Goal: Contribute content: Contribute content

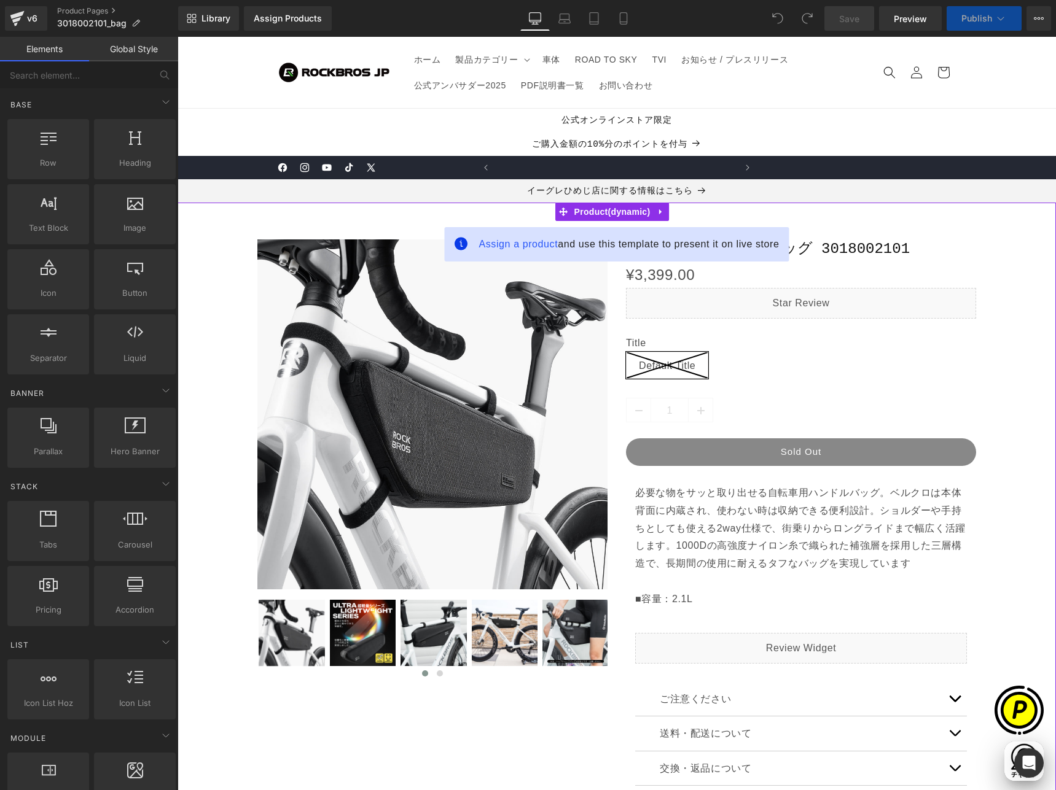
scroll to position [0, 239]
click at [512, 246] on span "Assign a product" at bounding box center [517, 244] width 79 height 10
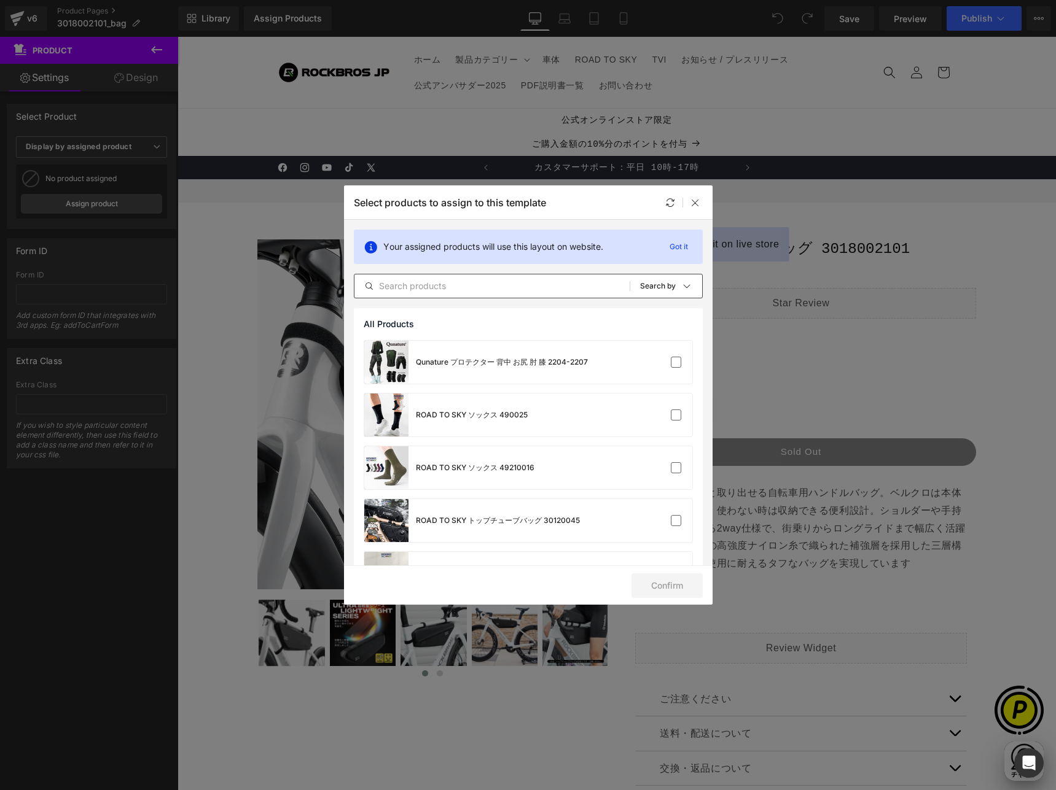
click at [463, 285] on input "text" at bounding box center [491, 286] width 275 height 15
paste input "3018002101"
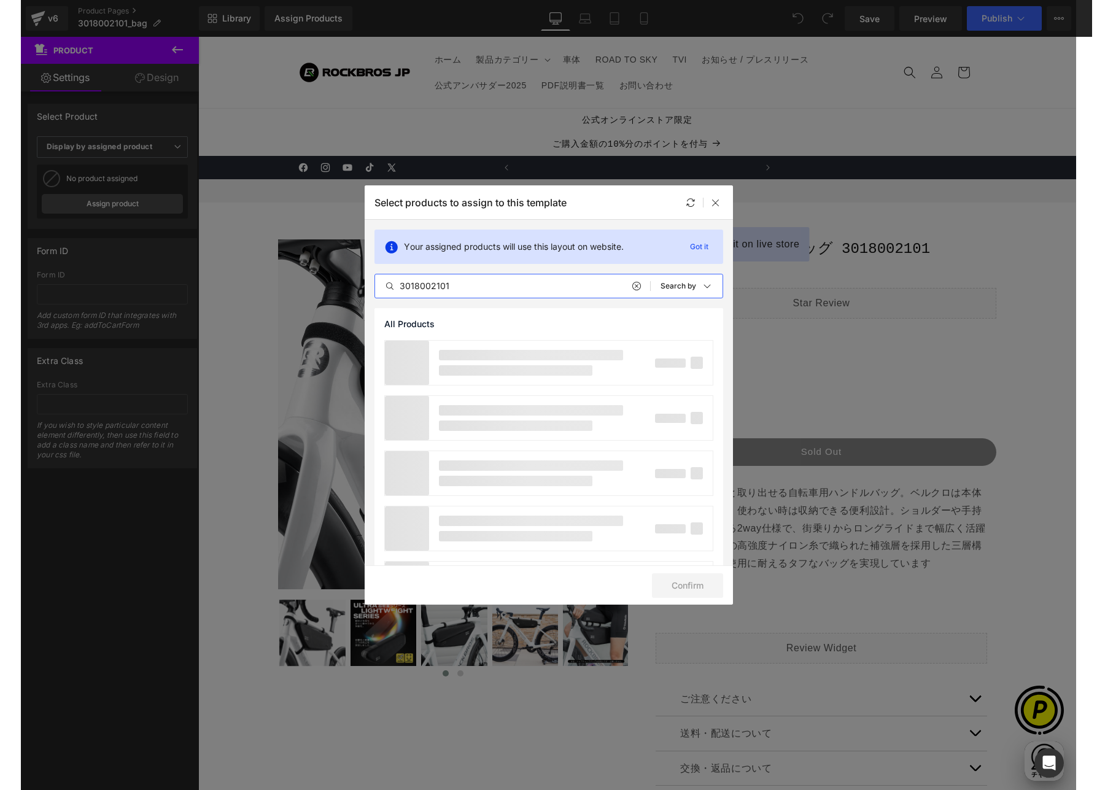
scroll to position [0, 479]
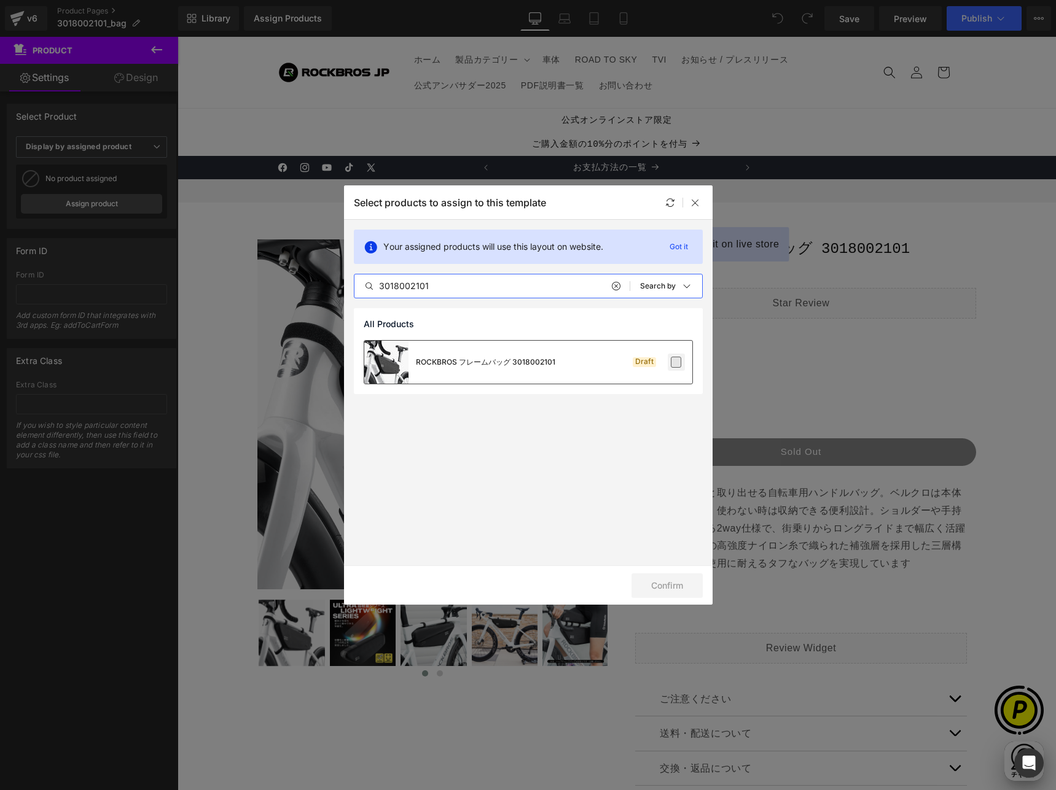
type input "3018002101"
click at [678, 363] on label at bounding box center [676, 362] width 11 height 11
click at [676, 362] on input "checkbox" at bounding box center [676, 362] width 0 height 0
click at [646, 580] on button "Confirm" at bounding box center [666, 586] width 71 height 25
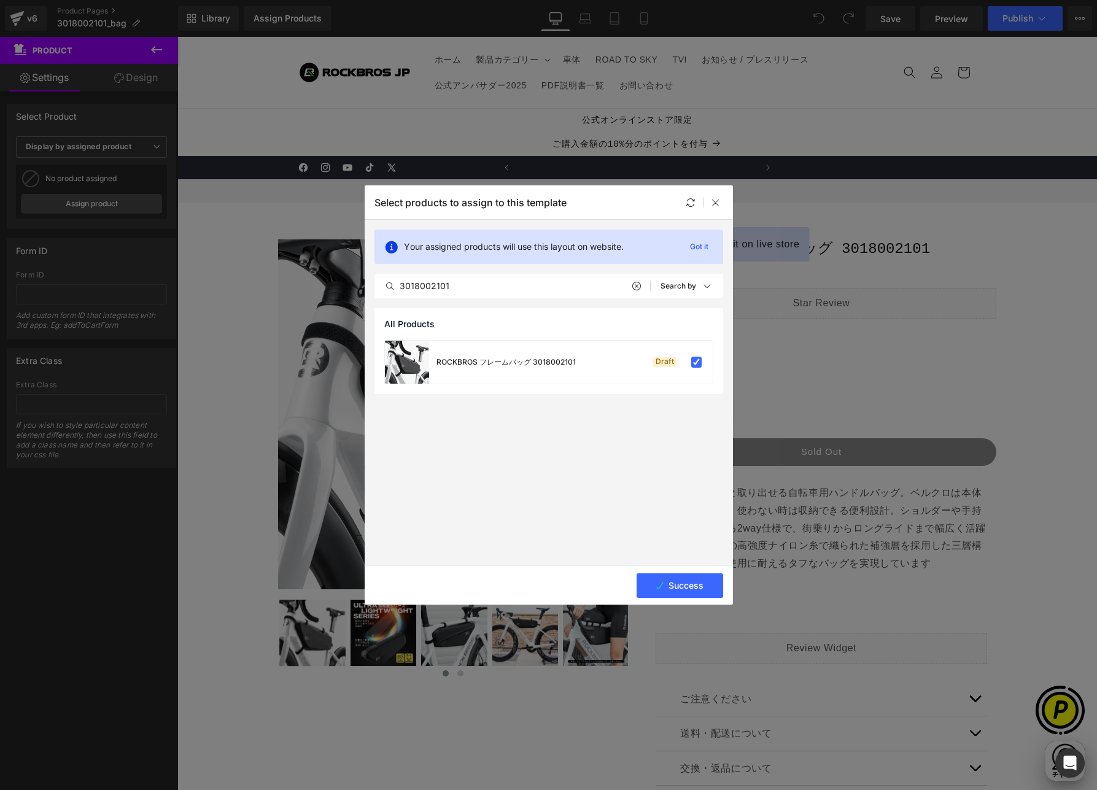
scroll to position [0, 718]
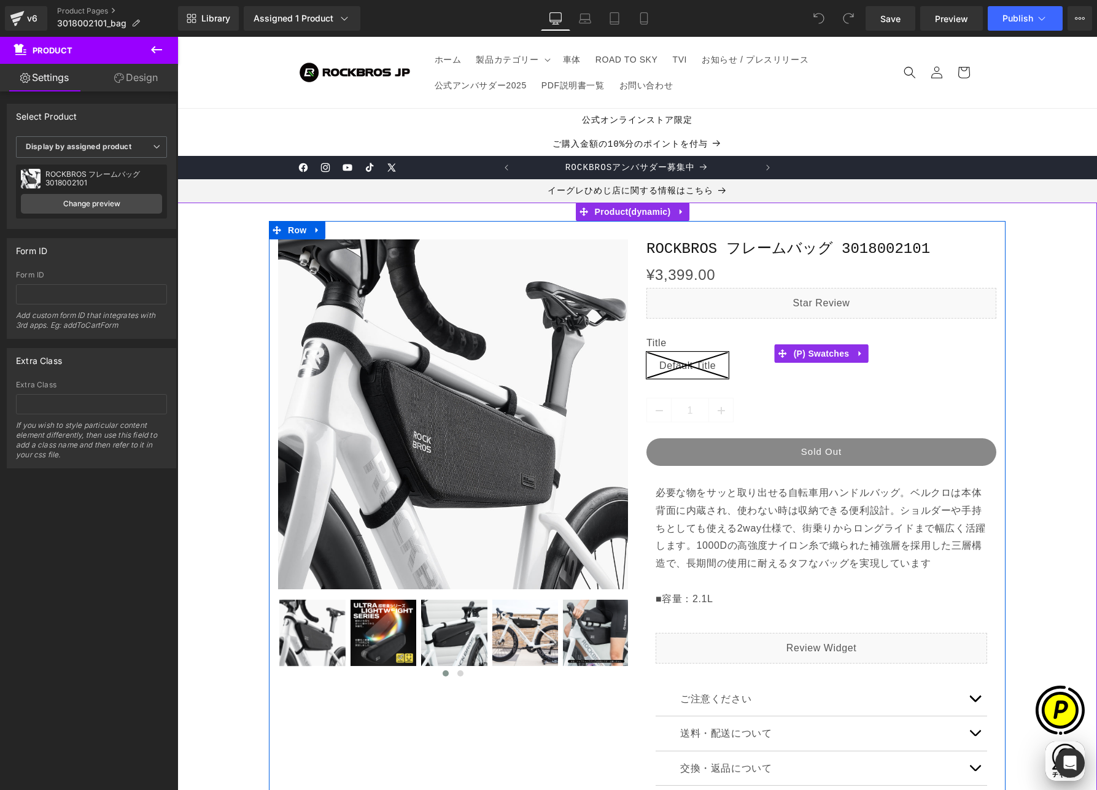
click at [857, 353] on icon at bounding box center [860, 353] width 9 height 9
click at [866, 354] on icon at bounding box center [868, 353] width 9 height 9
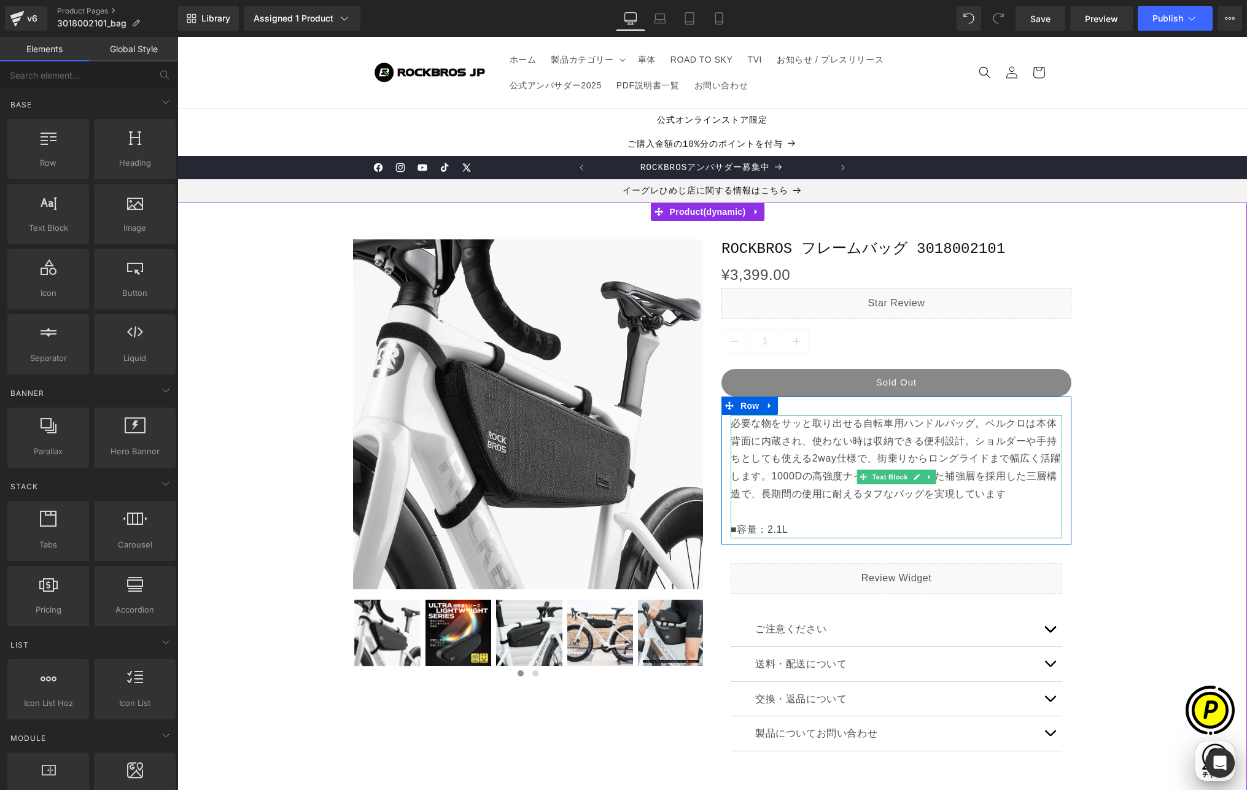
click at [788, 477] on p "必要な物をサッと取り出せる自転車用ハンドルバッグ。ベルクロは本体背面に内蔵され、使わない時は収納できる便利設計。ショルダーや手持ちとしても使える2way仕様で…" at bounding box center [897, 477] width 332 height 124
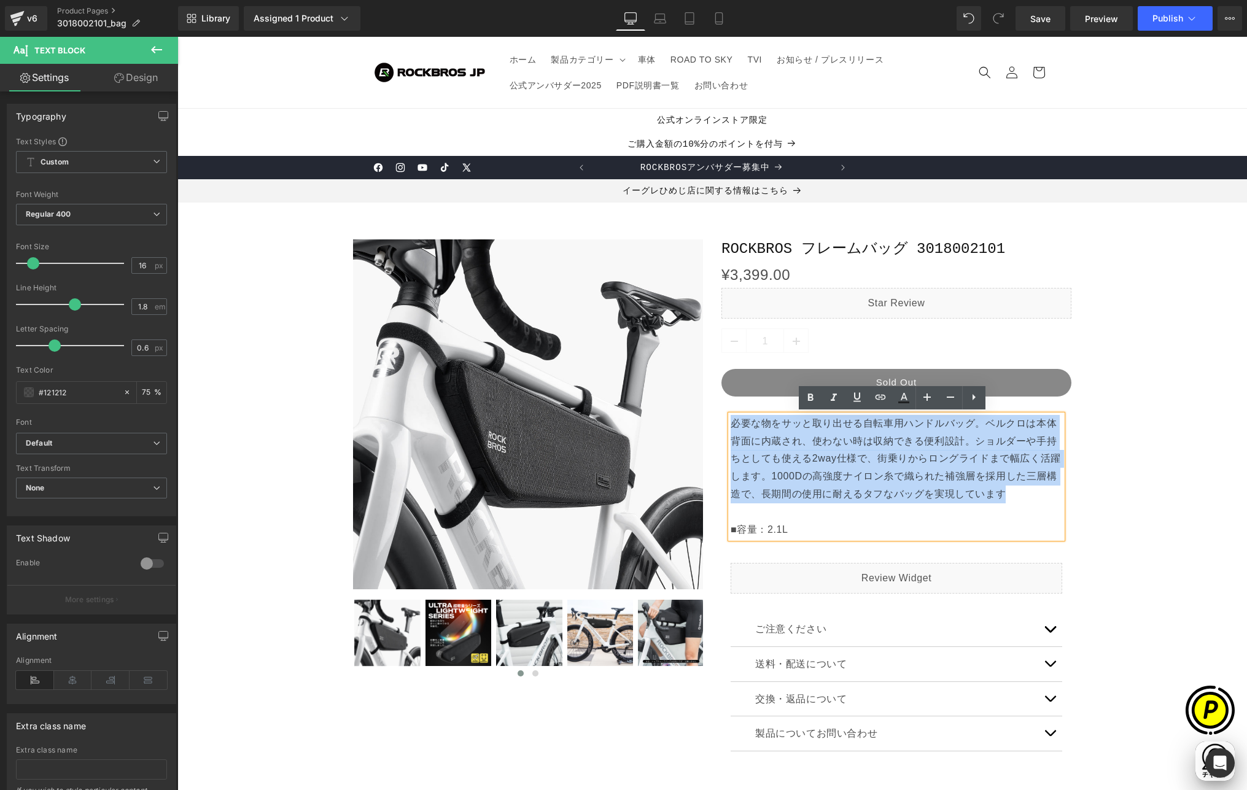
drag, startPoint x: 1008, startPoint y: 492, endPoint x: 728, endPoint y: 424, distance: 288.2
click at [731, 424] on p "必要な物をサッと取り出せる自転車用ハンドルバッグ。ベルクロは本体背面に内蔵され、使わない時は収納できる便利設計。ショルダーや手持ちとしても使える2way仕様で…" at bounding box center [897, 477] width 332 height 124
paste div
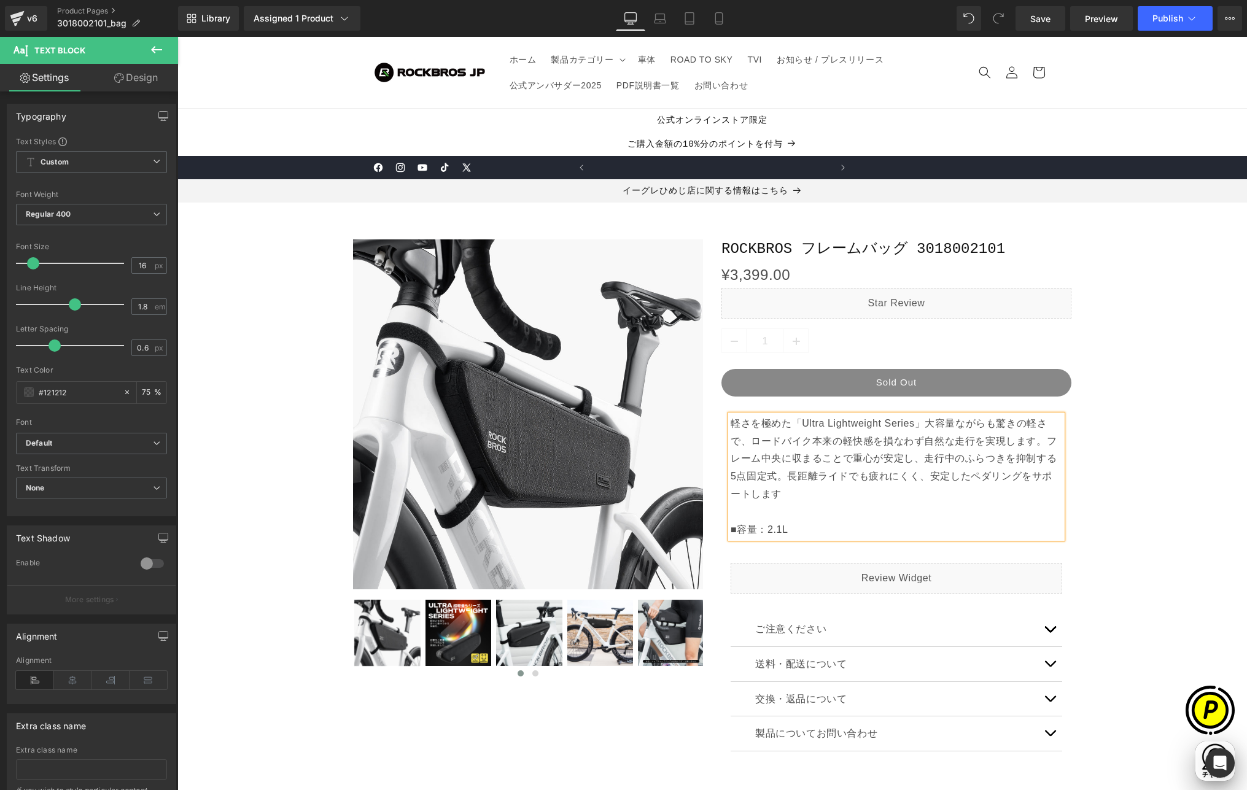
scroll to position [0, 239]
click at [802, 531] on p "軽さを極めた「Ultra Lightweight Series」大容量ながらも驚きの軽さで、ロードバイク本来の軽快感を損なわず自然な走行を実現します。フレーム…" at bounding box center [897, 477] width 332 height 124
drag, startPoint x: 724, startPoint y: 527, endPoint x: 796, endPoint y: 529, distance: 72.5
click at [796, 529] on div "軽さを極めた「Ultra Lightweight Series」大容量ながらも驚きの軽さで、ロードバイク本来の軽快感を損なわず自然な走行を実現します。フレーム…" at bounding box center [897, 477] width 332 height 124
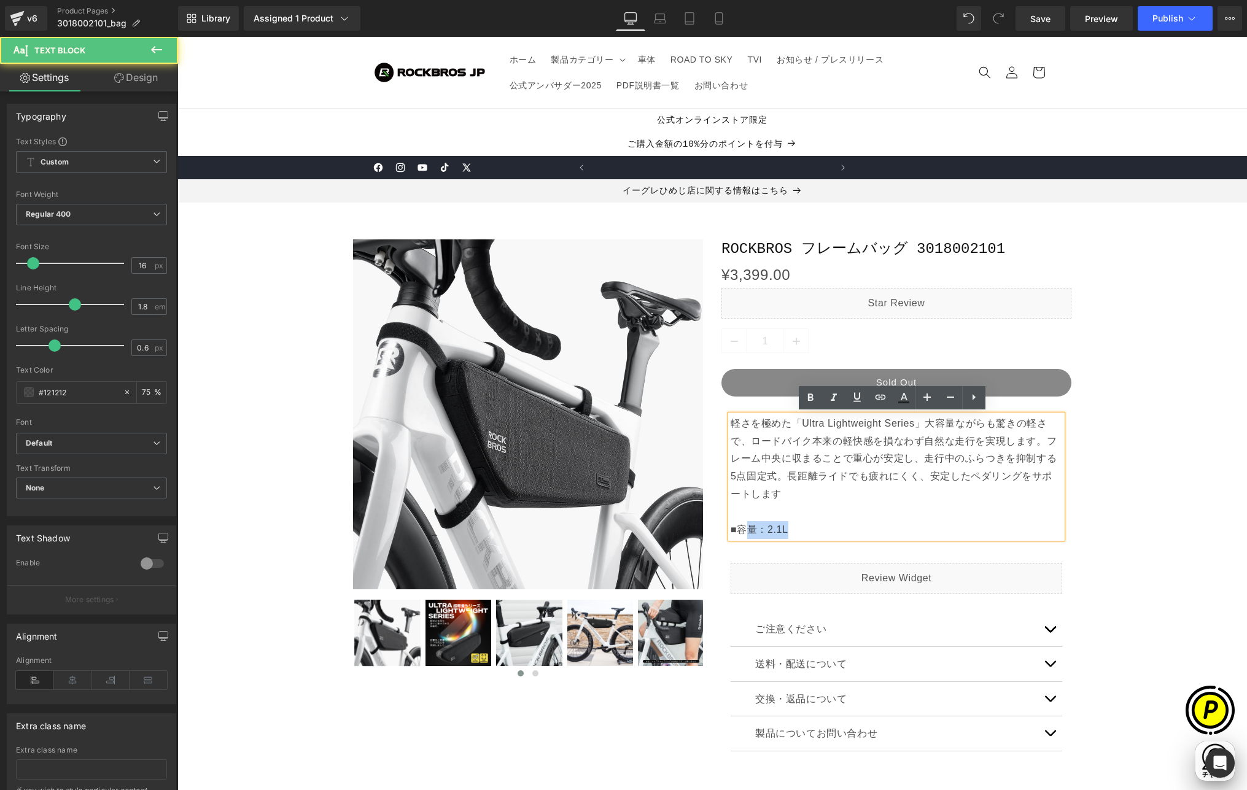
scroll to position [0, 479]
drag, startPoint x: 794, startPoint y: 530, endPoint x: 730, endPoint y: 528, distance: 64.5
click at [731, 527] on p "軽さを極めた「Ultra Lightweight Series」大容量ながらも驚きの軽さで、ロードバイク本来の軽快感を損なわず自然な走行を実現します。フレーム…" at bounding box center [897, 477] width 332 height 124
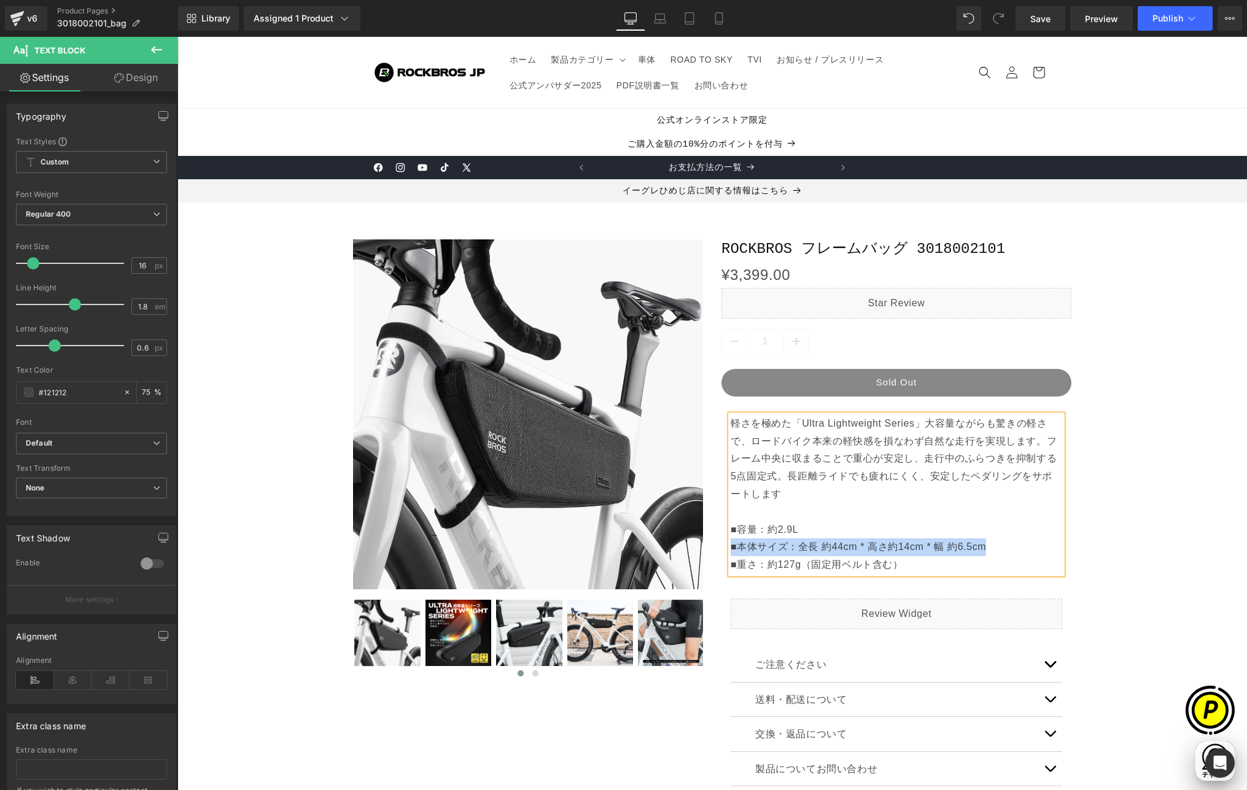
drag, startPoint x: 998, startPoint y: 546, endPoint x: 727, endPoint y: 546, distance: 270.8
click at [731, 545] on p "■本体サイズ：全長 約44cm * 高さ約14cm * 幅 約6.5cm" at bounding box center [897, 548] width 332 height 18
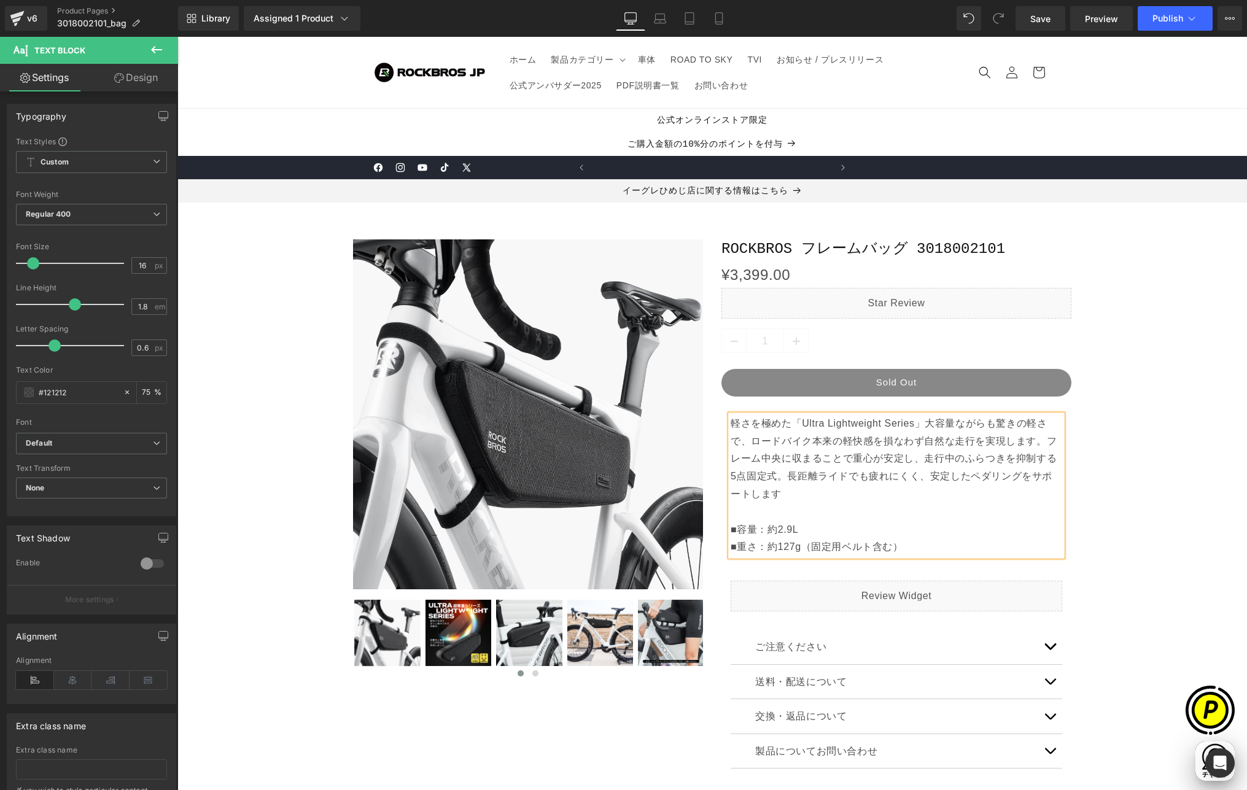
scroll to position [0, 718]
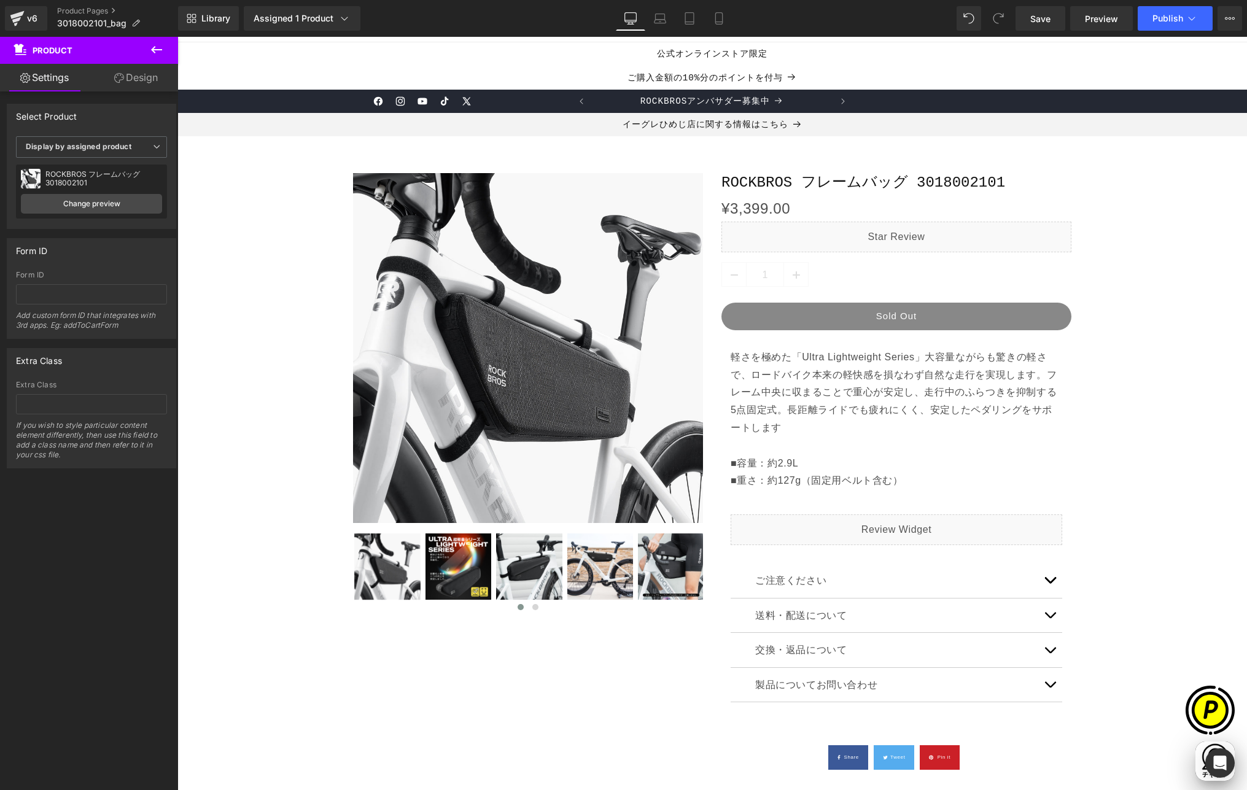
scroll to position [88, 0]
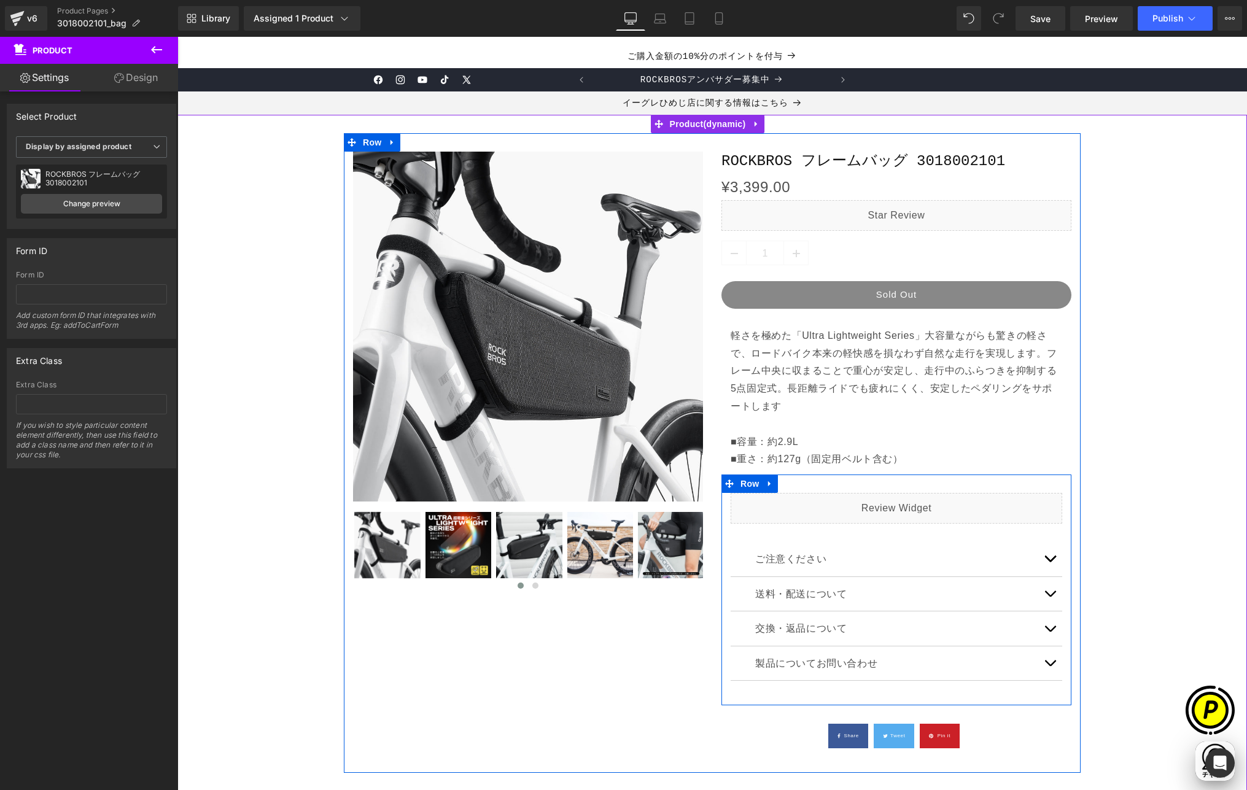
click at [1046, 554] on button "button" at bounding box center [1050, 559] width 25 height 34
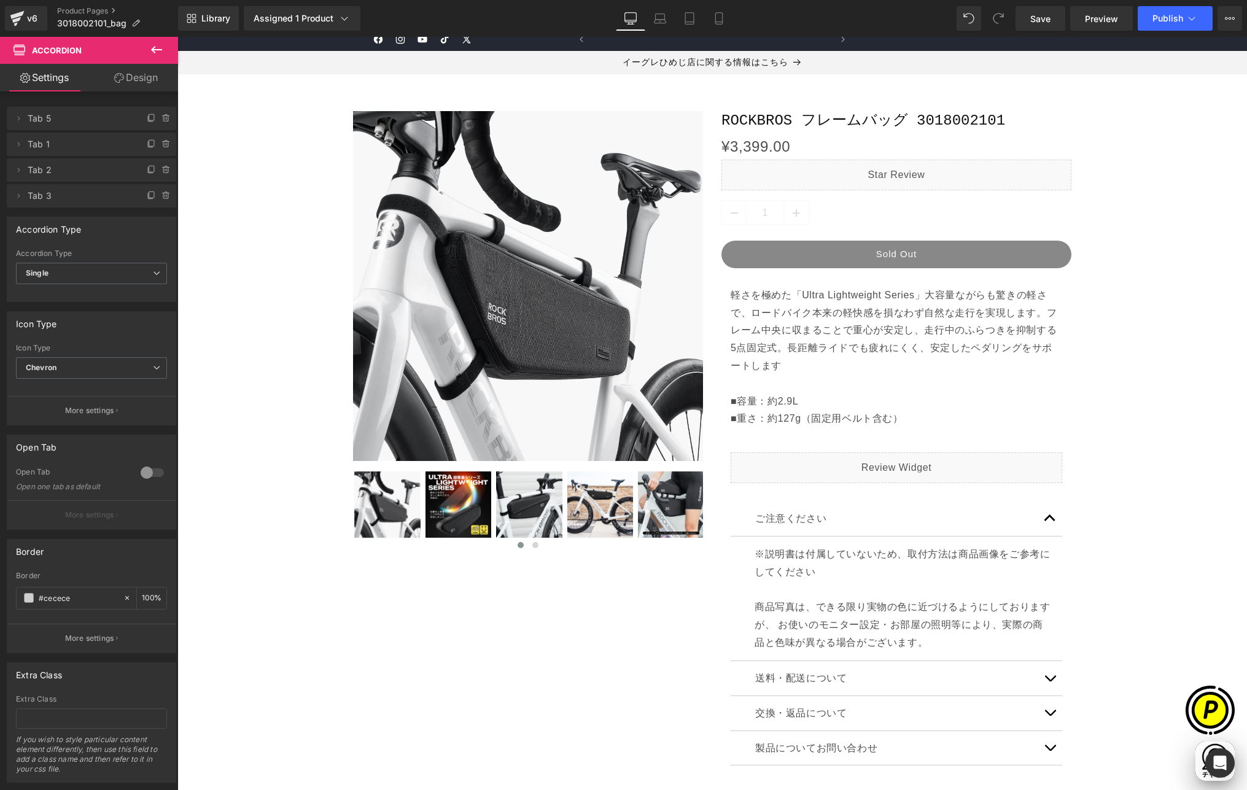
scroll to position [0, 239]
click at [804, 570] on p "※説明書は付属していないため、取付方法は商品画像をご参考にしてください 商品写真は、できる限り実物の色に近づけるようにしておりますが、 お使いのモニター設定・…" at bounding box center [904, 599] width 298 height 106
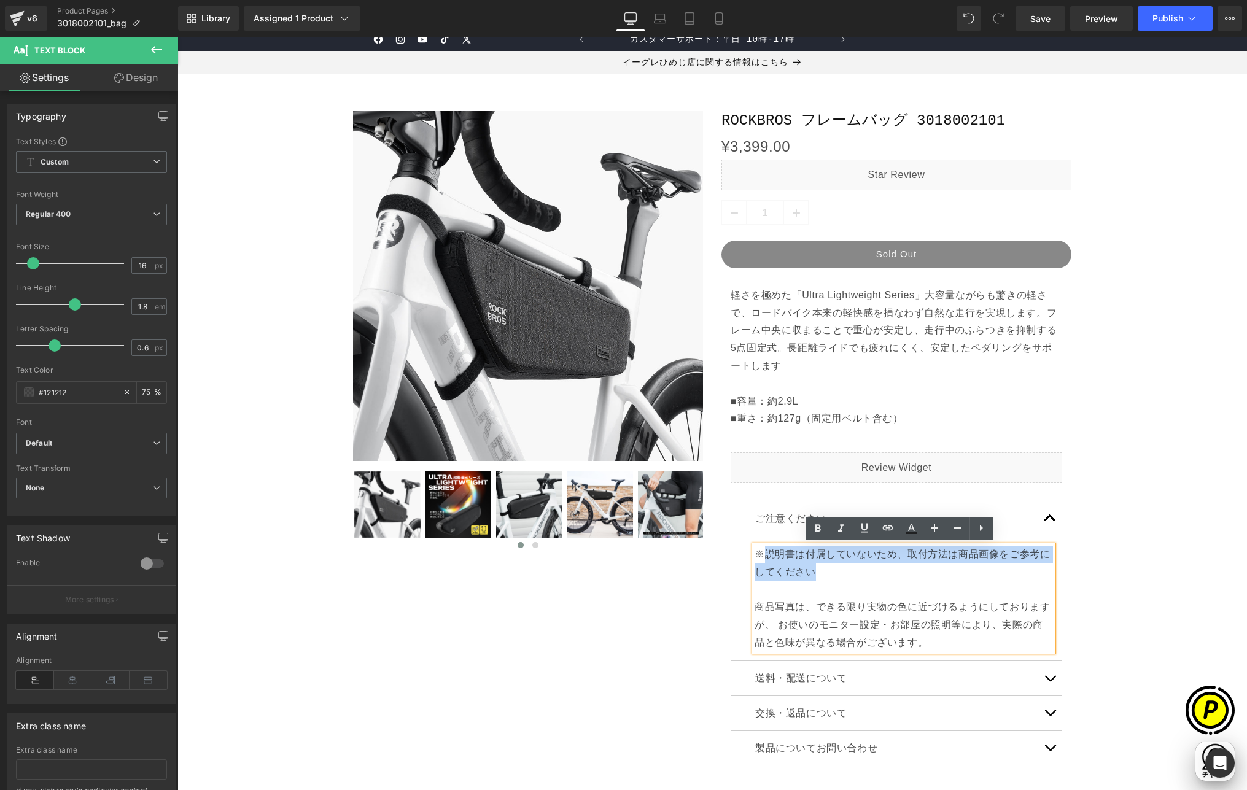
drag, startPoint x: 757, startPoint y: 553, endPoint x: 823, endPoint y: 575, distance: 69.3
click at [823, 575] on p "※説明書は付属していないため、取付方法は商品画像をご参考にしてください 商品写真は、できる限り実物の色に近づけるようにしておりますが、 お使いのモニター設定・…" at bounding box center [904, 599] width 298 height 106
paste div
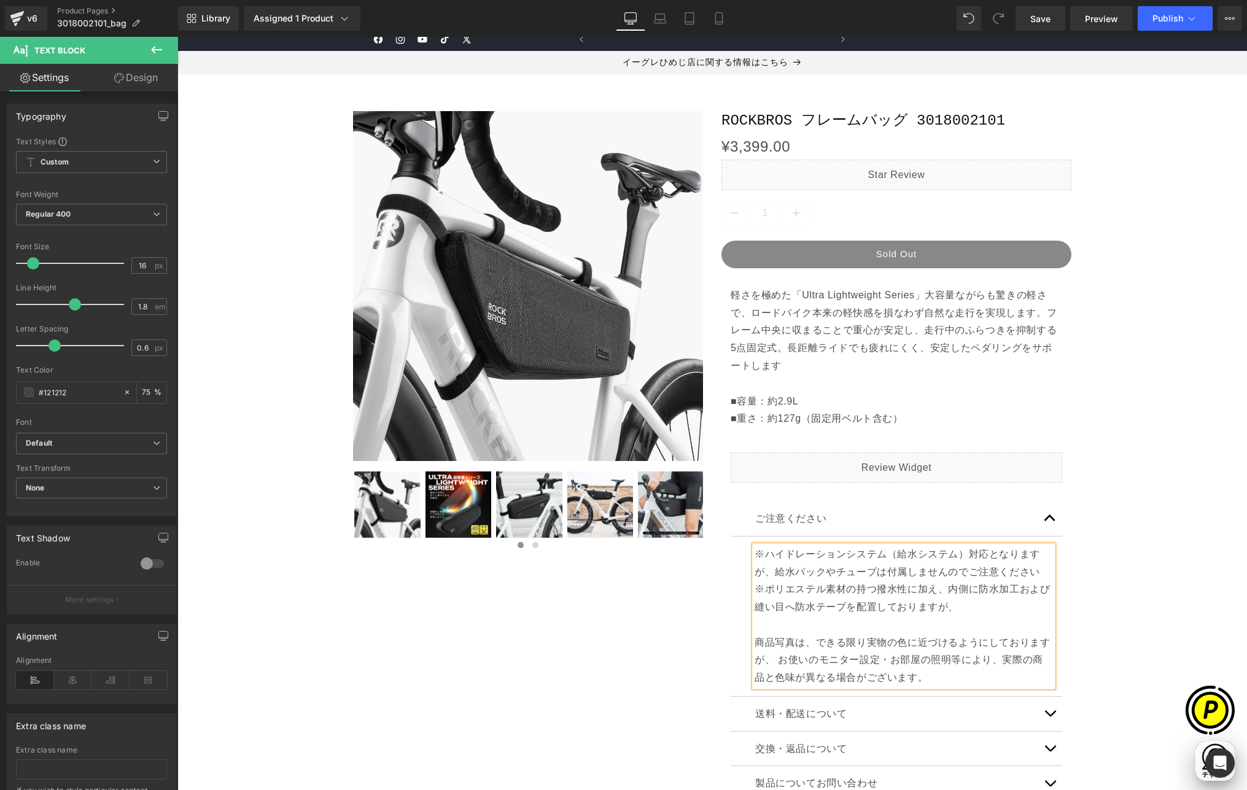
scroll to position [0, 239]
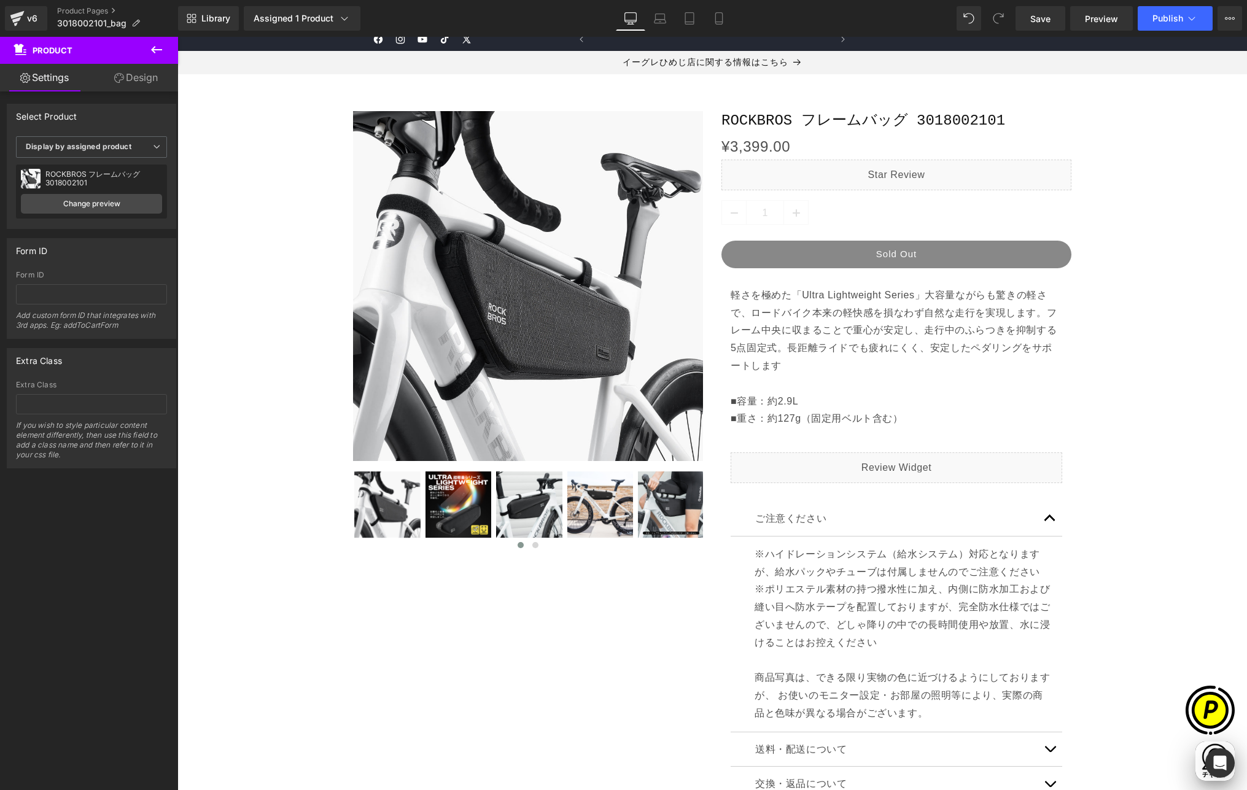
scroll to position [0, 0]
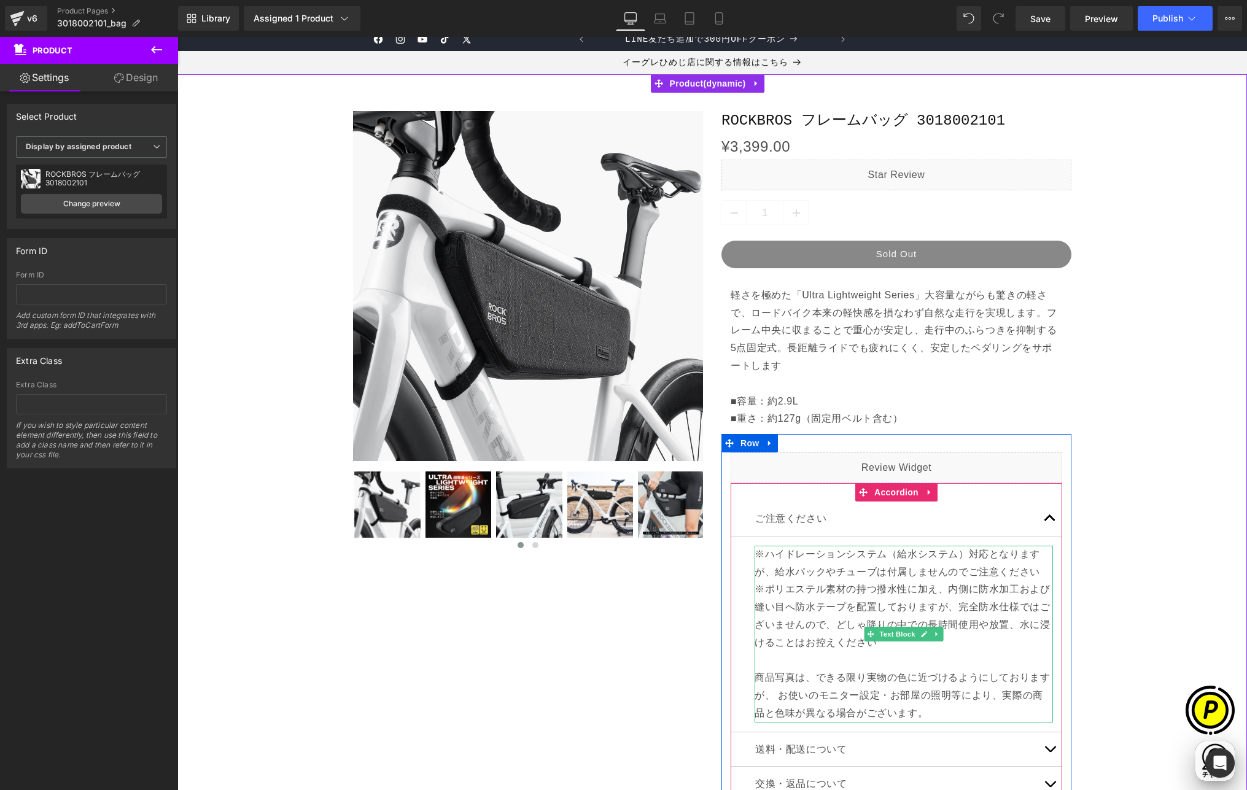
click at [898, 647] on p "※ハイドレーションシステム（給水システム）対応となりますが、給水パックやチューブは付属しませんのでご注意ください ※ポリエステル素材の持つ撥水性に加え、内側に…" at bounding box center [904, 634] width 298 height 177
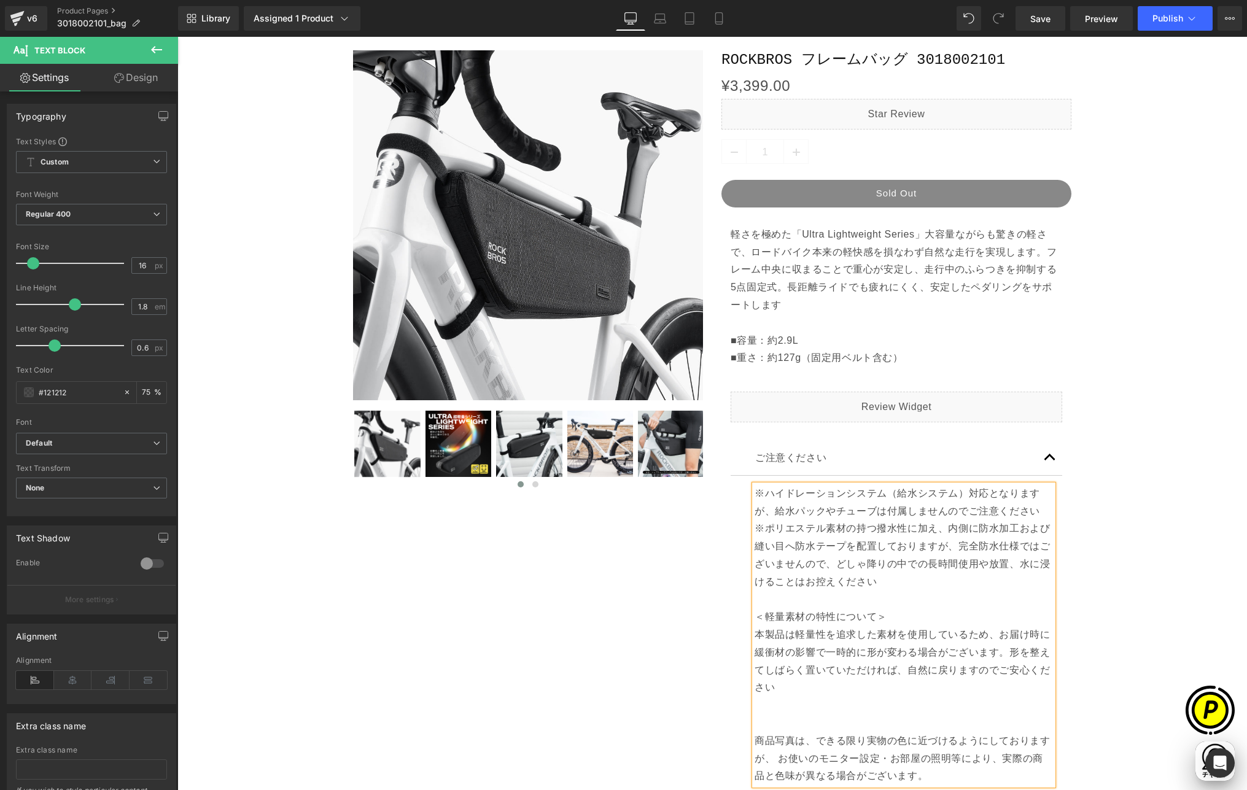
scroll to position [208, 0]
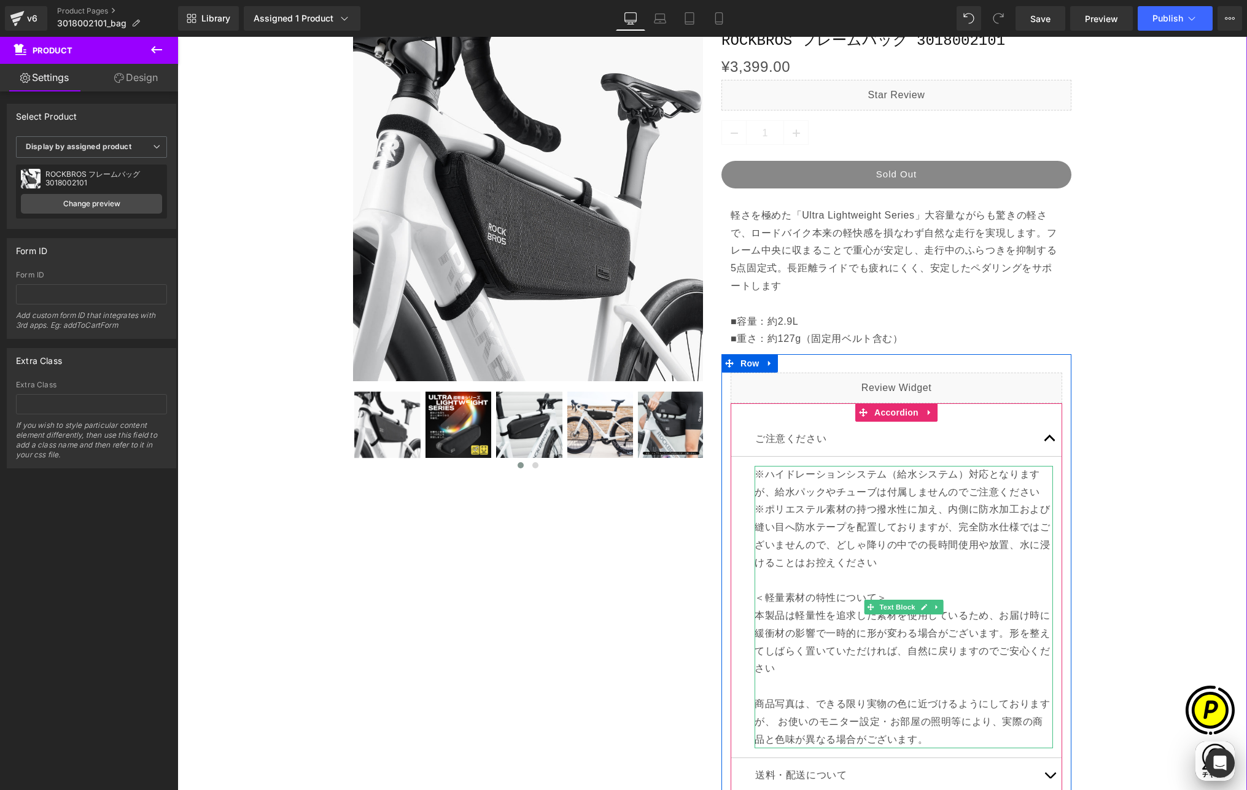
click at [842, 499] on p "※ハイドレーションシステム（給水システム）対応となりますが、給水パックやチューブは付属しませんのでご注意ください ※ポリエステル素材の持つ撥水性に加え、内側に…" at bounding box center [904, 536] width 298 height 141
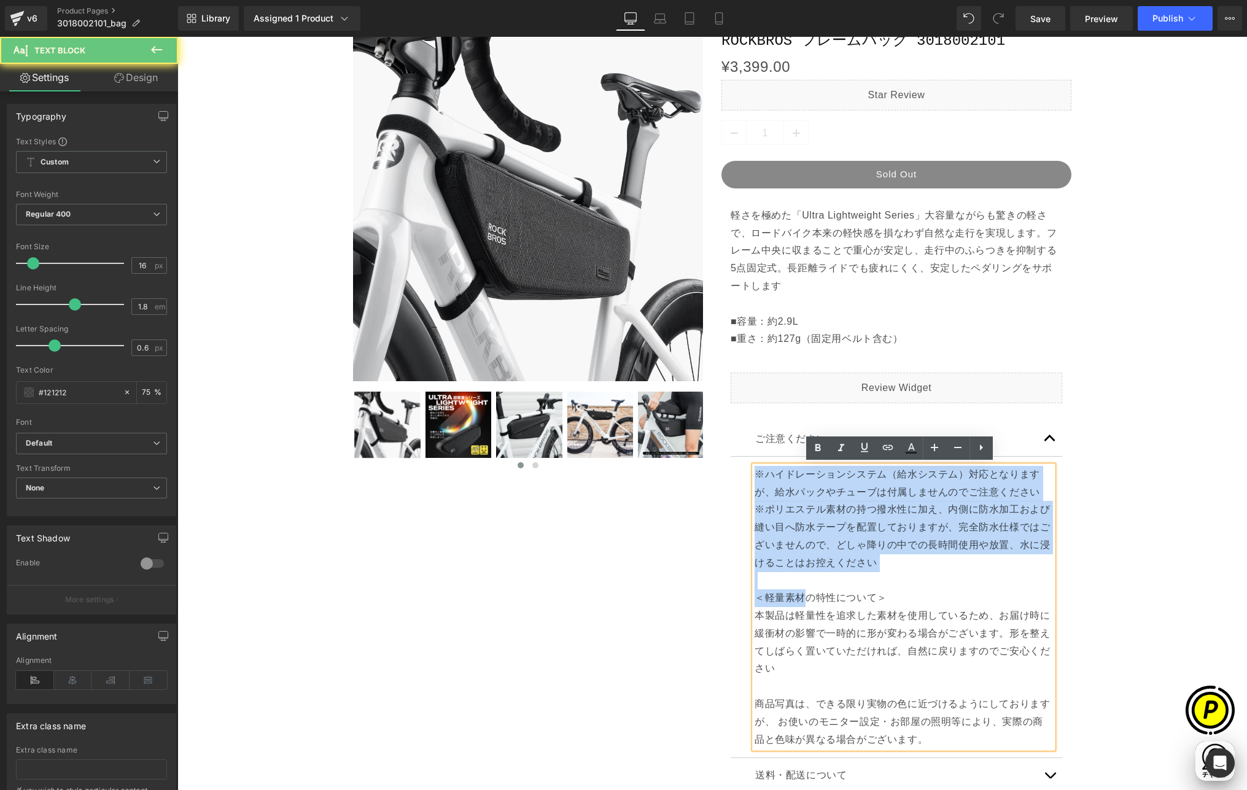
scroll to position [0, 479]
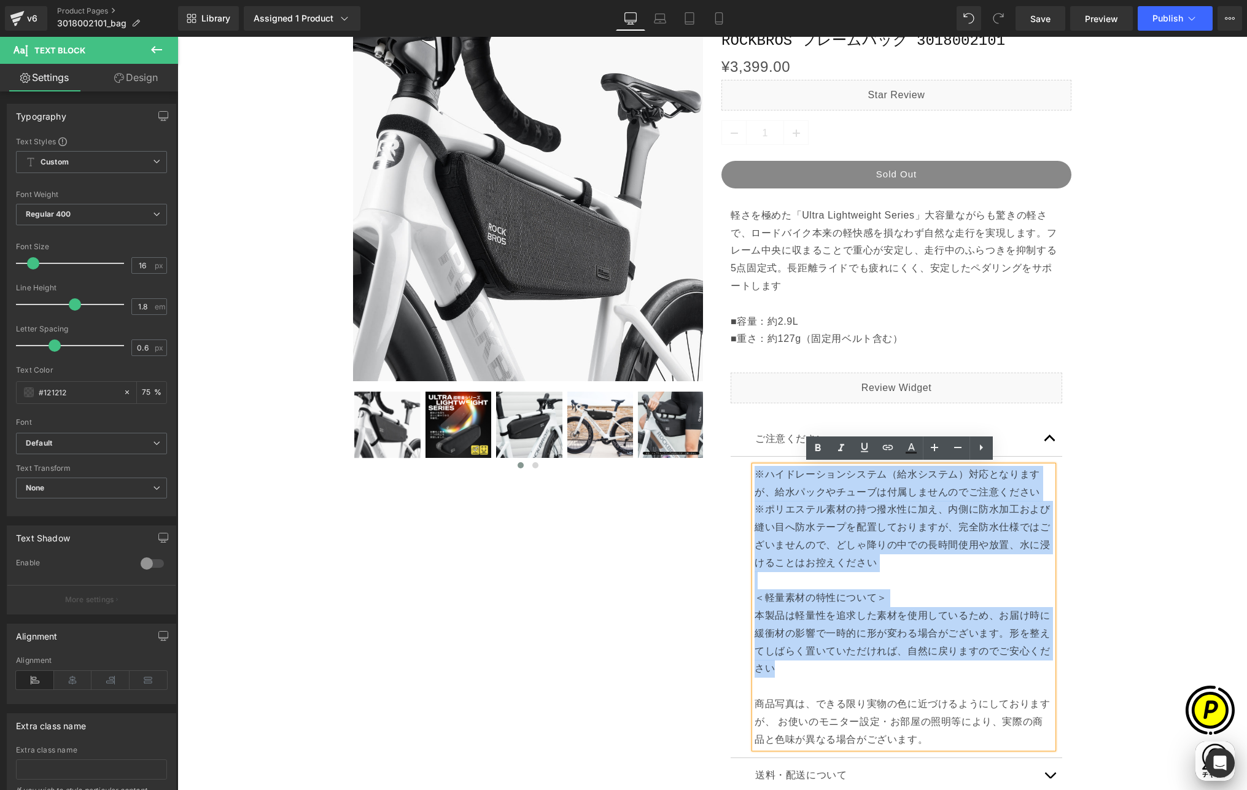
drag, startPoint x: 751, startPoint y: 472, endPoint x: 791, endPoint y: 664, distance: 196.9
click at [791, 664] on div "※ハイドレーションシステム（給水システム）対応となりますが、給水パックやチューブは付属しませんのでご注意ください ※ポリエステル素材の持つ撥水性に加え、内側に…" at bounding box center [904, 607] width 298 height 283
copy div "※ハイドレーションシステム（給水システム）対応となりますが、給水パックやチューブは付属しませんのでご注意ください ※ポリエステル素材の持つ撥水性に加え、内側に…"
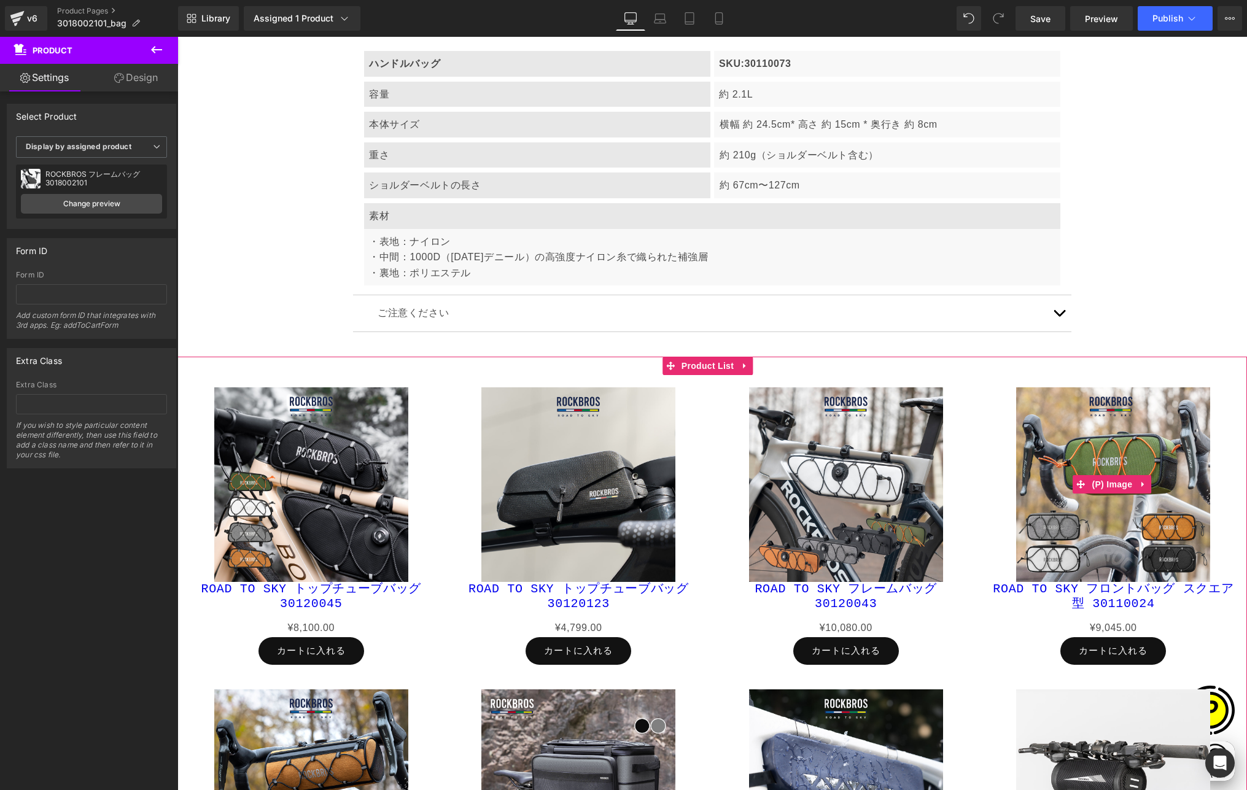
scroll to position [0, 718]
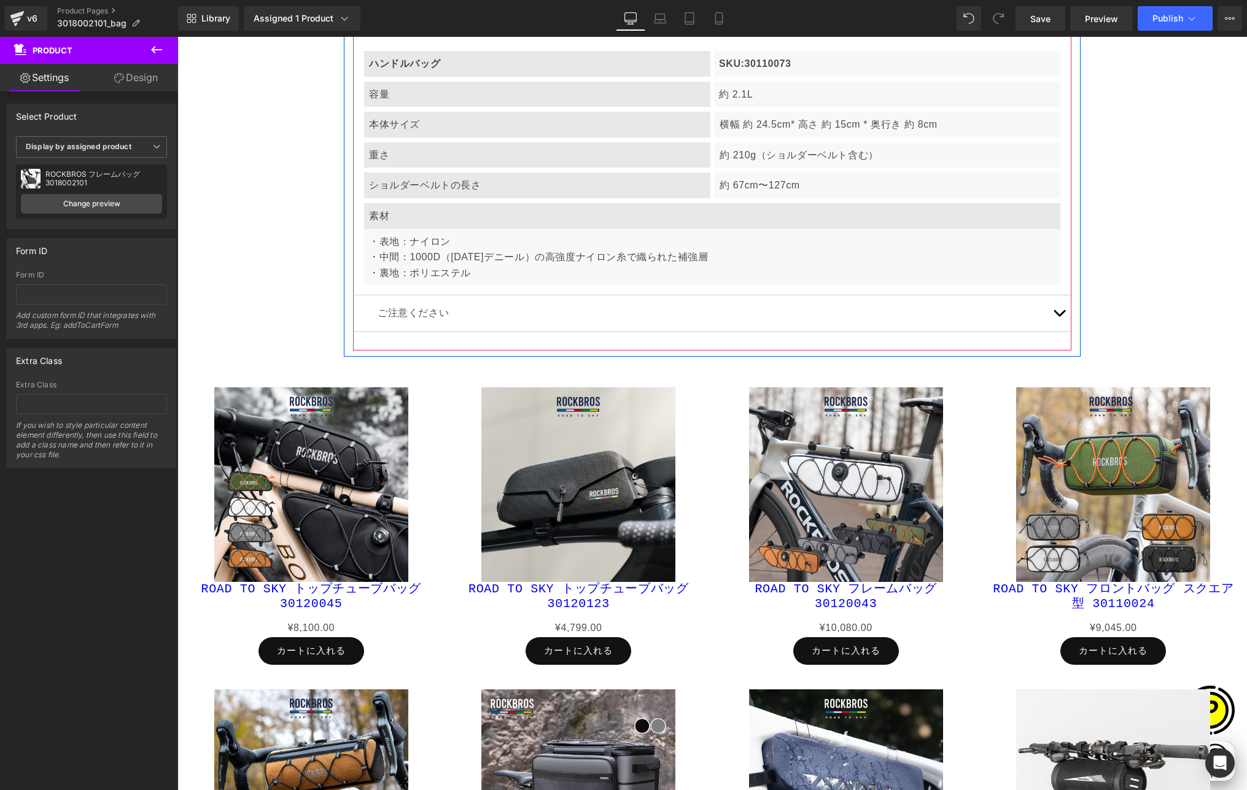
click at [1049, 314] on button "button" at bounding box center [1059, 313] width 25 height 36
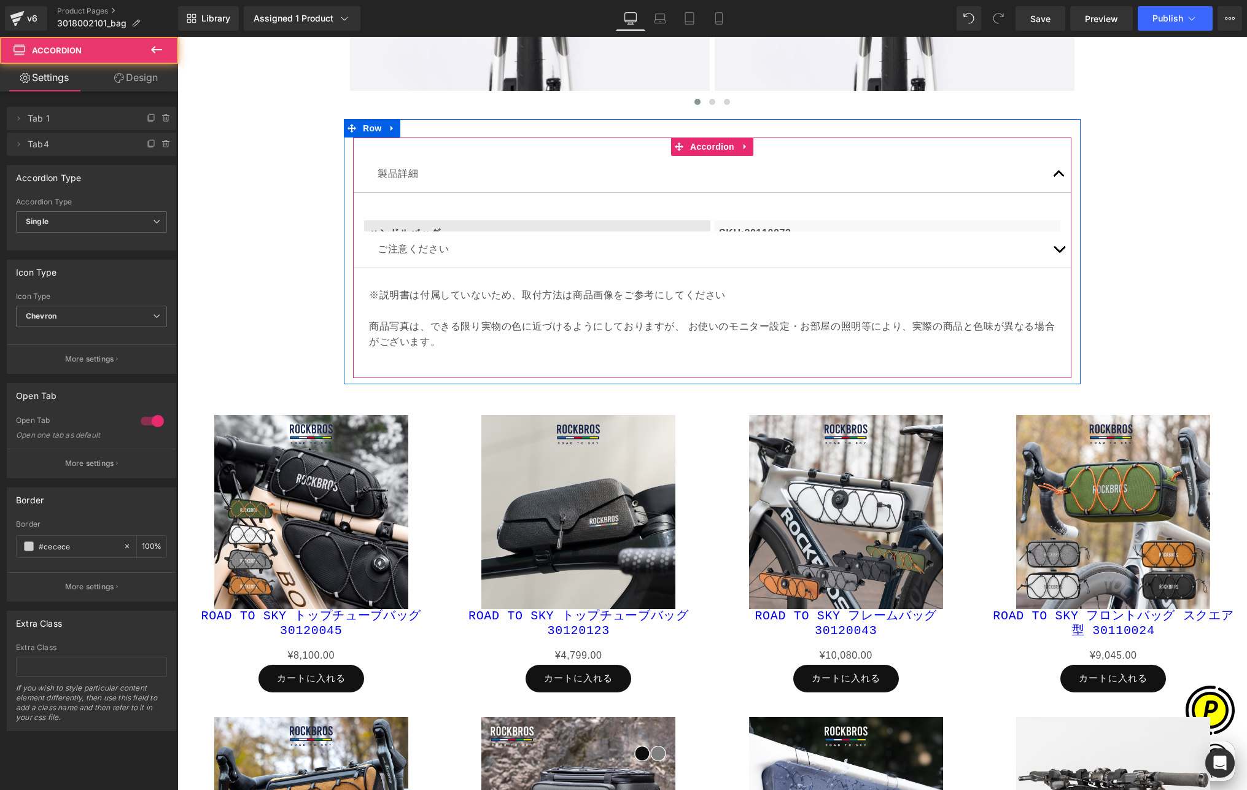
scroll to position [4784, 0]
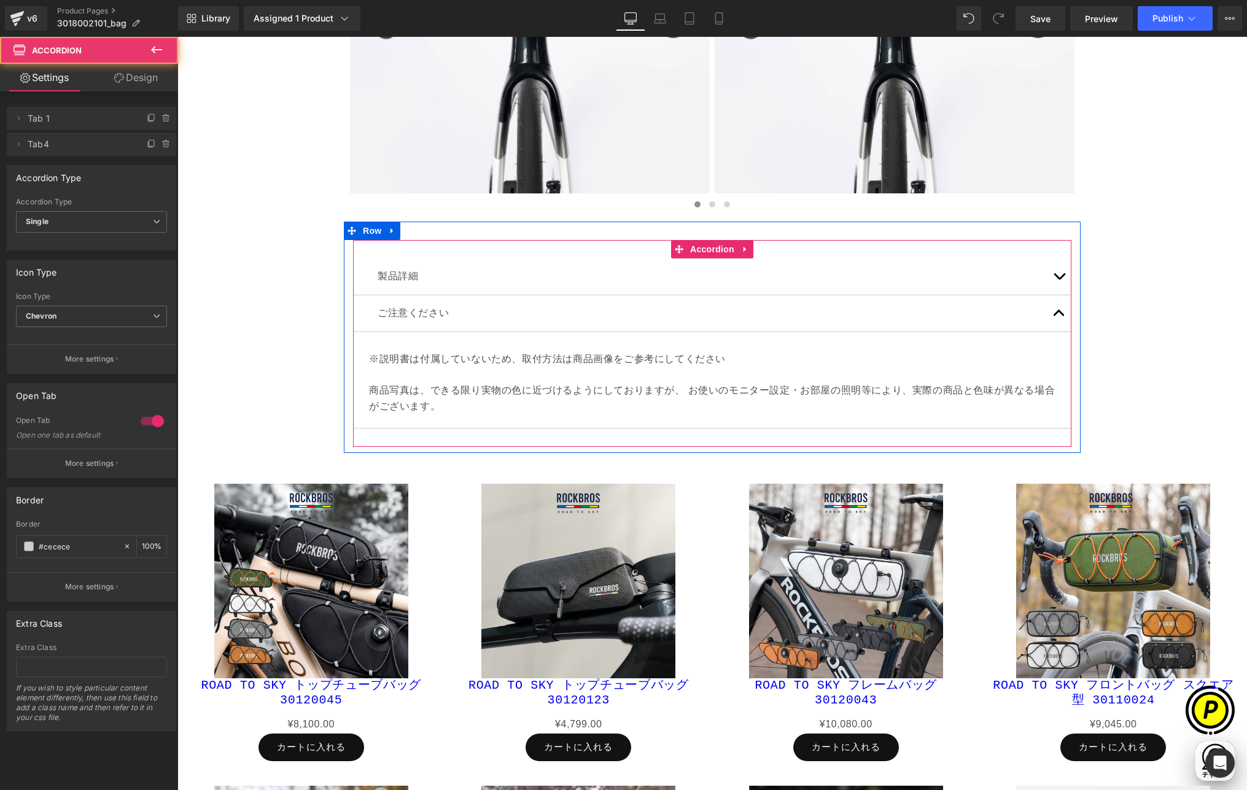
click at [419, 368] on p "※説明書は付属していないため、取付方法は商品画像をご参考にしてください 商品写真は、できる限り実物の色に近づけるようにしておりますが、 お使いのモニター設定・…" at bounding box center [712, 382] width 687 height 63
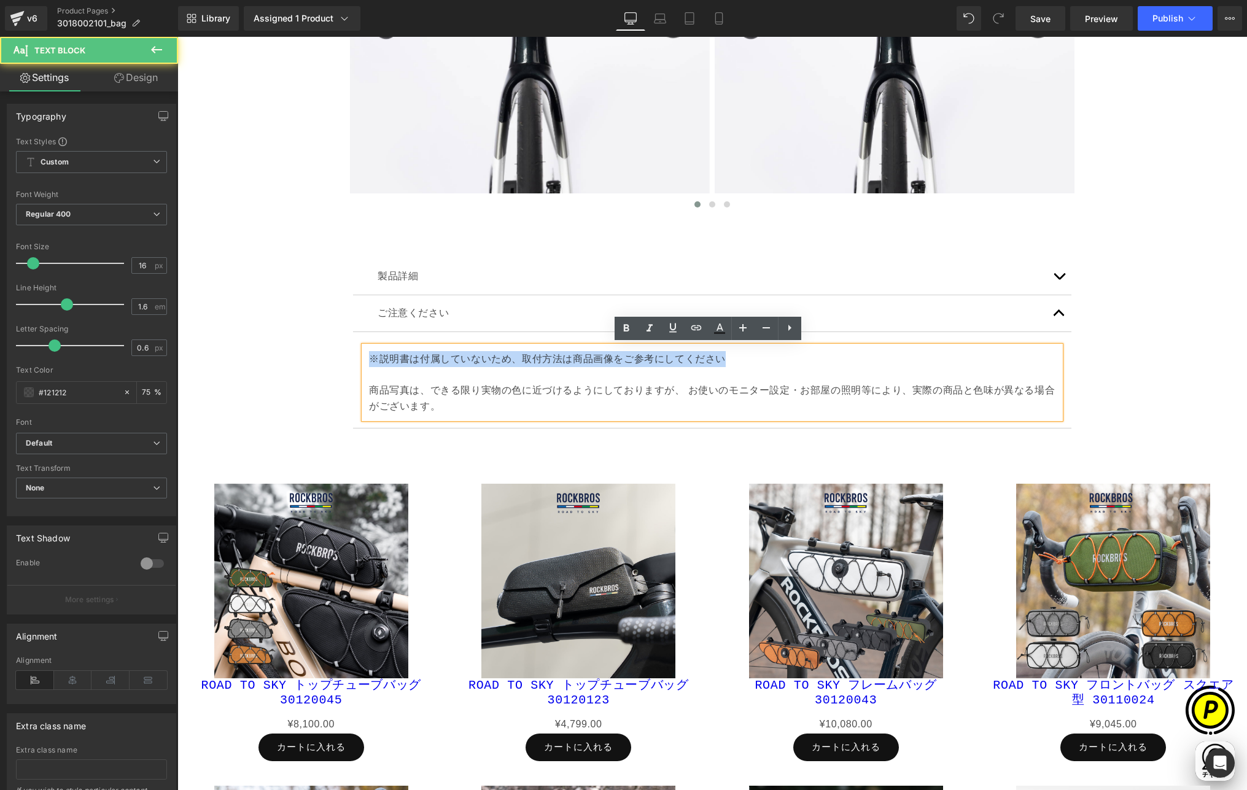
drag, startPoint x: 364, startPoint y: 357, endPoint x: 746, endPoint y: 357, distance: 382.6
click at [746, 357] on div "※説明書は付属していないため、取付方法は商品画像をご参考にしてください 商品写真は、できる限り実物の色に近づけるようにしておりますが、 お使いのモニター設定・…" at bounding box center [712, 382] width 696 height 72
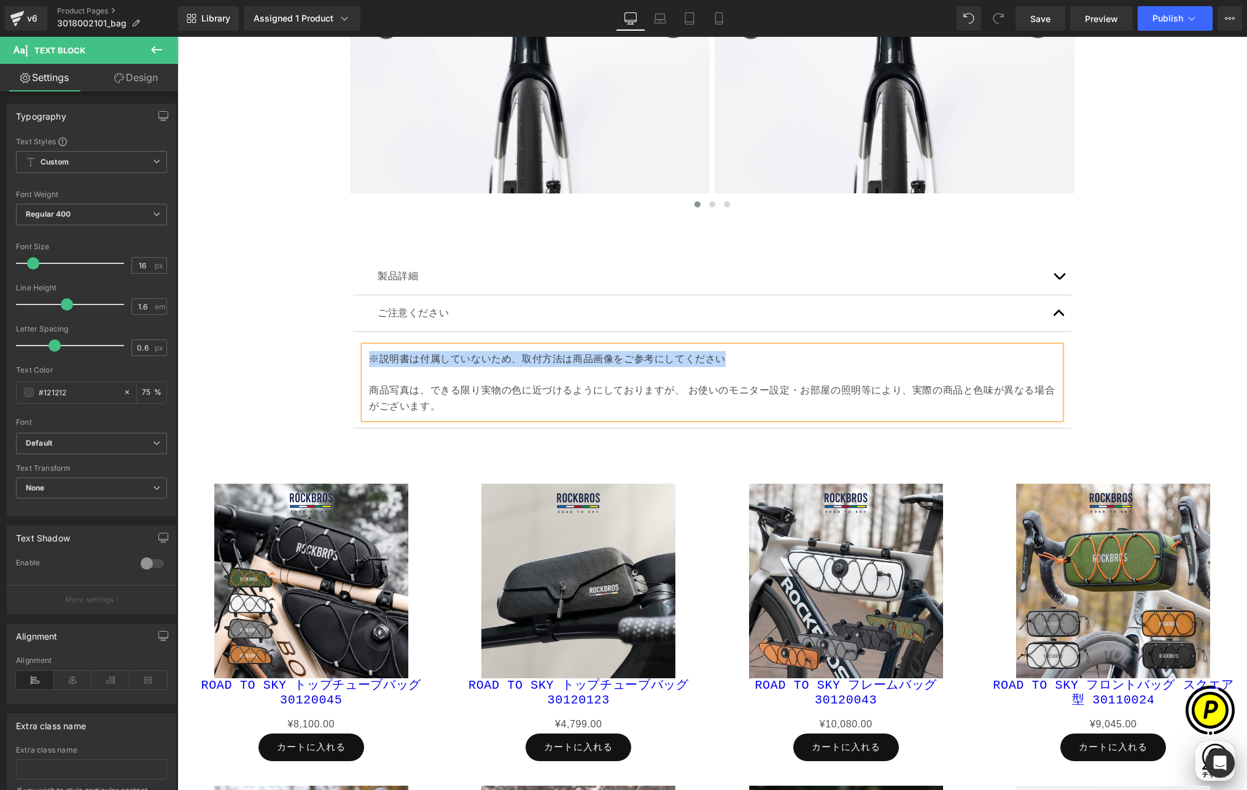
paste div
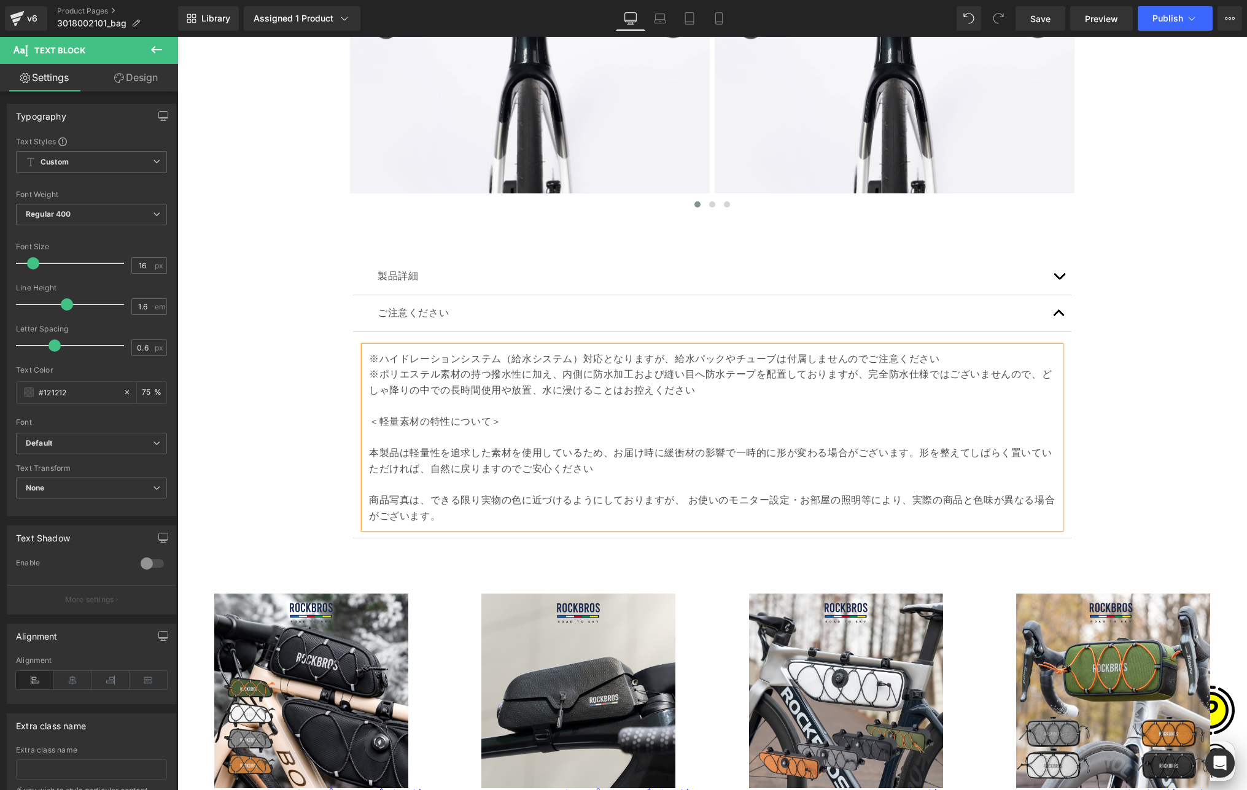
scroll to position [0, 0]
click at [369, 449] on p "本製品は軽量性を追求した素材を使用しているため、お届け時に緩衝材の影響で一時的に形が変わる場合がございます。形を整えてしばらく置いていただければ、自然に戻りま…" at bounding box center [712, 484] width 687 height 79
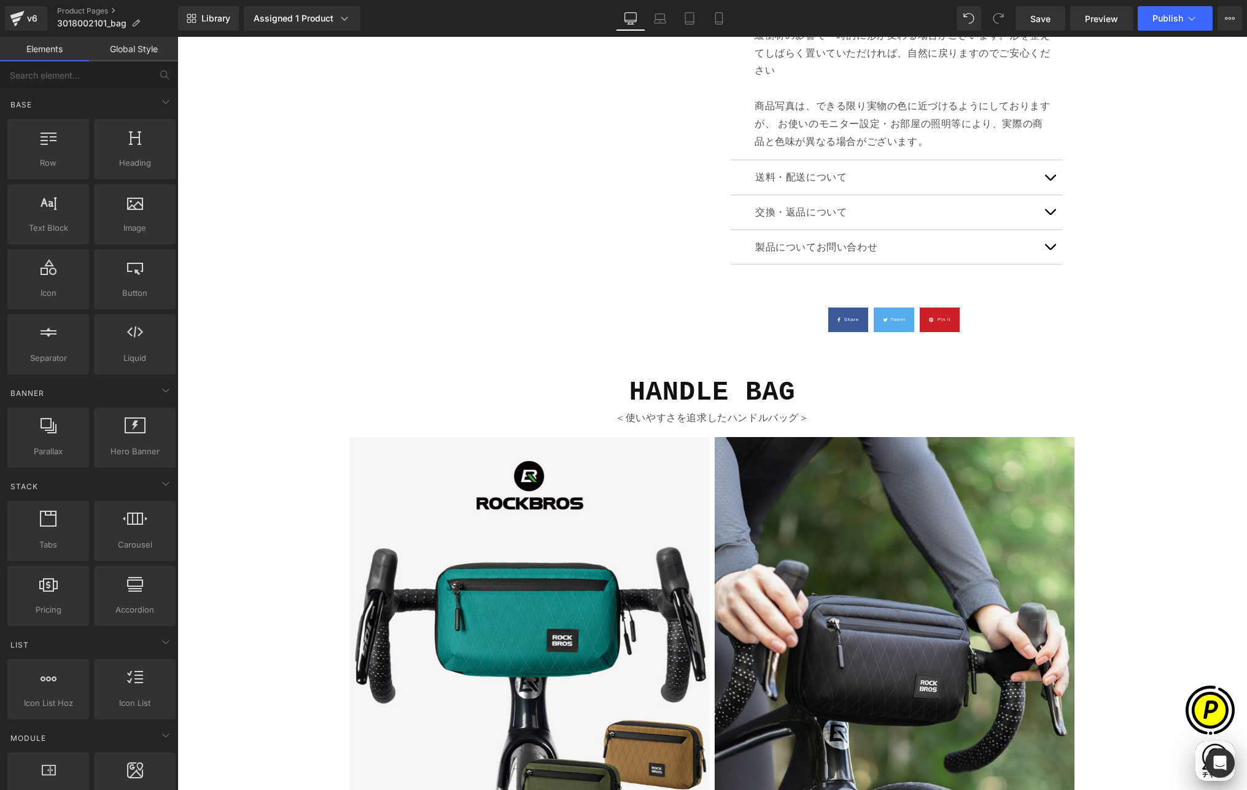
scroll to position [850, 0]
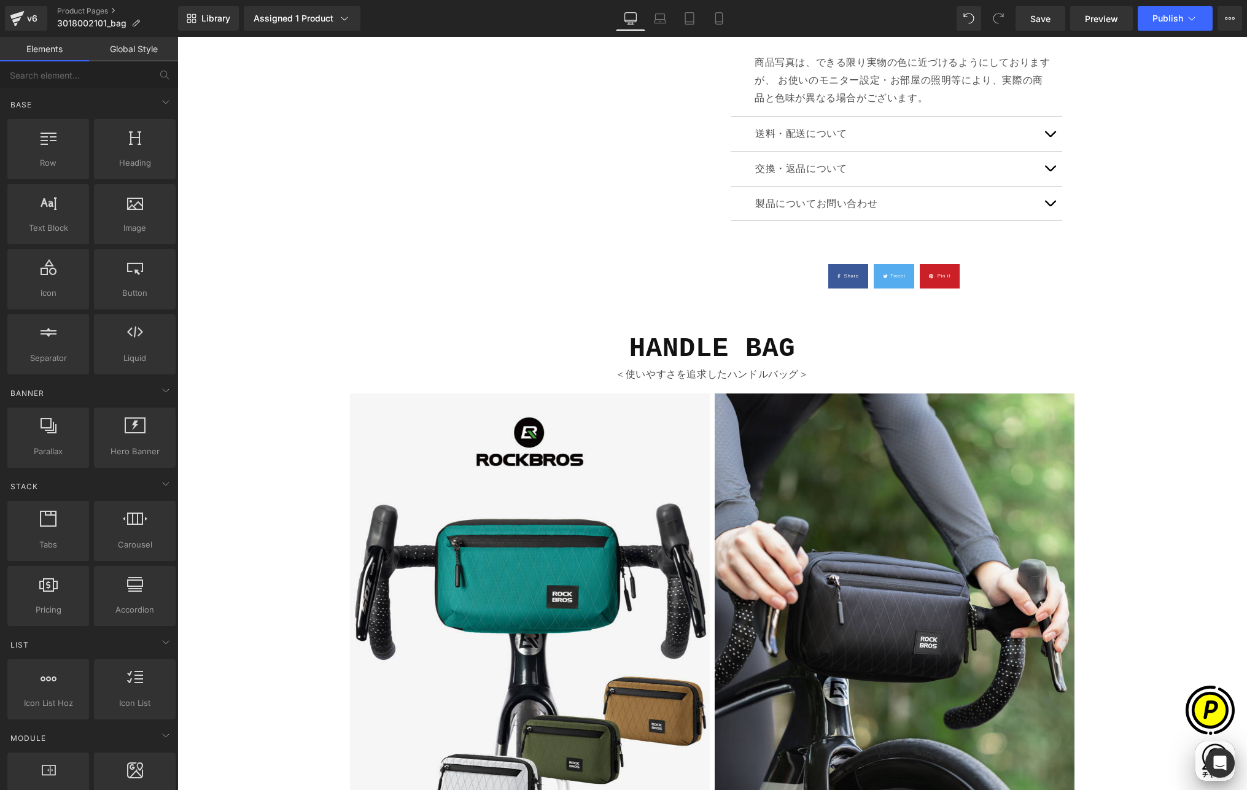
click at [693, 349] on div "HANDLE BAG Heading" at bounding box center [712, 349] width 718 height 34
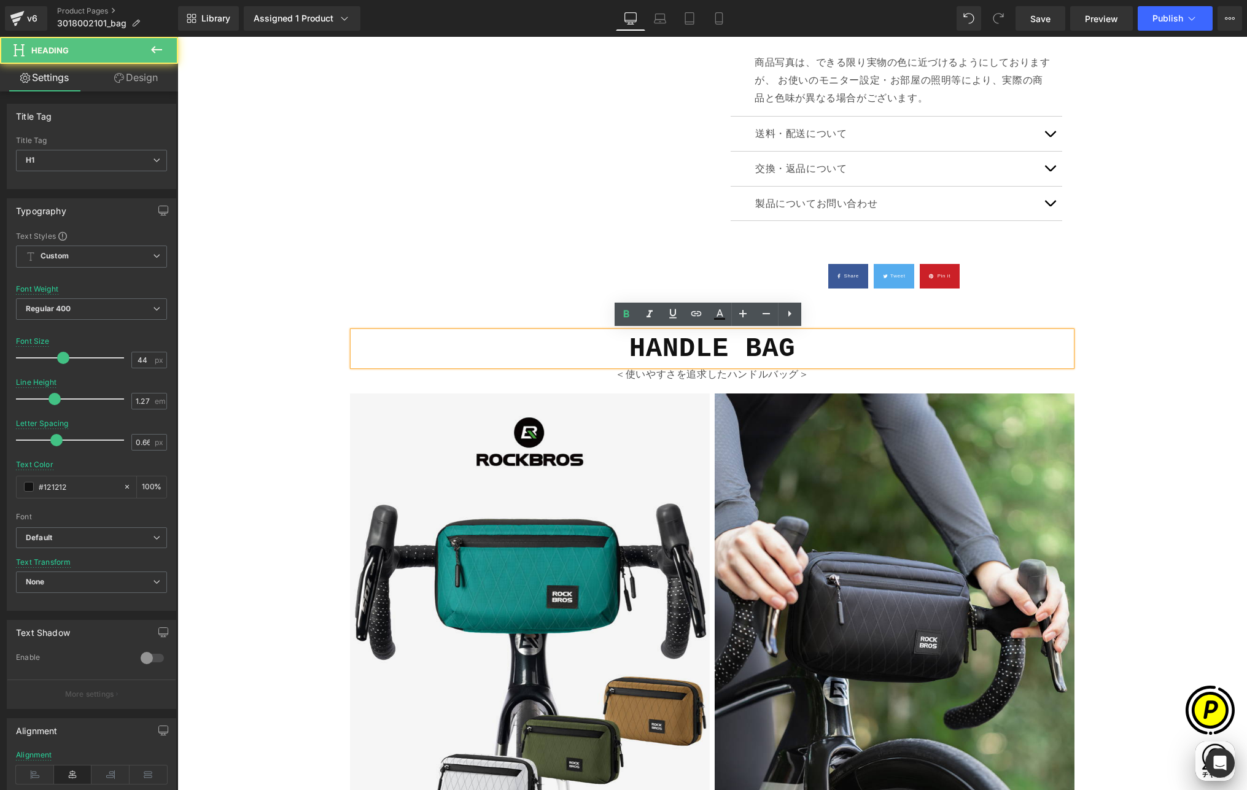
scroll to position [0, 479]
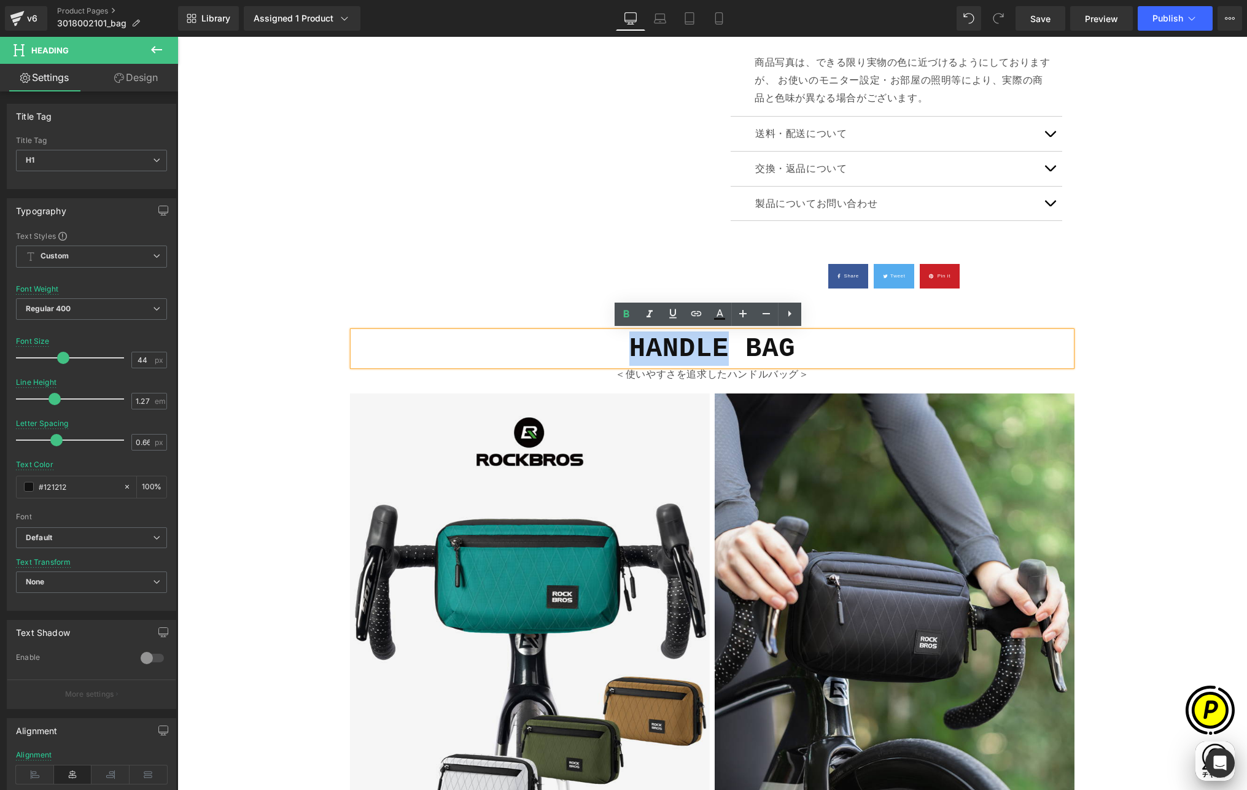
drag, startPoint x: 625, startPoint y: 348, endPoint x: 720, endPoint y: 349, distance: 95.2
click at [720, 349] on h1 "HANDLE BAG" at bounding box center [712, 349] width 718 height 34
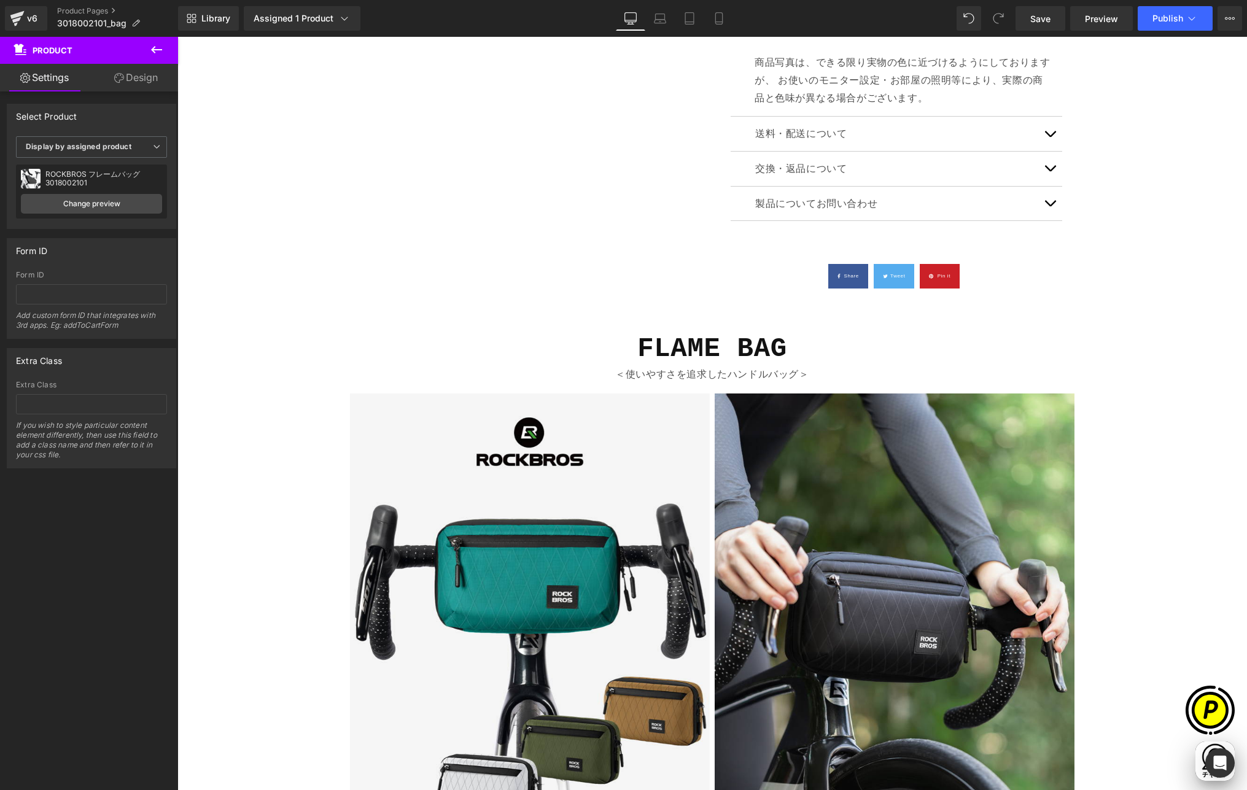
scroll to position [0, 239]
click at [675, 376] on icon at bounding box center [678, 375] width 7 height 7
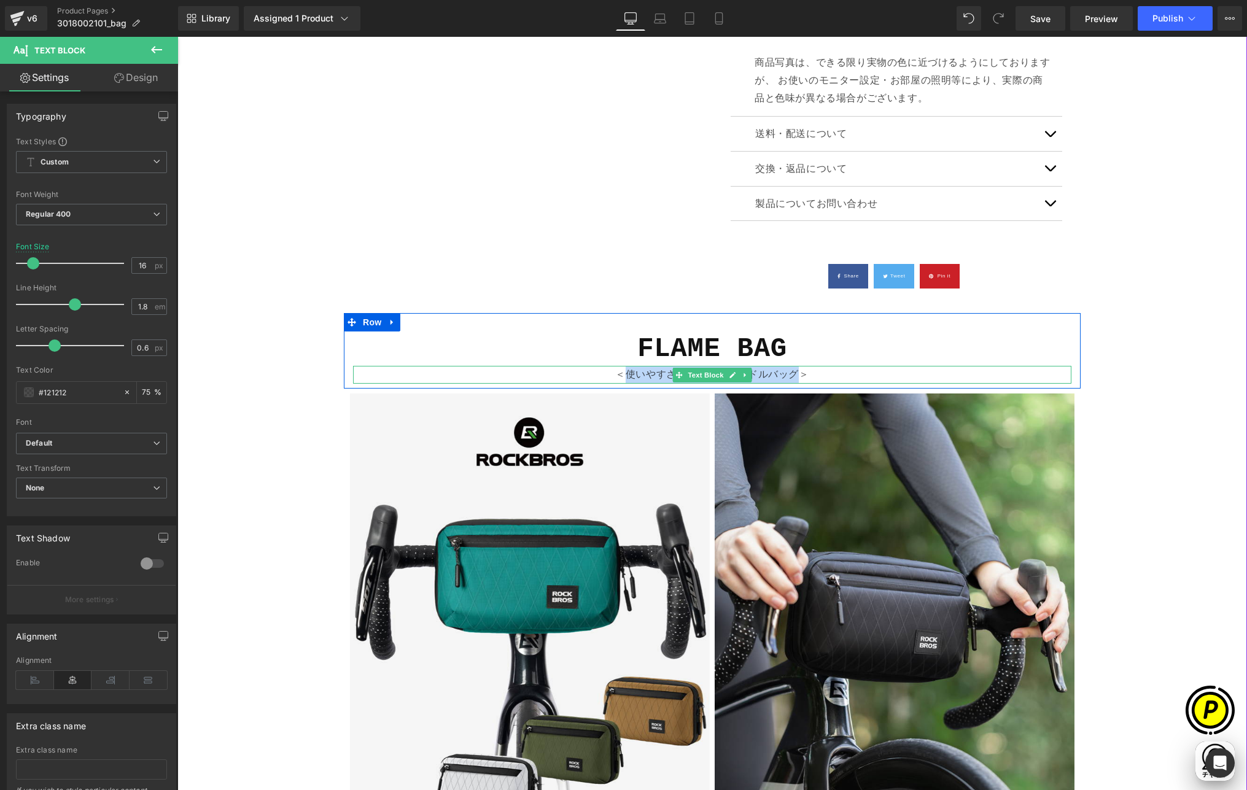
drag, startPoint x: 621, startPoint y: 372, endPoint x: 792, endPoint y: 378, distance: 170.8
click at [792, 378] on p "＜使いやすさを追求したハンドルバッグ＞" at bounding box center [712, 375] width 718 height 18
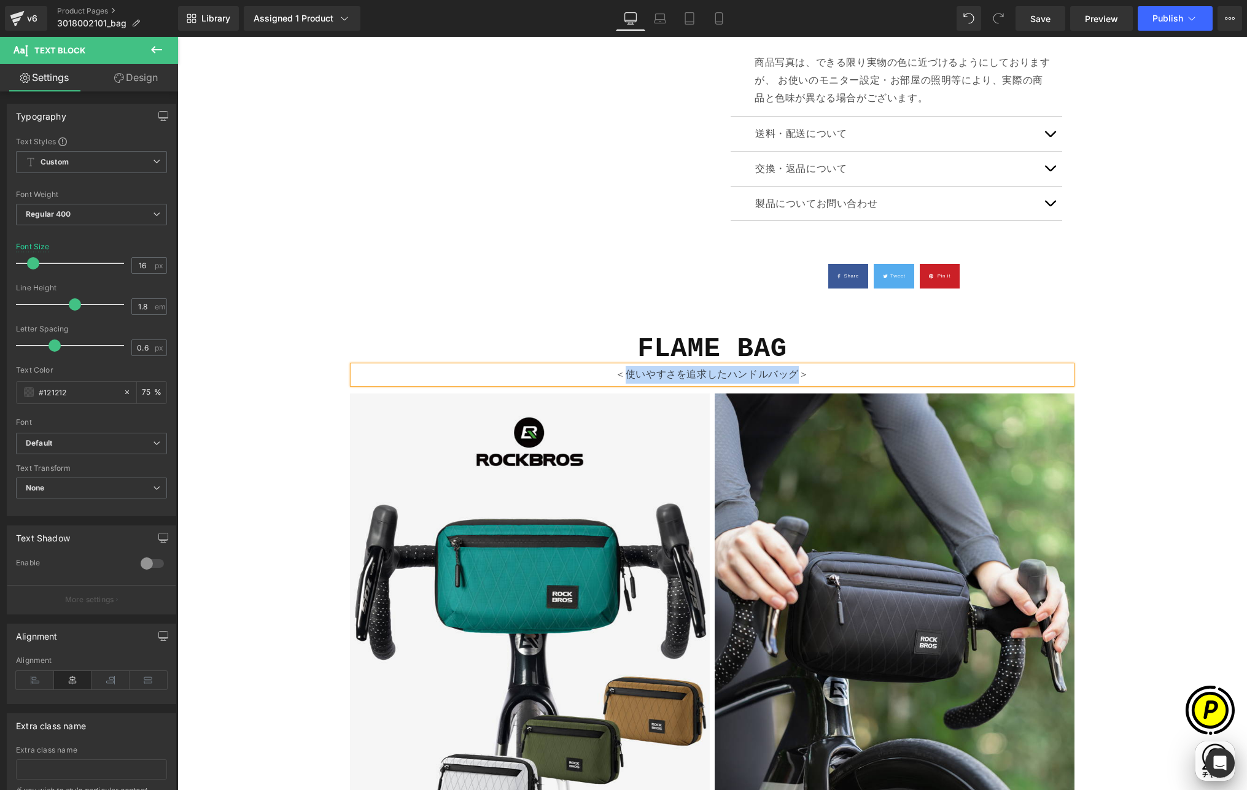
paste div
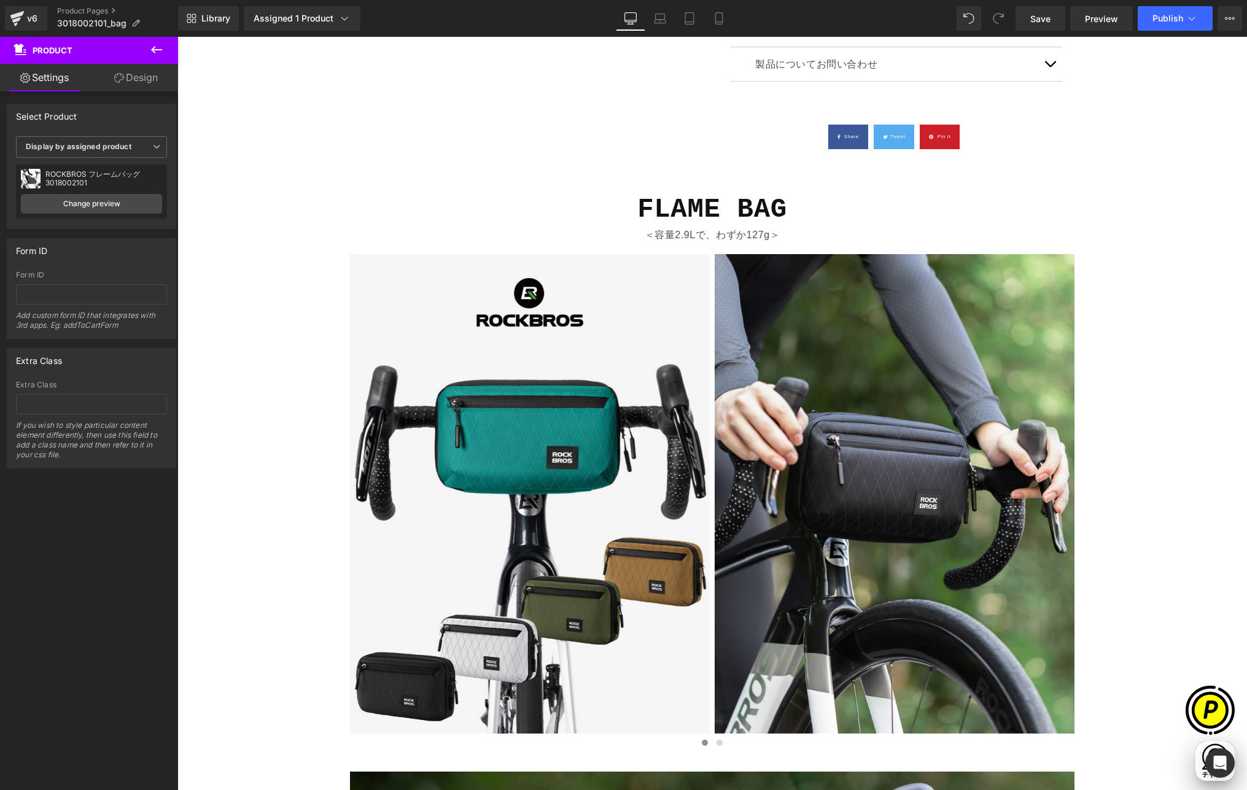
scroll to position [1011, 0]
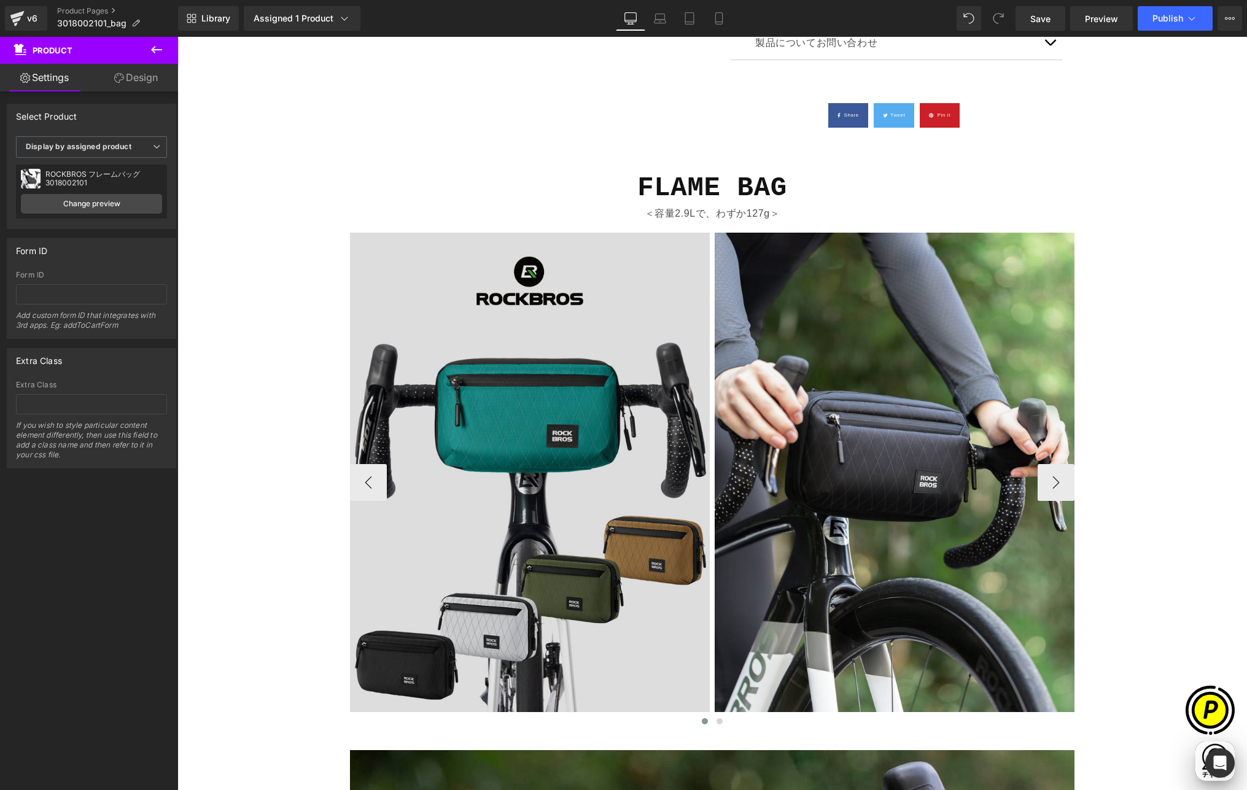
click at [592, 341] on img at bounding box center [530, 482] width 360 height 499
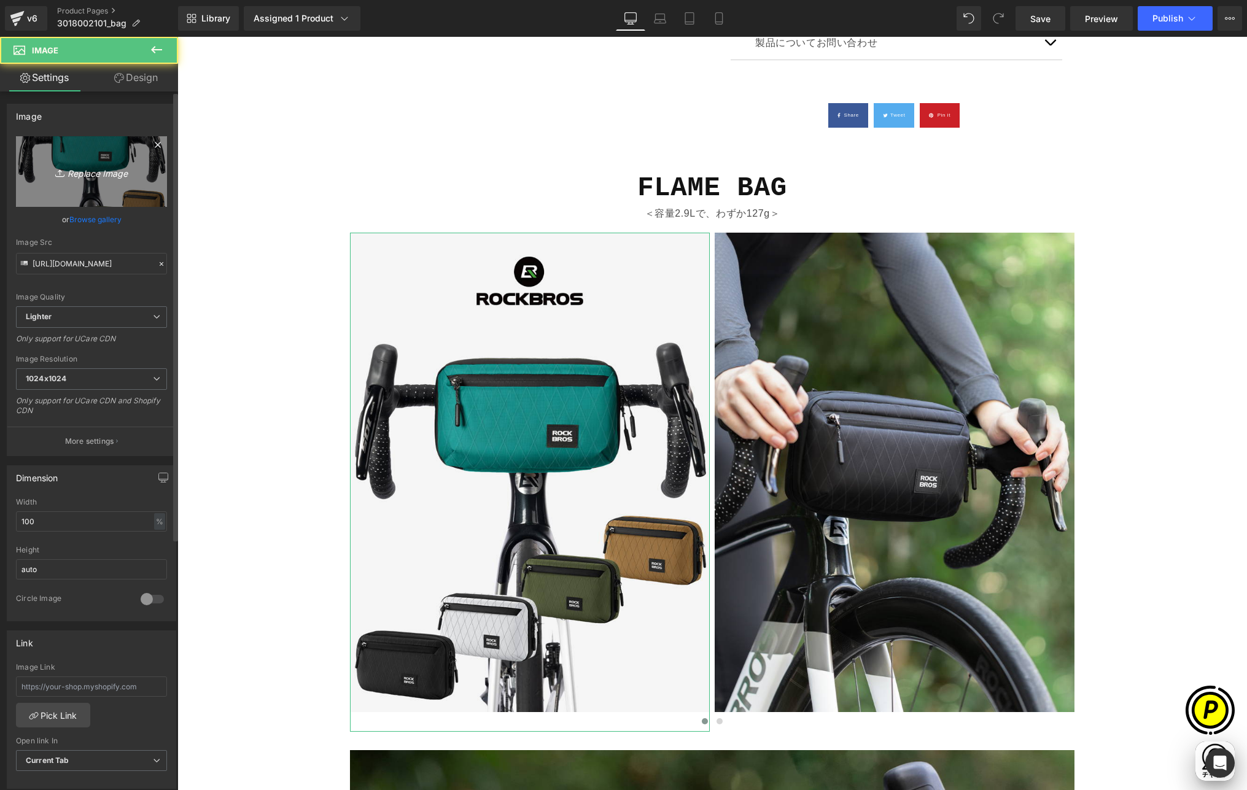
click at [88, 157] on link "Replace Image" at bounding box center [91, 171] width 151 height 71
type input "C:\fakepath\shopify-LP-3018002101_01-1.jpg"
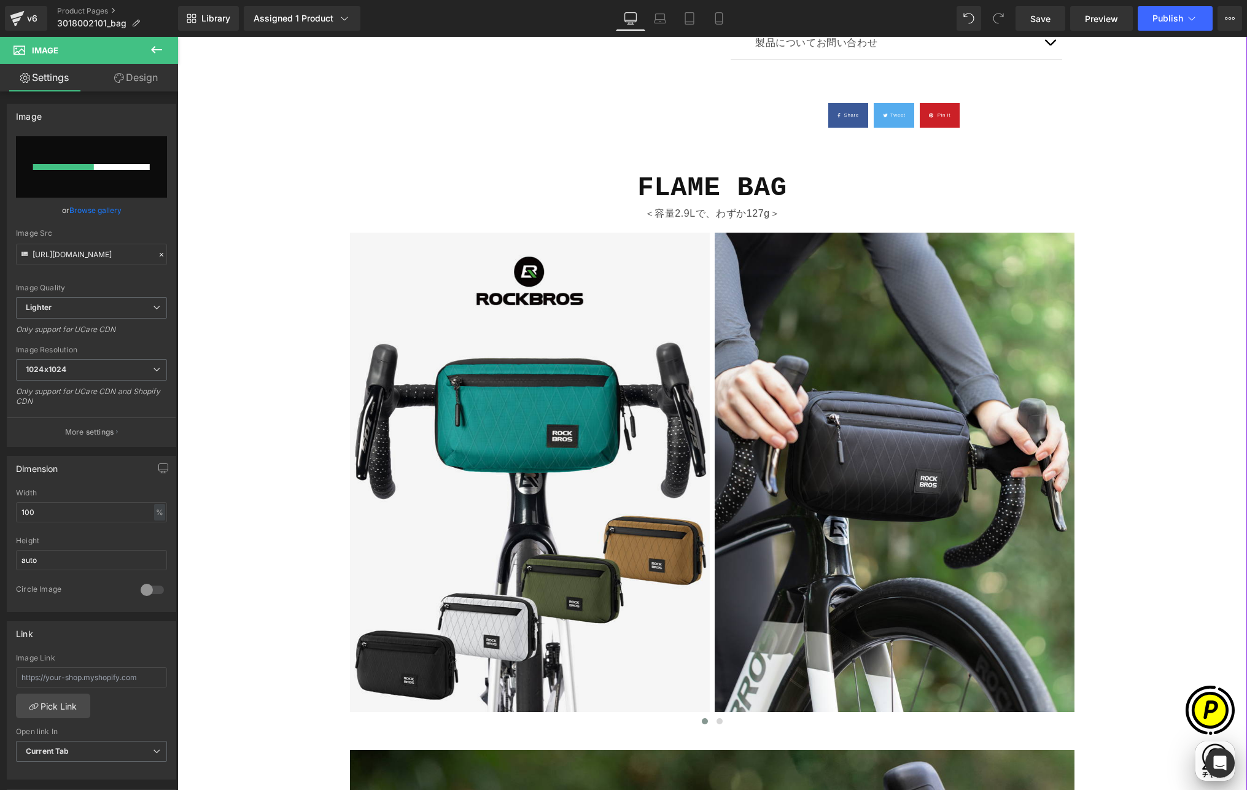
scroll to position [0, 0]
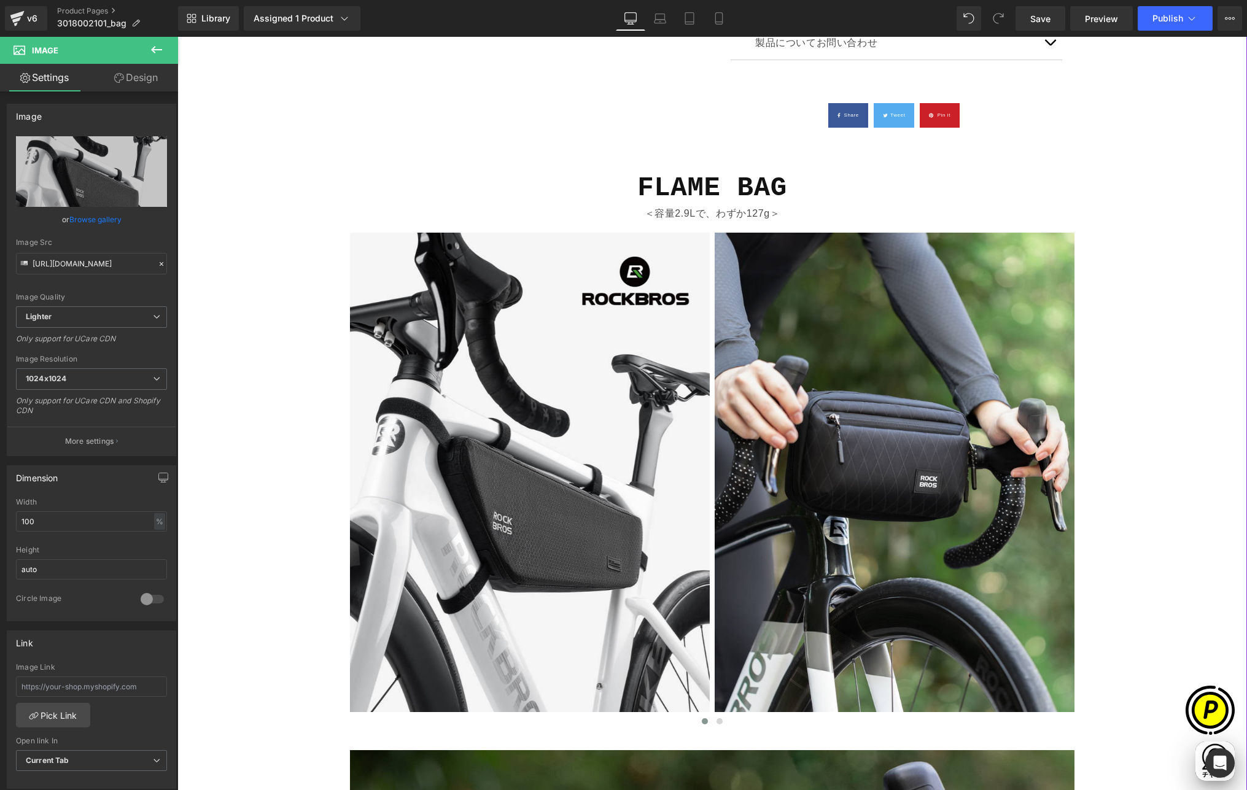
type input "[URL][DOMAIN_NAME]"
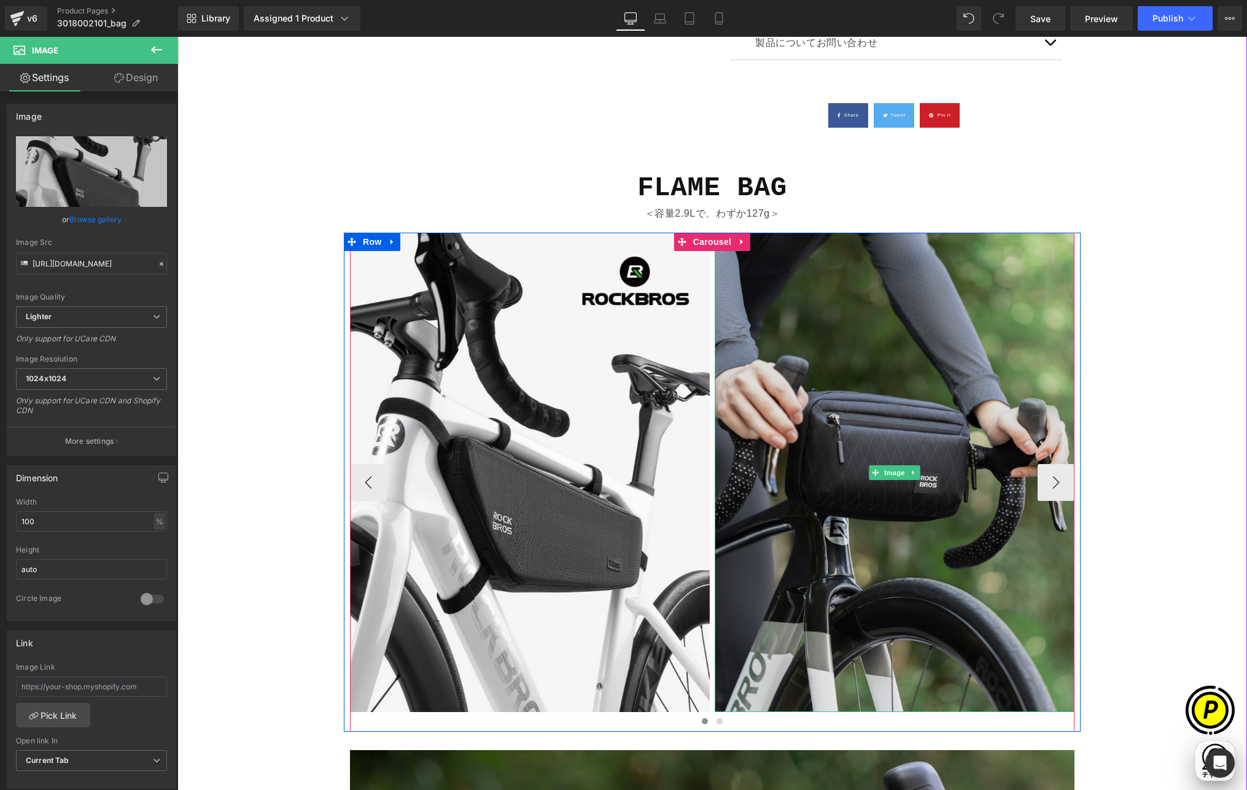
click at [883, 414] on img at bounding box center [895, 473] width 360 height 480
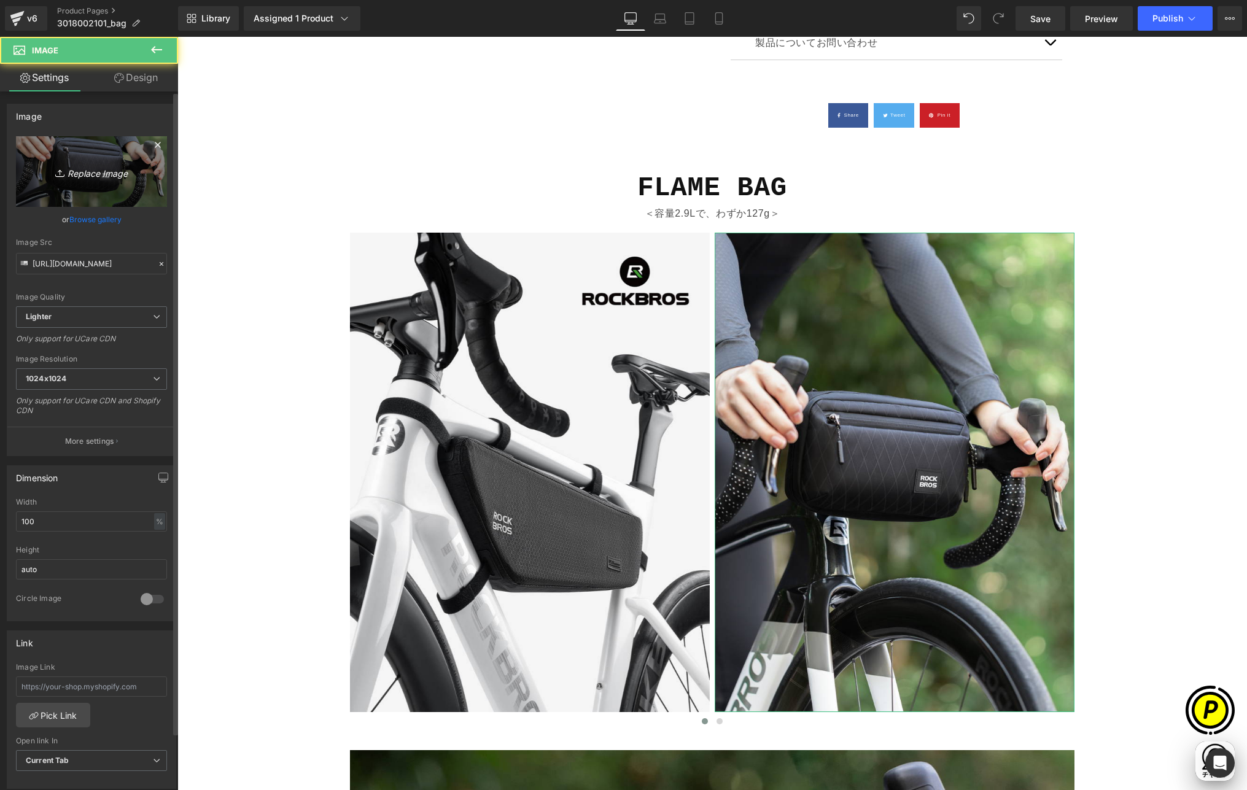
scroll to position [0, 239]
click at [81, 158] on link "Replace Image" at bounding box center [91, 171] width 151 height 71
type input "C:\fakepath\shopify-LP-3018002101_01-2.jpg"
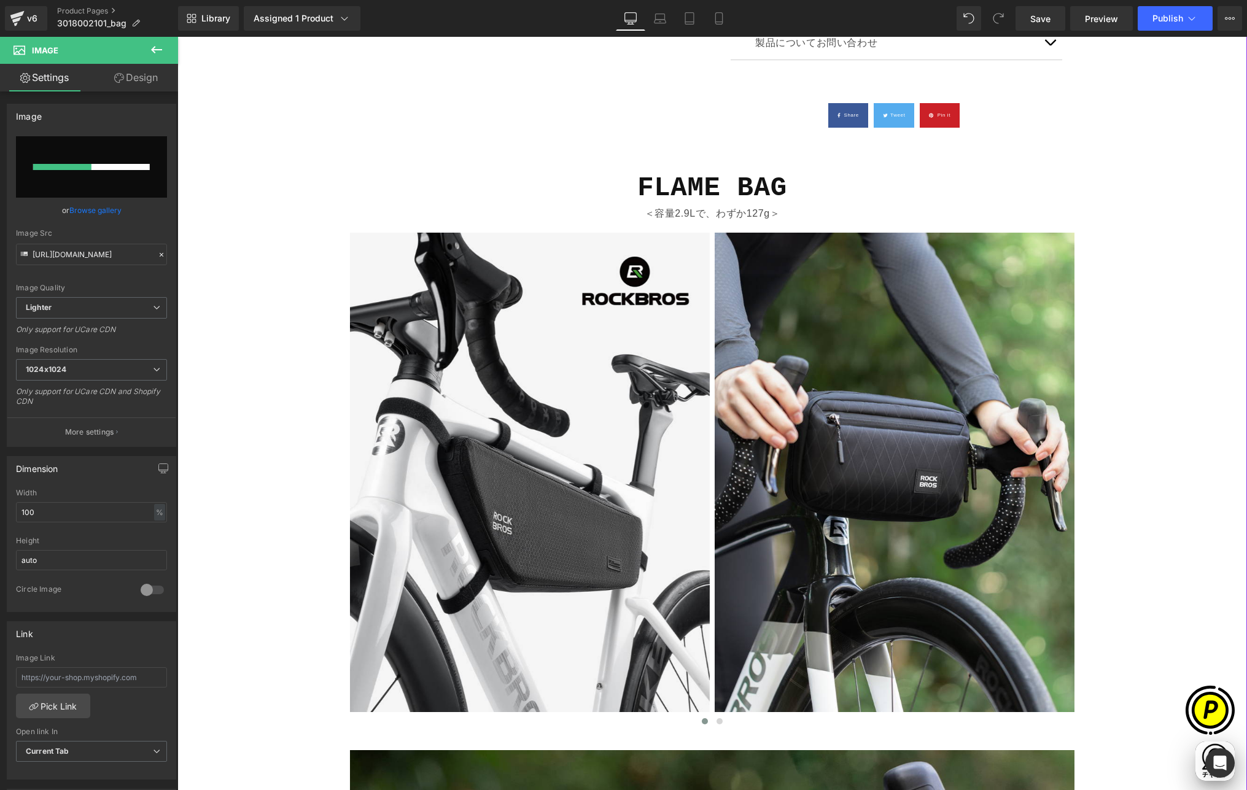
scroll to position [0, 479]
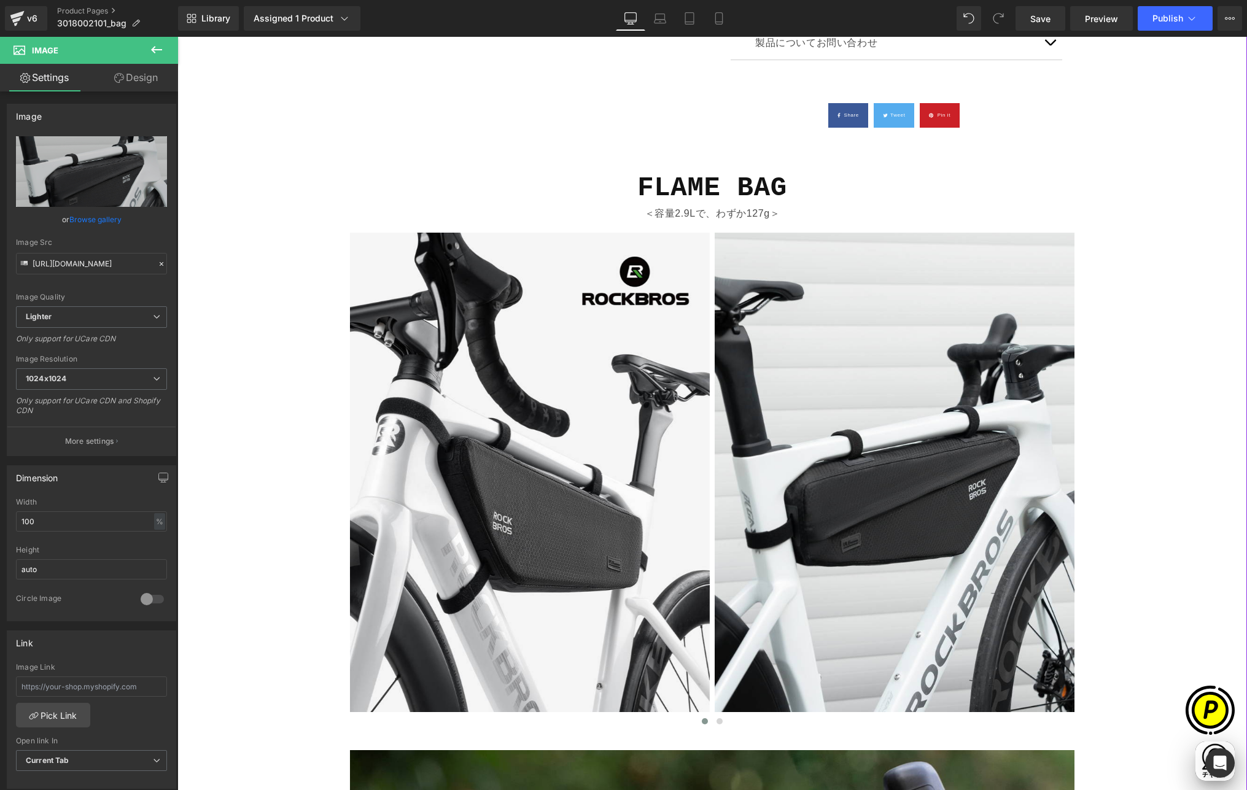
type input "[URL][DOMAIN_NAME]"
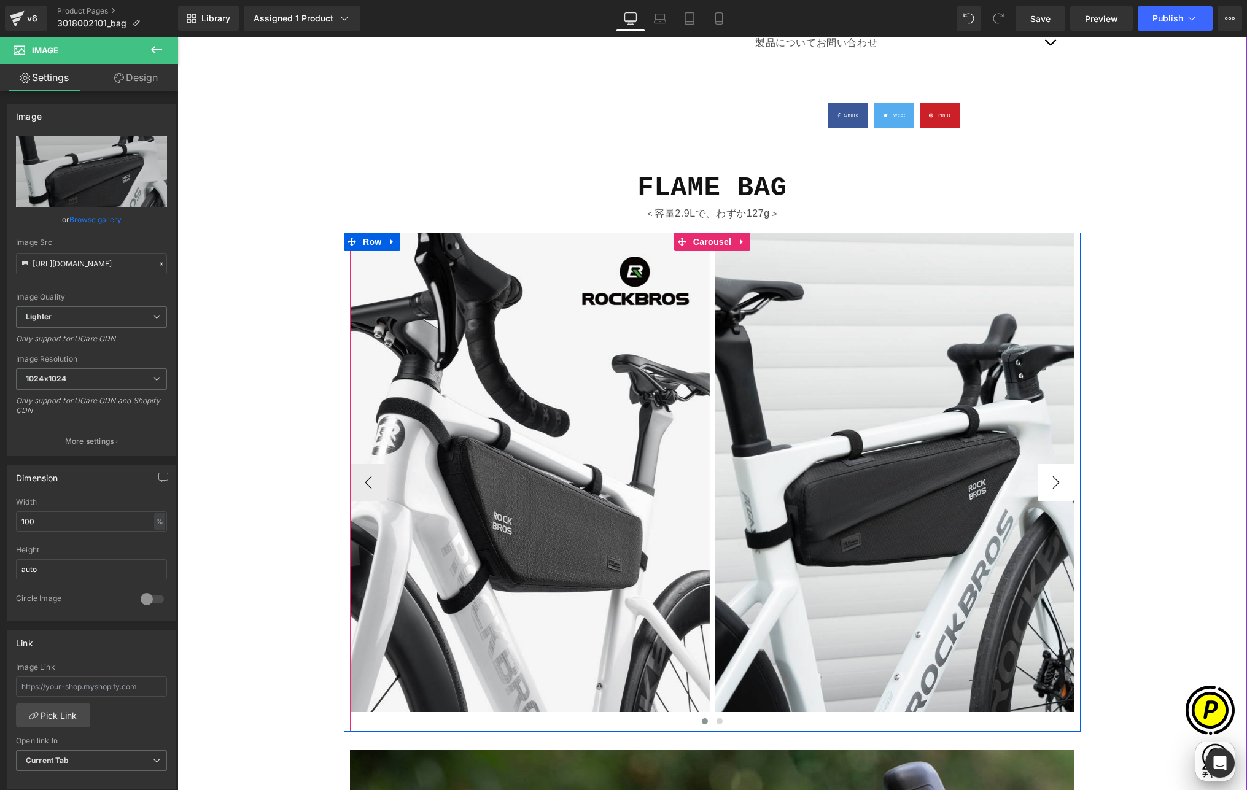
click at [1051, 474] on button "›" at bounding box center [1056, 482] width 37 height 37
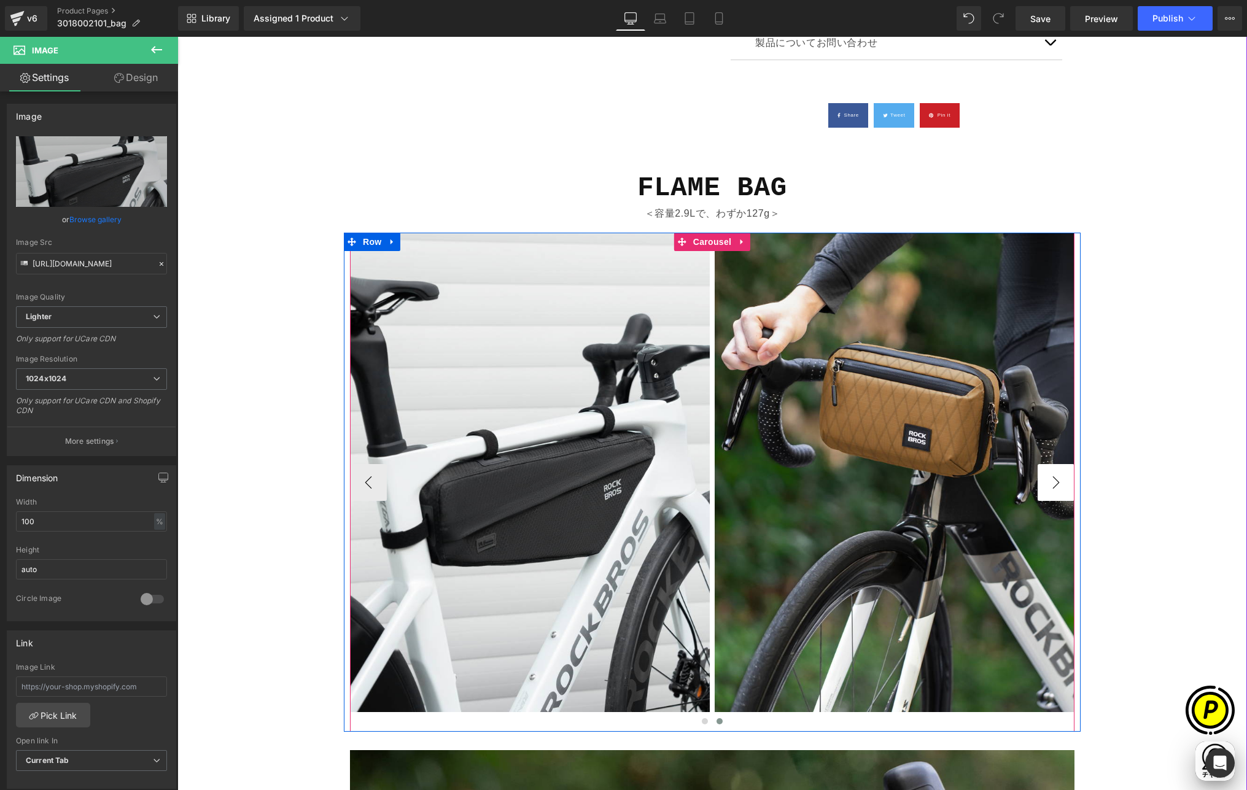
click at [1051, 474] on button "›" at bounding box center [1056, 482] width 37 height 37
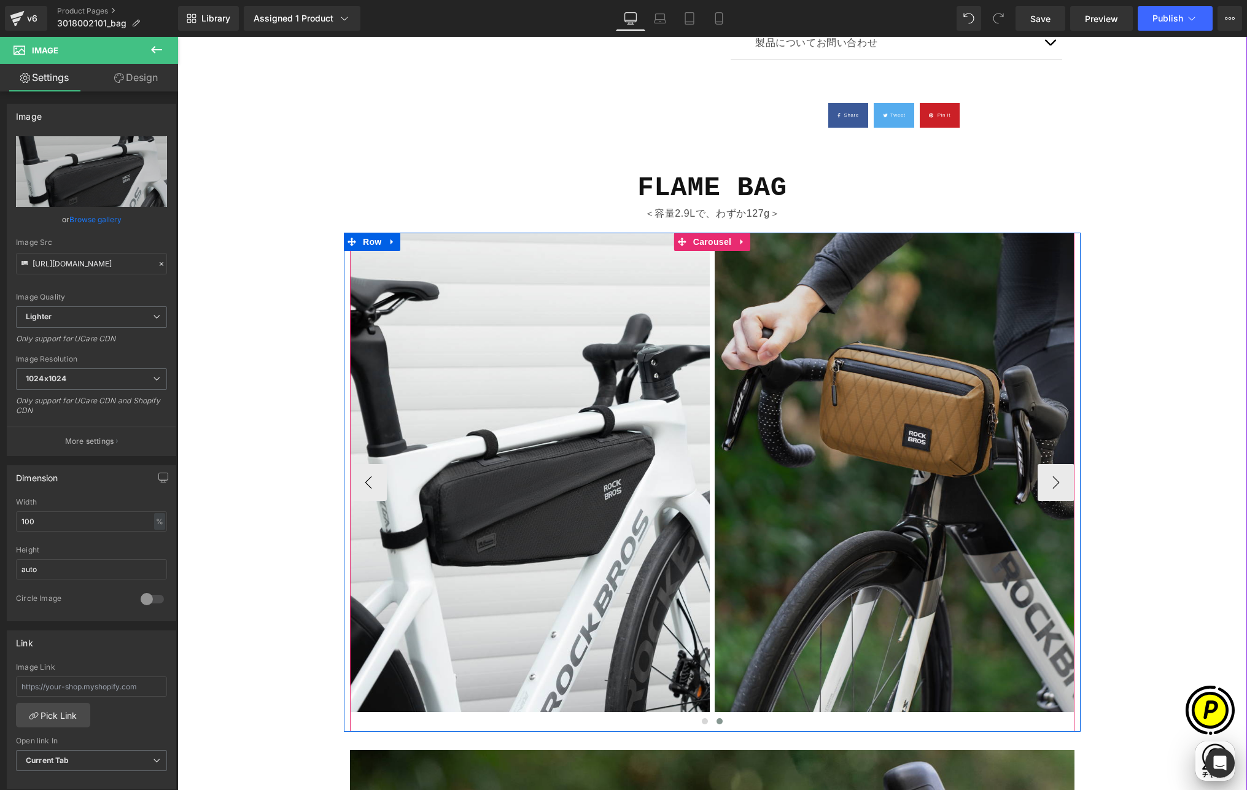
scroll to position [0, 718]
click at [822, 384] on img at bounding box center [895, 473] width 360 height 480
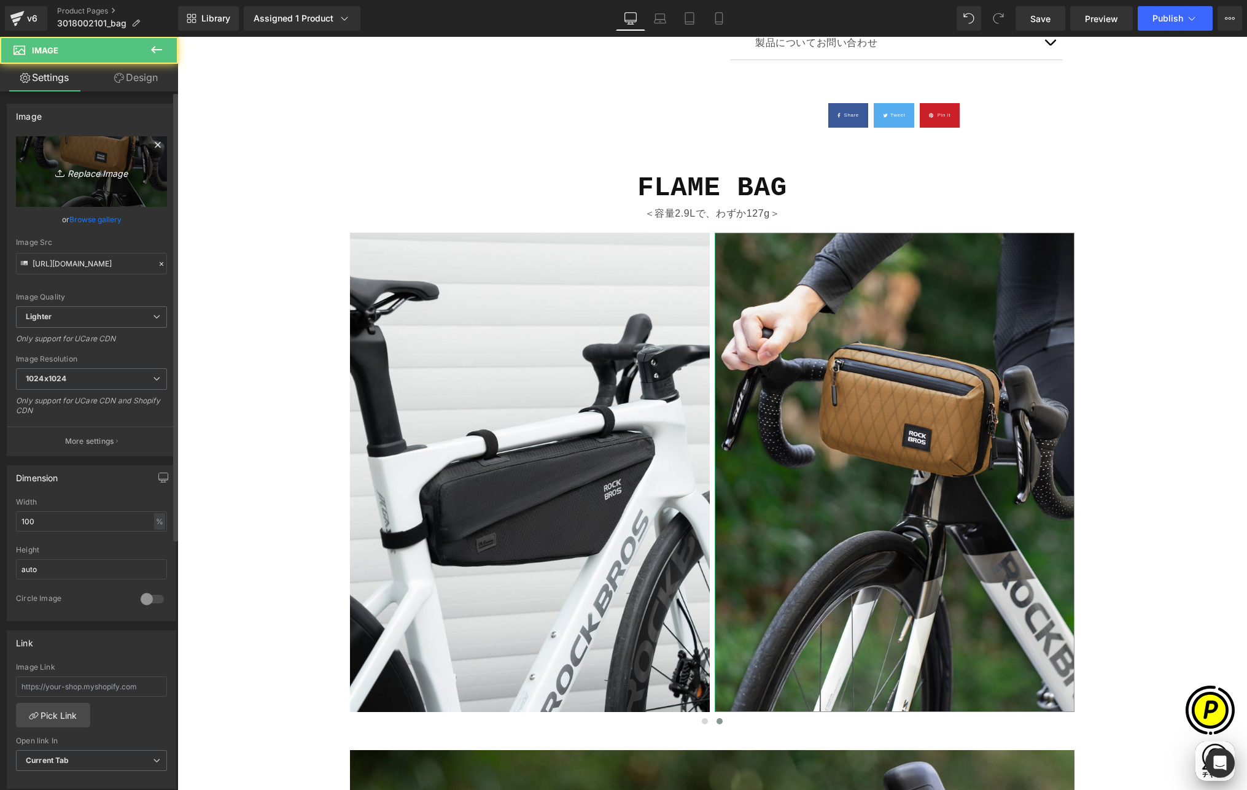
click at [104, 165] on icon "Replace Image" at bounding box center [91, 171] width 98 height 15
type input "C:\fakepath\shopify-LP-3018002101_01-3.jpg"
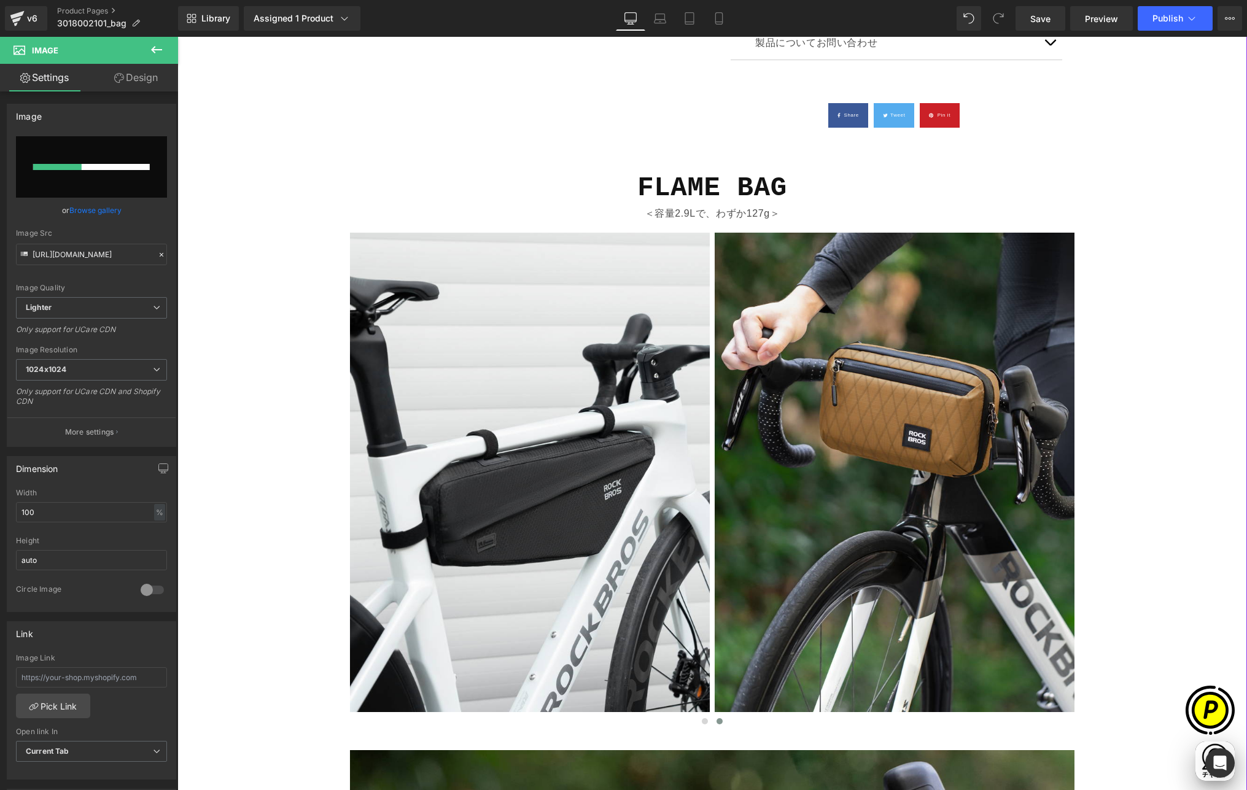
scroll to position [0, 0]
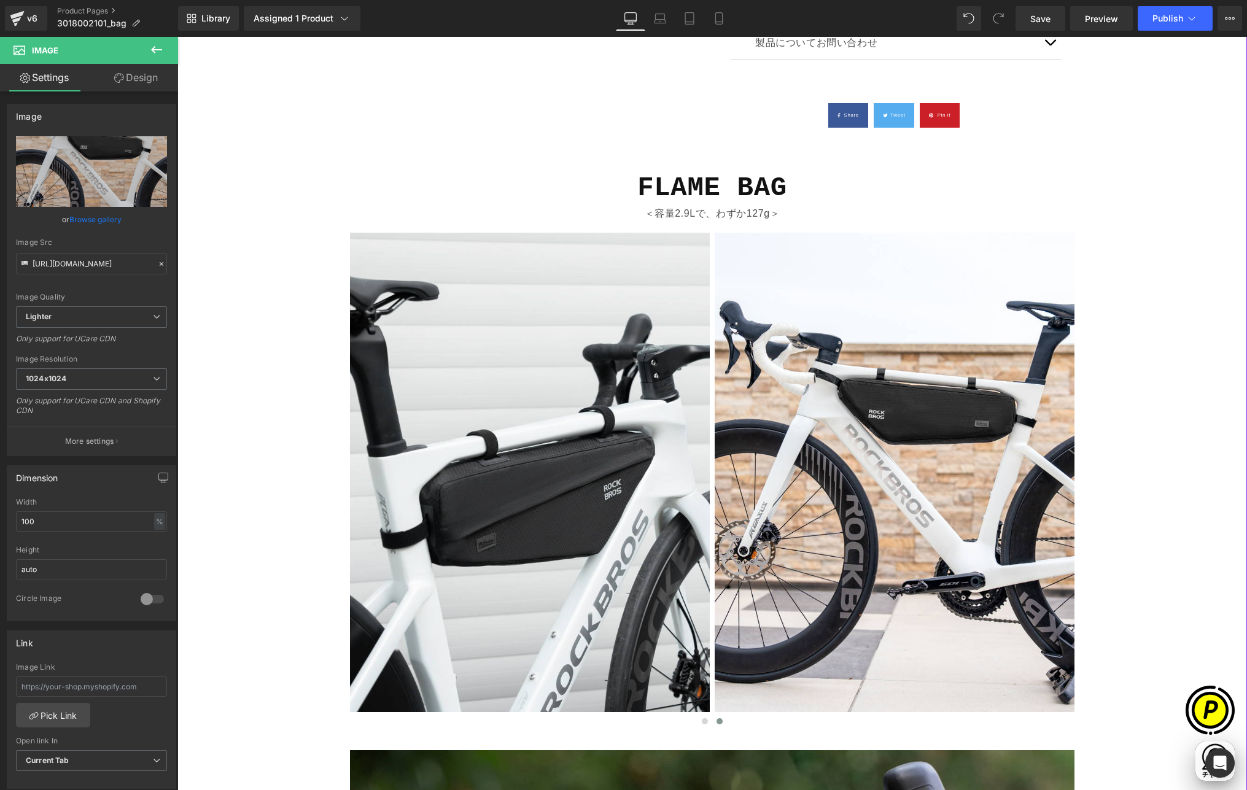
type input "[URL][DOMAIN_NAME]"
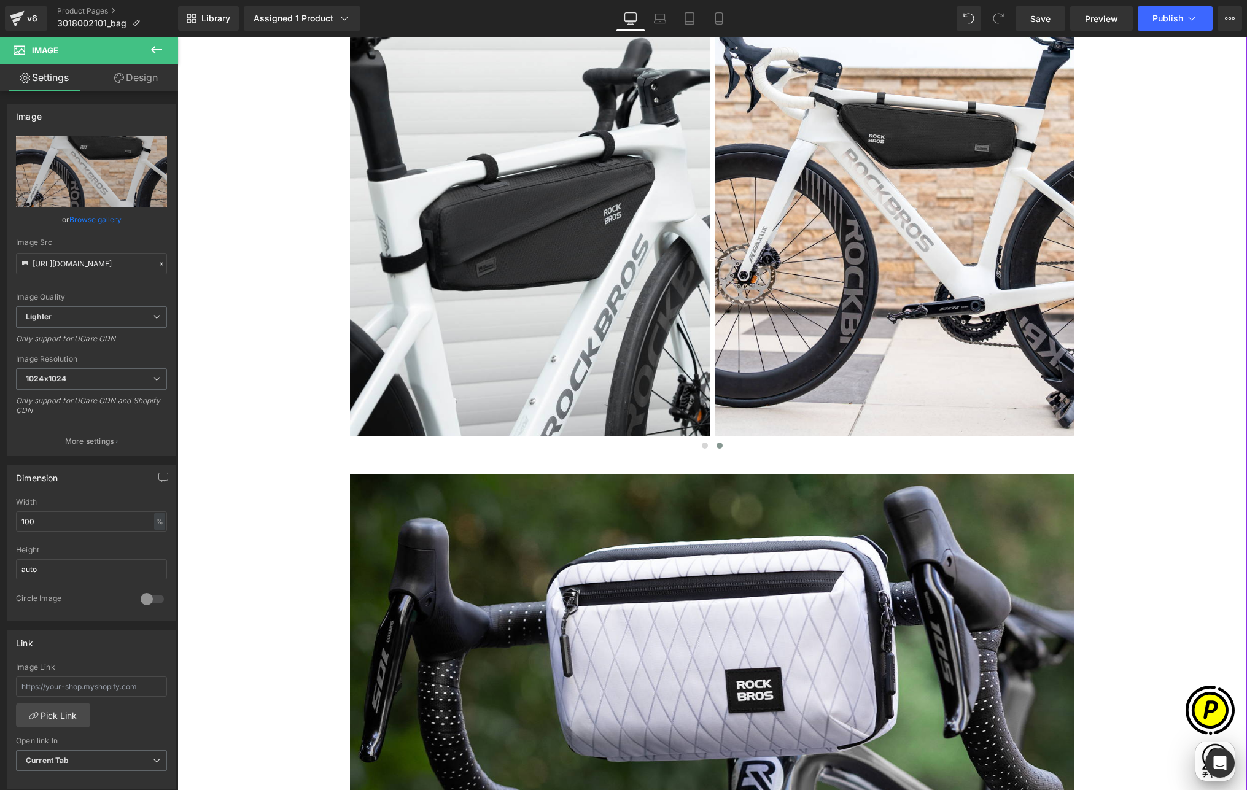
scroll to position [1516, 0]
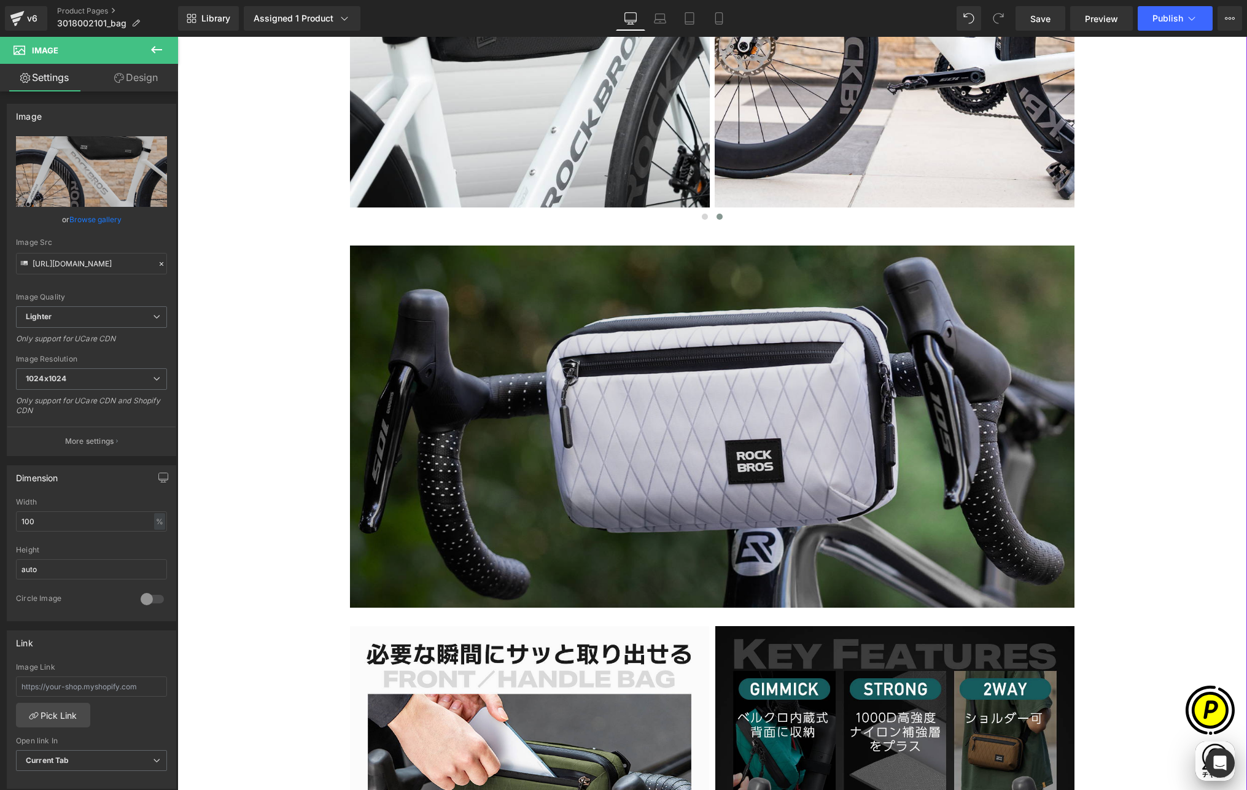
click at [755, 415] on img at bounding box center [712, 427] width 725 height 362
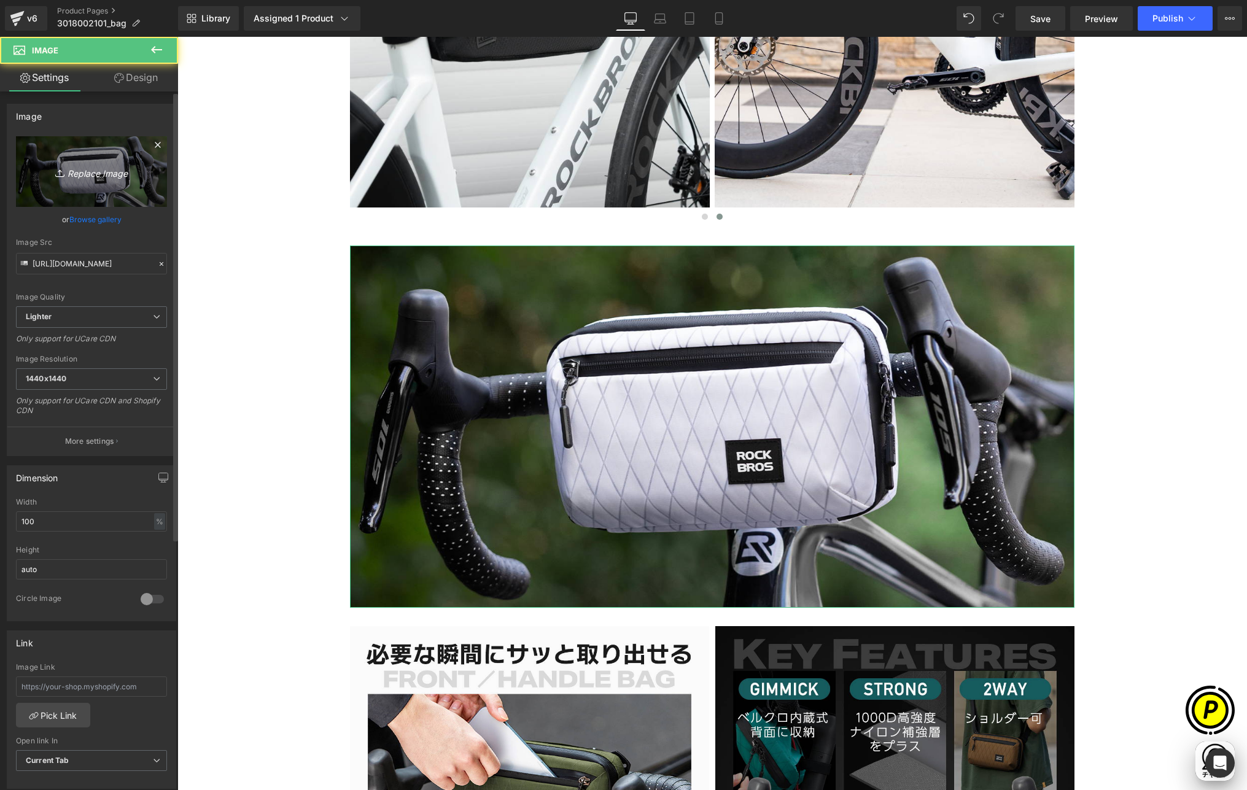
click at [65, 153] on link "Replace Image" at bounding box center [91, 171] width 151 height 71
type input "C:\fakepath\shopify-LP-3018002101_02.jpg"
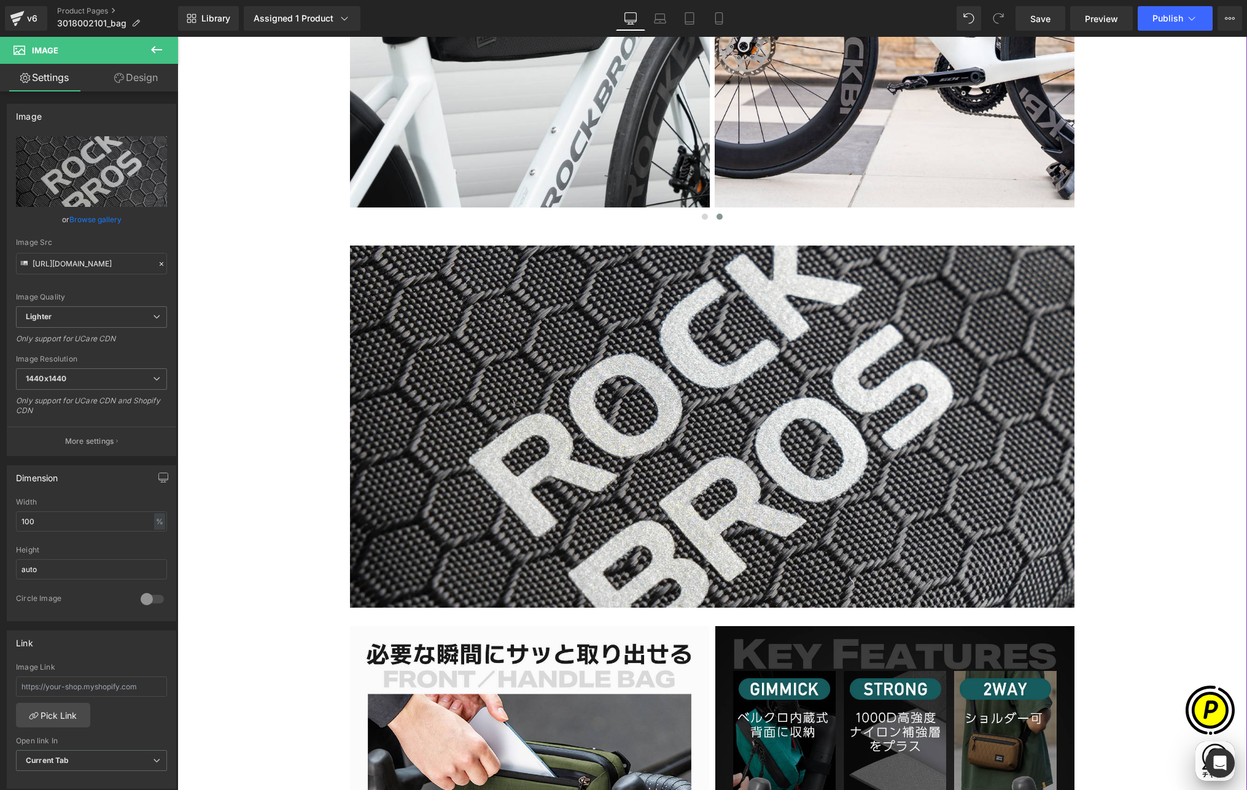
scroll to position [0, 718]
type input "[URL][DOMAIN_NAME]"
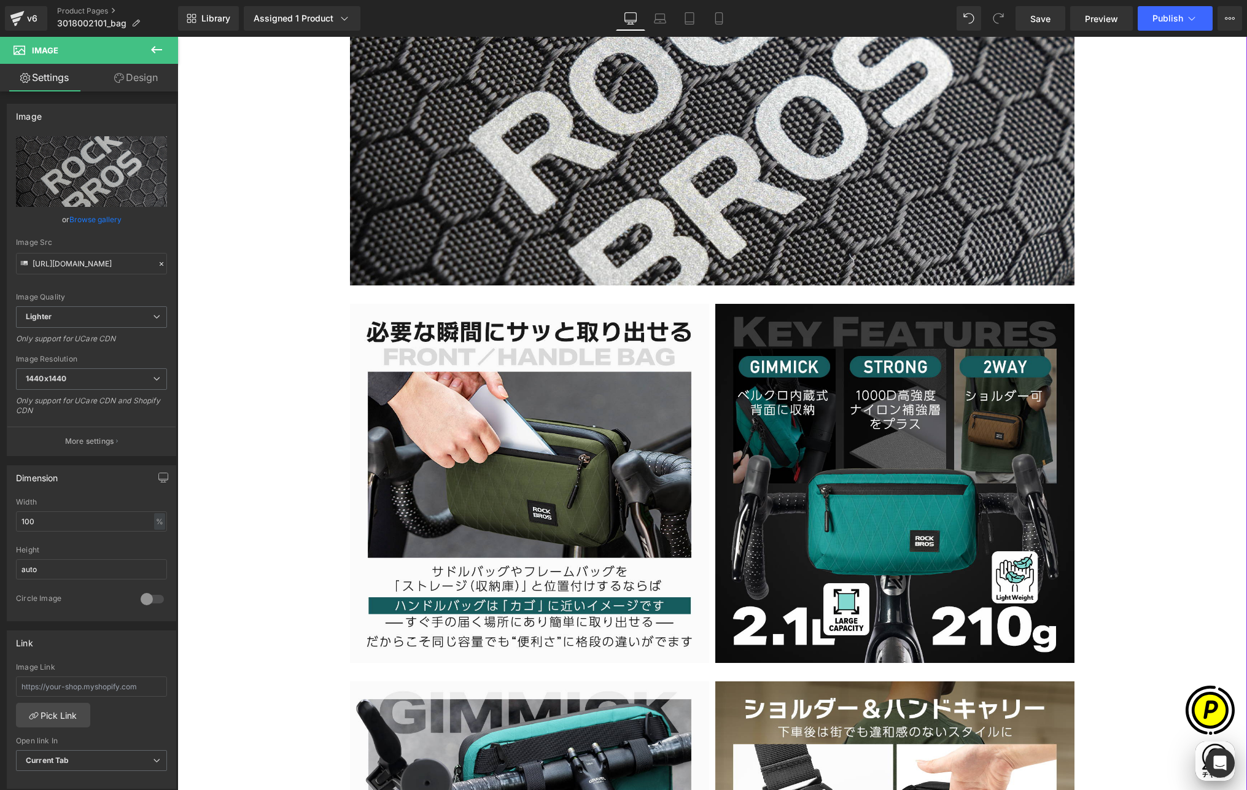
scroll to position [1863, 0]
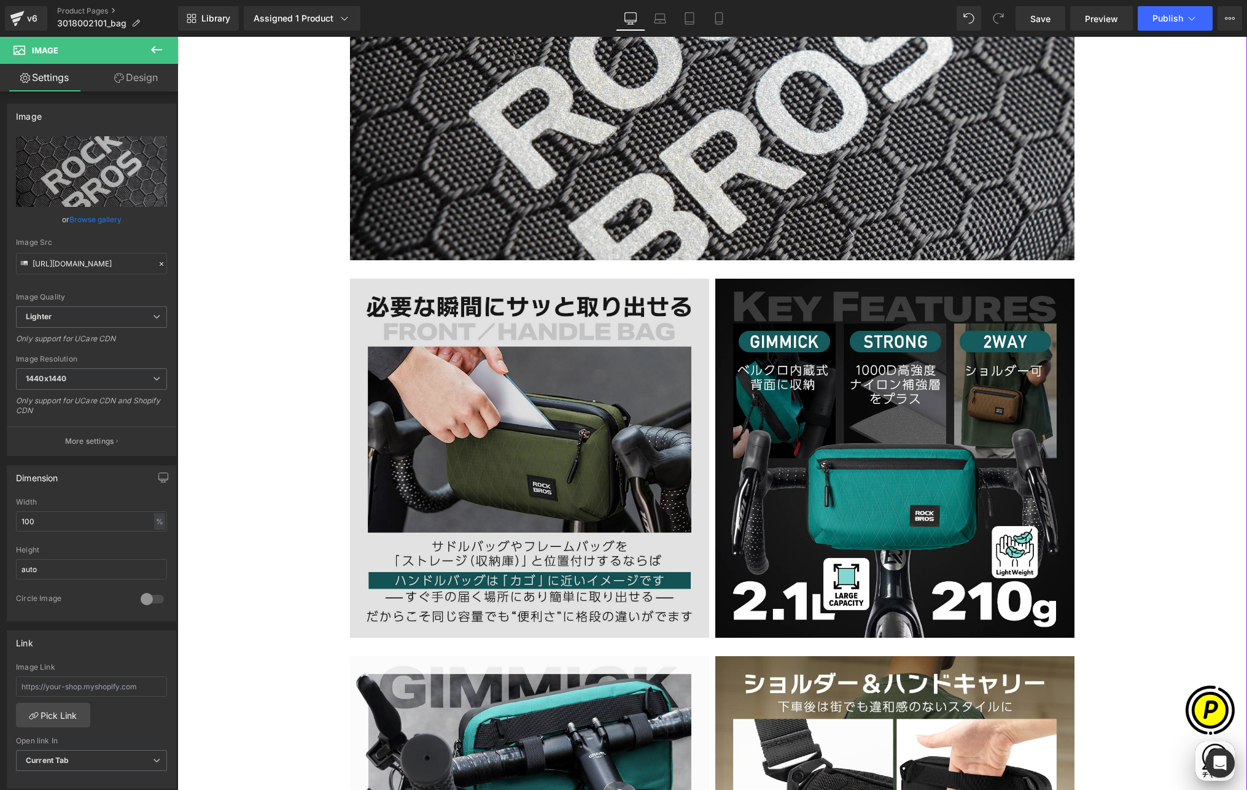
click at [648, 398] on img at bounding box center [529, 458] width 359 height 359
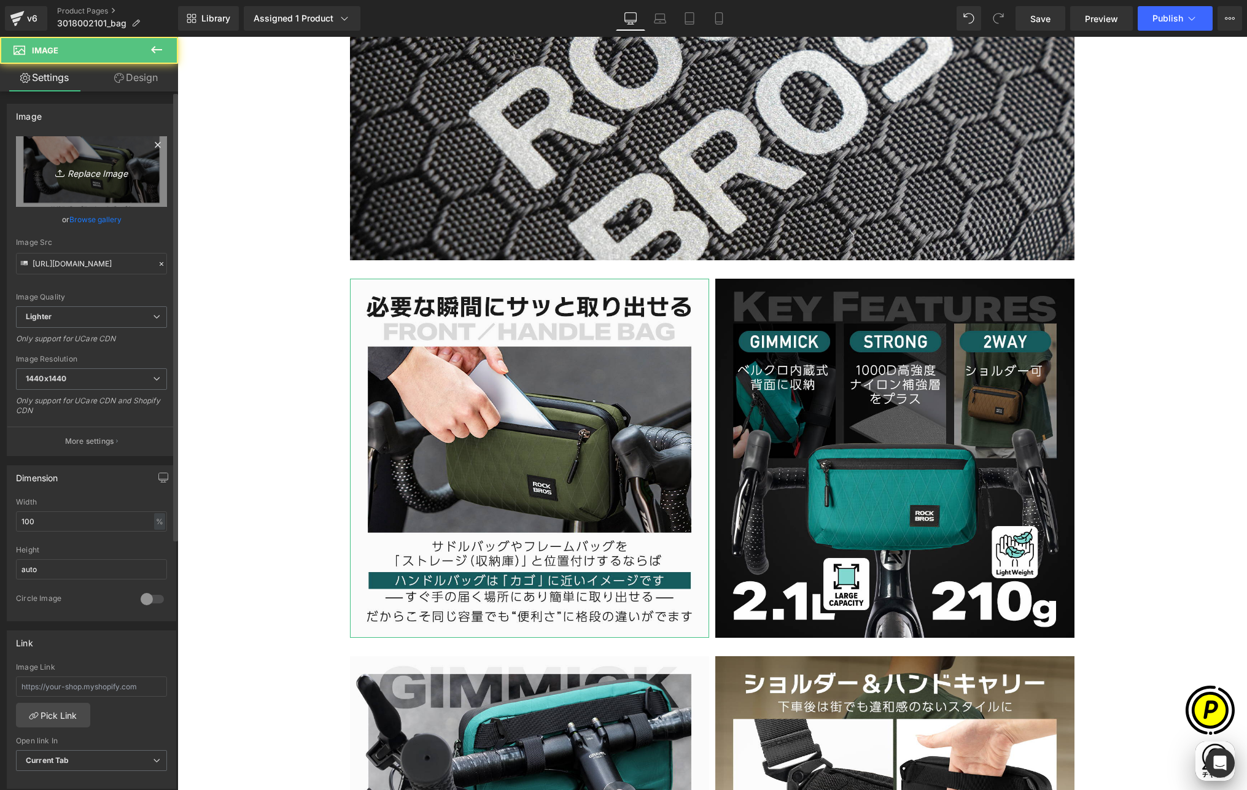
click at [125, 173] on icon "Replace Image" at bounding box center [91, 171] width 98 height 15
type input "C:\fakepath\3018002101-2.jpg"
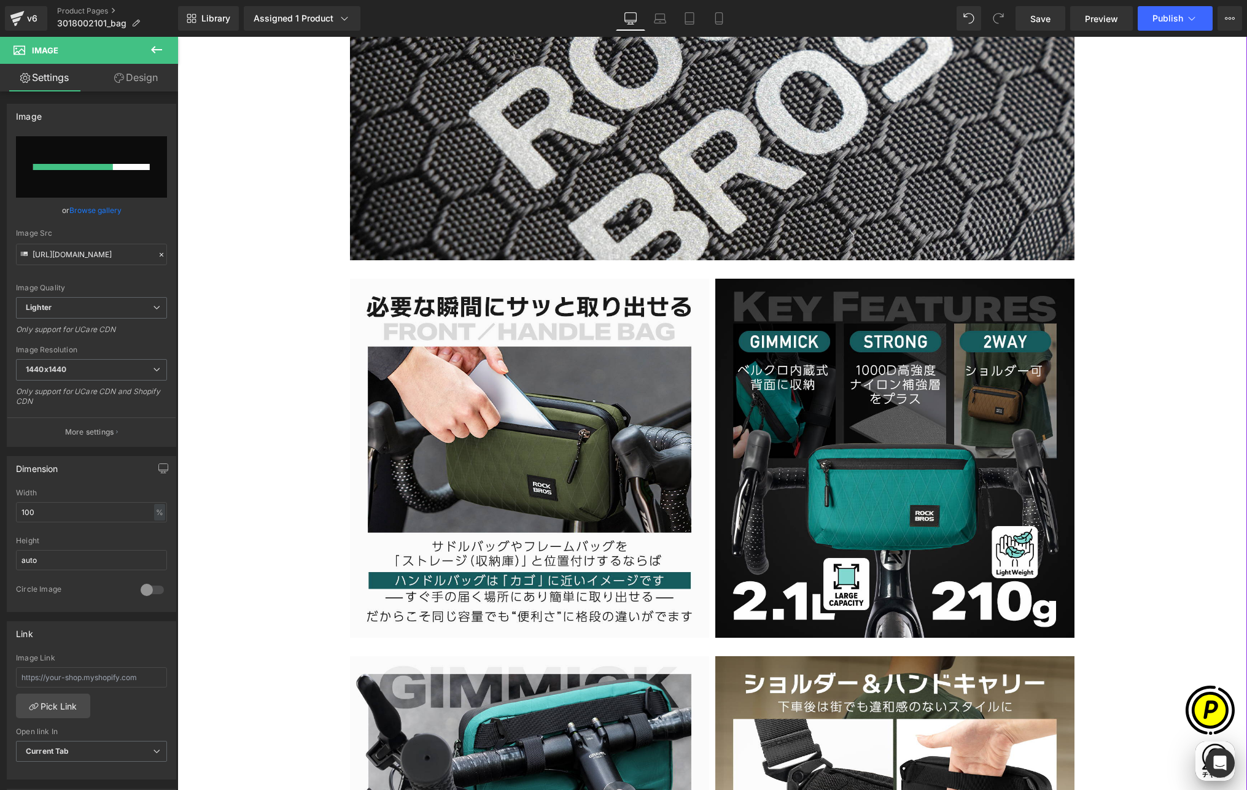
scroll to position [0, 239]
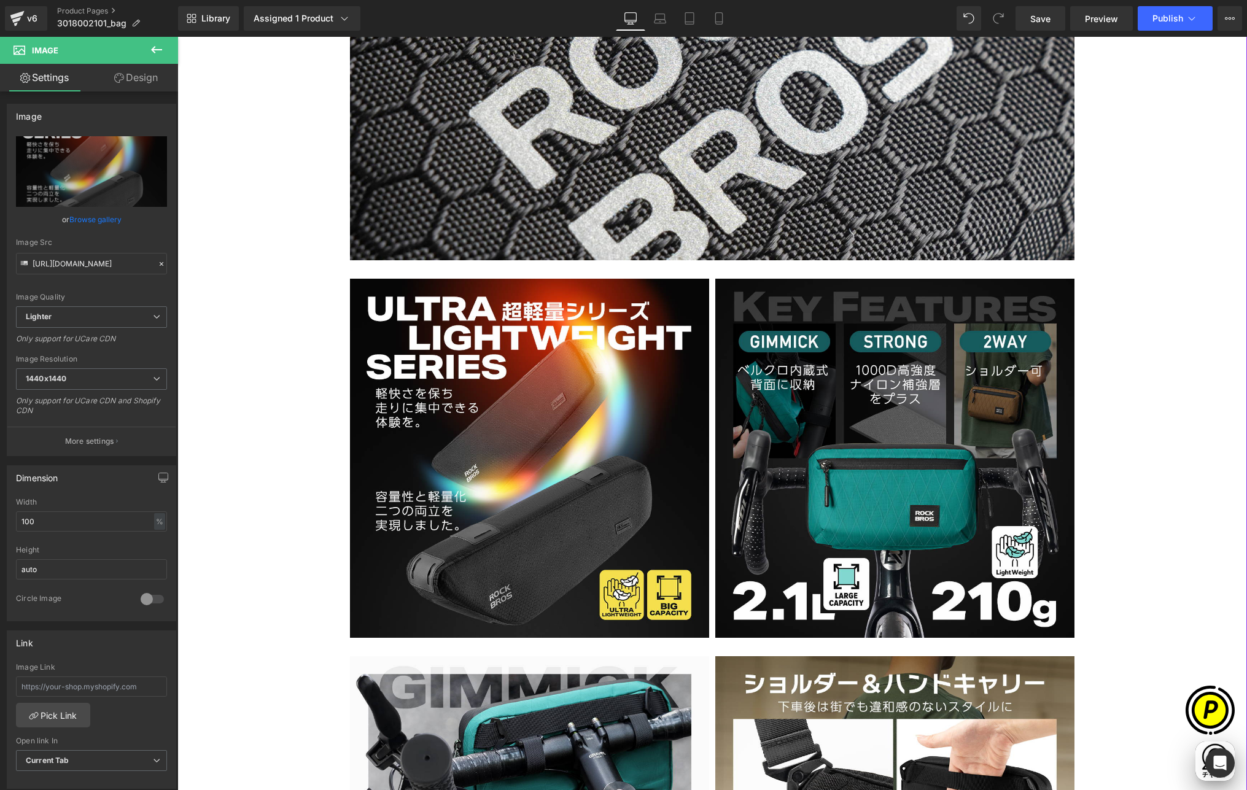
type input "[URL][DOMAIN_NAME]"
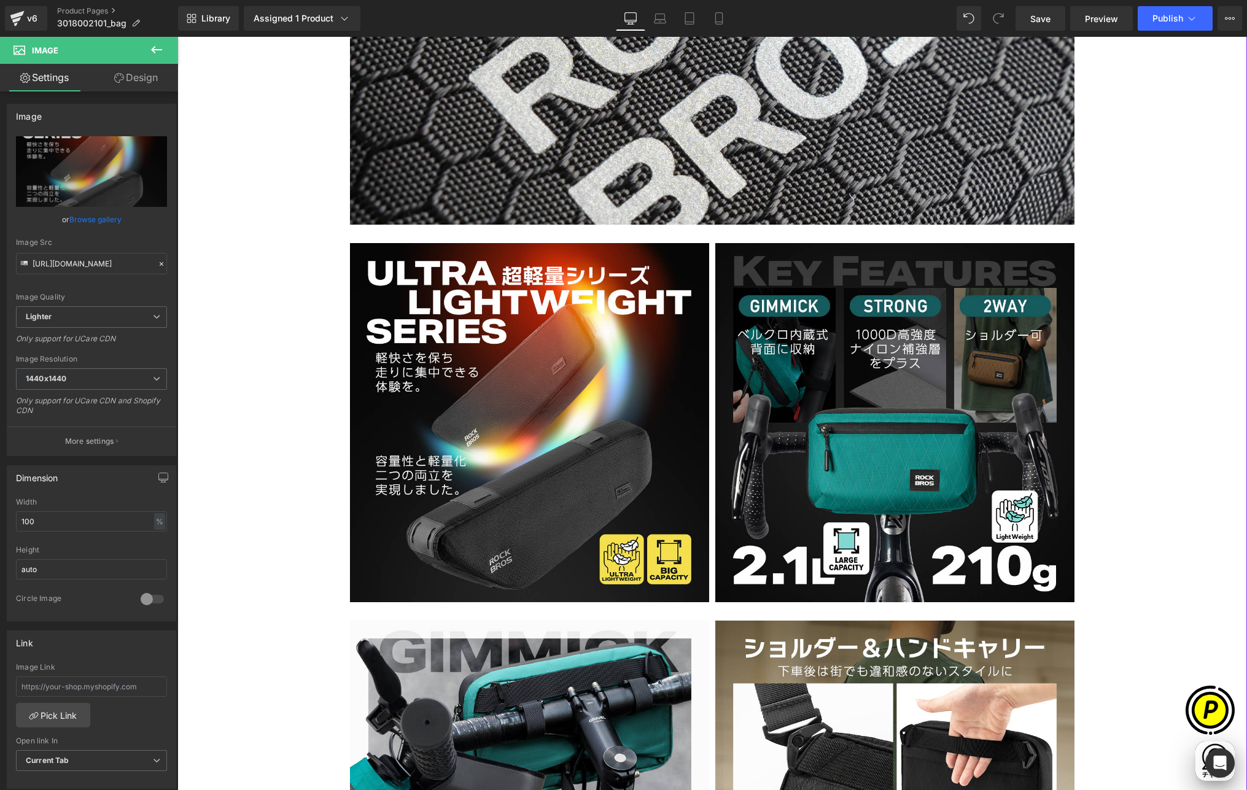
scroll to position [1899, 0]
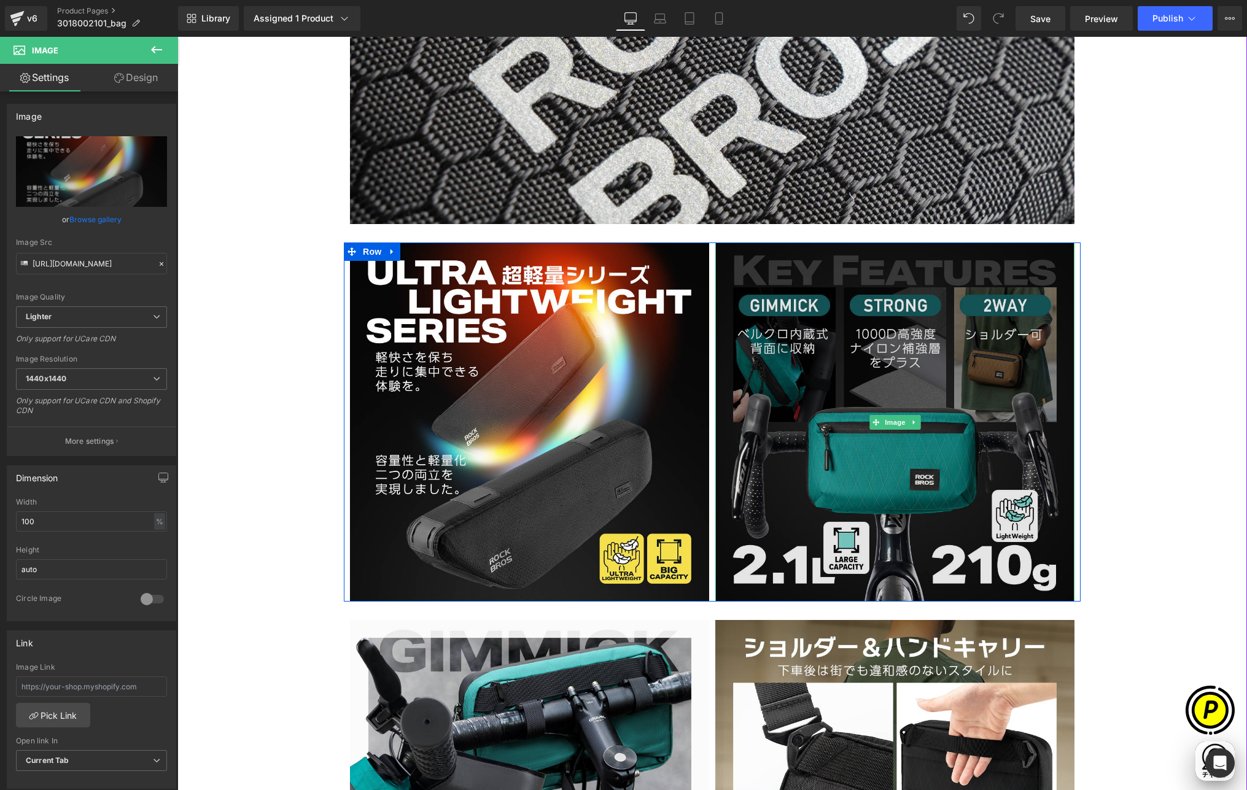
click at [887, 438] on img at bounding box center [894, 422] width 359 height 359
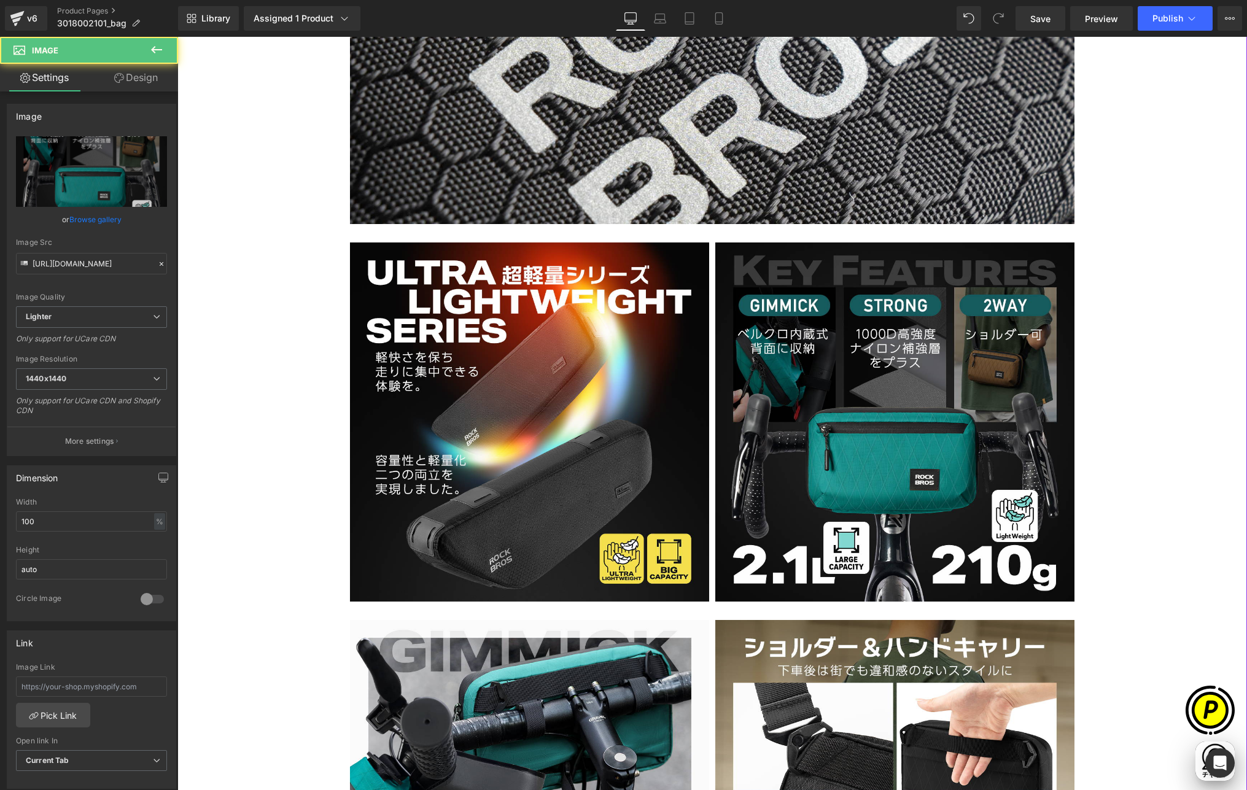
scroll to position [0, 479]
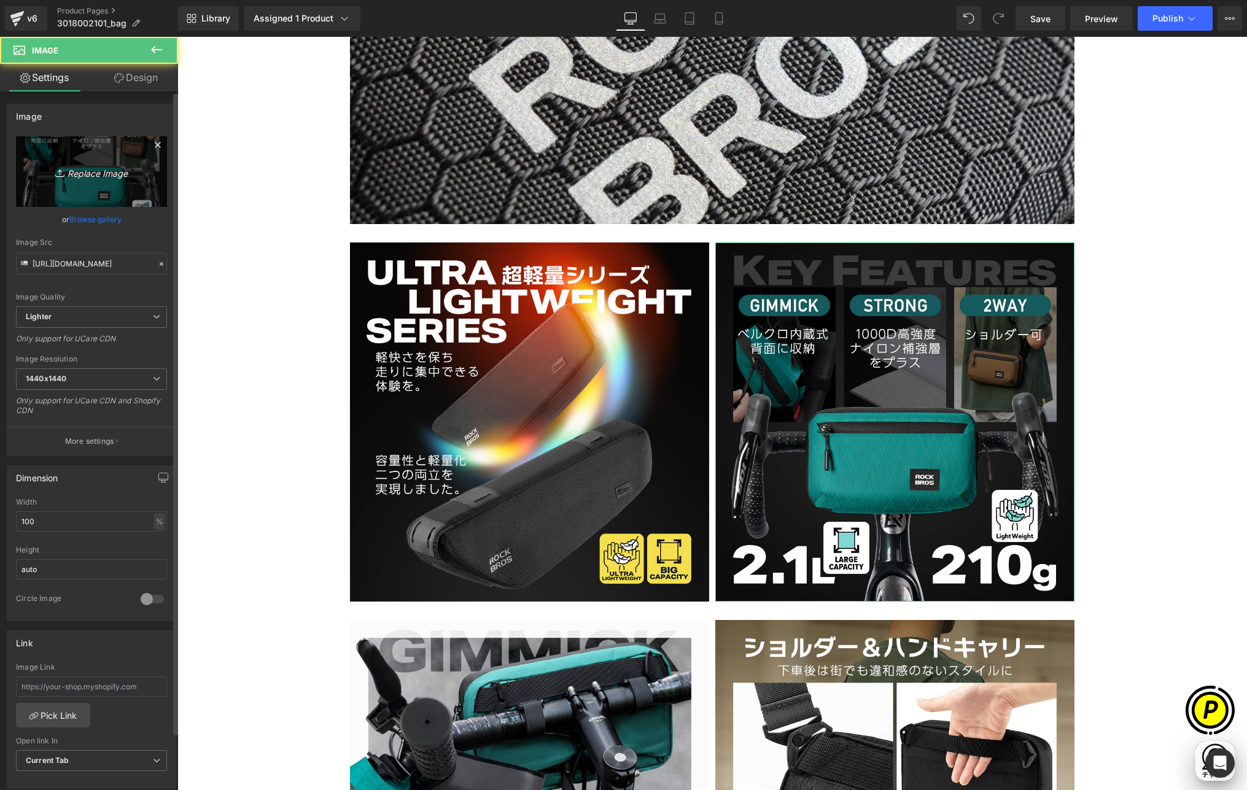
click at [109, 181] on link "Replace Image" at bounding box center [91, 171] width 151 height 71
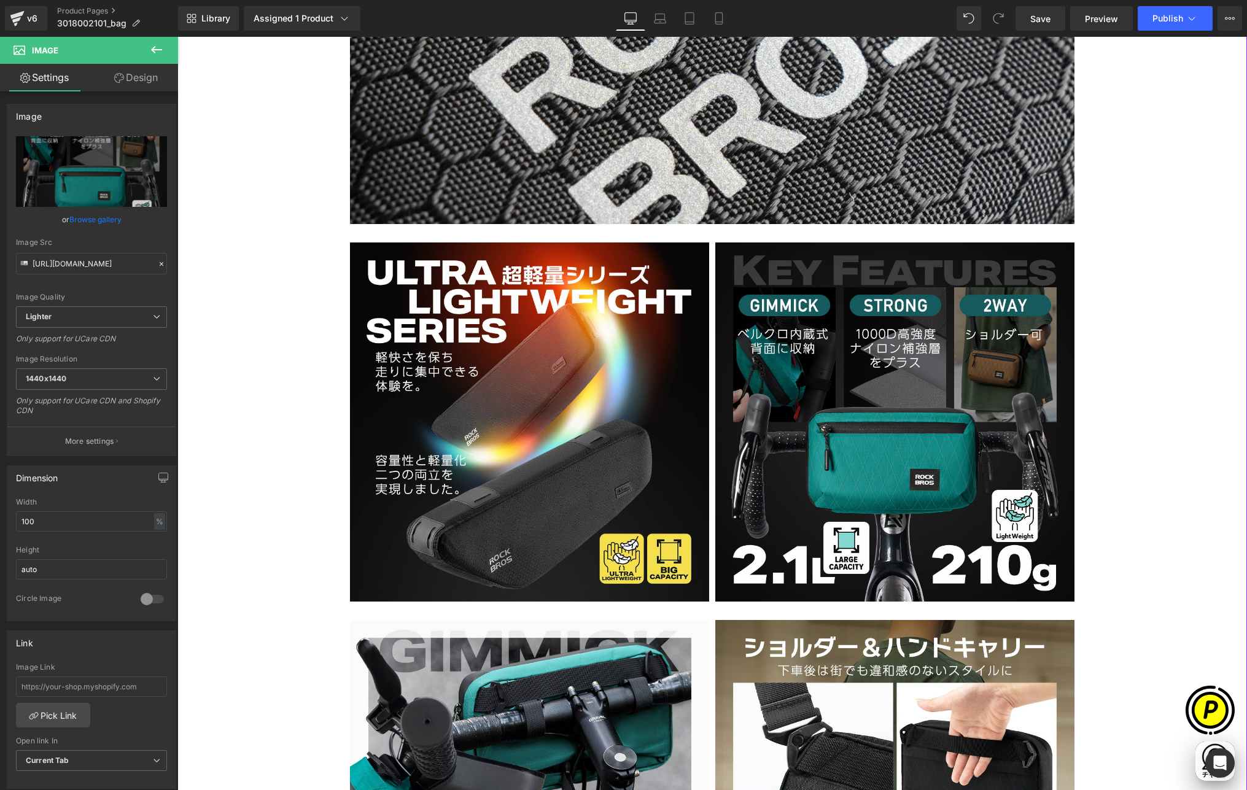
click at [1055, 547] on div "Sale Off (P) Image" at bounding box center [712, 238] width 1057 height 3832
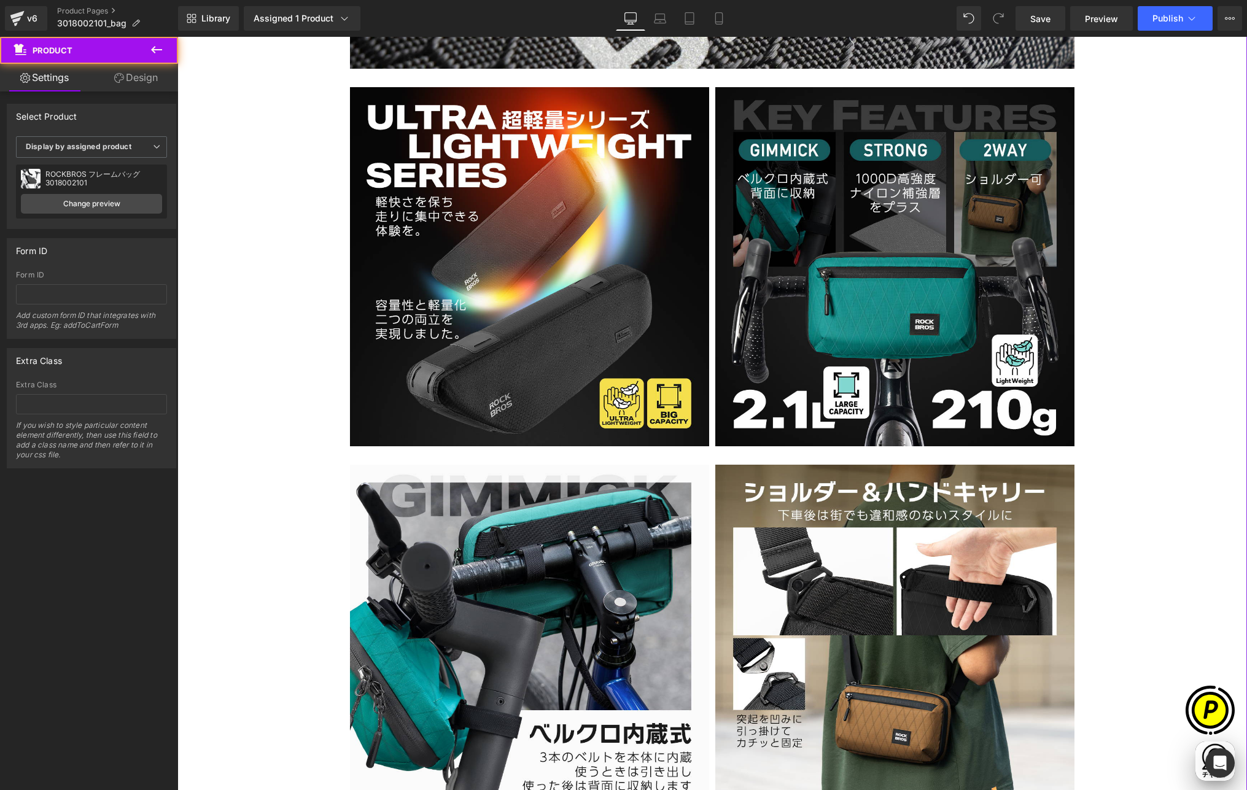
scroll to position [2132, 0]
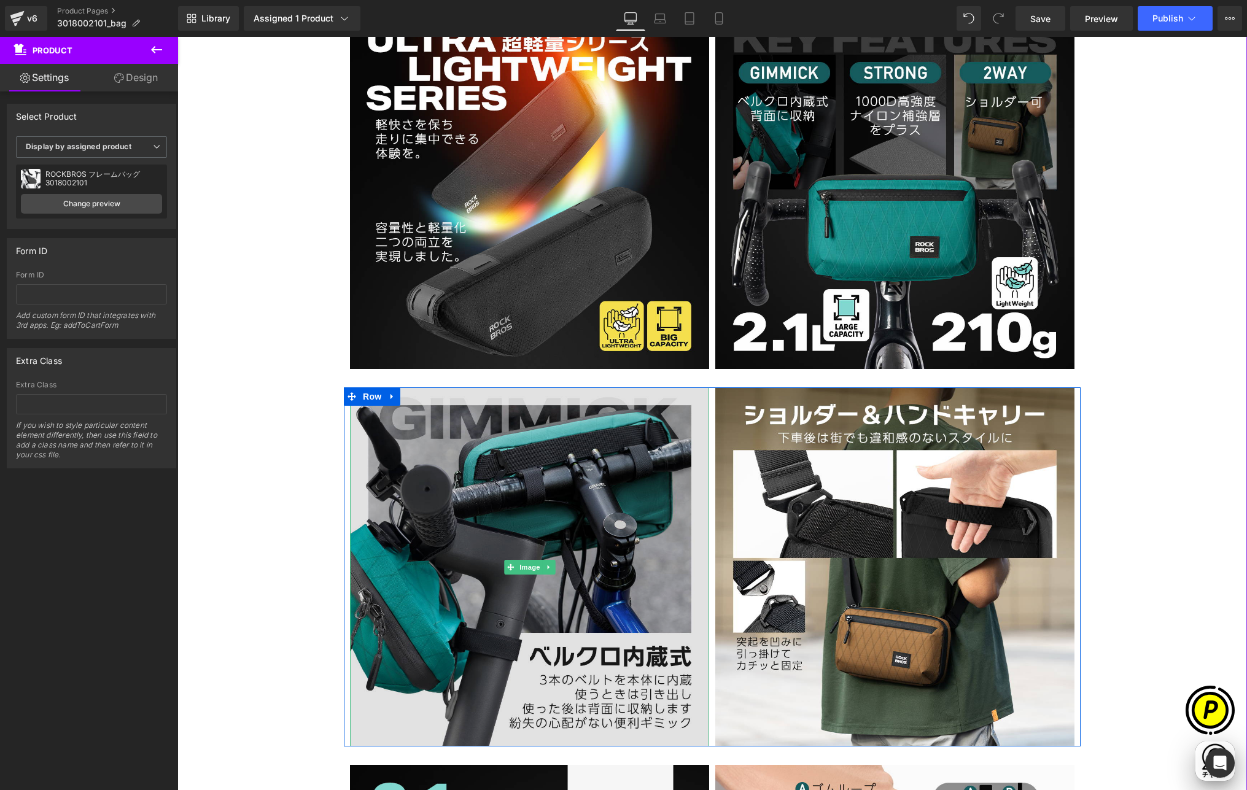
click at [558, 445] on img at bounding box center [529, 566] width 359 height 359
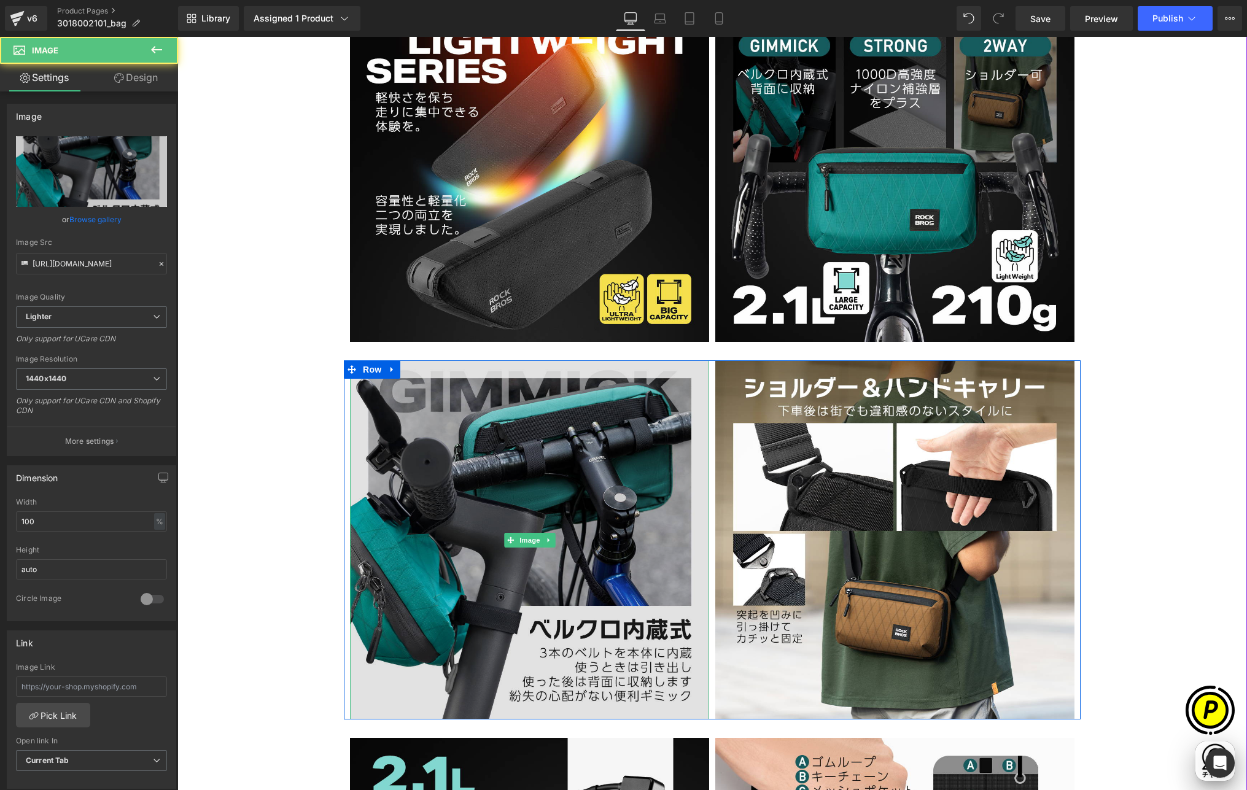
scroll to position [2172, 0]
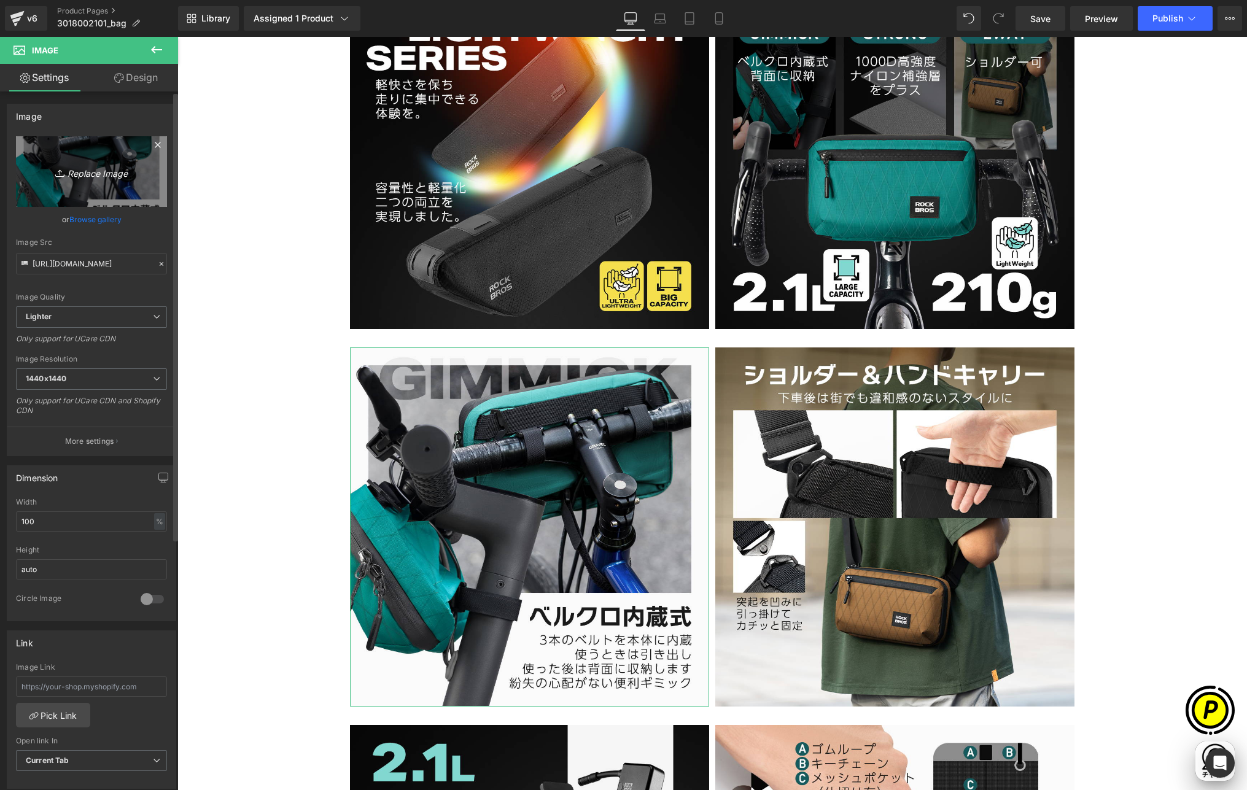
click at [110, 168] on icon "Replace Image" at bounding box center [91, 171] width 98 height 15
type input "C:\fakepath\3018002101-4.jpg"
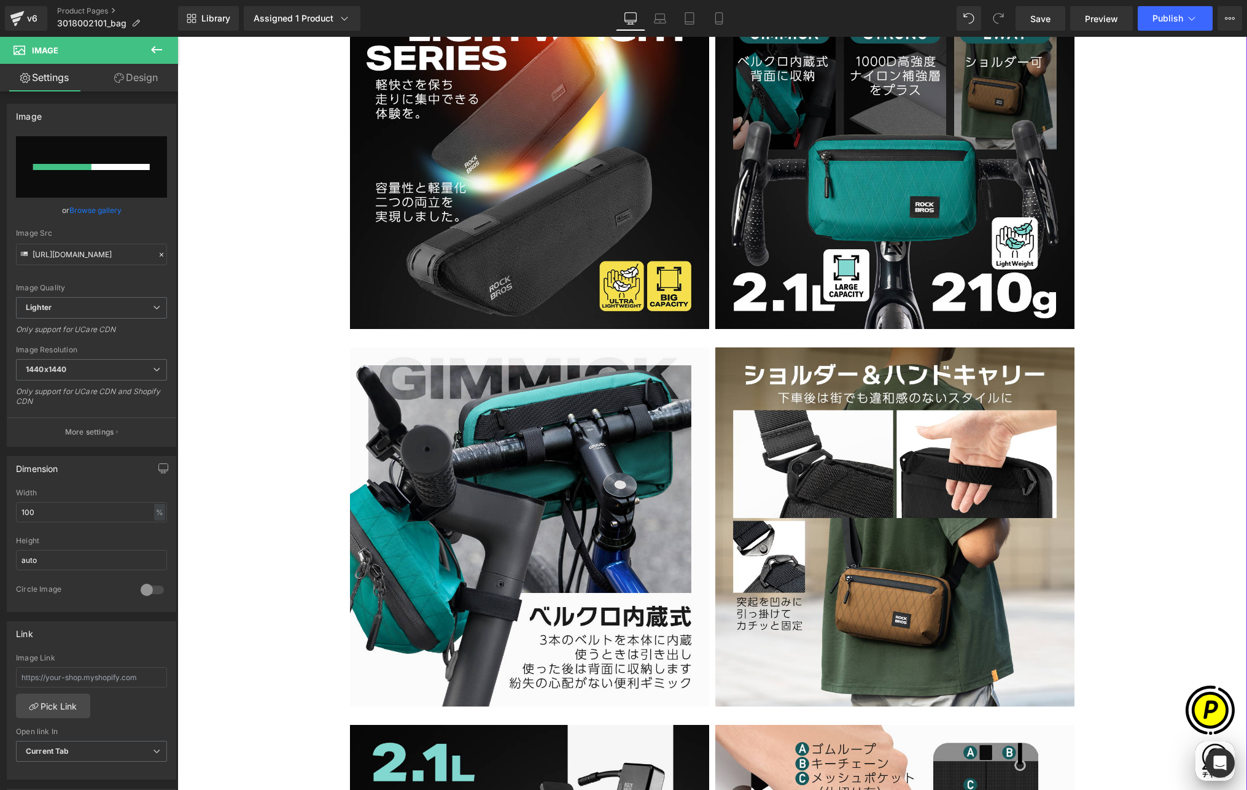
scroll to position [0, 239]
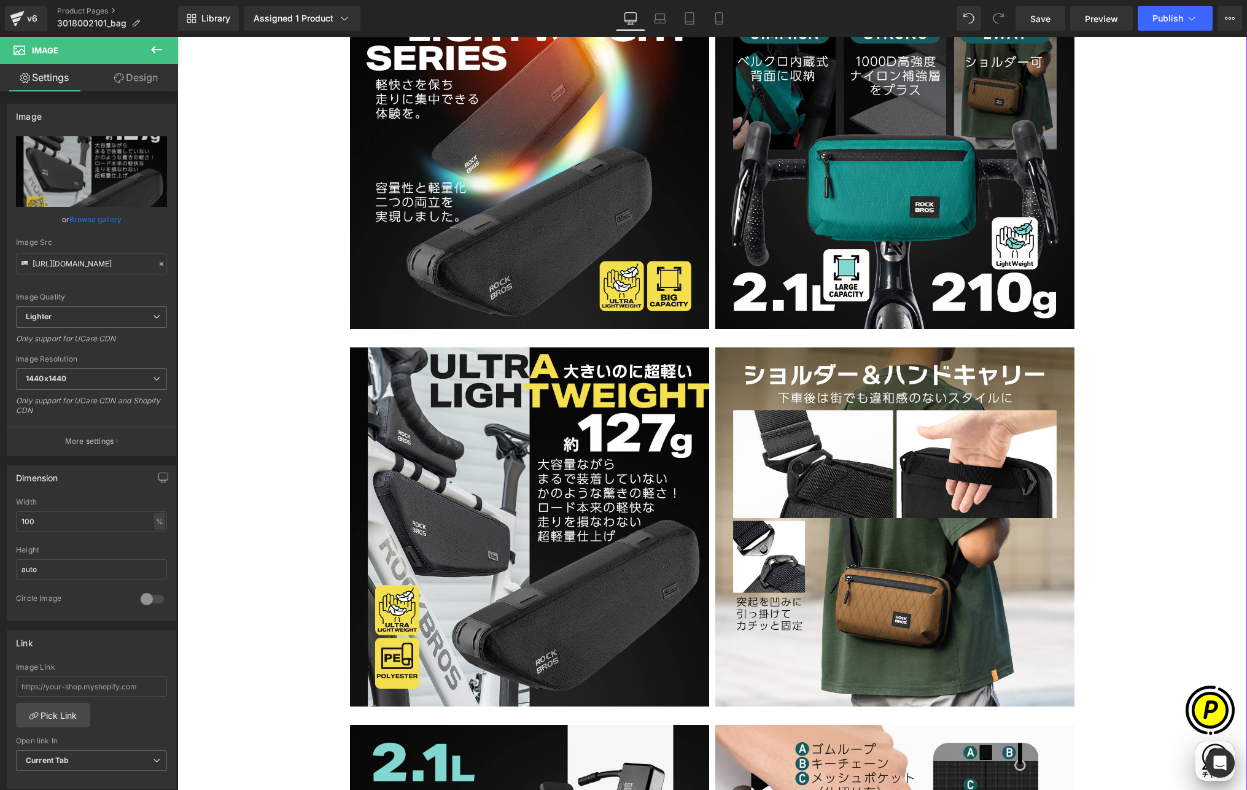
type input "[URL][DOMAIN_NAME]"
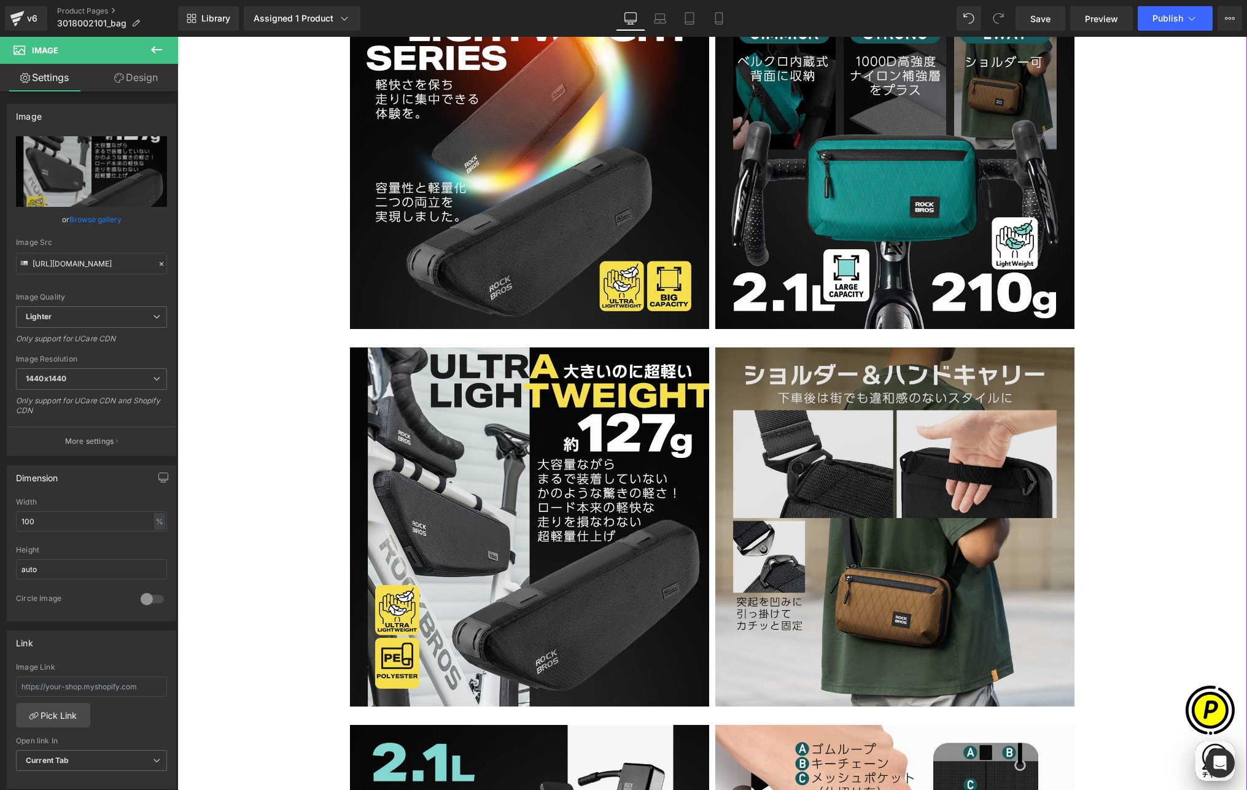
scroll to position [0, 479]
click at [833, 456] on img at bounding box center [894, 527] width 359 height 359
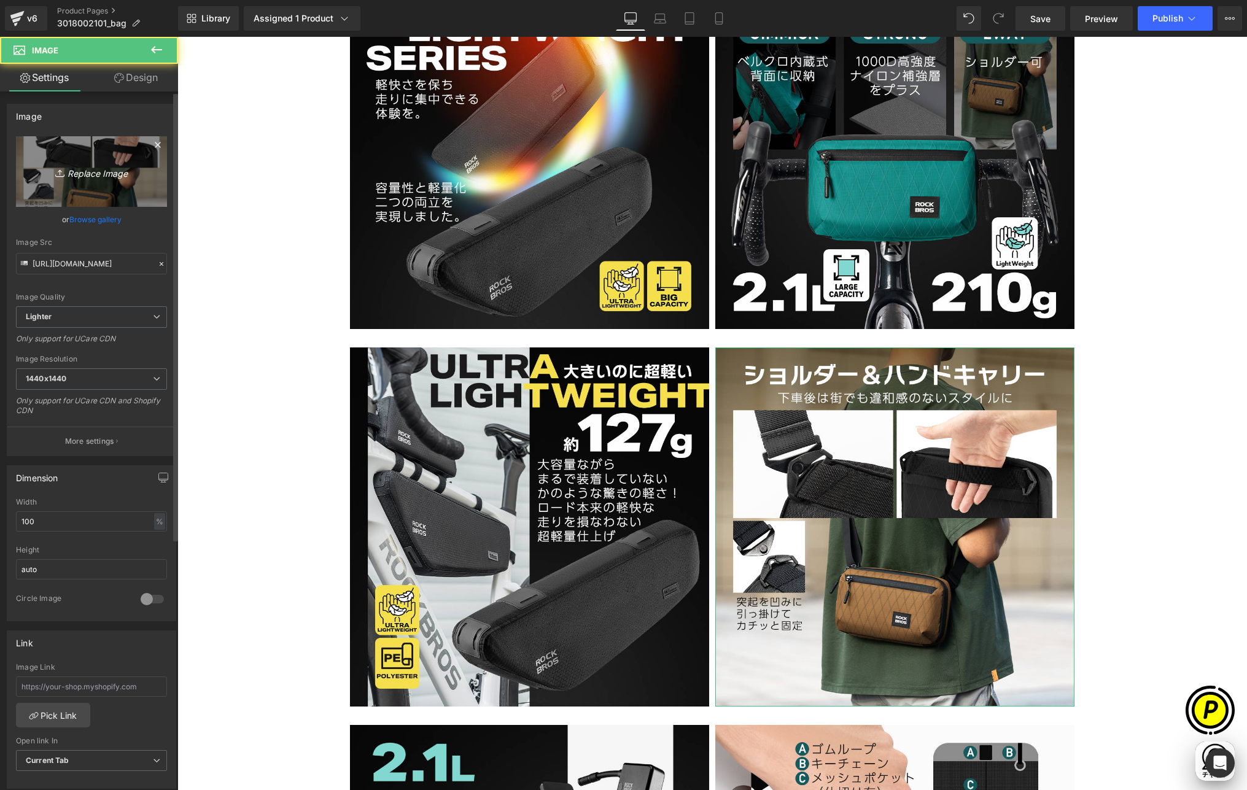
click at [117, 176] on icon "Replace Image" at bounding box center [91, 171] width 98 height 15
type input "C:\fakepath\3018002101-5.jpg"
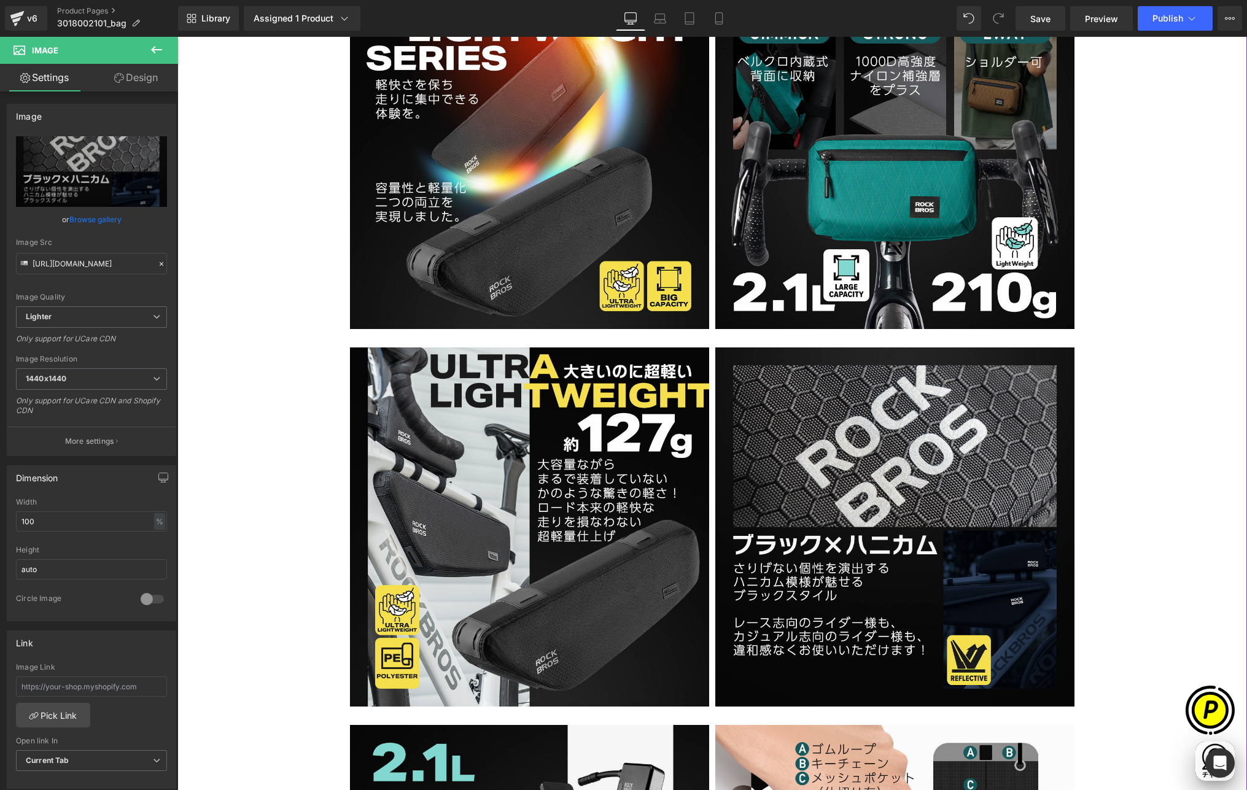
scroll to position [0, 0]
type input "[URL][DOMAIN_NAME]"
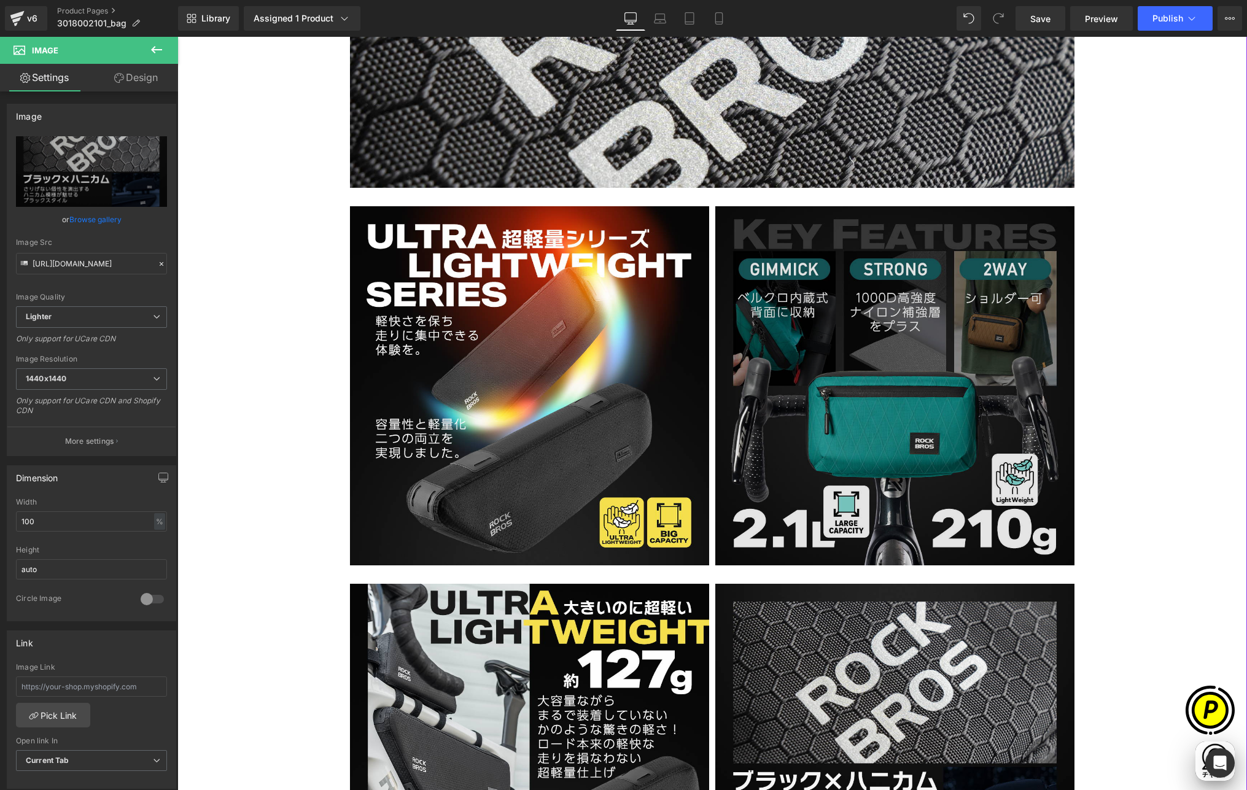
scroll to position [1918, 0]
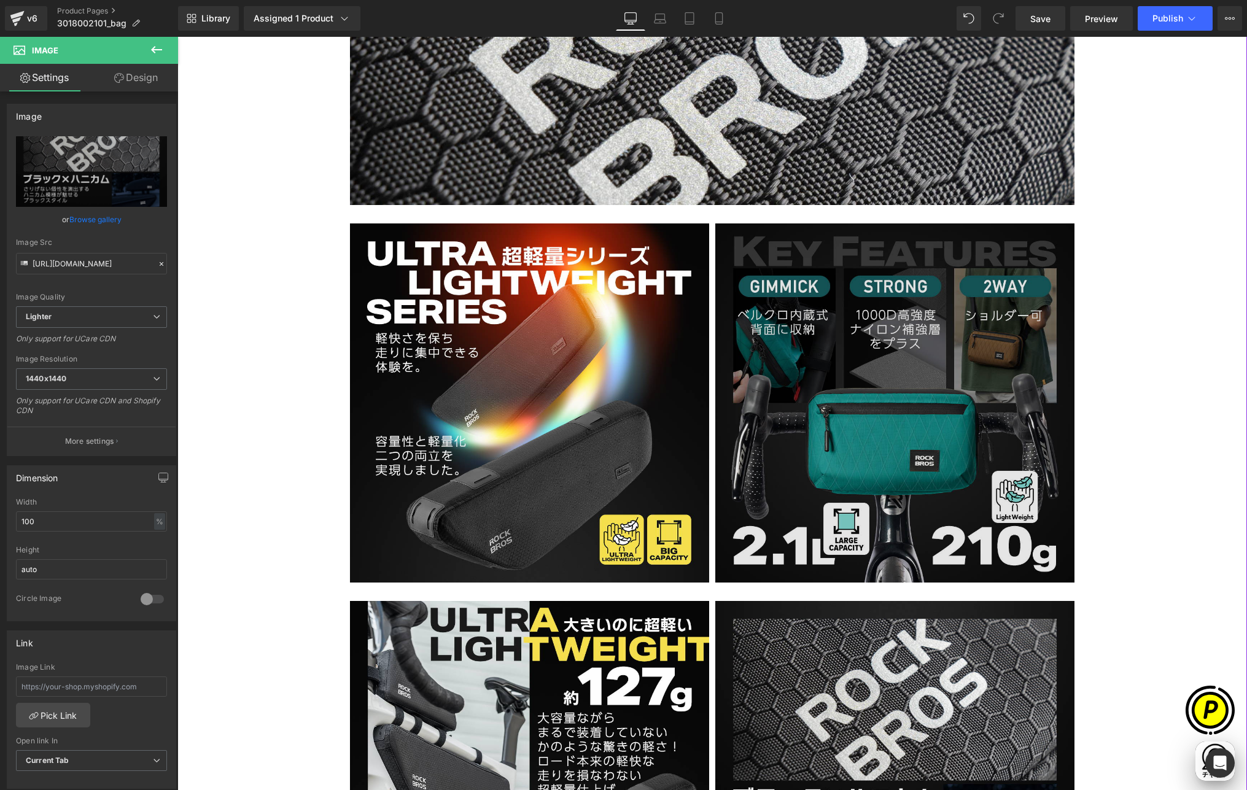
click at [912, 390] on img at bounding box center [894, 403] width 359 height 359
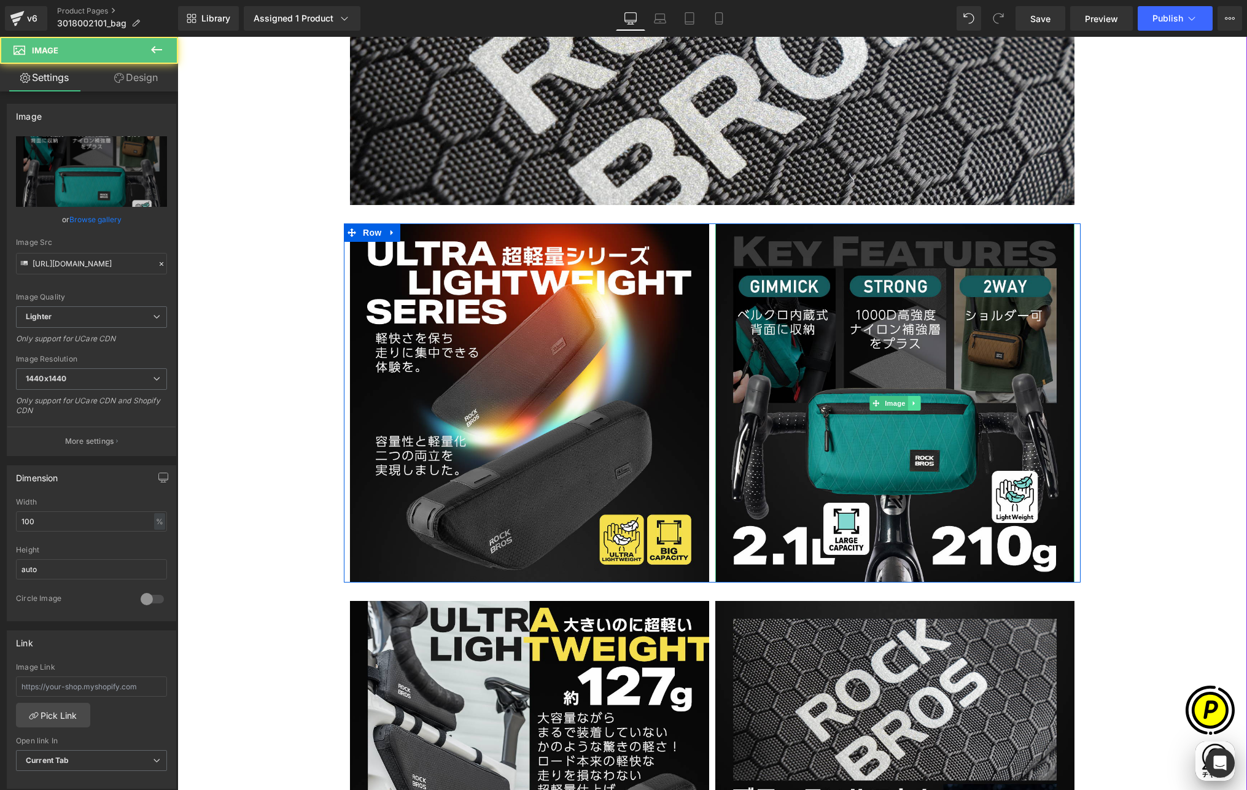
click at [911, 400] on icon at bounding box center [914, 403] width 7 height 7
click at [917, 402] on icon at bounding box center [920, 403] width 7 height 7
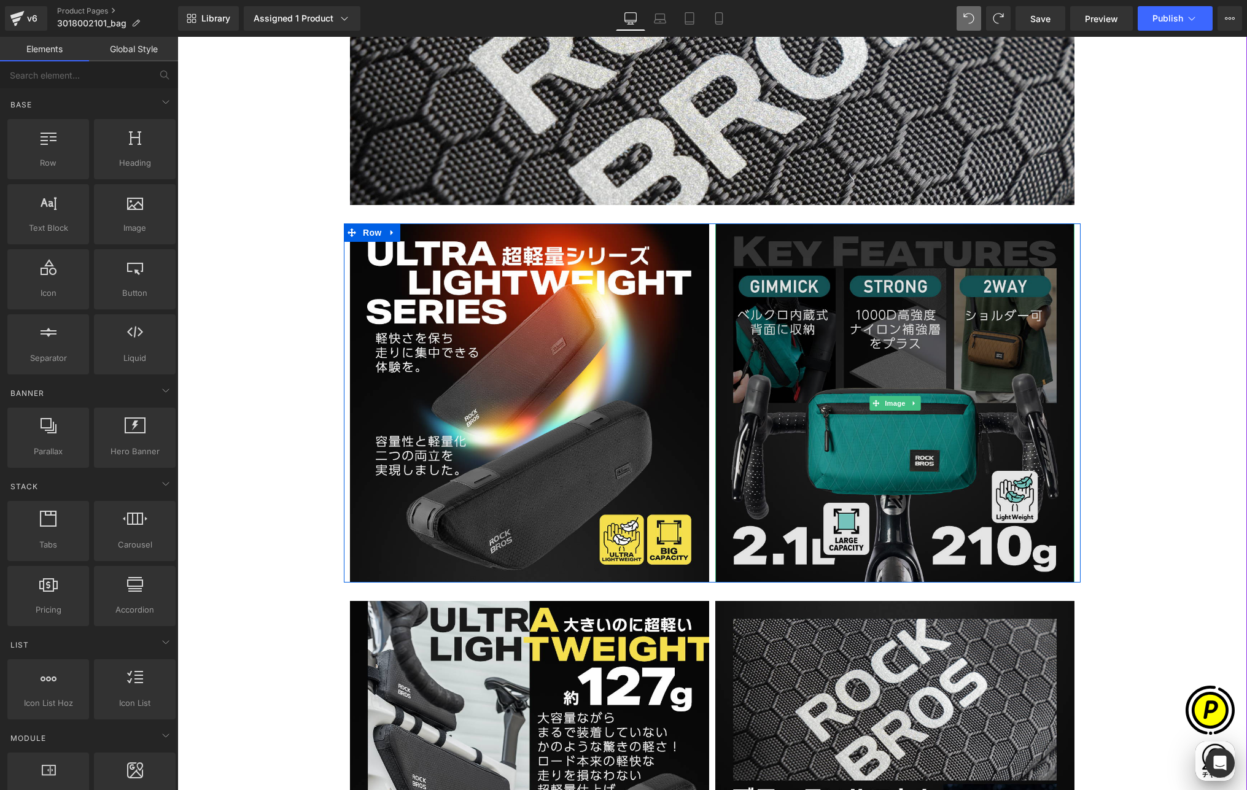
scroll to position [0, 239]
click at [854, 314] on img at bounding box center [894, 403] width 359 height 359
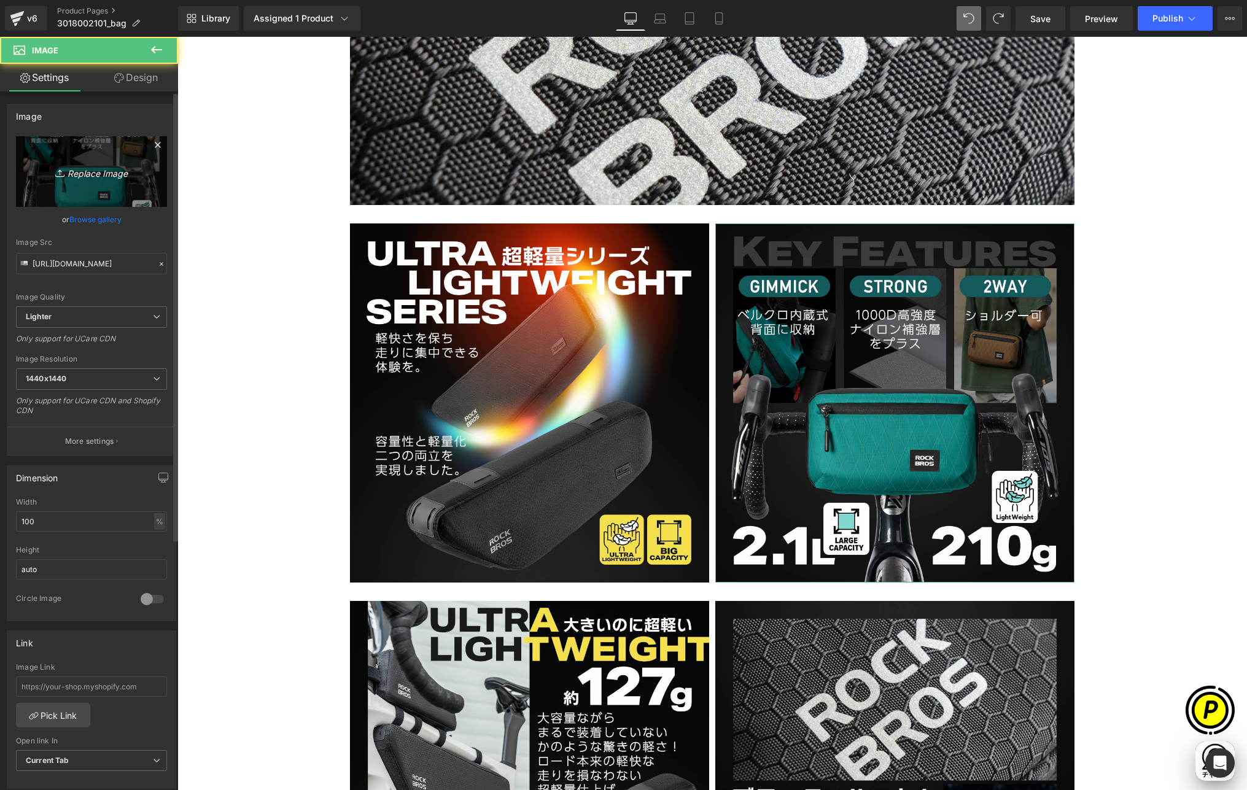
click at [125, 174] on icon "Replace Image" at bounding box center [91, 171] width 98 height 15
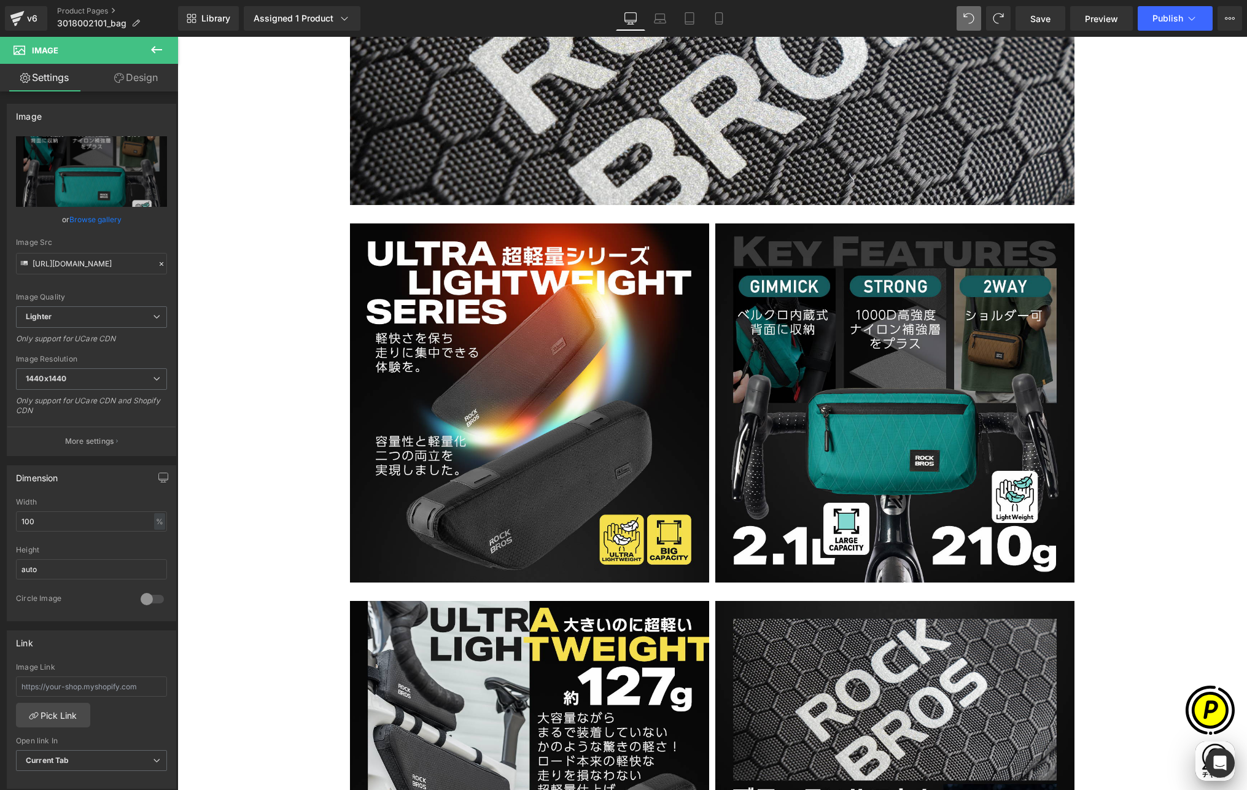
scroll to position [0, 479]
type input "C:\fakepath\shopyfai-3012011701-1.jpg"
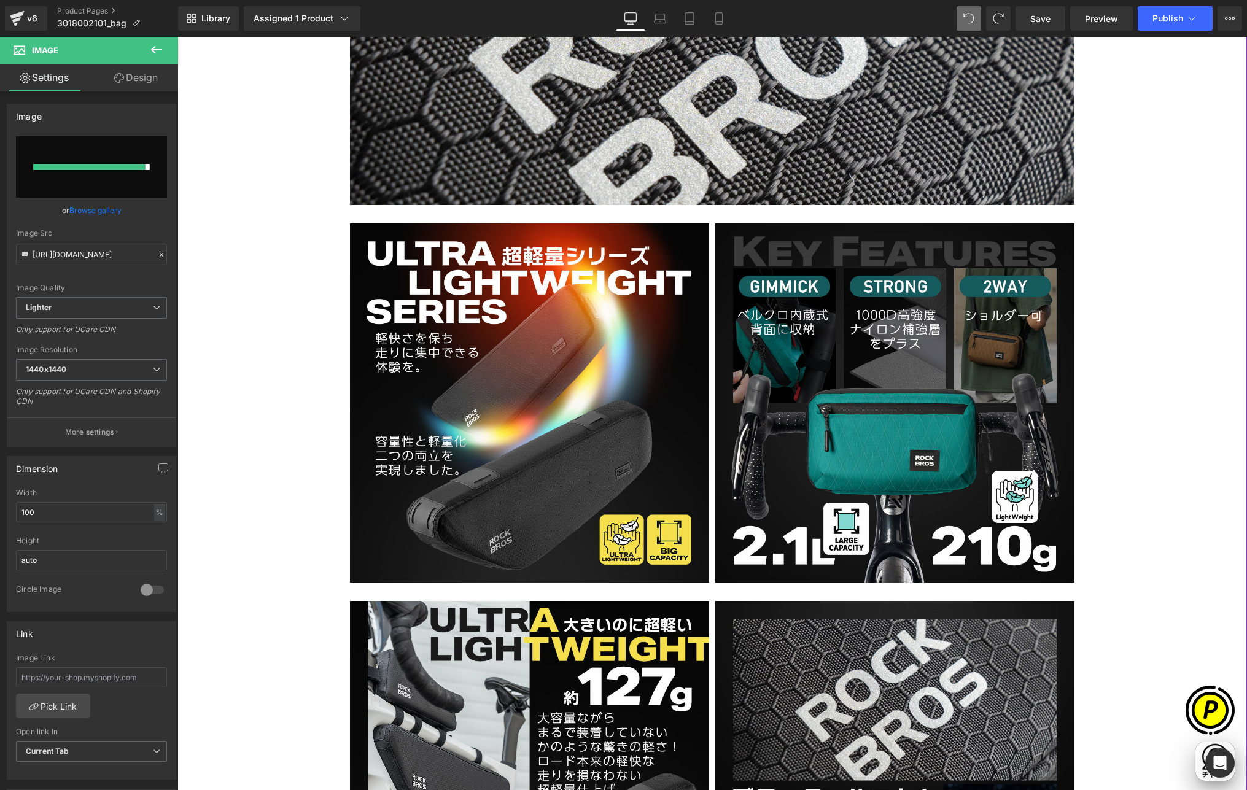
scroll to position [0, 0]
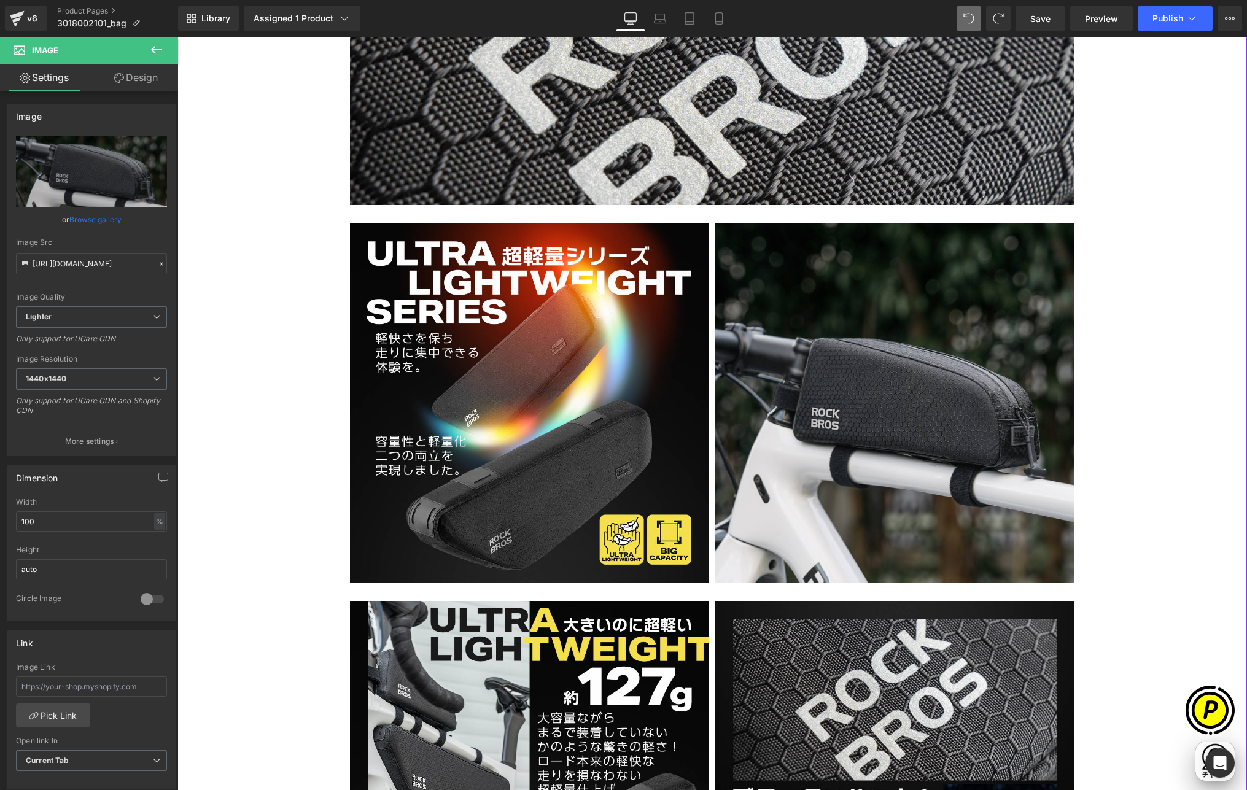
type input "[URL][DOMAIN_NAME]"
click at [911, 402] on icon at bounding box center [914, 403] width 7 height 7
click at [1055, 433] on div "Sale Off (P) Image" at bounding box center [712, 219] width 1057 height 3832
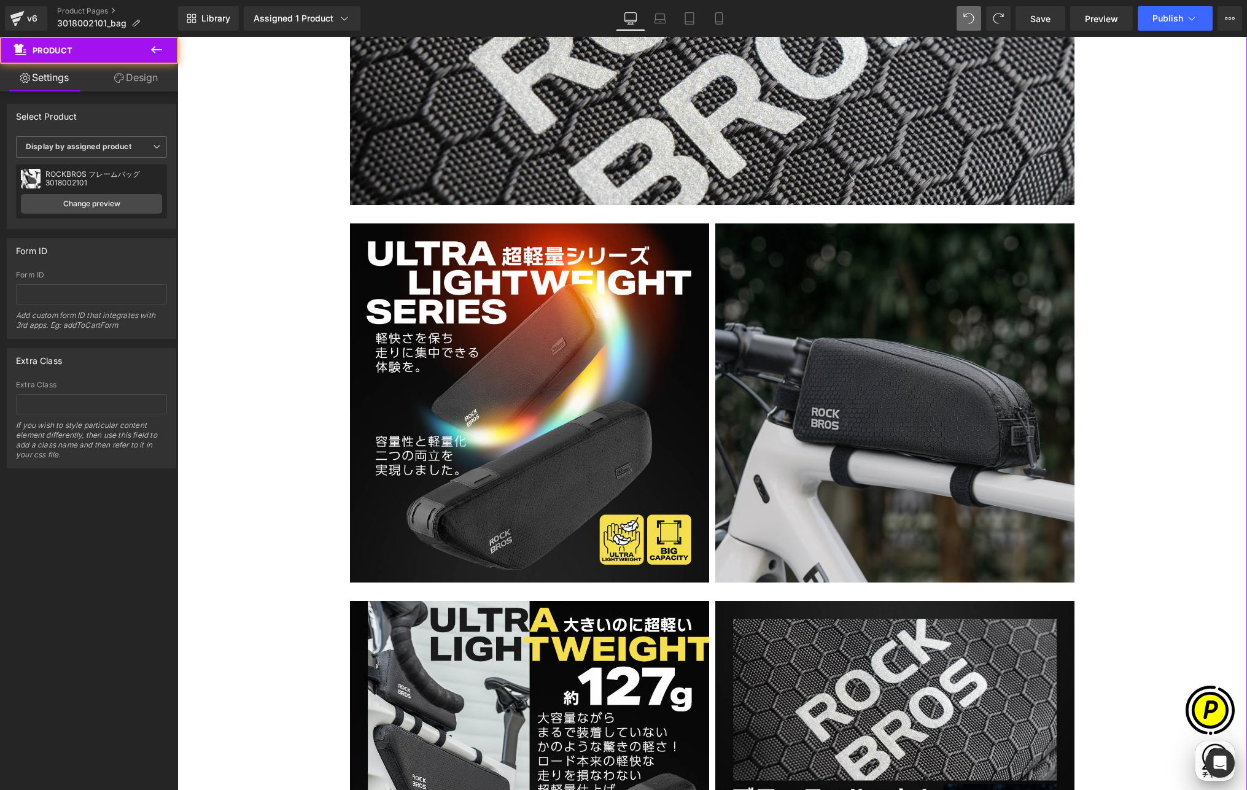
click at [855, 392] on img at bounding box center [894, 403] width 359 height 359
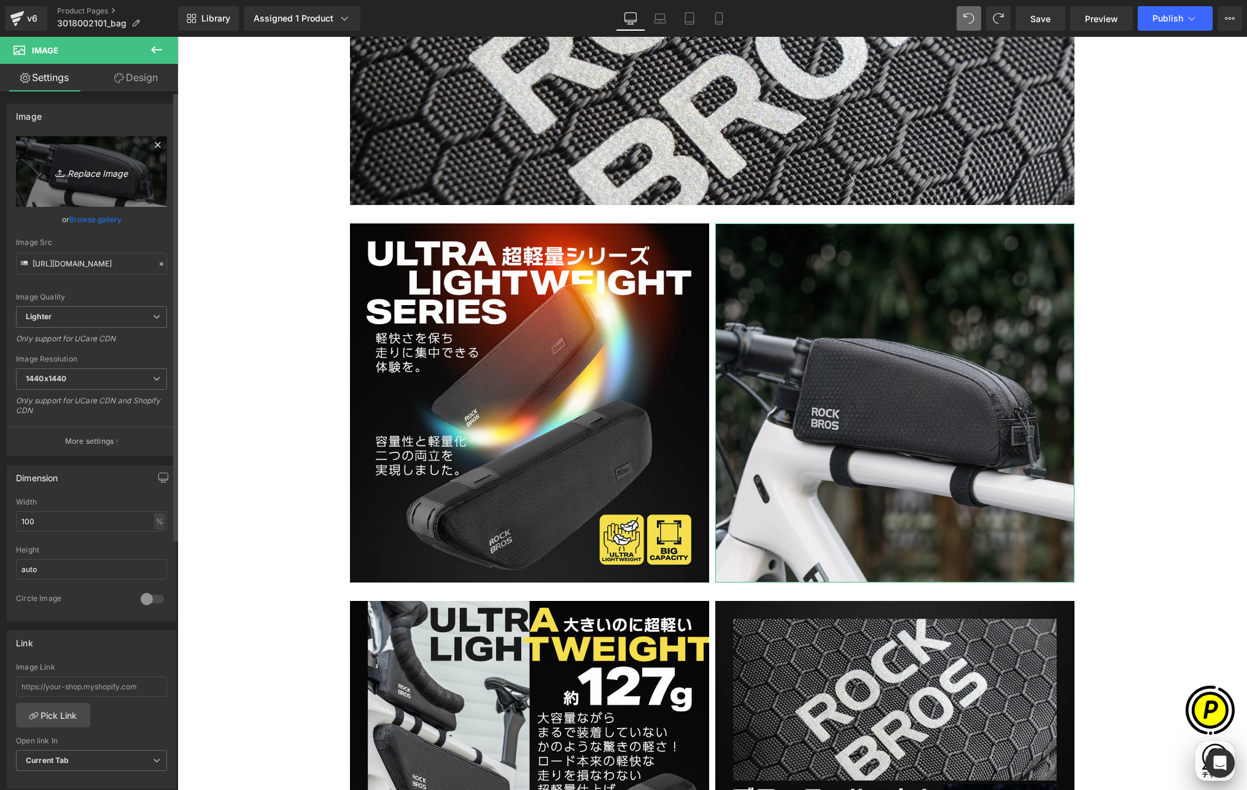
click at [149, 197] on link "Replace Image" at bounding box center [91, 171] width 151 height 71
type input "C:\fakepath\3018002101-4.jpg"
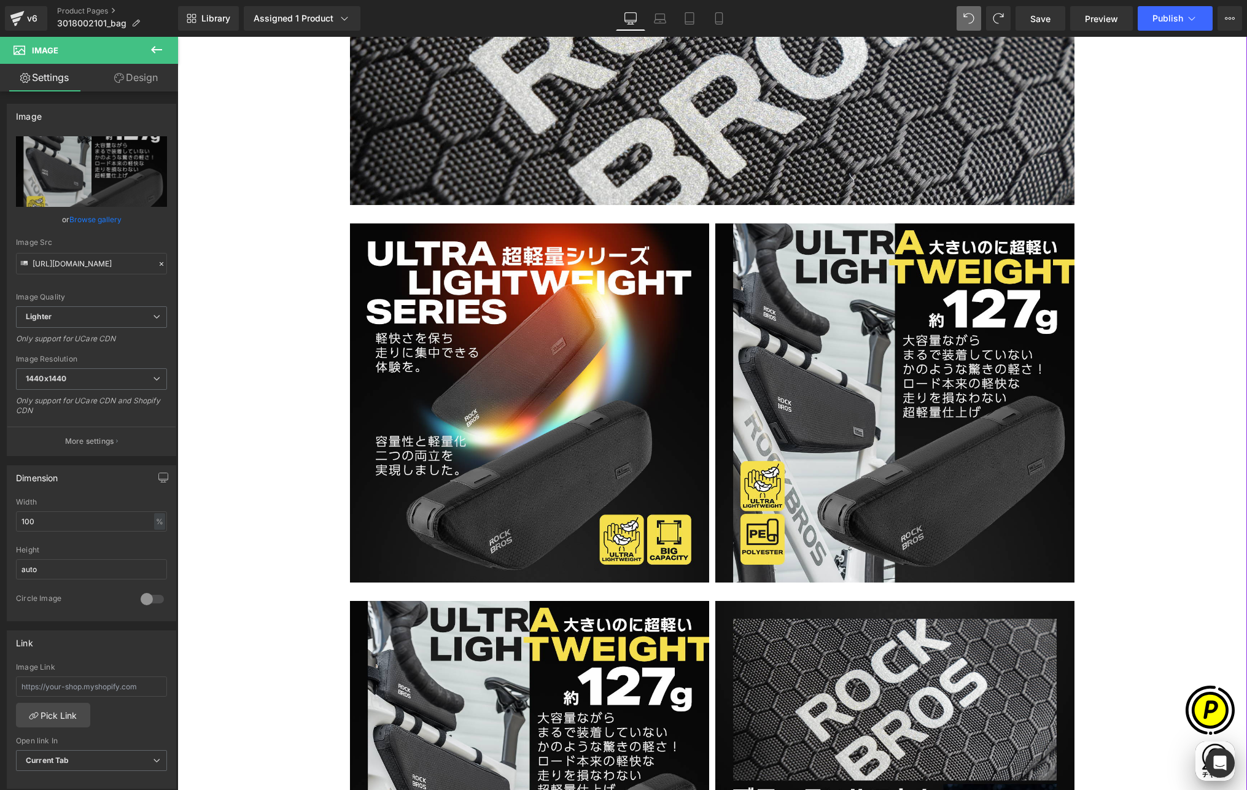
scroll to position [0, 718]
type input "[URL][DOMAIN_NAME]"
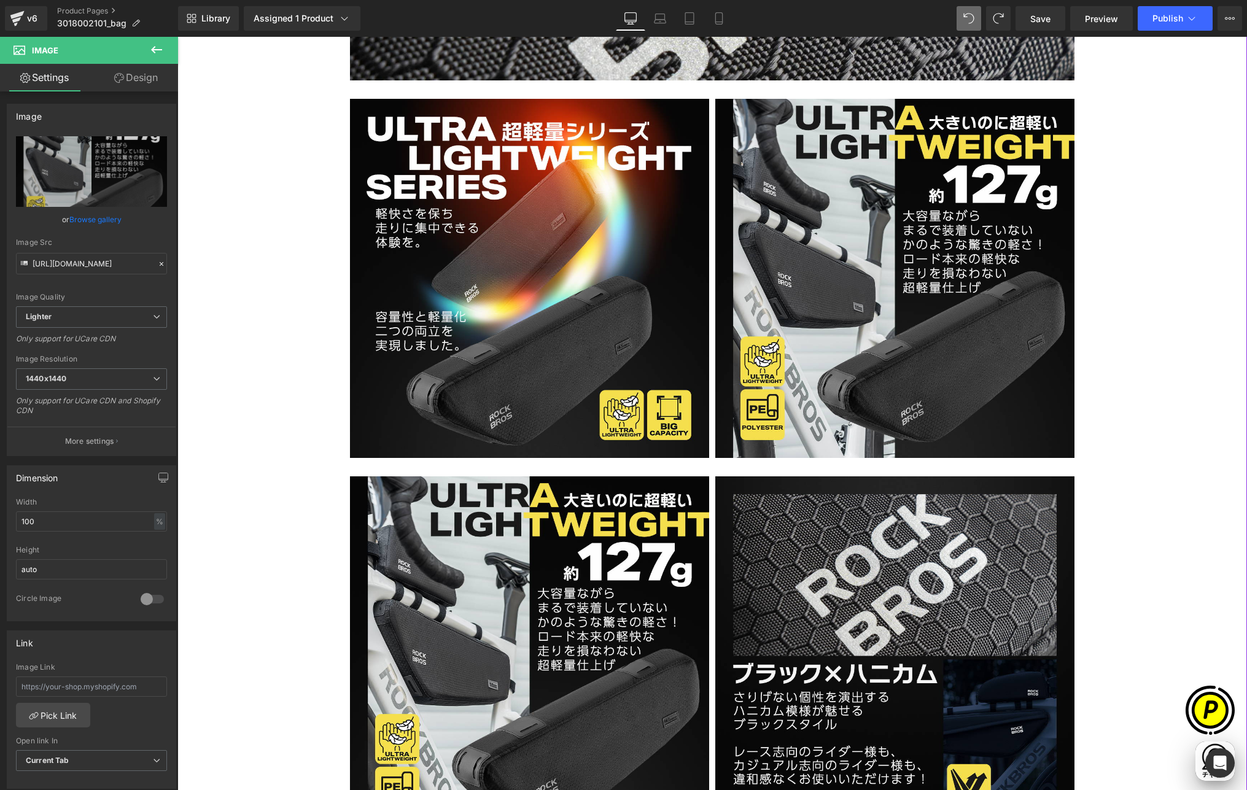
scroll to position [2260, 0]
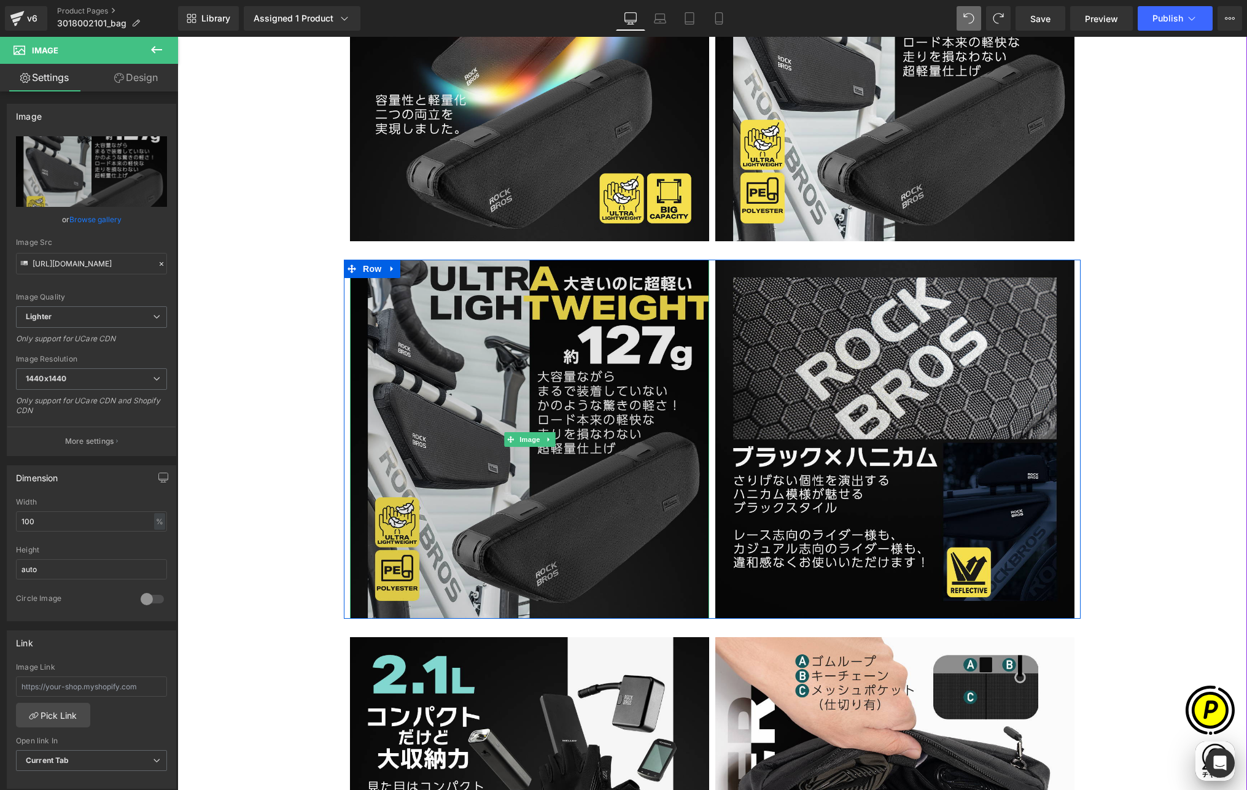
click at [599, 403] on img at bounding box center [529, 439] width 359 height 359
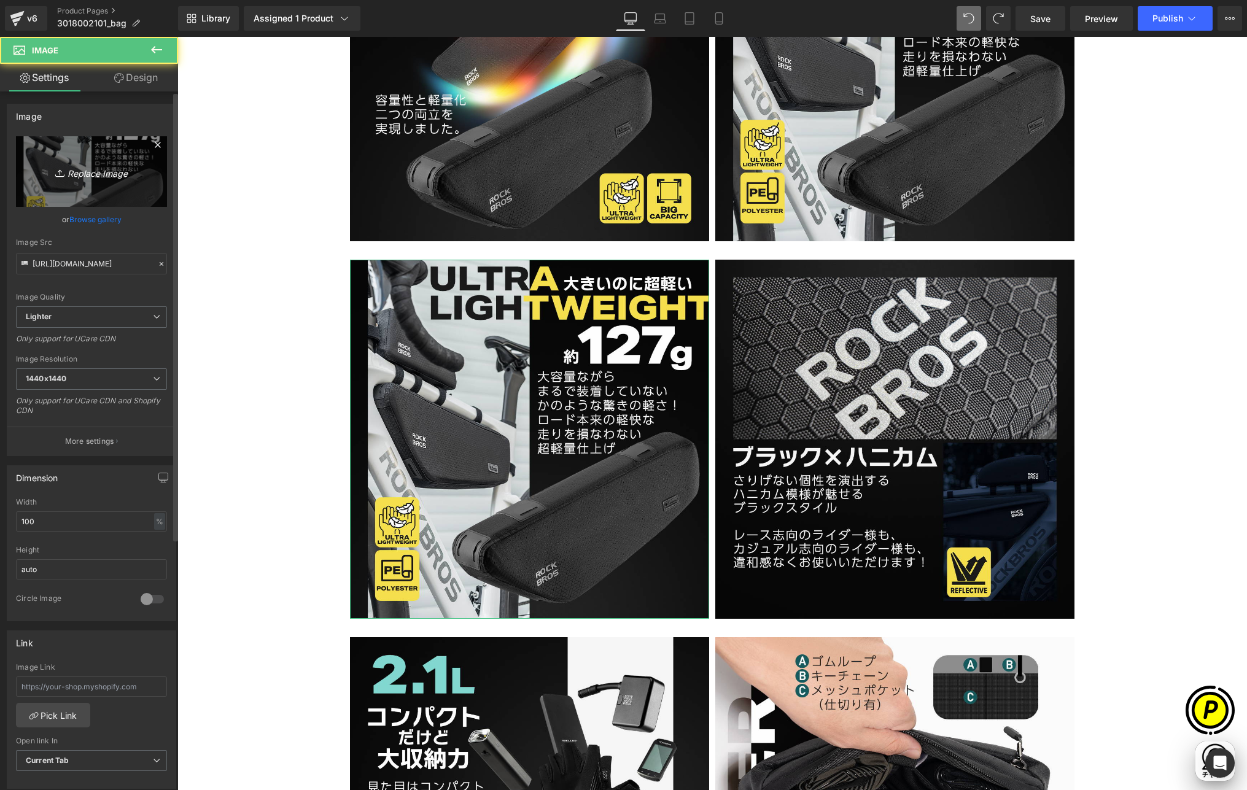
click at [99, 194] on link "Replace Image" at bounding box center [91, 171] width 151 height 71
type input "C:\fakepath\3018002101-5.jpg"
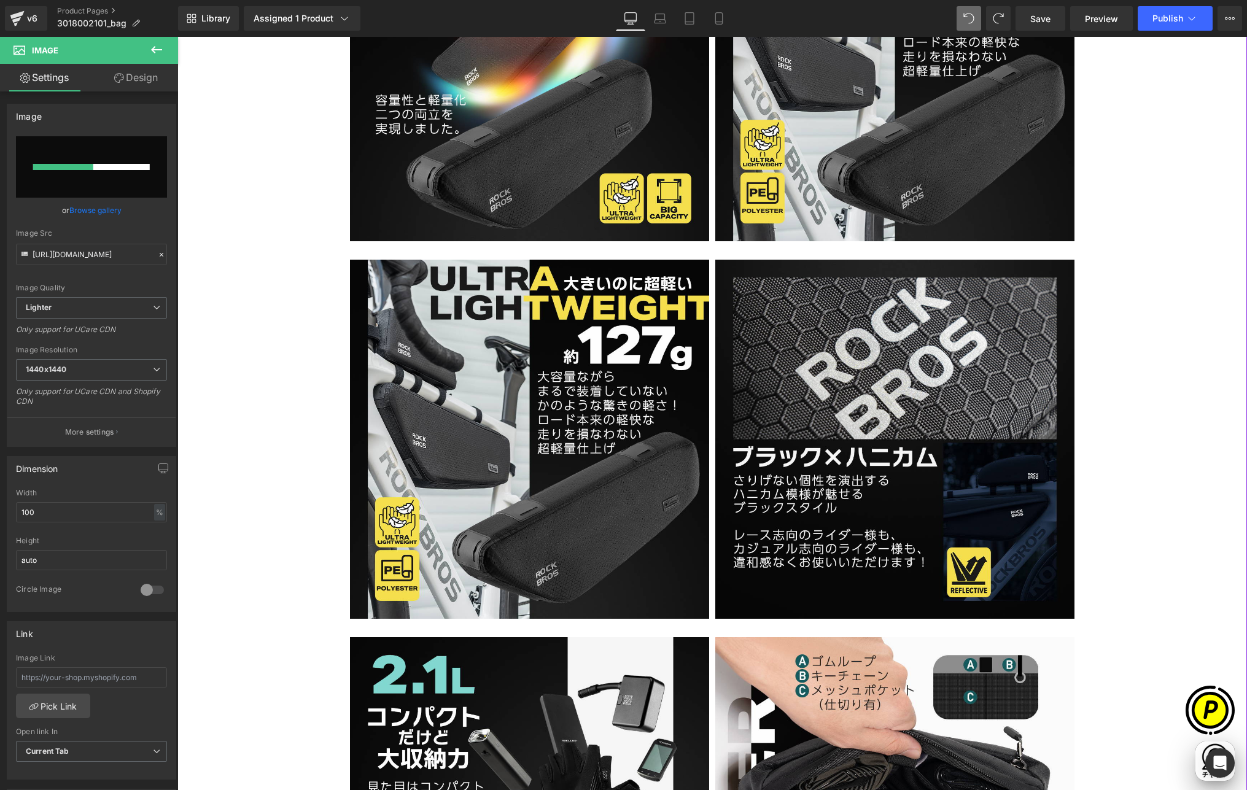
scroll to position [0, 479]
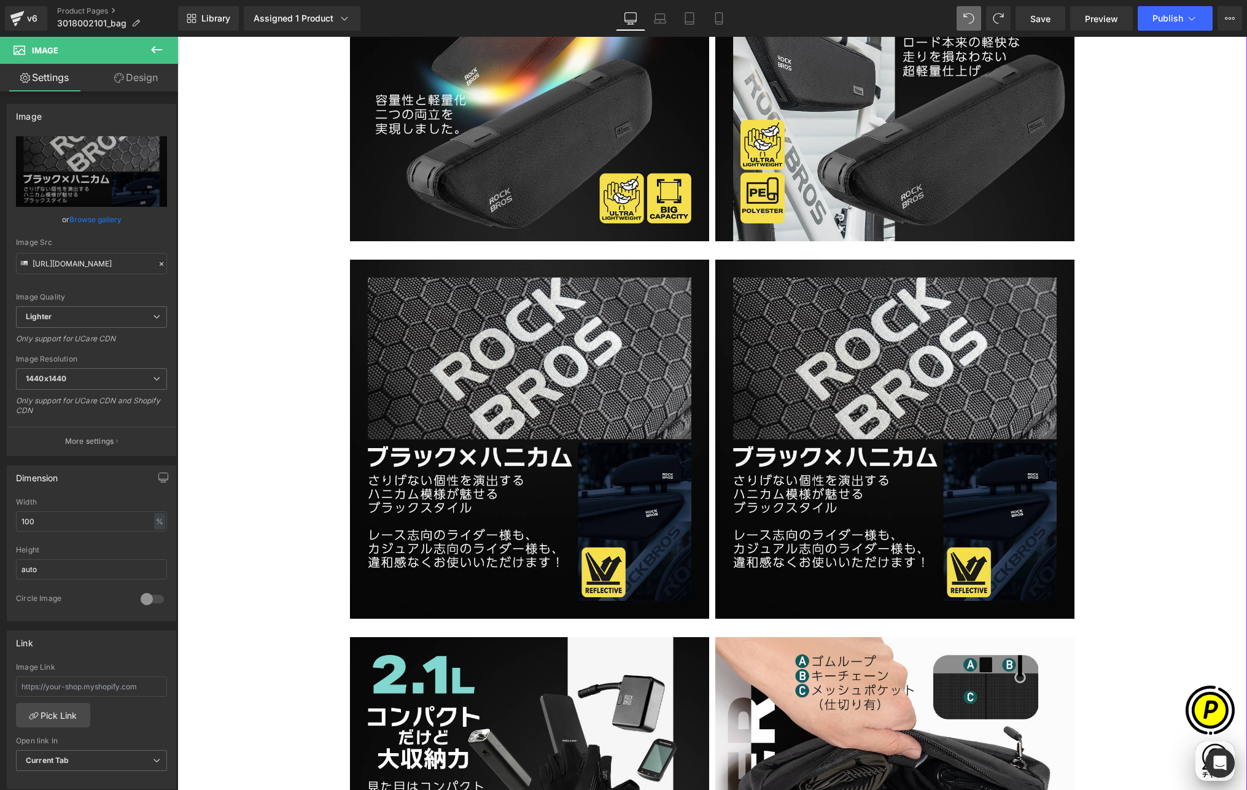
type input "[URL][DOMAIN_NAME]"
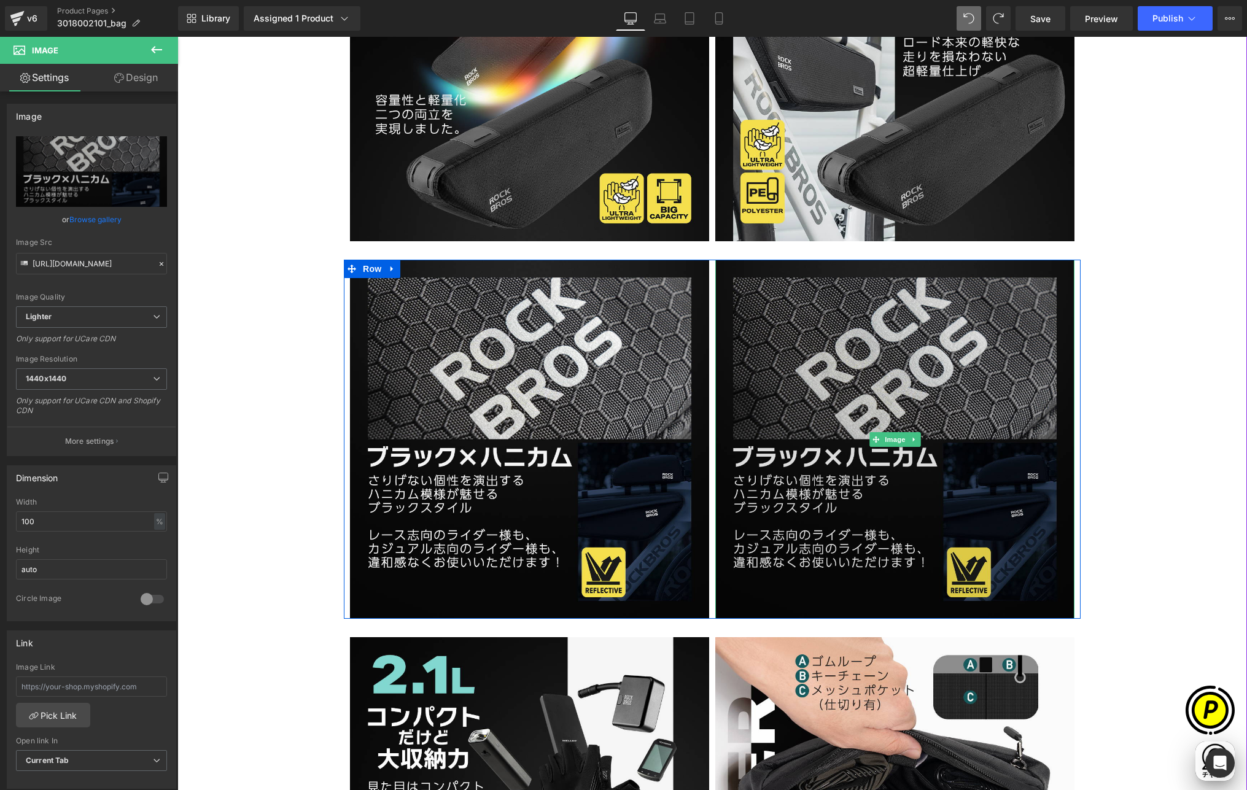
click at [821, 384] on img at bounding box center [894, 439] width 359 height 359
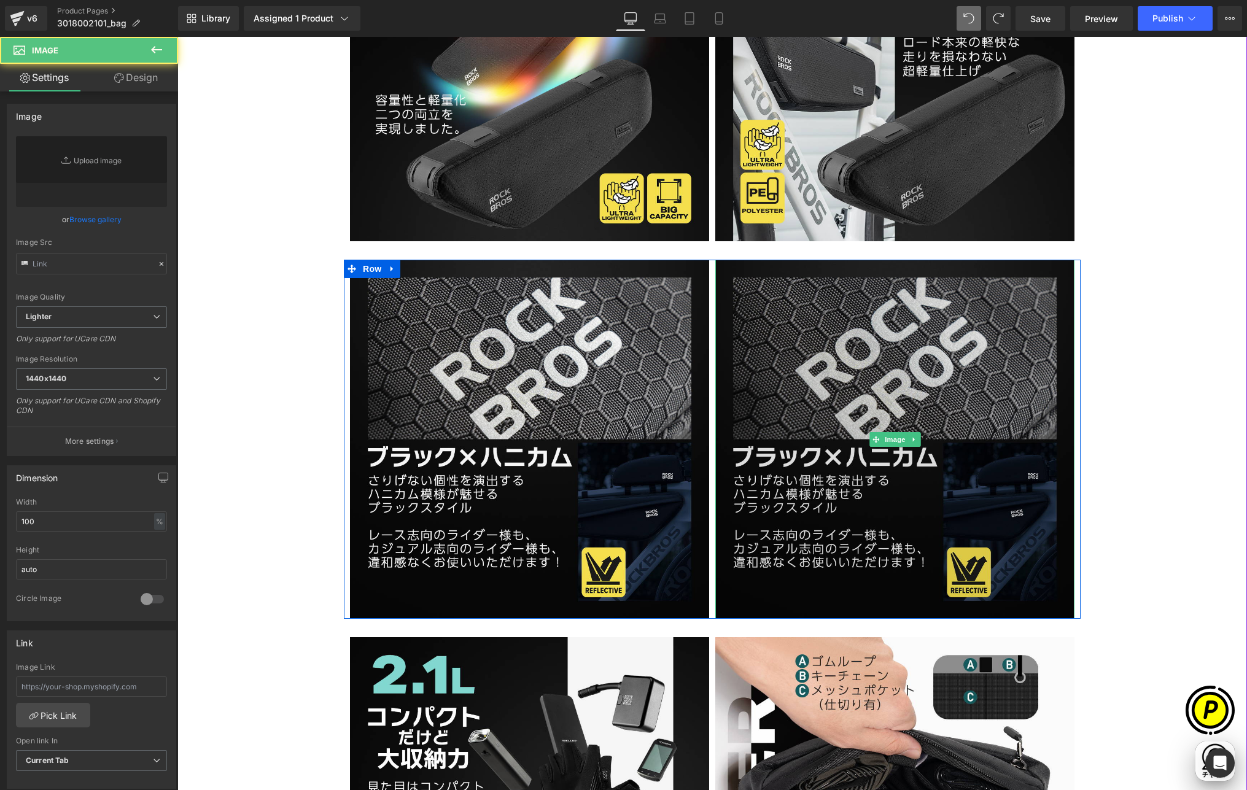
type input "[URL][DOMAIN_NAME]"
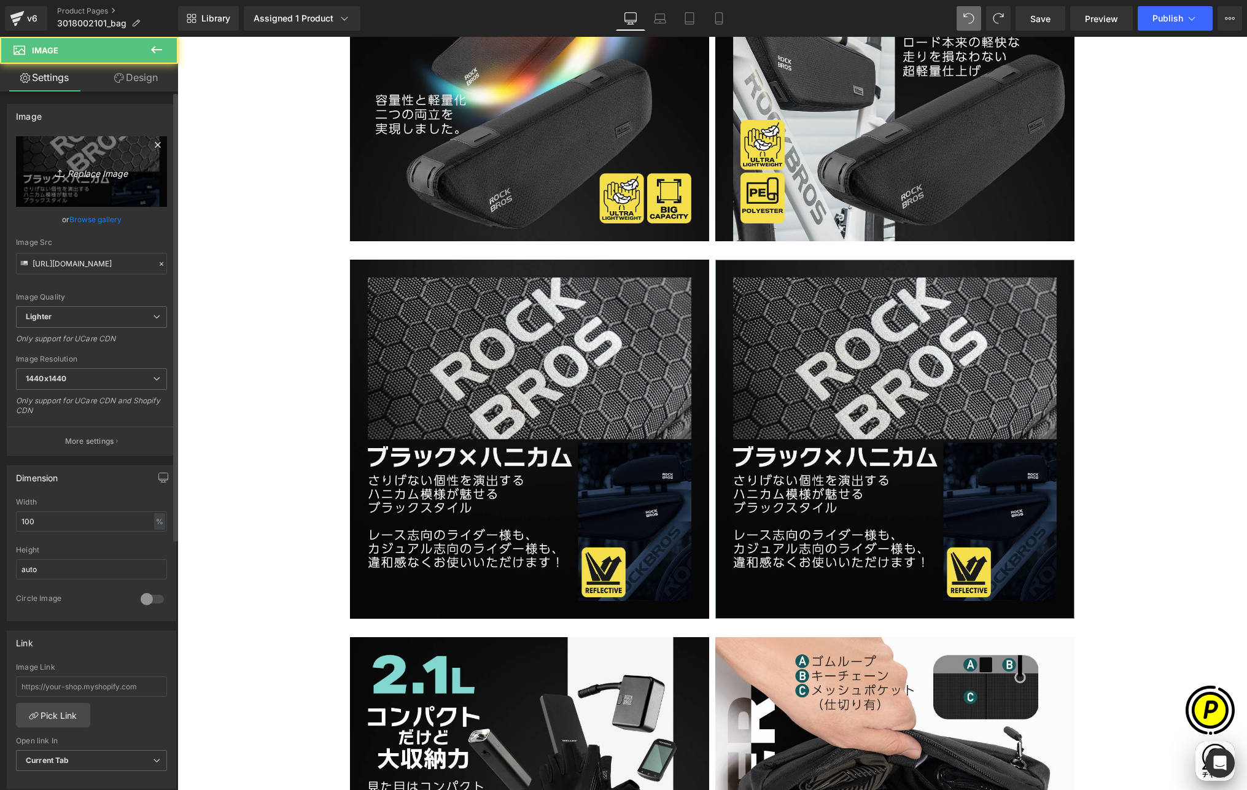
click at [109, 177] on icon "Replace Image" at bounding box center [91, 171] width 98 height 15
type input "C:\fakepath\3018002101-6.jpg"
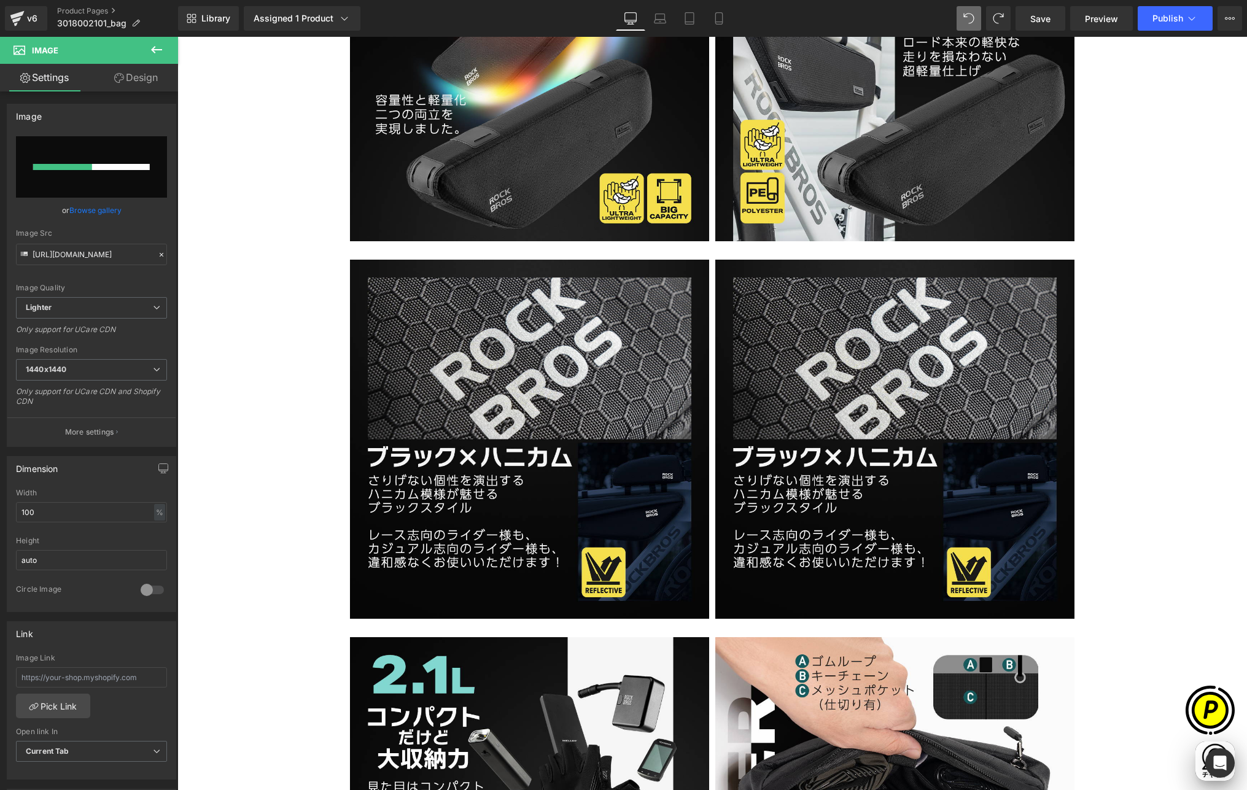
scroll to position [0, 0]
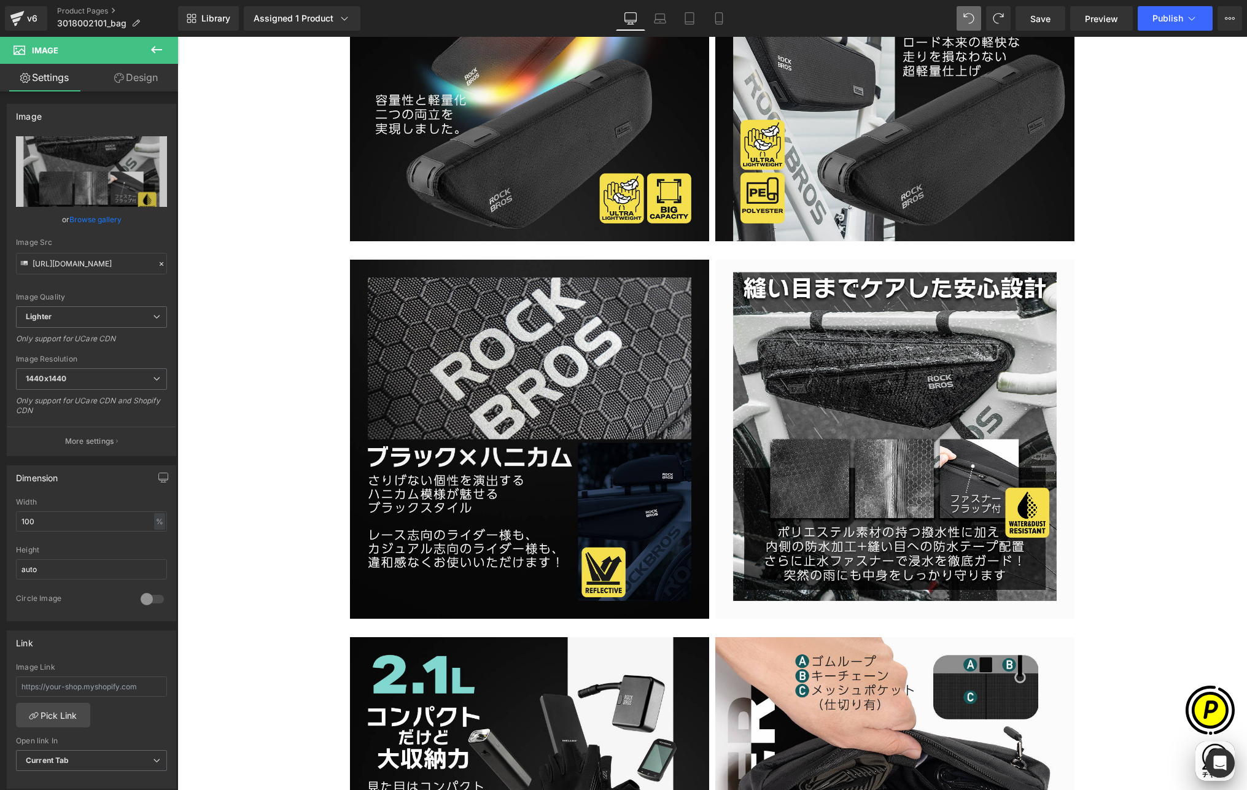
type input "[URL][DOMAIN_NAME]"
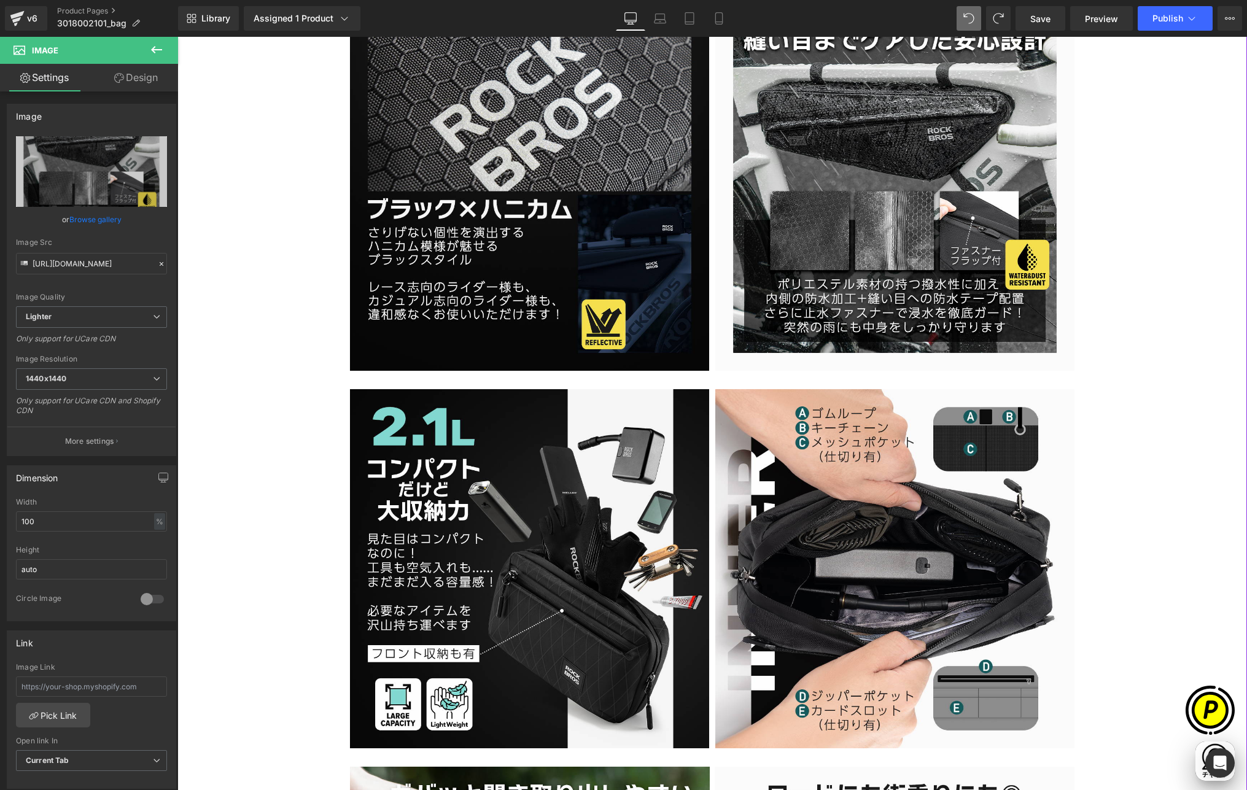
scroll to position [2594, 0]
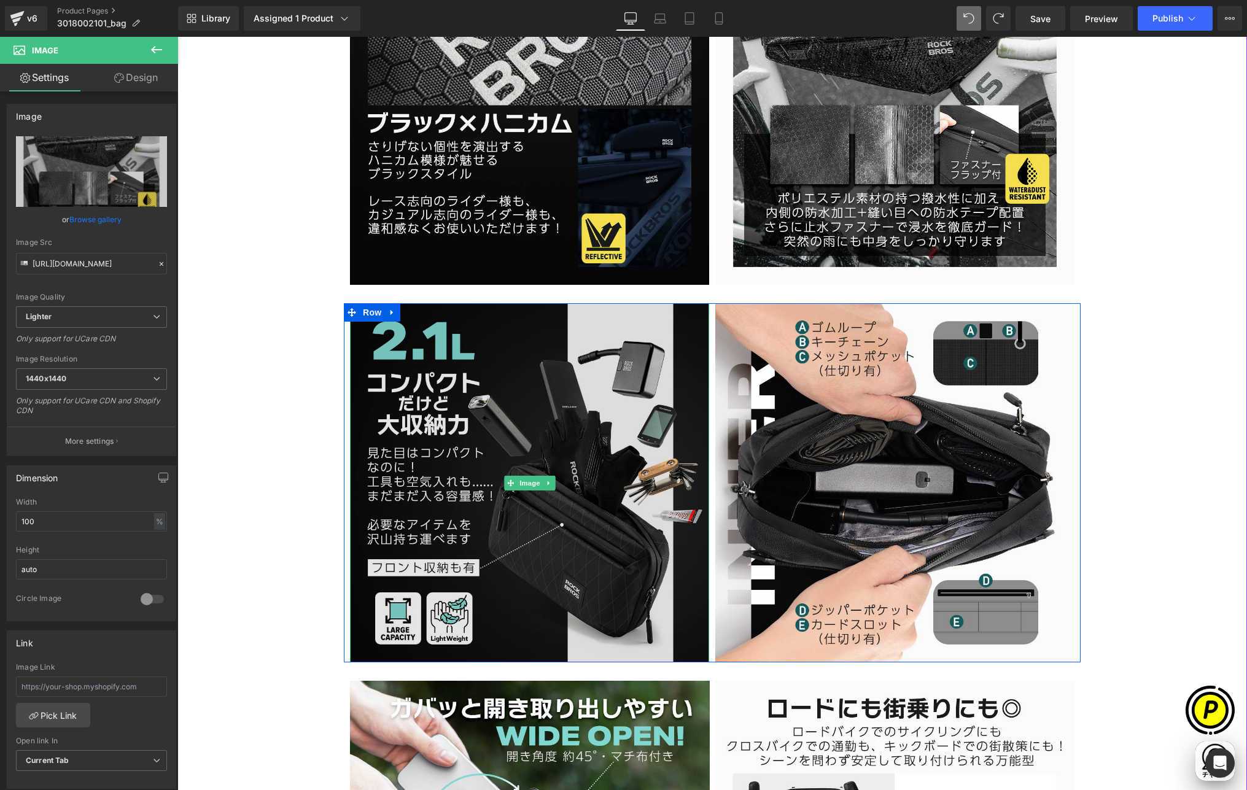
click at [509, 400] on img at bounding box center [529, 482] width 359 height 359
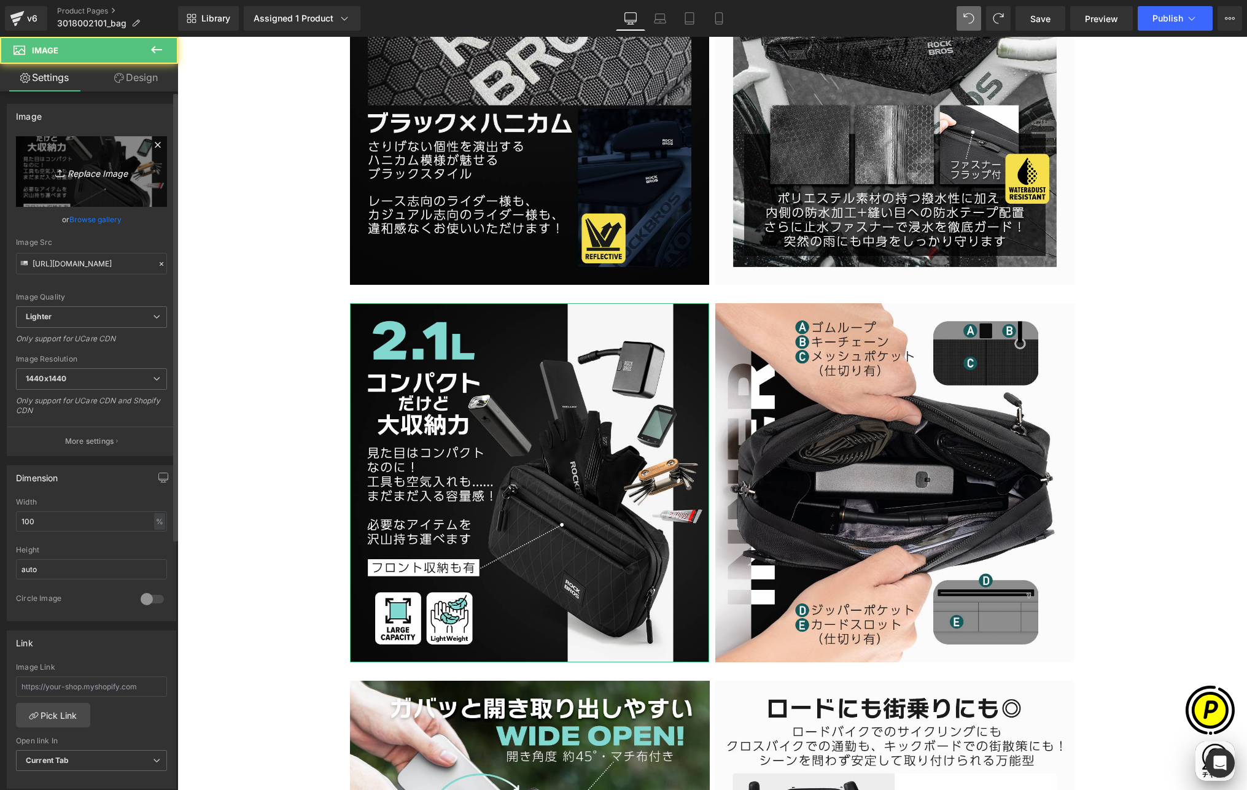
click at [107, 158] on link "Replace Image" at bounding box center [91, 171] width 151 height 71
type input "C:\fakepath\3018002101-7.jpg"
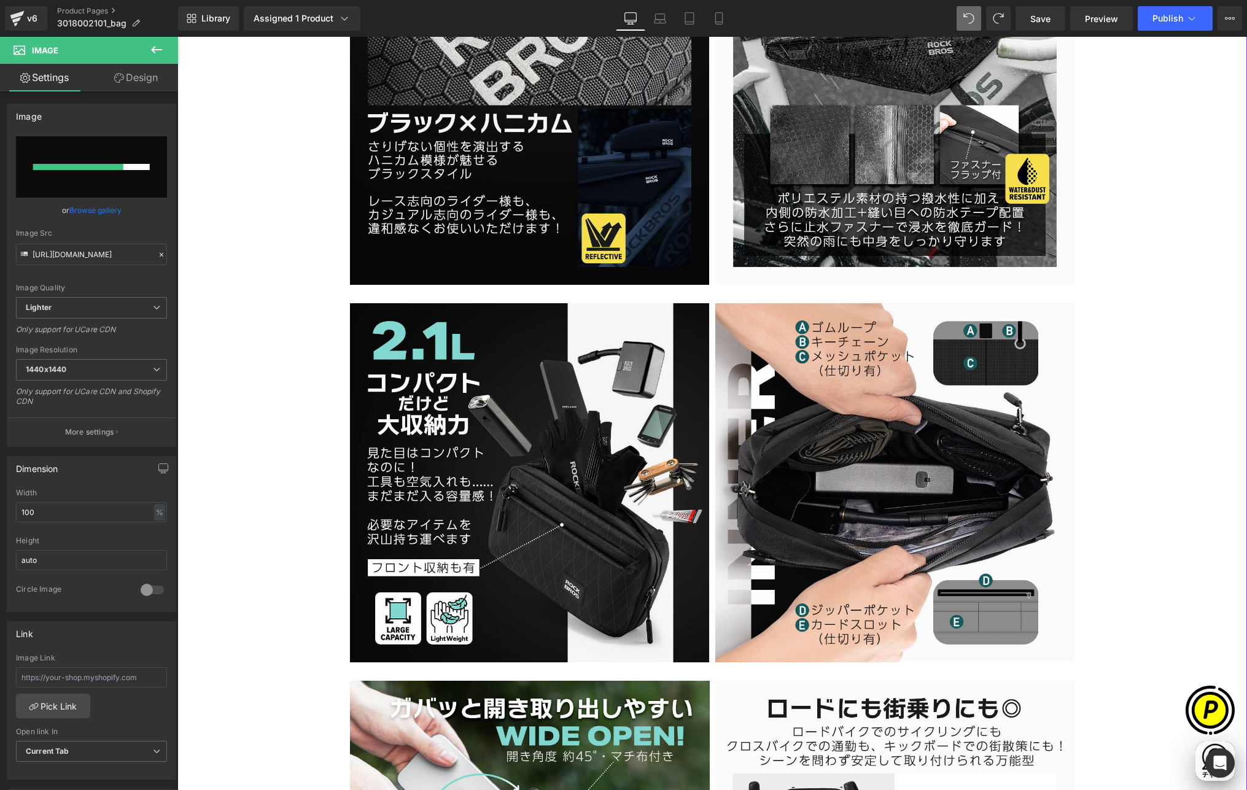
scroll to position [0, 479]
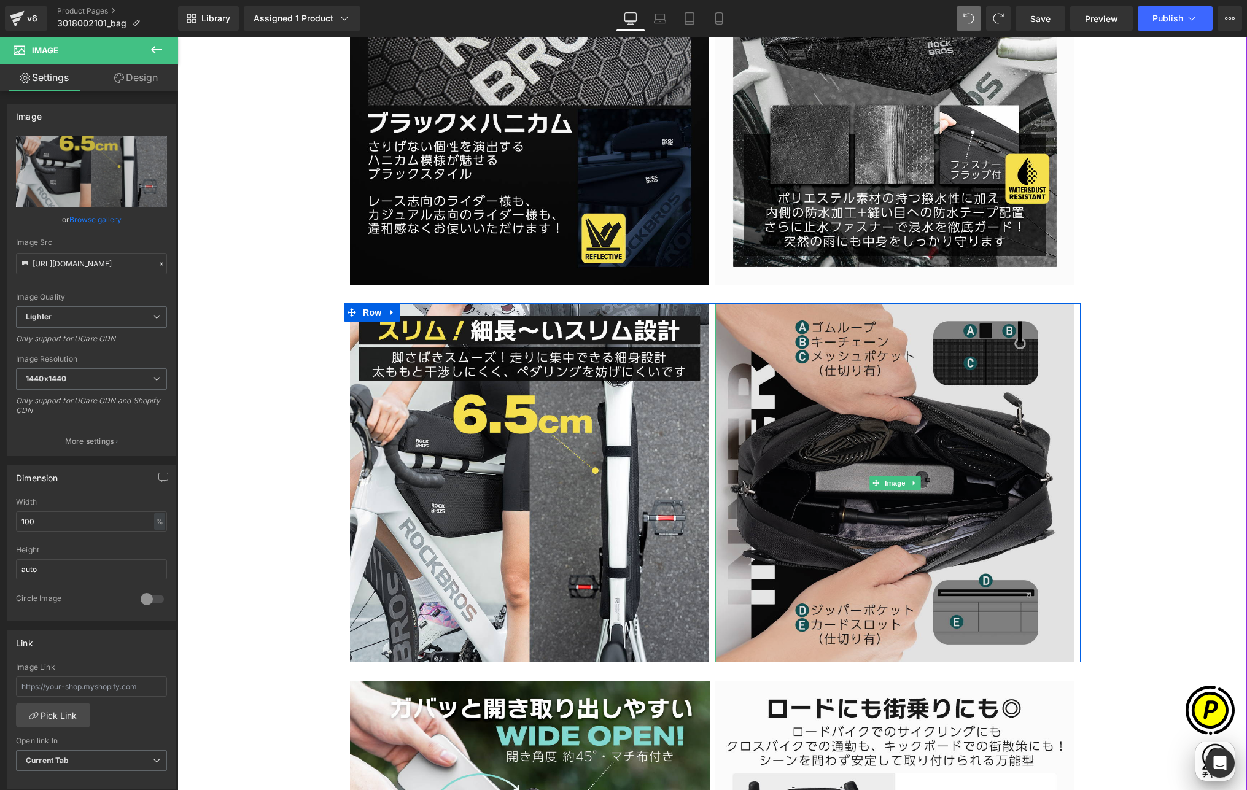
type input "[URL][DOMAIN_NAME]"
click at [867, 389] on img at bounding box center [894, 482] width 359 height 359
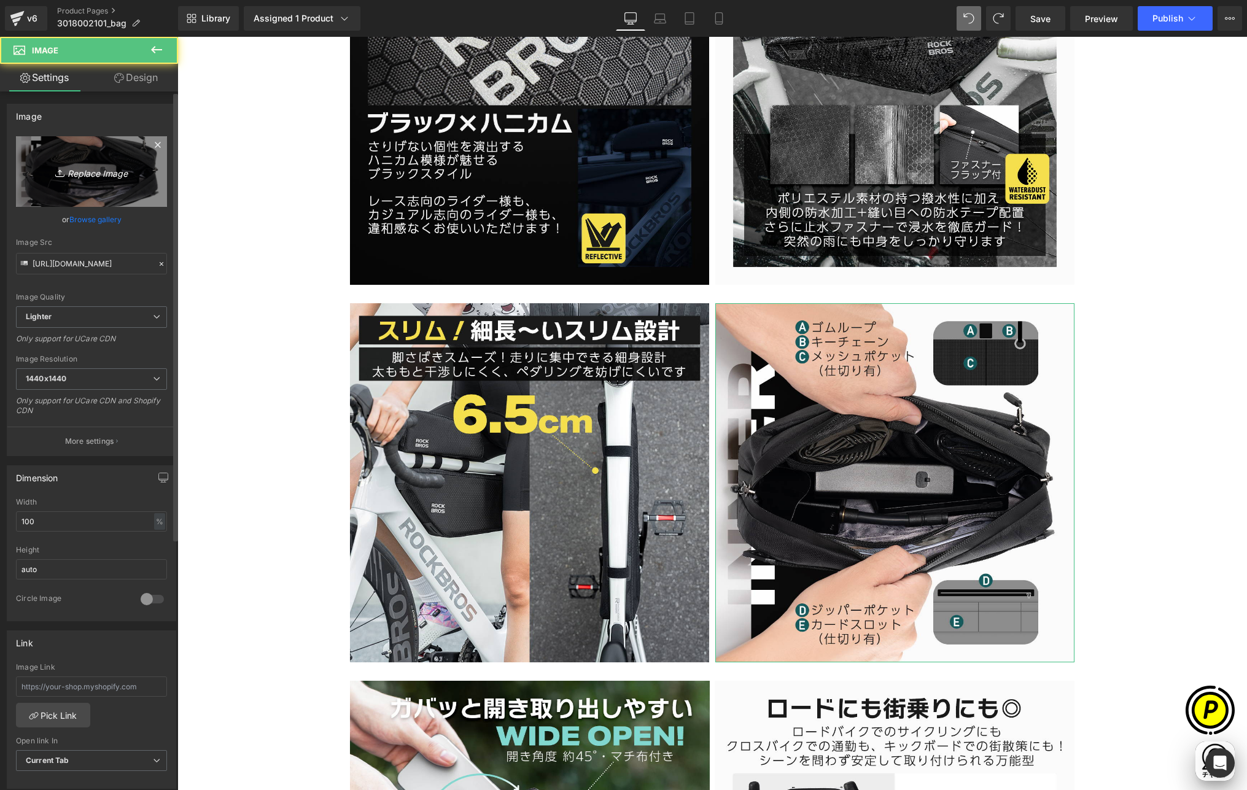
click at [129, 182] on link "Replace Image" at bounding box center [91, 171] width 151 height 71
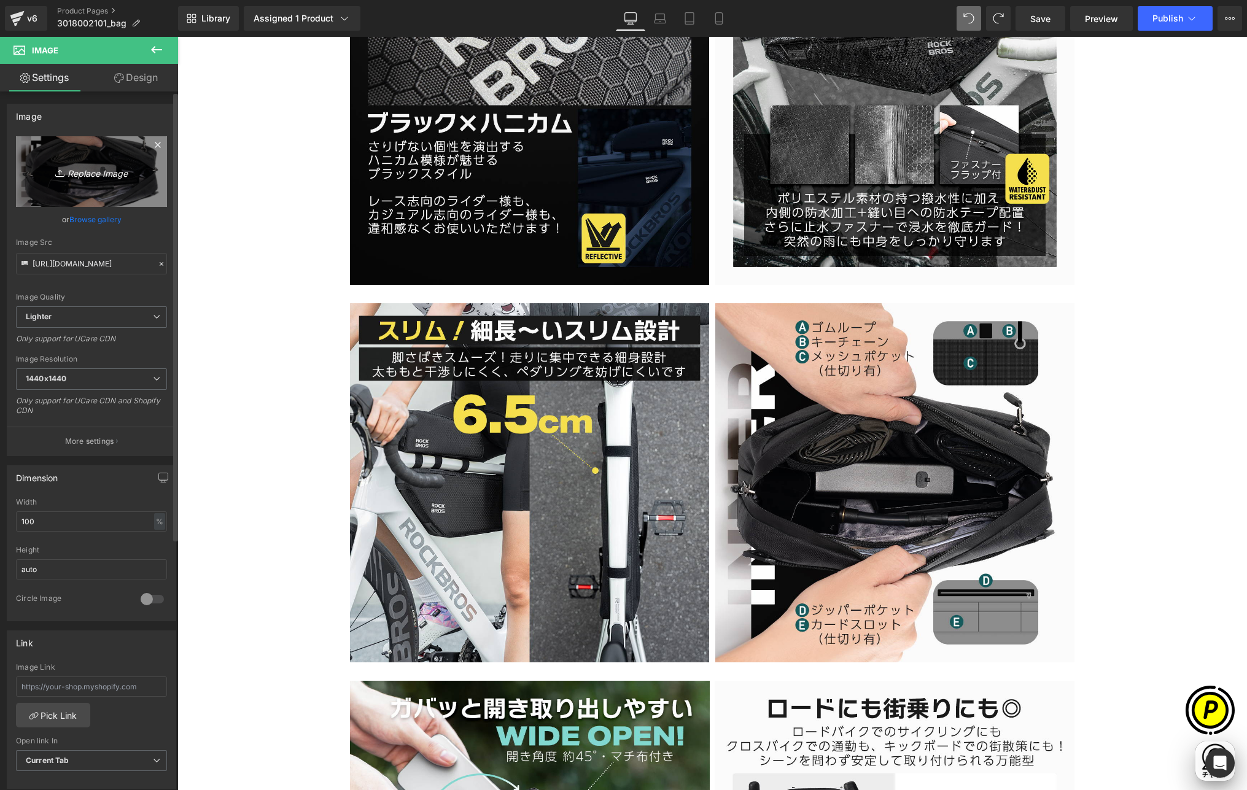
scroll to position [0, 718]
type input "C:\fakepath\3018002101-8.jpg"
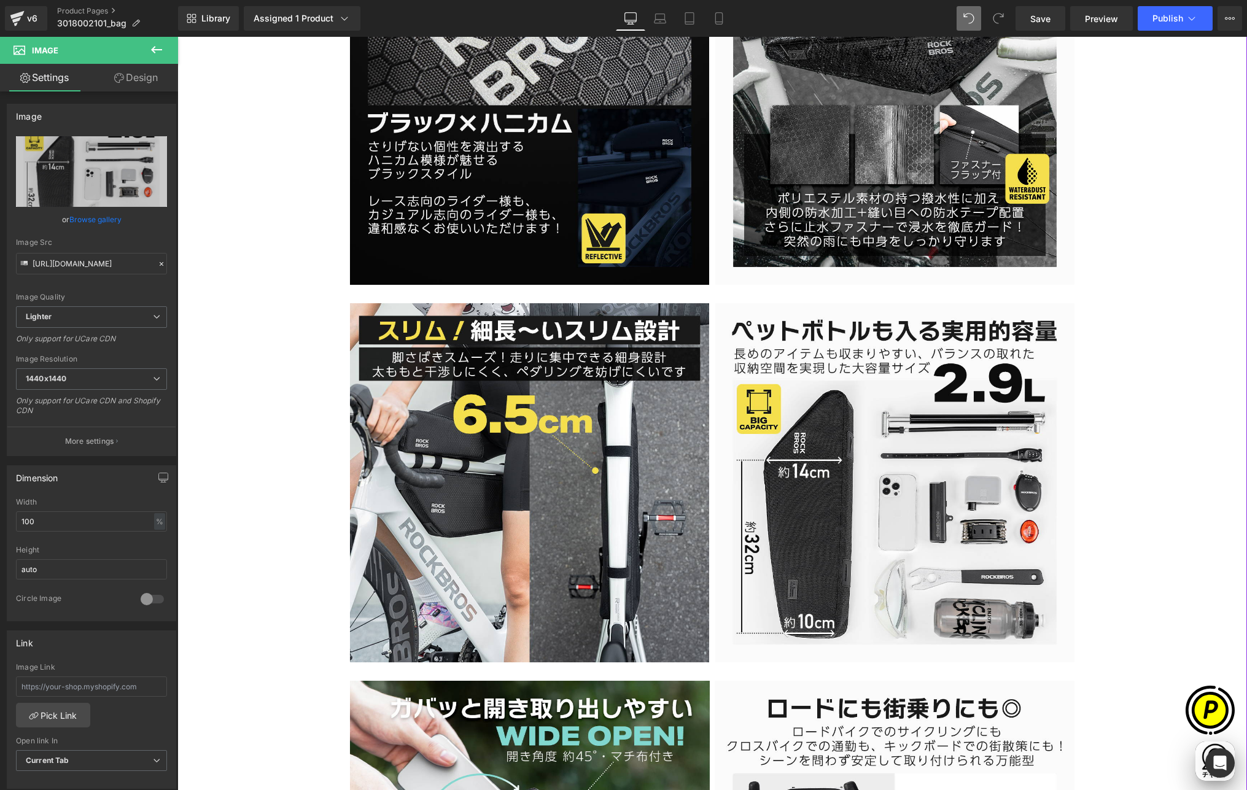
type input "[URL][DOMAIN_NAME]"
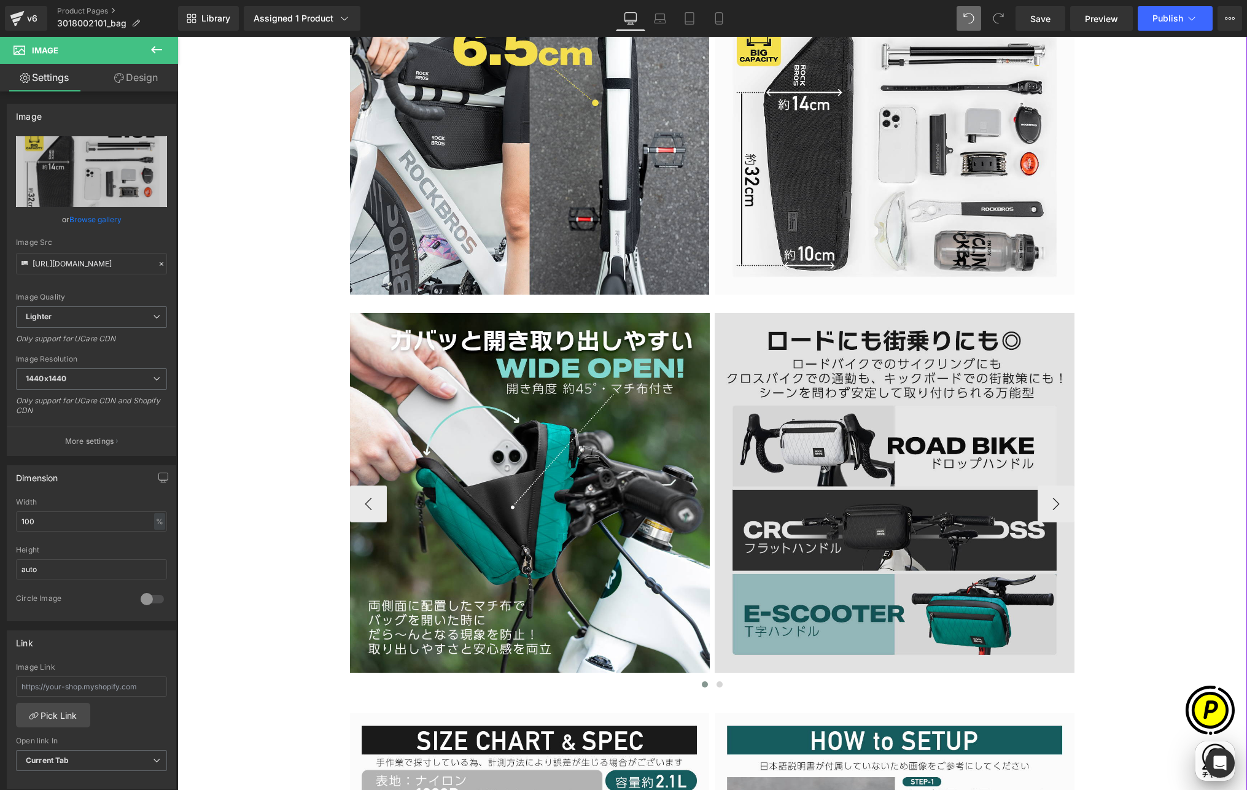
scroll to position [2962, 0]
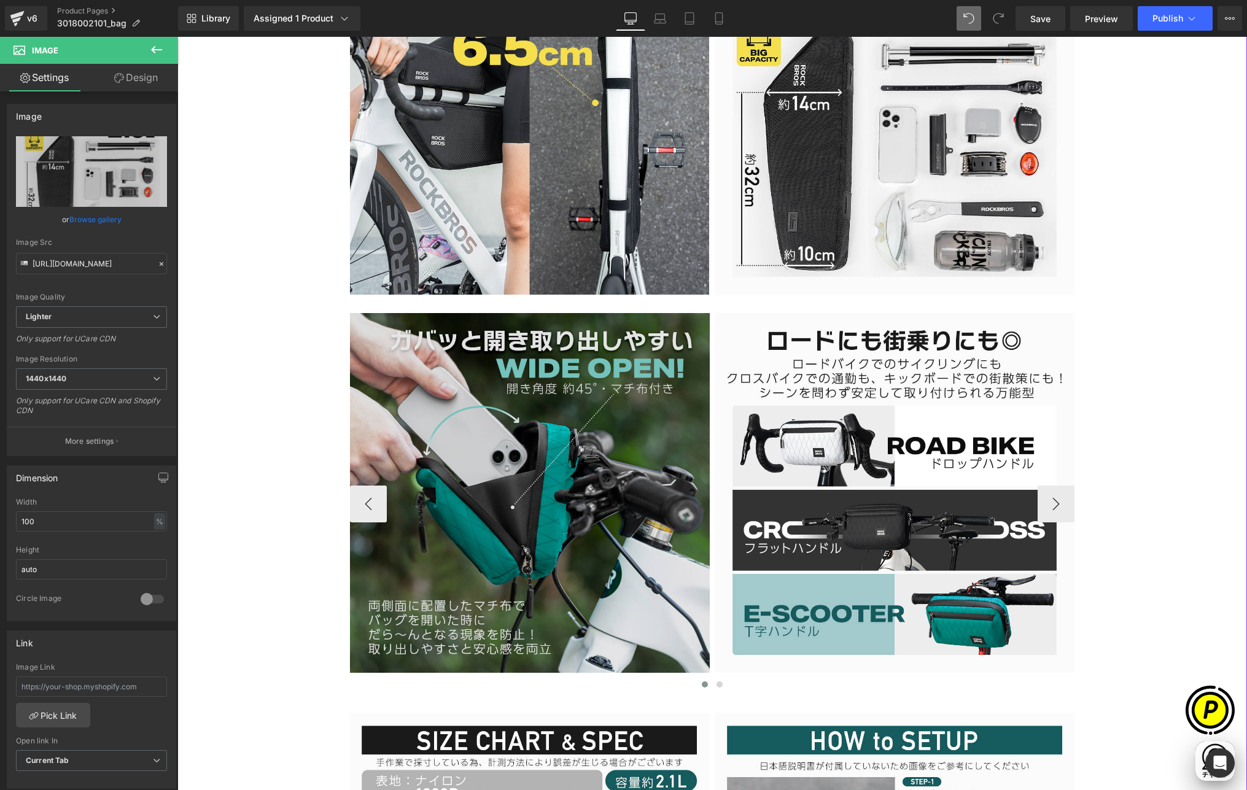
click at [529, 423] on img at bounding box center [530, 504] width 360 height 382
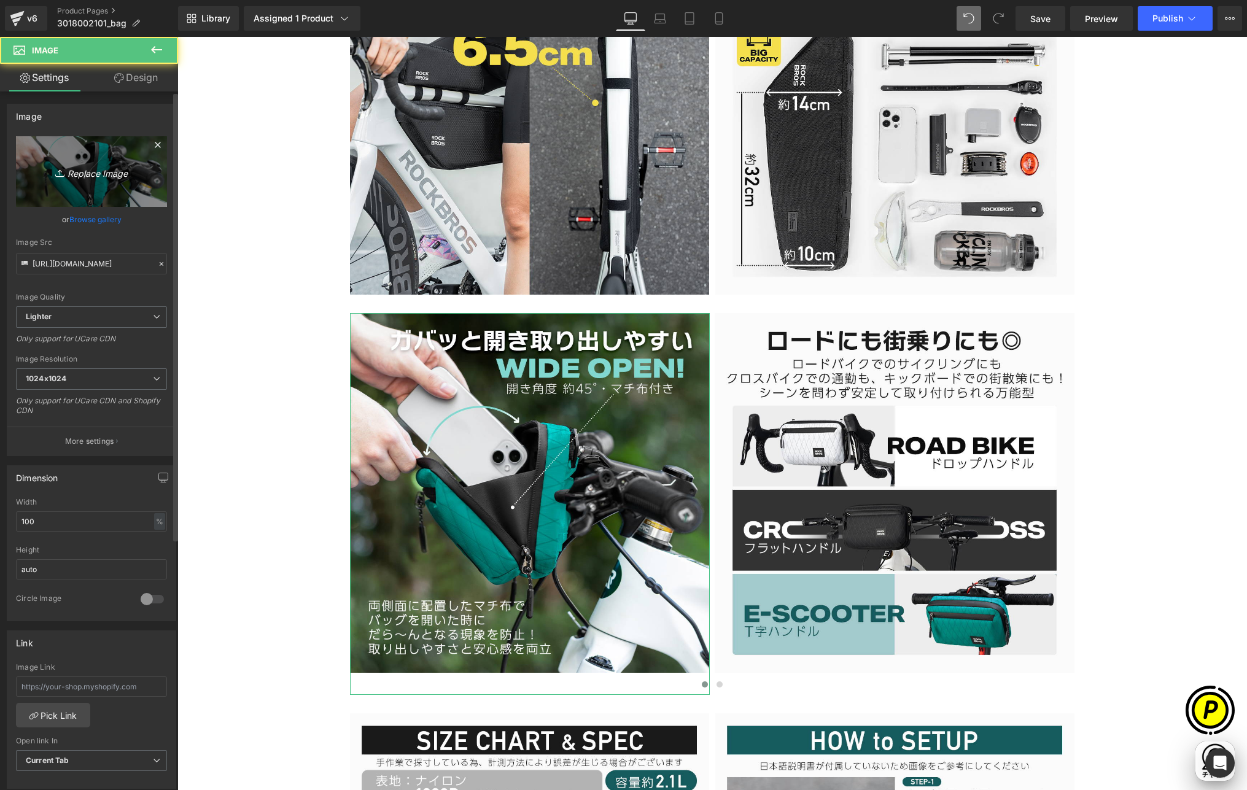
click at [109, 179] on icon "Replace Image" at bounding box center [91, 171] width 98 height 15
type input "C:\fakepath\3018002101-9.jpg"
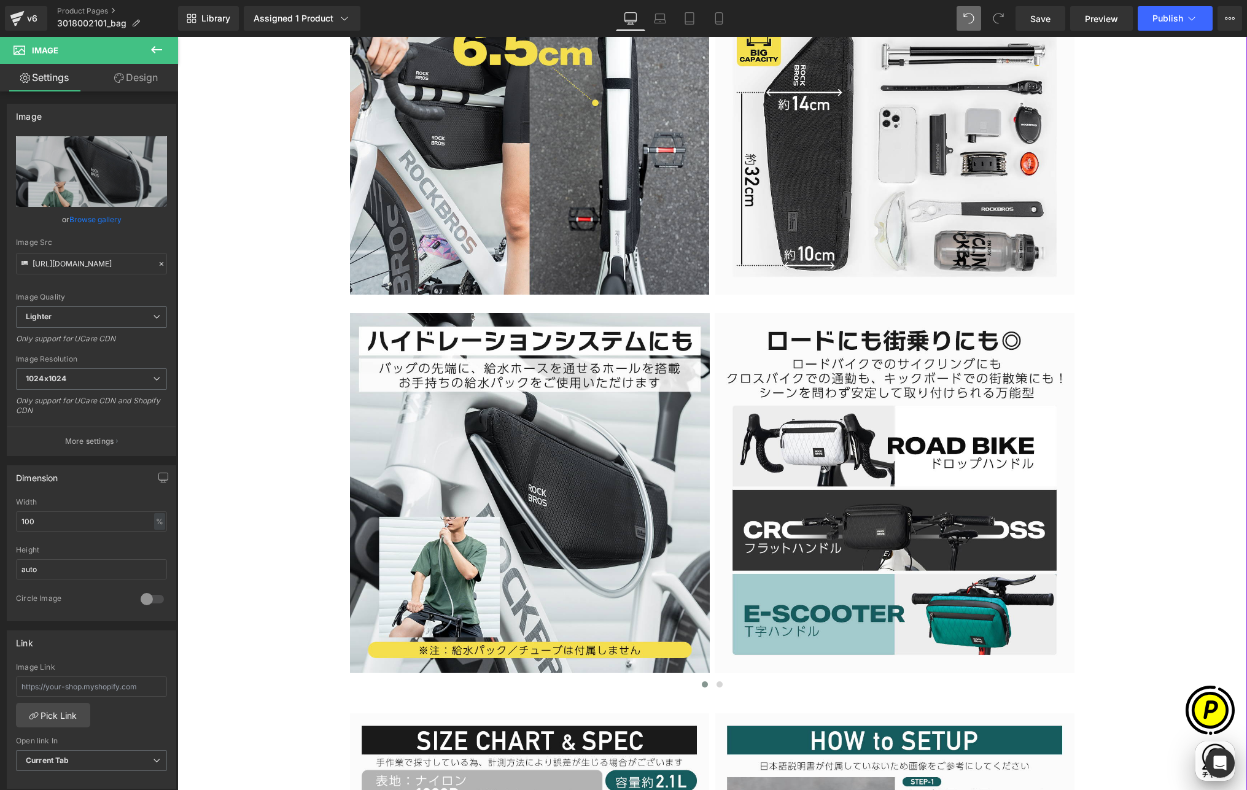
scroll to position [0, 479]
type input "[URL][DOMAIN_NAME]"
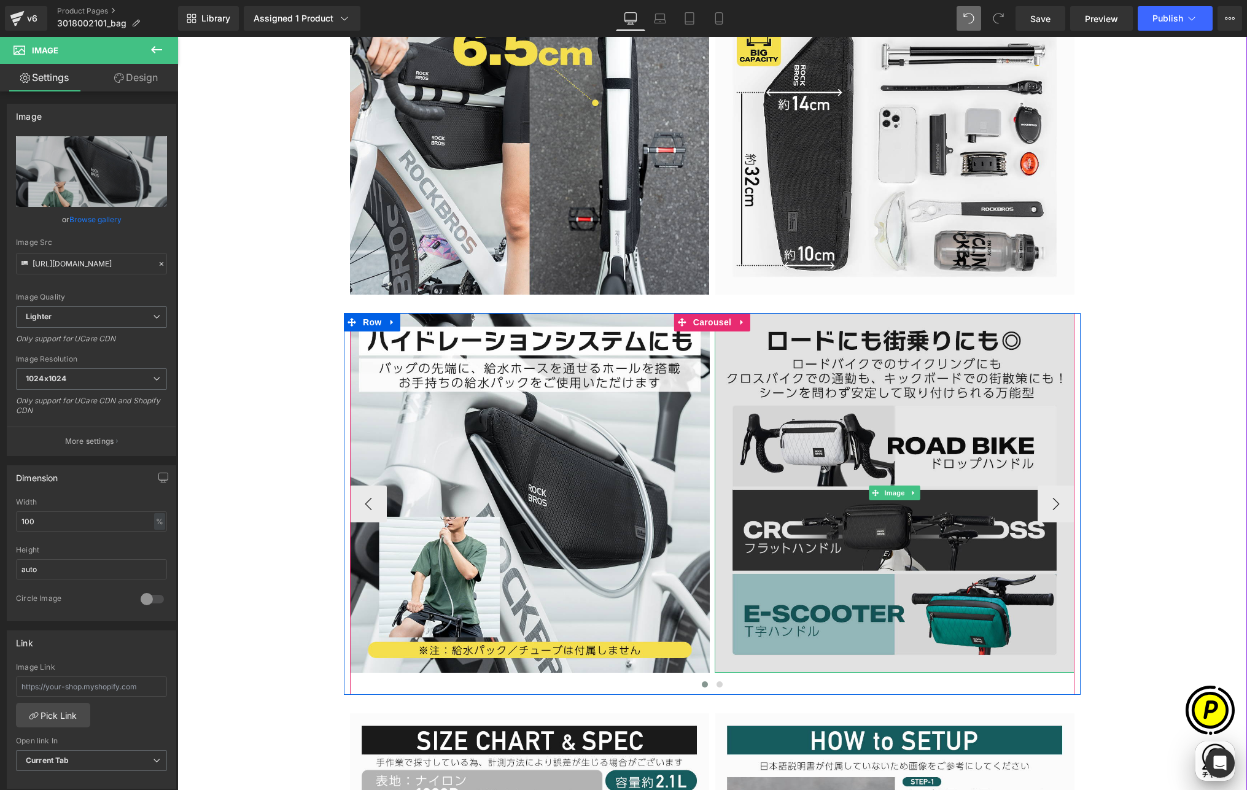
click at [823, 458] on img at bounding box center [895, 493] width 360 height 360
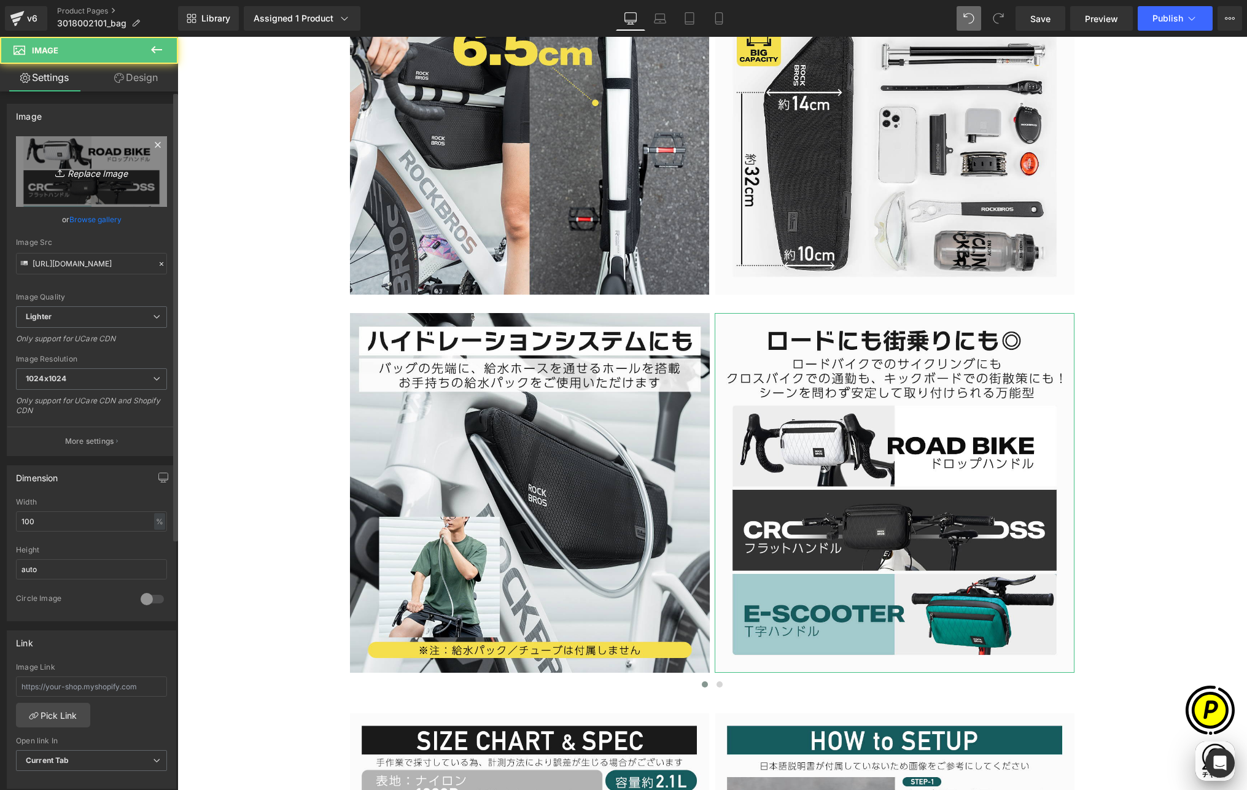
click at [52, 164] on icon "Replace Image" at bounding box center [91, 171] width 98 height 15
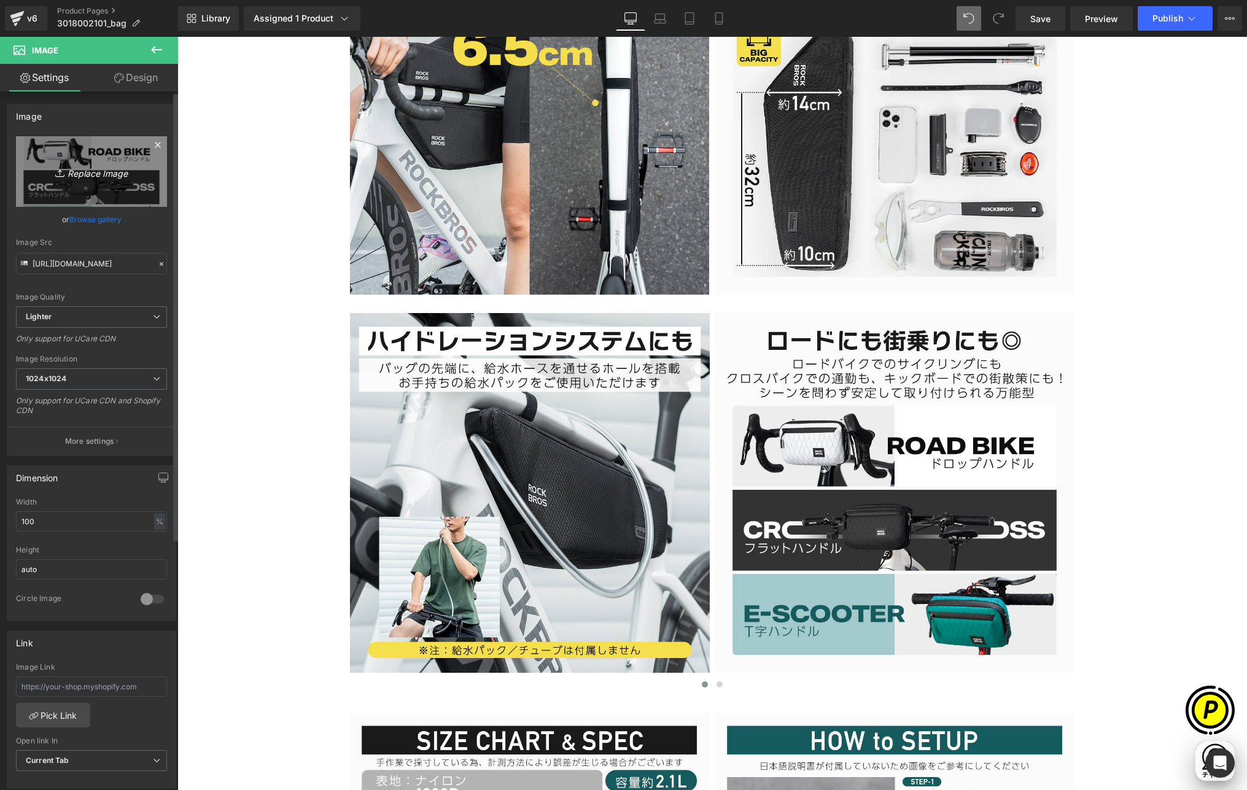
type input "C:\fakepath\3018002101-10.jpg"
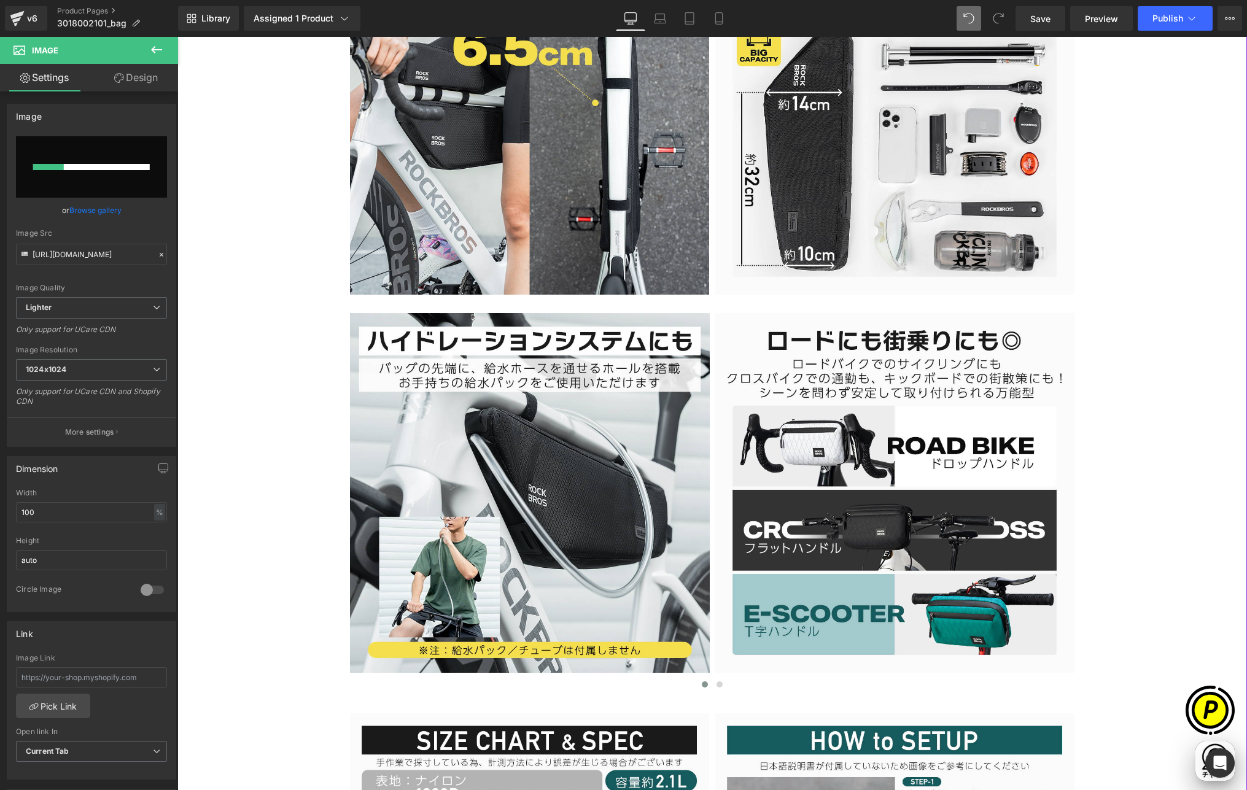
scroll to position [0, 718]
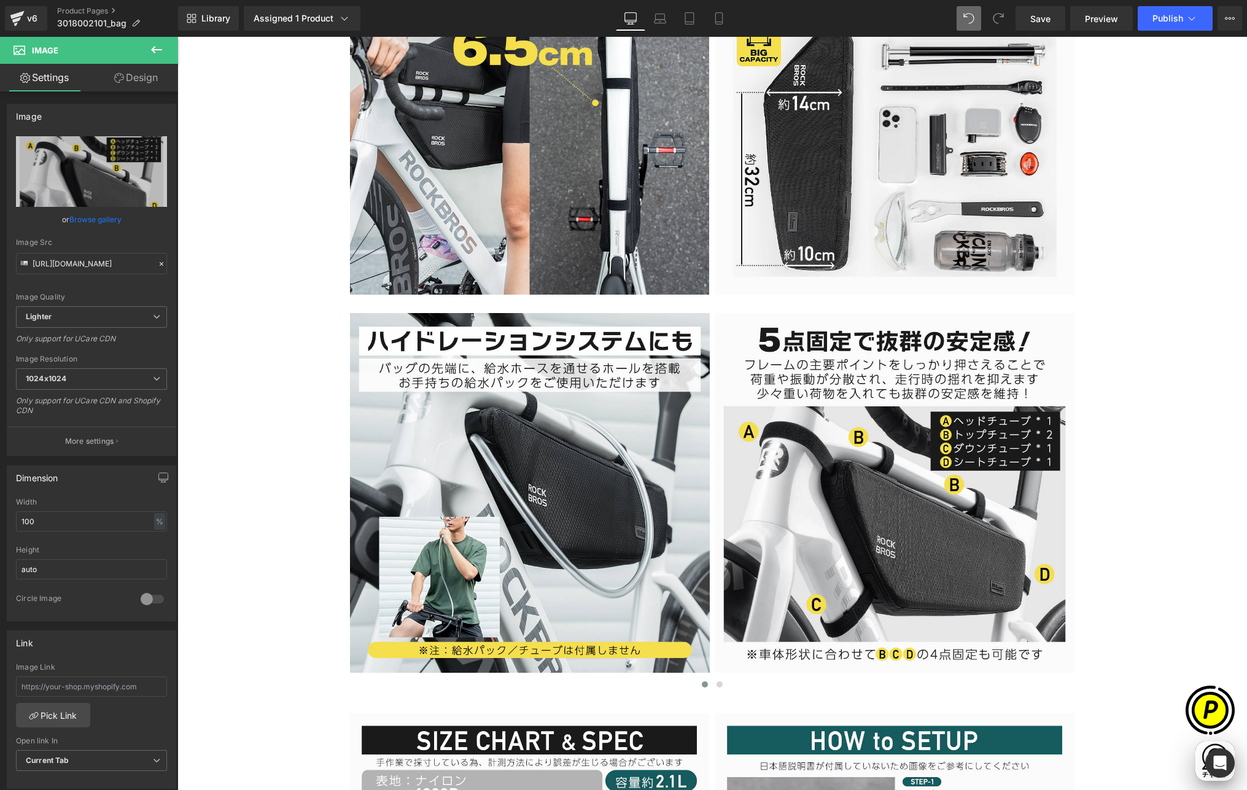
type input "[URL][DOMAIN_NAME]"
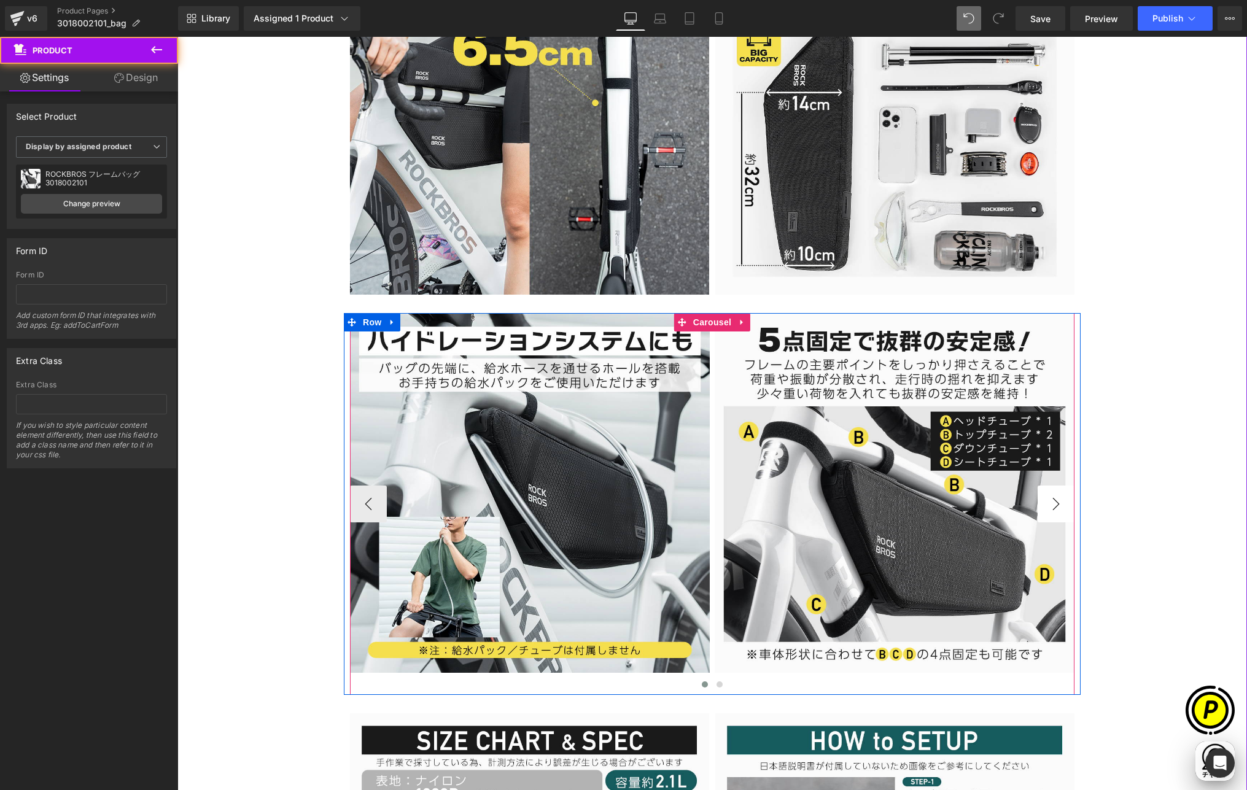
click at [1049, 501] on button "›" at bounding box center [1056, 504] width 37 height 37
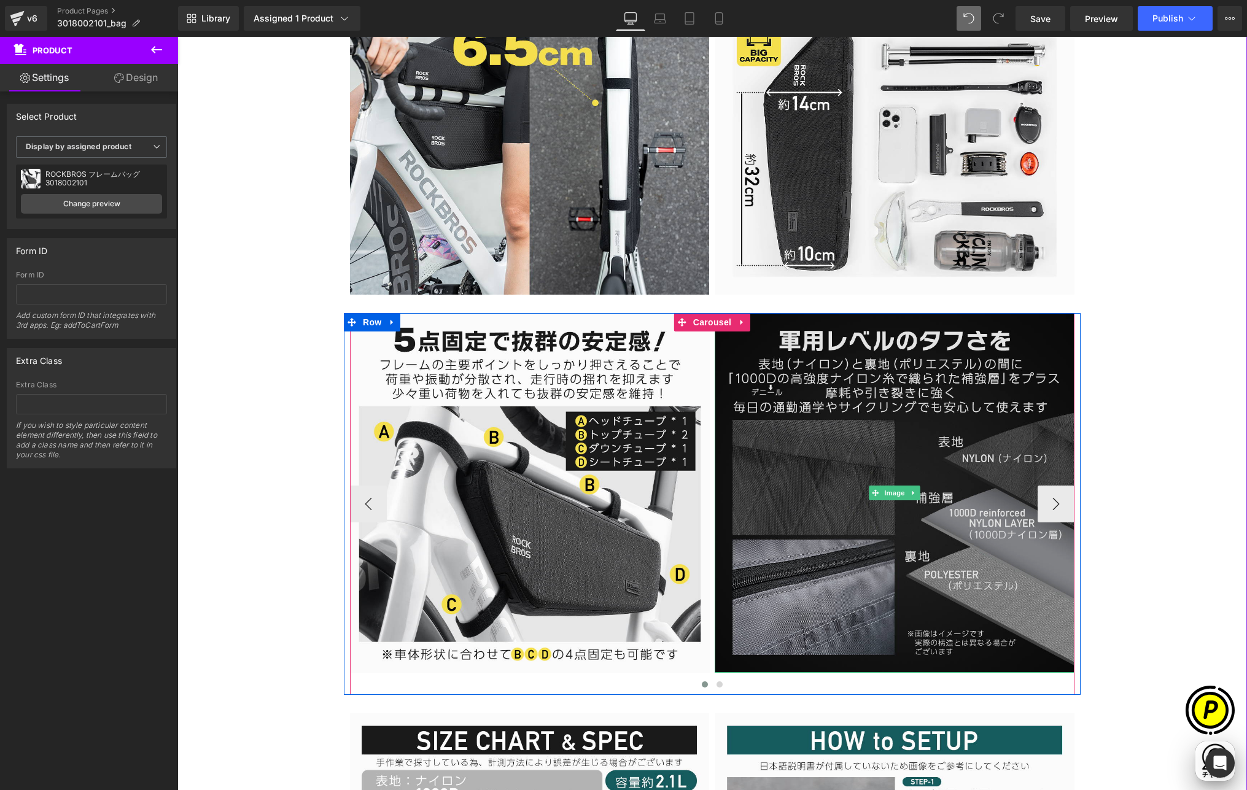
click at [815, 403] on img at bounding box center [895, 493] width 360 height 360
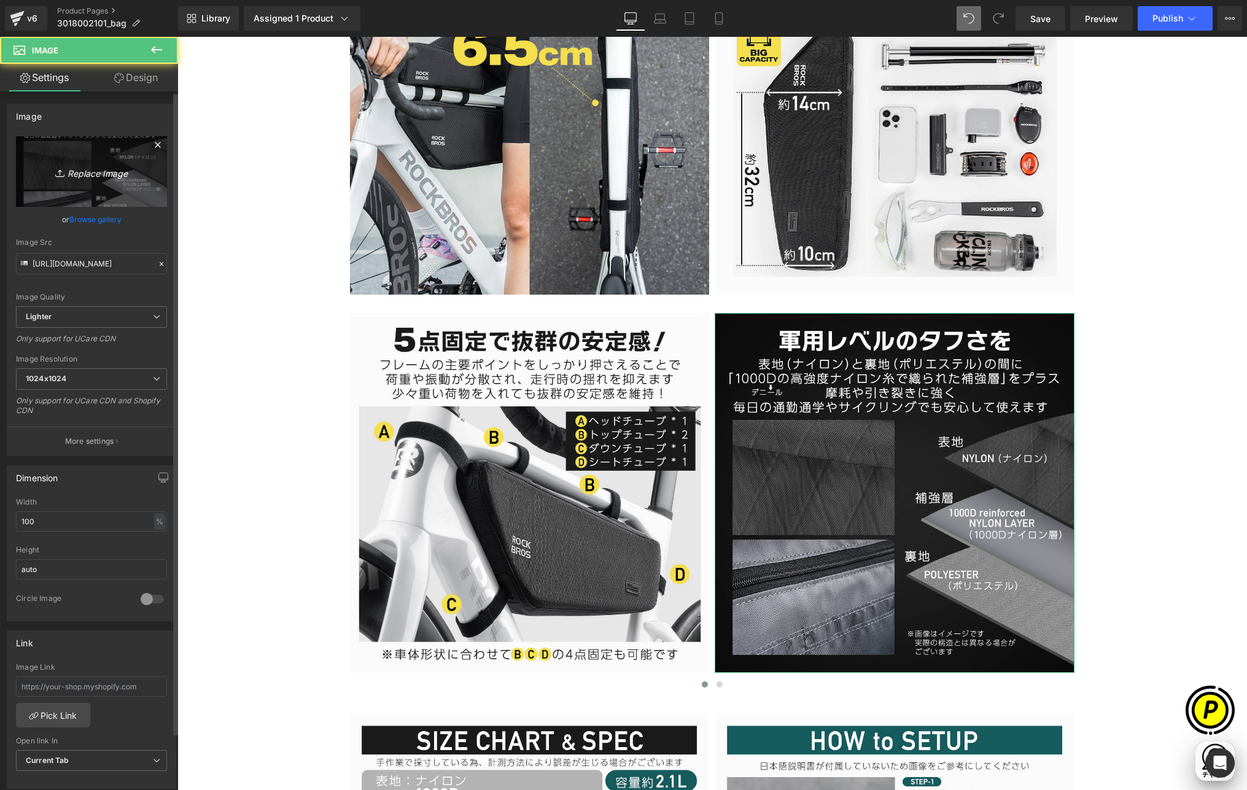
click at [36, 155] on link "Replace Image" at bounding box center [91, 171] width 151 height 71
type input "C:\fakepath\3018002101-13.jpg"
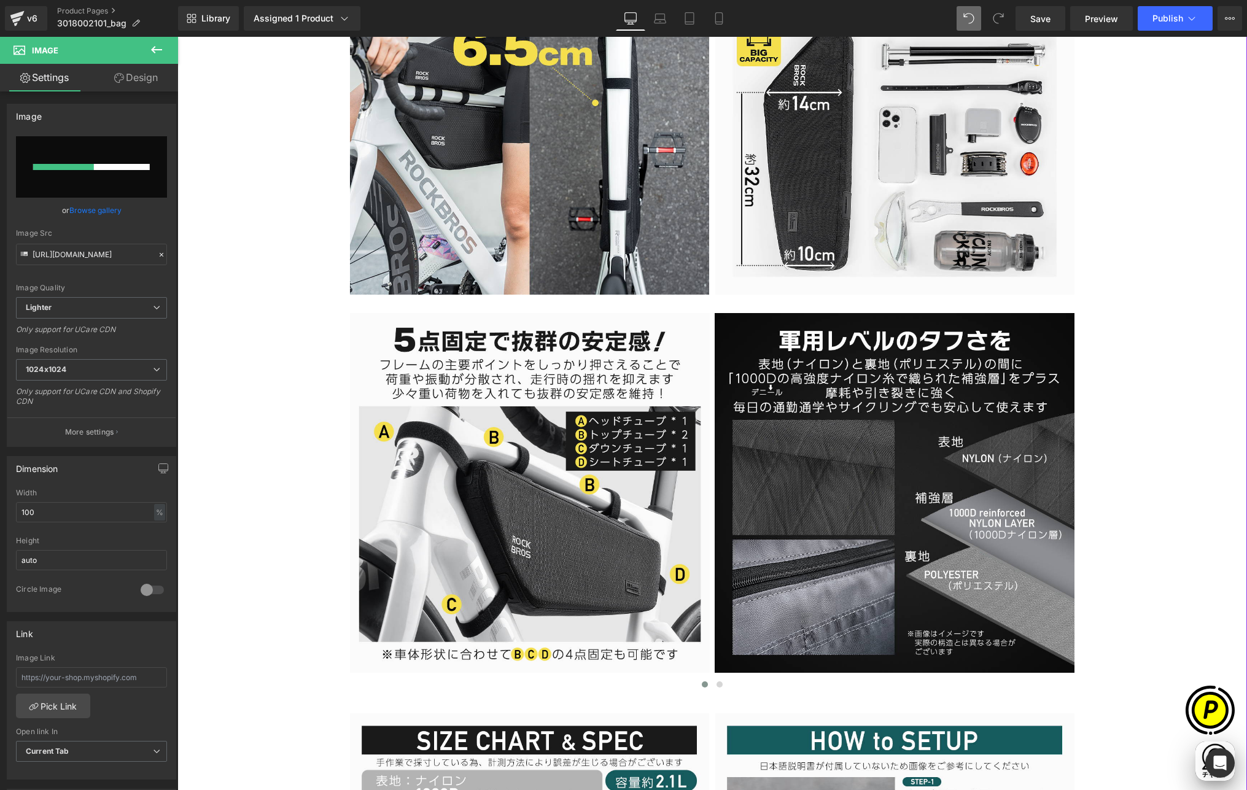
scroll to position [0, 0]
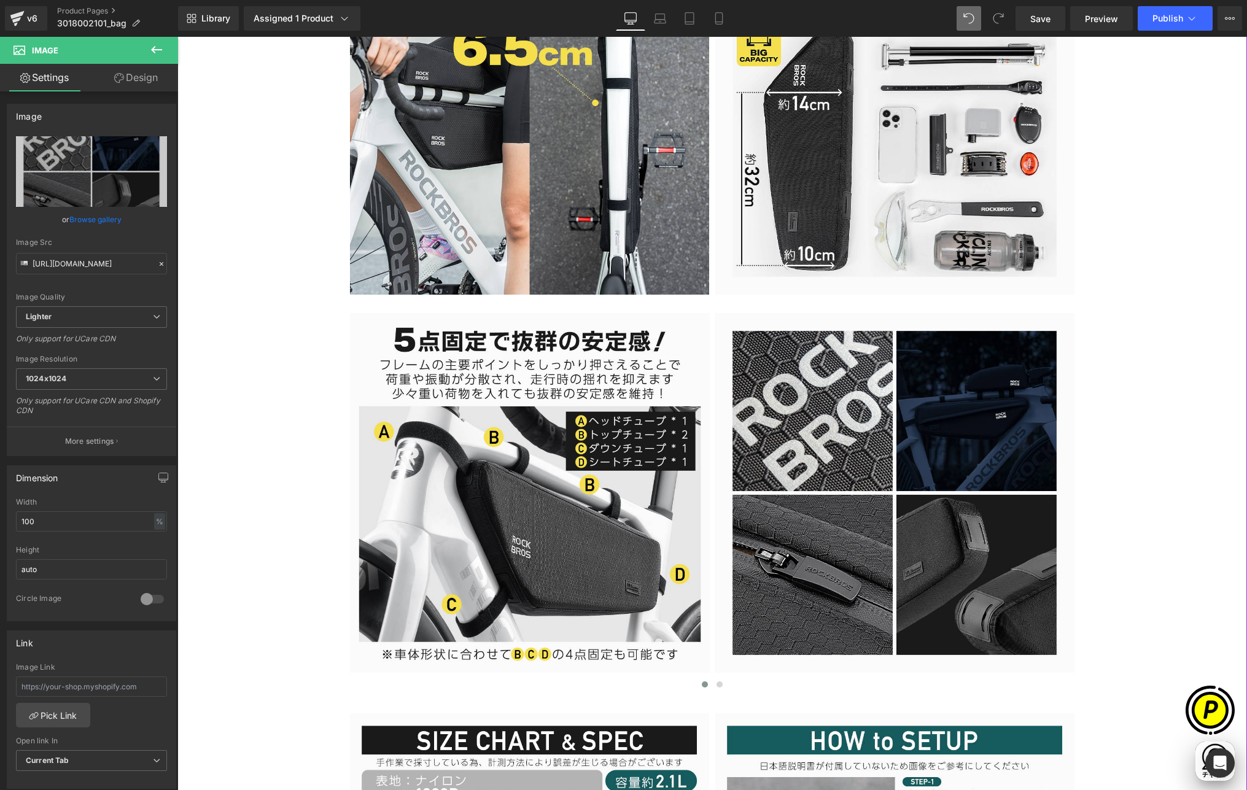
type input "[URL][DOMAIN_NAME]"
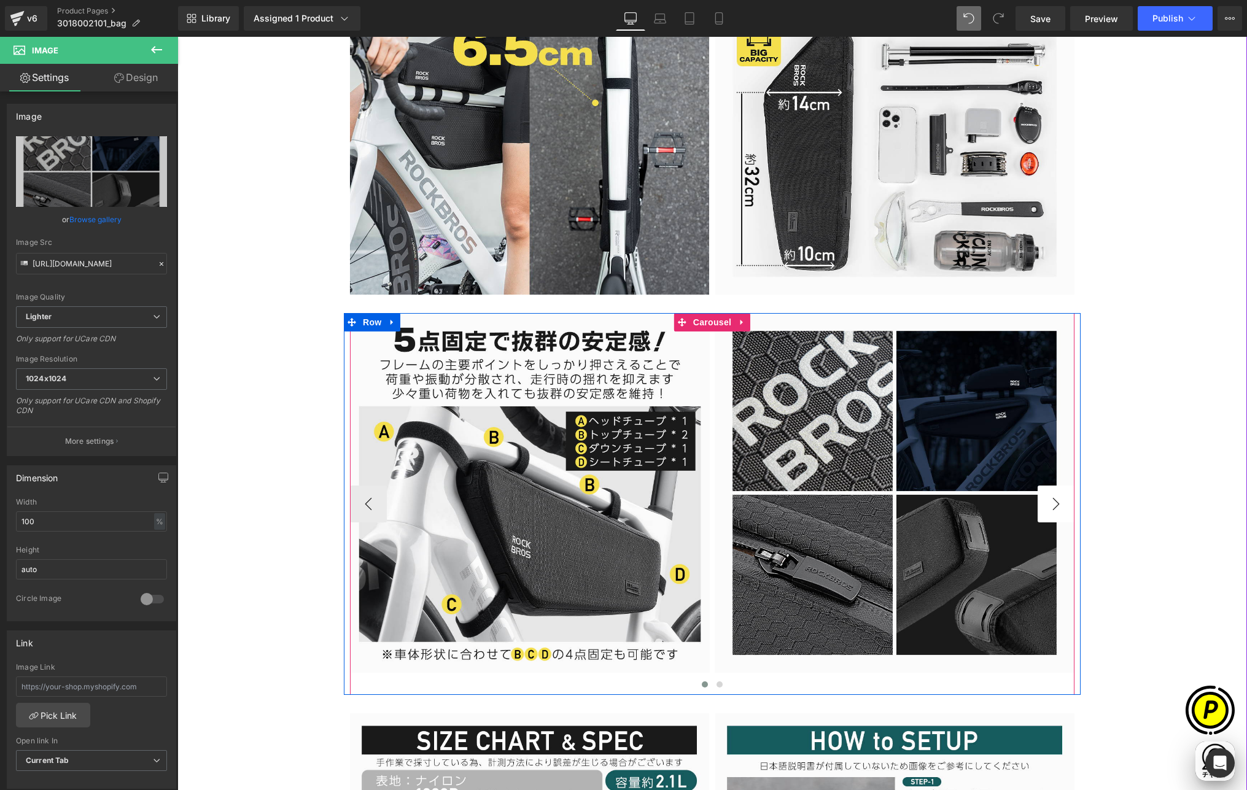
click at [1055, 510] on button "›" at bounding box center [1056, 504] width 37 height 37
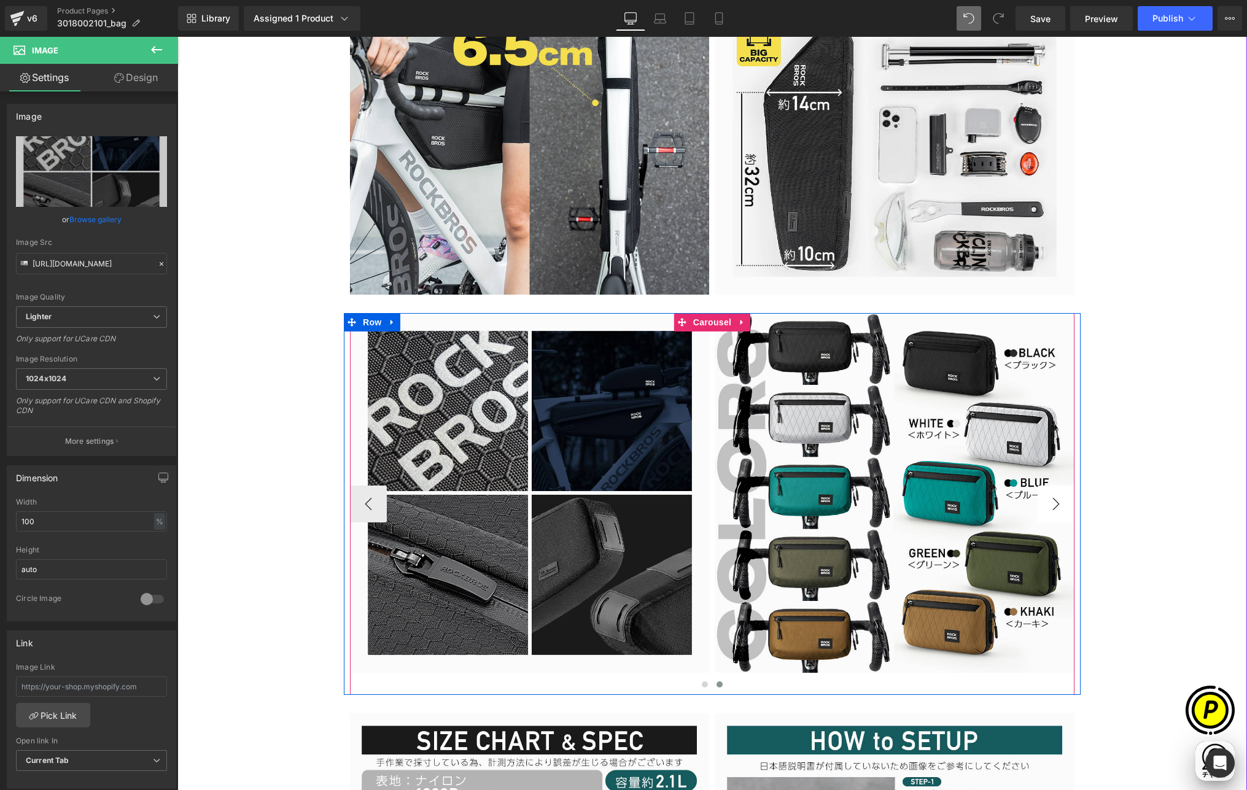
scroll to position [0, 239]
click at [366, 495] on button "‹" at bounding box center [368, 504] width 37 height 37
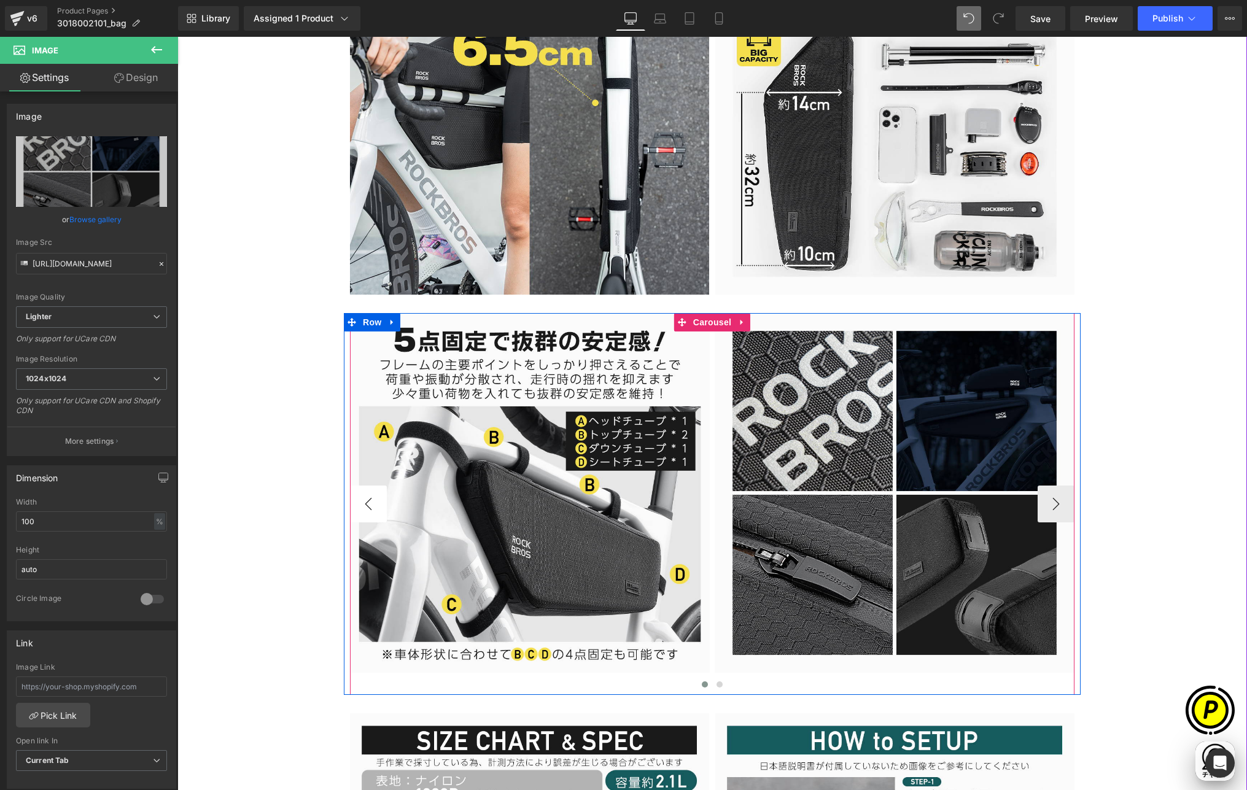
click at [366, 494] on button "‹" at bounding box center [368, 504] width 37 height 37
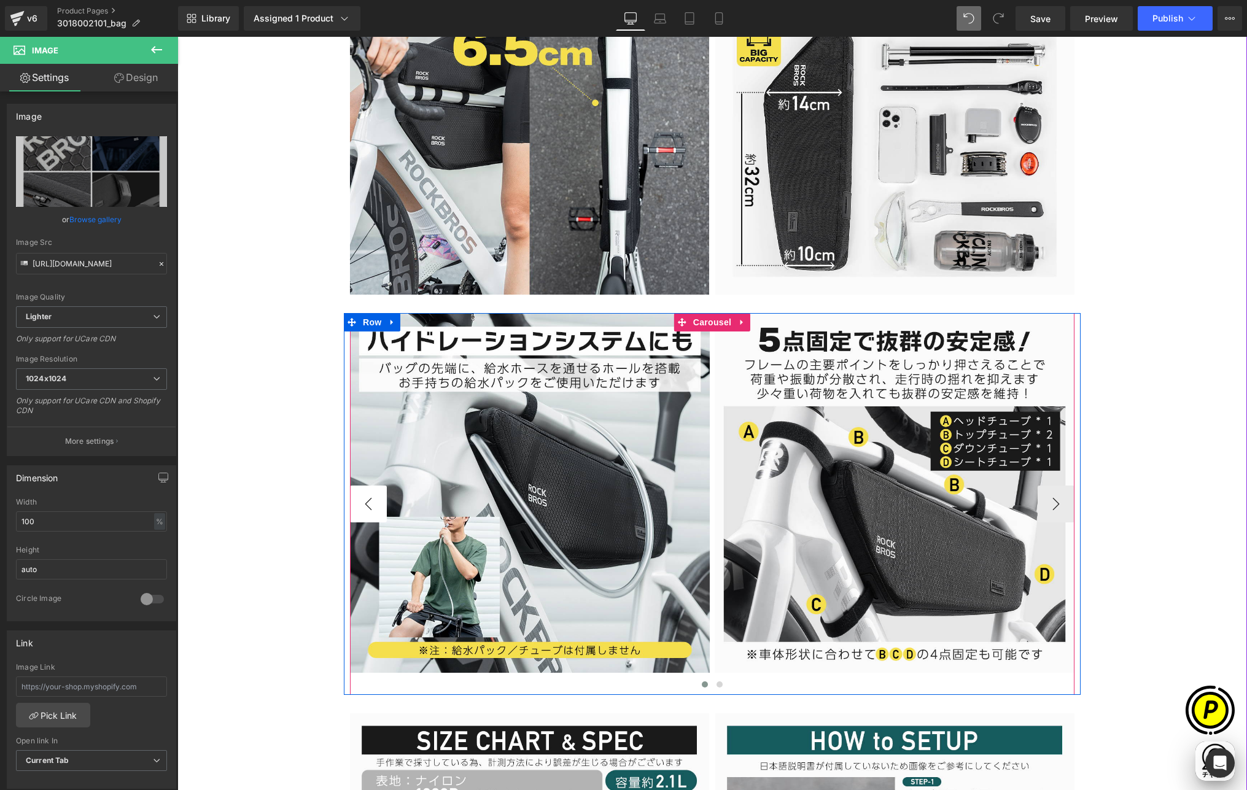
click at [366, 494] on button "‹" at bounding box center [368, 504] width 37 height 37
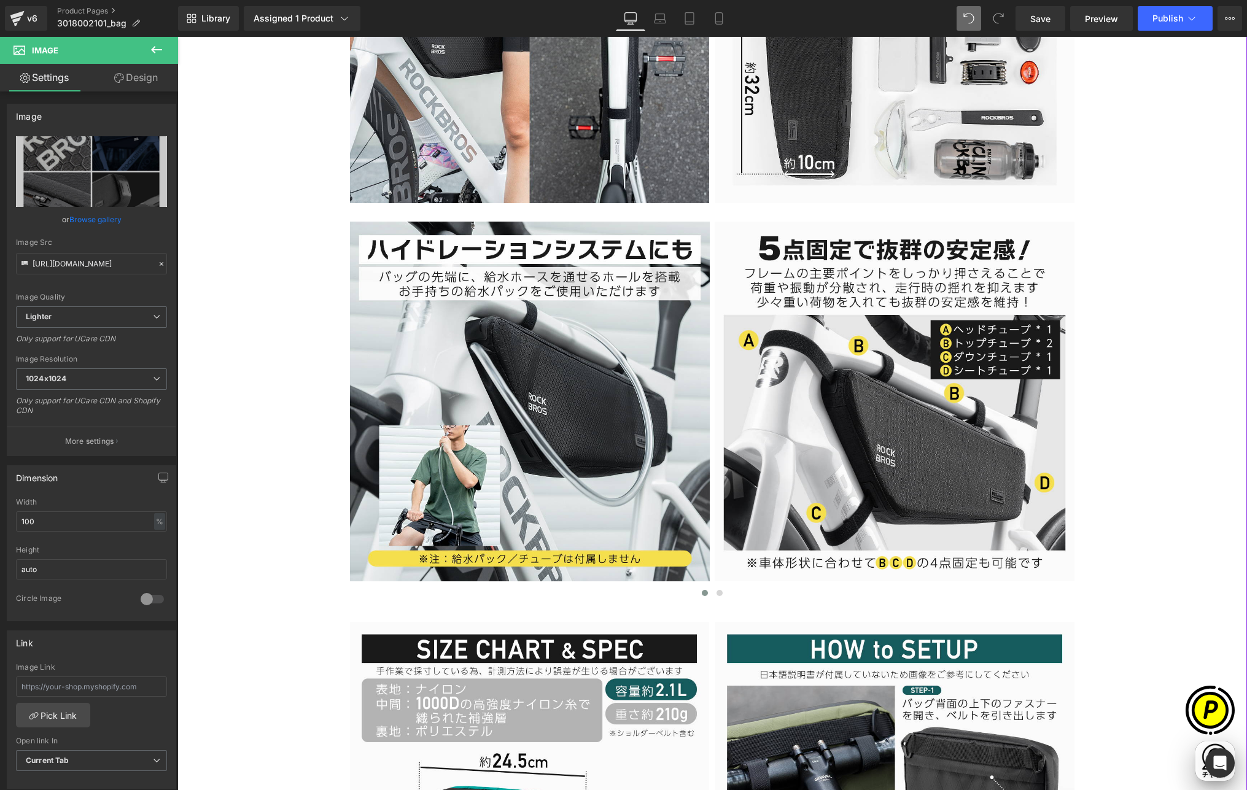
scroll to position [3054, 0]
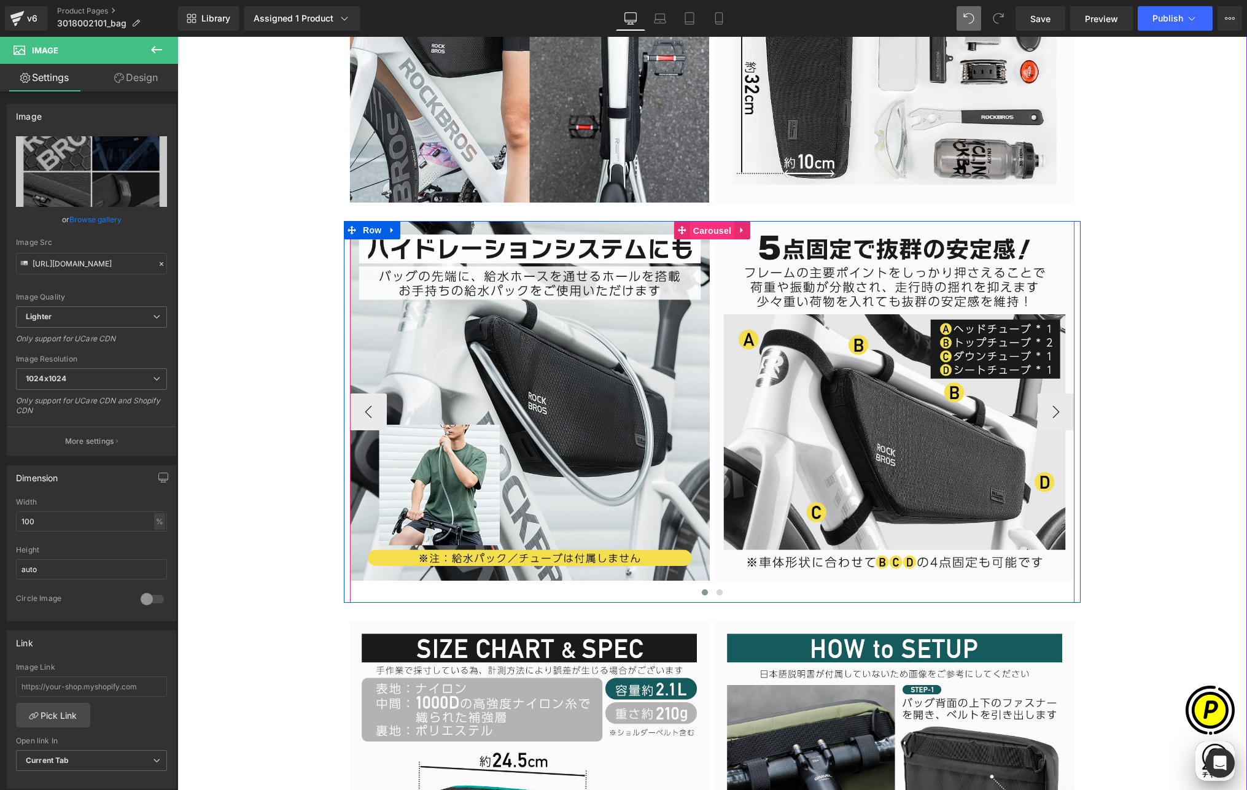
click at [701, 230] on span "Carousel" at bounding box center [712, 231] width 44 height 18
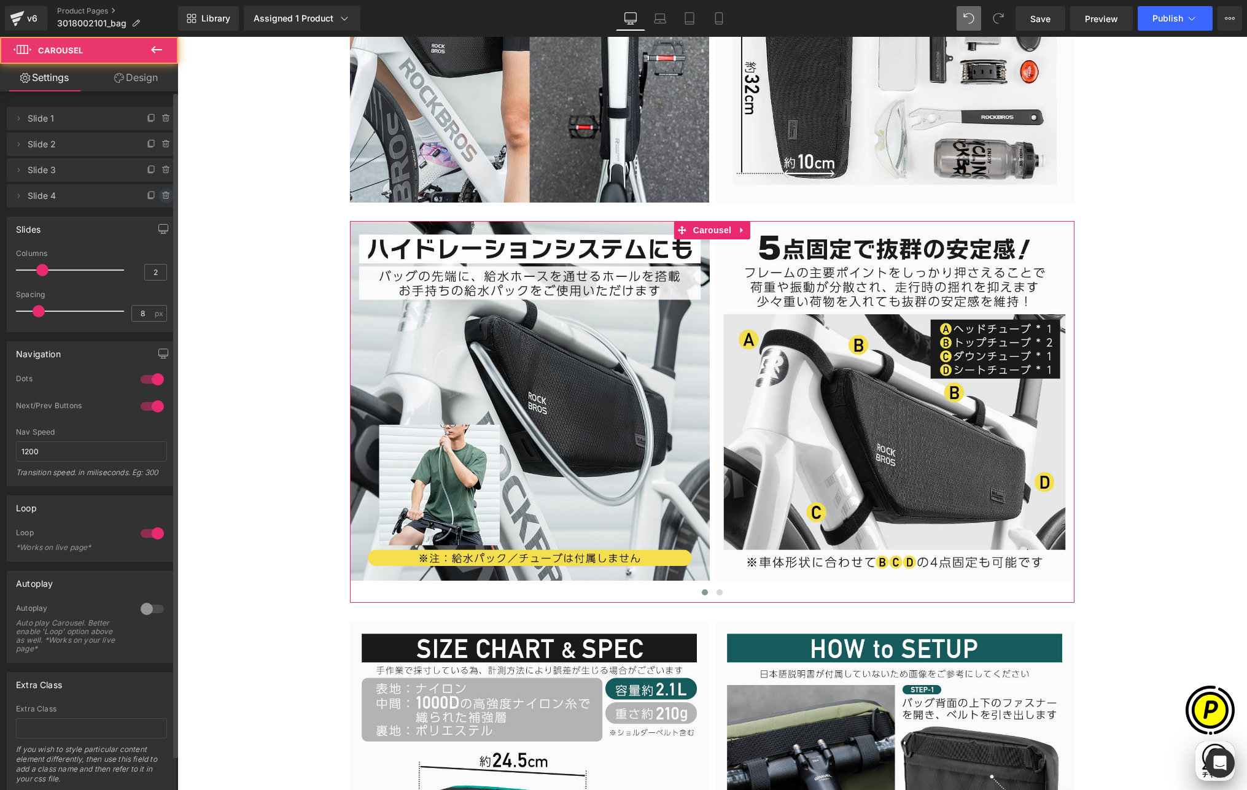
click at [161, 192] on icon at bounding box center [166, 196] width 10 height 10
click at [152, 195] on button "Delete" at bounding box center [153, 197] width 39 height 16
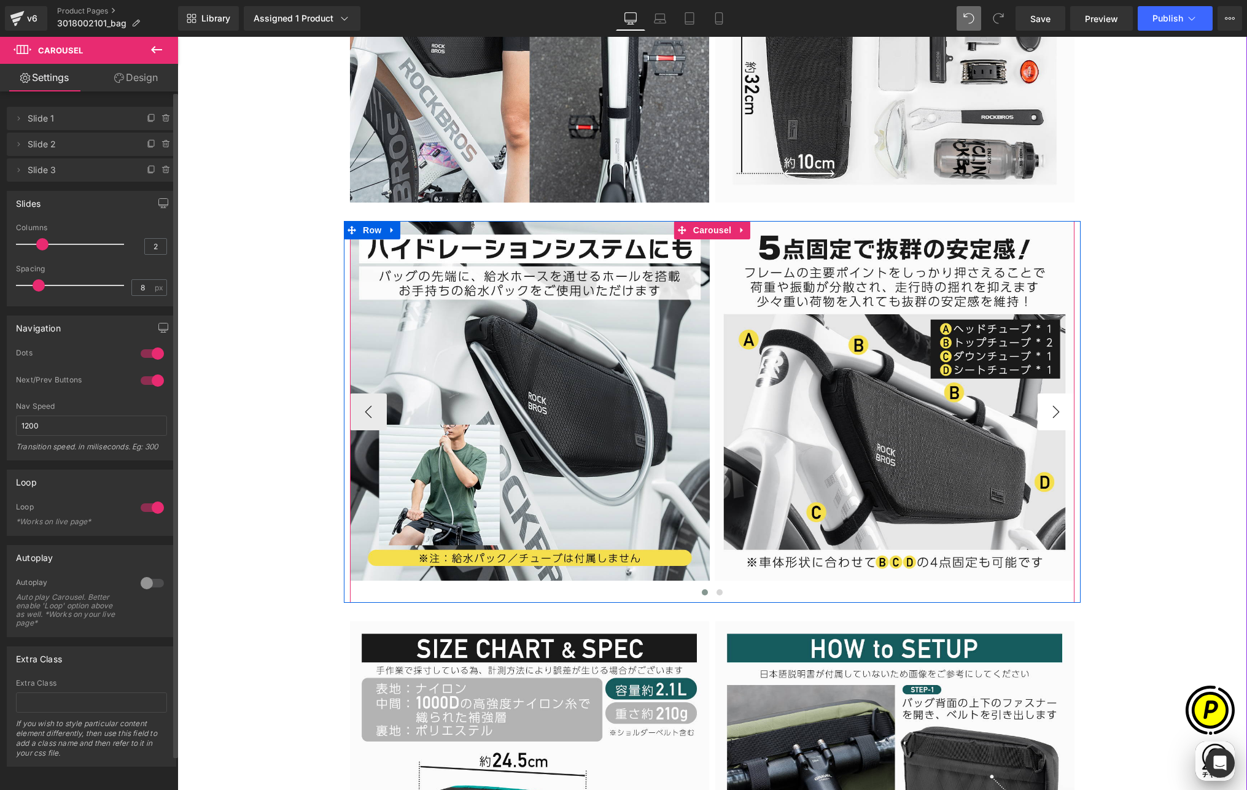
click at [1053, 410] on button "›" at bounding box center [1056, 412] width 37 height 37
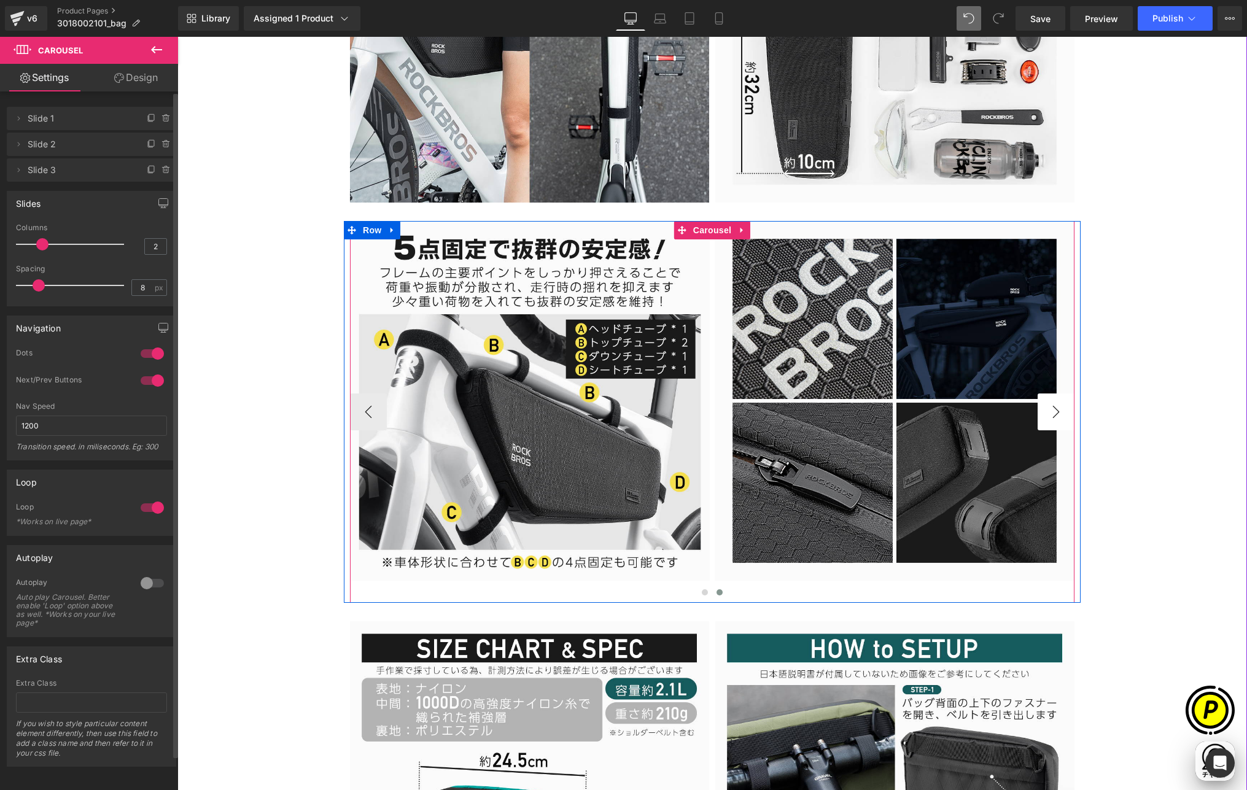
click at [1053, 410] on button "›" at bounding box center [1056, 412] width 37 height 37
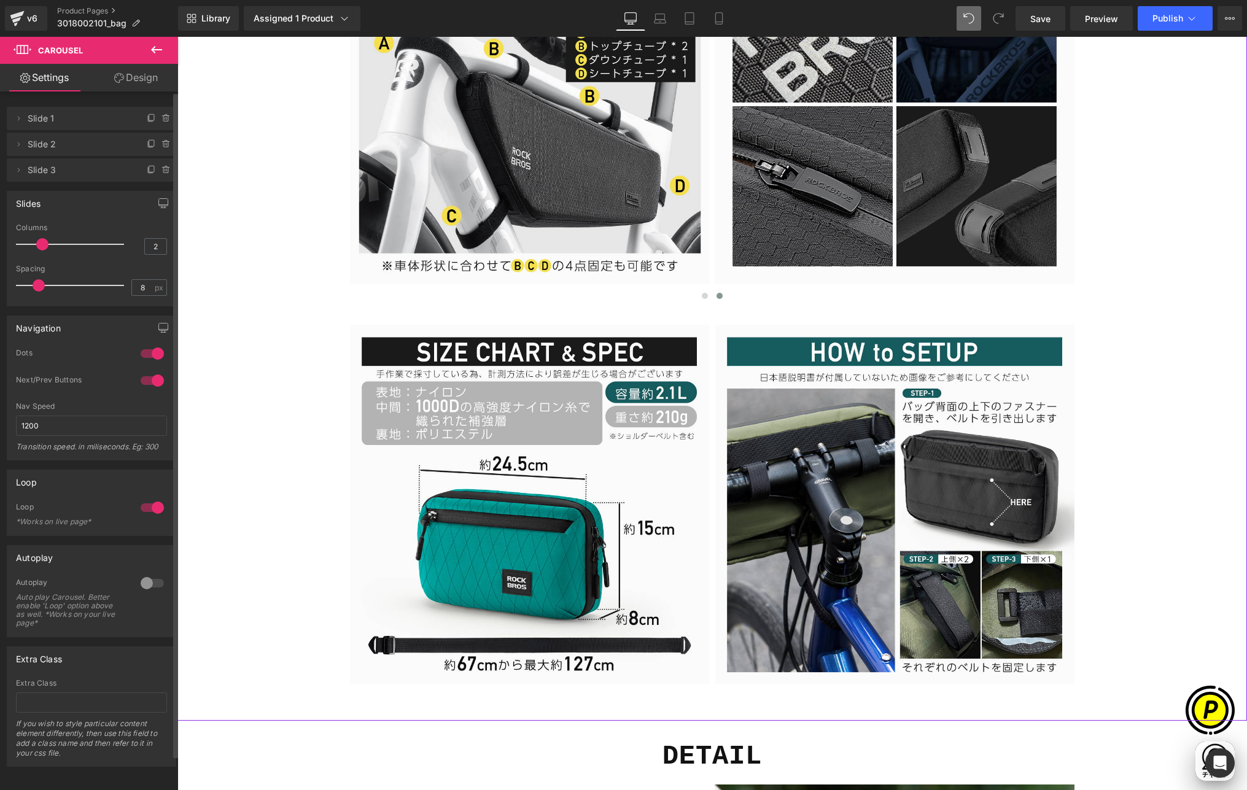
scroll to position [3364, 0]
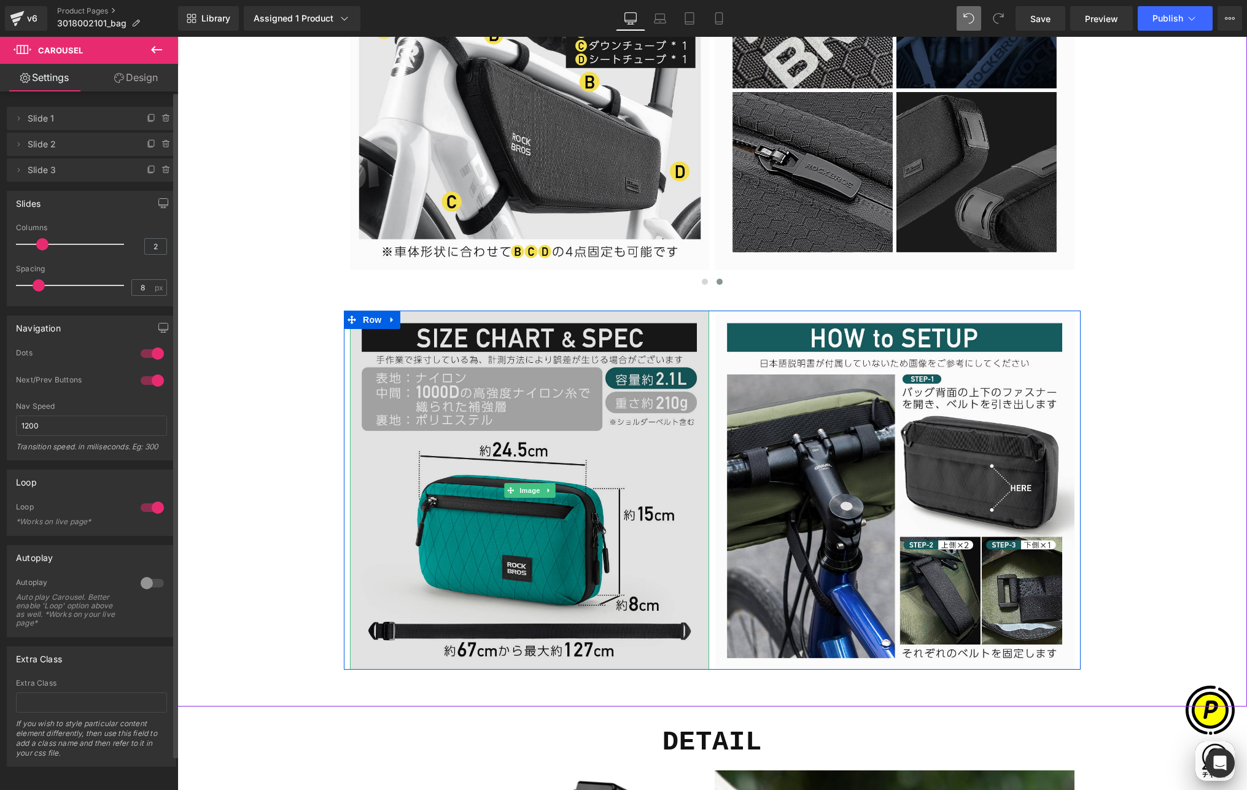
click at [539, 370] on img at bounding box center [529, 490] width 359 height 359
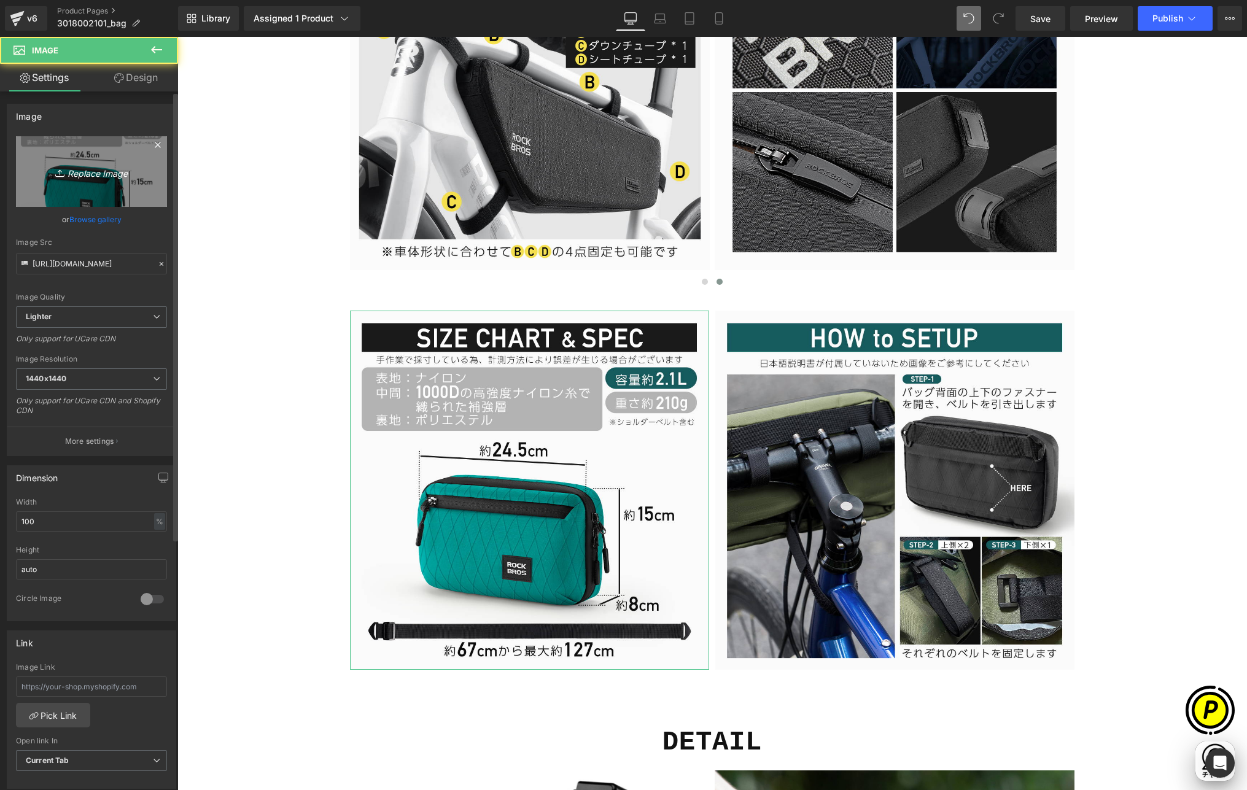
scroll to position [0, 239]
click at [118, 181] on link "Replace Image" at bounding box center [91, 171] width 151 height 71
type input "C:\fakepath\3018002101-12.jpg"
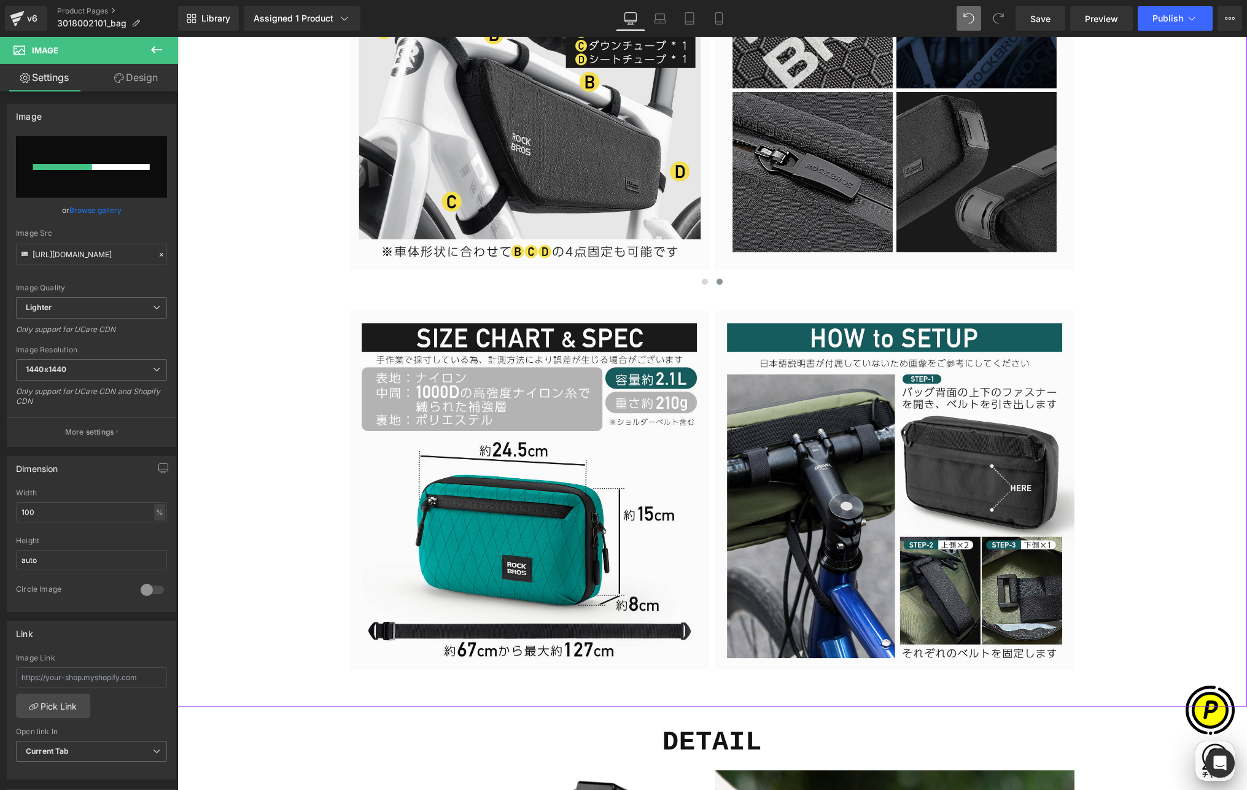
scroll to position [0, 718]
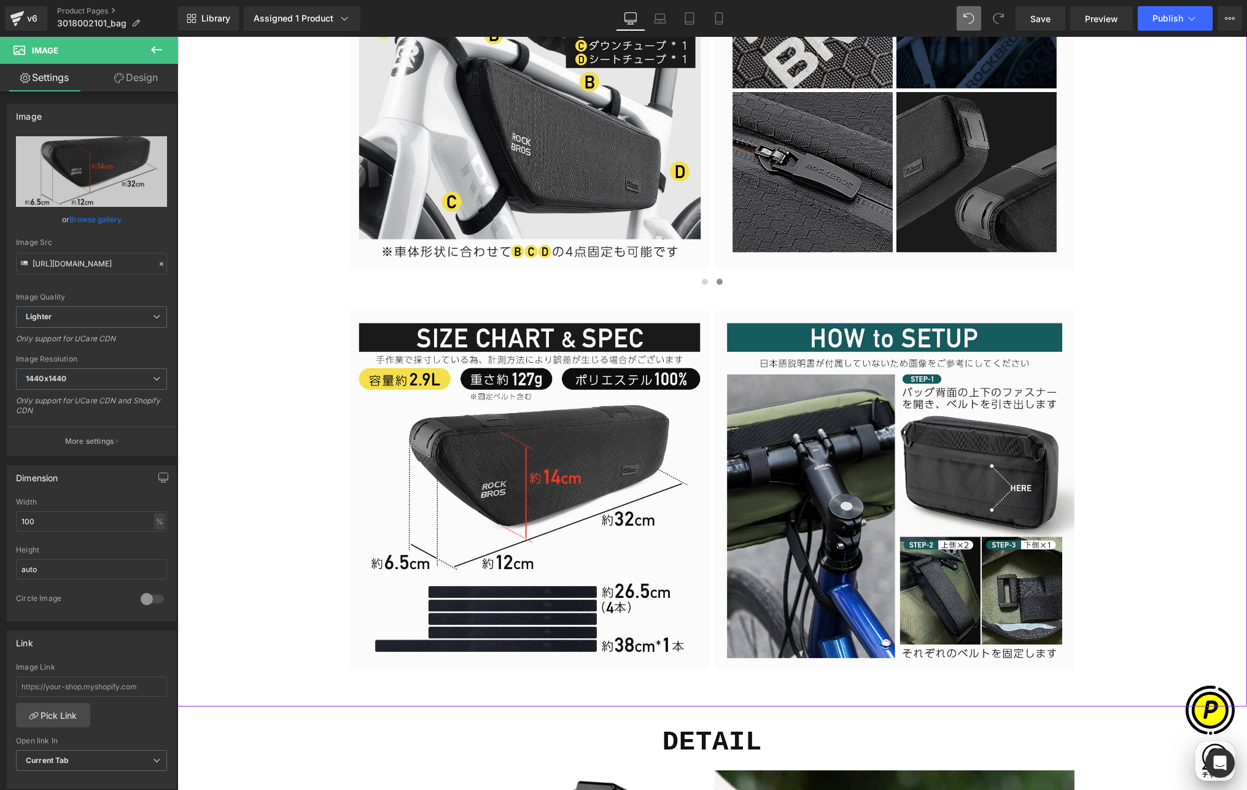
type input "[URL][DOMAIN_NAME]"
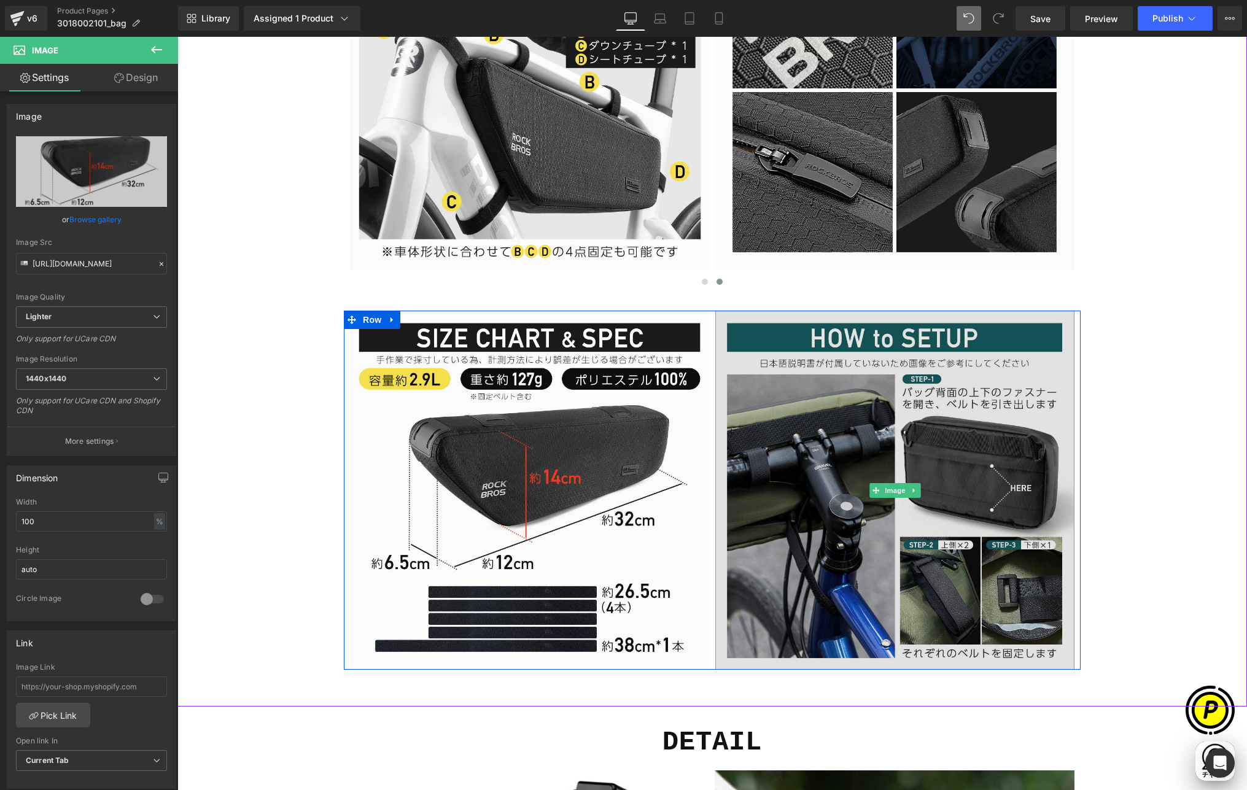
click at [820, 434] on img at bounding box center [894, 490] width 359 height 359
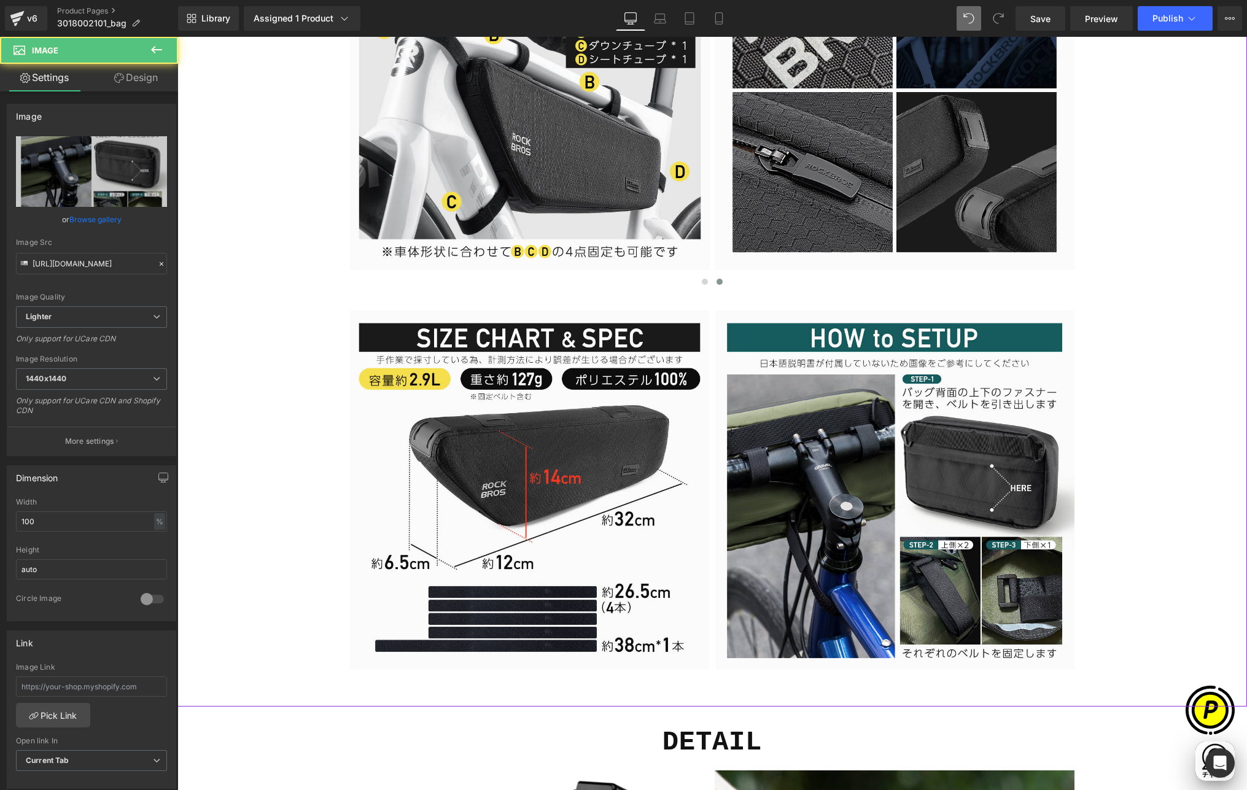
scroll to position [0, 0]
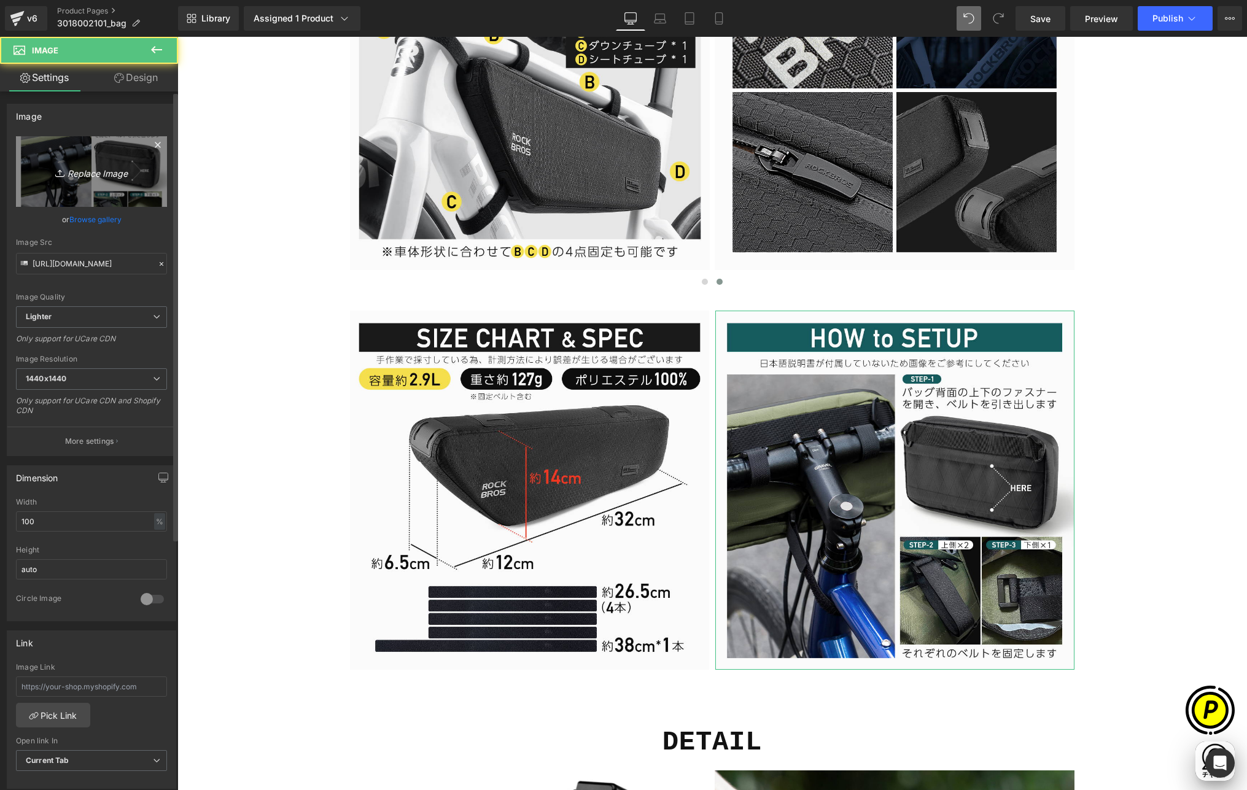
click at [123, 181] on link "Replace Image" at bounding box center [91, 171] width 151 height 71
type input "C:\fakepath\3018002101-11.jpg"
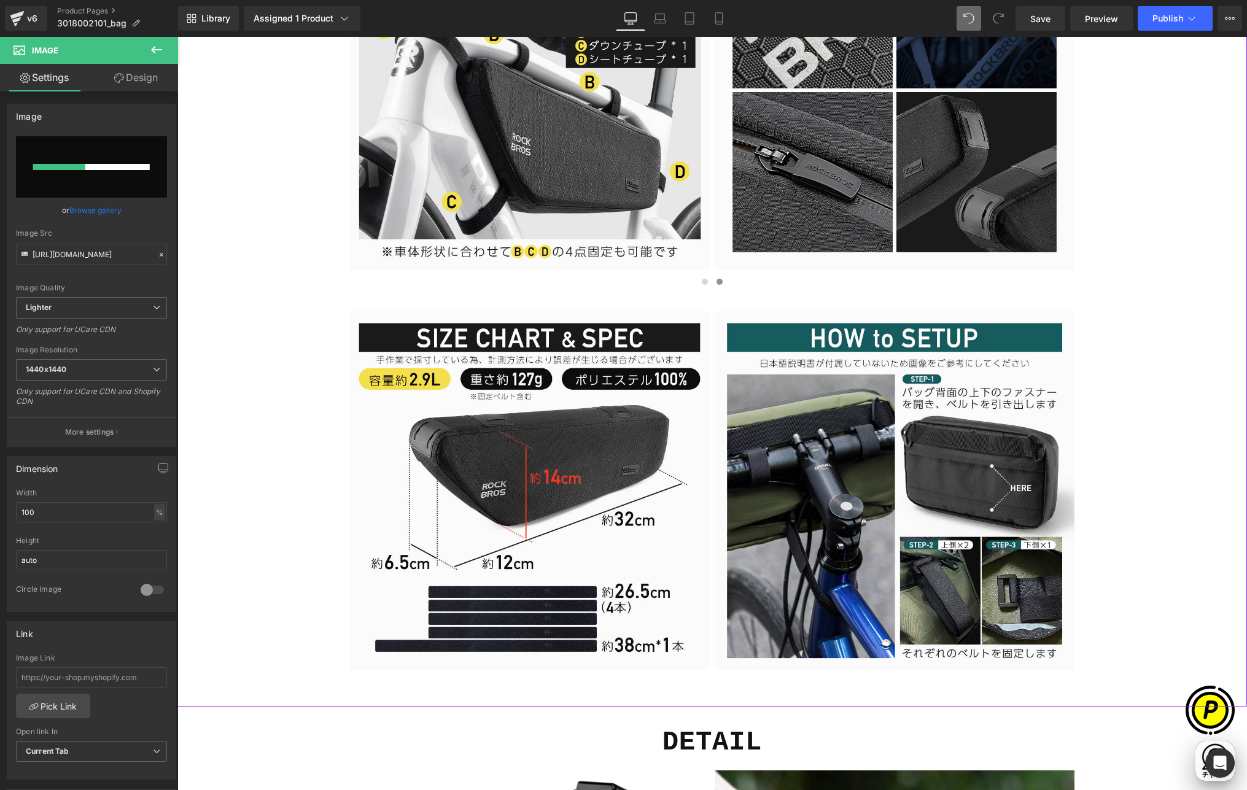
scroll to position [0, 239]
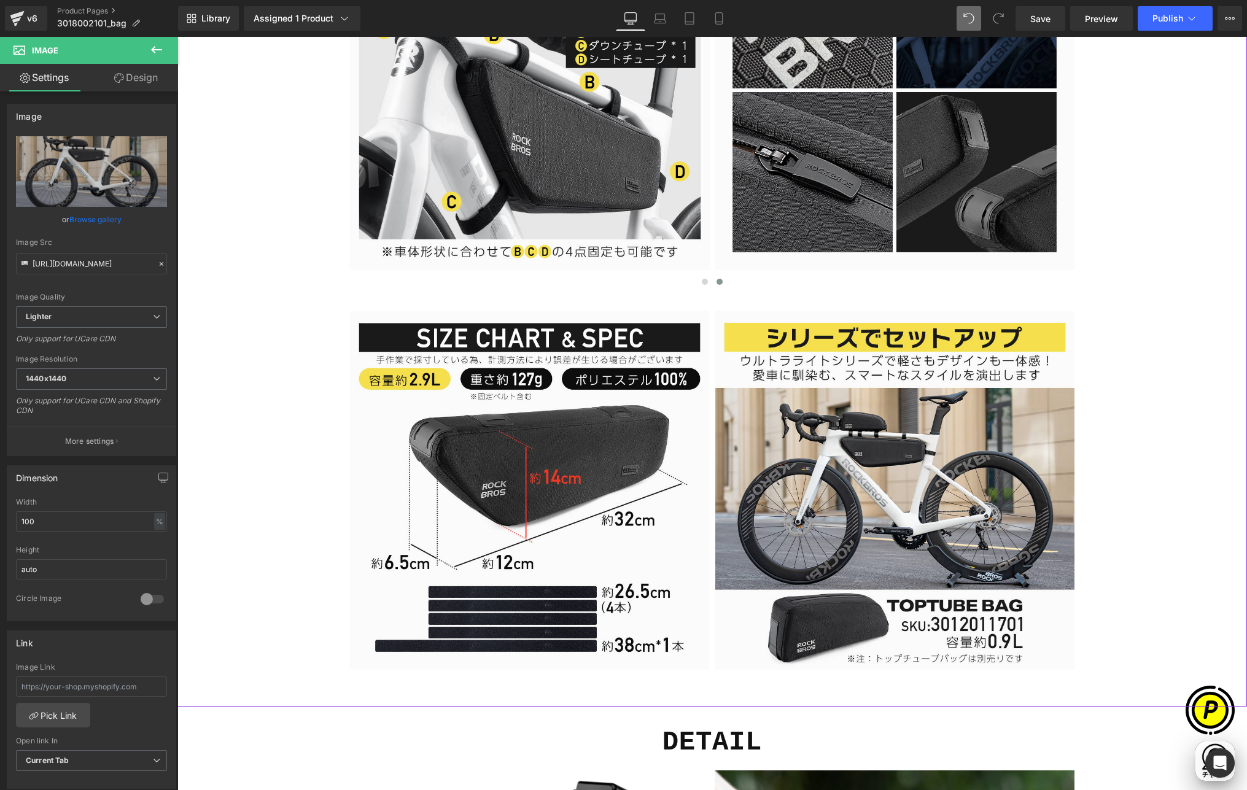
type input "[URL][DOMAIN_NAME]"
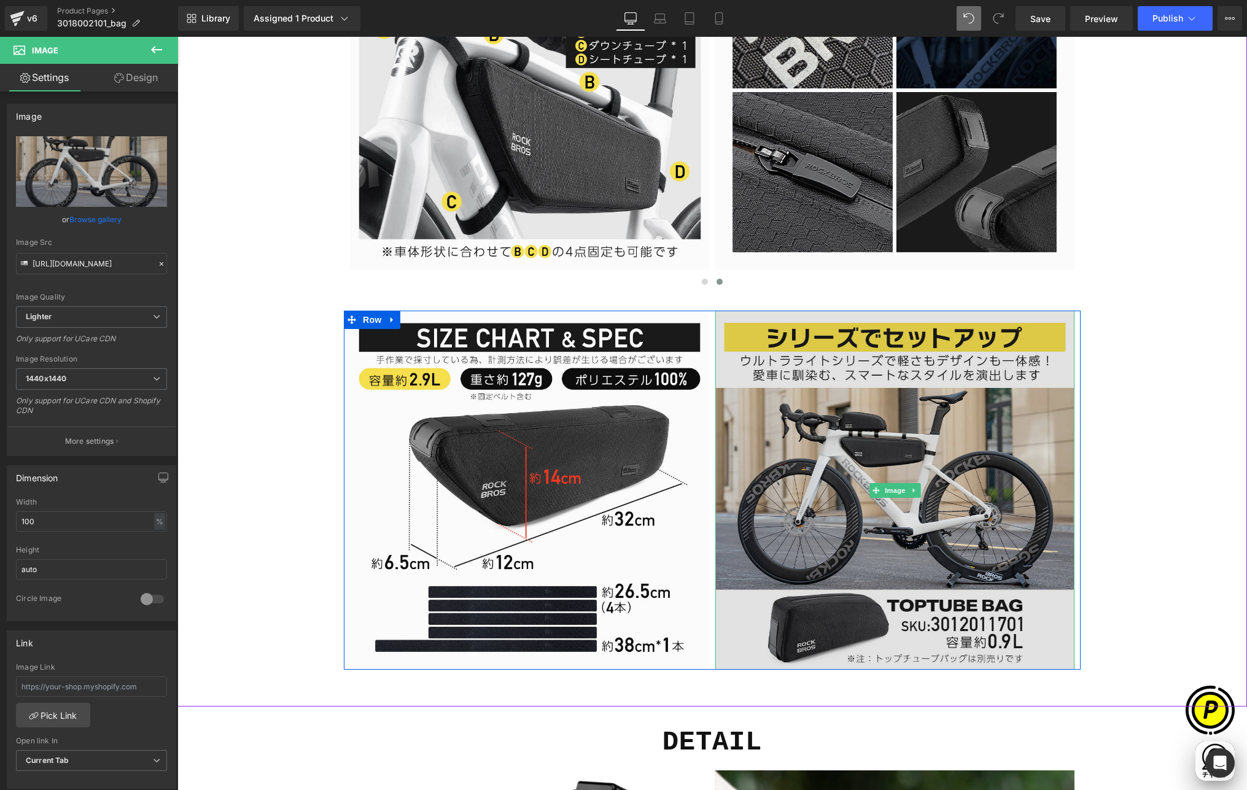
scroll to position [0, 479]
click at [878, 426] on img at bounding box center [894, 490] width 359 height 359
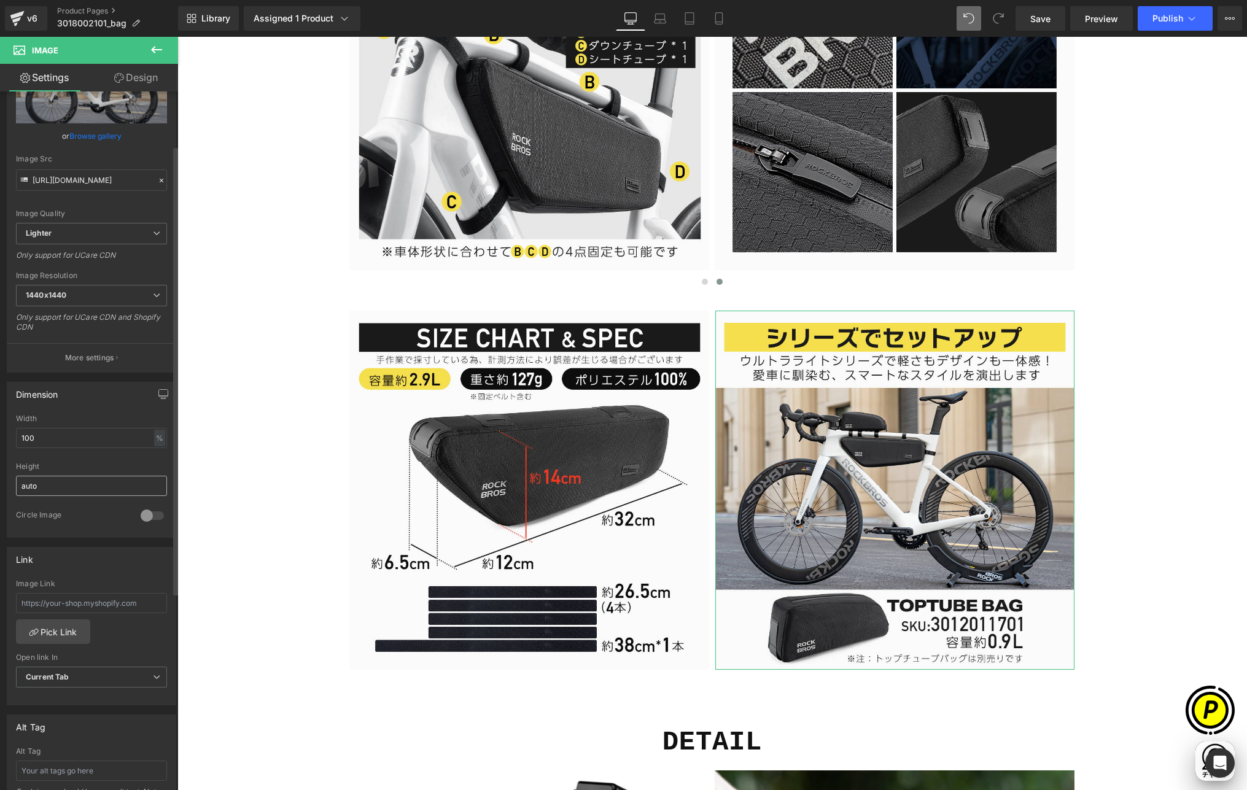
scroll to position [84, 0]
click at [63, 628] on link "Pick Link" at bounding box center [53, 631] width 74 height 25
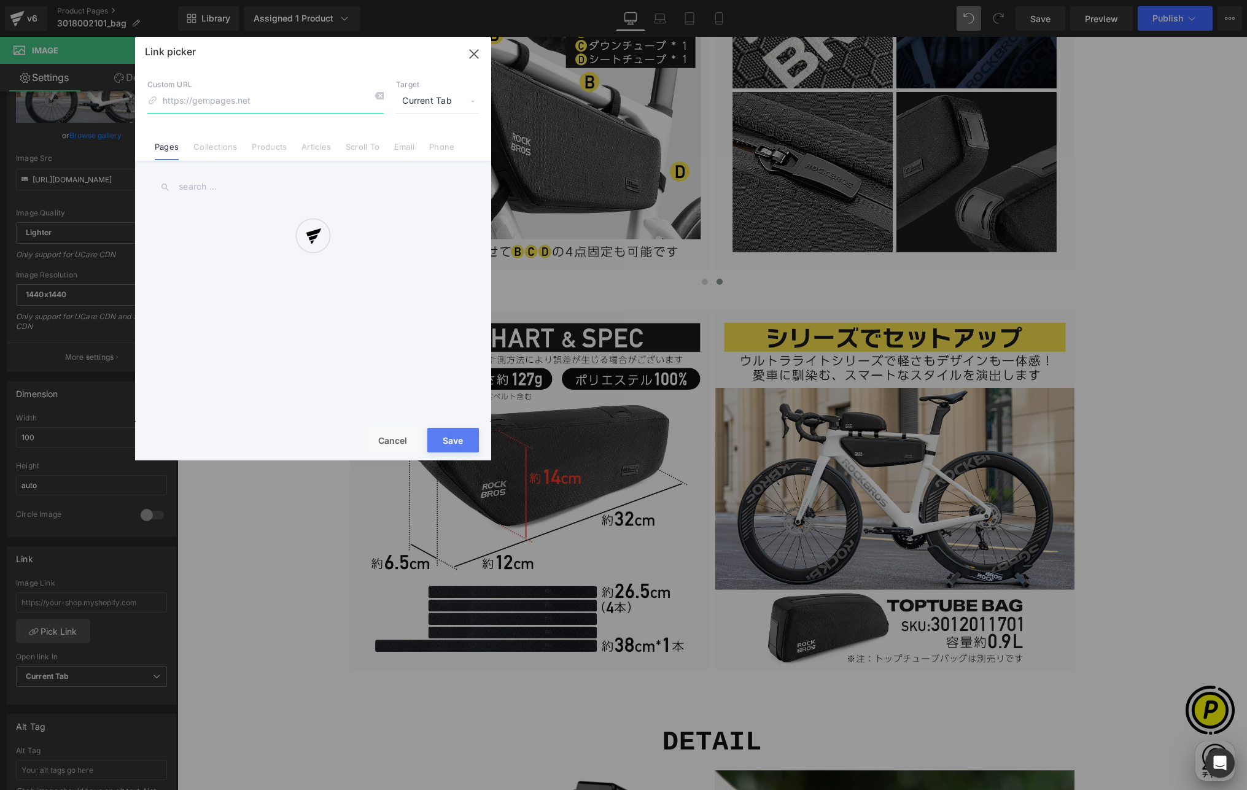
scroll to position [0, 718]
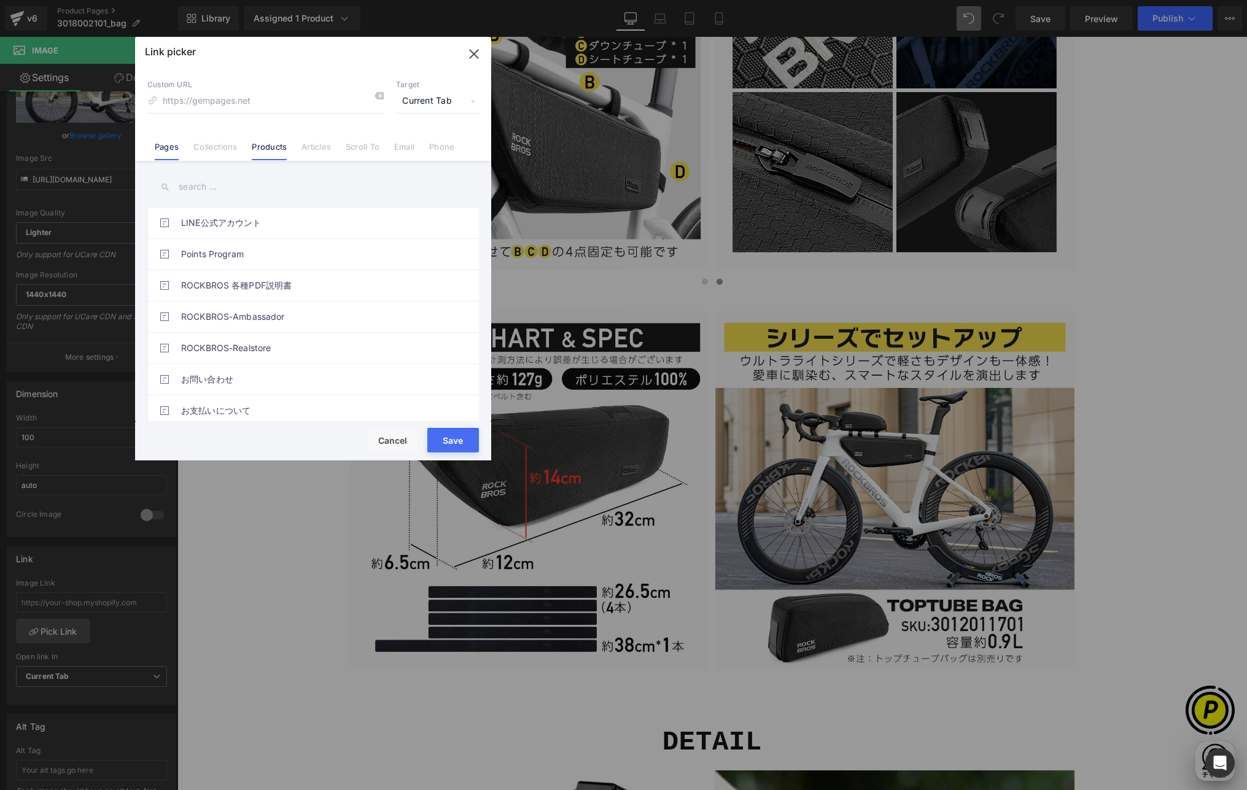
click at [266, 149] on link "Products" at bounding box center [269, 151] width 35 height 18
click at [193, 188] on input "text" at bounding box center [313, 187] width 332 height 28
paste input "3012011701"
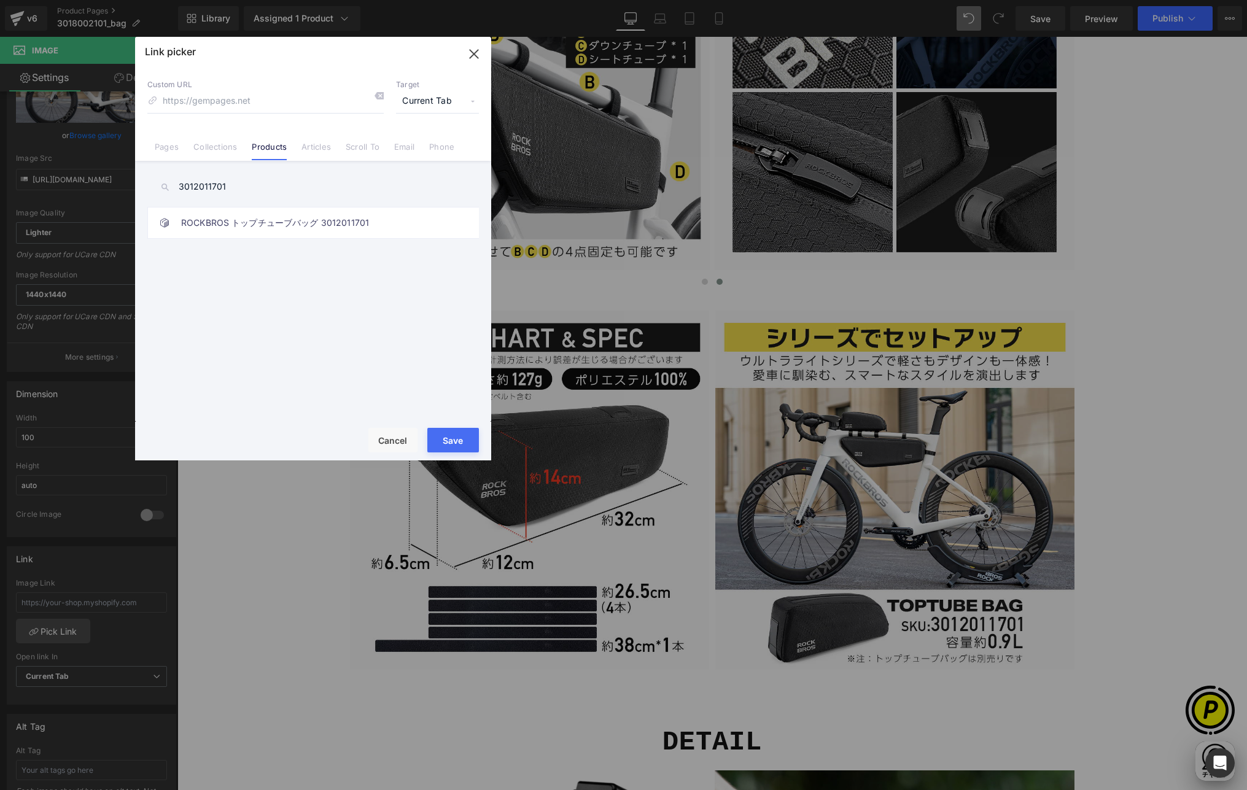
scroll to position [0, 239]
type input "3012011701"
click at [324, 225] on link "ROCKBROS トップチューブバッグ 3012011701" at bounding box center [316, 223] width 270 height 31
type input "/products/rockbros-3012011701"
click at [454, 100] on span "Current Tab" at bounding box center [437, 101] width 83 height 23
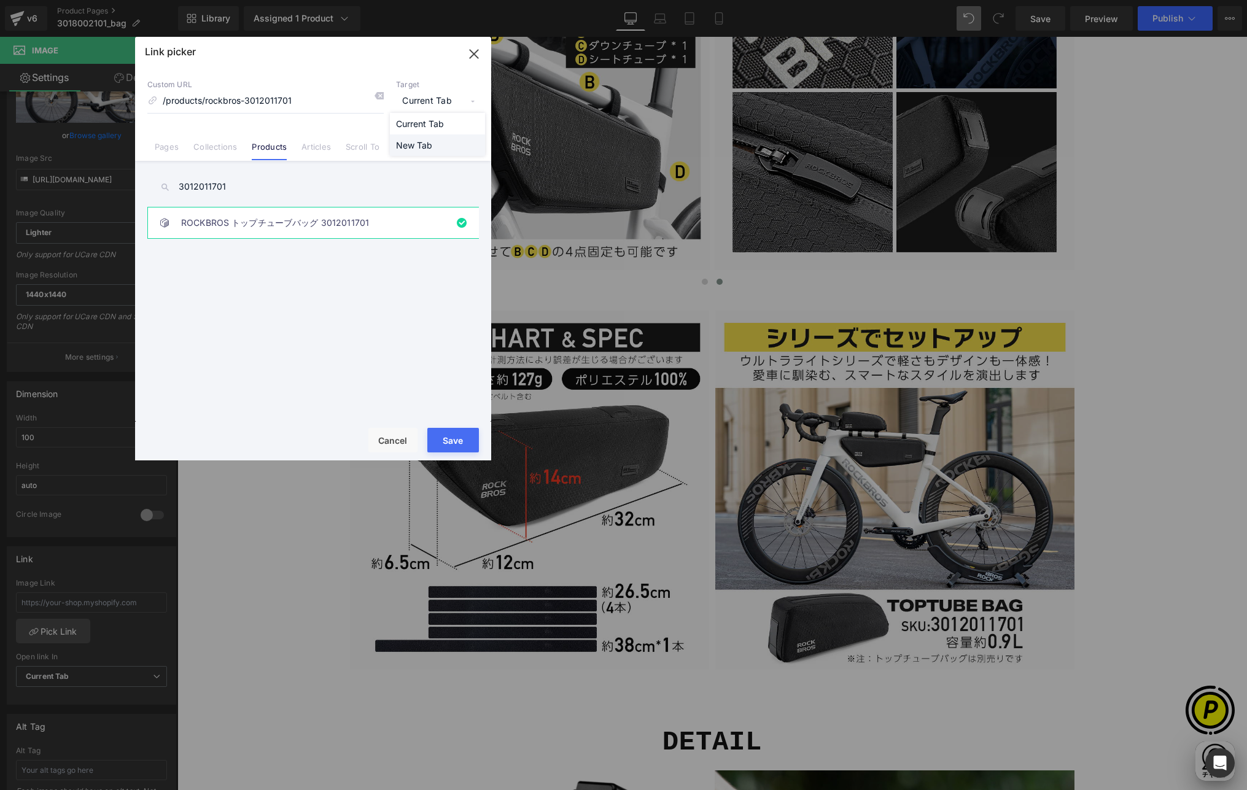
click at [424, 142] on li "New Tab" at bounding box center [437, 144] width 95 height 21
click at [449, 431] on button "Save" at bounding box center [453, 440] width 52 height 25
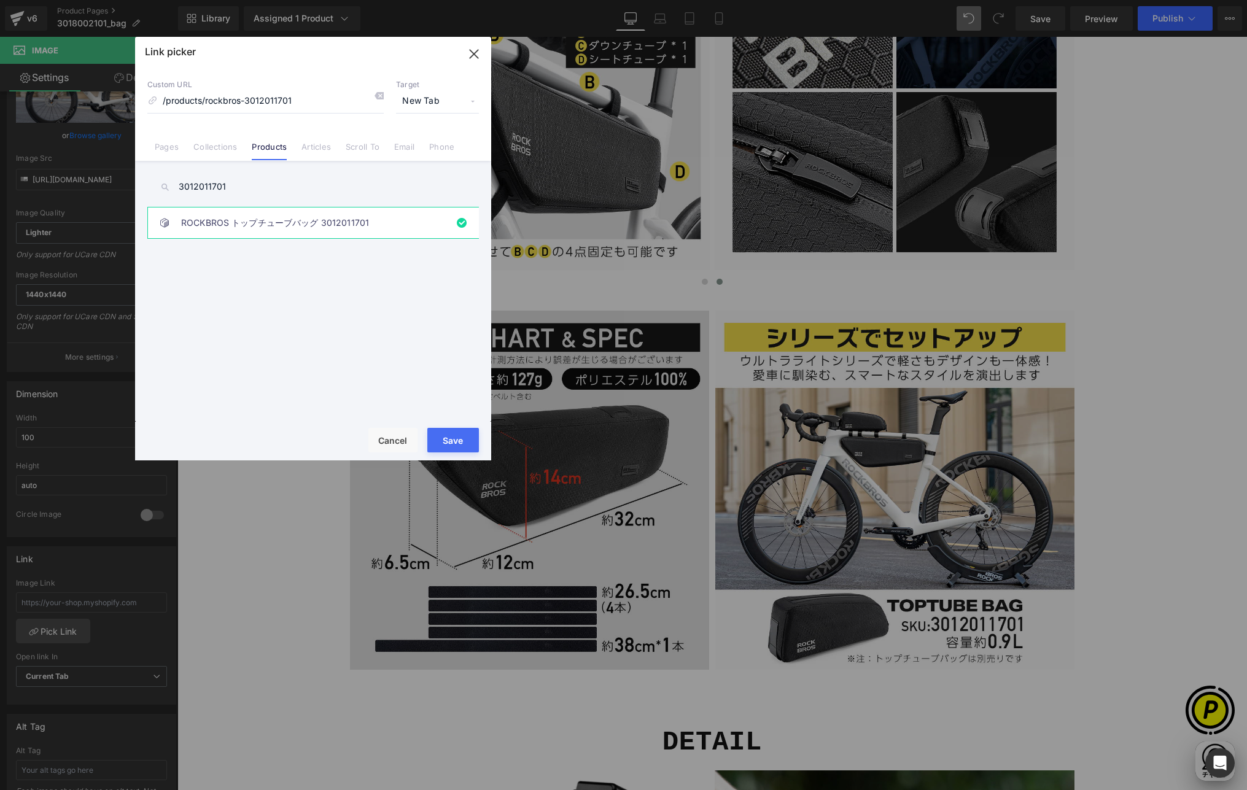
type input "/products/rockbros-3012011701"
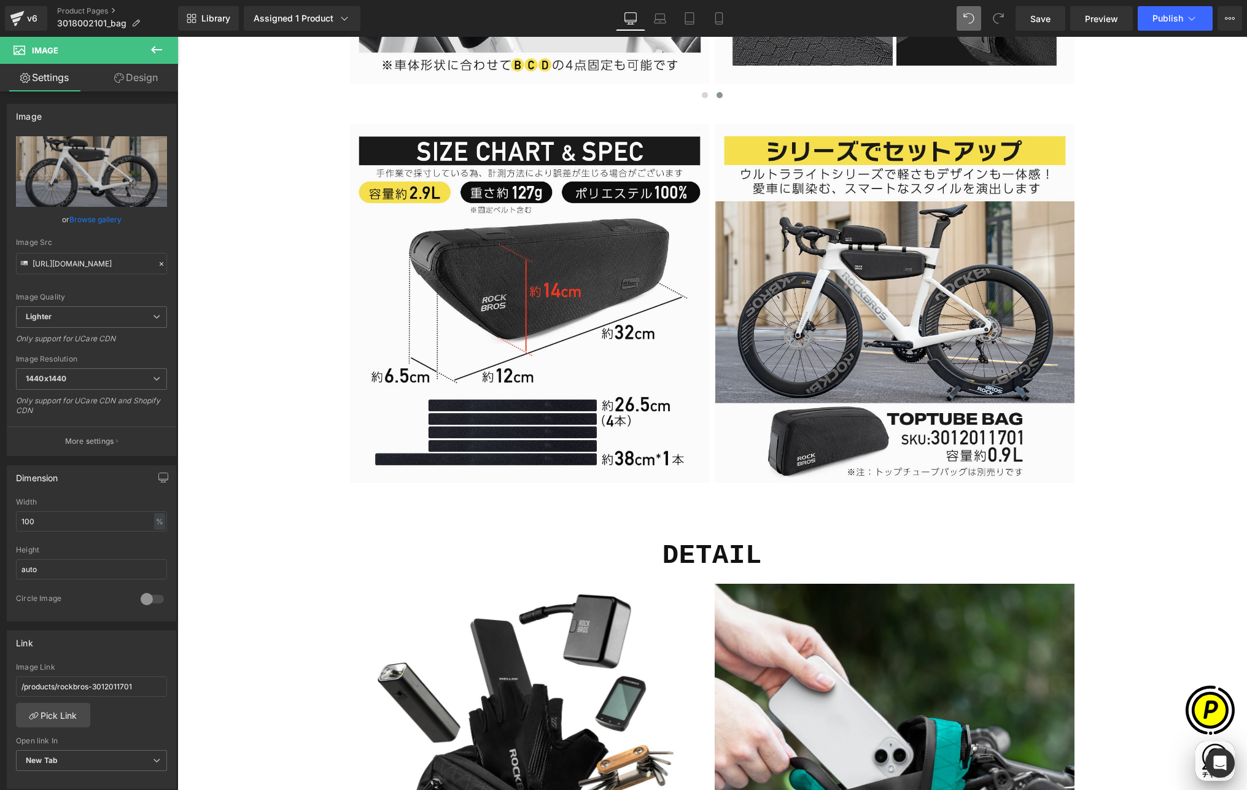
scroll to position [0, 239]
click at [161, 45] on icon at bounding box center [156, 49] width 15 height 15
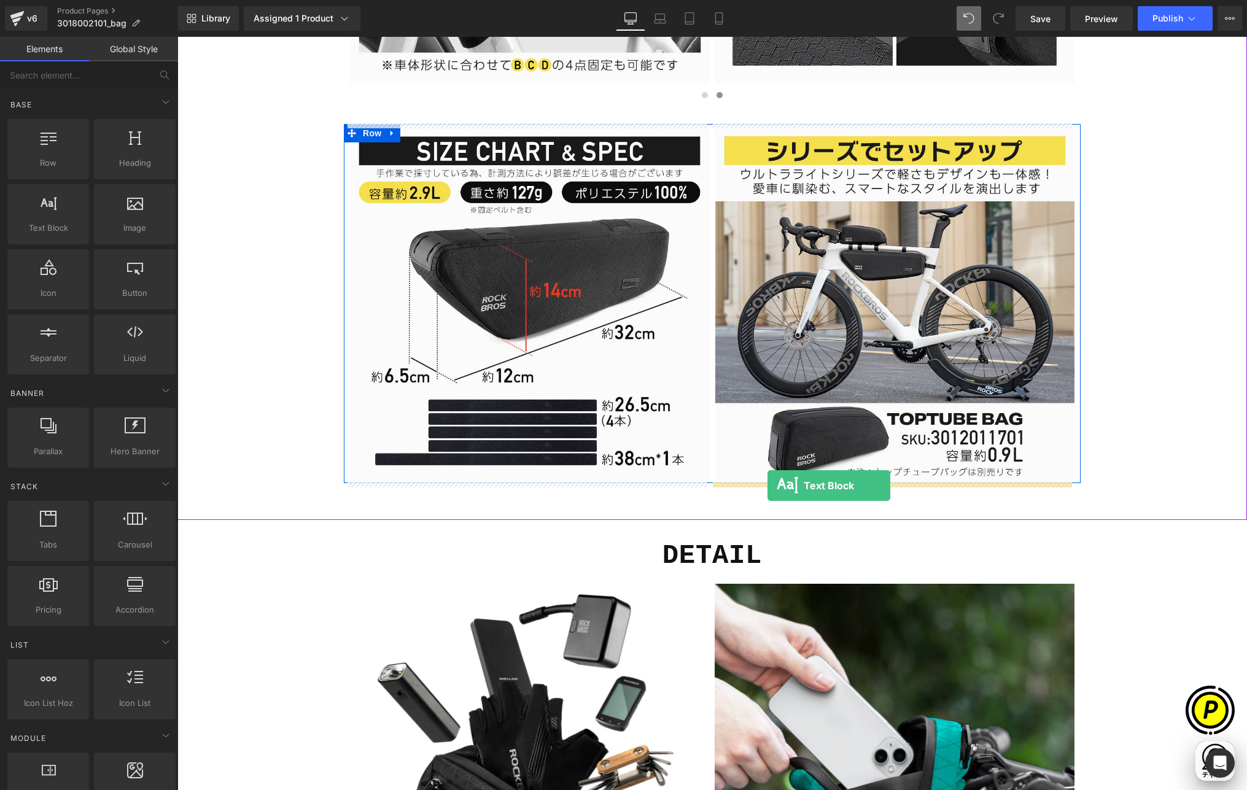
drag, startPoint x: 238, startPoint y: 254, endPoint x: 768, endPoint y: 486, distance: 578.3
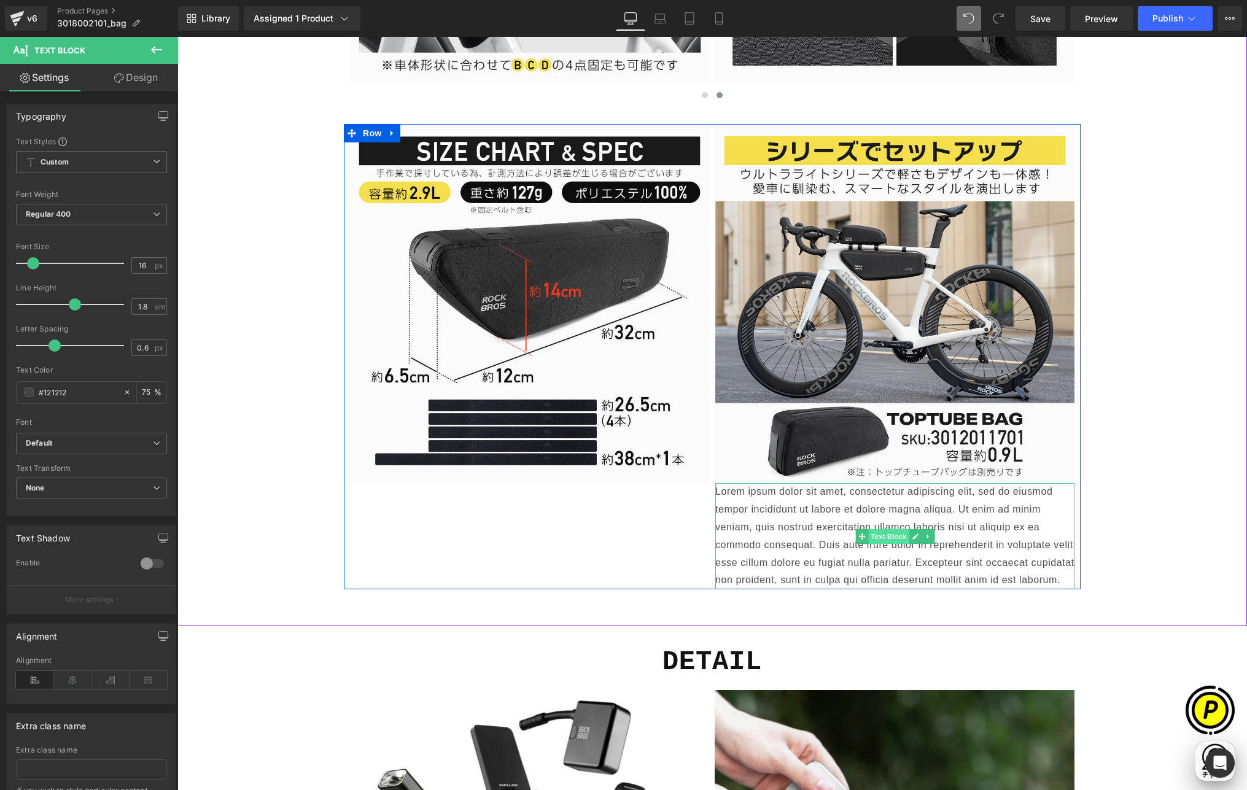
scroll to position [0, 479]
click at [776, 510] on p "Lorem ipsum dolor sit amet, consectetur adipiscing elit, sed do eiusmod tempor …" at bounding box center [894, 536] width 359 height 106
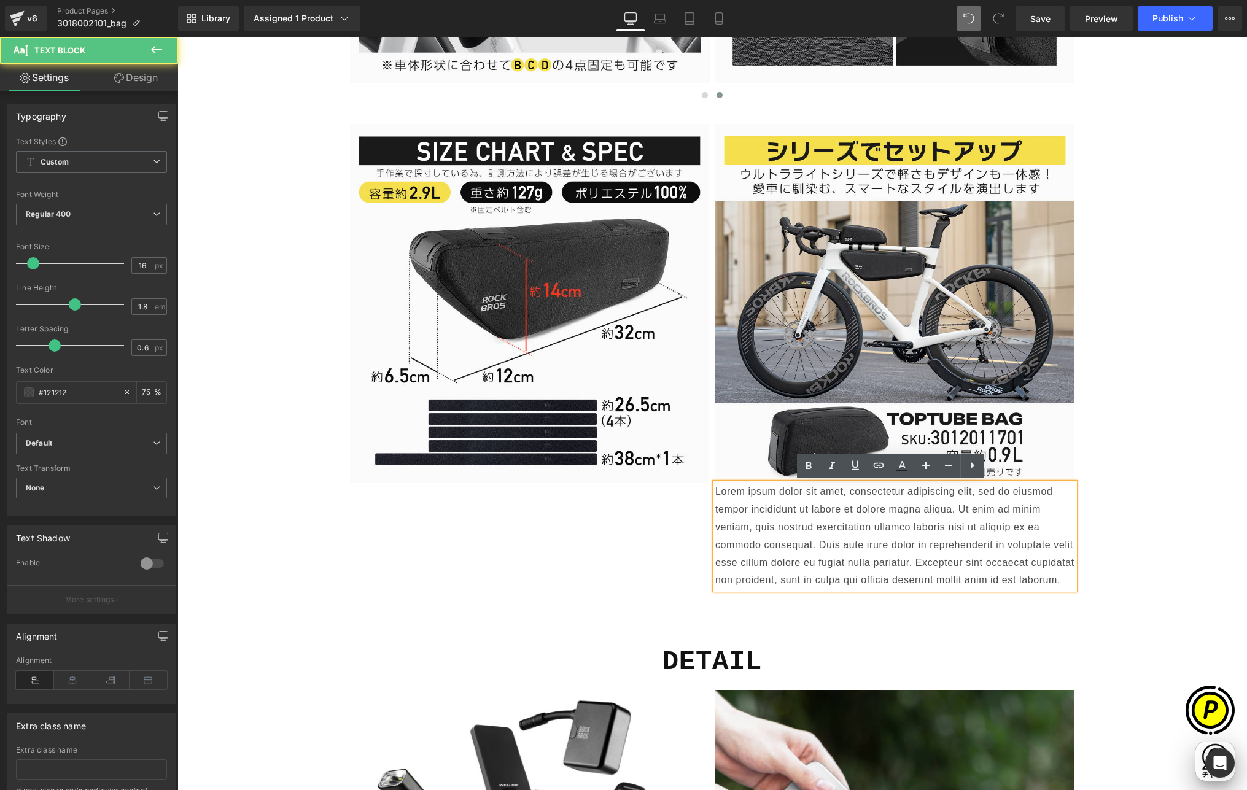
drag, startPoint x: 711, startPoint y: 492, endPoint x: 1047, endPoint y: 582, distance: 347.7
click at [1047, 582] on p "Lorem ipsum dolor sit amet, consectetur adipiscing elit, sed do eiusmod tempor …" at bounding box center [894, 536] width 359 height 106
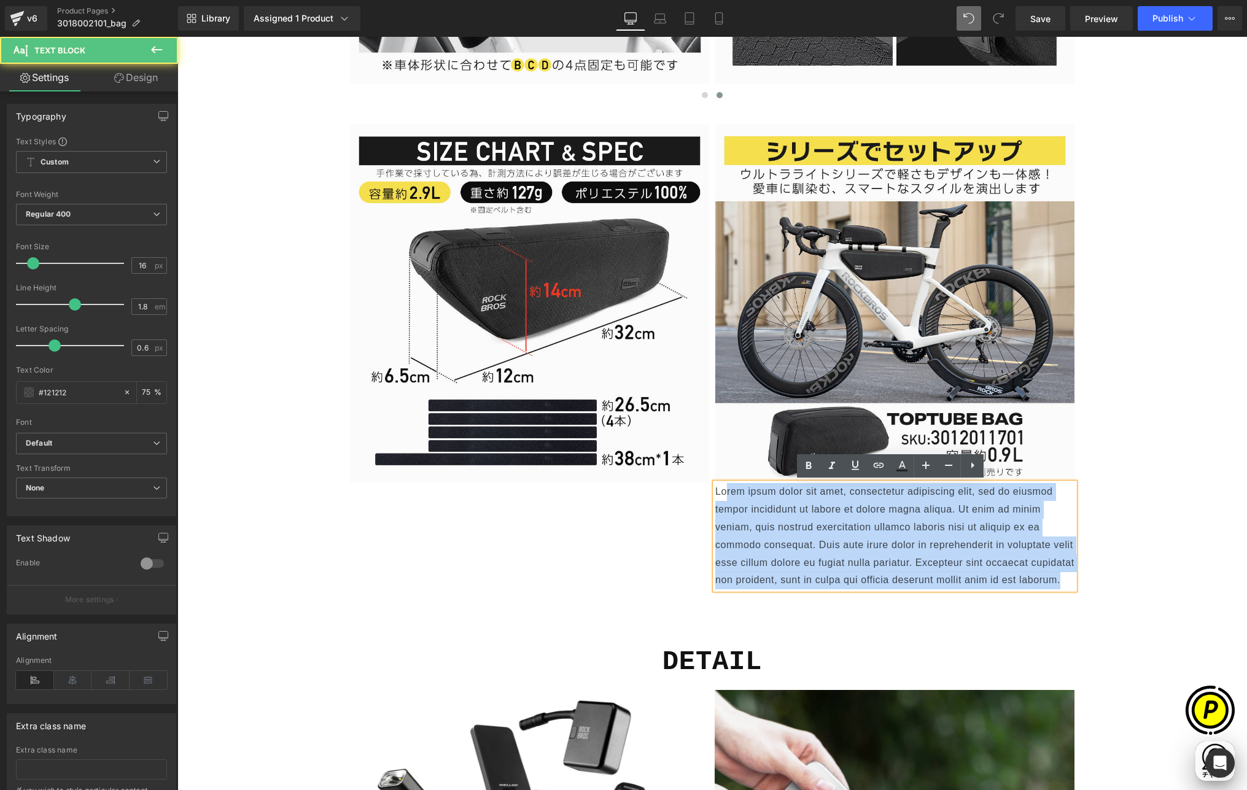
drag, startPoint x: 969, startPoint y: 564, endPoint x: 812, endPoint y: 513, distance: 164.9
click at [719, 489] on p "Lorem ipsum dolor sit amet, consectetur adipiscing elit, sed do eiusmod tempor …" at bounding box center [894, 536] width 359 height 106
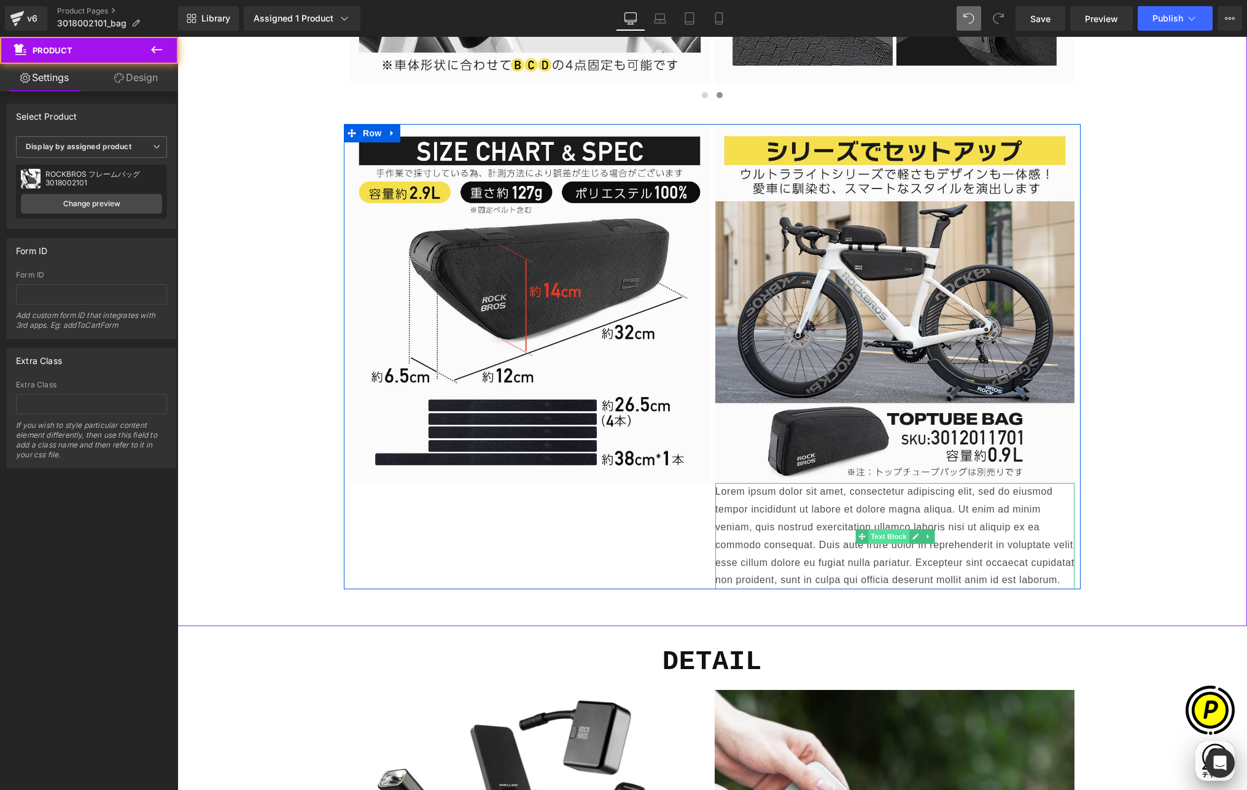
scroll to position [0, 718]
click at [883, 536] on span "Text Block" at bounding box center [888, 536] width 41 height 15
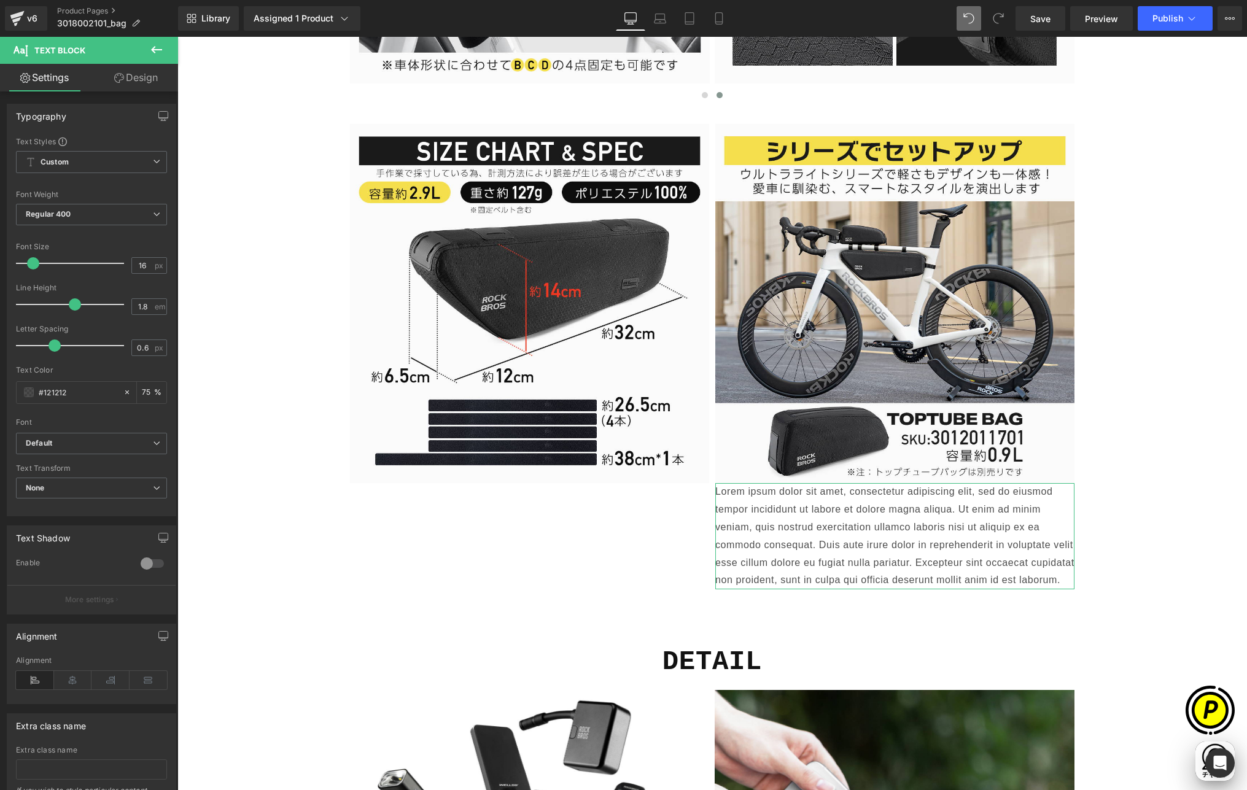
click at [142, 87] on link "Design" at bounding box center [135, 78] width 89 height 28
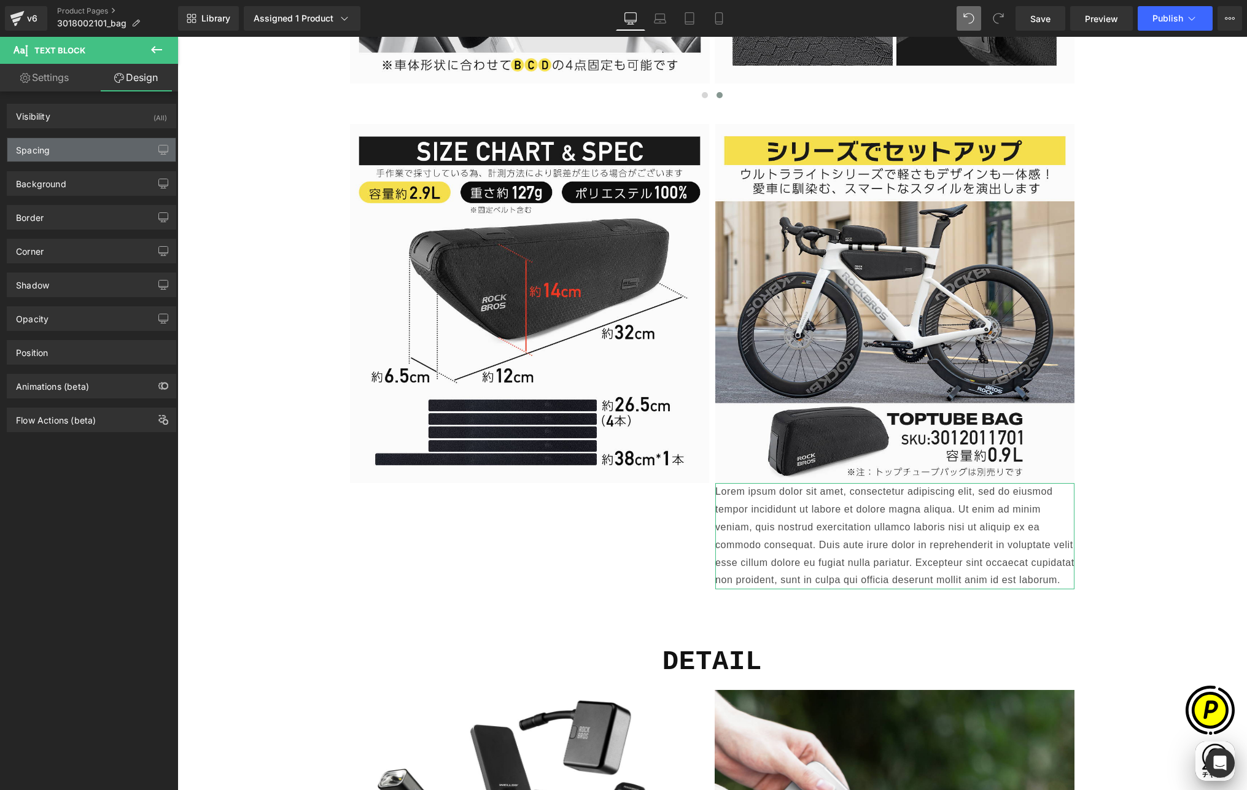
click at [58, 146] on div "Spacing" at bounding box center [91, 149] width 168 height 23
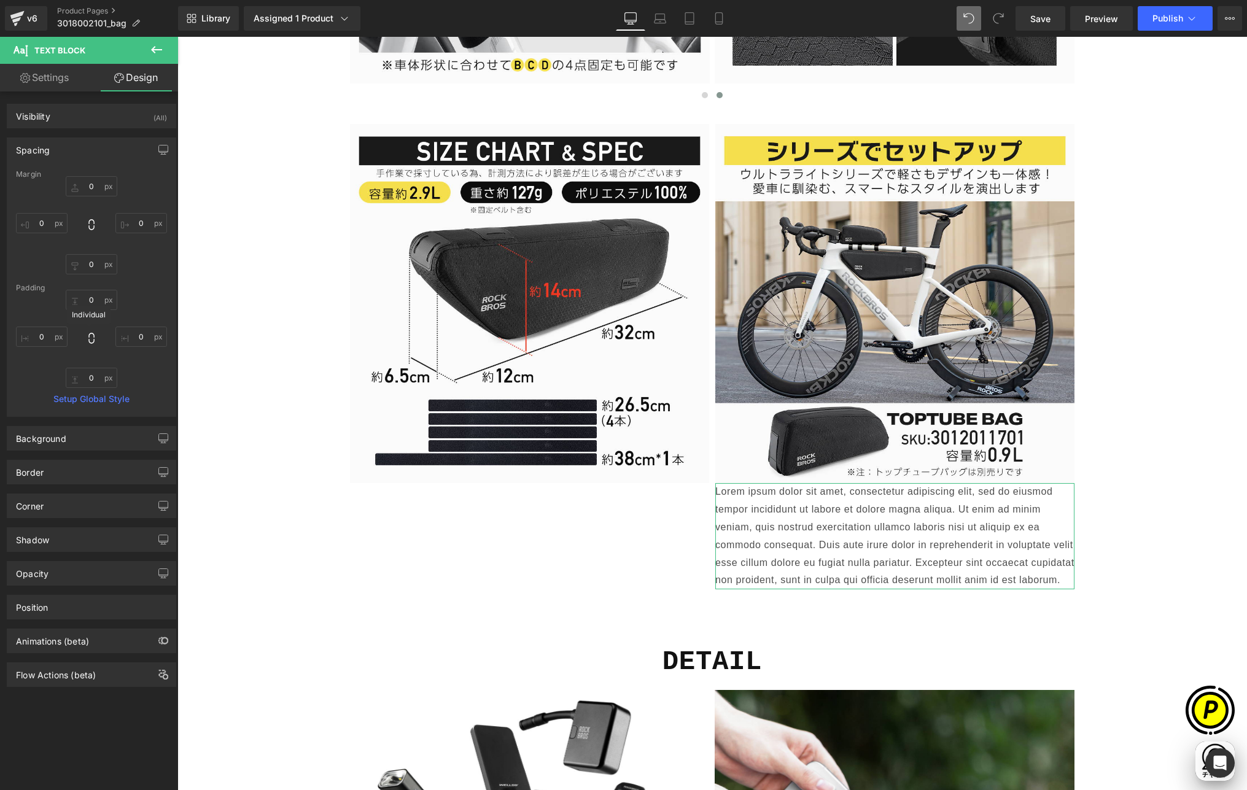
click at [91, 335] on icon at bounding box center [91, 338] width 6 height 11
type input "0"
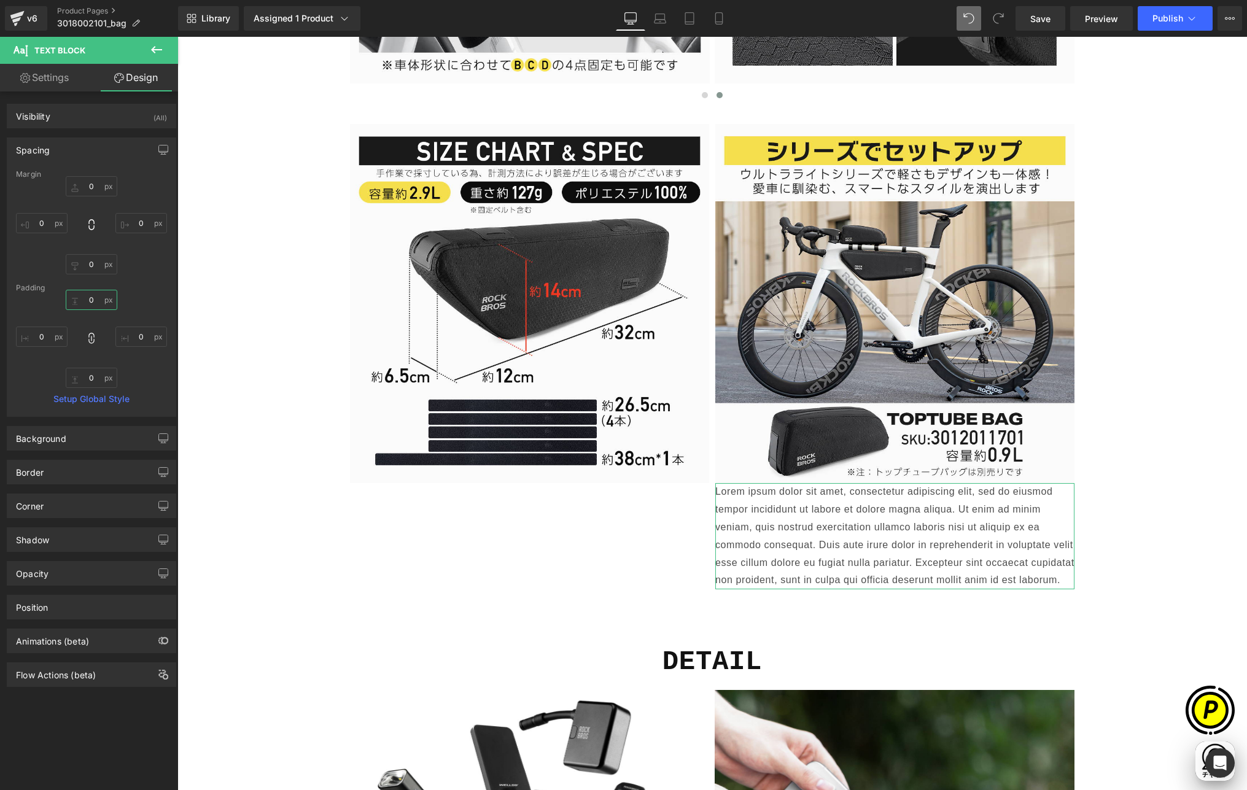
click at [89, 302] on input "0" at bounding box center [92, 300] width 52 height 20
type input "8"
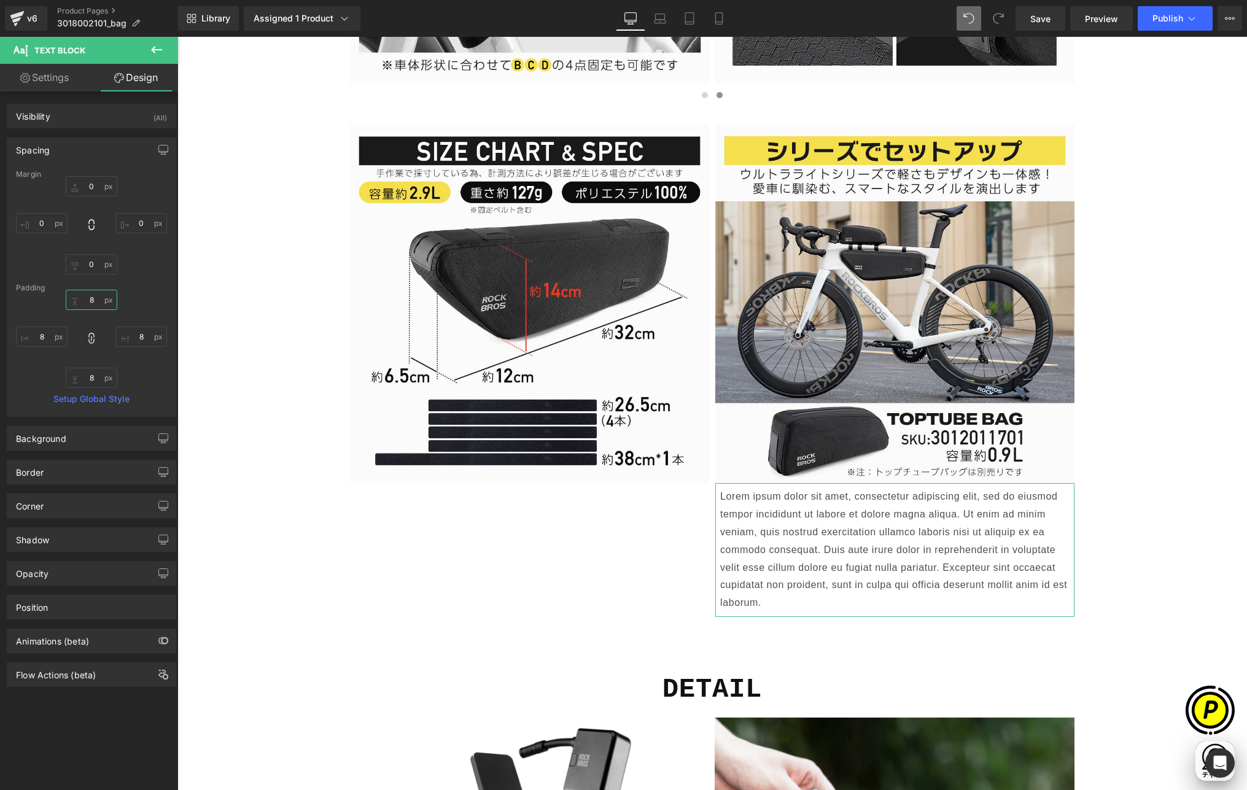
scroll to position [0, 0]
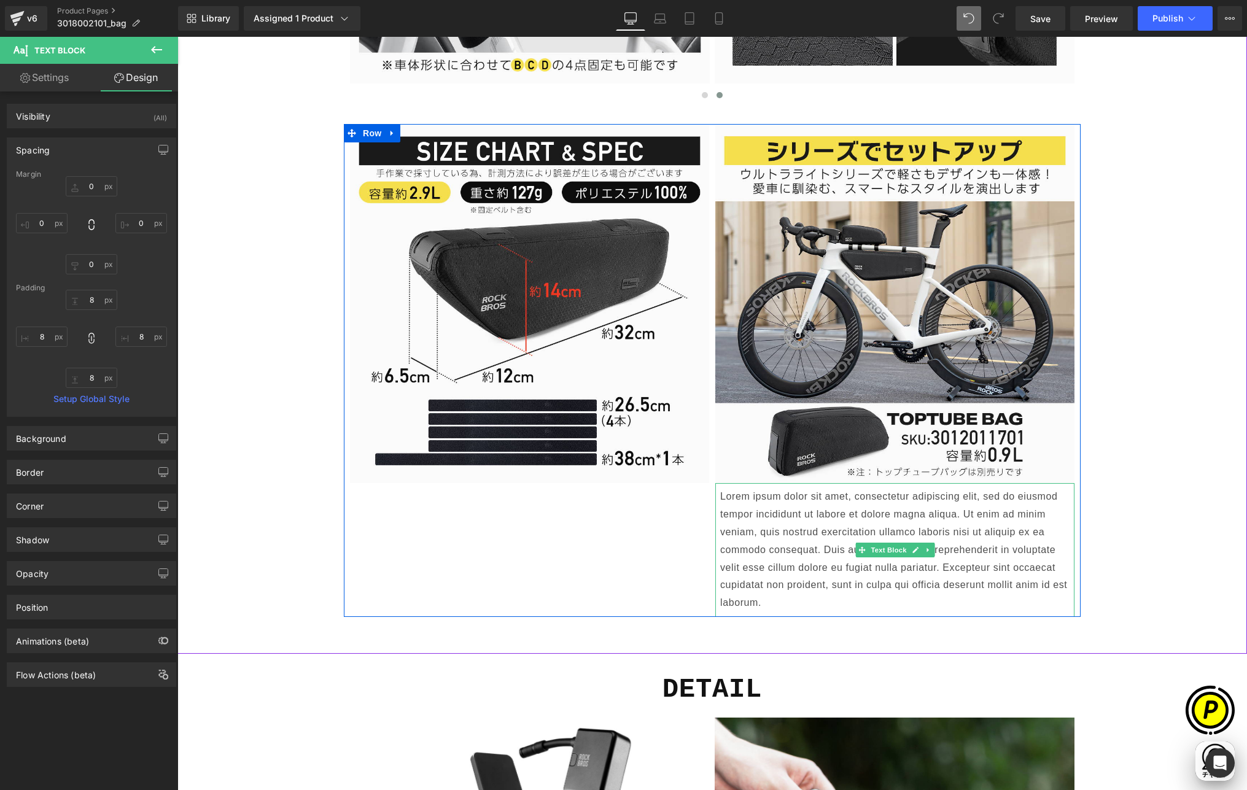
click at [750, 515] on p "Lorem ipsum dolor sit amet, consectetur adipiscing elit, sed do eiusmod tempor …" at bounding box center [894, 550] width 349 height 124
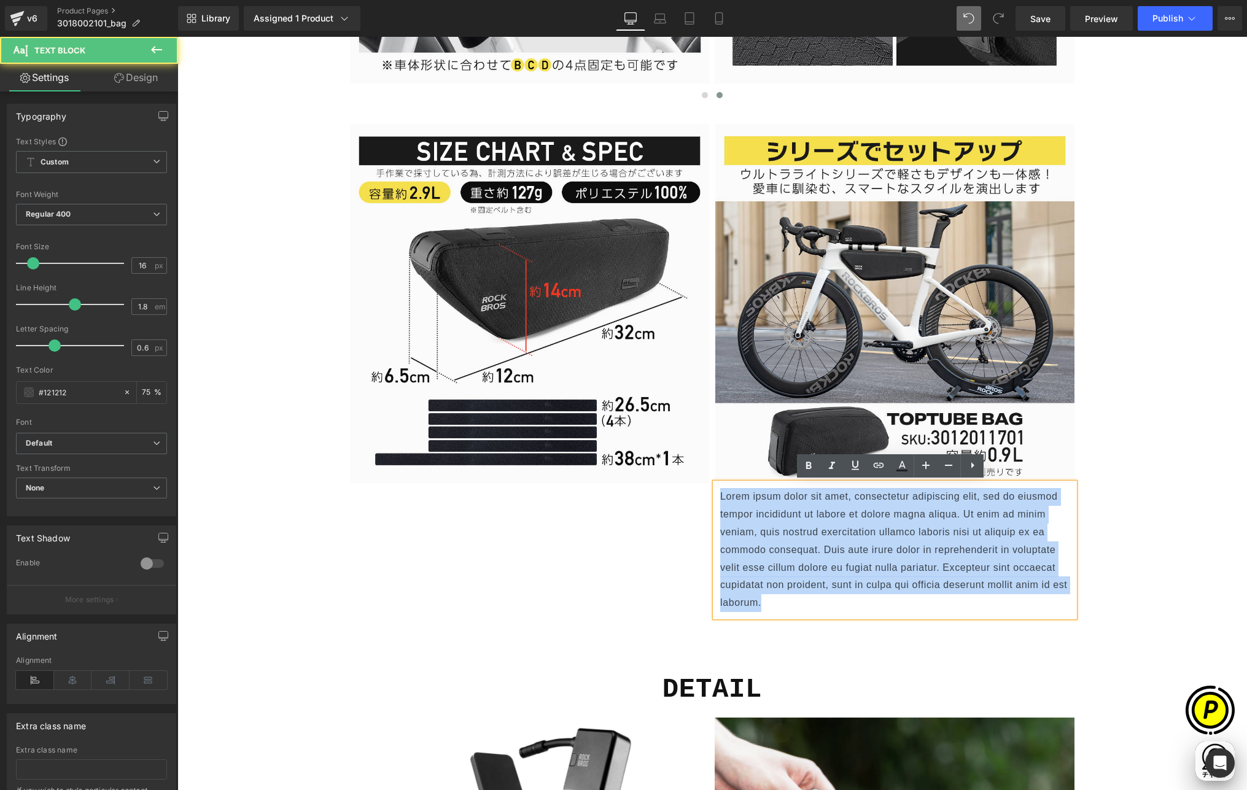
drag, startPoint x: 714, startPoint y: 492, endPoint x: 784, endPoint y: 605, distance: 133.8
click at [784, 605] on div "Lorem ipsum dolor sit amet, consectetur adipiscing elit, sed do eiusmod tempor …" at bounding box center [894, 550] width 359 height 134
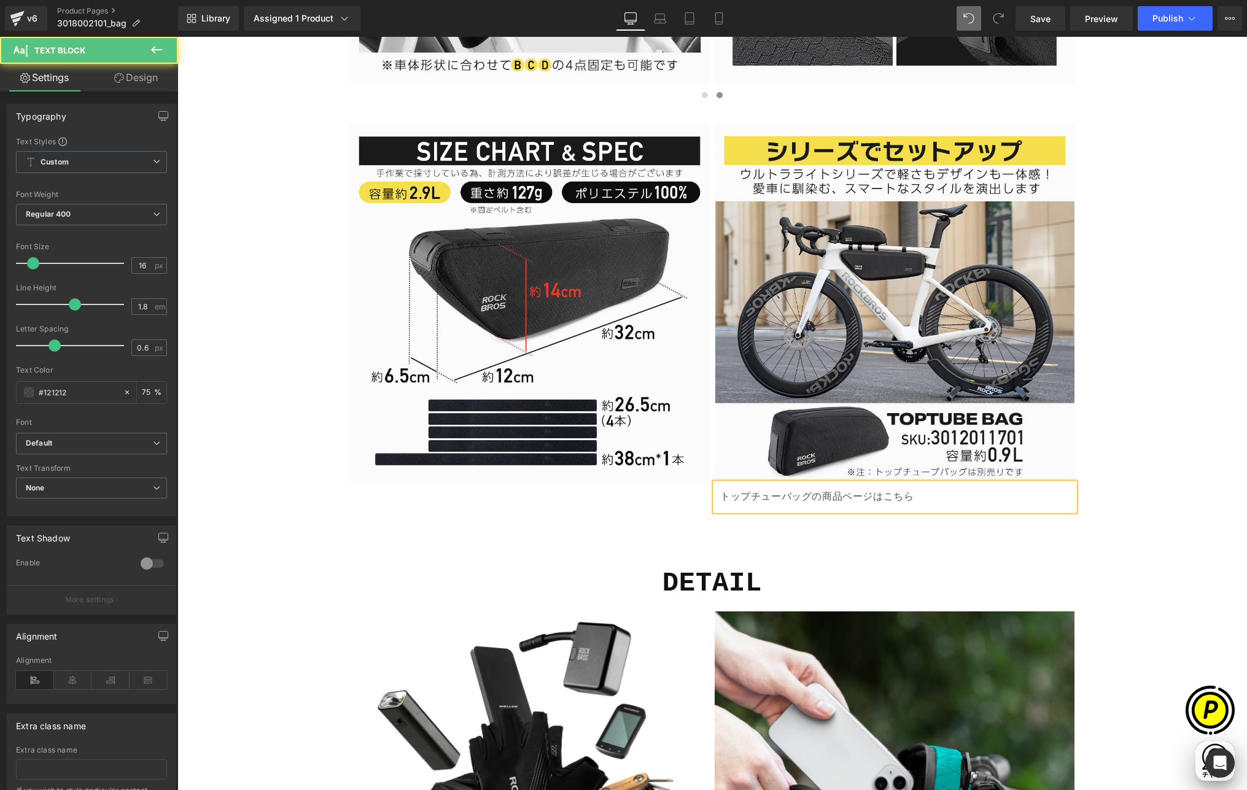
click at [879, 496] on p "トップチューバッグの商品ページはこちら" at bounding box center [894, 497] width 349 height 18
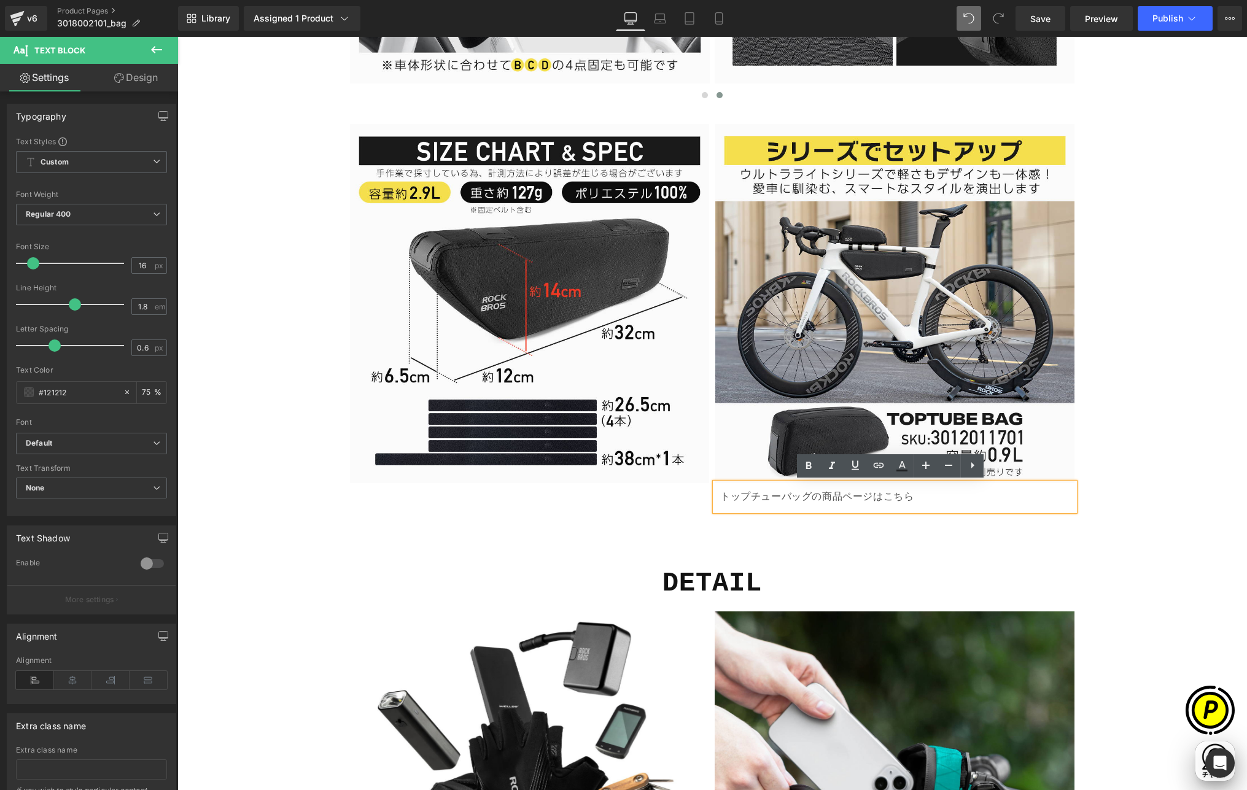
click at [922, 497] on p "トップチューバッグの商品ページはこちら" at bounding box center [894, 497] width 349 height 18
click at [920, 497] on p "トップチューバッグの商品ページはこちら" at bounding box center [894, 497] width 349 height 18
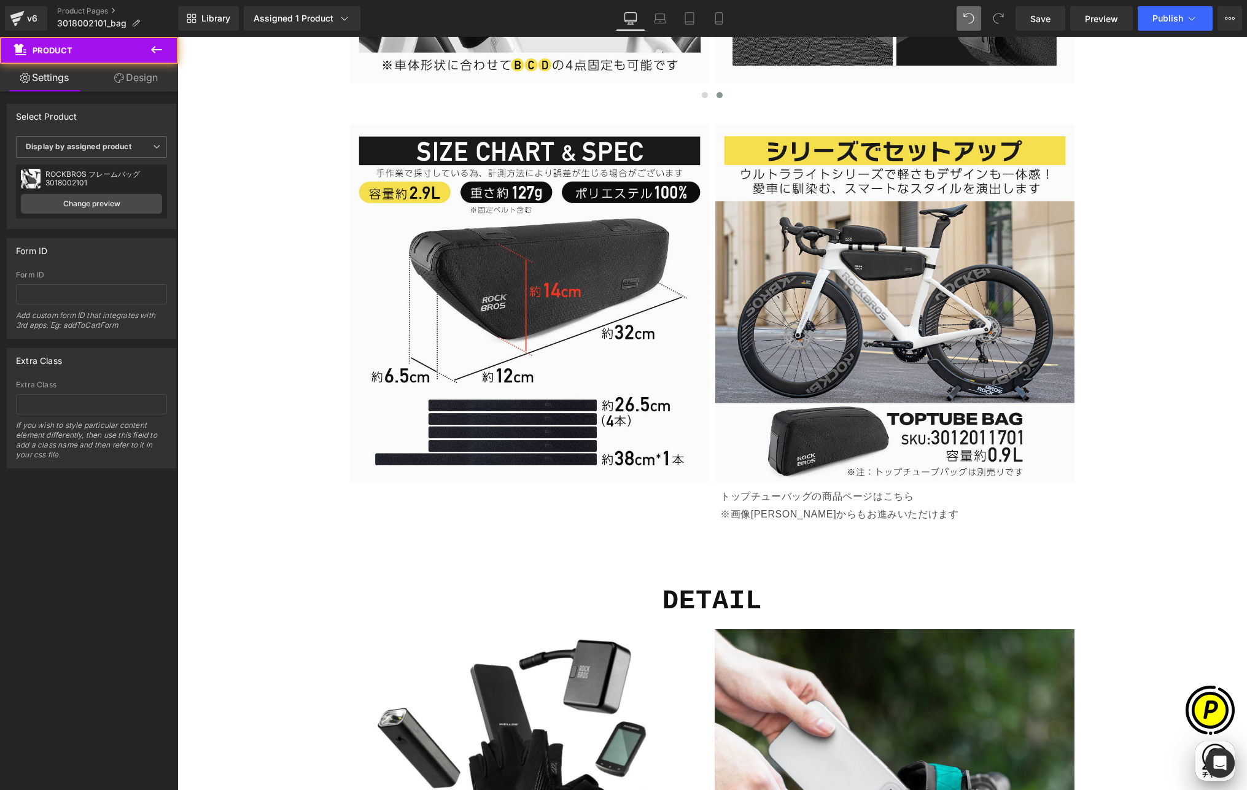
scroll to position [0, 479]
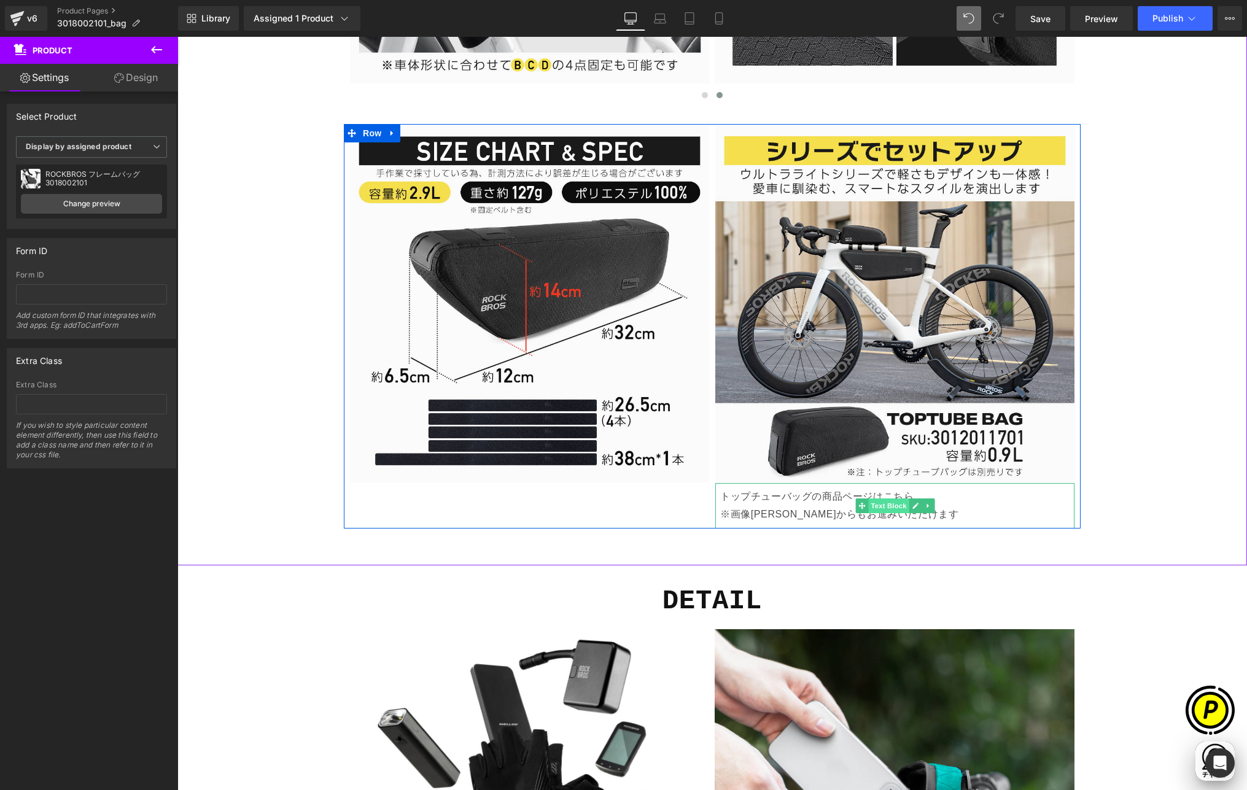
click at [883, 504] on span "Text Block" at bounding box center [888, 506] width 41 height 15
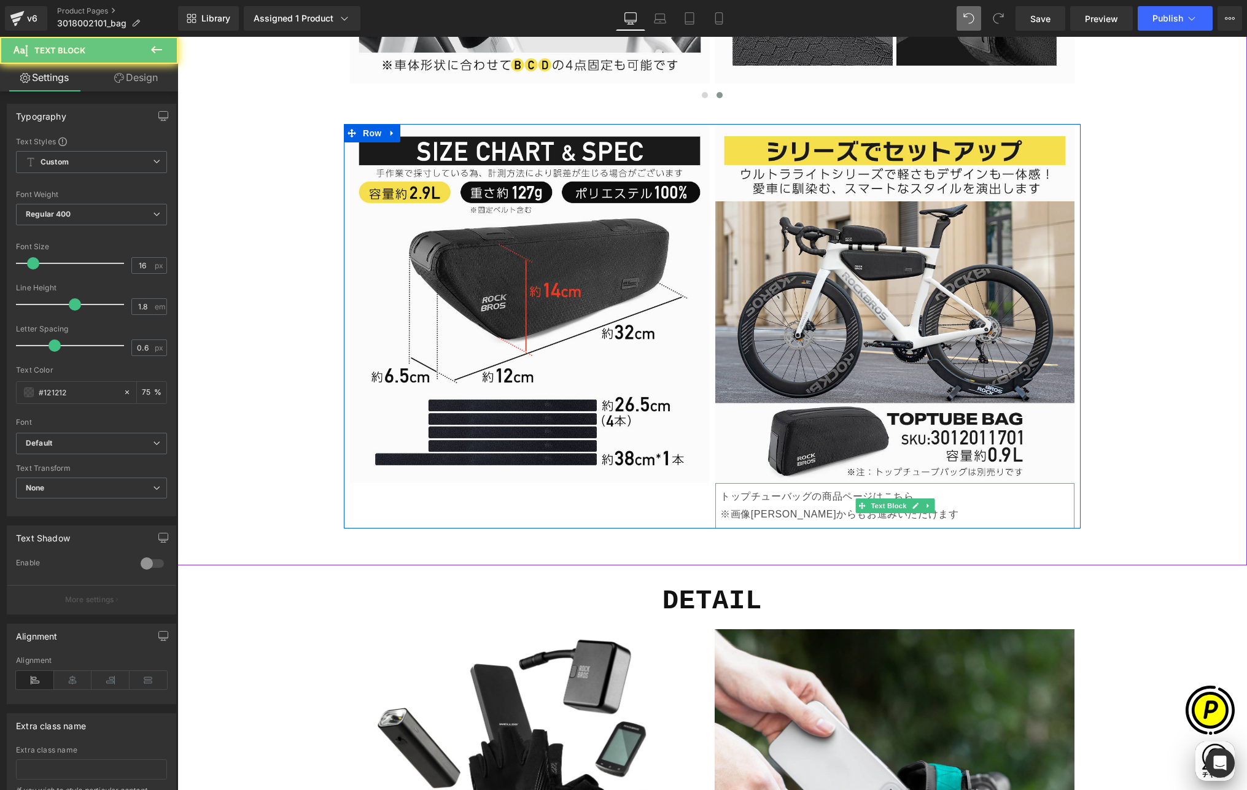
drag, startPoint x: 761, startPoint y: 508, endPoint x: 737, endPoint y: 505, distance: 23.5
click at [761, 508] on p "トップチューバッグの商品ページはこちら ※画像[PERSON_NAME]からもお進みいただけます" at bounding box center [894, 506] width 349 height 36
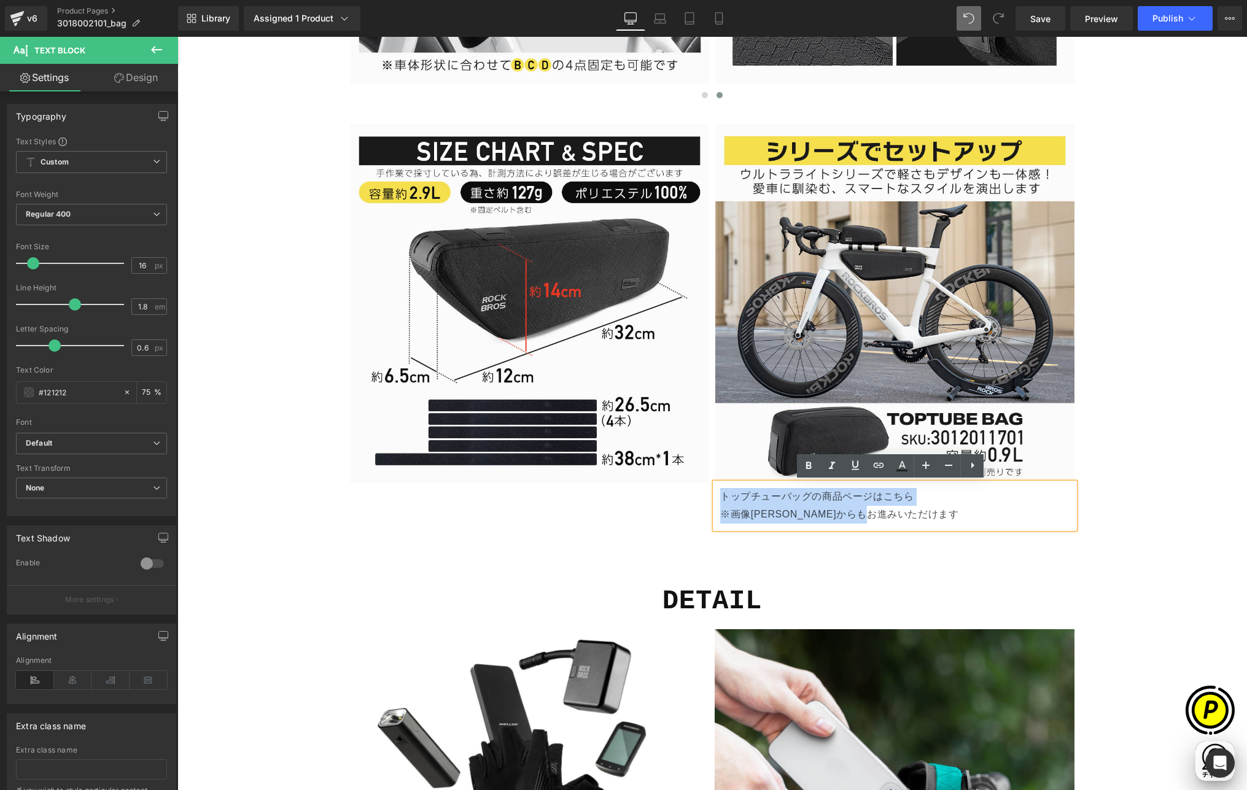
drag, startPoint x: 715, startPoint y: 497, endPoint x: 936, endPoint y: 519, distance: 222.2
click at [936, 519] on div "トップチューバッグの商品ページはこちら ※画像[PERSON_NAME]からもお進みいただけます" at bounding box center [894, 505] width 359 height 45
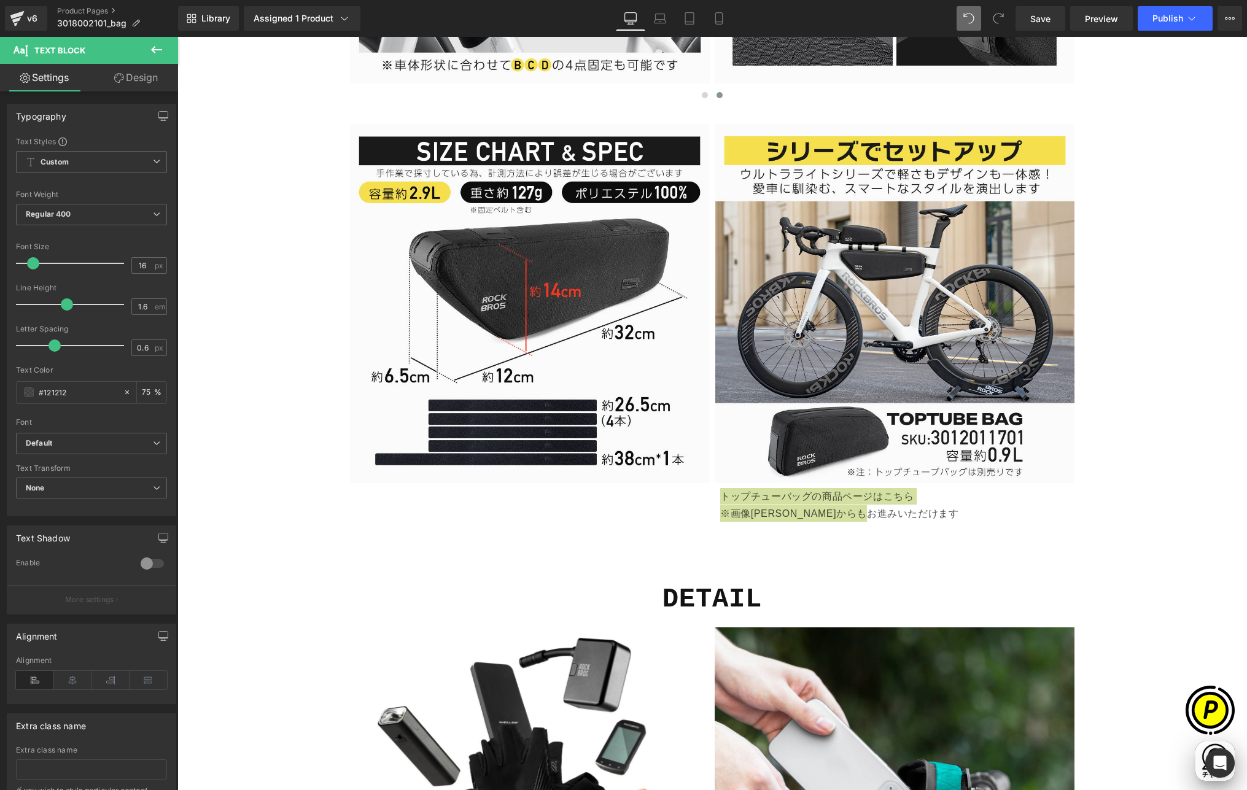
type input "1.5"
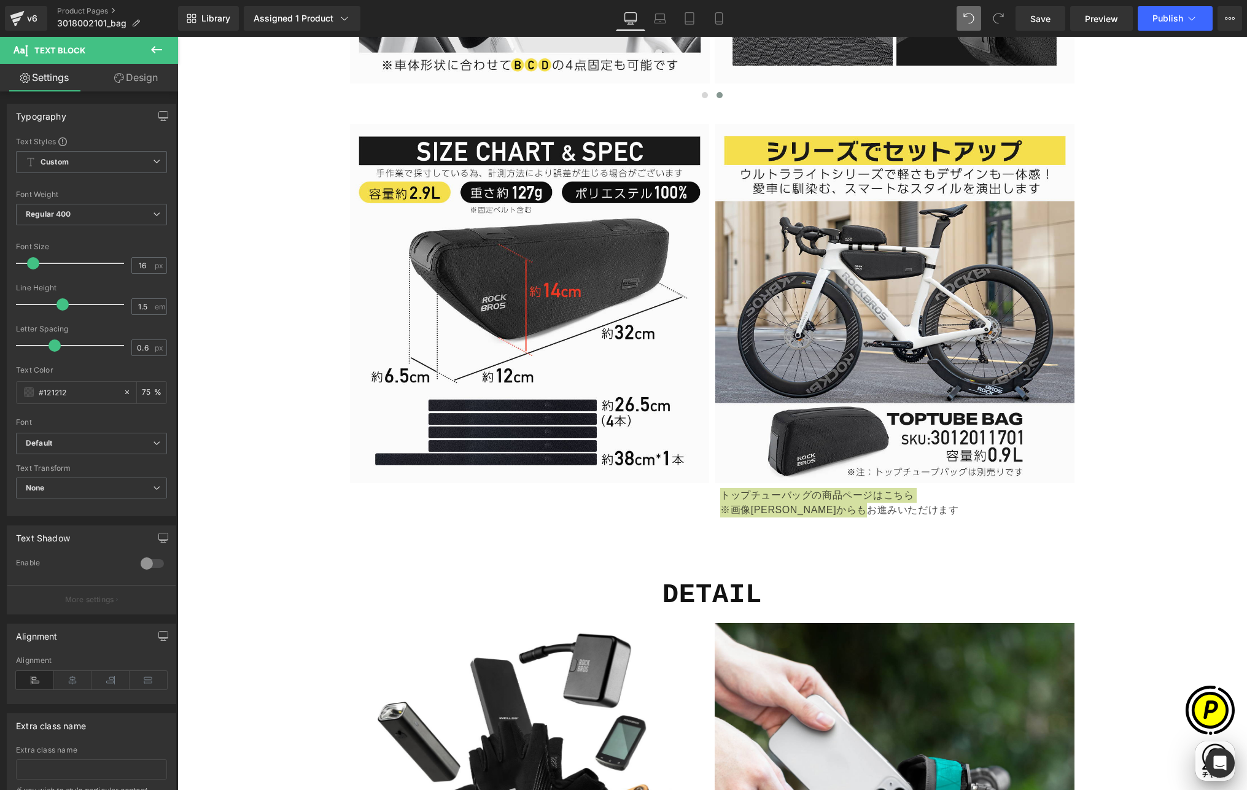
drag, startPoint x: 71, startPoint y: 303, endPoint x: 58, endPoint y: 300, distance: 12.7
click at [58, 300] on span at bounding box center [62, 304] width 12 height 12
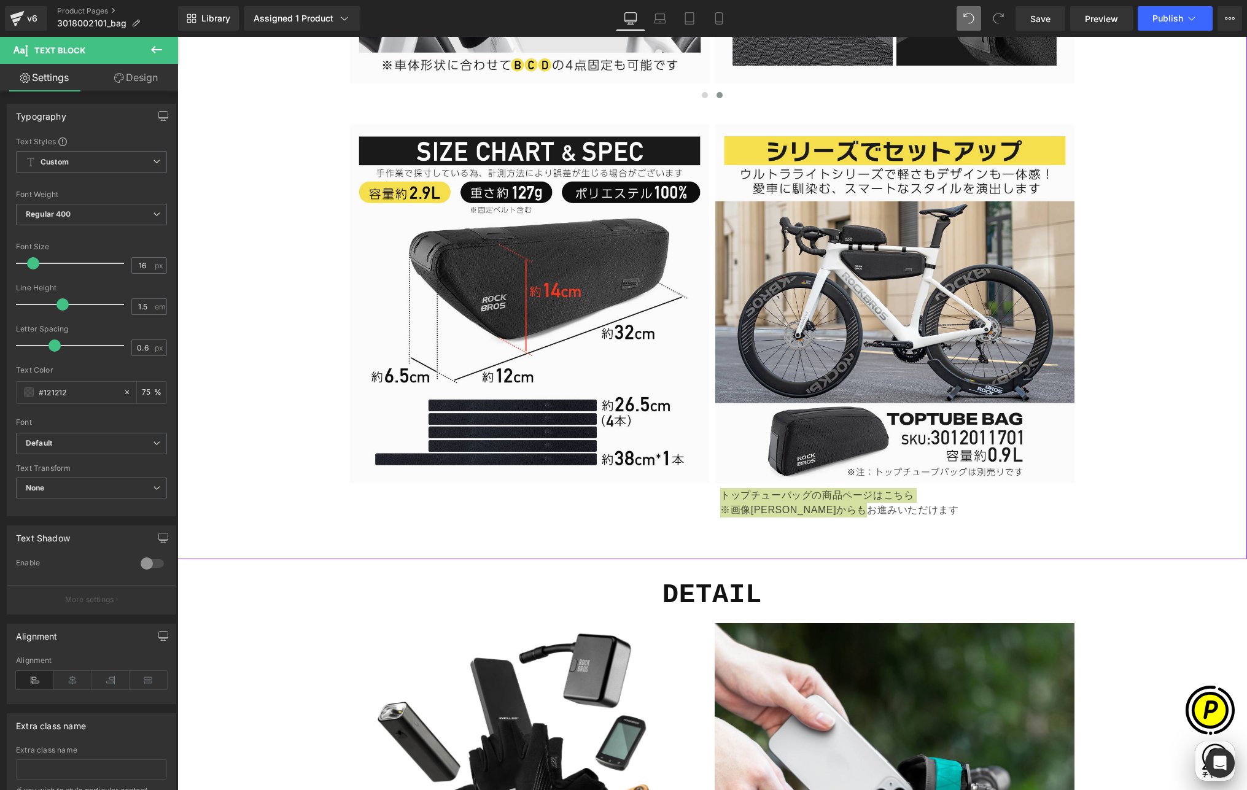
scroll to position [0, 0]
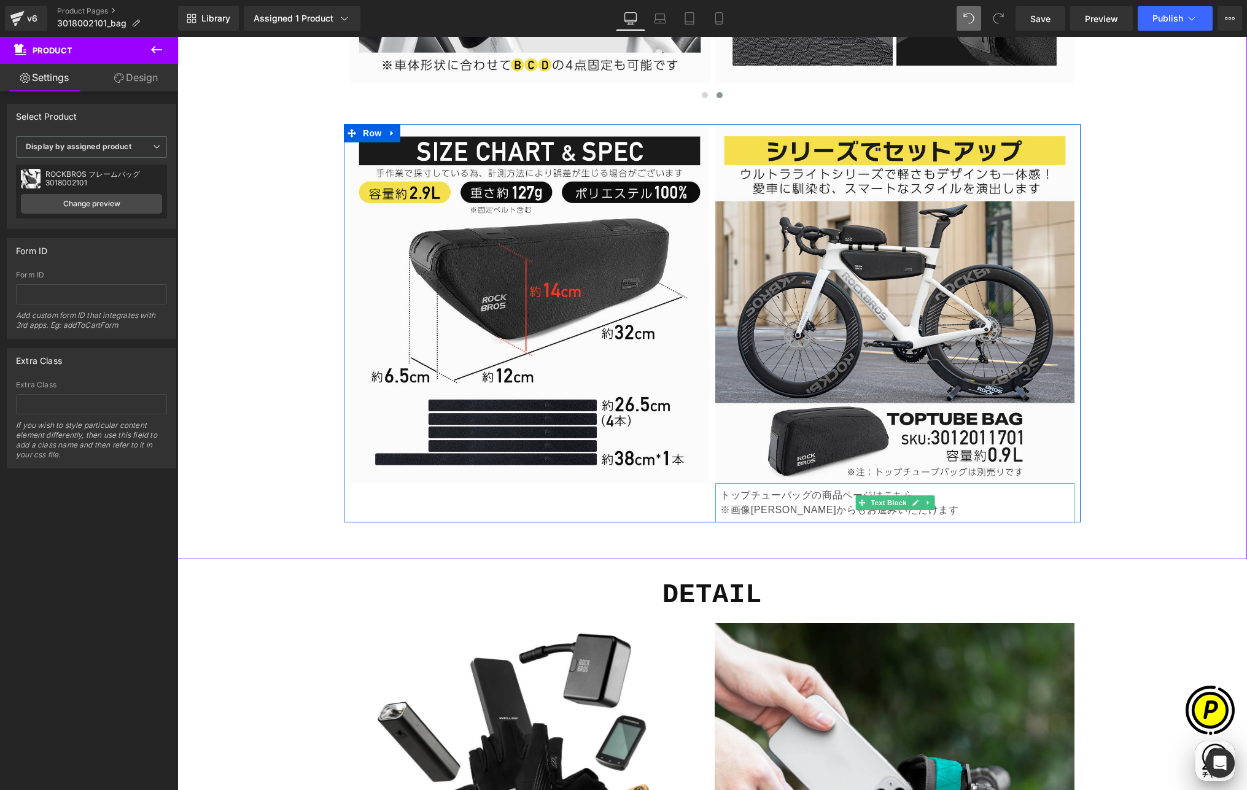
click at [969, 497] on p "トップチューバッグの商品ページはこちら ※画像[PERSON_NAME]からもお進みいただけます" at bounding box center [894, 502] width 349 height 29
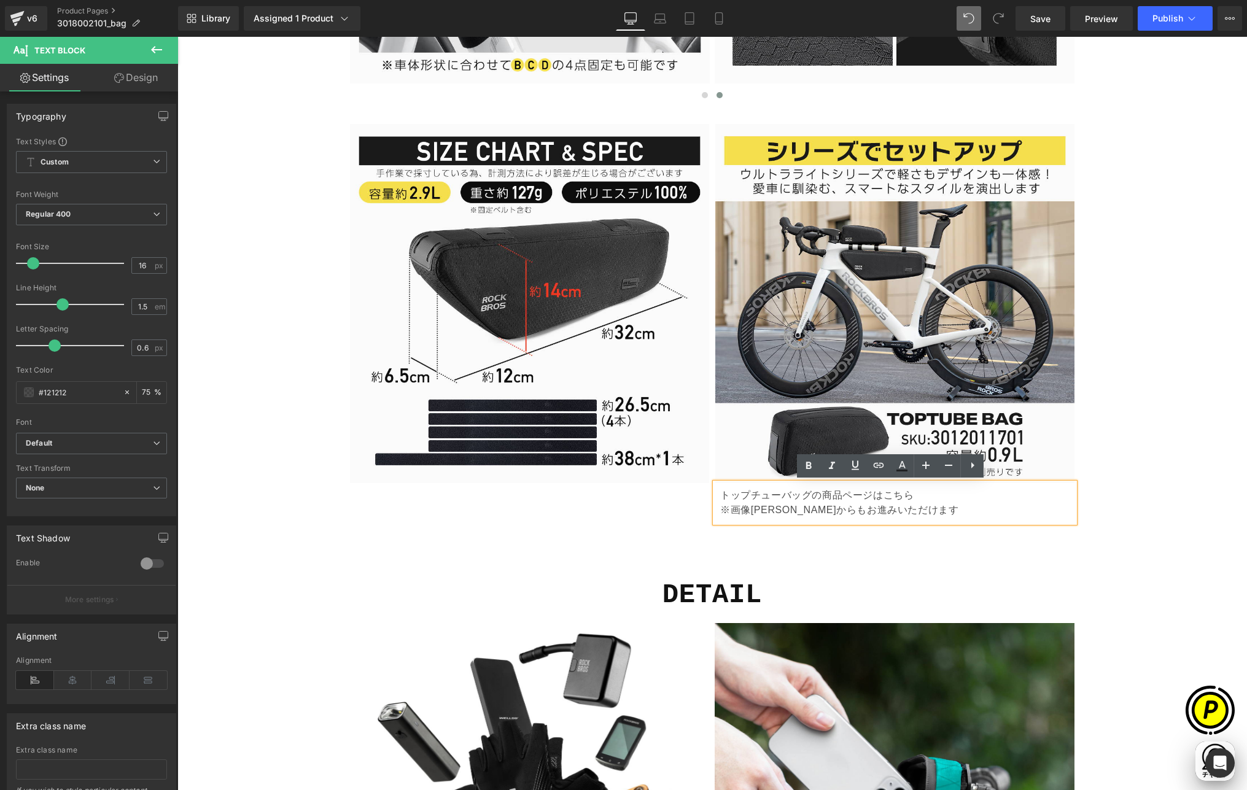
scroll to position [0, 479]
drag, startPoint x: 868, startPoint y: 494, endPoint x: 904, endPoint y: 496, distance: 36.3
click at [904, 496] on p "トップチューバッグの商品ページはこちら ※画像[PERSON_NAME]からもお進みいただけます" at bounding box center [894, 502] width 349 height 29
click at [926, 500] on p "トップチューバッグの商品ページはこちら ※画像[PERSON_NAME]からもお進みいただけます" at bounding box center [894, 502] width 349 height 29
drag, startPoint x: 867, startPoint y: 497, endPoint x: 914, endPoint y: 496, distance: 46.7
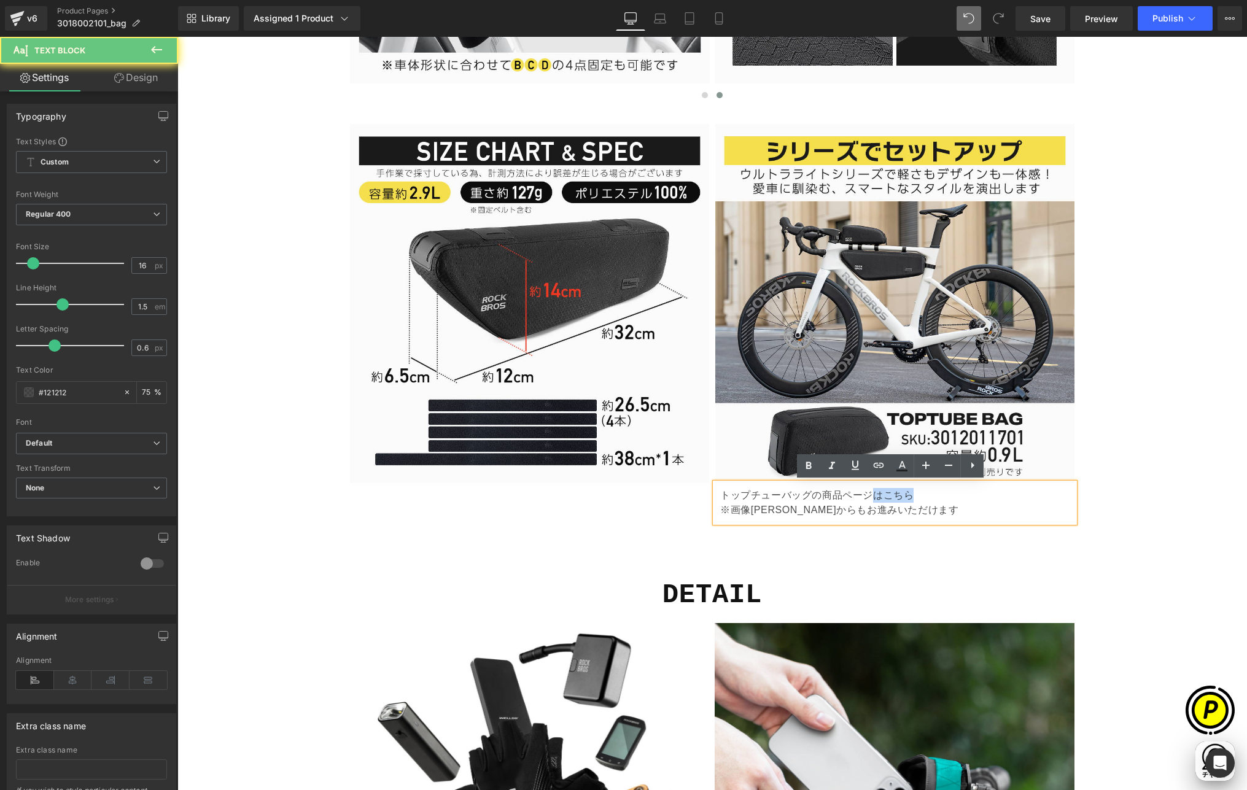
click at [914, 496] on p "トップチューバッグの商品ページはこちら ※画像[PERSON_NAME]からもお進みいただけます" at bounding box center [894, 502] width 349 height 29
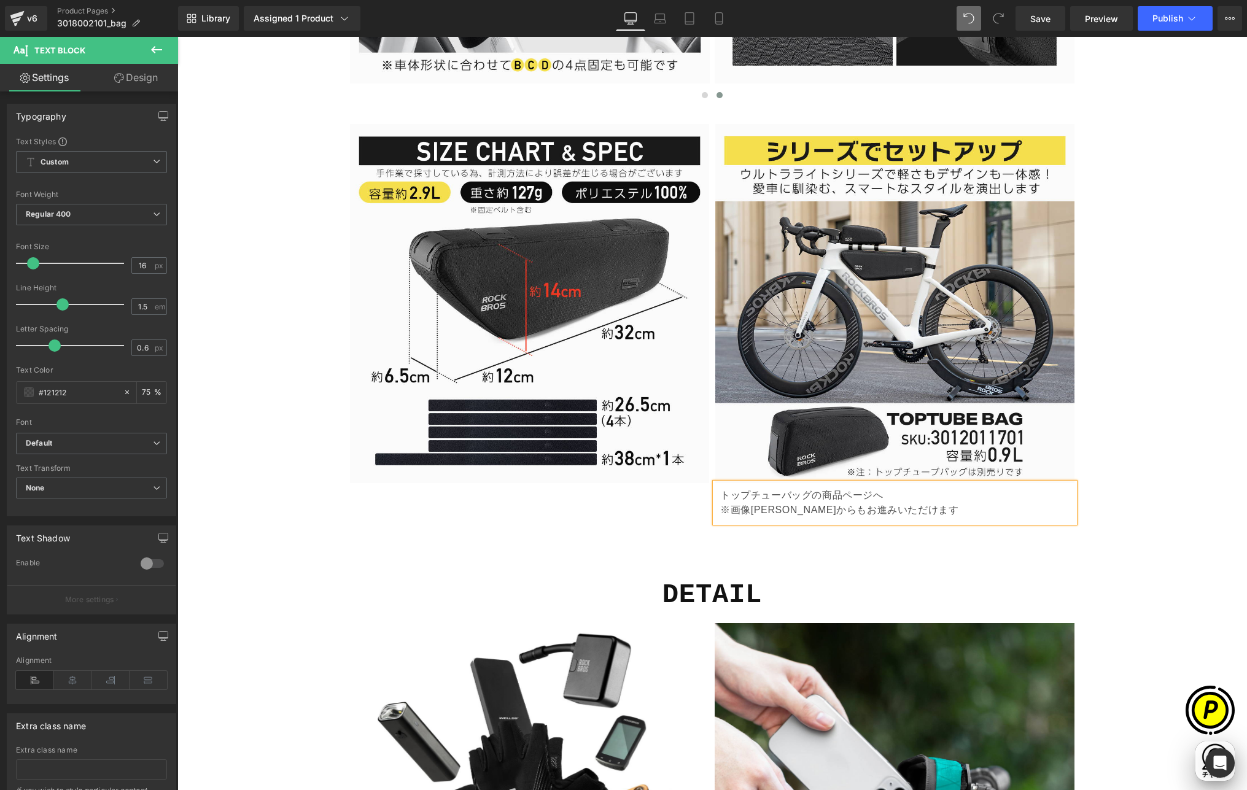
scroll to position [0, 718]
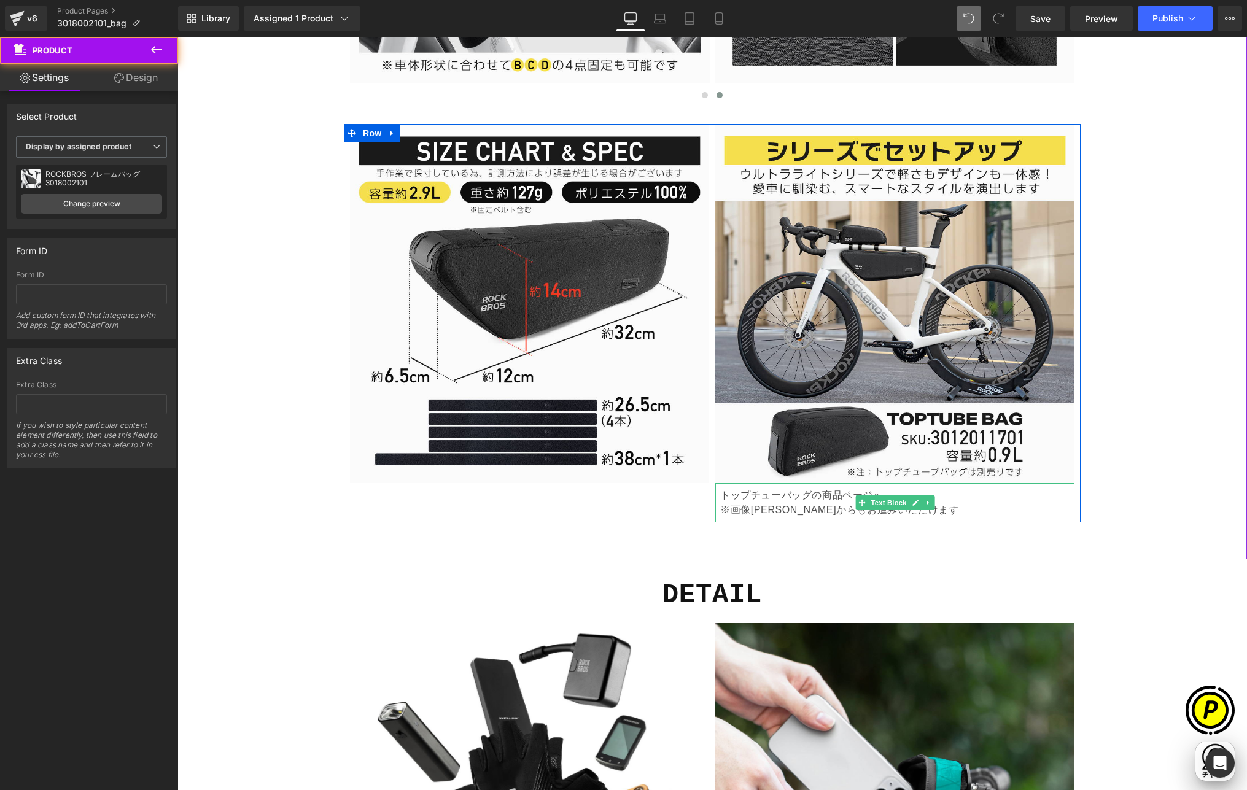
click at [736, 500] on p "トップチューバッグの商品ページへ ※画像クリックからもお進みいただけます" at bounding box center [894, 502] width 349 height 29
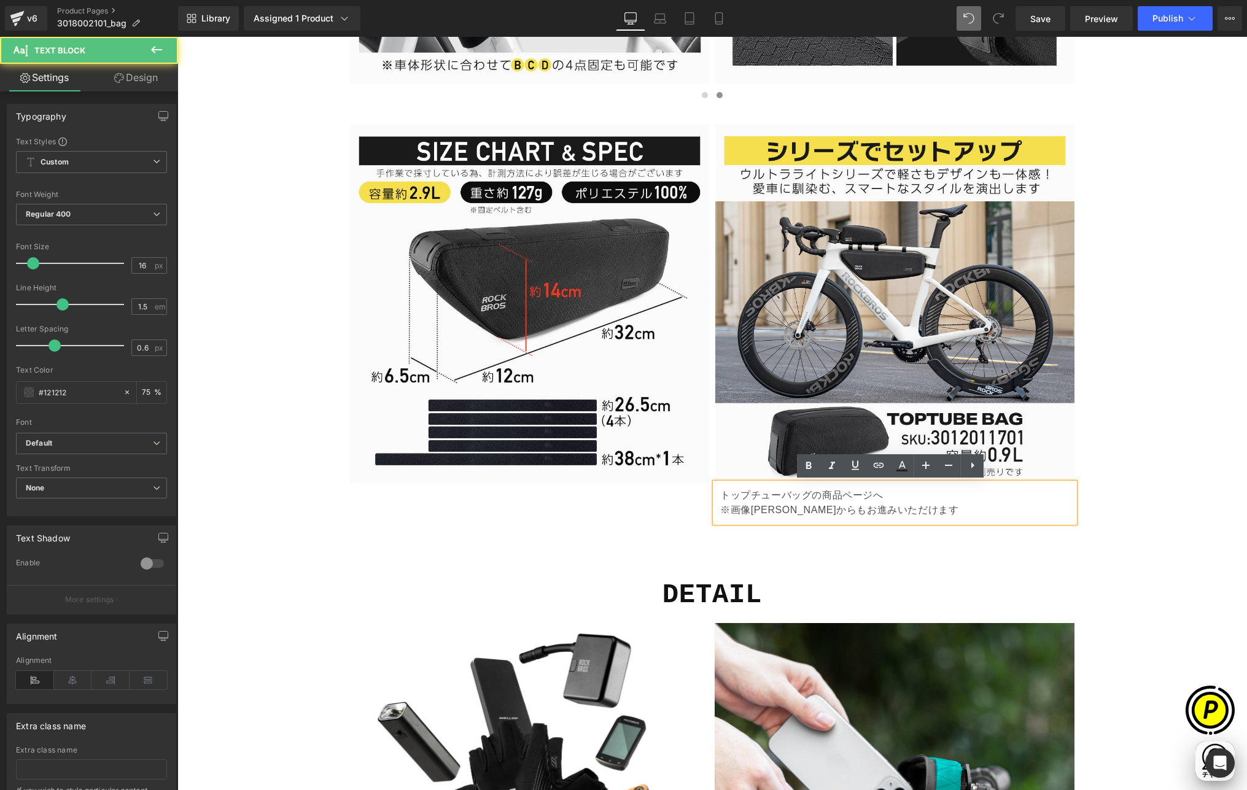
click at [720, 492] on p "トップチューバッグの商品ページへ ※画像クリックからもお進みいただけます" at bounding box center [894, 502] width 349 height 29
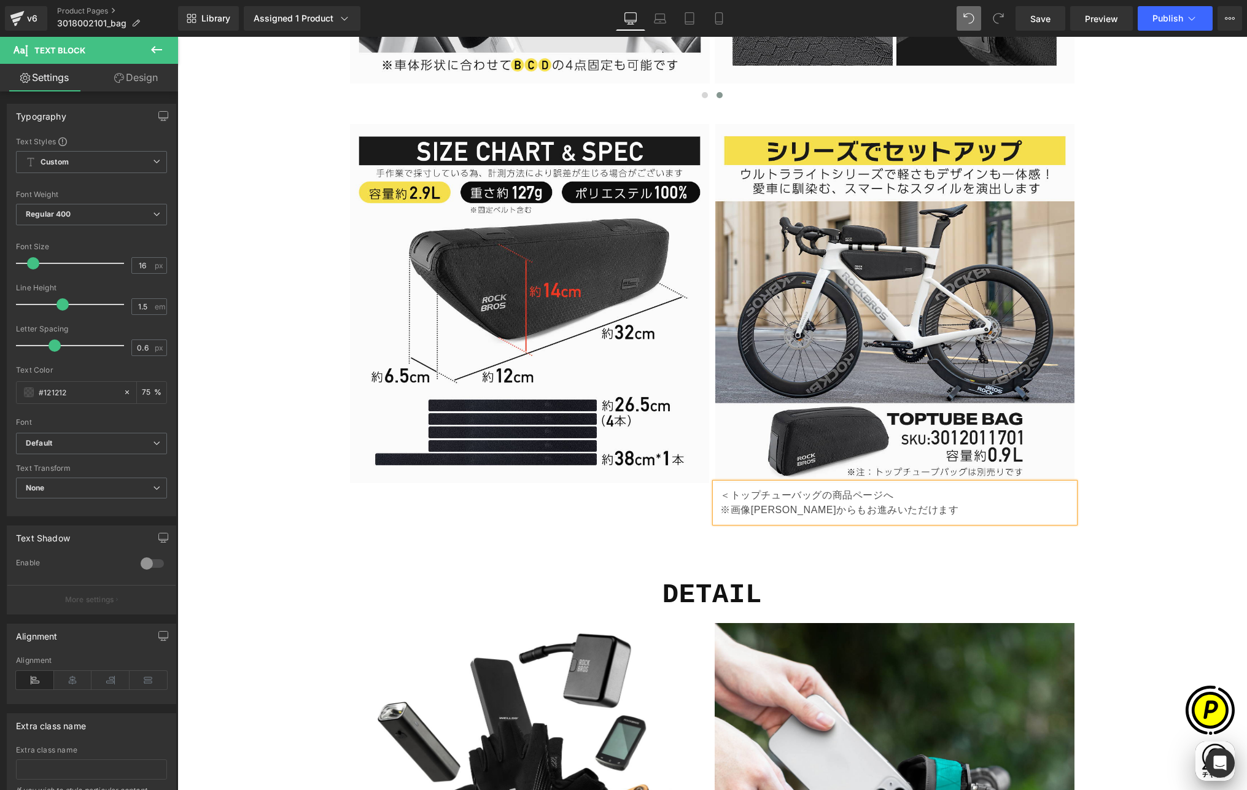
click at [897, 496] on p "＜トップチューバッグの商品ページへ ※画像クリックからもお進みいただけます" at bounding box center [894, 502] width 349 height 29
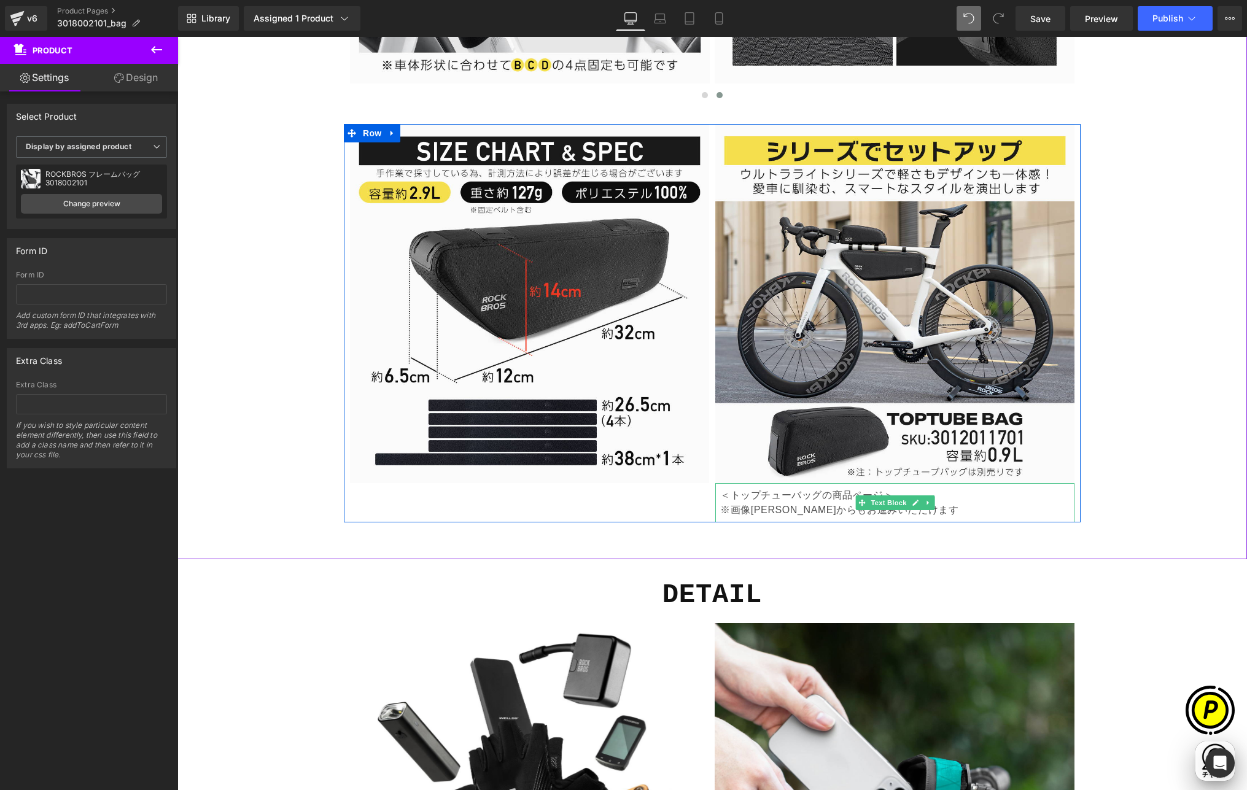
click at [764, 512] on p "＜トップチューバッグの商品ページ＞ ※画像クリックからもお進みいただけます" at bounding box center [894, 502] width 349 height 29
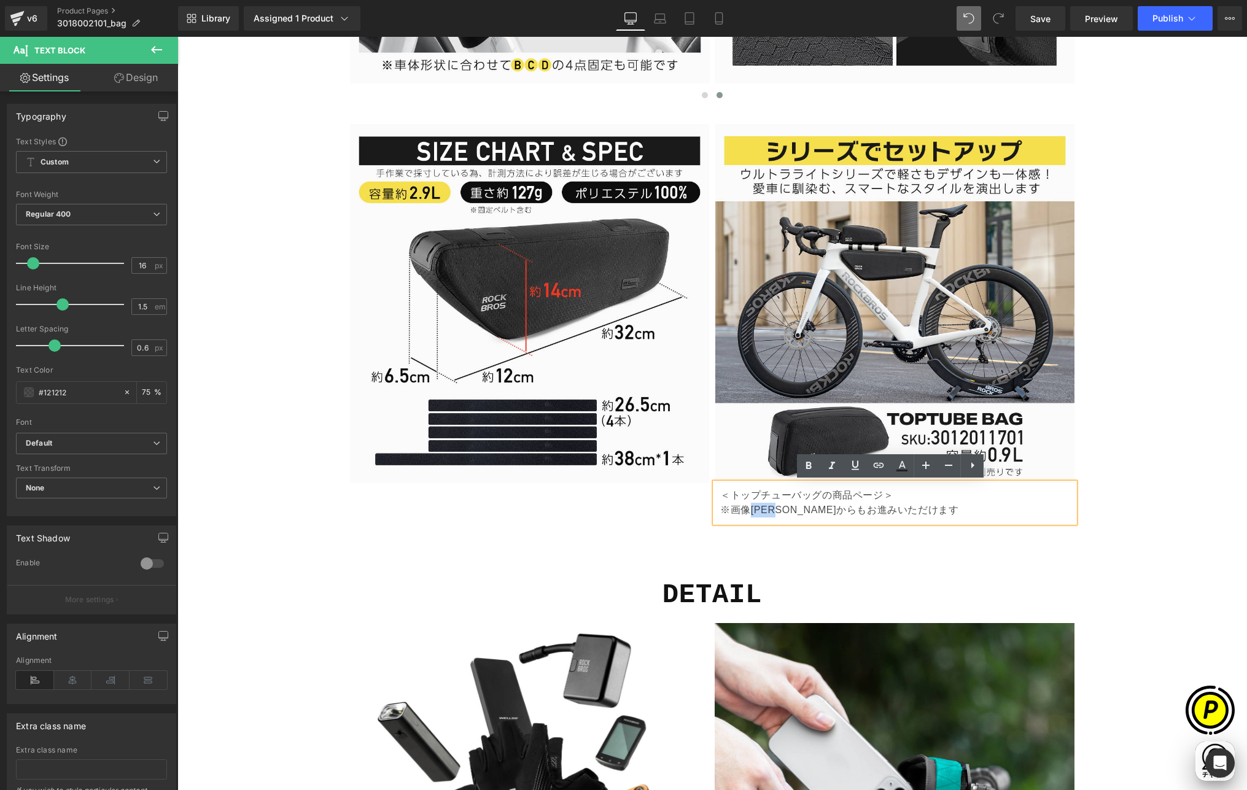
drag, startPoint x: 749, startPoint y: 508, endPoint x: 782, endPoint y: 508, distance: 32.6
click at [782, 508] on p "＜トップチューバッグの商品ページ＞ ※画像クリックからもお進みいただけます" at bounding box center [894, 502] width 349 height 29
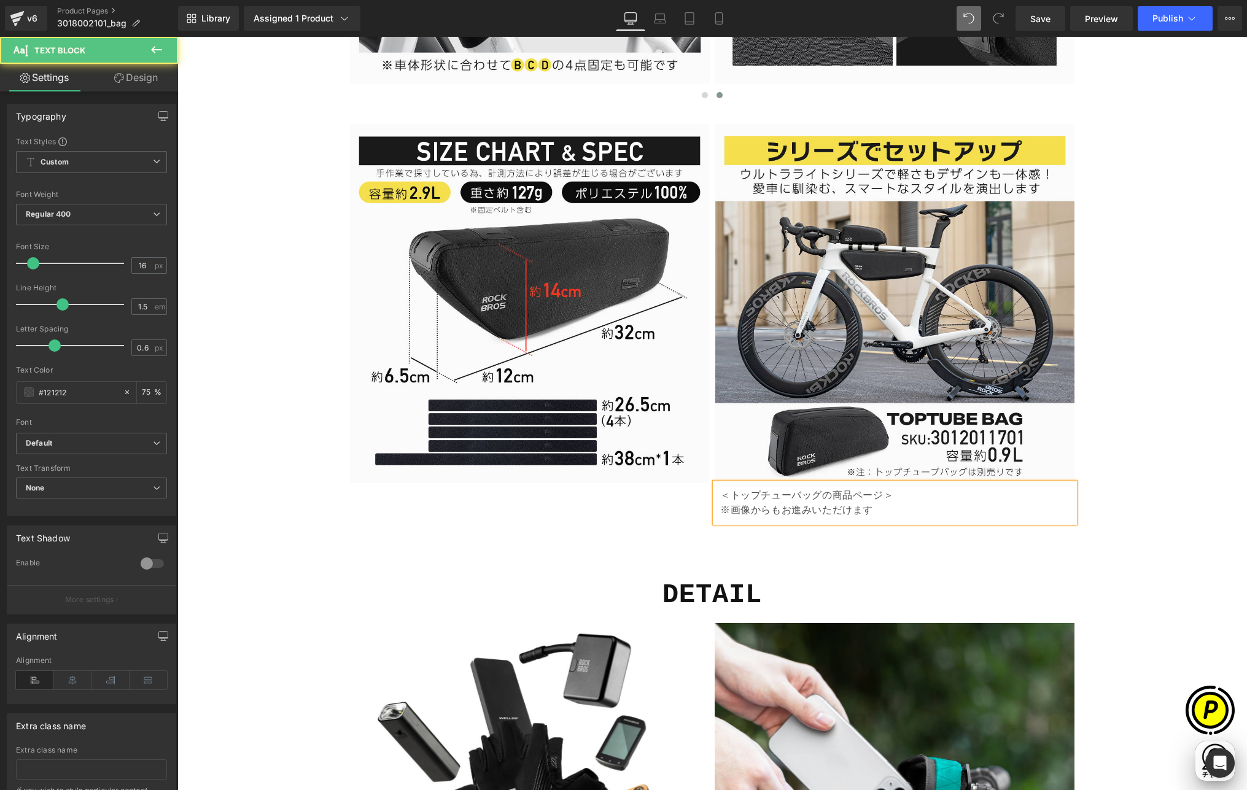
click at [720, 512] on p "＜トップチューバッグの商品ページ＞ ※画像からもお進みいただけます" at bounding box center [894, 502] width 349 height 29
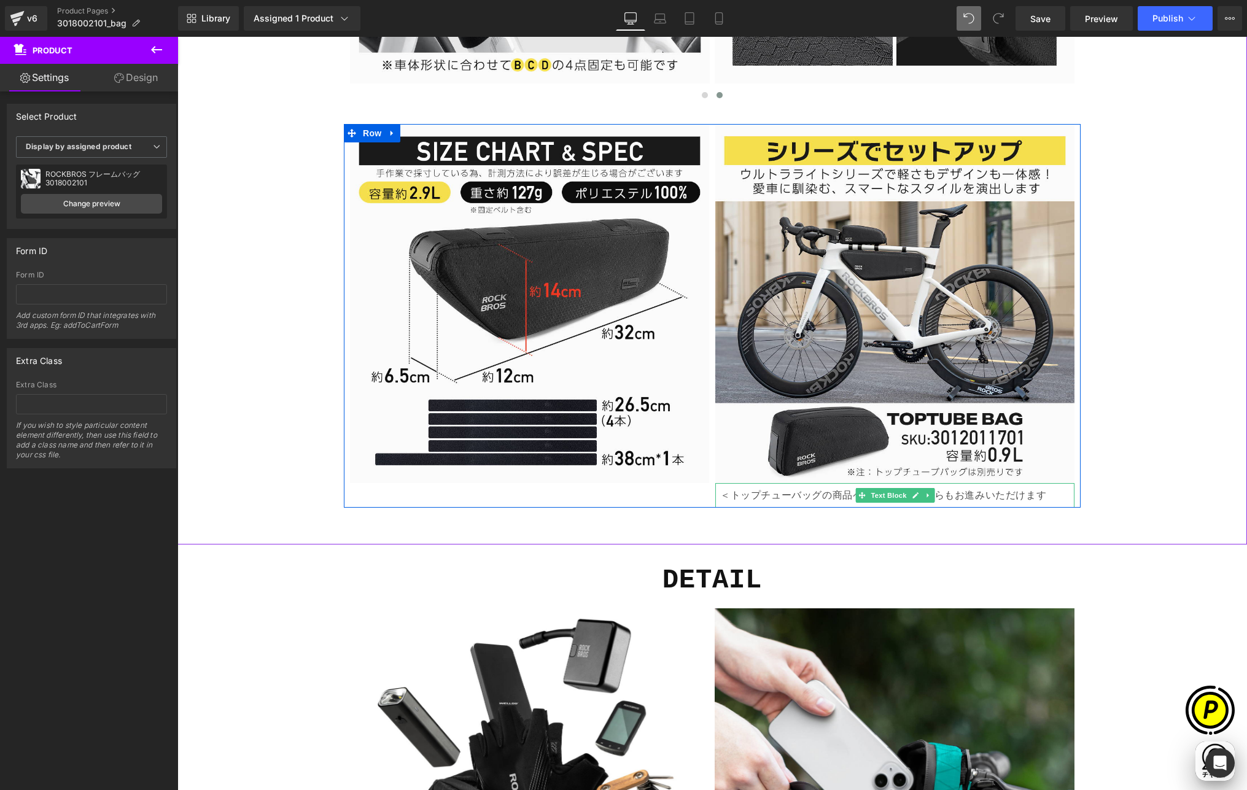
click at [802, 492] on p "＜トップチューバッグの商品ページ＞　 ※画像からもお進みいただけます" at bounding box center [894, 495] width 349 height 15
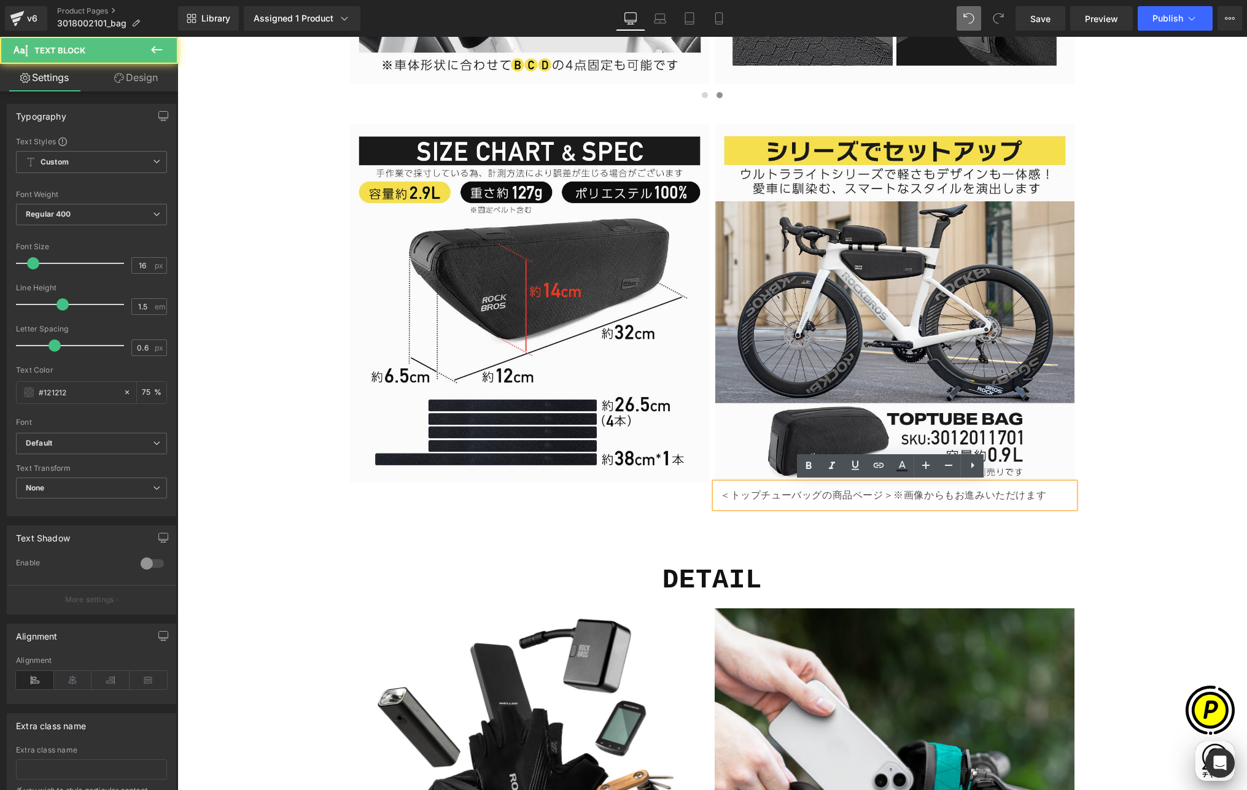
scroll to position [0, 0]
drag, startPoint x: 749, startPoint y: 494, endPoint x: 887, endPoint y: 496, distance: 138.8
click at [887, 496] on div "＜トップチューバッグの商品ページ＞　 ※画像からもお進みいただけます" at bounding box center [894, 495] width 359 height 25
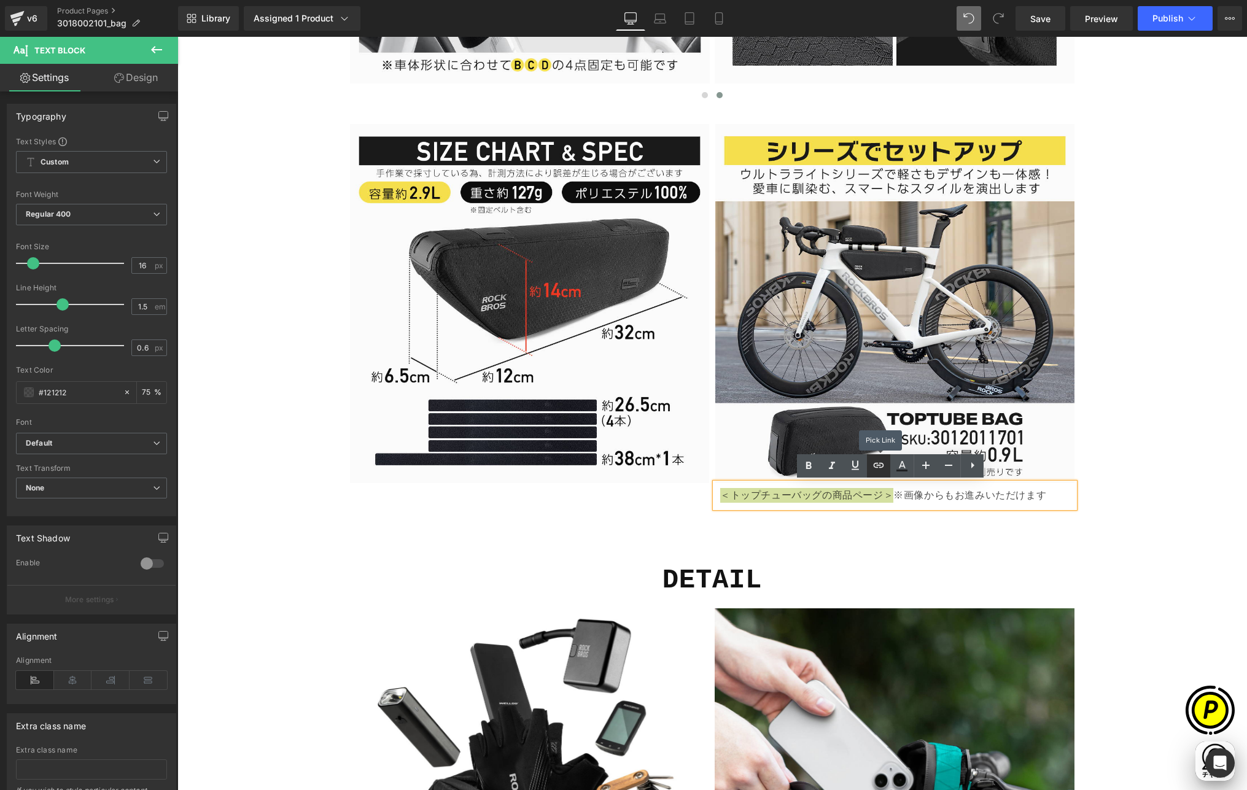
click at [877, 471] on icon at bounding box center [878, 465] width 15 height 15
click at [974, 0] on div "Text Color Highlight Color #333333 Edit or remove link: Edit - Unlink - Cancel" at bounding box center [623, 0] width 1247 height 0
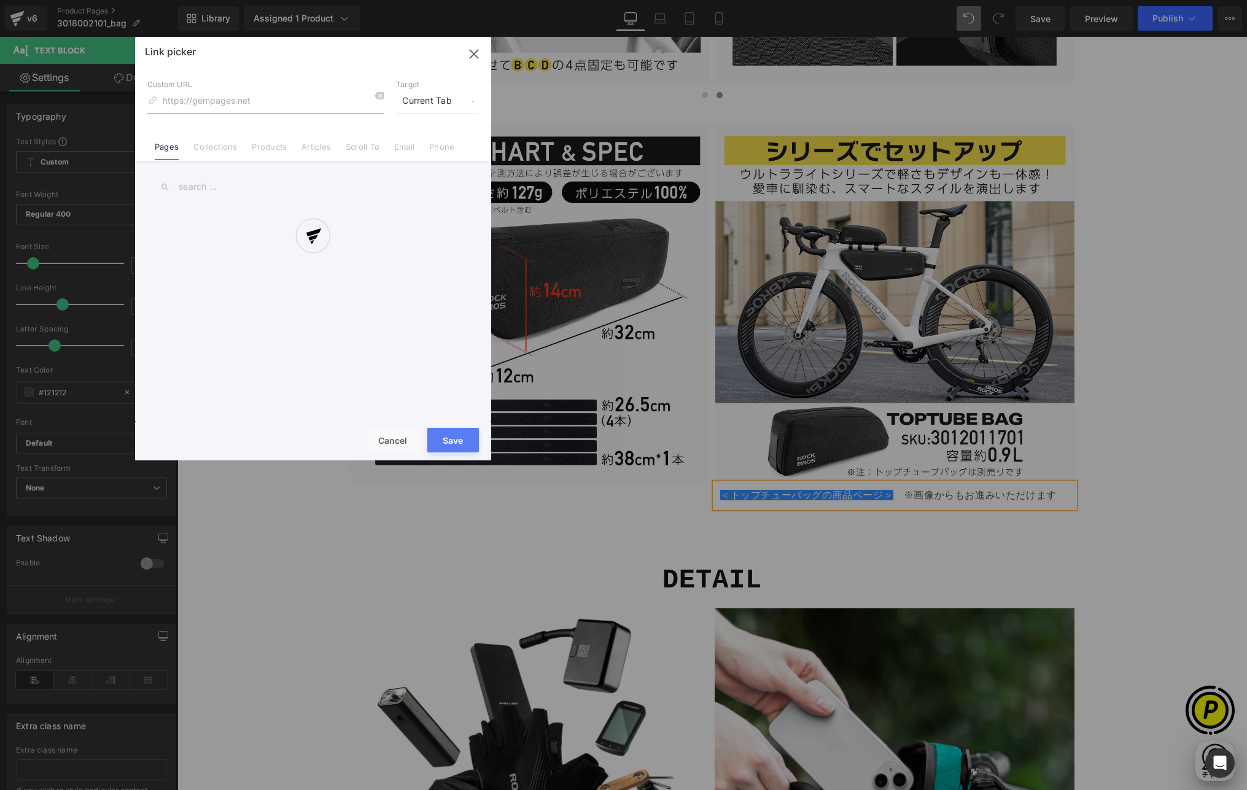
scroll to position [0, 239]
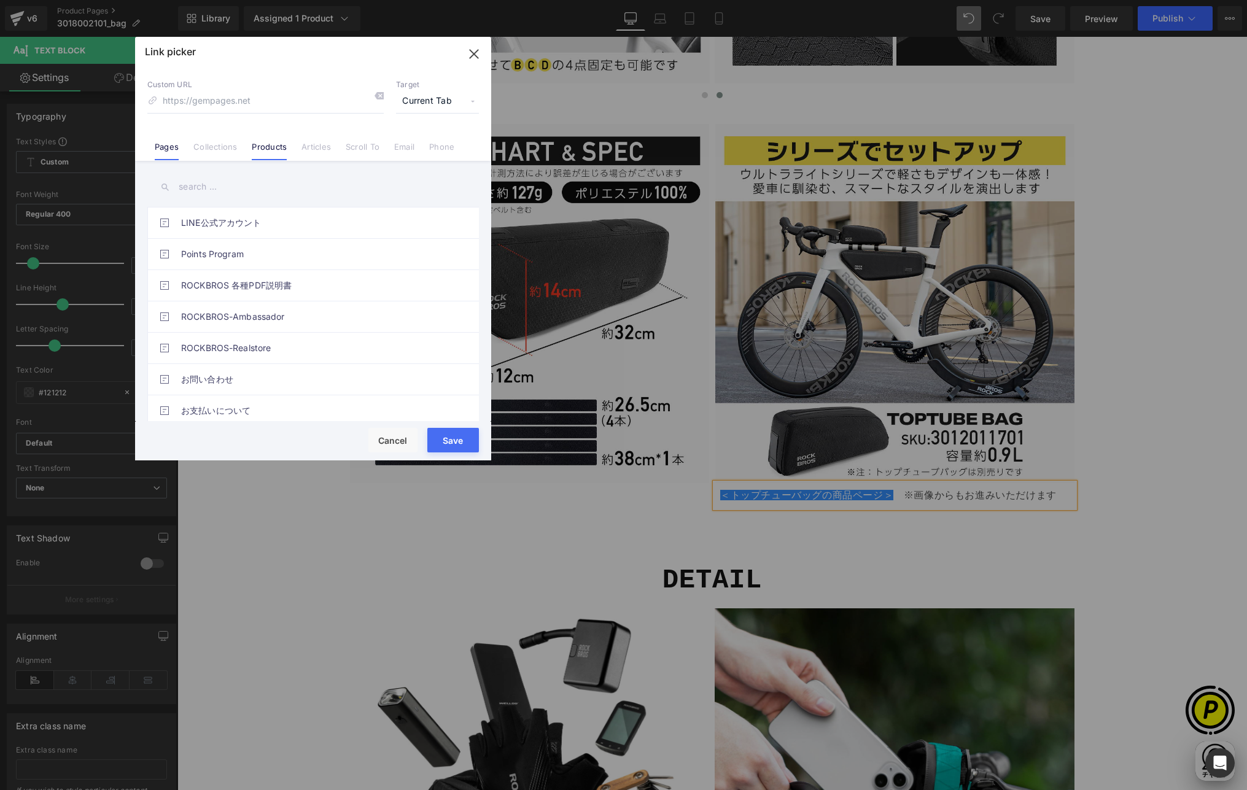
click at [274, 149] on link "Products" at bounding box center [269, 151] width 35 height 18
click at [216, 188] on input "text" at bounding box center [313, 187] width 332 height 28
paste input "3012011701"
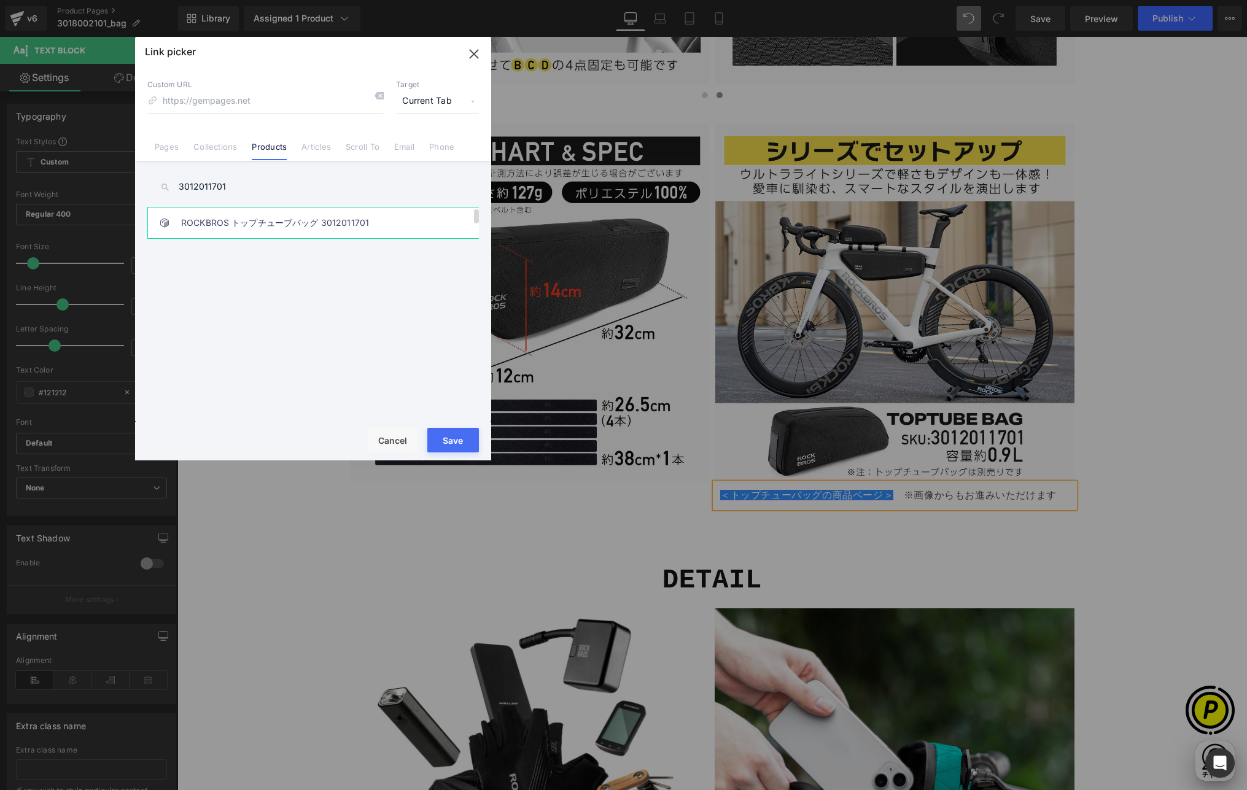
type input "3012011701"
click at [284, 224] on link "ROCKBROS トップチューブバッグ 3012011701" at bounding box center [316, 223] width 270 height 31
type input "/products/rockbros-3012011701"
click at [426, 96] on span "Current Tab" at bounding box center [437, 101] width 83 height 23
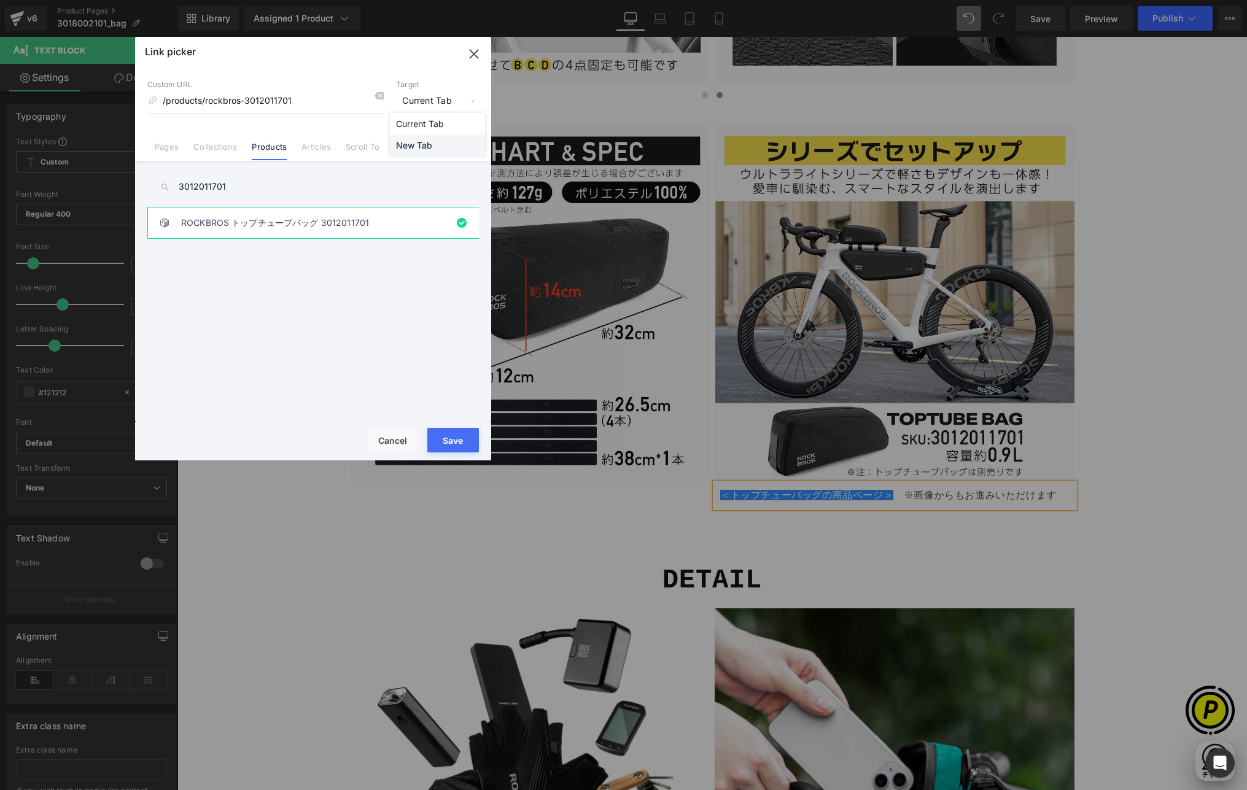
click at [416, 142] on li "New Tab" at bounding box center [437, 144] width 95 height 21
click at [451, 435] on button "Save" at bounding box center [453, 440] width 52 height 25
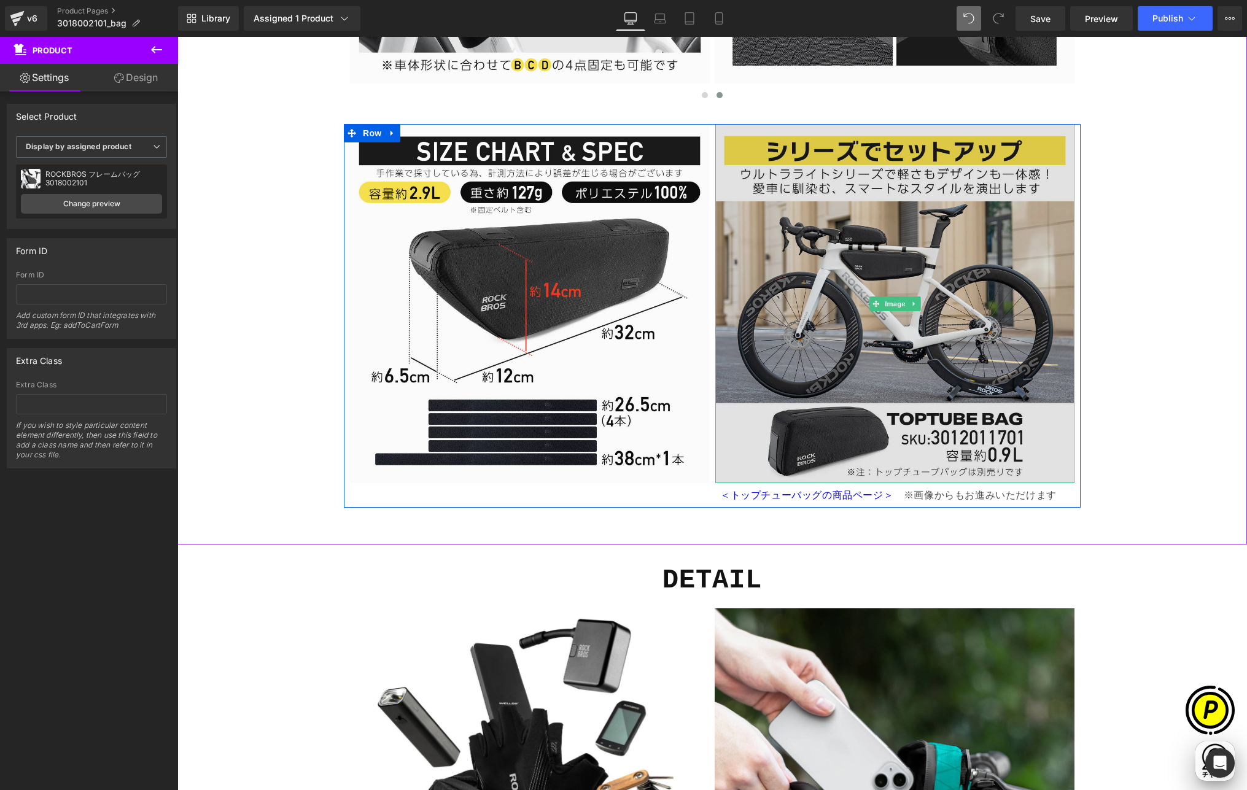
scroll to position [0, 0]
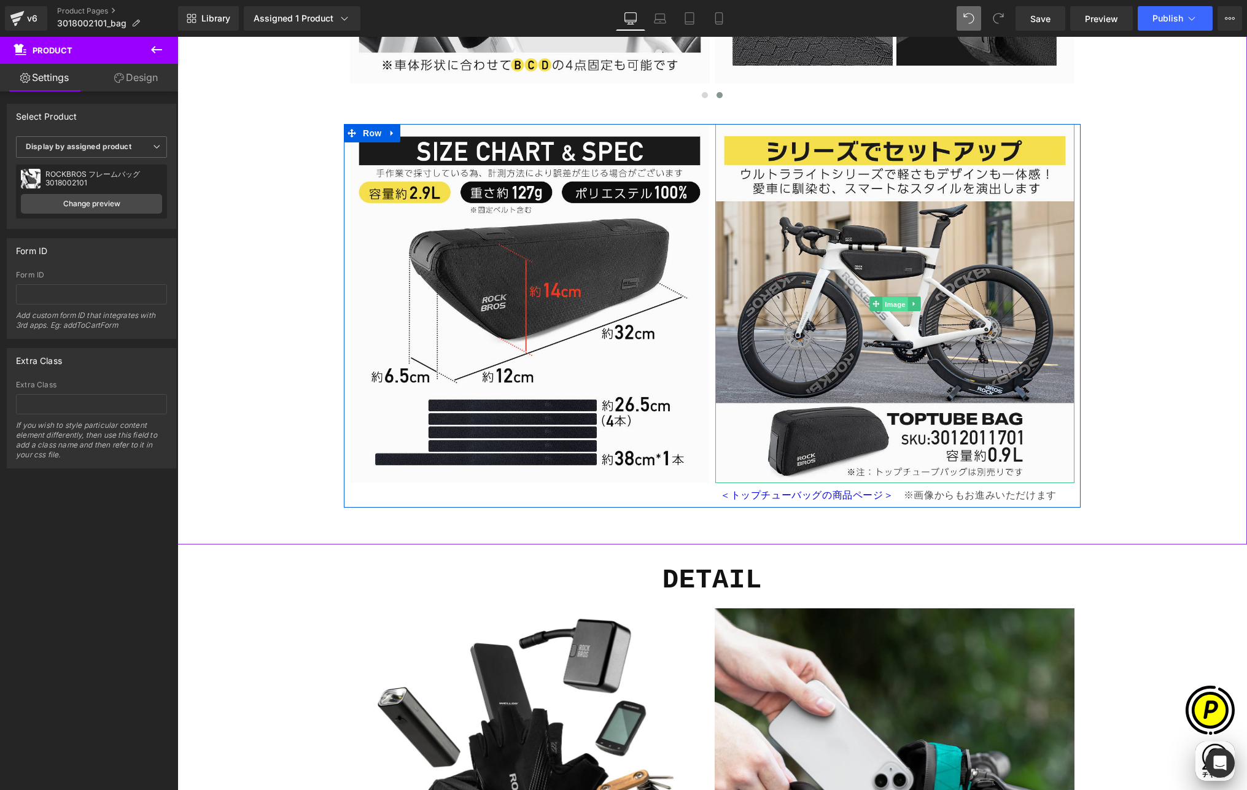
click at [888, 303] on span "Image" at bounding box center [895, 304] width 26 height 15
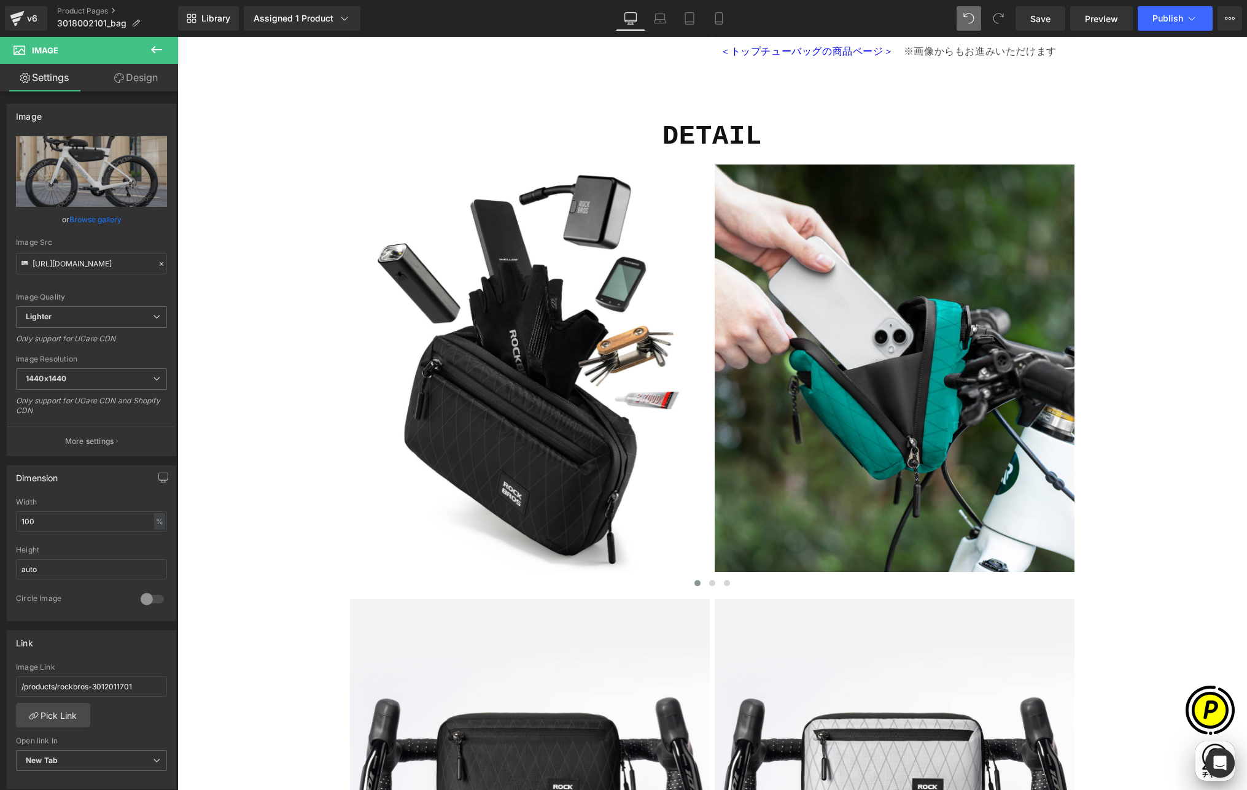
scroll to position [4100, 0]
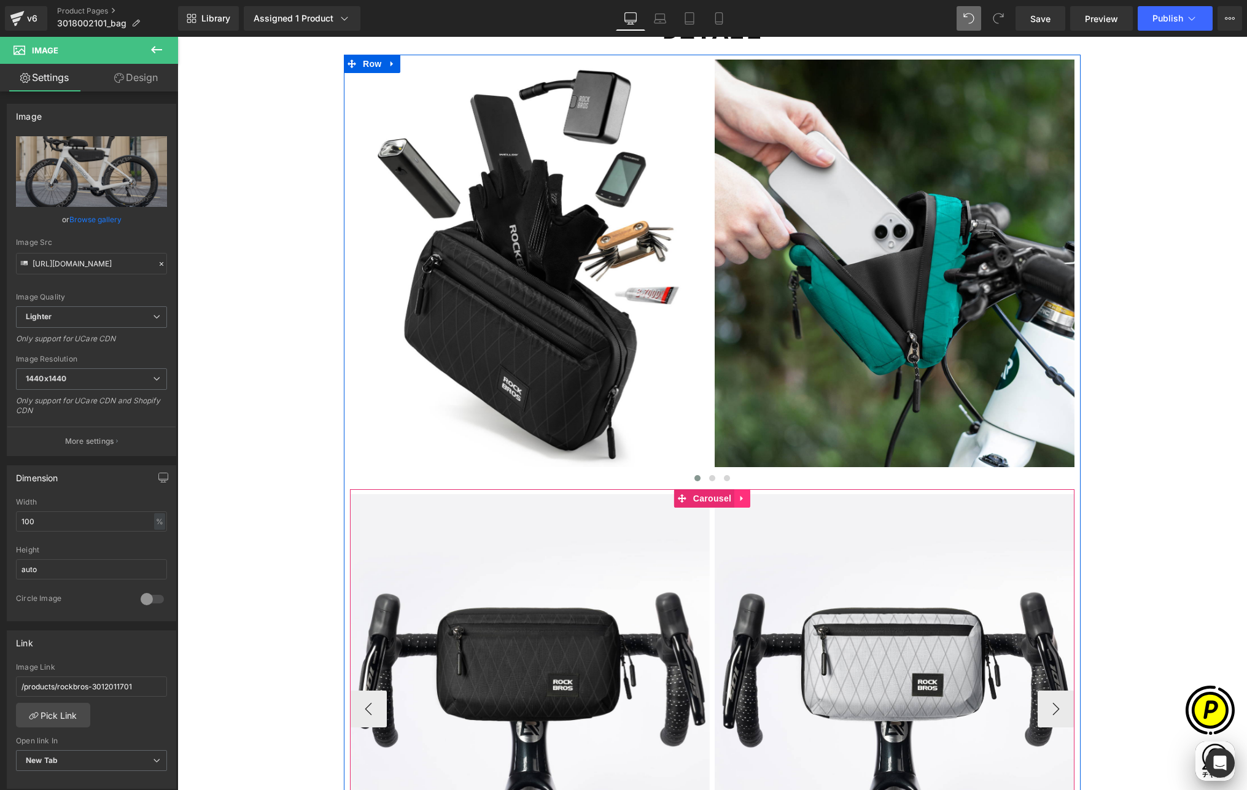
click at [739, 499] on icon at bounding box center [742, 498] width 9 height 9
click at [747, 496] on icon at bounding box center [750, 498] width 9 height 9
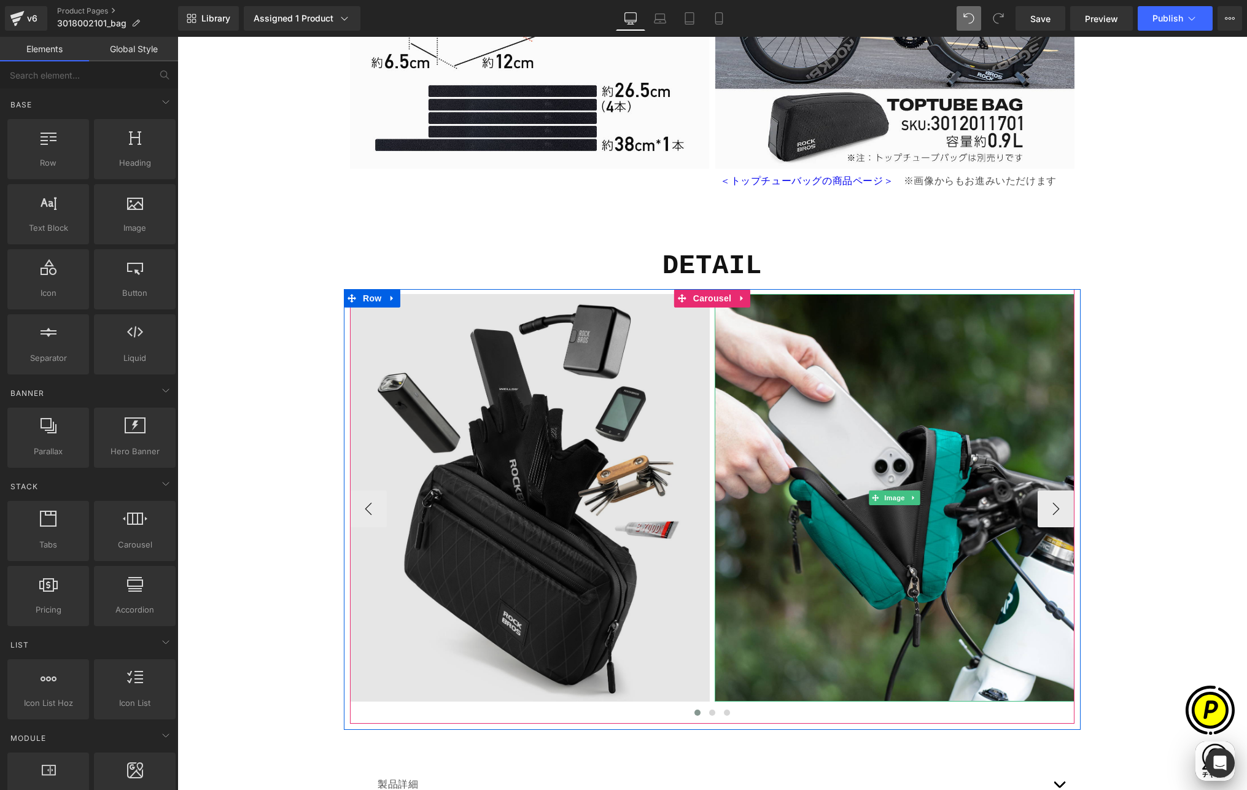
scroll to position [3888, 0]
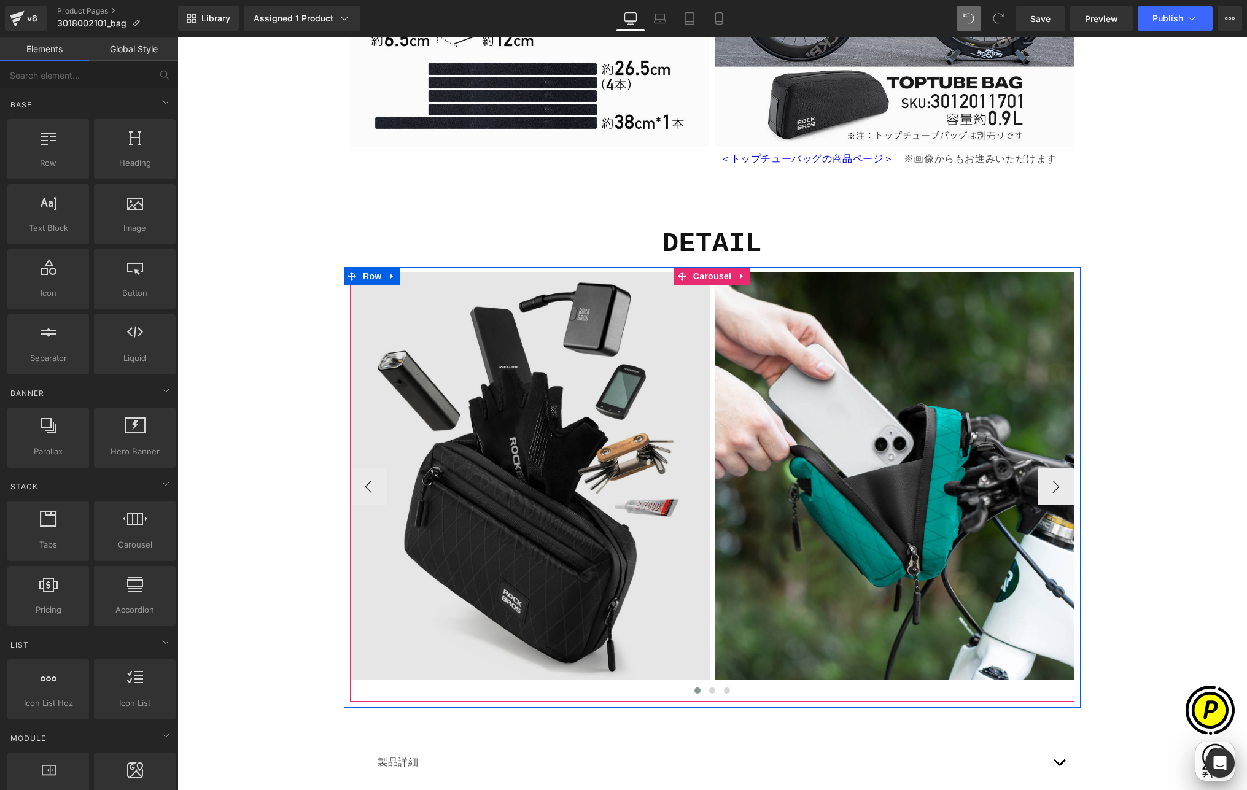
click at [528, 385] on img at bounding box center [530, 487] width 360 height 430
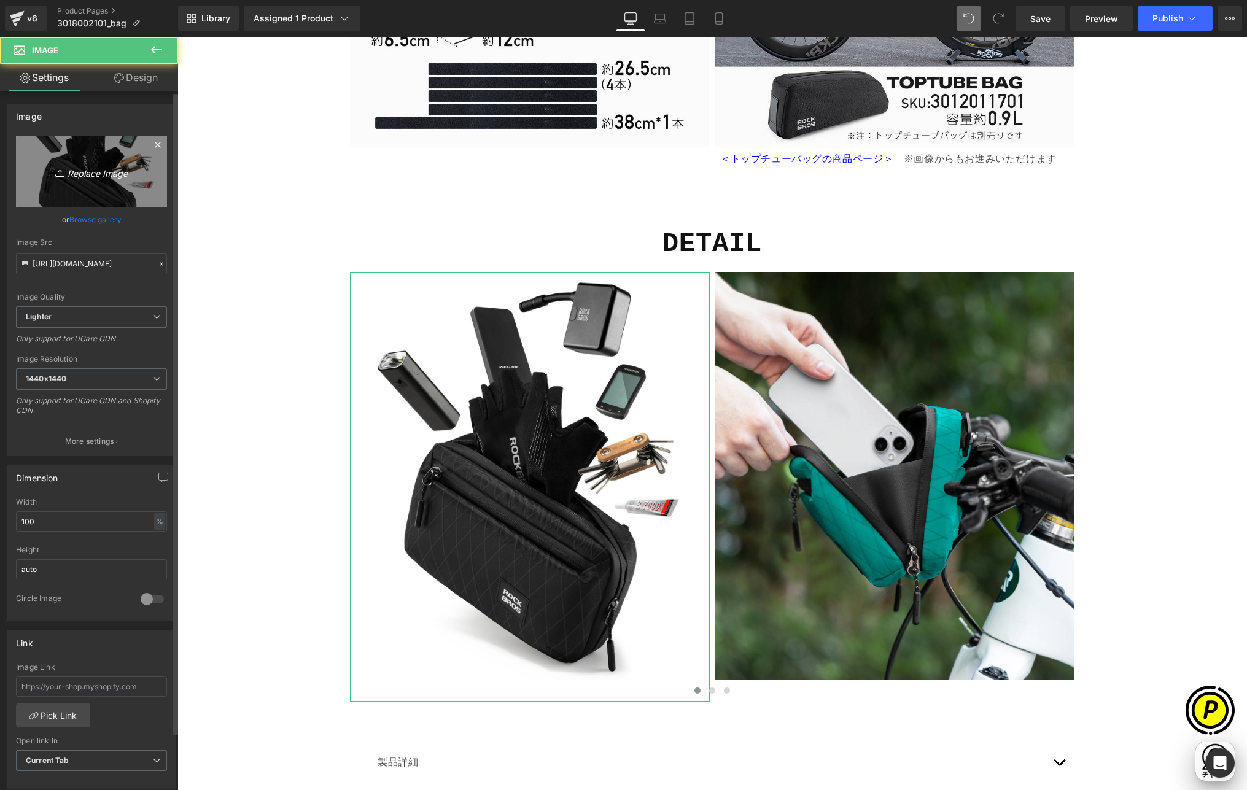
click at [103, 186] on link "Replace Image" at bounding box center [91, 171] width 151 height 71
type input "C:\fakepath\shopify-LP-3018002101_04-1.jpg"
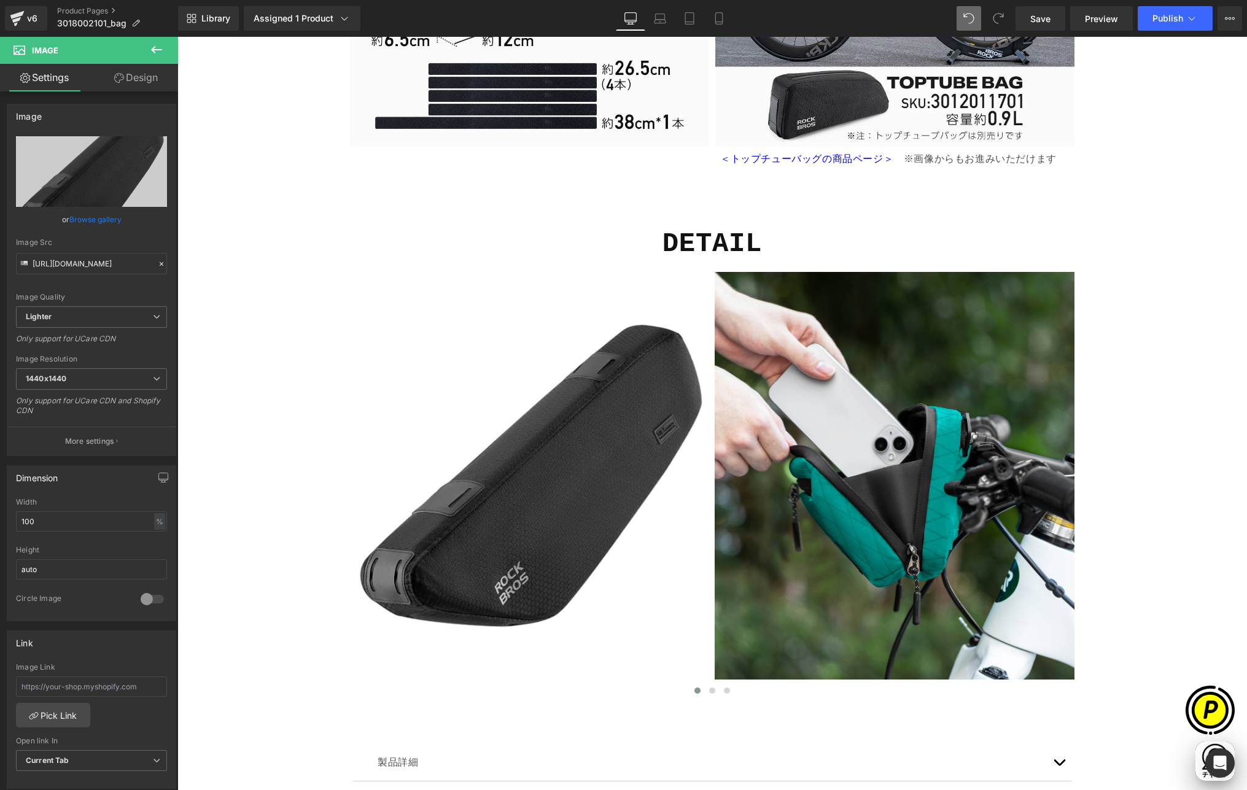
scroll to position [0, 239]
type input "[URL][DOMAIN_NAME]"
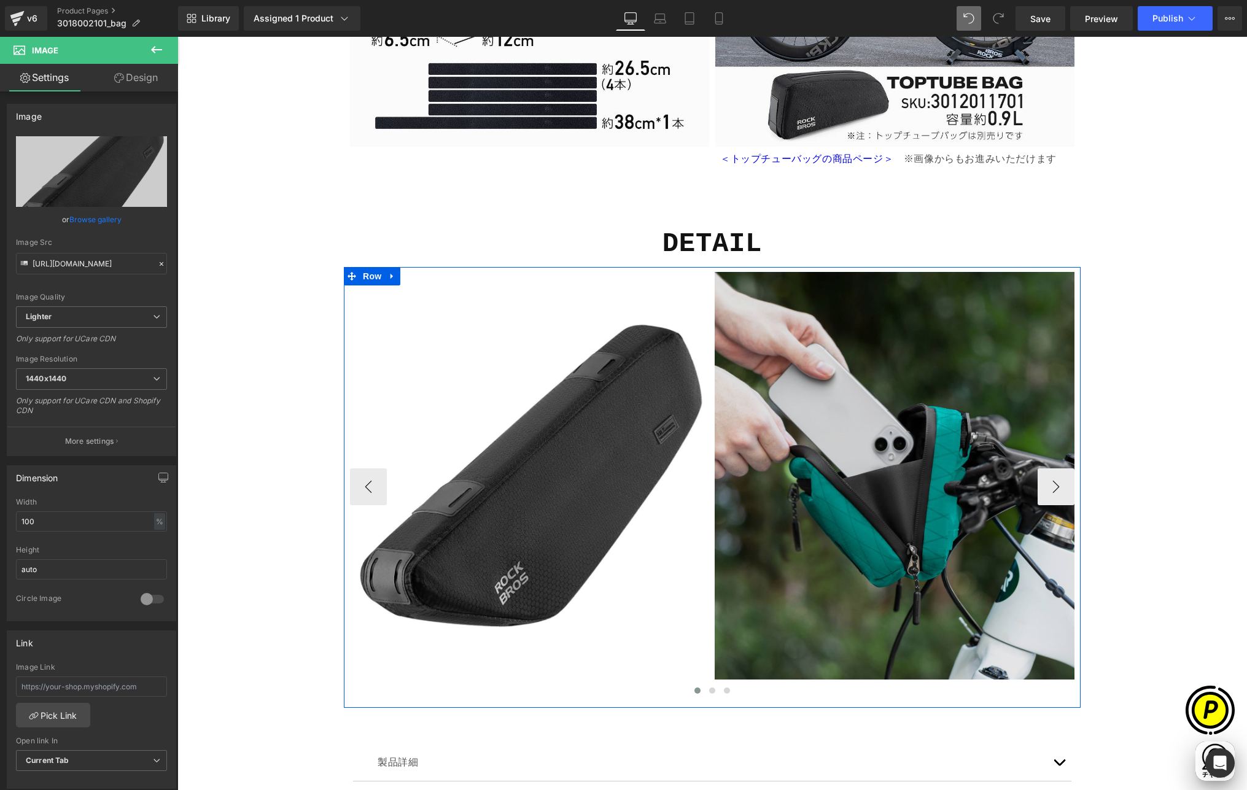
click at [864, 421] on img at bounding box center [895, 476] width 360 height 408
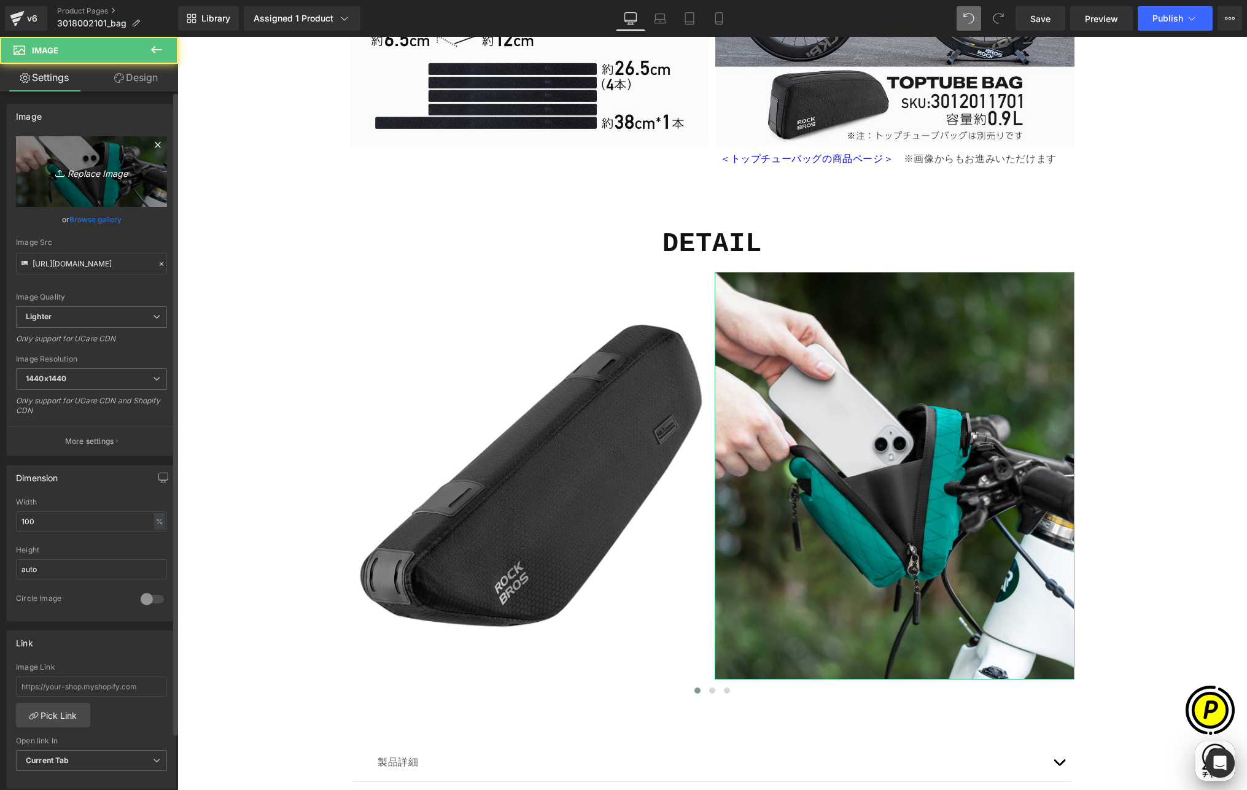
click at [130, 188] on link "Replace Image" at bounding box center [91, 171] width 151 height 71
type input "C:\fakepath\shopify-LP-3018002101_04-2.jpg"
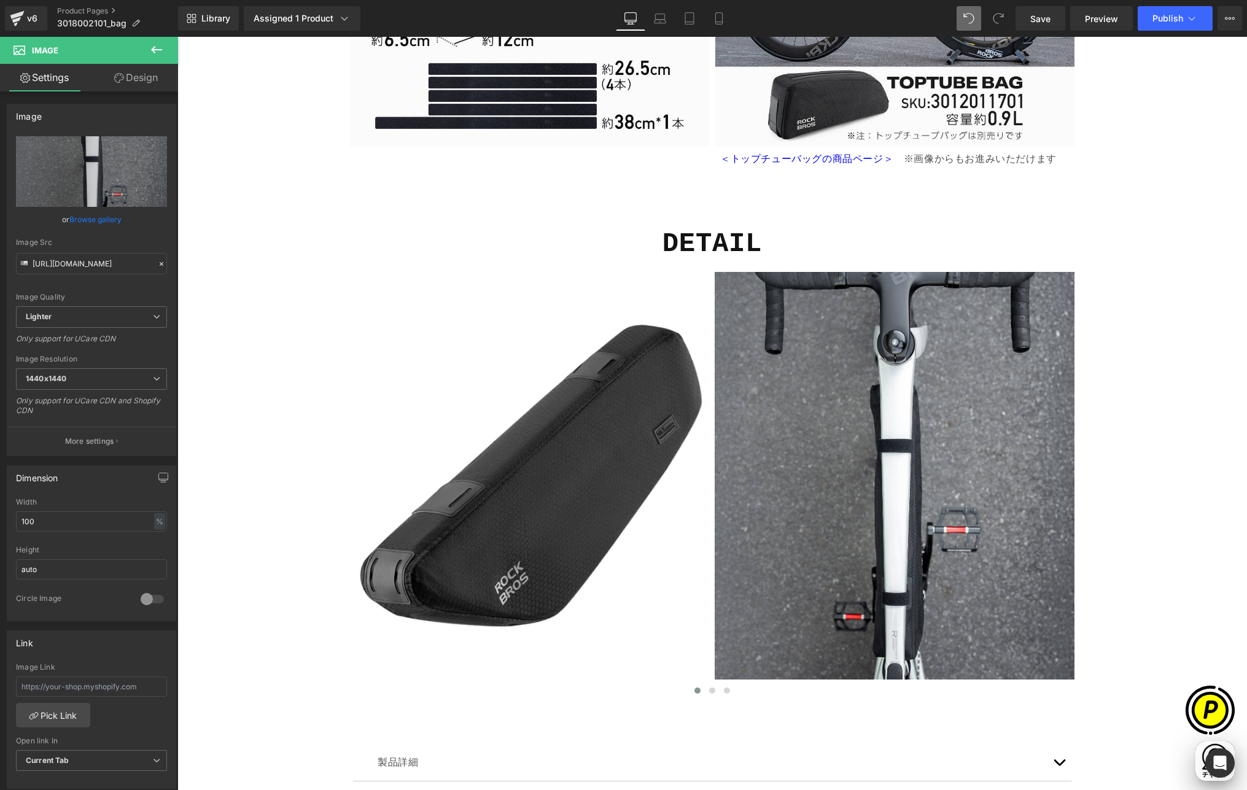
scroll to position [0, 718]
type input "[URL][DOMAIN_NAME]"
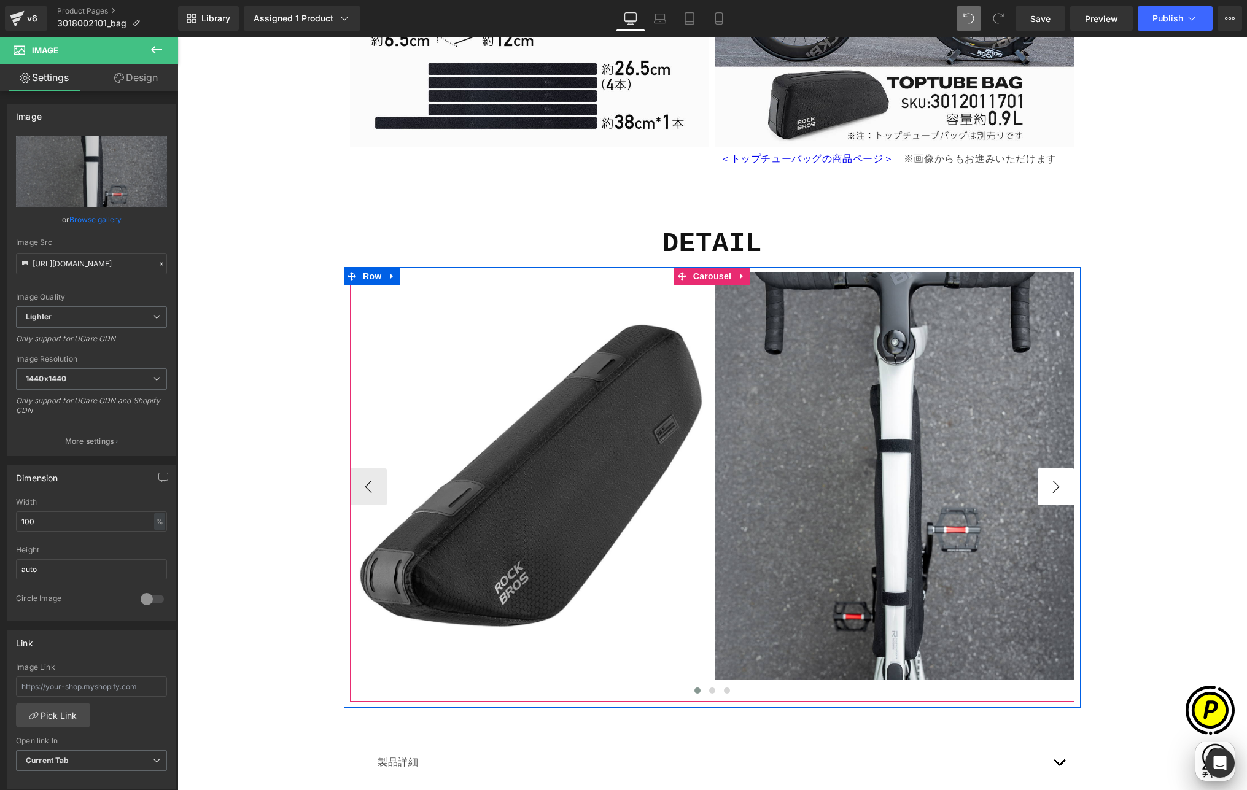
click at [1049, 490] on button "›" at bounding box center [1056, 487] width 37 height 37
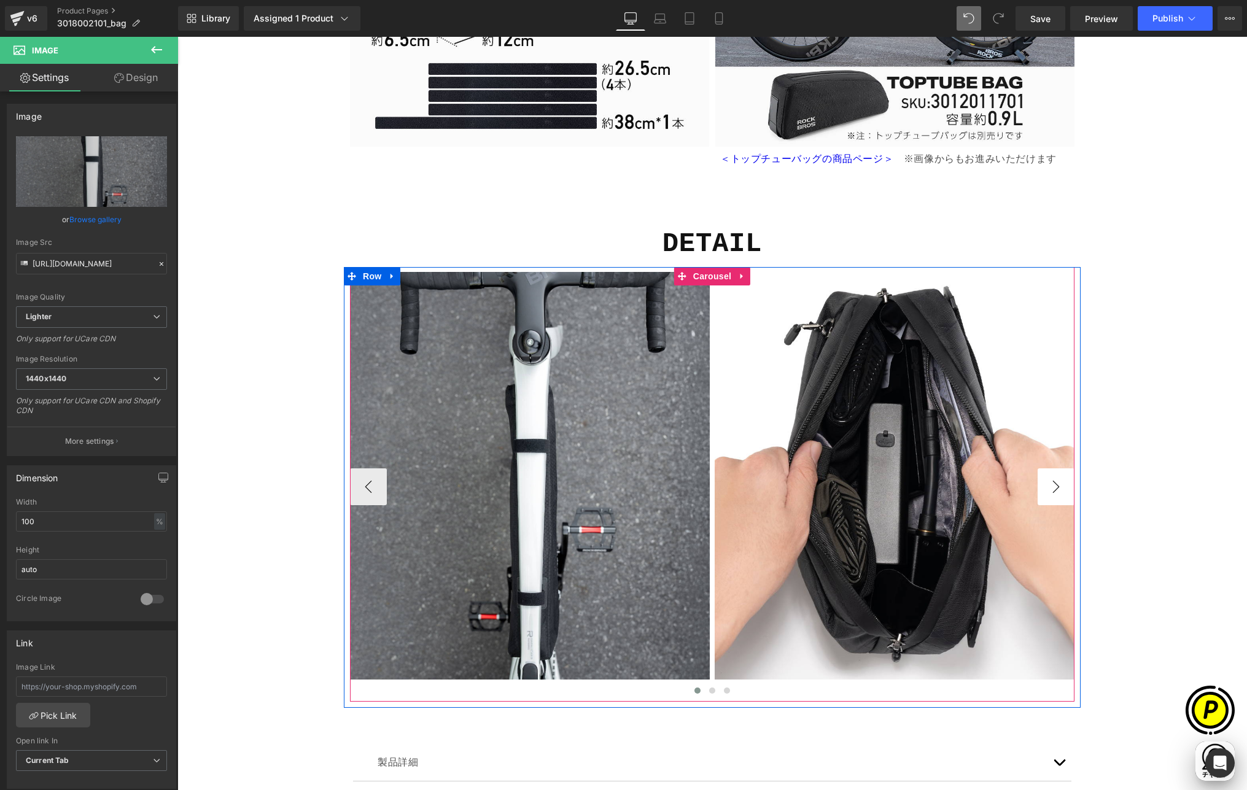
click at [1049, 490] on button "›" at bounding box center [1056, 487] width 37 height 37
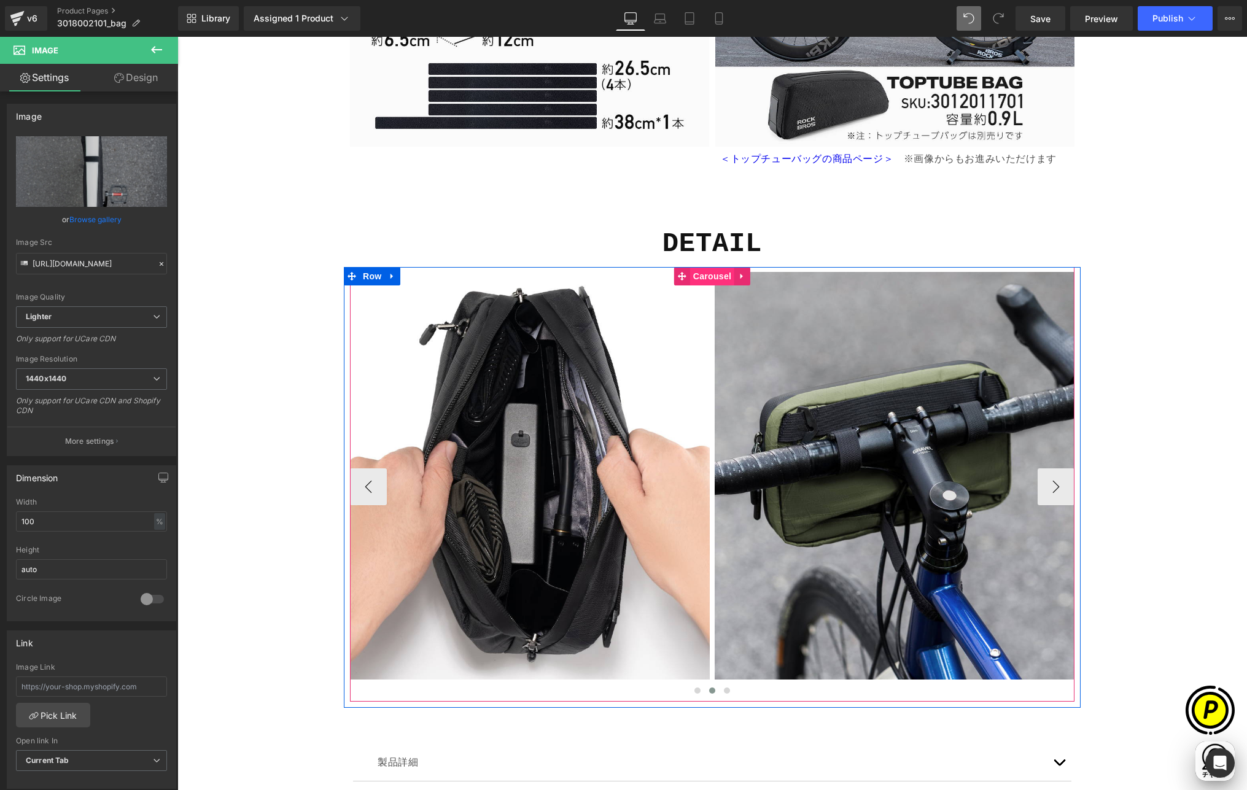
click at [702, 279] on span "Carousel" at bounding box center [712, 276] width 44 height 18
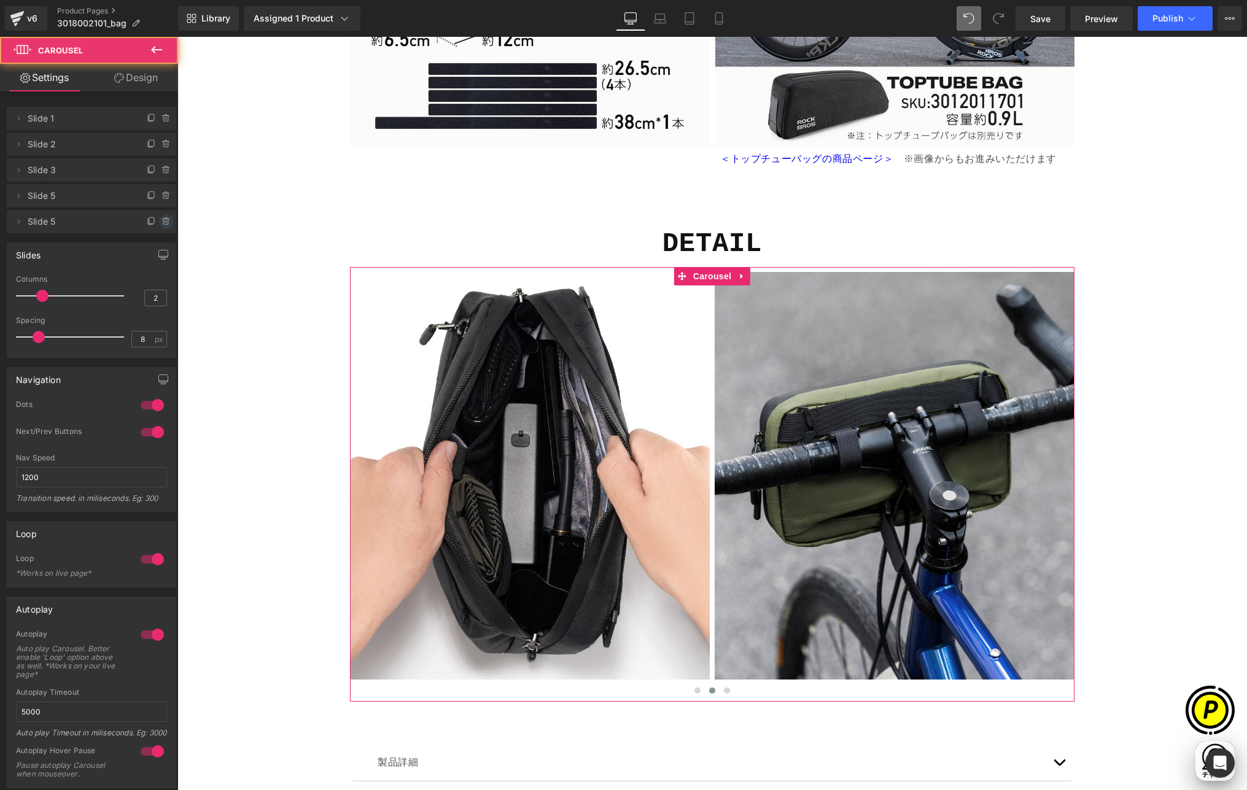
click at [161, 225] on icon at bounding box center [166, 222] width 10 height 10
click at [152, 224] on button "Delete" at bounding box center [153, 222] width 39 height 16
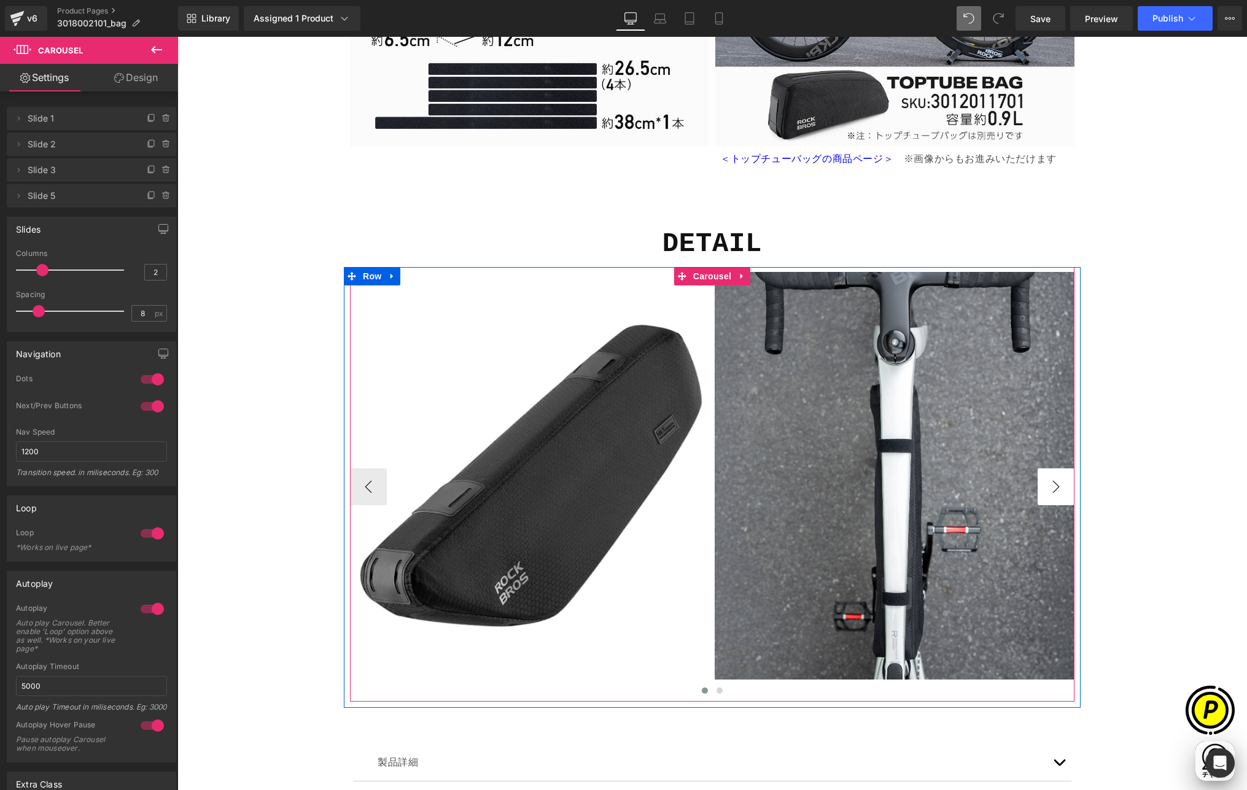
click at [1042, 481] on button "›" at bounding box center [1056, 487] width 37 height 37
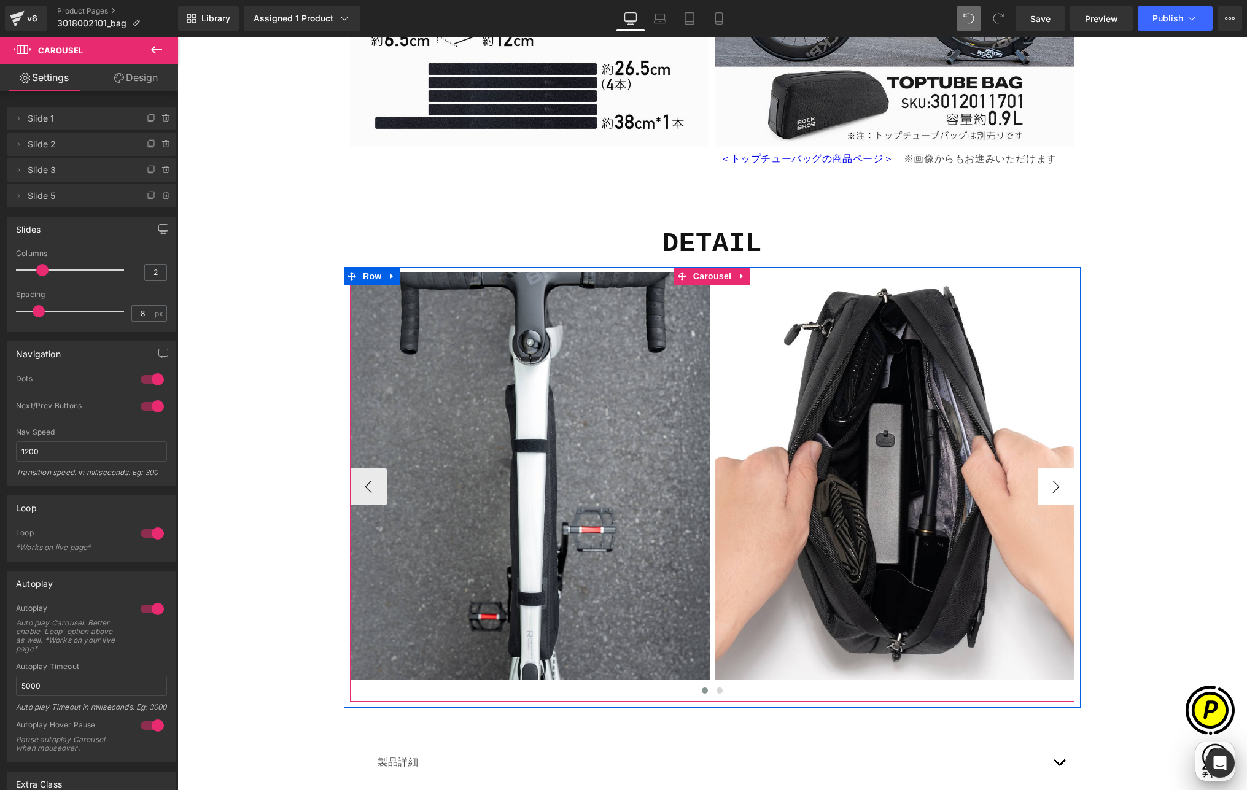
click at [1055, 482] on button "›" at bounding box center [1056, 487] width 37 height 37
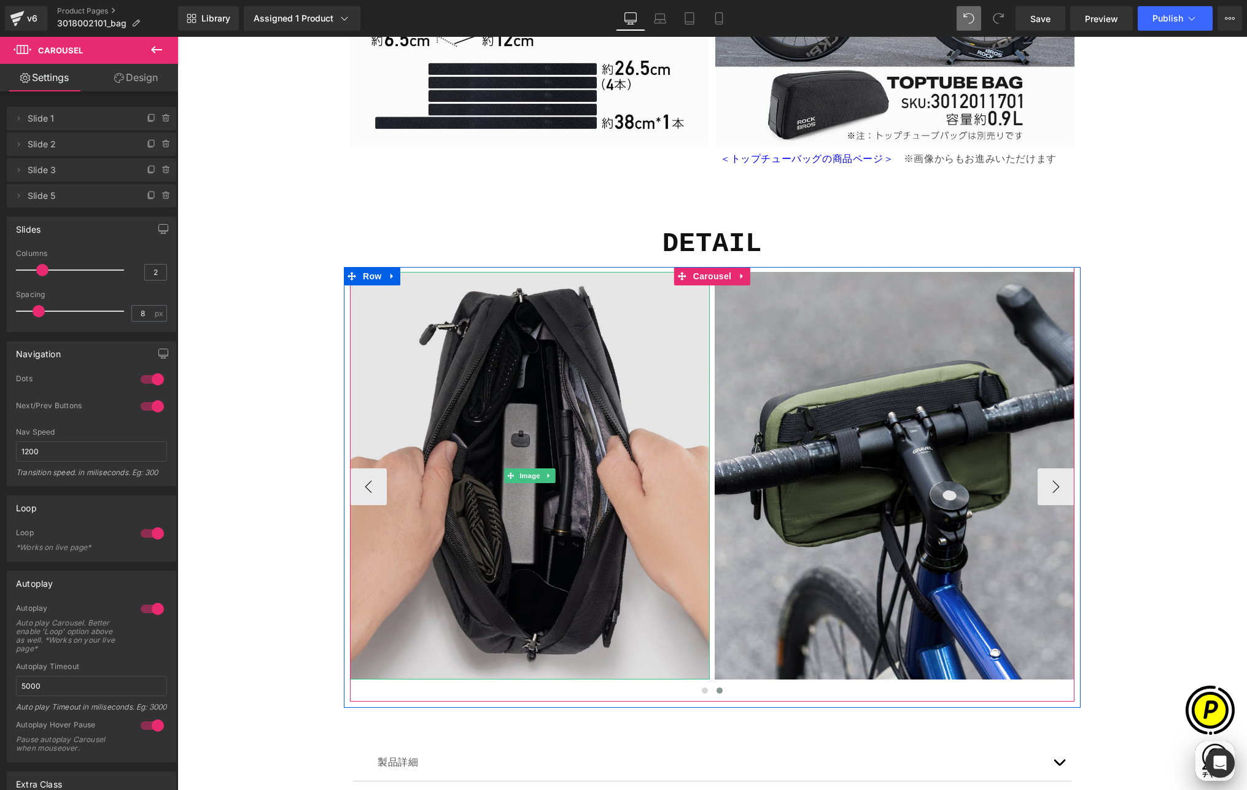
click at [505, 362] on img at bounding box center [530, 476] width 360 height 408
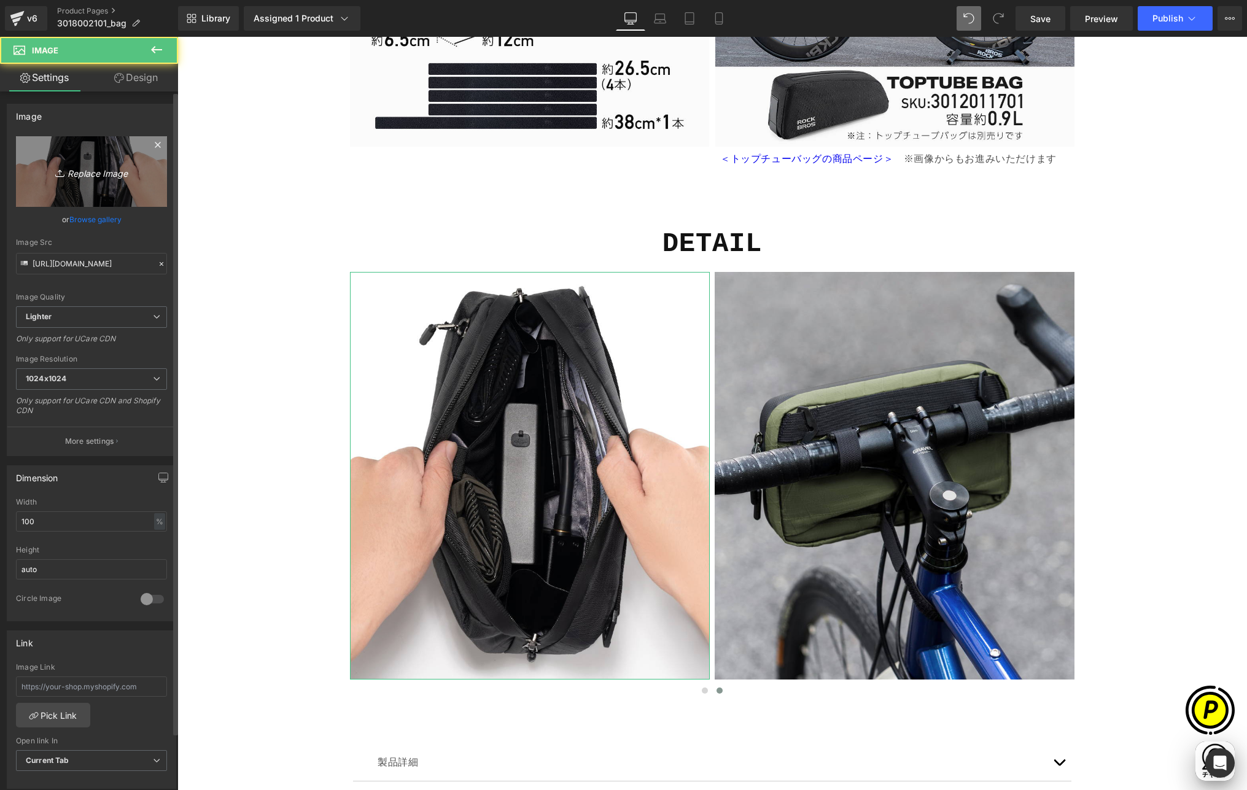
click at [87, 181] on link "Replace Image" at bounding box center [91, 171] width 151 height 71
type input "C:\fakepath\shopify-LP-3018002101_04-3.jpg"
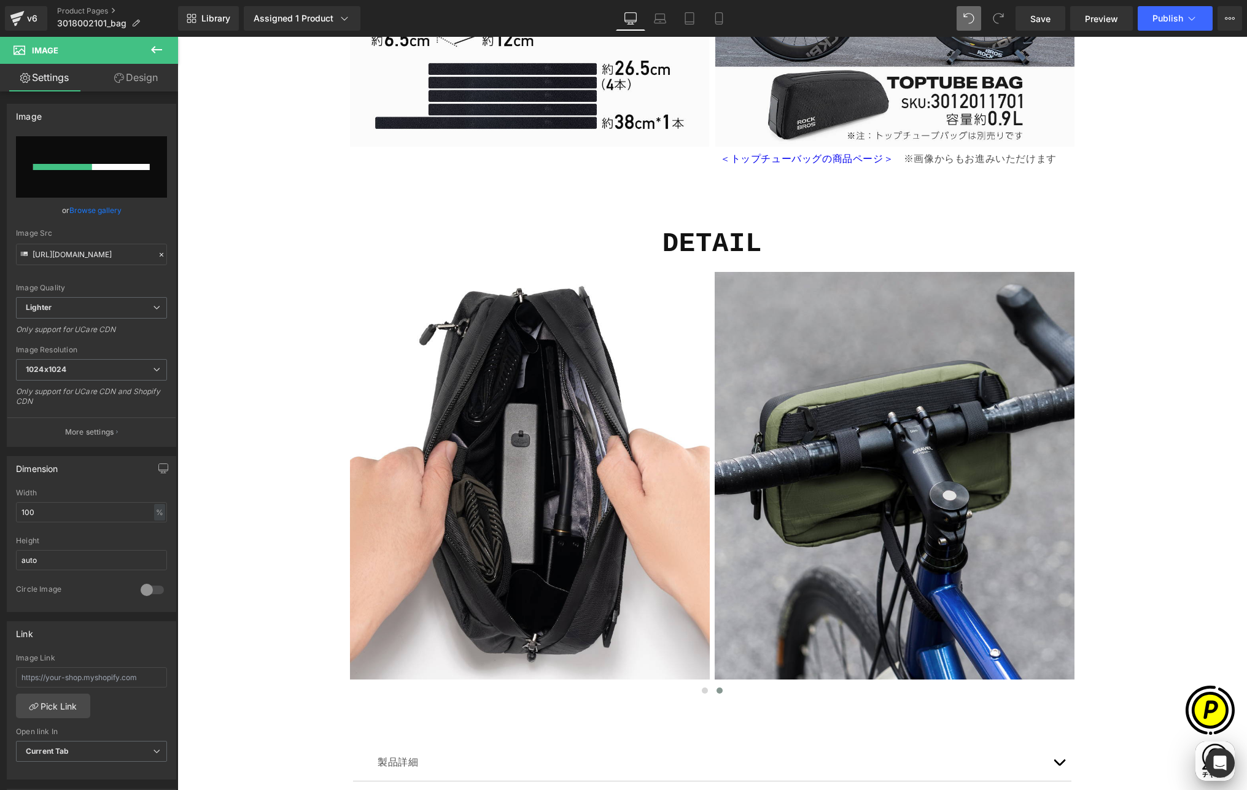
scroll to position [0, 479]
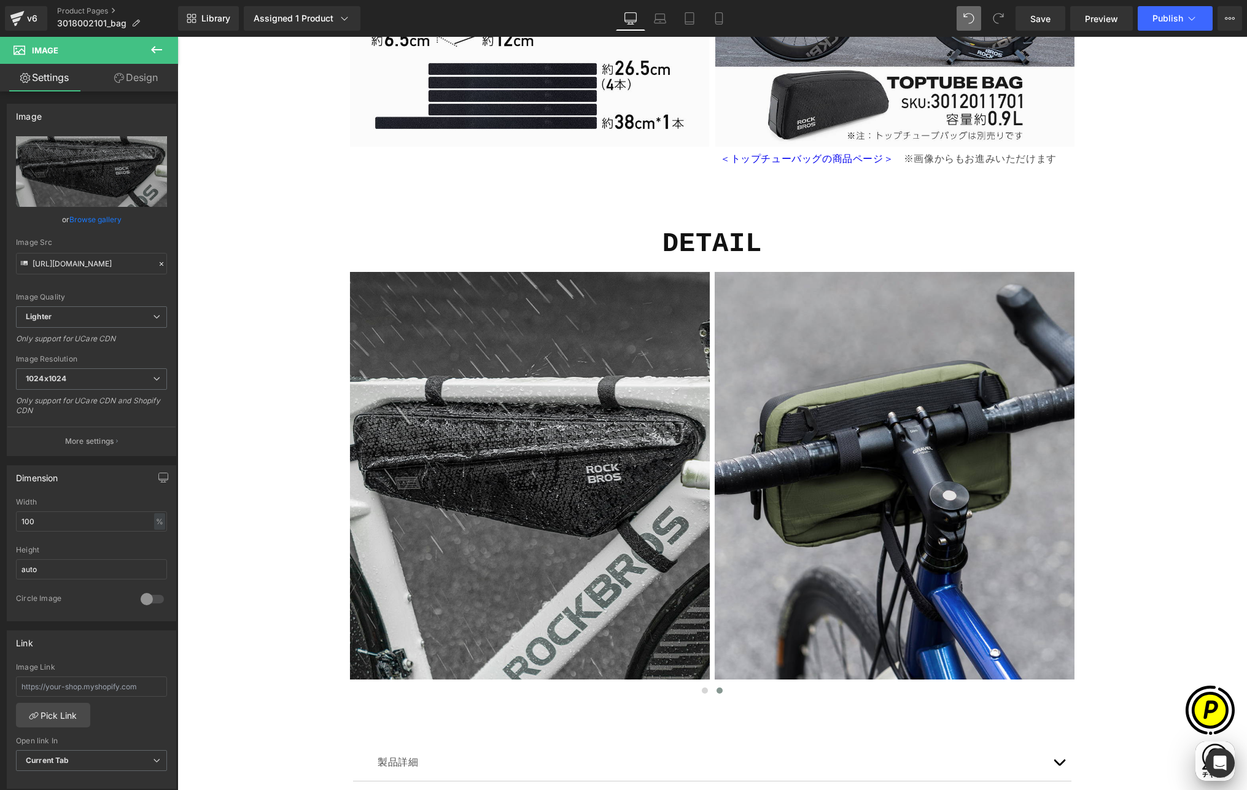
type input "[URL][DOMAIN_NAME]"
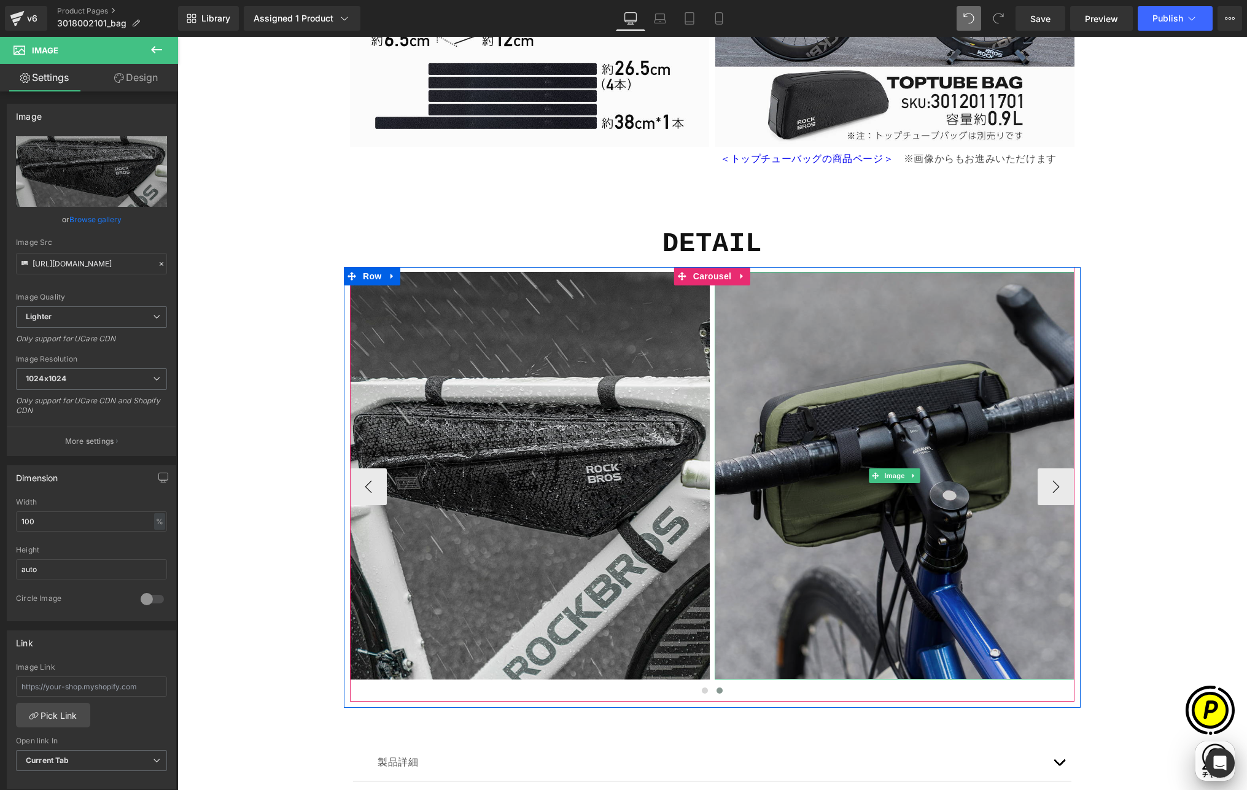
click at [795, 408] on img at bounding box center [895, 476] width 360 height 408
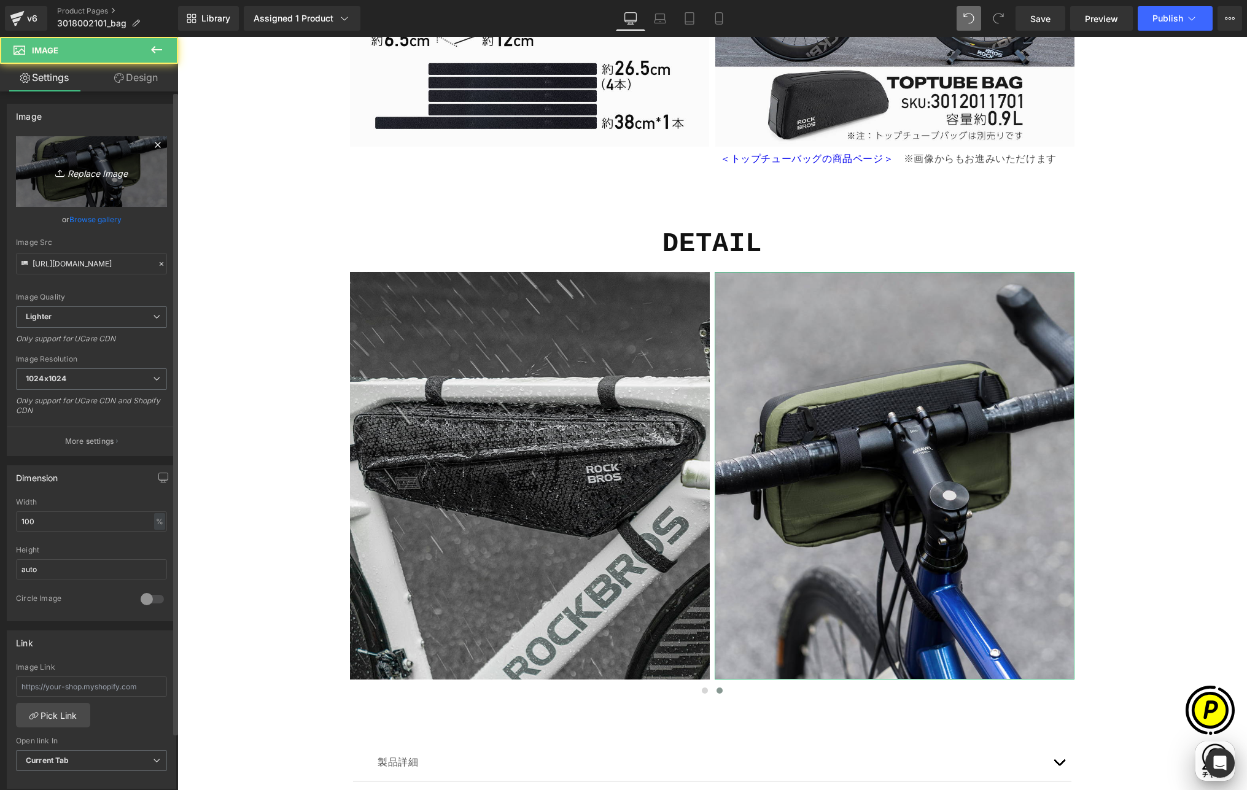
click at [98, 187] on link "Replace Image" at bounding box center [91, 171] width 151 height 71
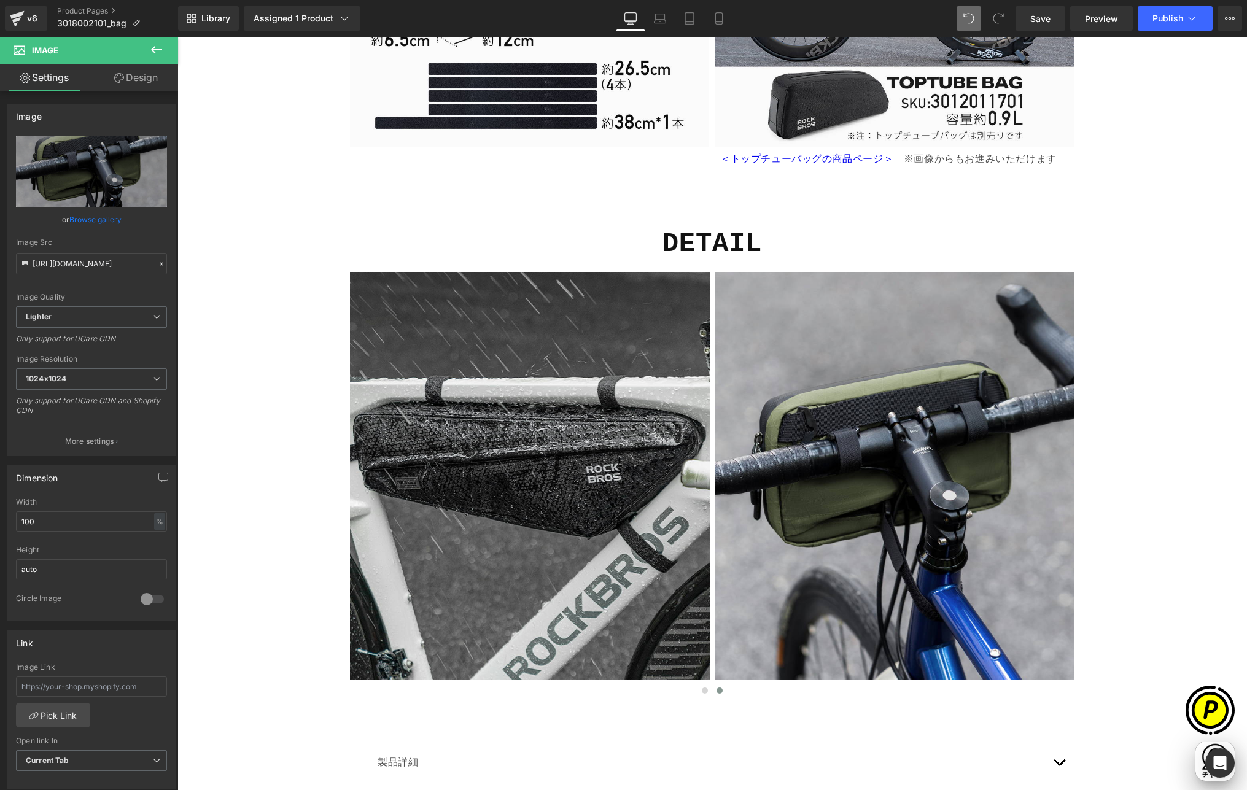
type input "C:\fakepath\shopify-LP-3018002101_04-4.jpg"
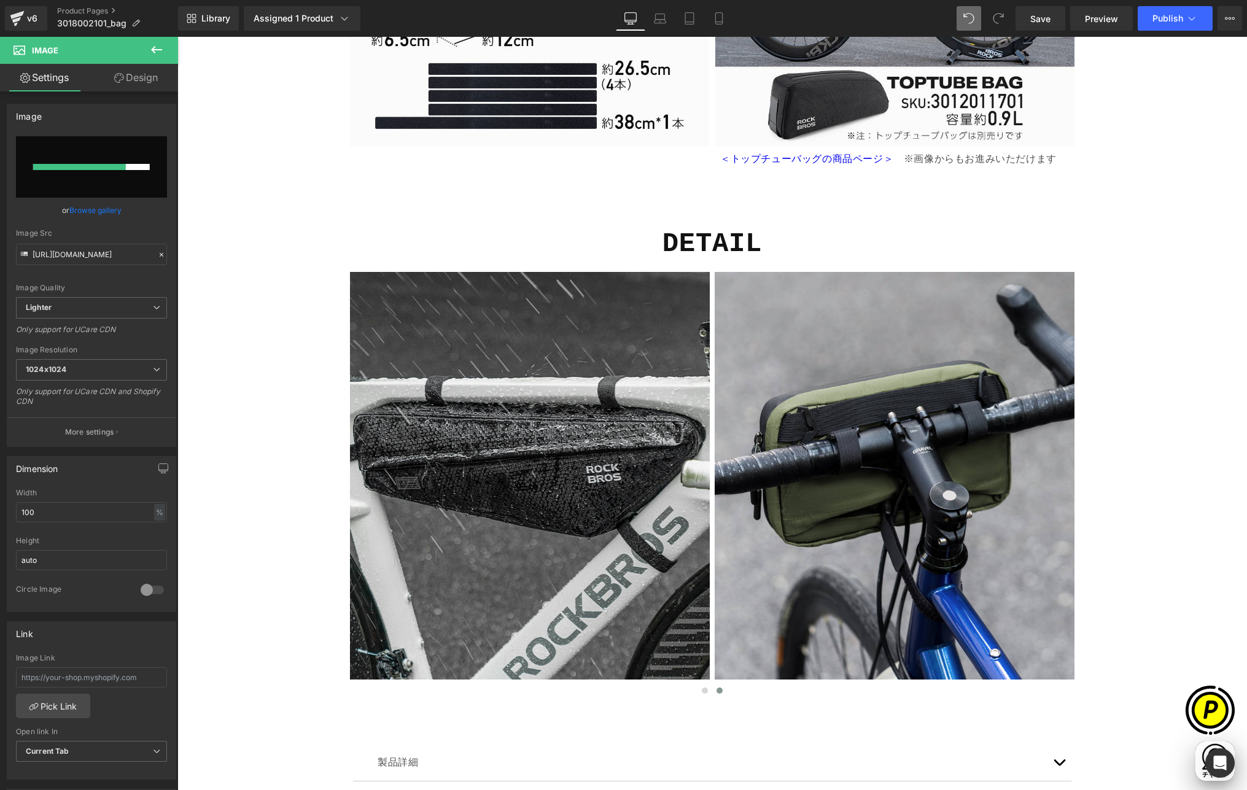
scroll to position [0, 0]
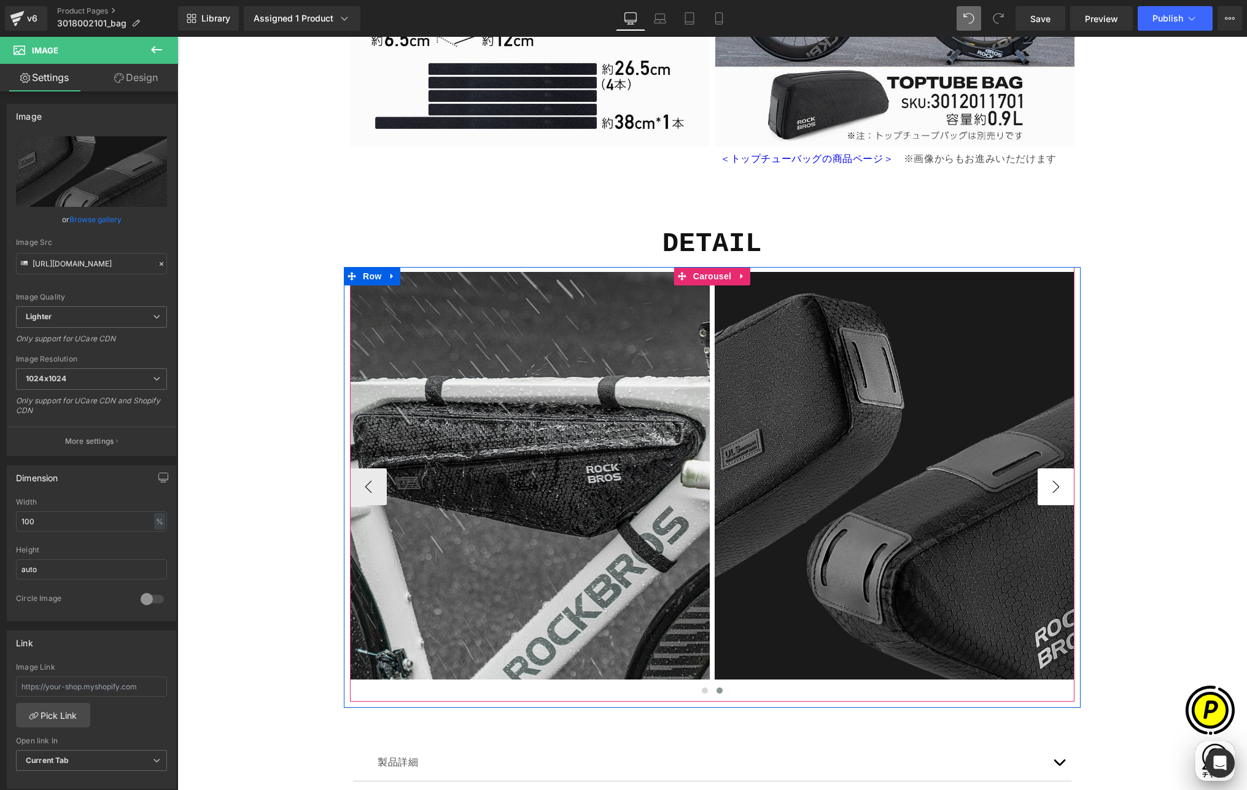
type input "[URL][DOMAIN_NAME]"
click at [1050, 486] on button "›" at bounding box center [1056, 487] width 37 height 37
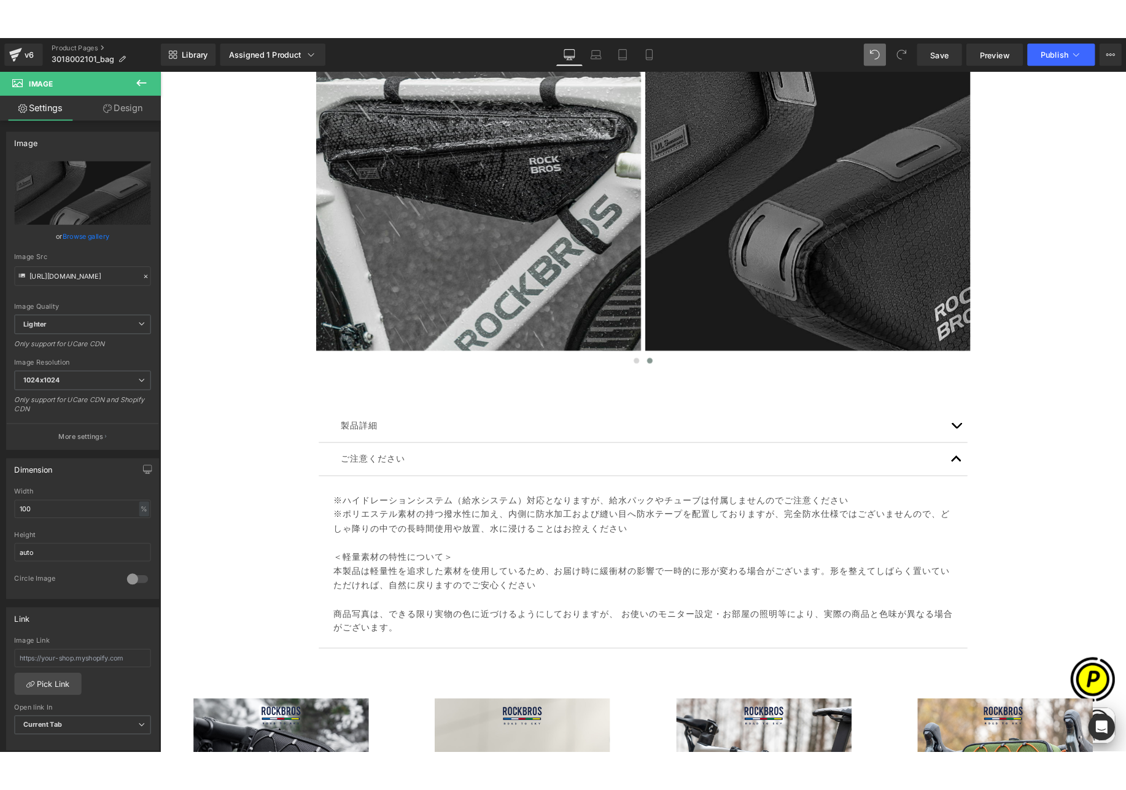
scroll to position [4222, 0]
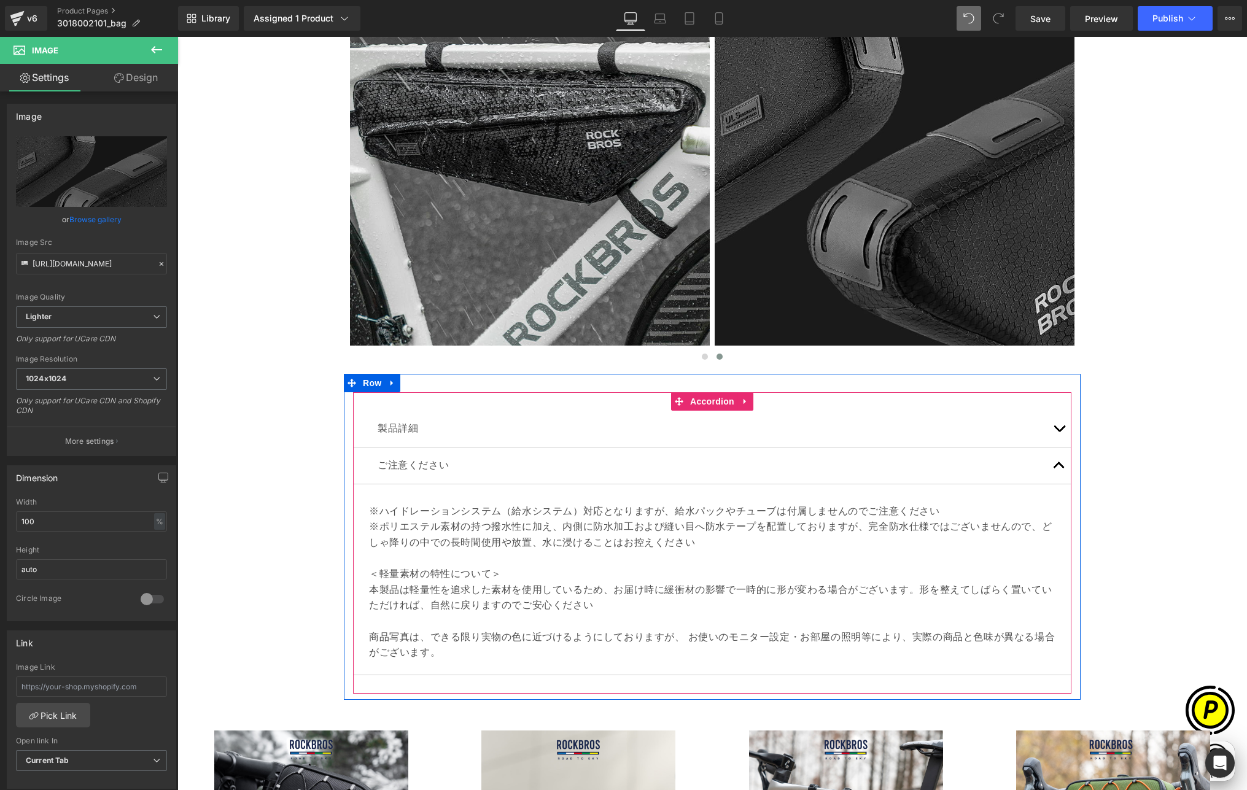
click at [1053, 430] on button "button" at bounding box center [1059, 429] width 25 height 36
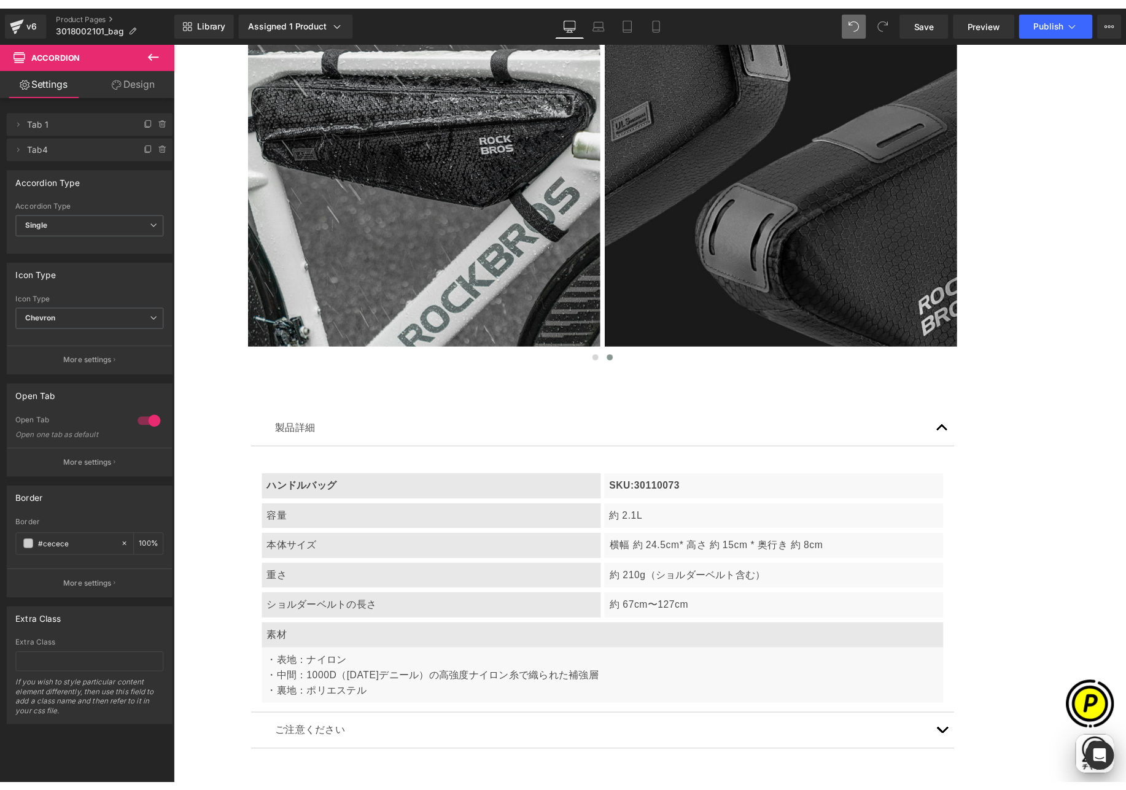
scroll to position [0, 479]
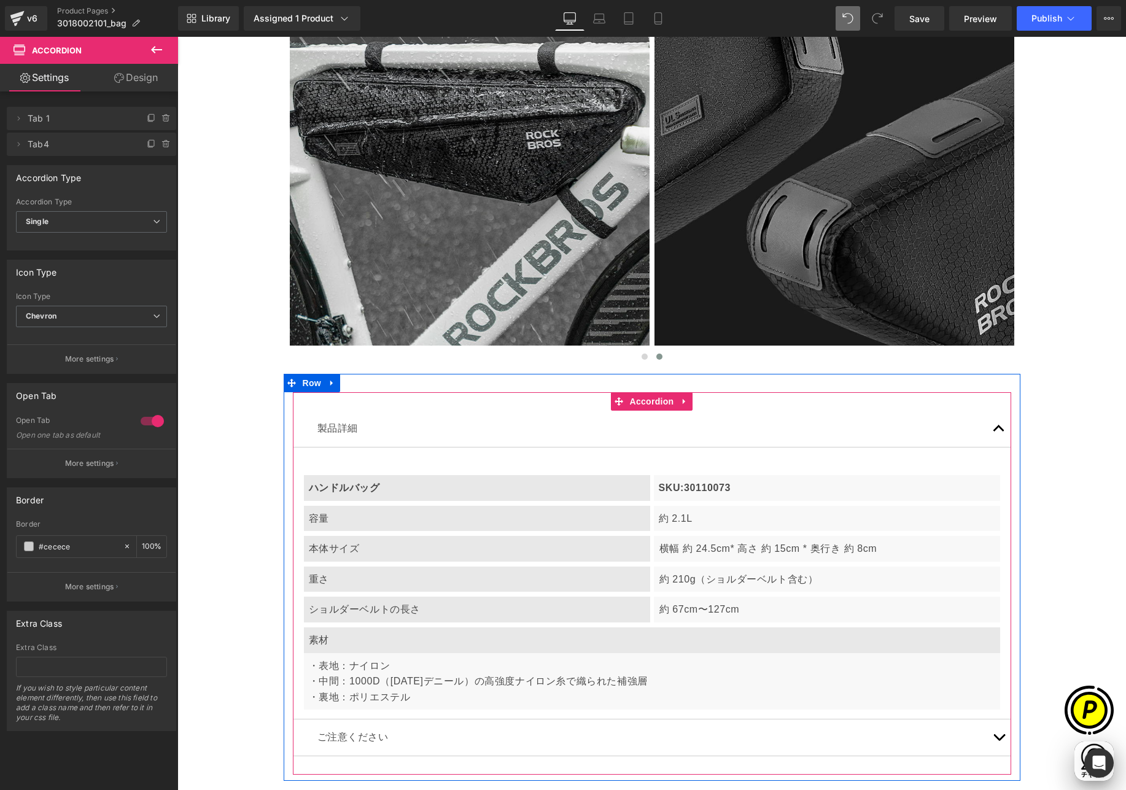
click at [376, 487] on p "ハンドルバッグ" at bounding box center [477, 488] width 337 height 16
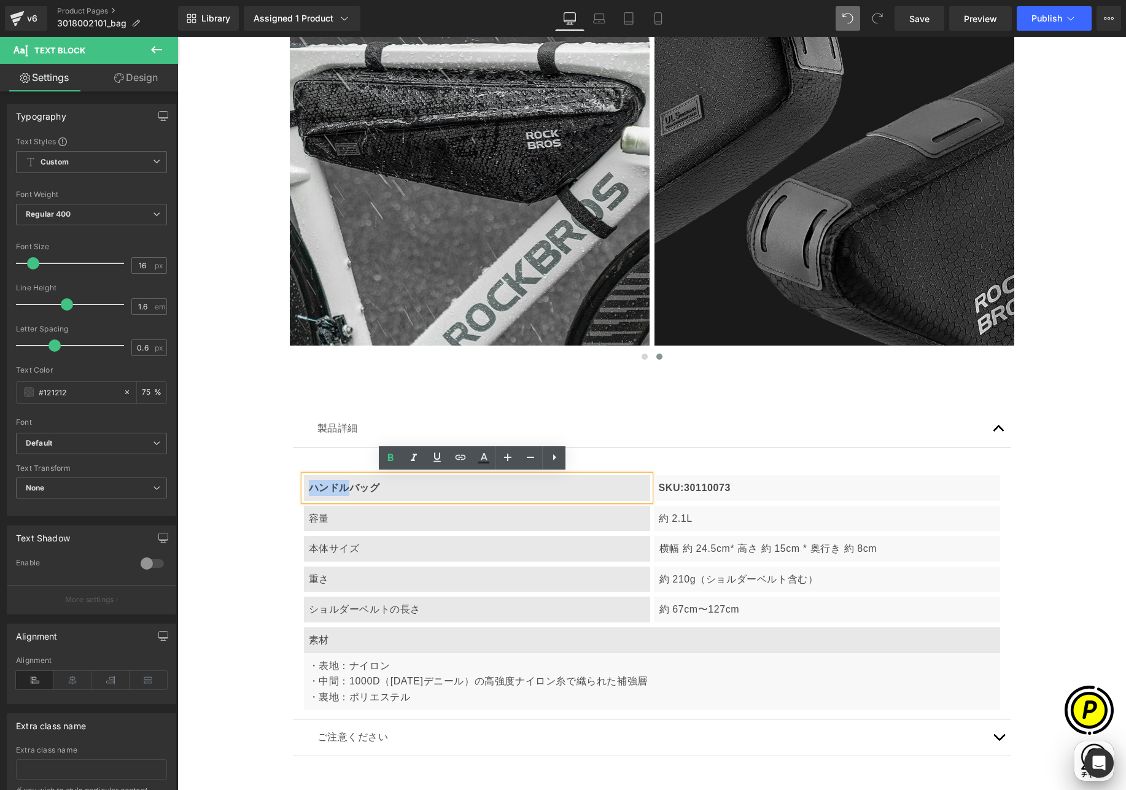
drag, startPoint x: 303, startPoint y: 488, endPoint x: 340, endPoint y: 488, distance: 36.8
click at [340, 488] on div "ハンドルバッグ" at bounding box center [477, 488] width 346 height 26
click at [703, 518] on p "約 2.1L" at bounding box center [827, 519] width 337 height 16
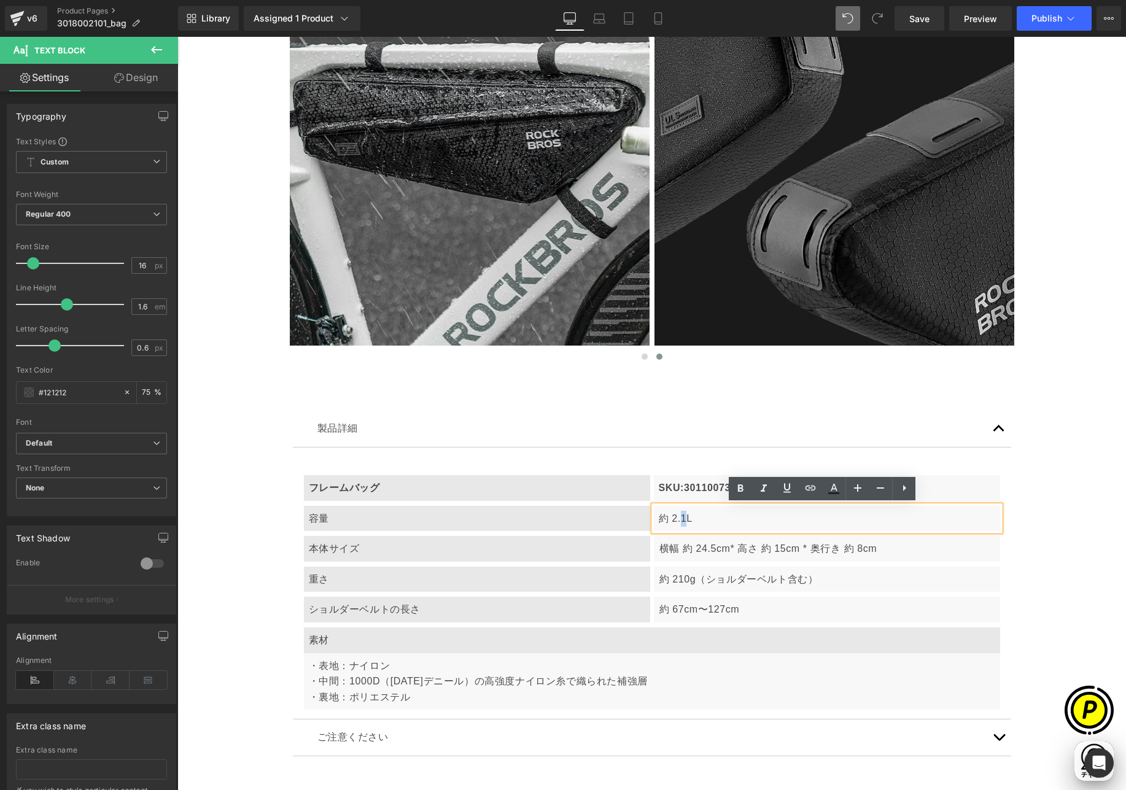
click at [679, 518] on p "約 2.1L" at bounding box center [827, 519] width 337 height 16
click at [703, 551] on p "横幅 約 24.5cm* 高さ 約 15cm * 奥行き 約 8cm" at bounding box center [828, 549] width 336 height 16
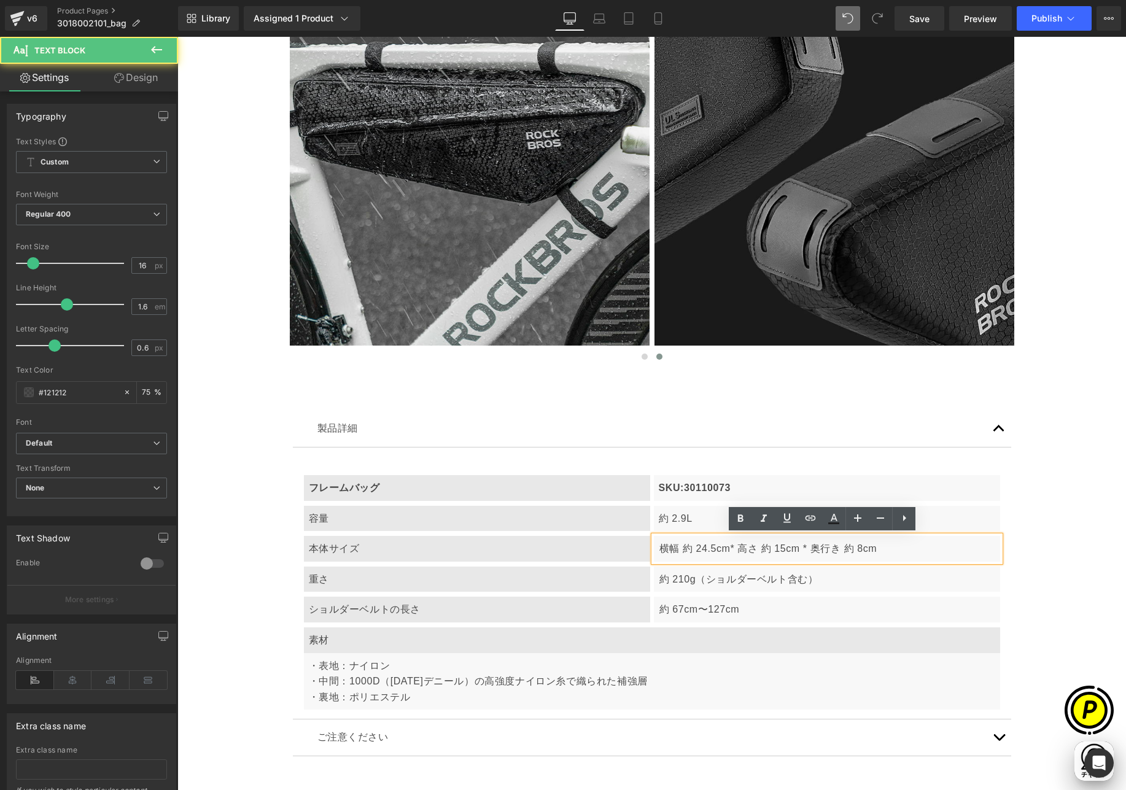
scroll to position [0, 479]
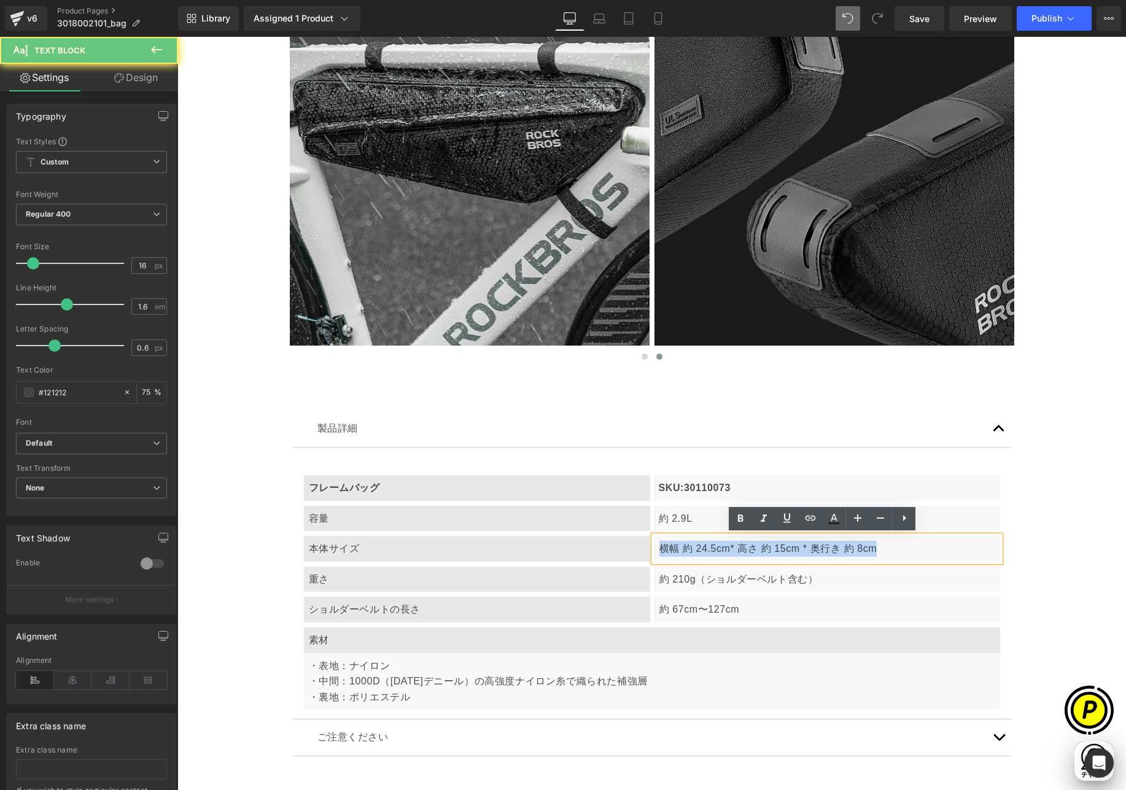
drag, startPoint x: 654, startPoint y: 546, endPoint x: 899, endPoint y: 551, distance: 245.1
click at [900, 551] on p "横幅 約 24.5cm* 高さ 約 15cm * 奥行き 約 8cm" at bounding box center [828, 549] width 336 height 16
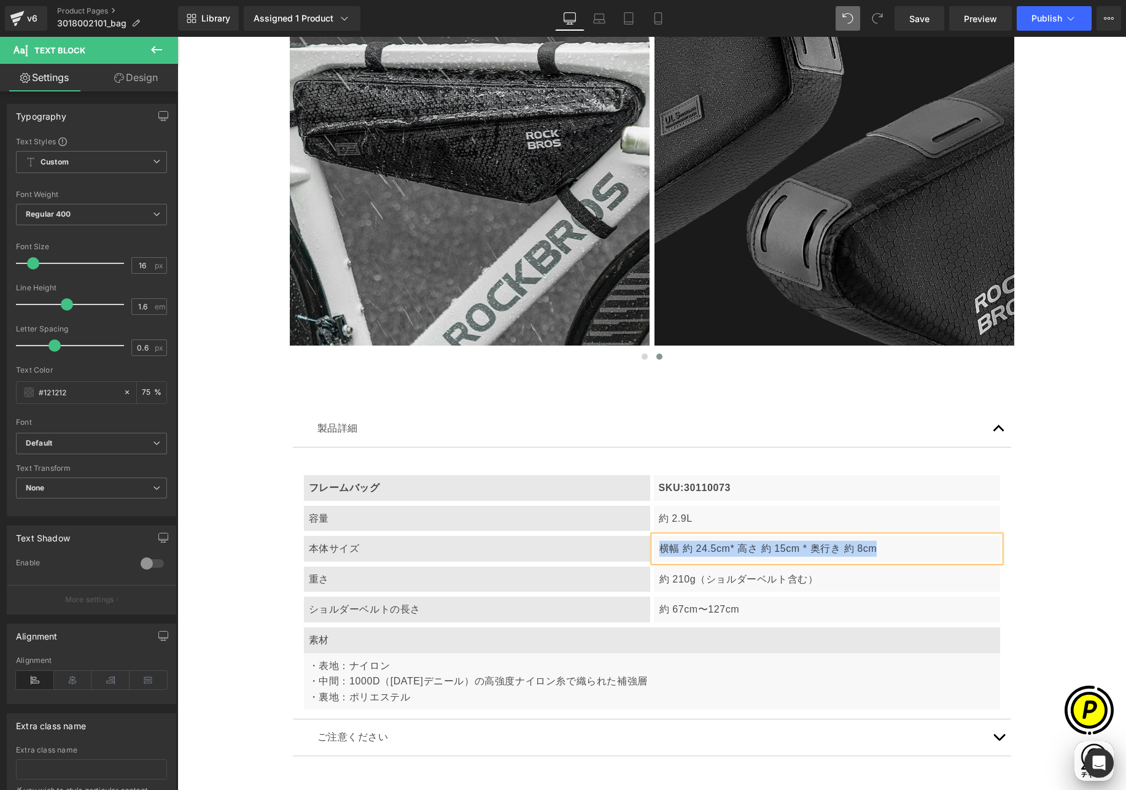
paste div
click at [688, 550] on p "全長 約44cm * 高さ約14cm * 幅 約6.5cm" at bounding box center [828, 549] width 336 height 16
click at [758, 548] on p "全長 約 44cm * 高さ約14cm * 幅 約6.5cm" at bounding box center [828, 549] width 336 height 16
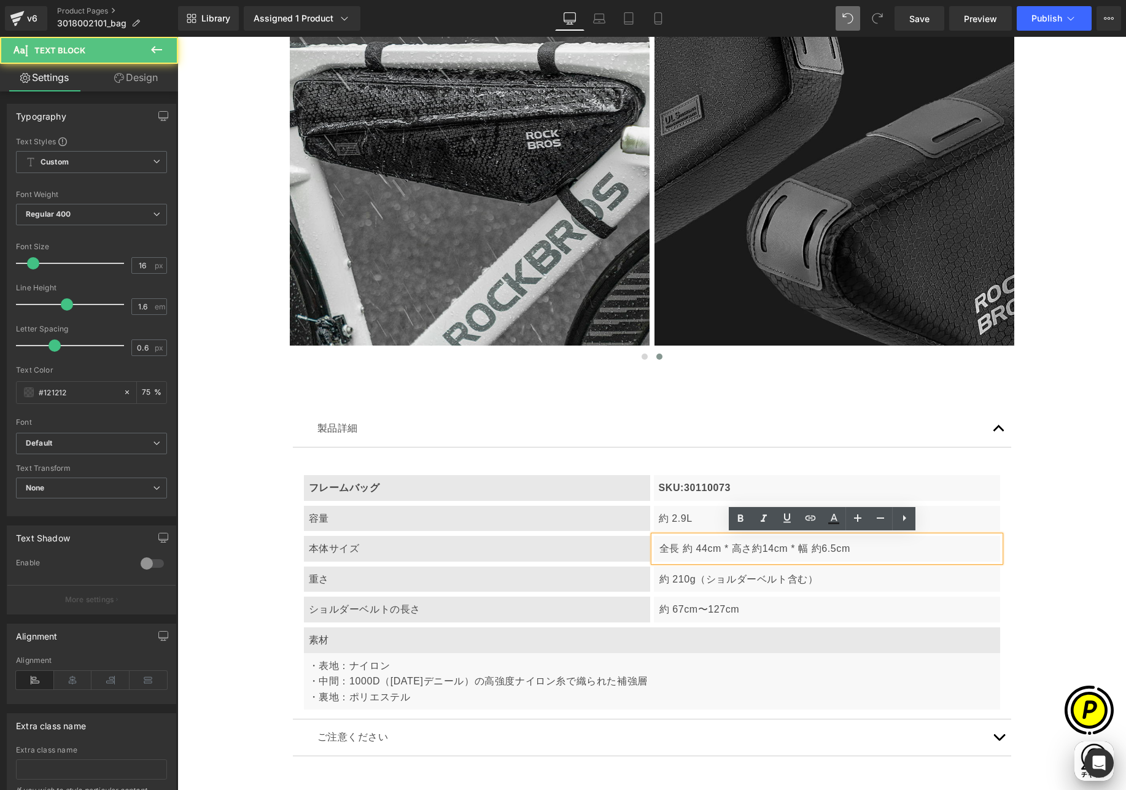
scroll to position [0, 718]
click at [747, 550] on p "全長 約 44cm * 高さ約14cm * 幅 約6.5cm" at bounding box center [828, 549] width 336 height 16
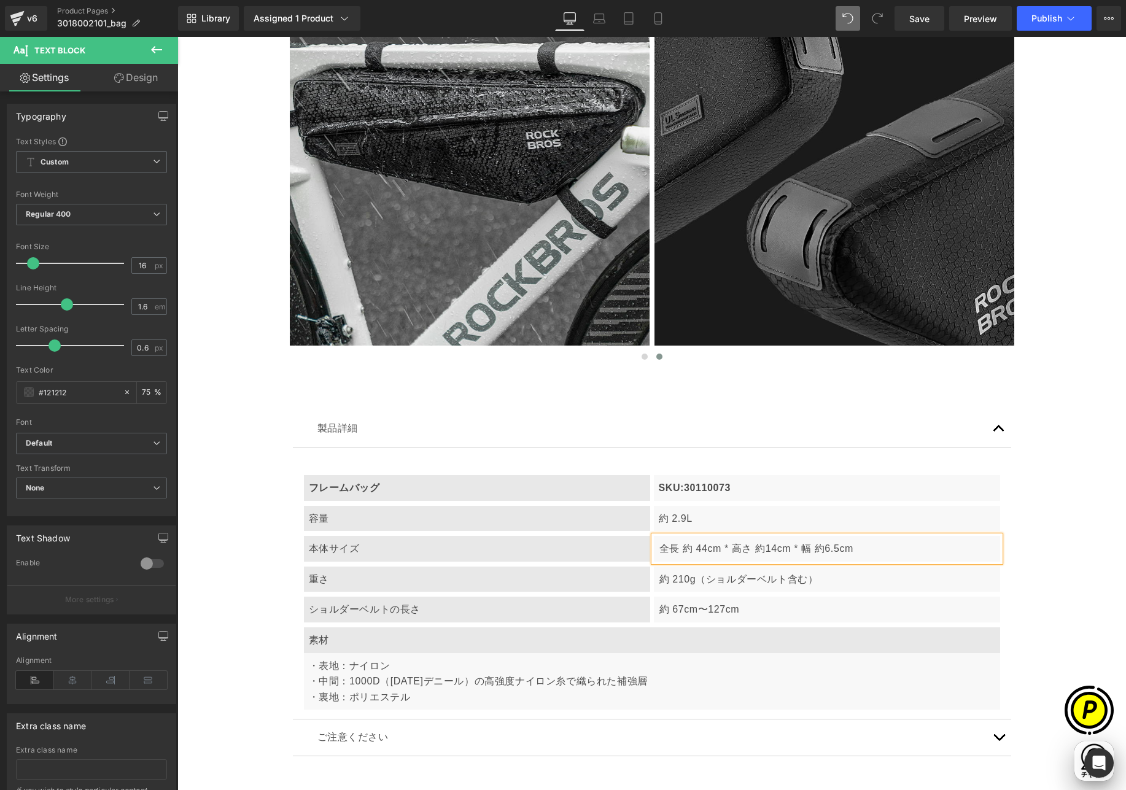
click at [759, 549] on p "全長 約 44cm * 高さ 約14cm * 幅 約6.5cm" at bounding box center [828, 549] width 336 height 16
click at [825, 548] on p "全長 約 44cm * 高さ 約 14cm * 幅 約6.5cm" at bounding box center [828, 549] width 336 height 16
click at [690, 583] on p "約 210g（ショルダーベルト含む）" at bounding box center [828, 580] width 336 height 16
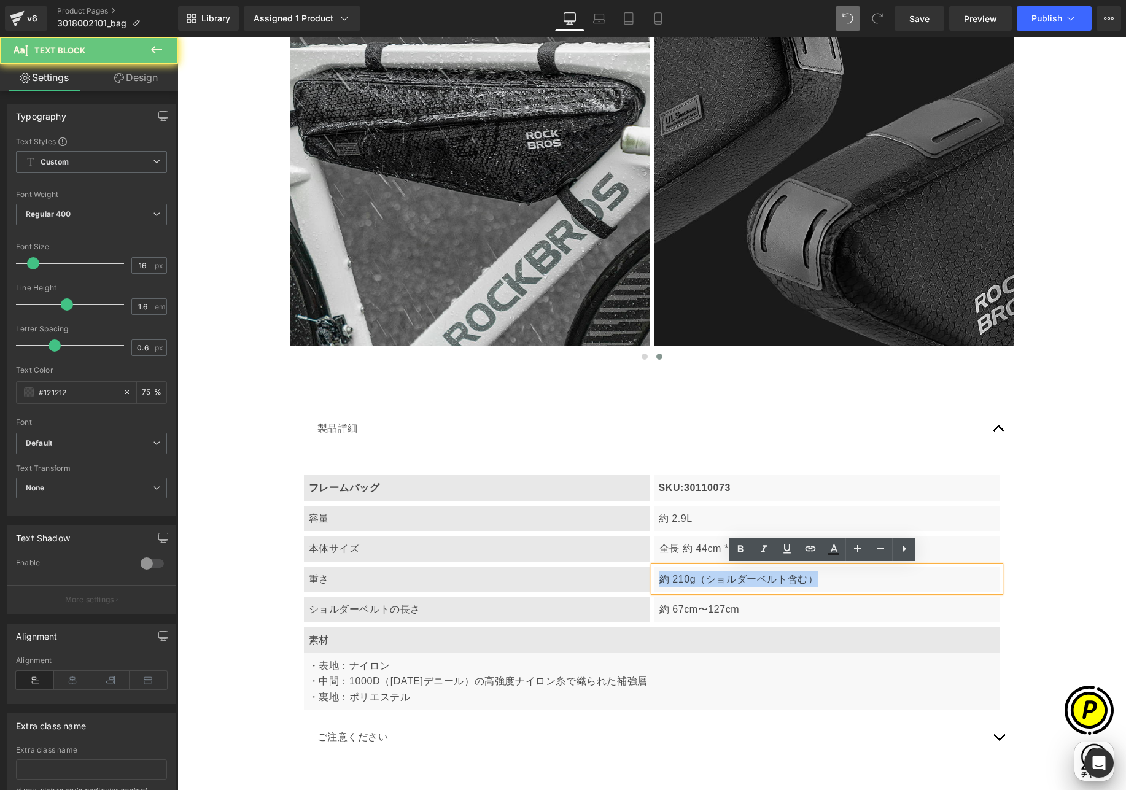
drag, startPoint x: 651, startPoint y: 577, endPoint x: 837, endPoint y: 580, distance: 186.1
click at [837, 580] on div "約 210g（ショルダーベルト含む）" at bounding box center [827, 580] width 346 height 26
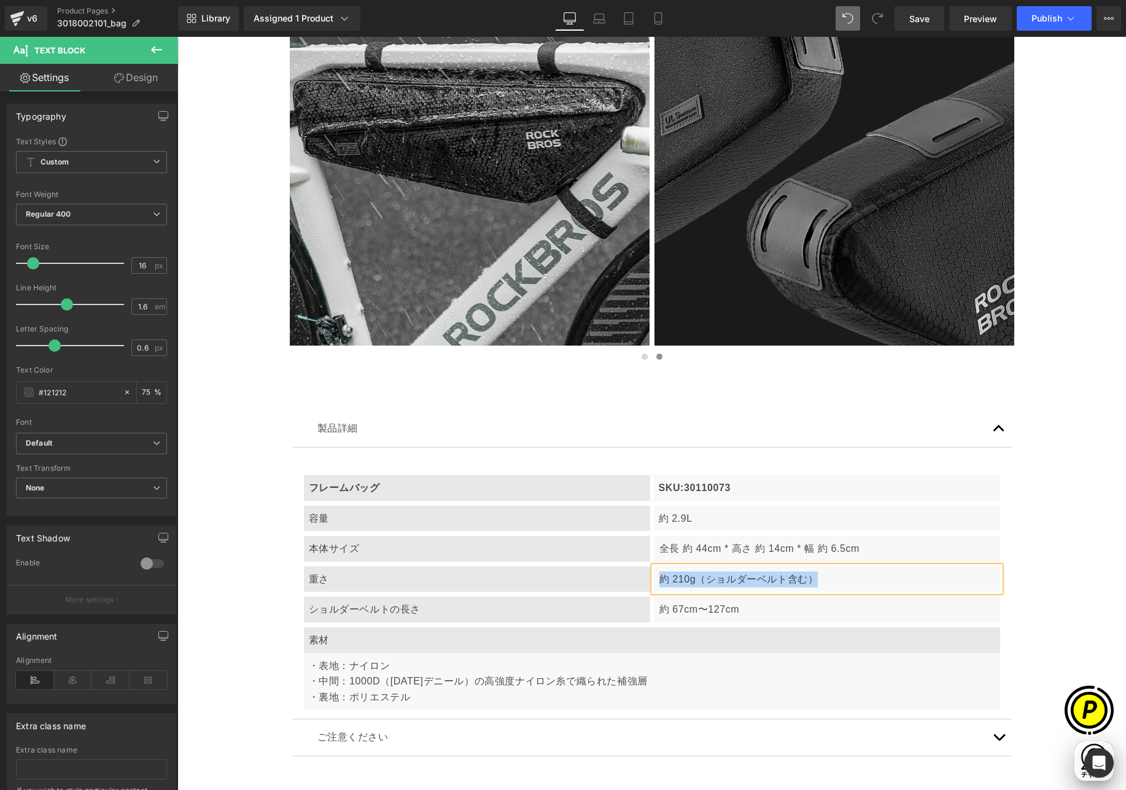
paste div
click at [666, 581] on p "約127g（固定用ベルト含む）" at bounding box center [828, 580] width 336 height 16
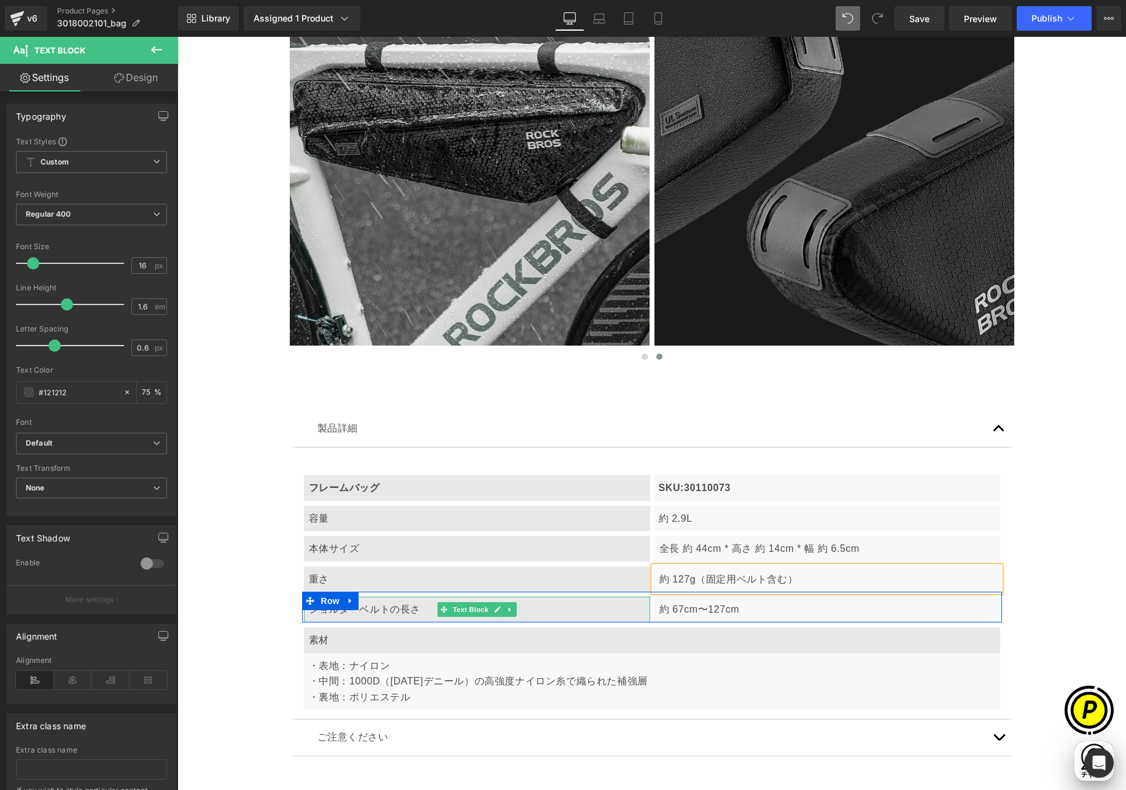
click at [373, 611] on div "ショルダーベルトの長さ" at bounding box center [477, 610] width 346 height 26
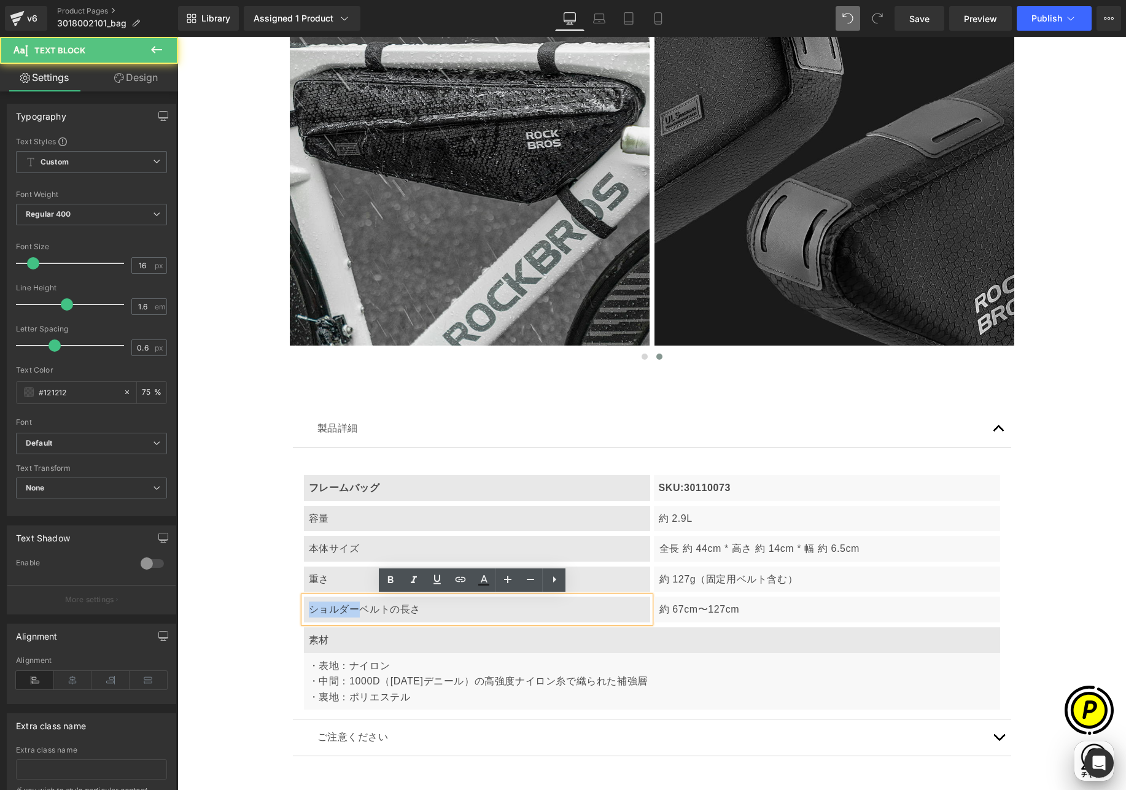
drag, startPoint x: 306, startPoint y: 607, endPoint x: 357, endPoint y: 608, distance: 51.0
click at [357, 608] on div "ショルダーベルトの長さ" at bounding box center [477, 610] width 346 height 26
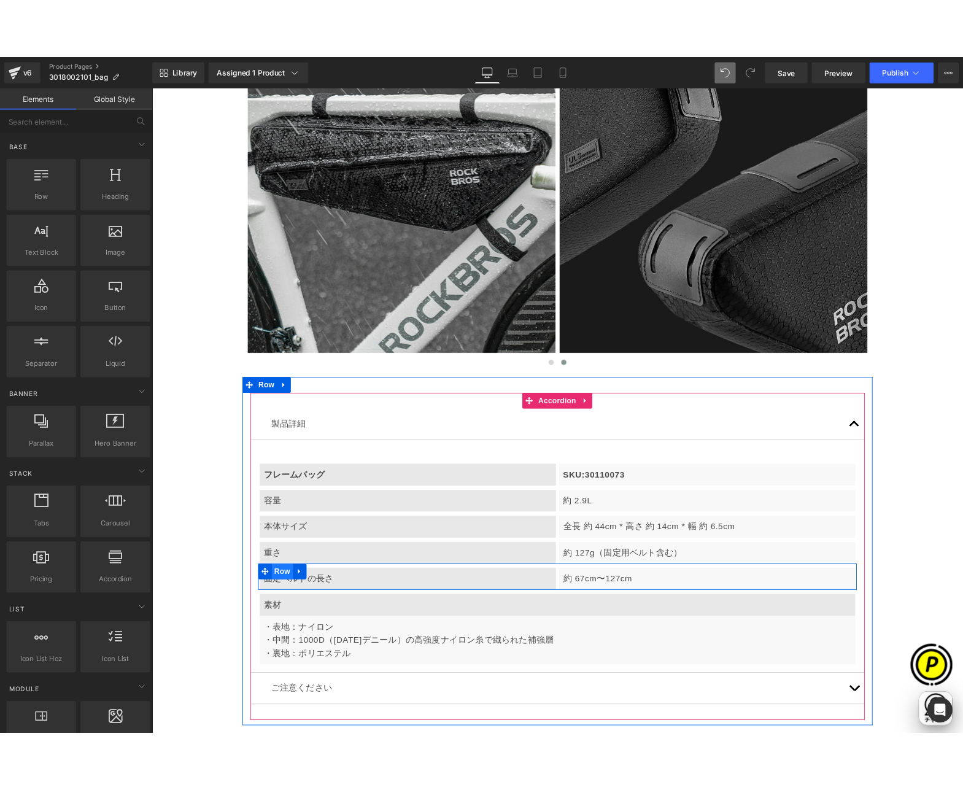
scroll to position [0, 239]
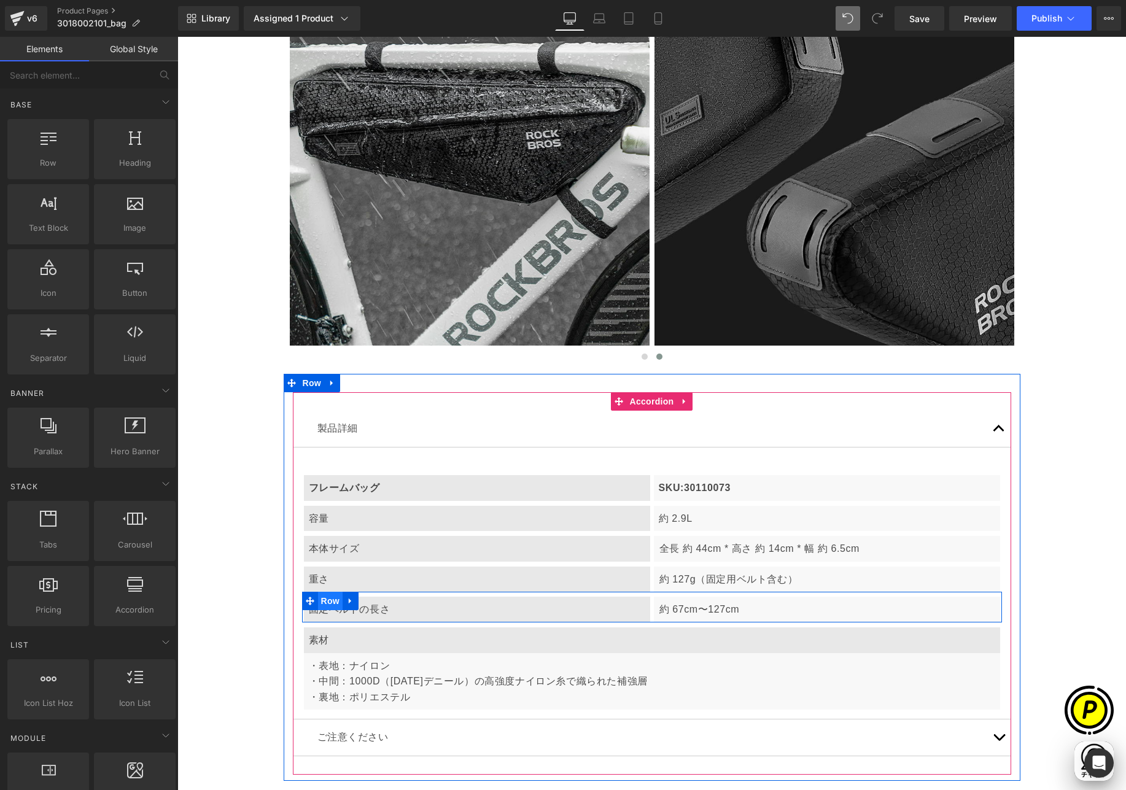
click at [329, 601] on span "Row" at bounding box center [330, 601] width 25 height 18
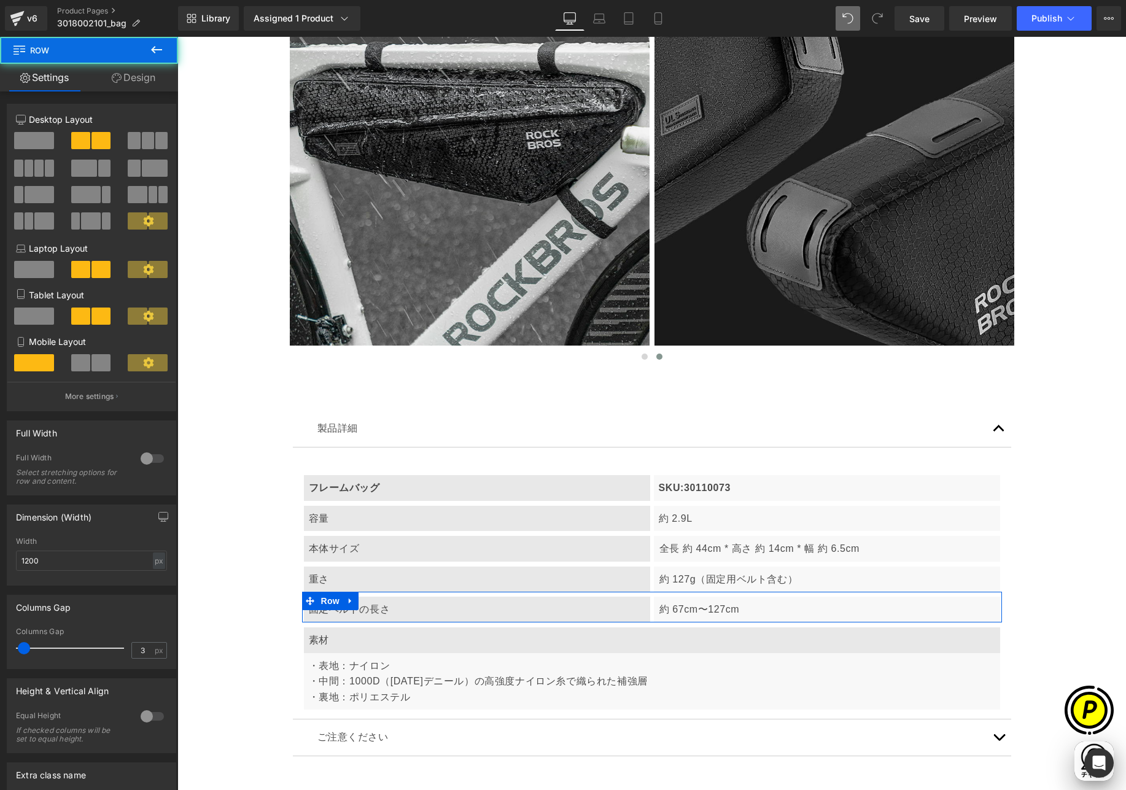
drag, startPoint x: 37, startPoint y: 141, endPoint x: 203, endPoint y: 360, distance: 275.3
click at [37, 141] on span at bounding box center [34, 140] width 40 height 17
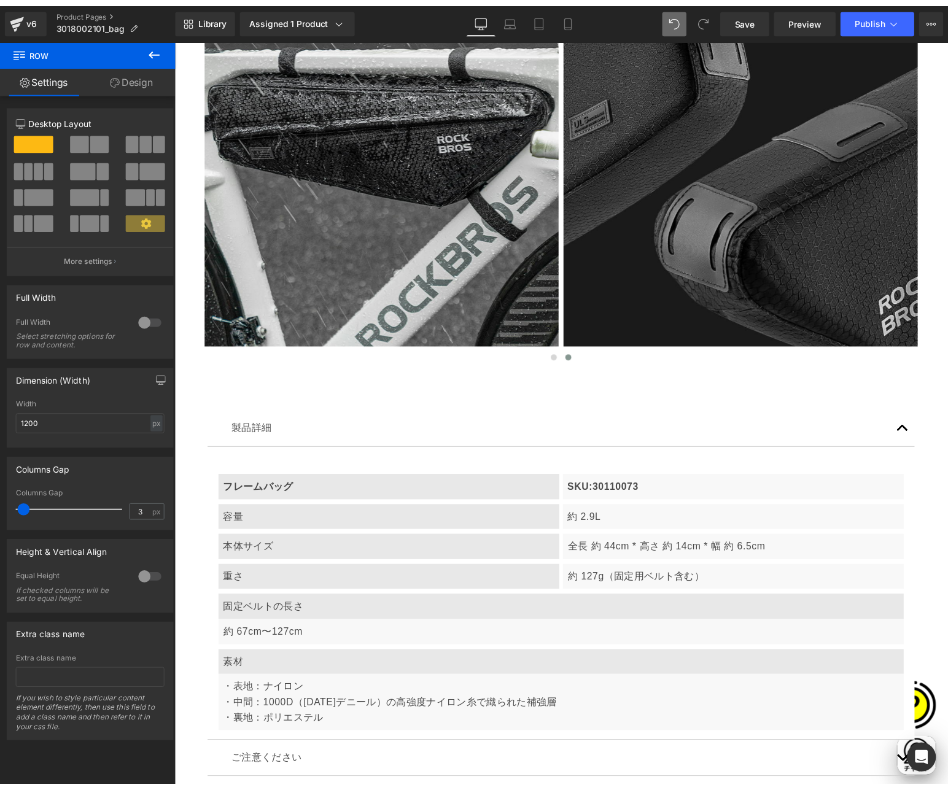
scroll to position [0, 479]
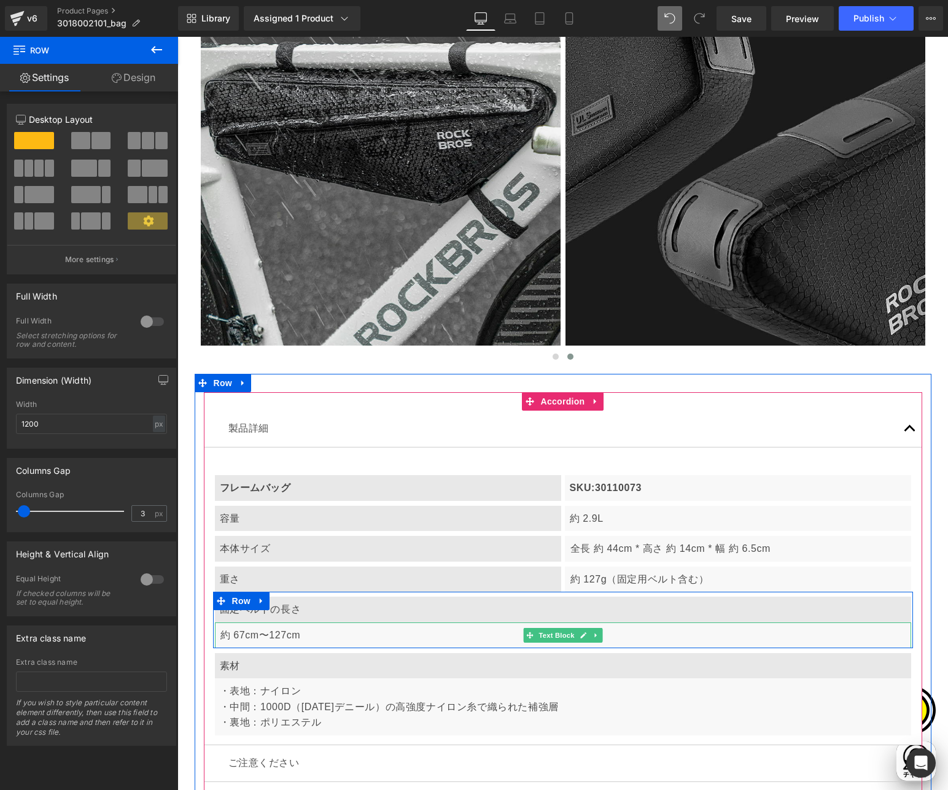
click at [268, 639] on p "約 67cm〜127cm" at bounding box center [563, 636] width 686 height 16
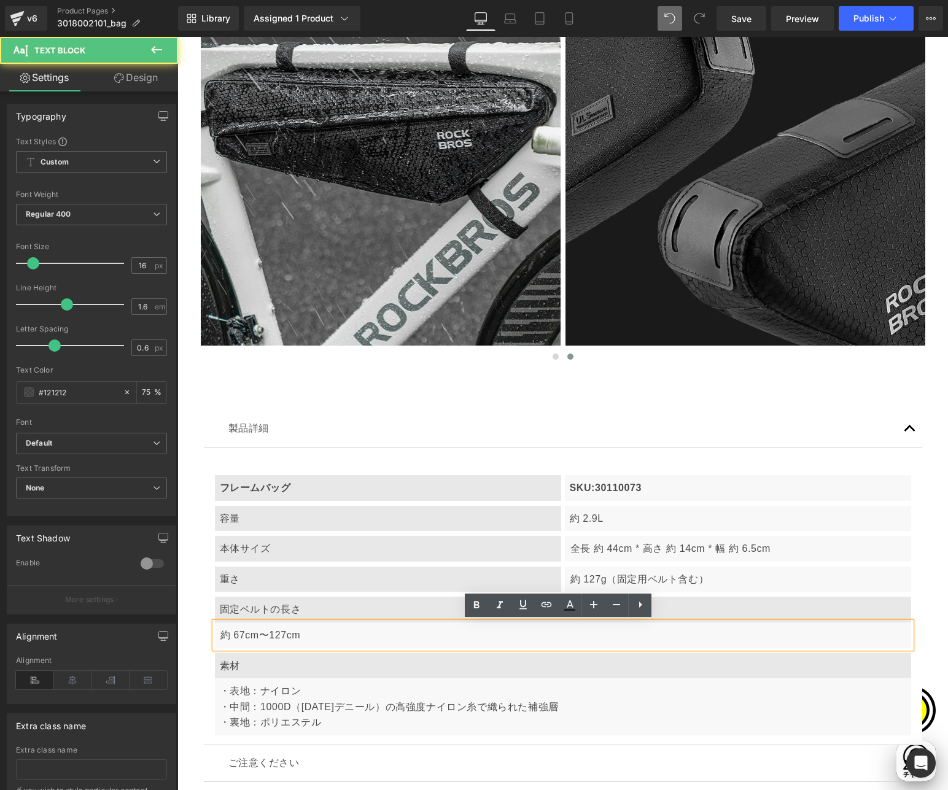
drag, startPoint x: 216, startPoint y: 633, endPoint x: 249, endPoint y: 645, distance: 35.7
click at [220, 634] on p "約 67cm〜127cm" at bounding box center [563, 636] width 686 height 16
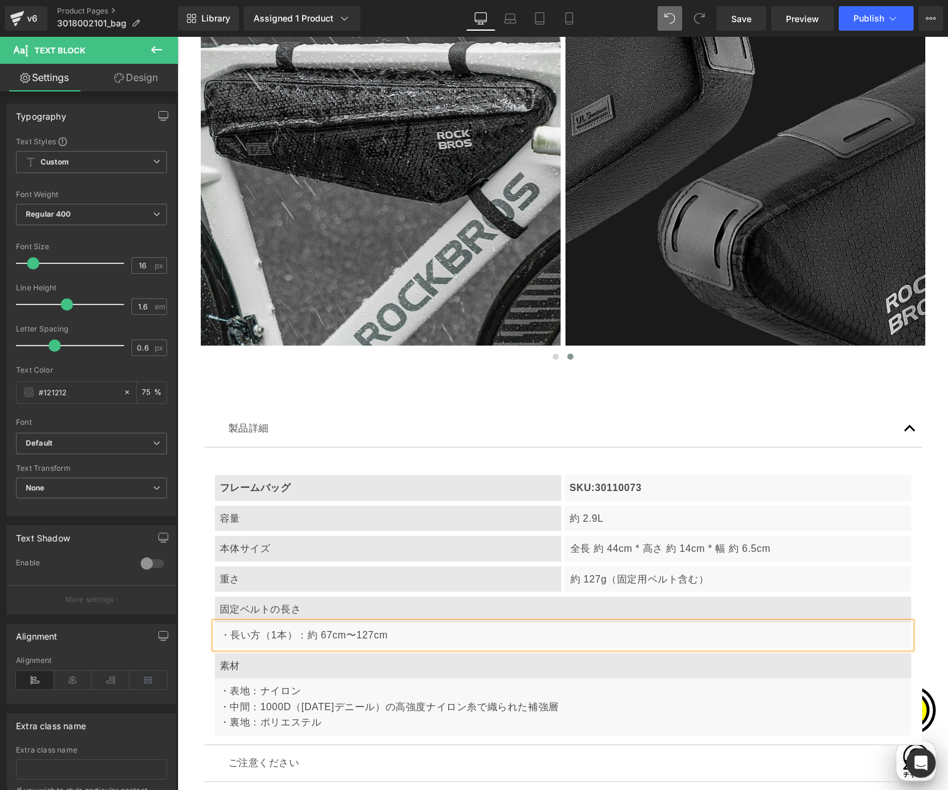
scroll to position [0, 239]
drag, startPoint x: 311, startPoint y: 635, endPoint x: 324, endPoint y: 650, distance: 20.0
click at [321, 635] on p "・長い方（1本）：約 67cm〜127cm" at bounding box center [563, 636] width 686 height 16
click at [345, 634] on p "・長い方（1本）：約 38cm〜127cm" at bounding box center [563, 636] width 686 height 16
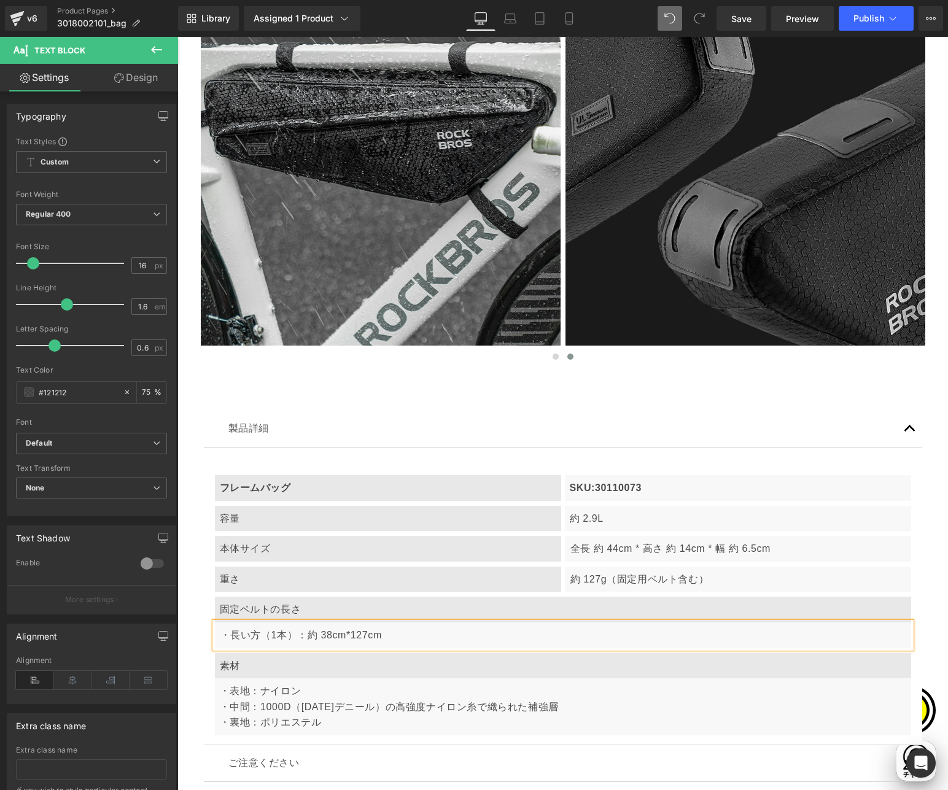
click at [337, 633] on p "・長い方（1本）：約 38cm*127cm" at bounding box center [563, 636] width 686 height 16
drag, startPoint x: 346, startPoint y: 636, endPoint x: 361, endPoint y: 634, distance: 14.8
click at [361, 634] on p "・長い方（1本）：約 38cm *127cm" at bounding box center [563, 636] width 686 height 16
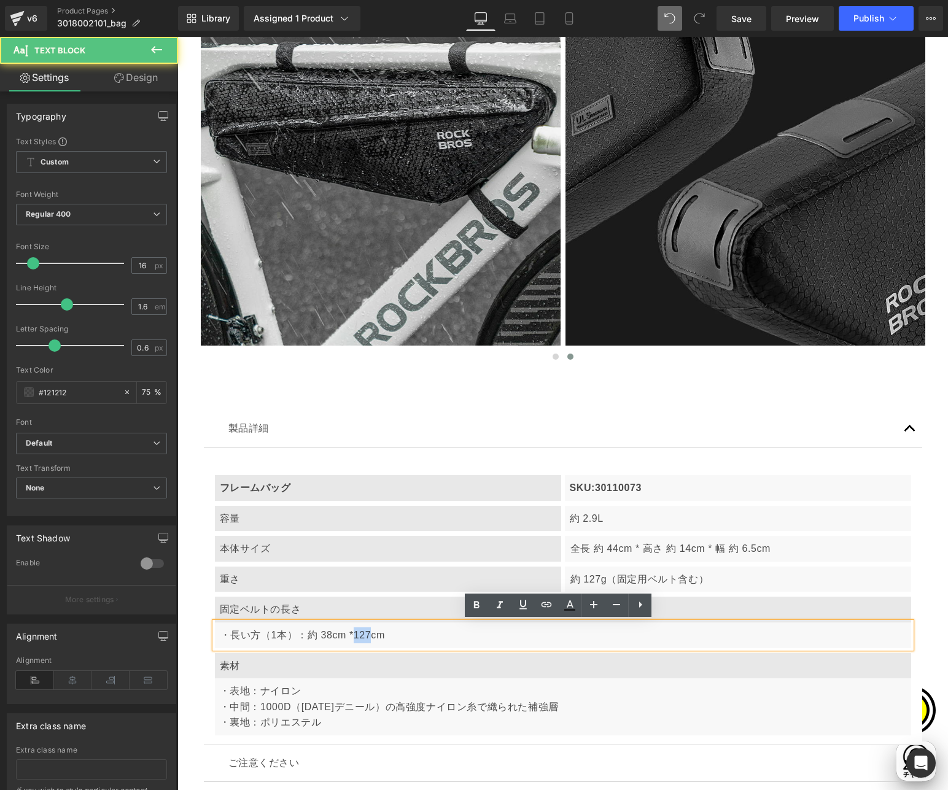
scroll to position [0, 718]
click at [363, 636] on p "・長い方（1本）：約 38cm *127cm" at bounding box center [563, 636] width 686 height 16
drag, startPoint x: 337, startPoint y: 634, endPoint x: 381, endPoint y: 633, distance: 44.2
click at [381, 633] on p "・長い方（1本）：約 38cm *127cm" at bounding box center [563, 636] width 686 height 16
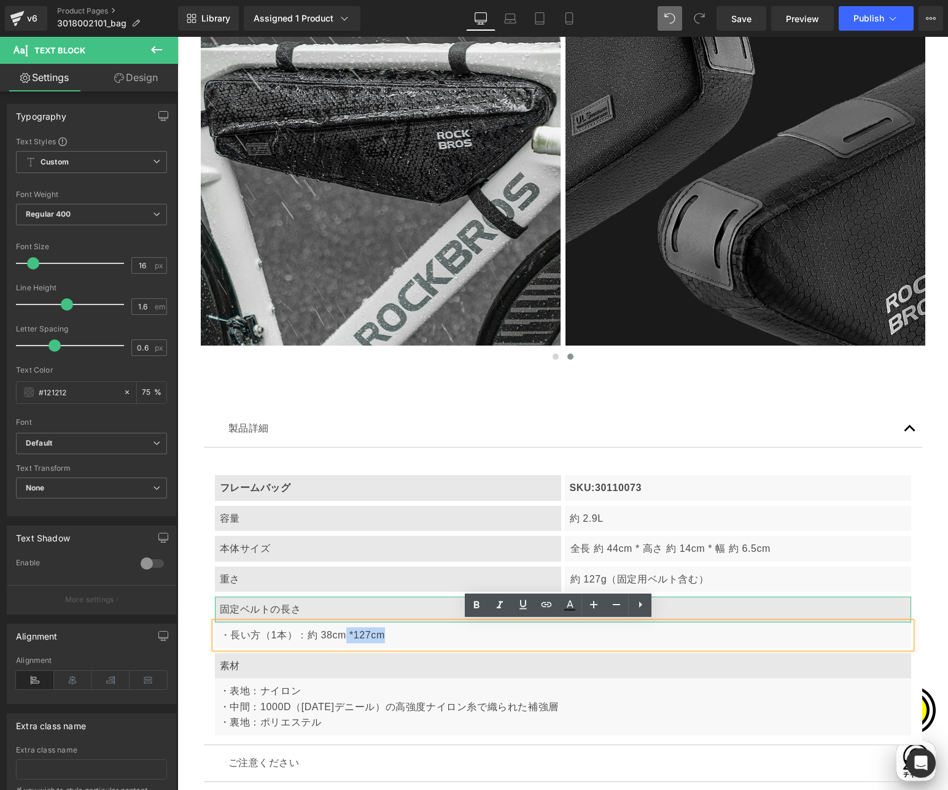
scroll to position [0, 0]
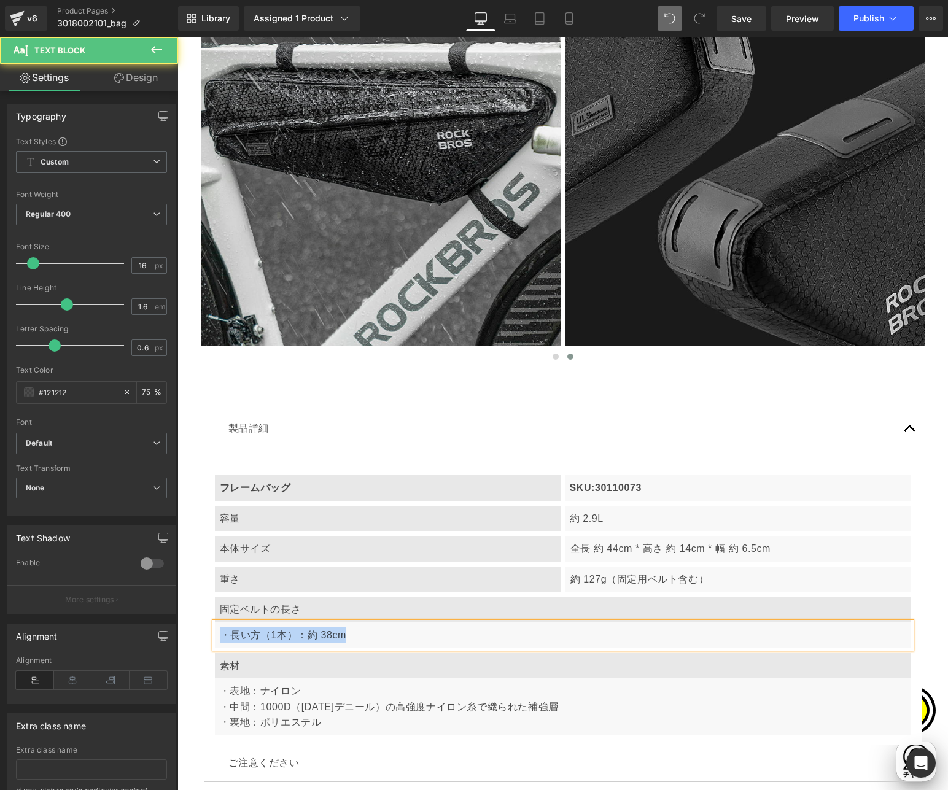
drag, startPoint x: 340, startPoint y: 633, endPoint x: 219, endPoint y: 630, distance: 121.6
click at [220, 630] on p "・長い方（1本）：約 38cm" at bounding box center [563, 636] width 686 height 16
copy p "・長い方（1本）：約 38cm"
click at [356, 634] on p "・長い方（1本）：約 38cm" at bounding box center [563, 636] width 686 height 16
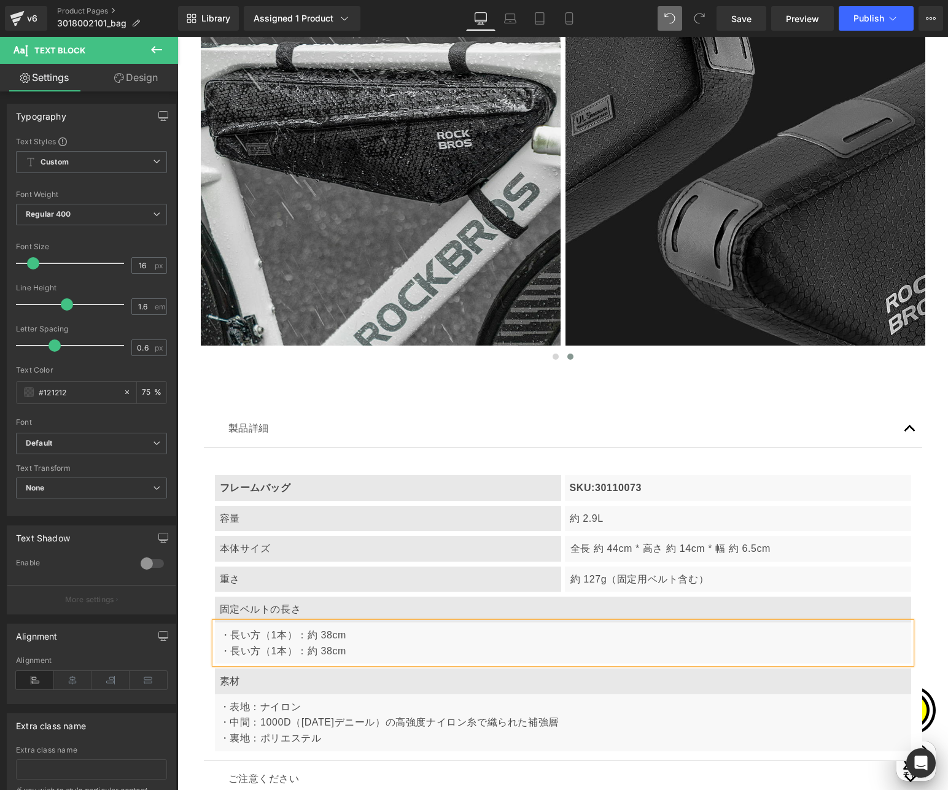
scroll to position [0, 239]
drag, startPoint x: 227, startPoint y: 652, endPoint x: 242, endPoint y: 650, distance: 15.5
click at [242, 650] on p "・長い方（1本）：約 38cm ・長い方（1本）：約 38cm" at bounding box center [563, 643] width 686 height 31
click at [271, 651] on p "・長い方（1本）：約 38cm ・短い方（1本）：約 38cm" at bounding box center [563, 643] width 686 height 31
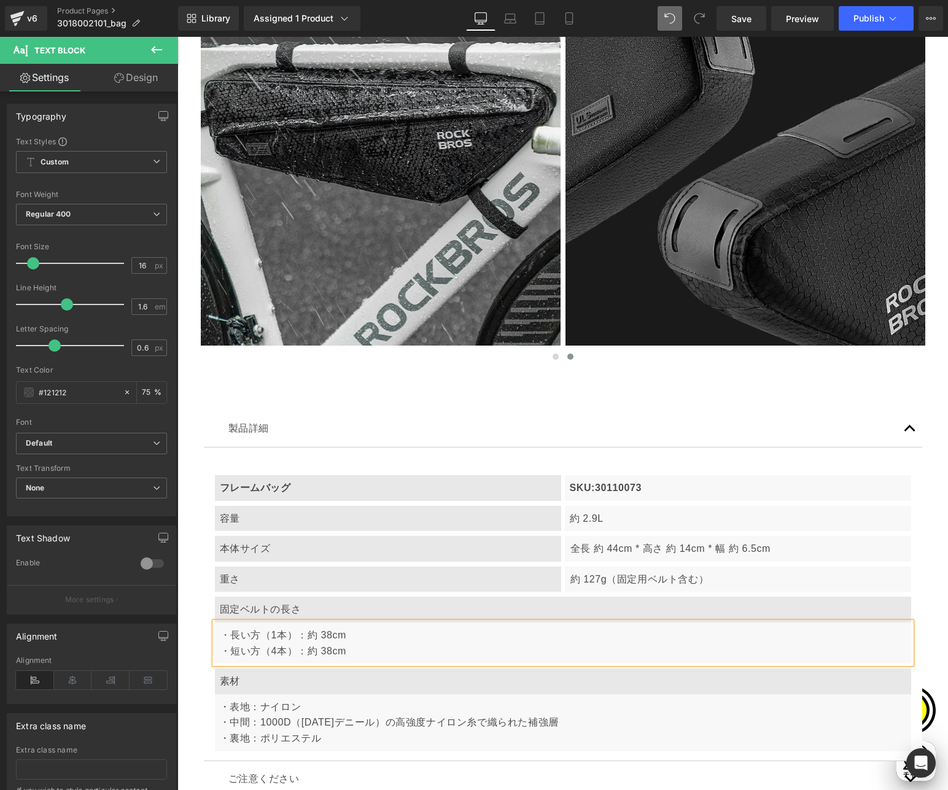
scroll to position [0, 718]
drag, startPoint x: 312, startPoint y: 652, endPoint x: 321, endPoint y: 652, distance: 8.6
click at [321, 652] on p "・長い方（1本）：約 38cm ・短い方（4本）：約 38cm" at bounding box center [563, 643] width 686 height 31
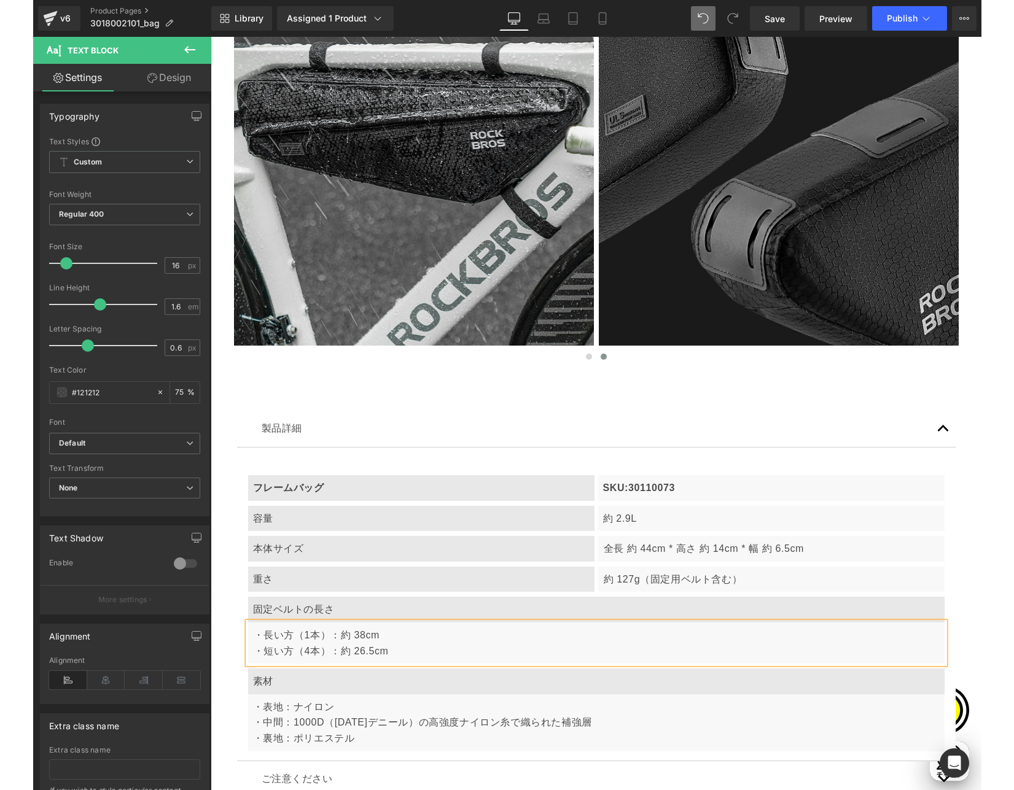
scroll to position [0, 0]
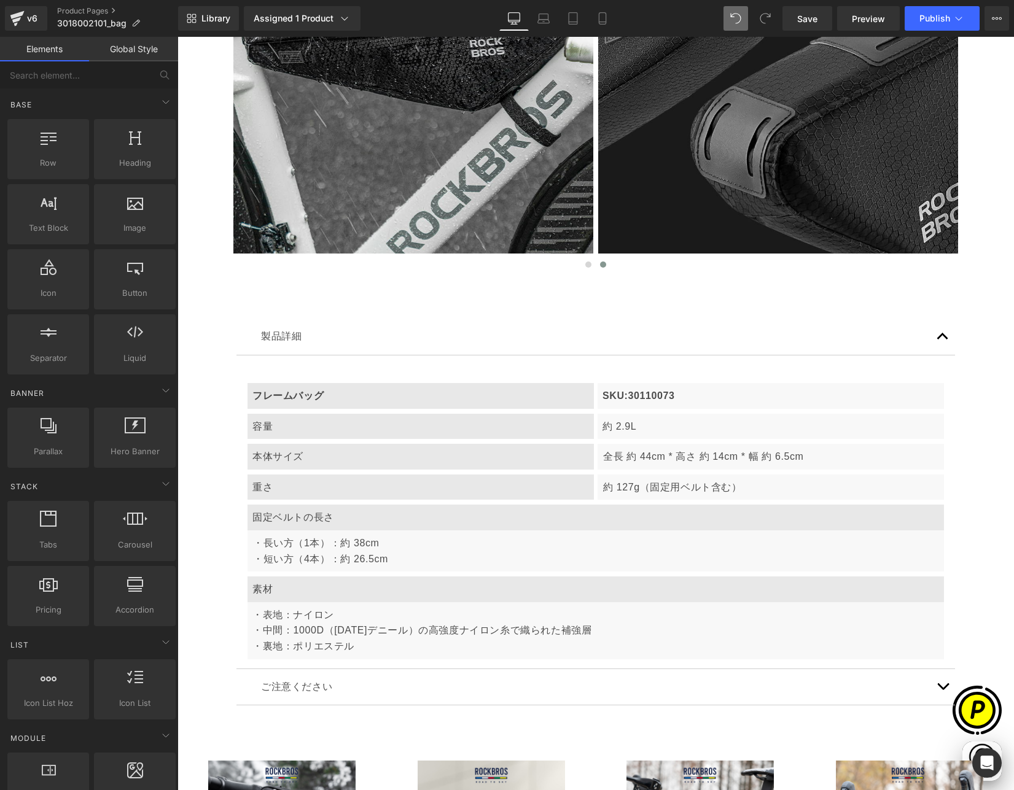
scroll to position [0, 239]
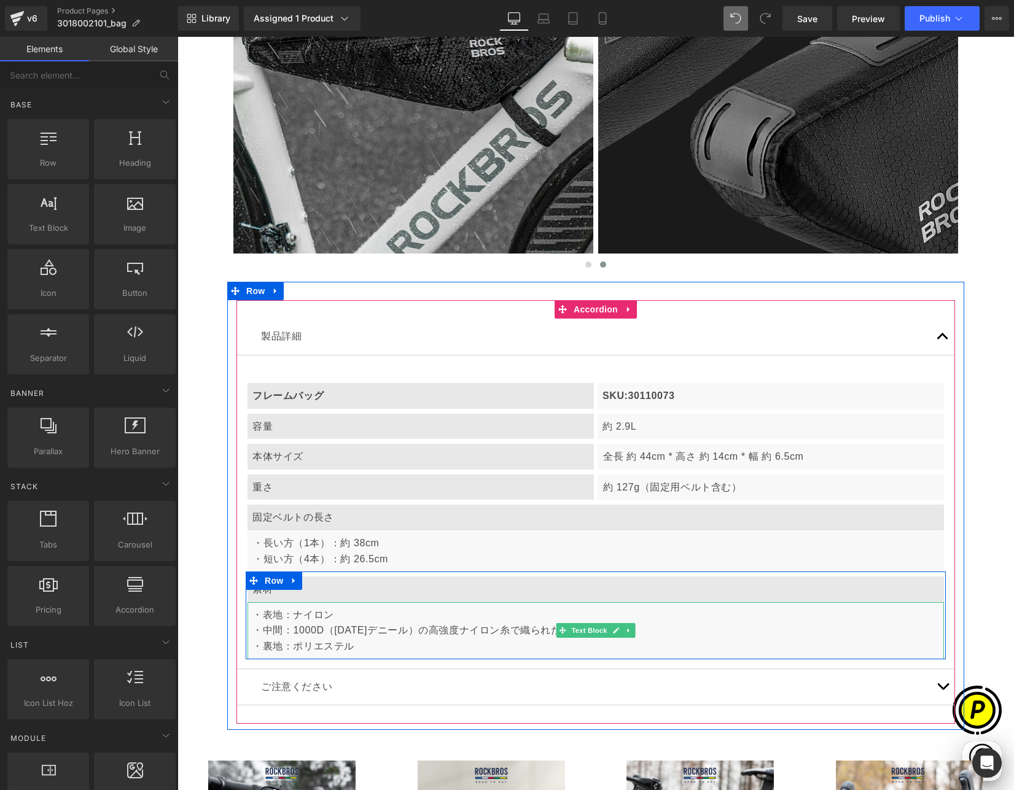
click at [318, 620] on p "・表地：ナイロン" at bounding box center [595, 615] width 687 height 16
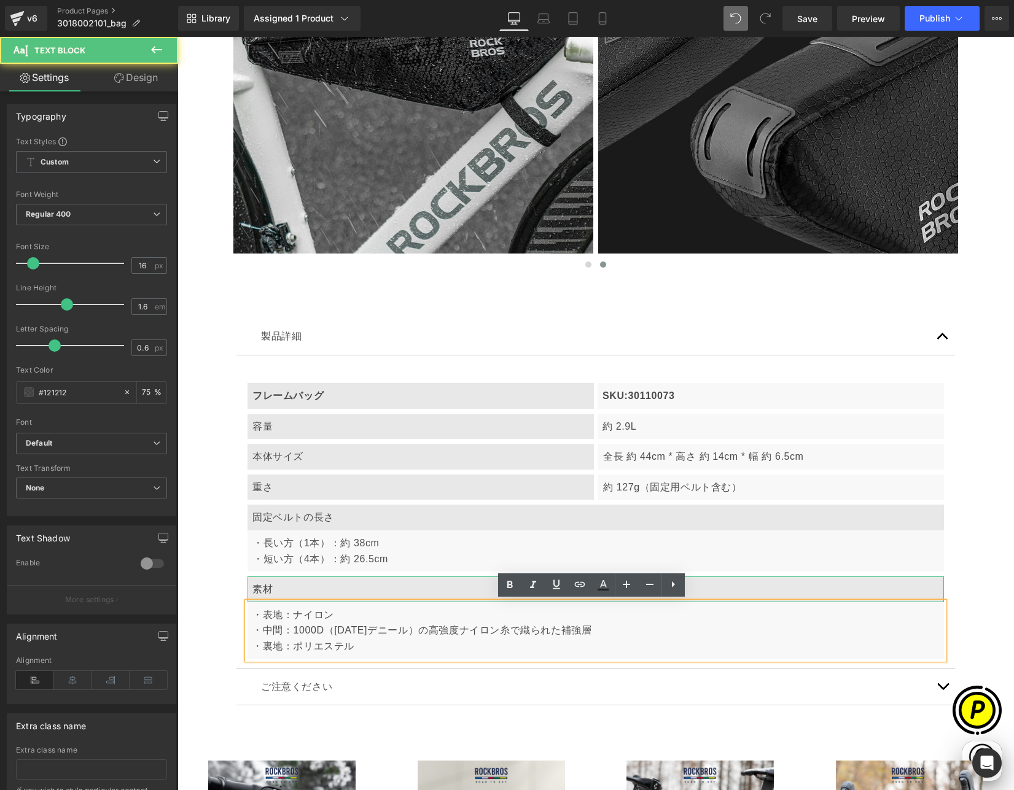
scroll to position [0, 479]
click at [230, 604] on div "製品詳細 Text Block フレームバッグ Text Block SKU:30110073 Text Block Row 容量 Text Block 約 …" at bounding box center [595, 512] width 737 height 424
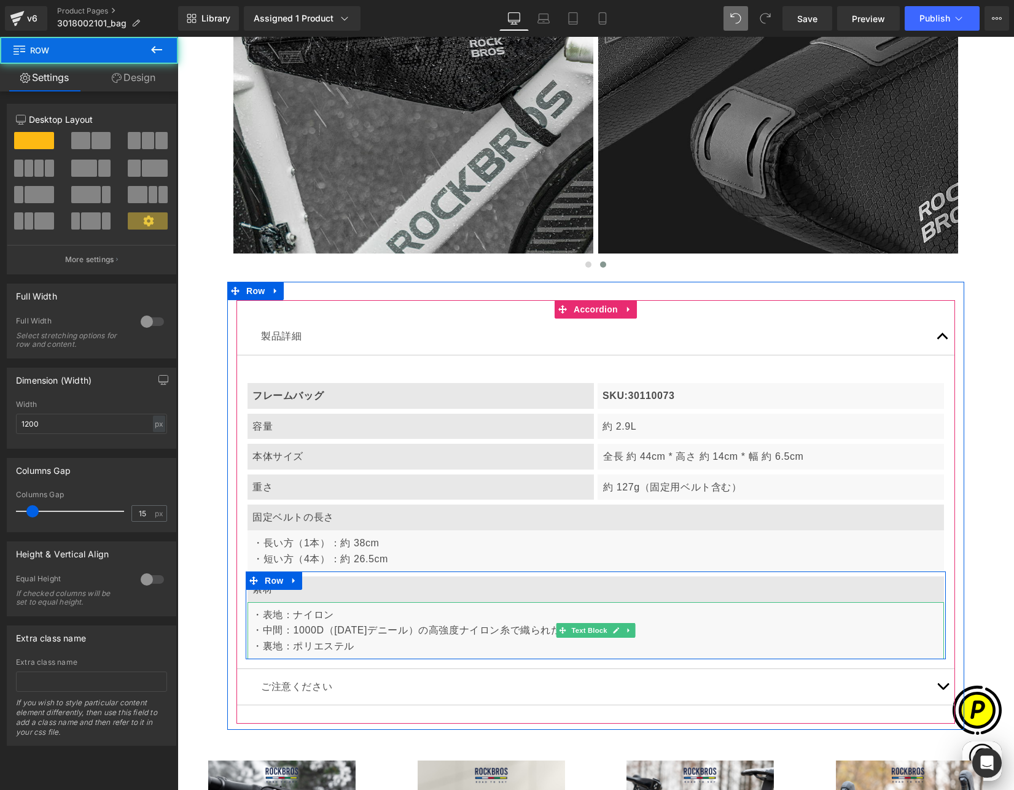
click at [281, 617] on p "・表地：ナイロン" at bounding box center [595, 615] width 687 height 16
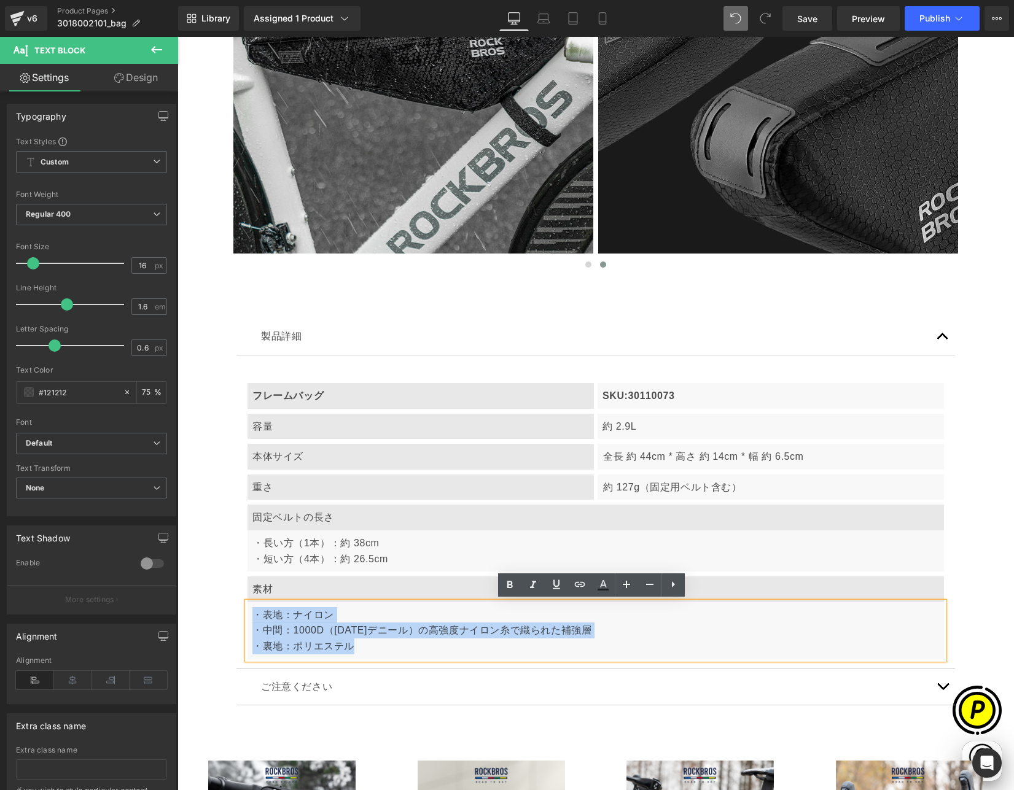
drag, startPoint x: 260, startPoint y: 612, endPoint x: 376, endPoint y: 647, distance: 120.6
click at [381, 648] on div "・表地：ナイロン ・中間：1000D（[DATE]デニール）の高強度ナイロン糸で織られた補強層 ・裏地：ポリエステル" at bounding box center [595, 630] width 696 height 57
paste div
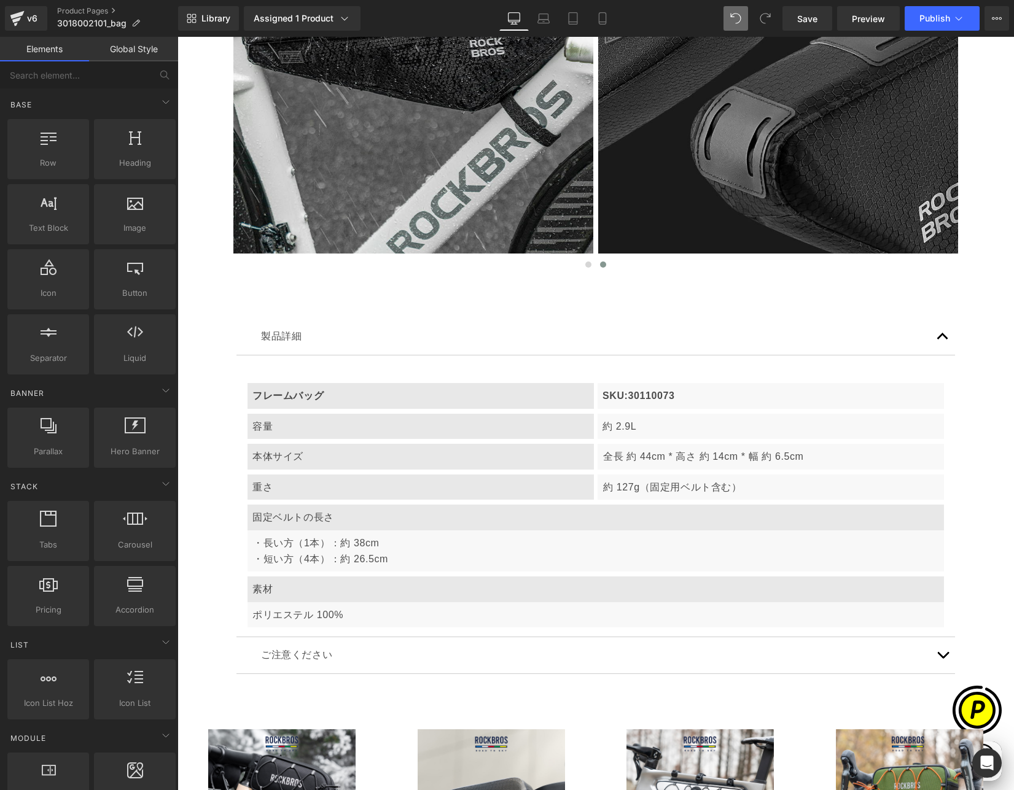
scroll to position [0, 718]
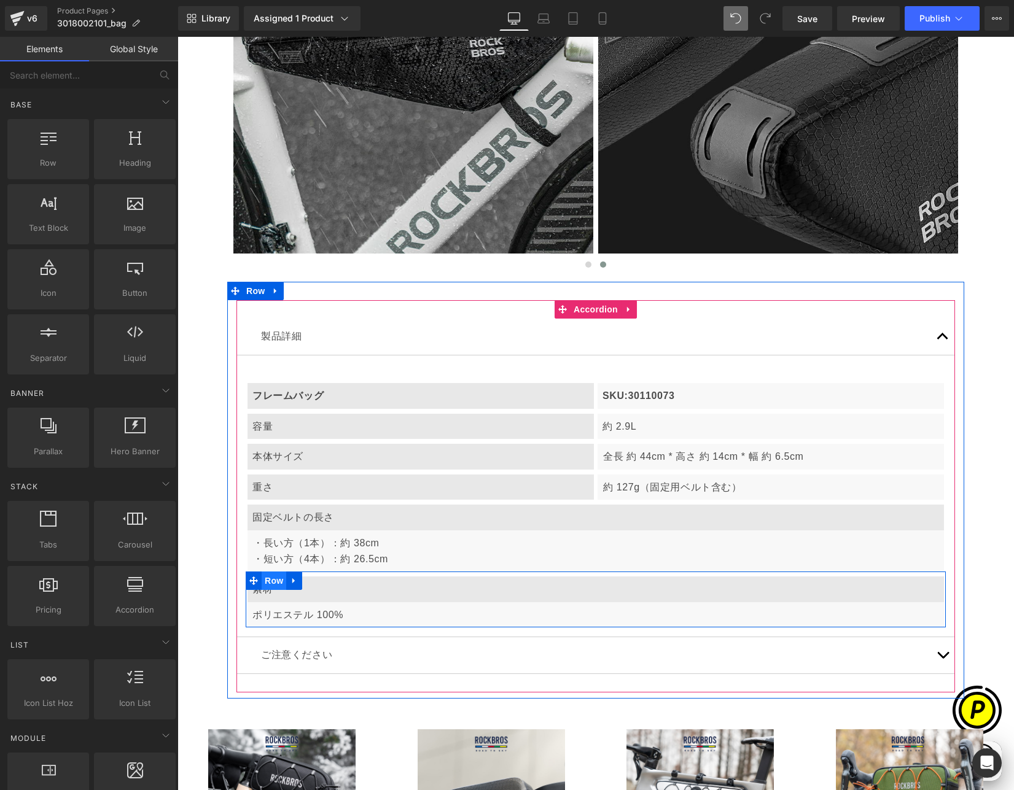
click at [271, 580] on span "Row" at bounding box center [274, 581] width 25 height 18
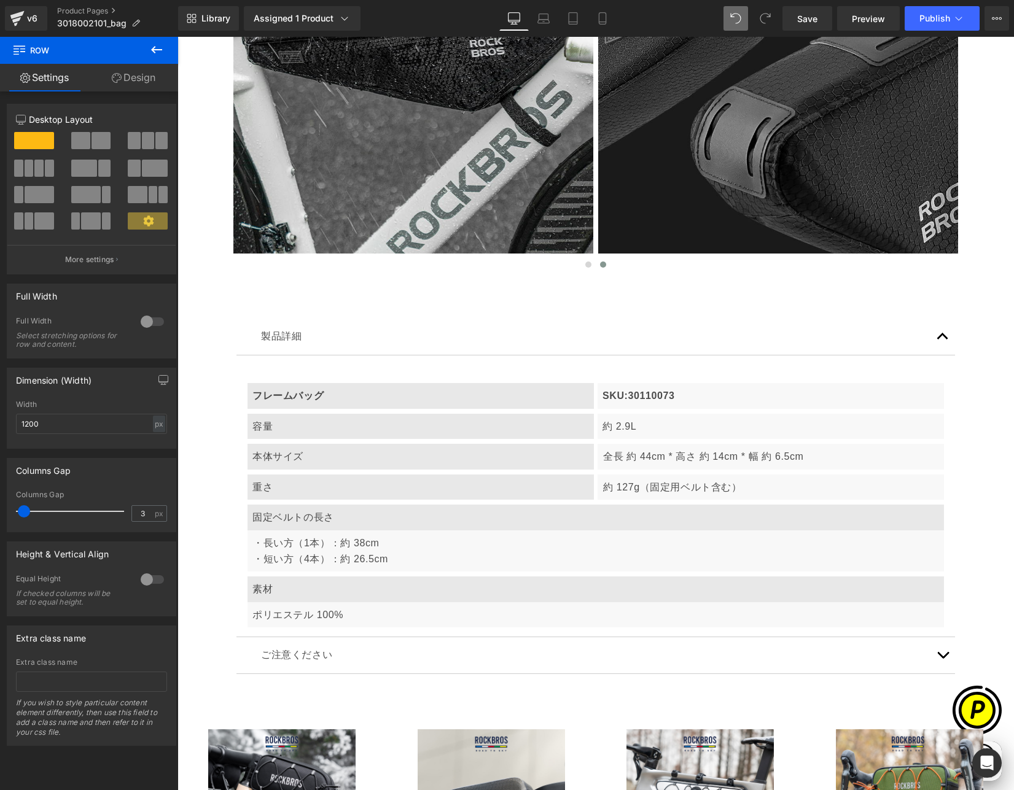
scroll to position [0, 479]
click at [403, 558] on p "・長い方（1本）：約 38cm ・短い方（4本）：約 26.5cm" at bounding box center [596, 550] width 686 height 31
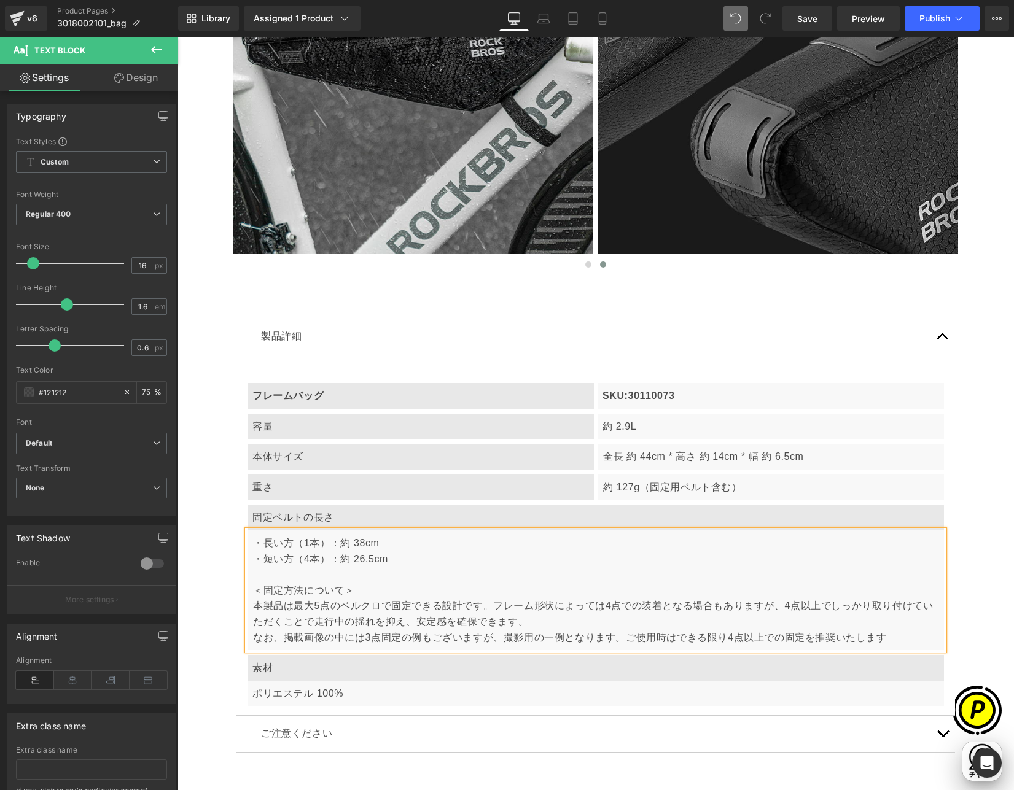
scroll to position [0, 718]
drag, startPoint x: 249, startPoint y: 588, endPoint x: 354, endPoint y: 587, distance: 105.0
click at [354, 587] on p "・長い方（1本）：約 38cm ・短い方（4本）：約 26.5cm ＜固定方法について＞" at bounding box center [596, 566] width 686 height 63
drag, startPoint x: 513, startPoint y: 512, endPoint x: 314, endPoint y: 484, distance: 200.8
click at [513, 512] on icon at bounding box center [509, 513] width 15 height 15
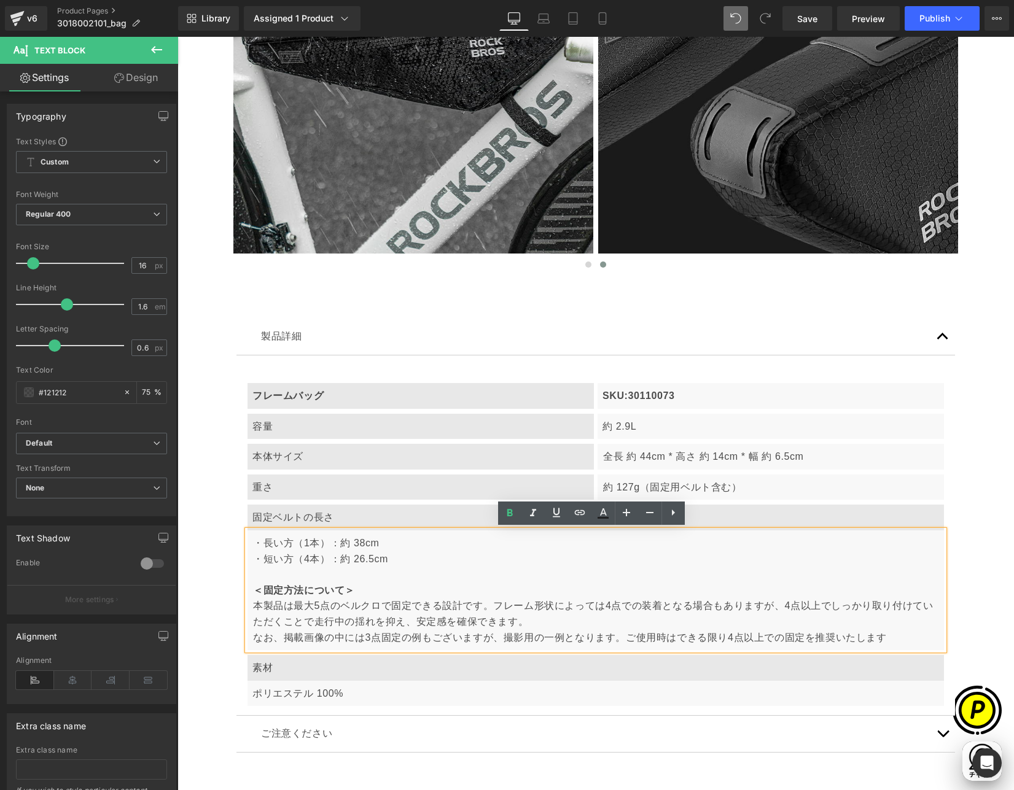
click at [230, 583] on div "製品詳細 Text Block フレームバッグ Text Block SKU:30110073 Text Block Row 容量 Text Block 約 …" at bounding box center [595, 535] width 737 height 471
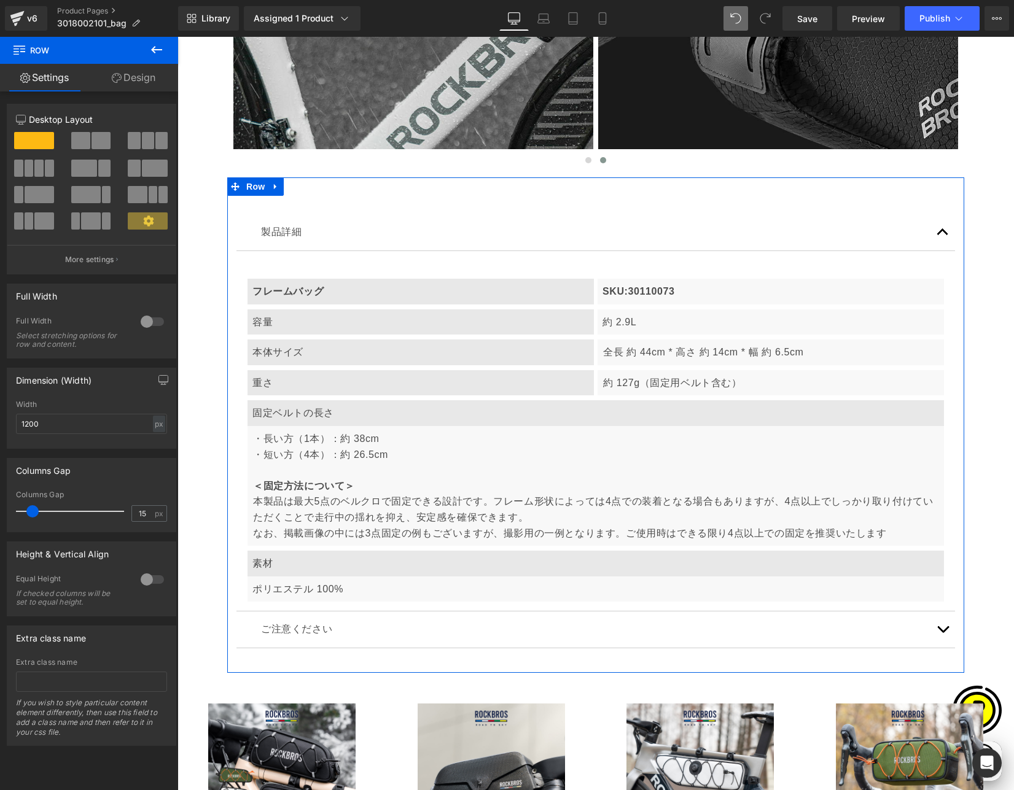
scroll to position [4421, 0]
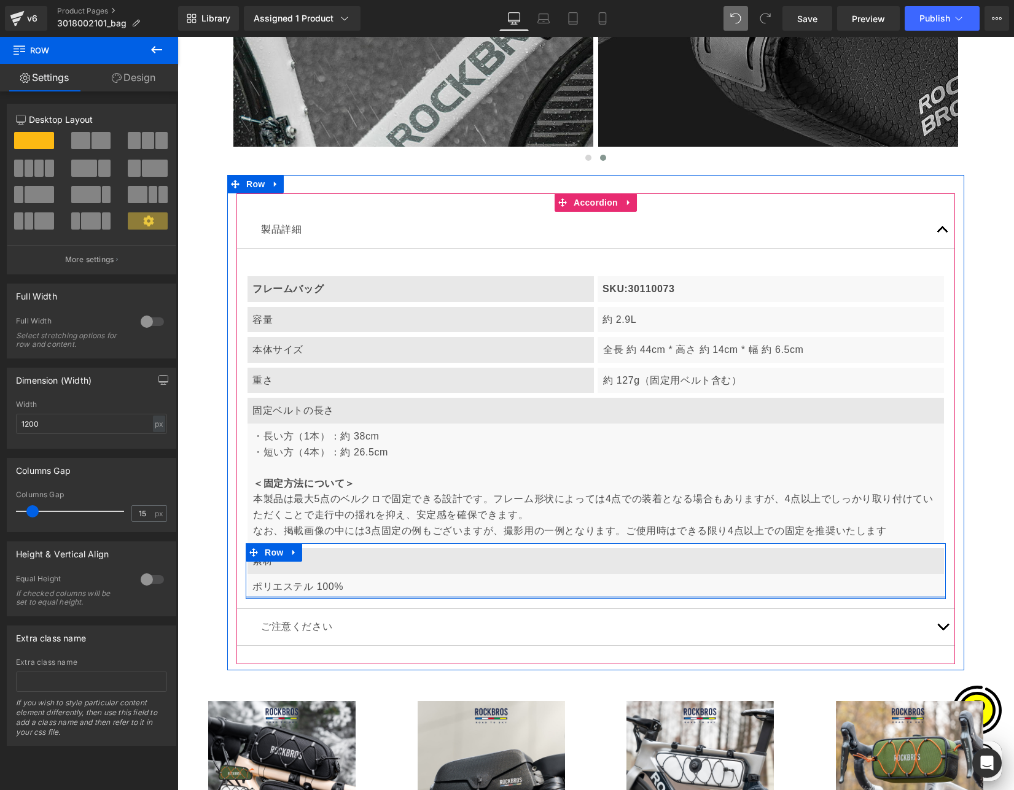
click at [376, 590] on p "ポリエステル 100%" at bounding box center [595, 587] width 687 height 16
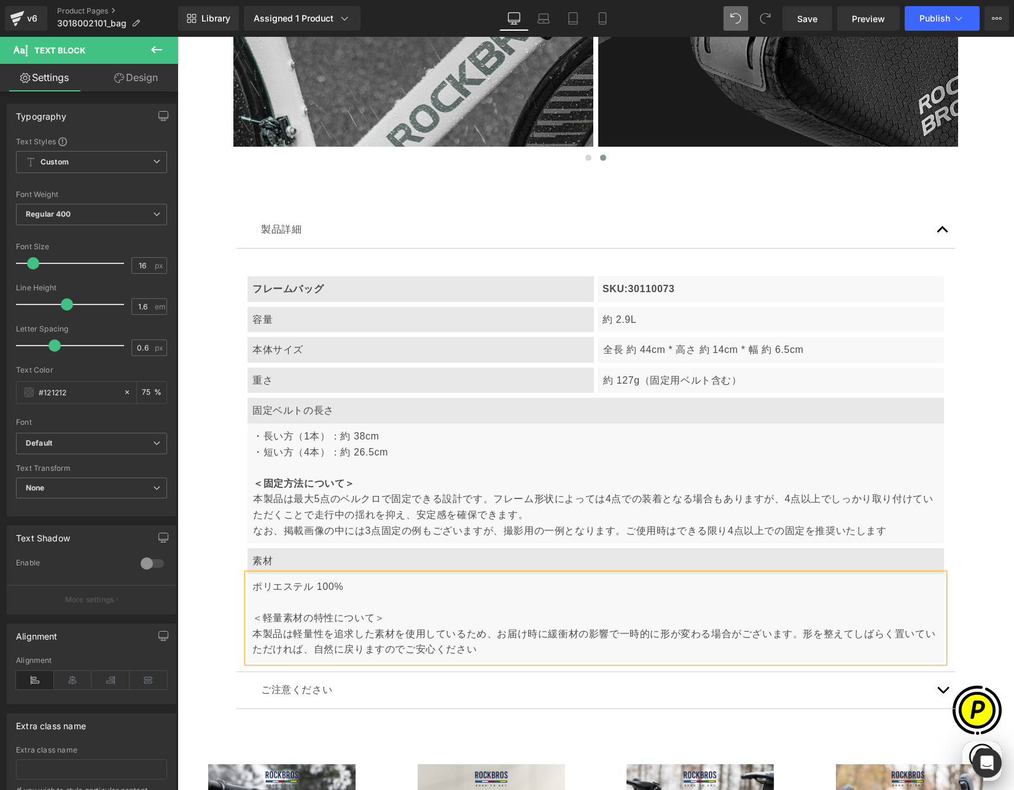
scroll to position [0, 718]
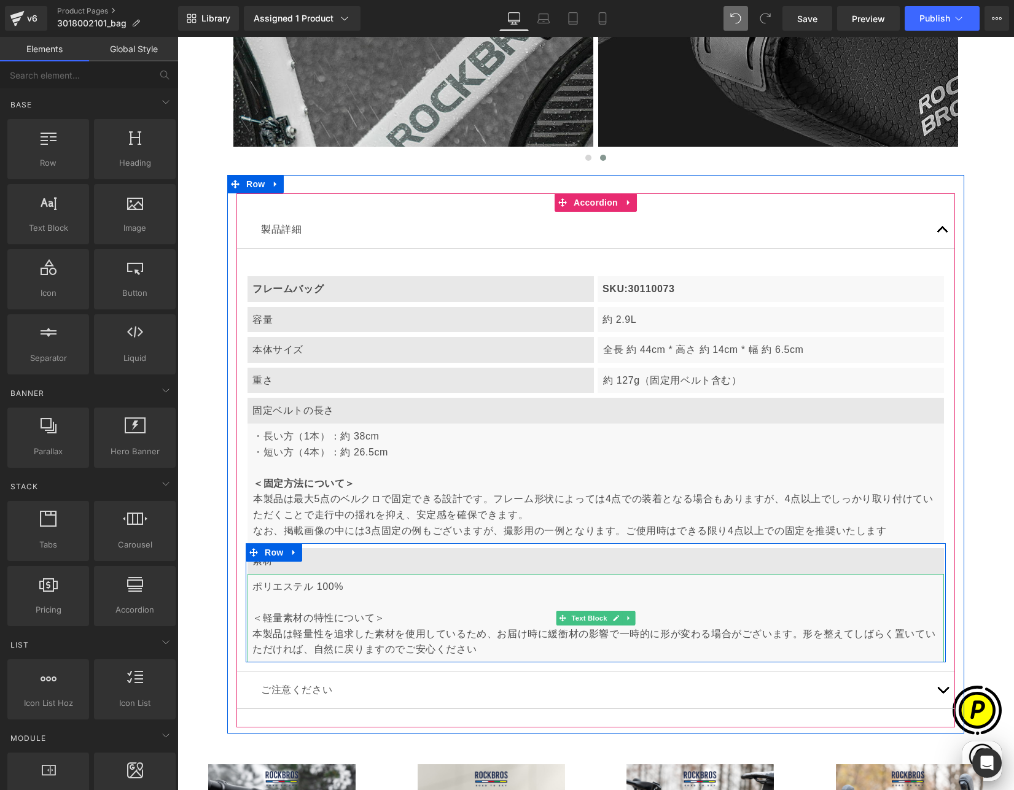
click at [489, 648] on p "本製品は軽量性を追求した素材を使用しているため、お届け時に緩衝材の影響で一時的に形が変わる場合がございます。形を整えてしばらく置いていただければ、自然に戻りま…" at bounding box center [595, 641] width 687 height 31
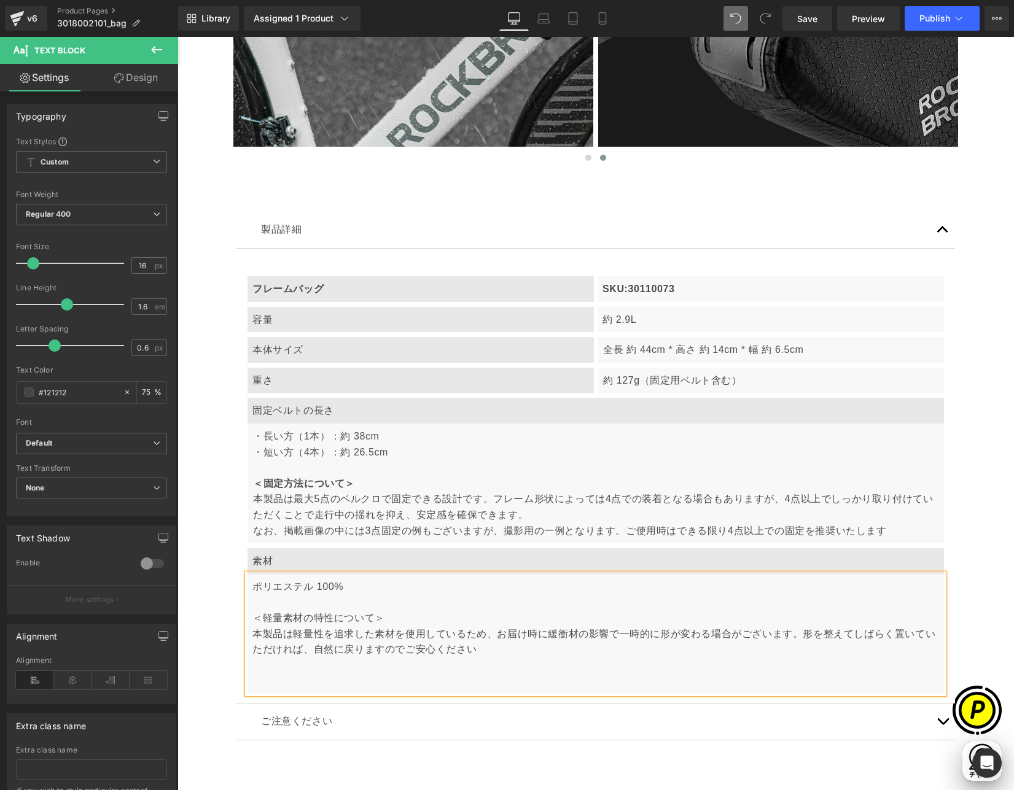
scroll to position [0, 239]
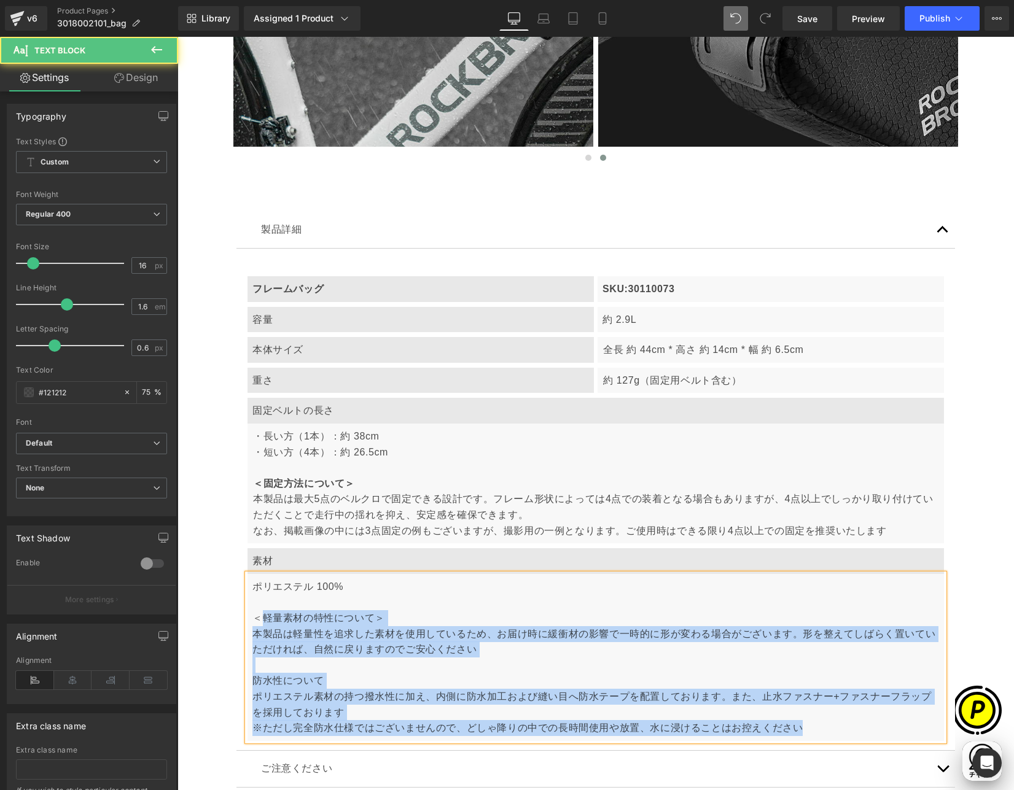
drag, startPoint x: 260, startPoint y: 615, endPoint x: 239, endPoint y: 615, distance: 20.3
click at [247, 615] on div "ポリエステル 100% ＜軽量素材の特性について＞ 本製品は軽量性を追求した素材を使用しているため、お届け時に緩衝材の影響で一時的に形が変わる場合がございます…" at bounding box center [595, 657] width 696 height 167
copy div "軽量素材の特性について＞ 本製品は軽量性を追求した素材を使用しているため、お届け時に緩衝材の影響で一時的に形が変わる場合がございます。形を整えてしばらく置いて…"
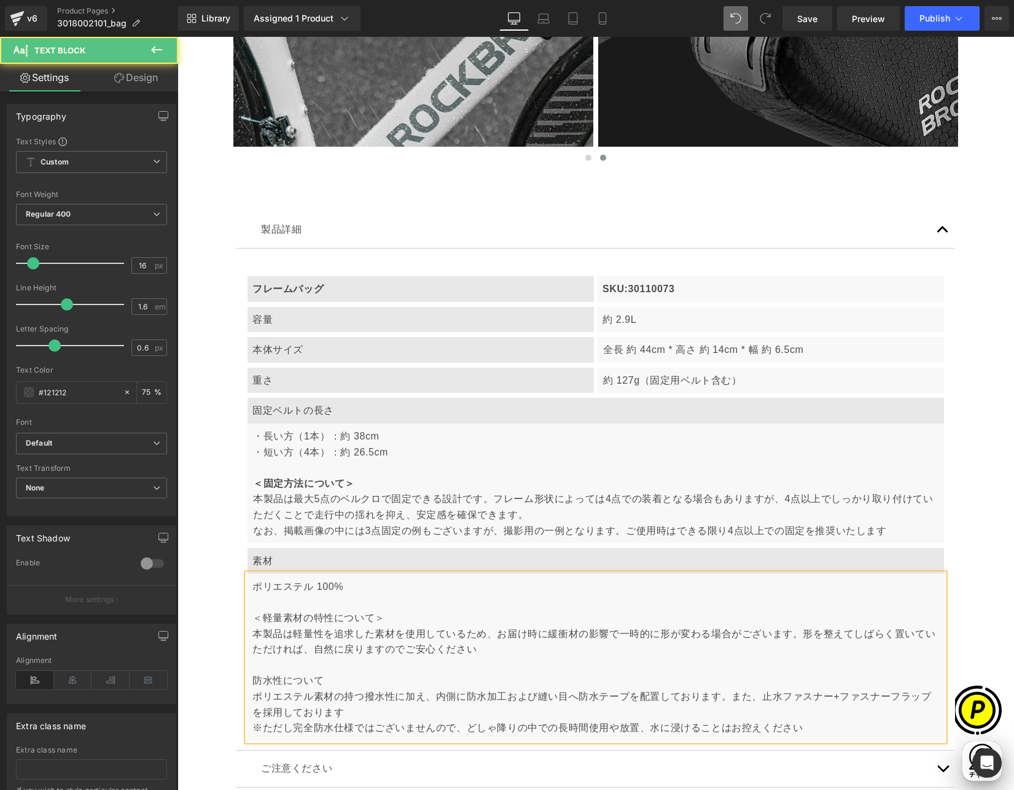
click at [282, 663] on p "本製品は軽量性を追求した素材を使用しているため、お届け時に緩衝材の影響で一時的に形が変わる場合がございます。形を整えてしばらく置いていただければ、自然に戻りま…" at bounding box center [595, 657] width 687 height 63
click at [252, 677] on p "本製品は軽量性を追求した素材を使用しているため、お届け時に緩衝材の影響で一時的に形が変わる場合がございます。形を整えてしばらく置いていただければ、自然に戻りま…" at bounding box center [595, 657] width 687 height 63
click at [340, 677] on p "本製品は軽量性を追求した素材を使用しているため、お届け時に緩衝材の影響で一時的に形が変わる場合がございます。形を整えてしばらく置いていただければ、自然に戻りま…" at bounding box center [595, 657] width 687 height 63
drag, startPoint x: 246, startPoint y: 619, endPoint x: 375, endPoint y: 618, distance: 129.0
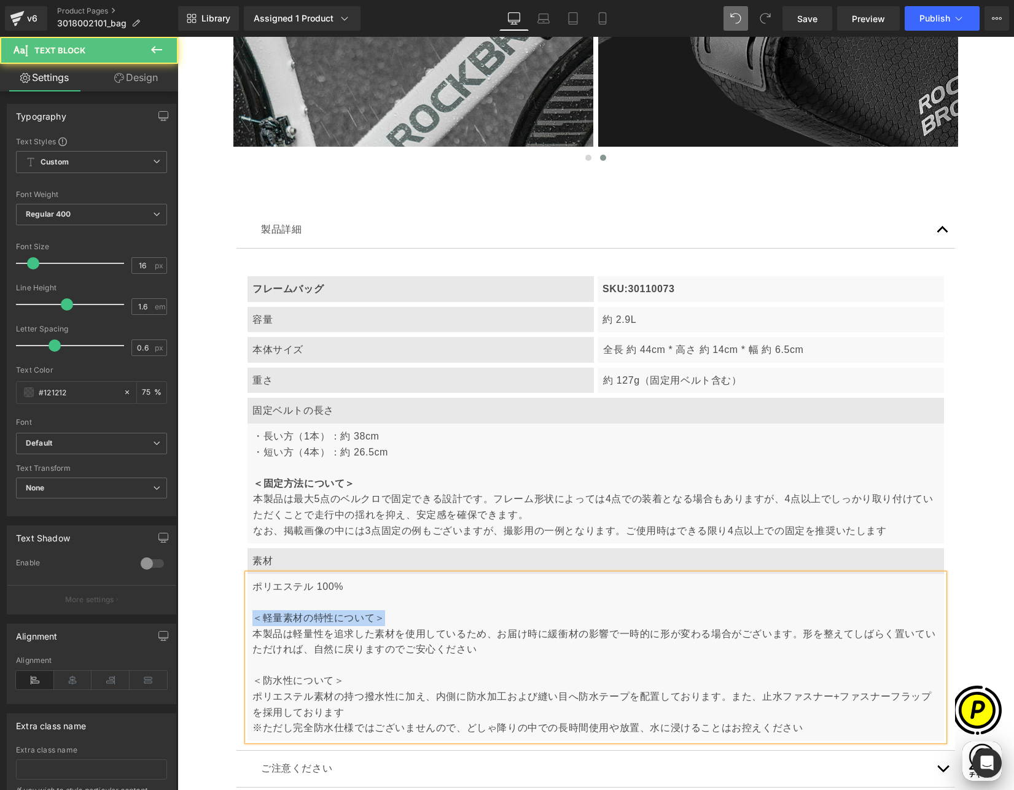
click at [379, 616] on div "ポリエステル 100% ＜軽量素材の特性について＞ 本製品は軽量性を追求した素材を使用しているため、お届け時に緩衝材の影響で一時的に形が変わる場合がございます…" at bounding box center [595, 657] width 696 height 167
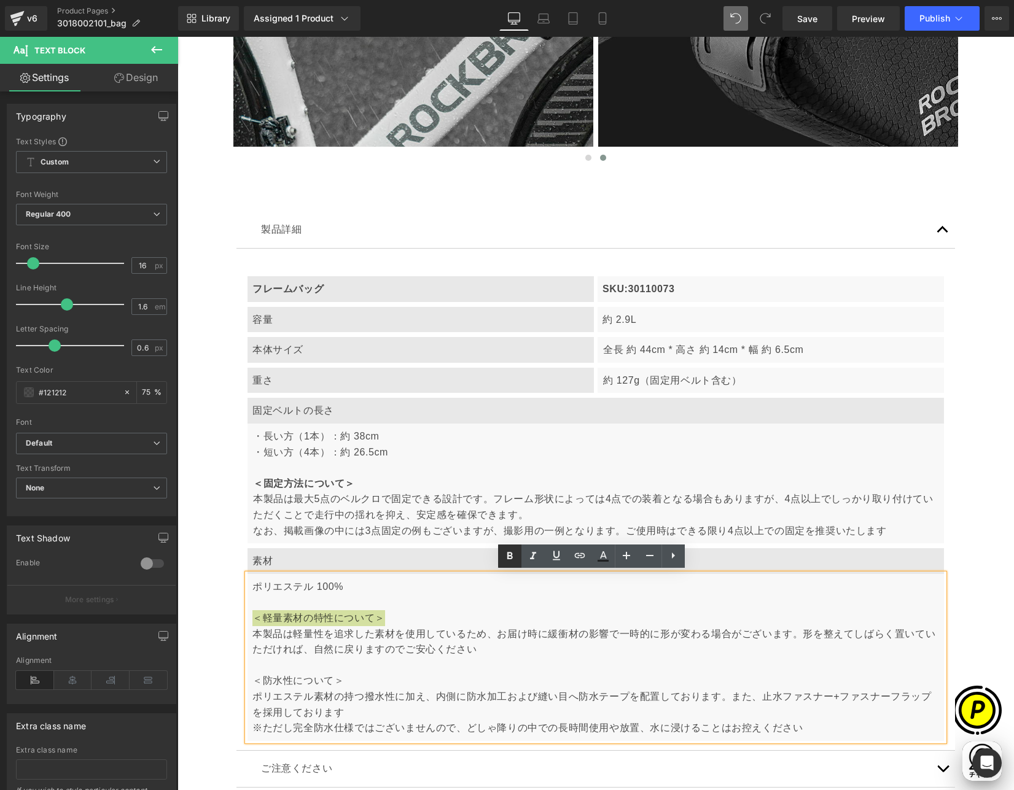
click at [508, 558] on icon at bounding box center [509, 556] width 15 height 15
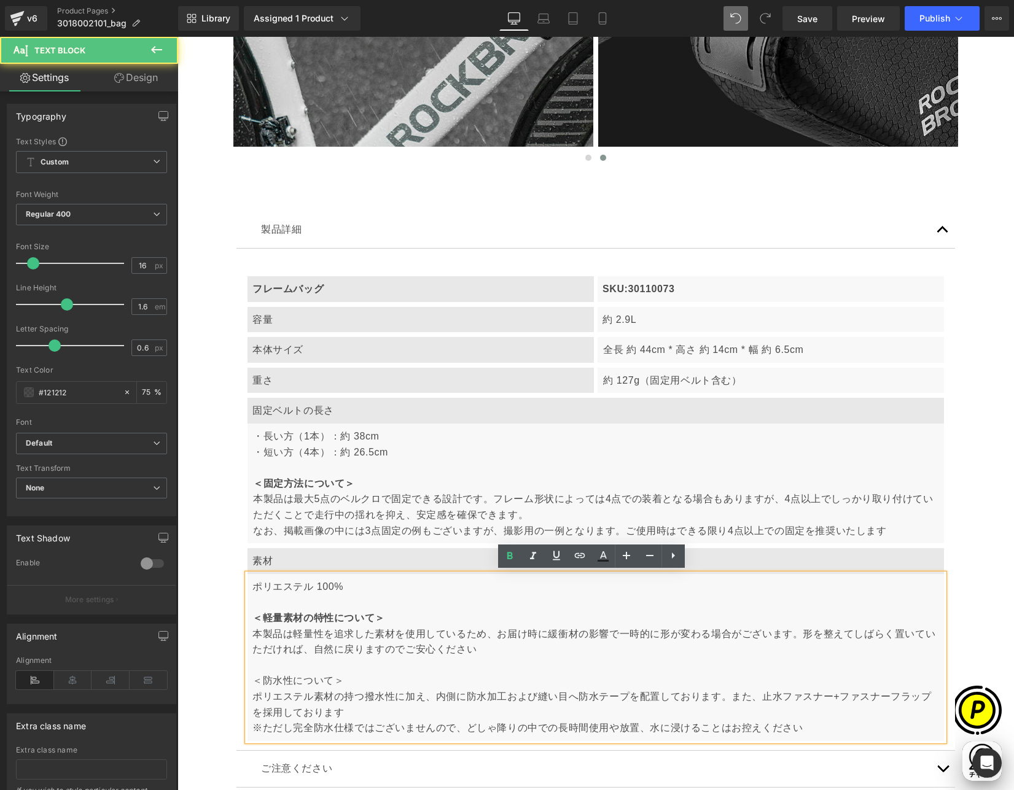
click at [290, 691] on p "ポリエステル素材の持つ撥水性に加え、内側に防水加工および縫い目へ防水テープを配置しております。また、止水ファスナー+ファスナーフラップを採用しております" at bounding box center [595, 704] width 687 height 31
drag, startPoint x: 249, startPoint y: 679, endPoint x: 338, endPoint y: 678, distance: 89.7
click at [338, 678] on p "本製品は軽量性を追求した素材を使用しているため、お届け時に緩衝材の影響で一時的に形が変わる場合がございます。形を整えてしばらく置いていただければ、自然に戻りま…" at bounding box center [595, 657] width 687 height 63
click at [510, 560] on icon at bounding box center [509, 556] width 15 height 15
click at [236, 599] on article "フレームバッグ Text Block SKU:30110073 Text Block Row 容量 Text Block 約 2.9L Text Block …" at bounding box center [595, 500] width 718 height 502
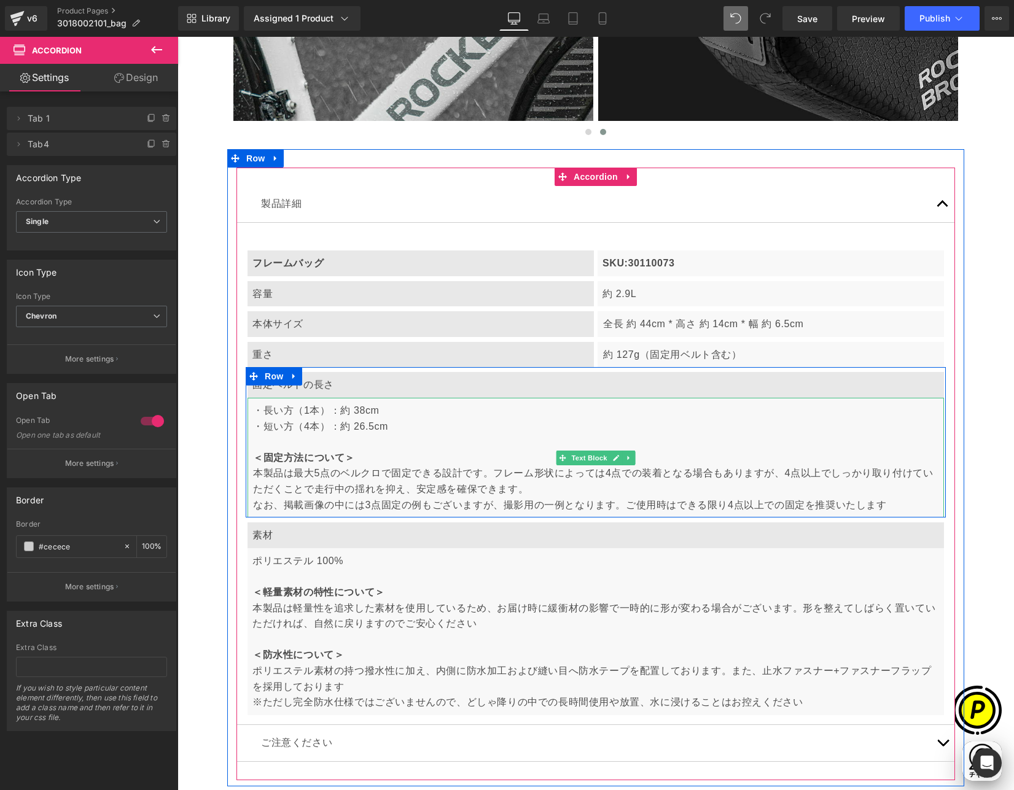
scroll to position [4683, 0]
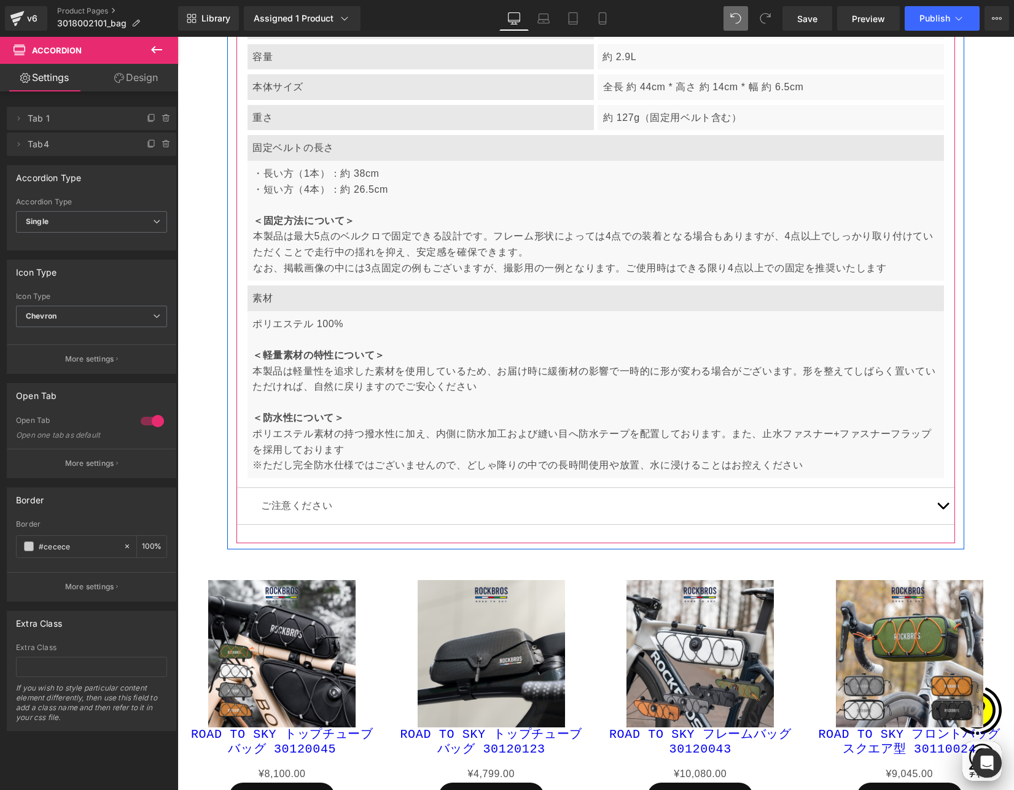
click at [943, 509] on span "button" at bounding box center [943, 509] width 0 height 0
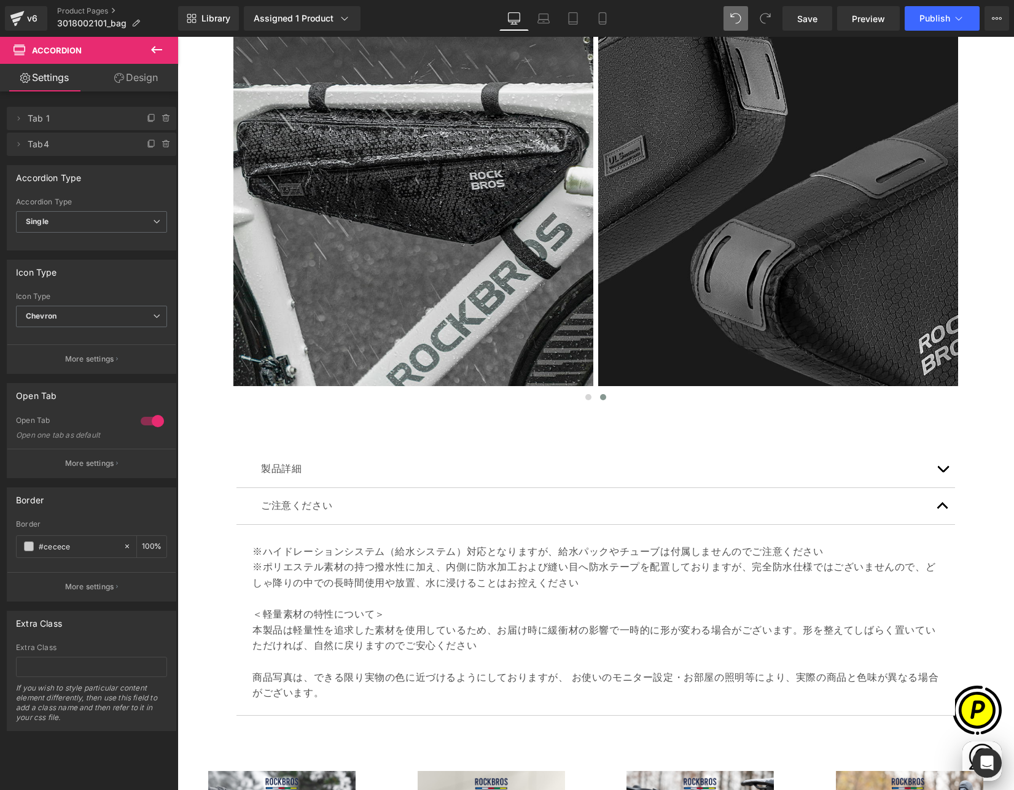
scroll to position [0, 0]
click at [425, 625] on p "本製品は軽量性を追求した素材を使用しているため、お届け時に緩衝材の影響で一時的に形が変わる場合がございます。形を整えてしばらく置いていただければ、自然に戻りま…" at bounding box center [595, 662] width 687 height 79
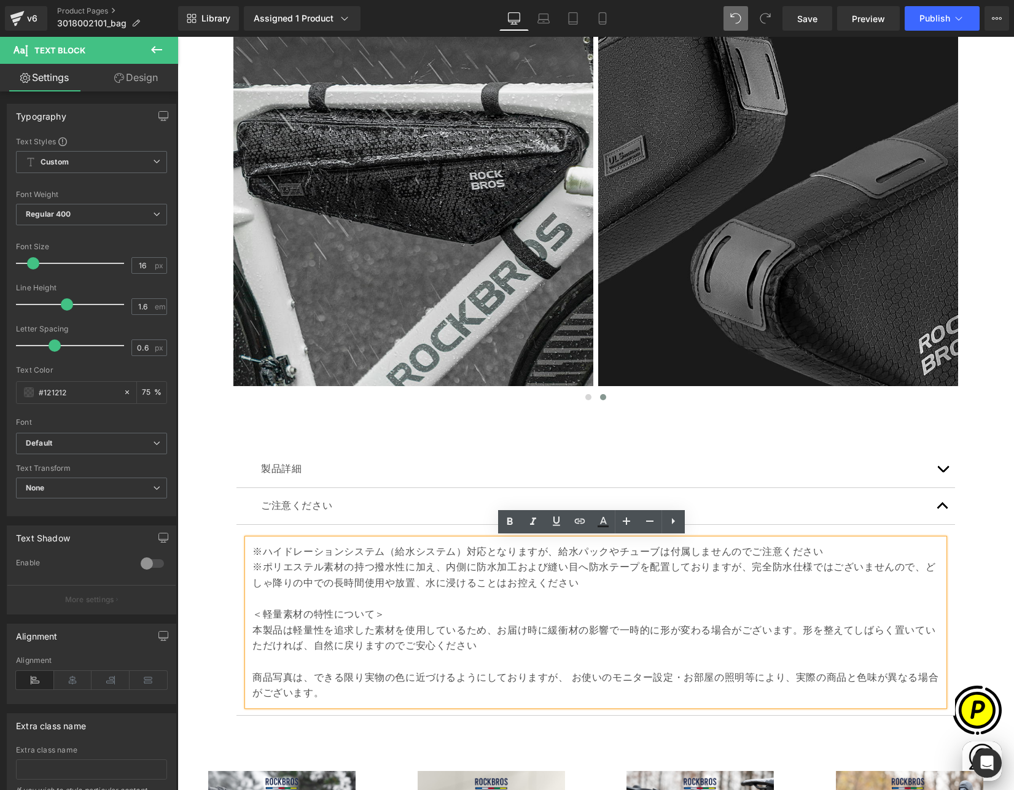
scroll to position [0, 239]
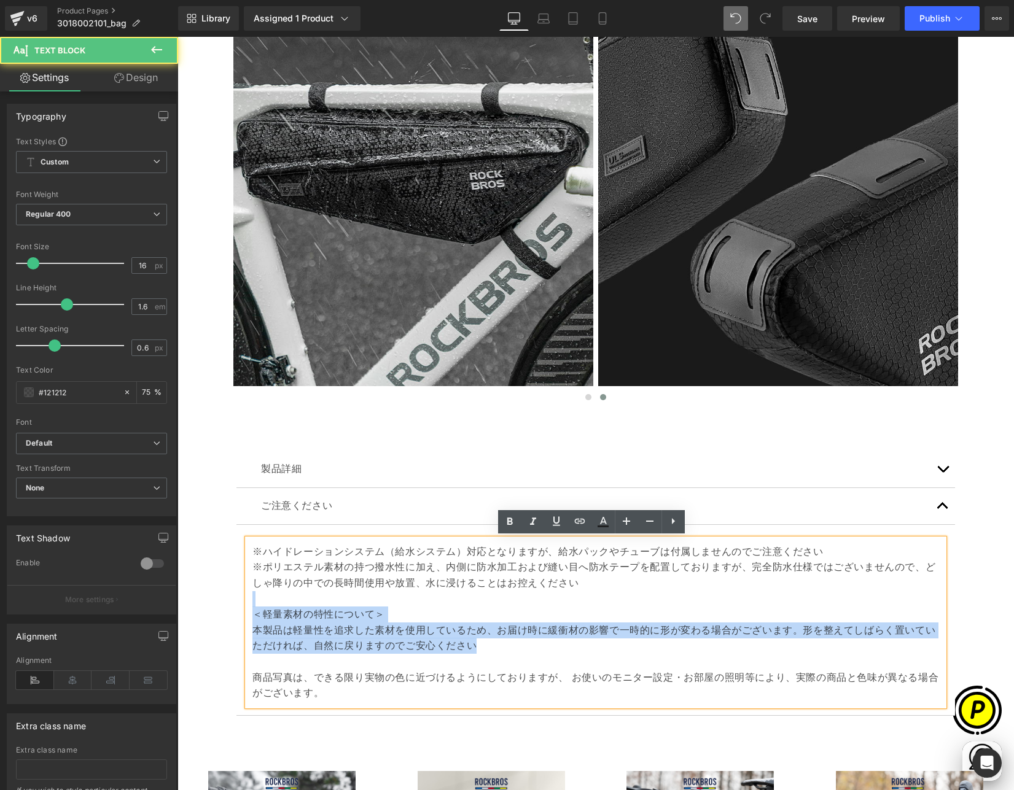
drag, startPoint x: 579, startPoint y: 589, endPoint x: 571, endPoint y: 639, distance: 49.8
click at [571, 639] on div "※ハイドレーションシステム（給水システム）対応となりますが、給水パックやチューブは付属しませんのでご注意ください ※ポリエステル素材の持つ撥水性に加え、内側に…" at bounding box center [595, 622] width 696 height 167
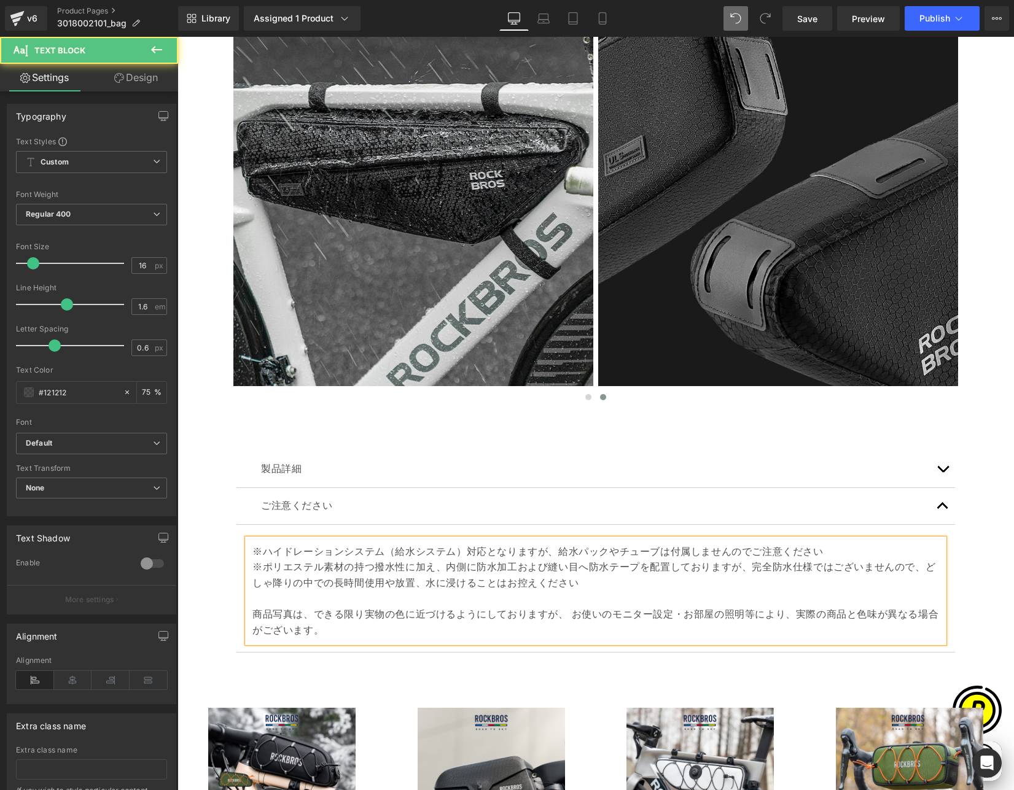
click at [586, 583] on p "※ポリエステル素材の持つ撥水性に加え、内側に防水加工および縫い目へ防水テープを配置しておりますが、完全防水仕様ではございませんので、どしゃ降りの中での長時間使…" at bounding box center [595, 574] width 687 height 31
click at [586, 588] on p "※ポリエステル素材の持つ撥水性に加え、内側に防水加工および縫い目へ防水テープを配置しておりますが、完全防水仕様ではございませんので、どしゃ降りの中での長時間使…" at bounding box center [595, 574] width 687 height 31
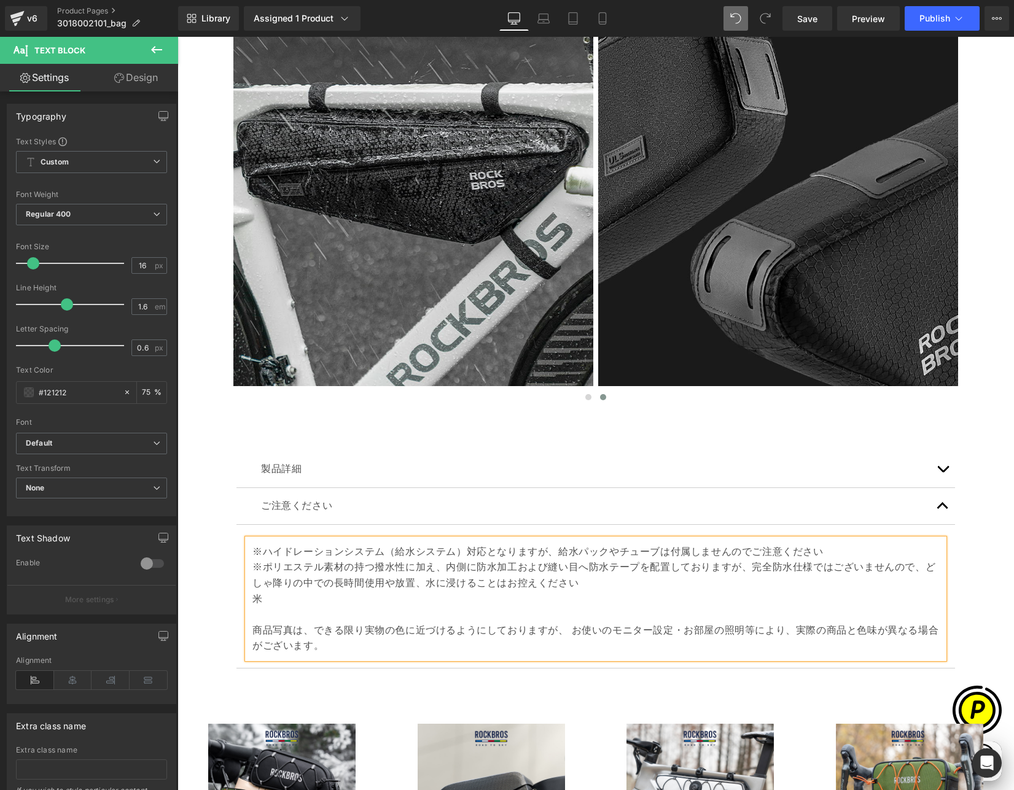
scroll to position [0, 718]
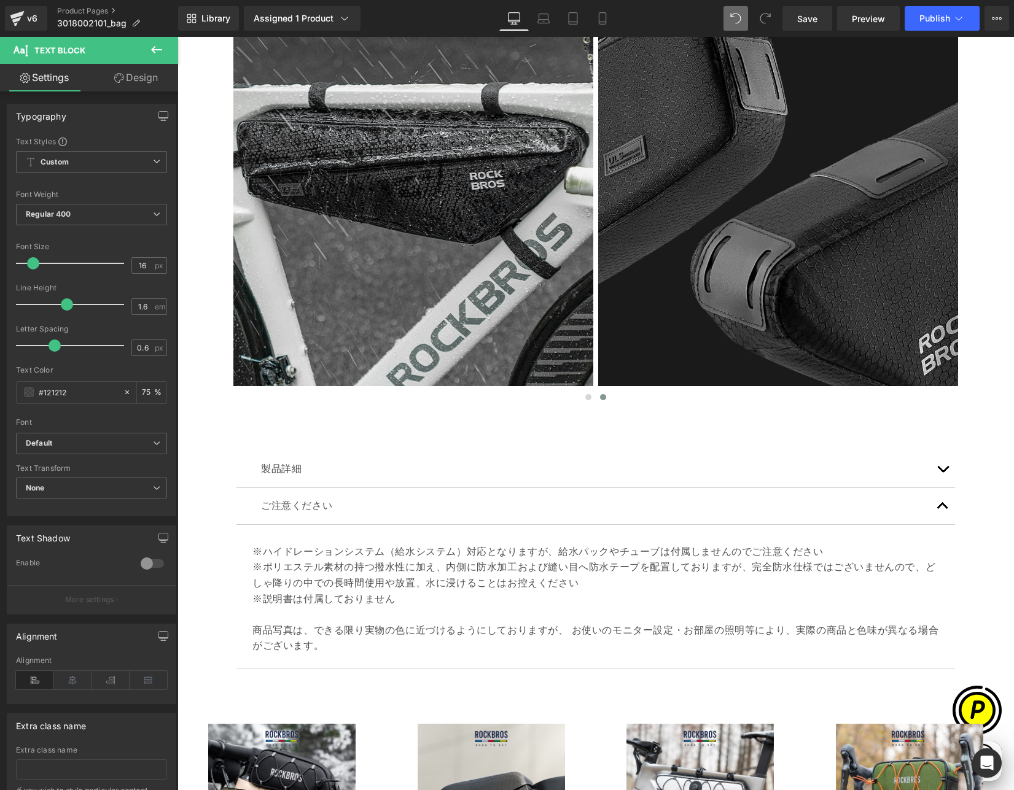
scroll to position [0, 0]
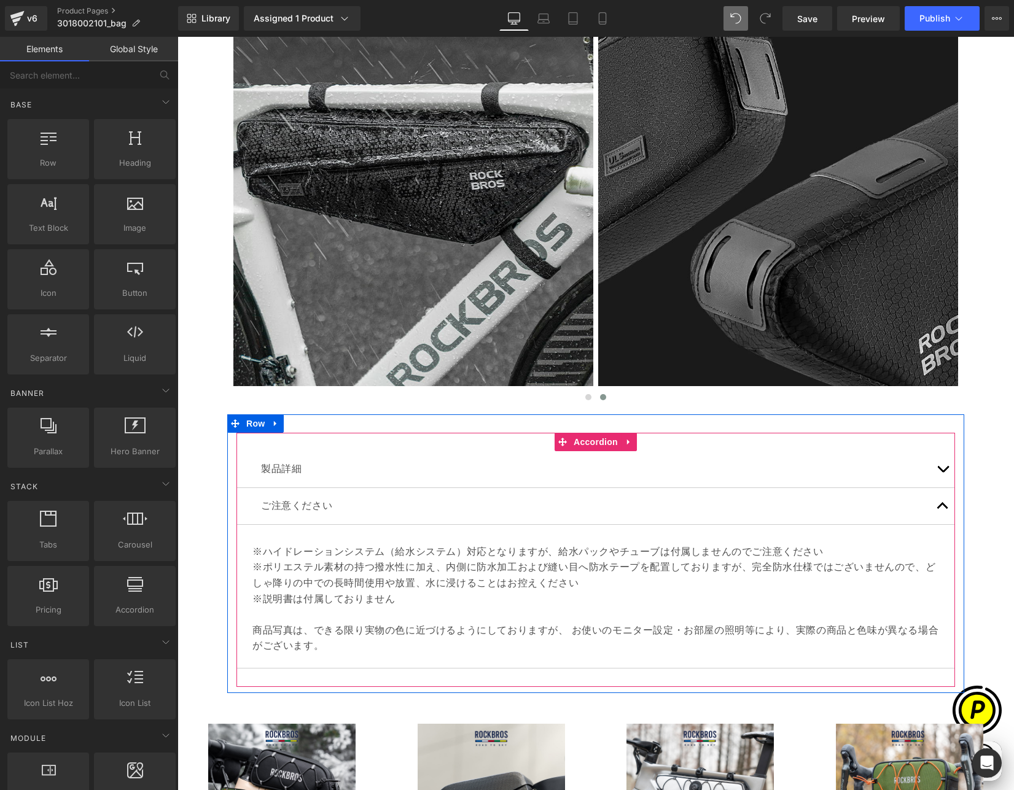
click at [940, 467] on button "button" at bounding box center [942, 469] width 25 height 36
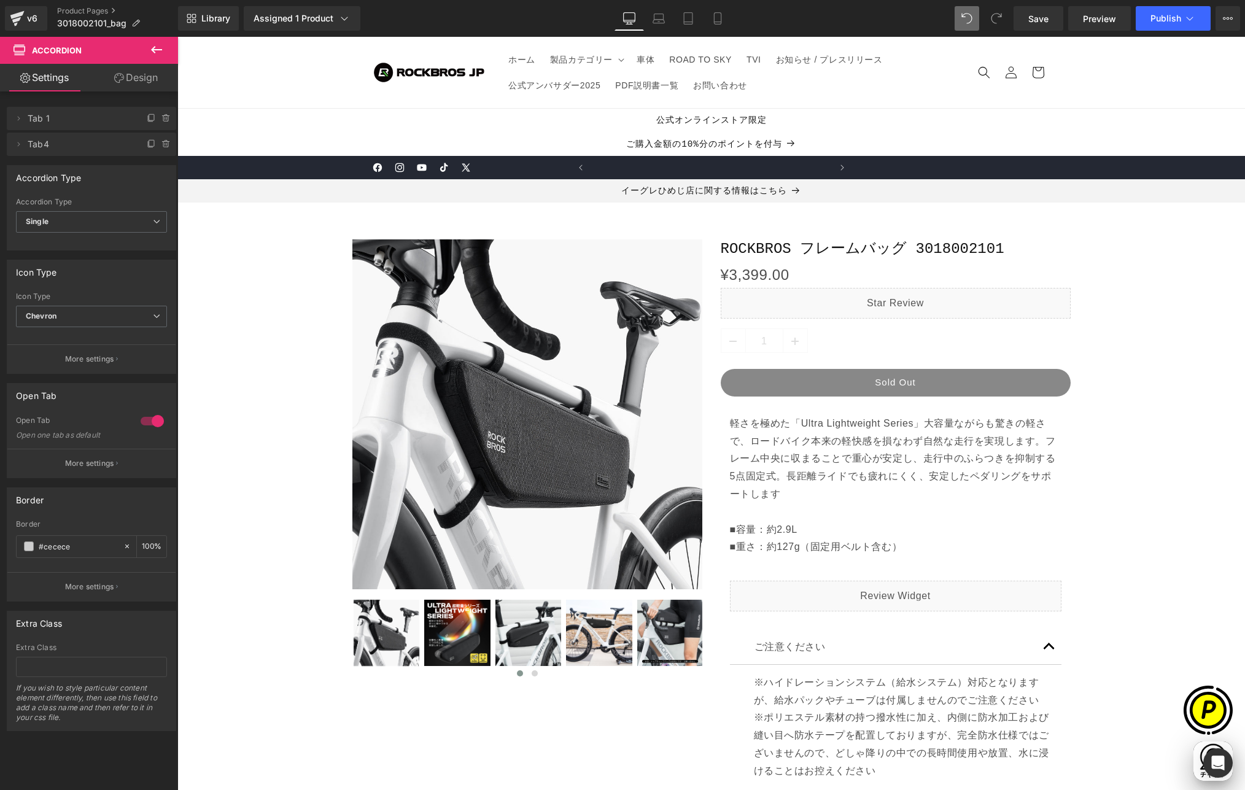
scroll to position [0, 239]
click at [1045, 18] on span "Save" at bounding box center [1039, 18] width 20 height 13
click at [654, 17] on icon at bounding box center [659, 18] width 12 height 12
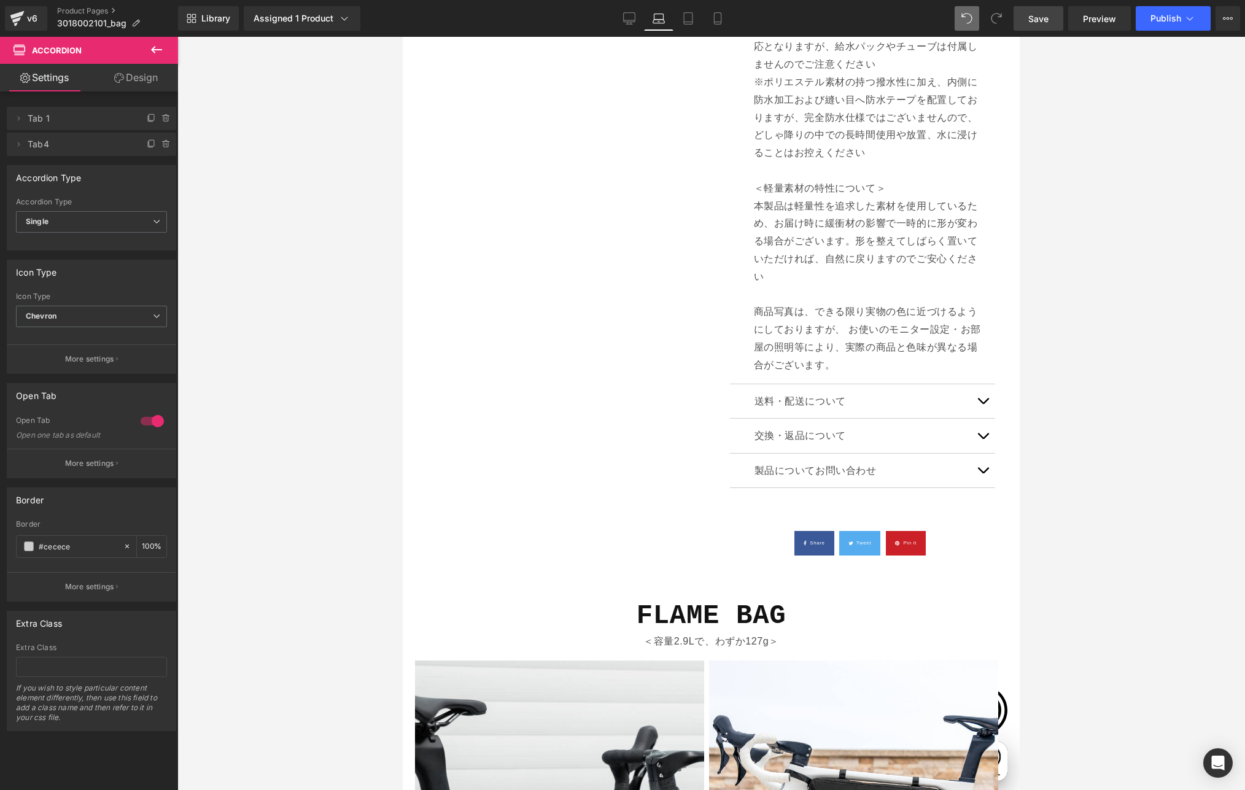
scroll to position [669, 0]
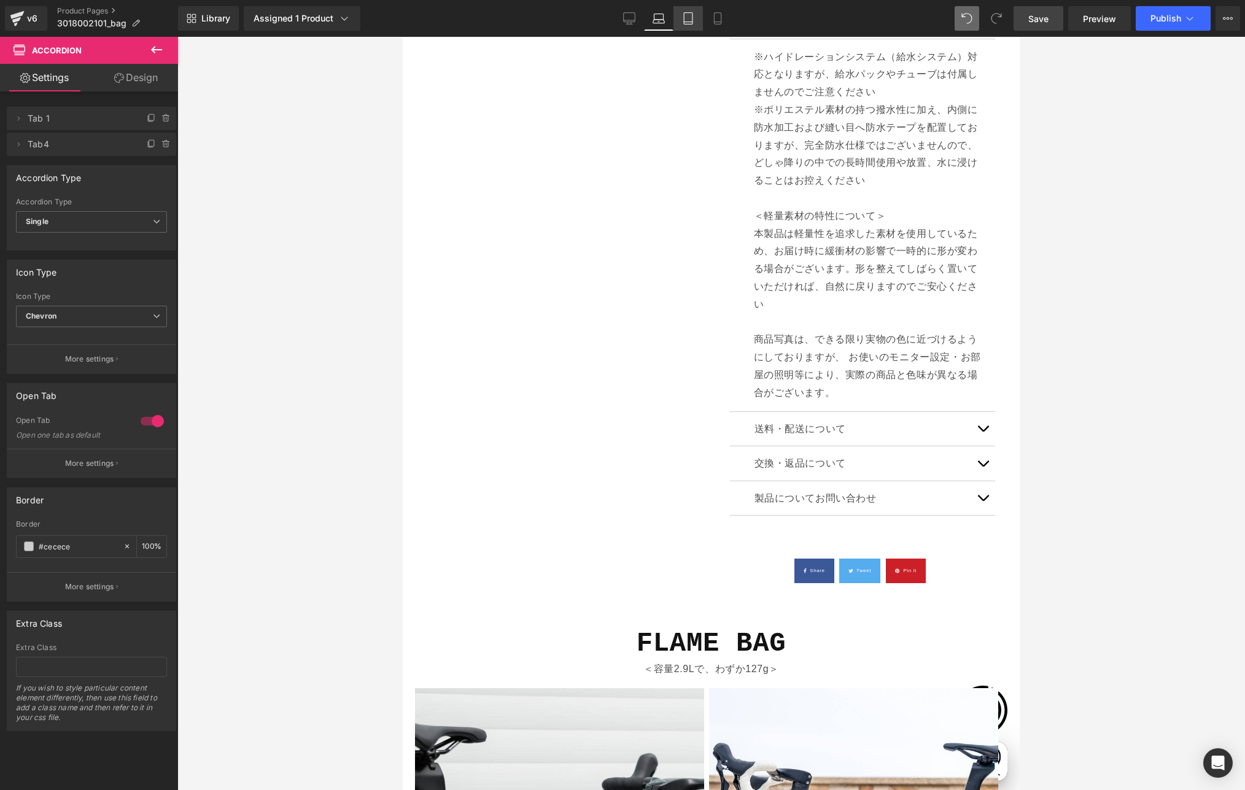
click at [688, 18] on icon at bounding box center [688, 18] width 12 height 12
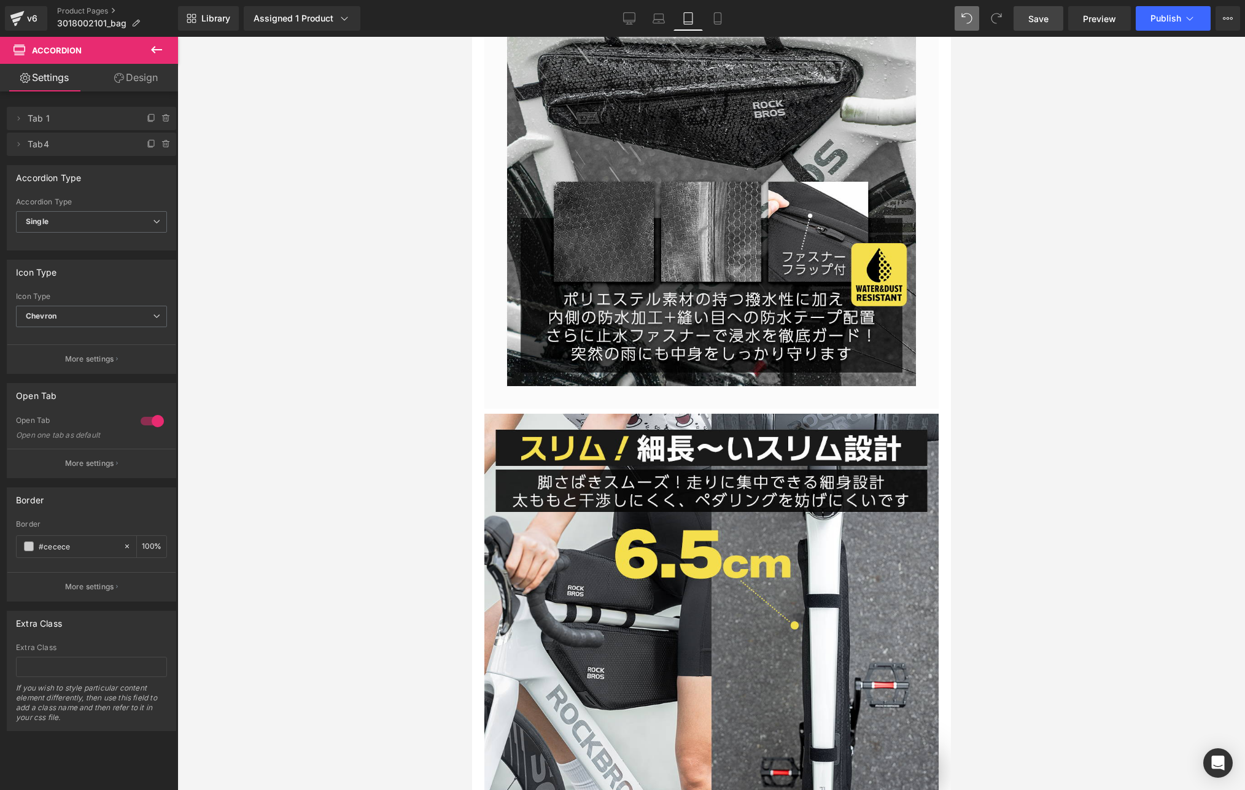
scroll to position [0, 0]
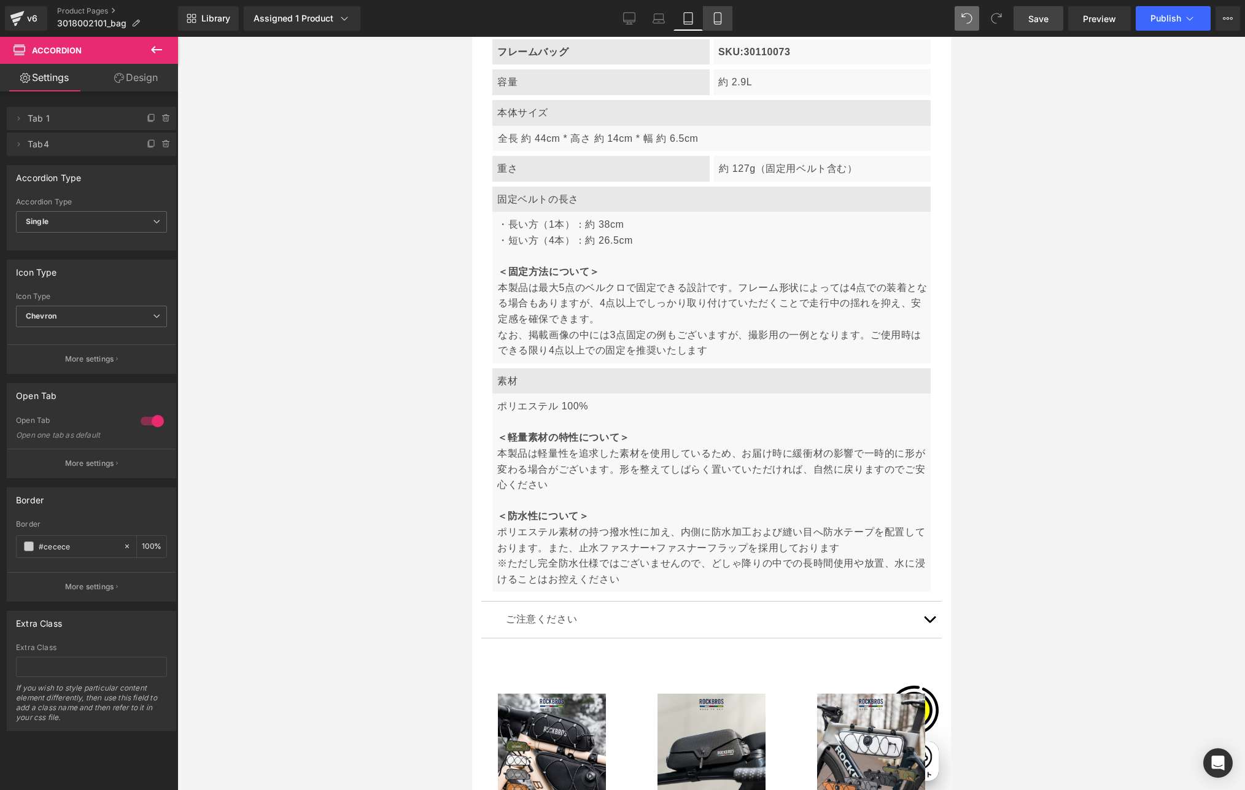
click at [723, 19] on icon at bounding box center [718, 18] width 12 height 12
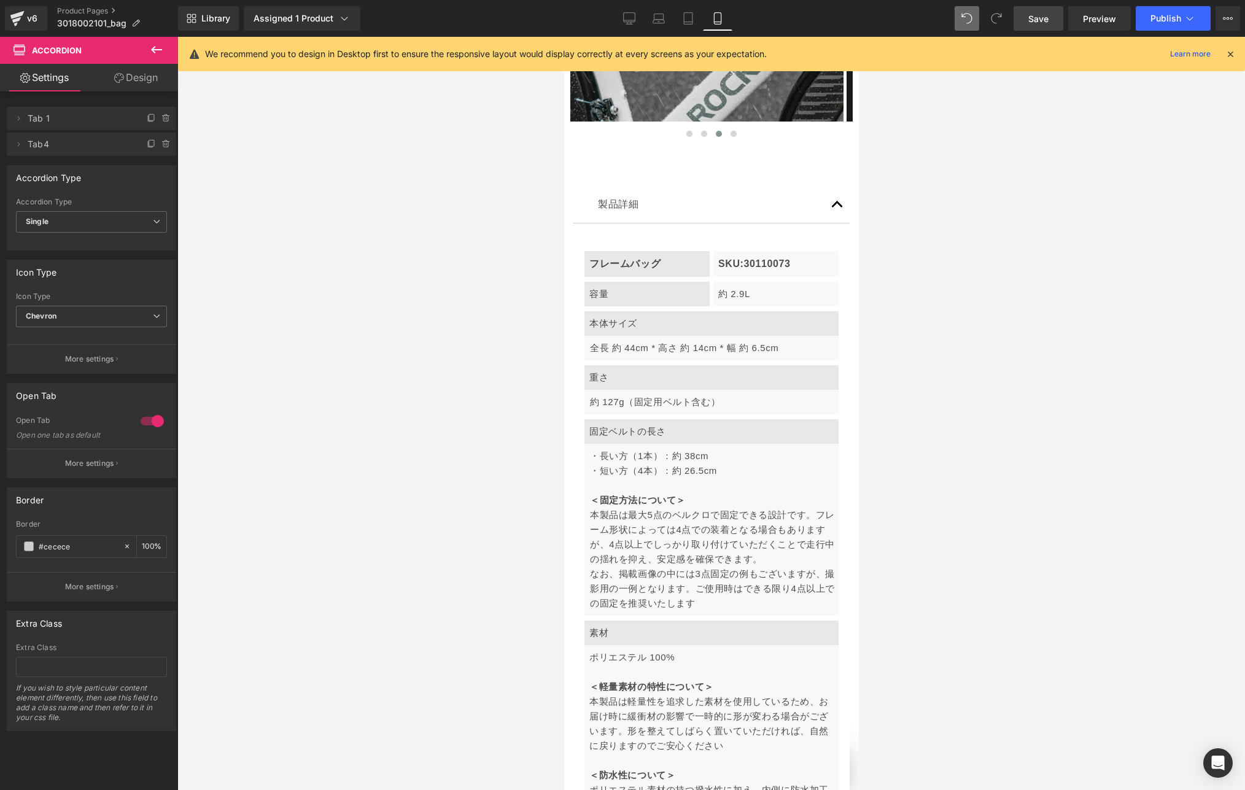
click at [1055, 55] on icon at bounding box center [1230, 54] width 11 height 11
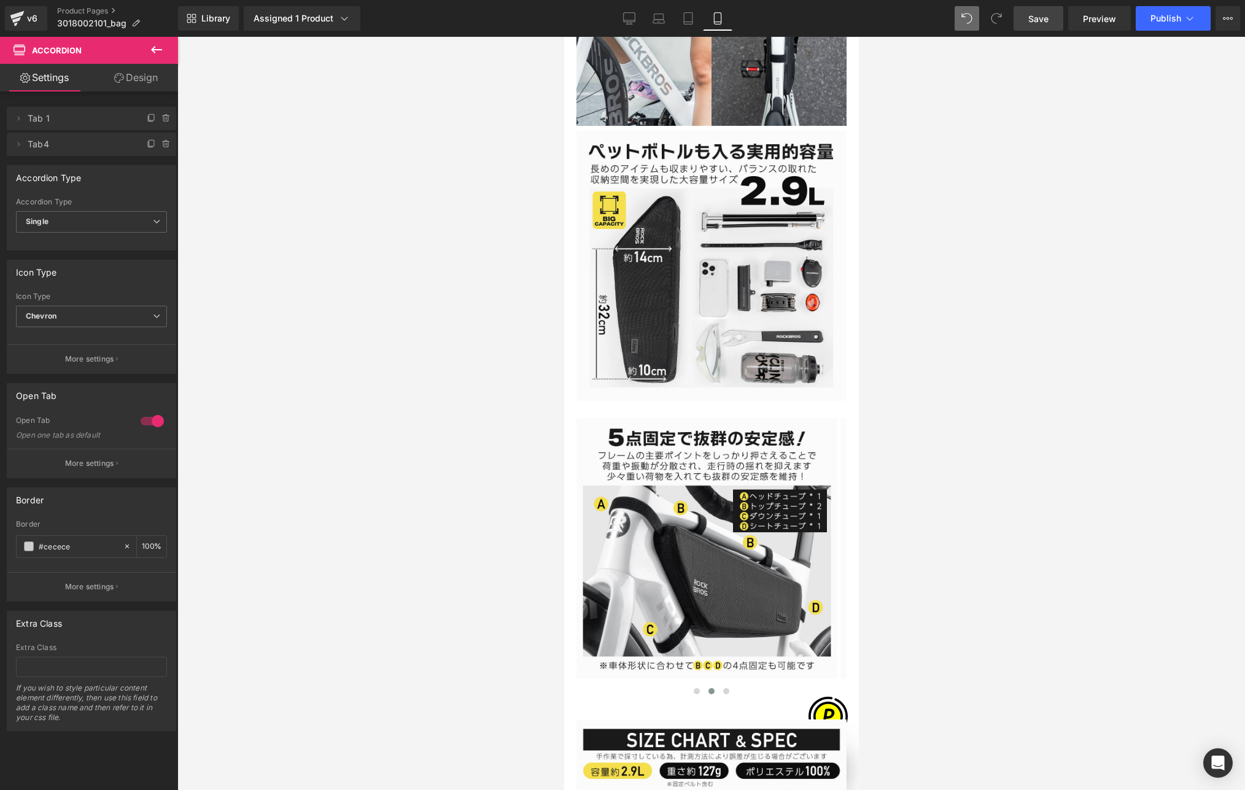
drag, startPoint x: 855, startPoint y: 569, endPoint x: 1423, endPoint y: 449, distance: 580.5
click at [631, 13] on icon at bounding box center [629, 18] width 12 height 12
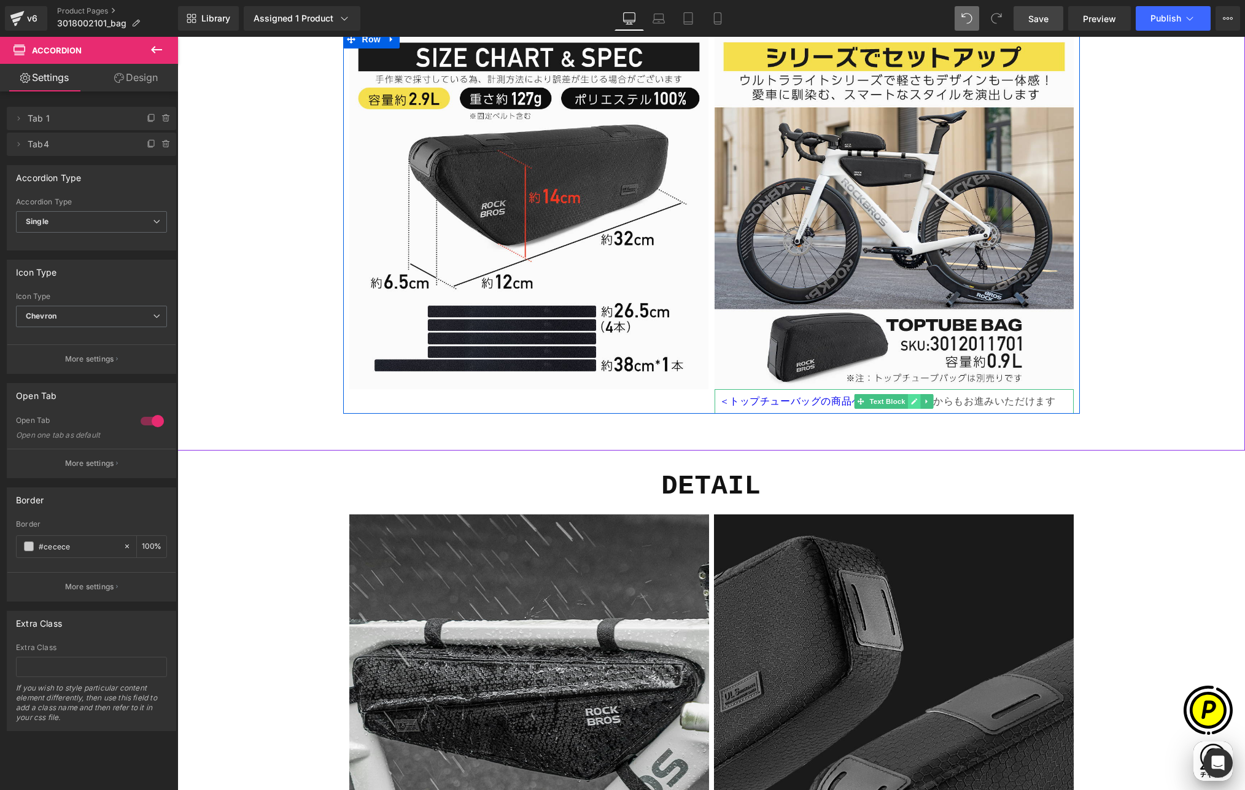
click at [914, 402] on link at bounding box center [914, 401] width 13 height 15
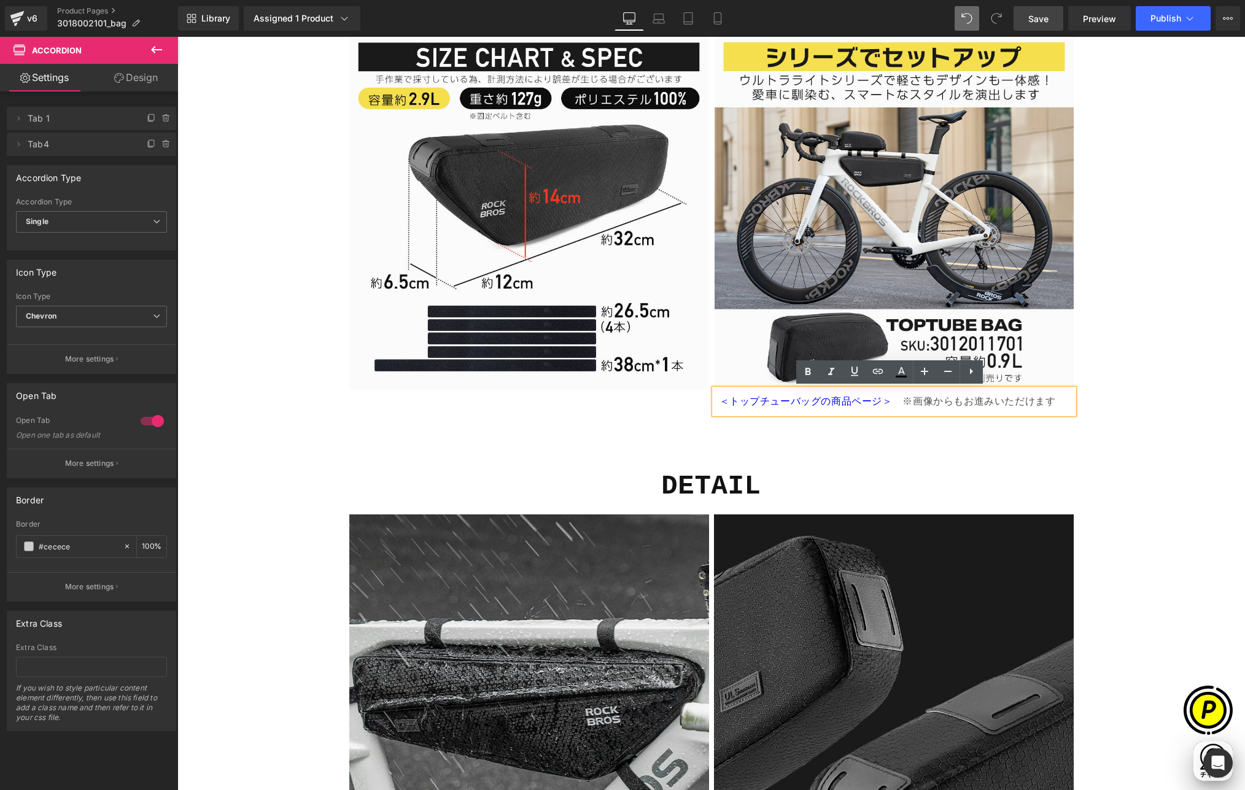
click at [968, 402] on p "＜トップチューバッグの商品ページ＞ 　 ※画像からもお進みいただけます" at bounding box center [894, 401] width 349 height 15
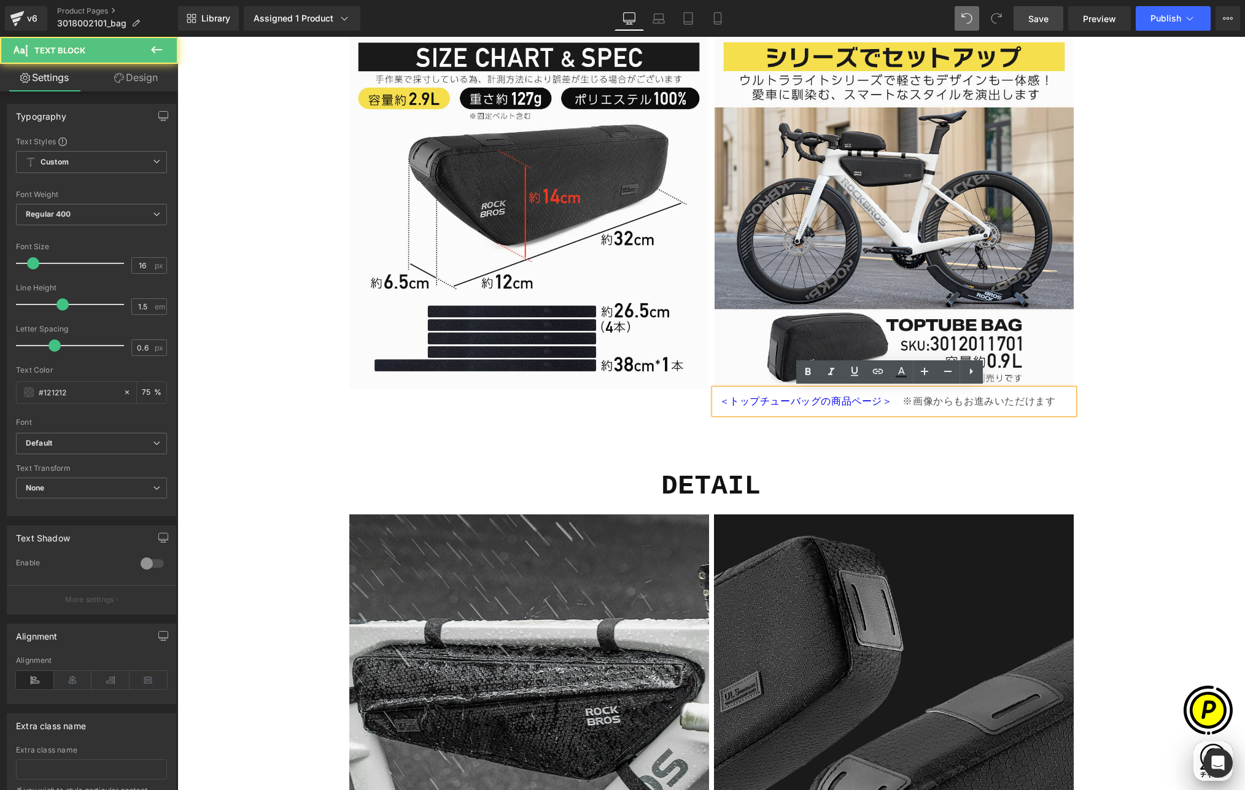
click at [906, 401] on p "＜トップチューバッグの商品ページ＞ 　 ※画像からもお進みいただけます" at bounding box center [894, 401] width 349 height 15
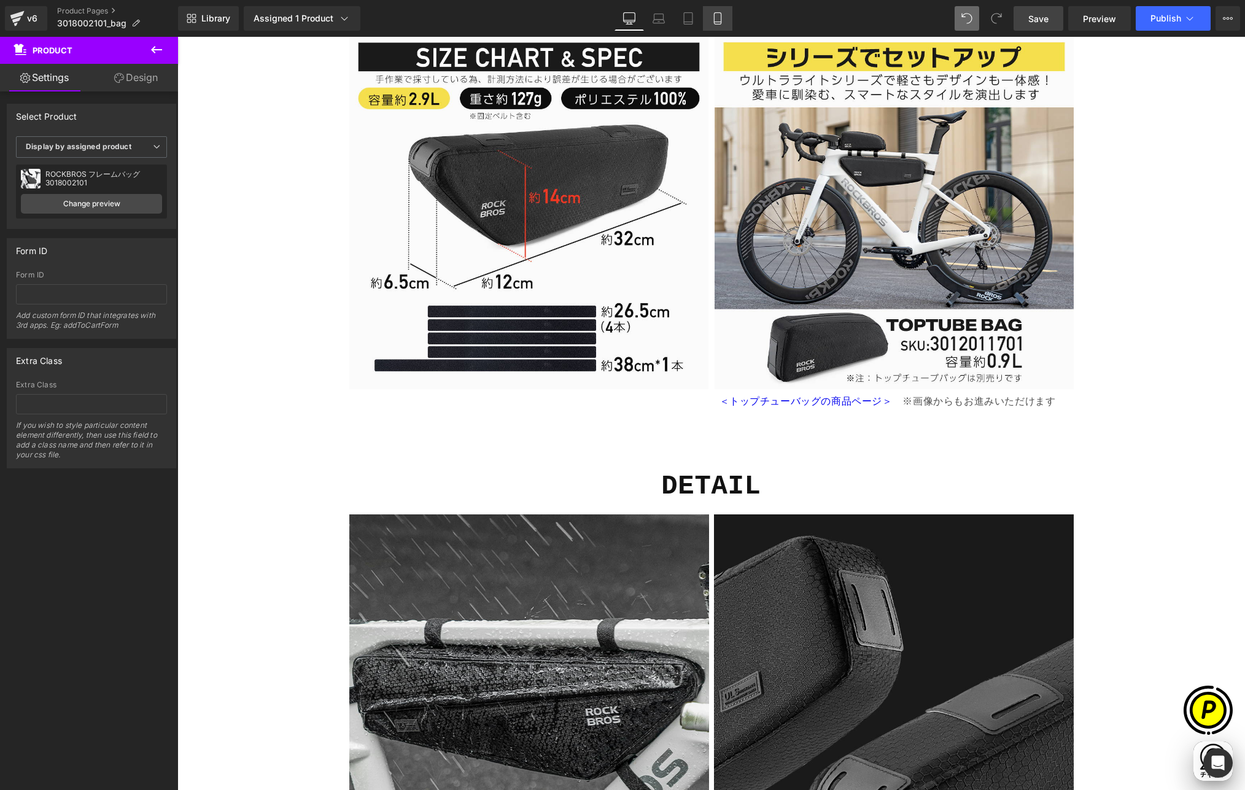
click at [719, 17] on icon at bounding box center [718, 18] width 12 height 12
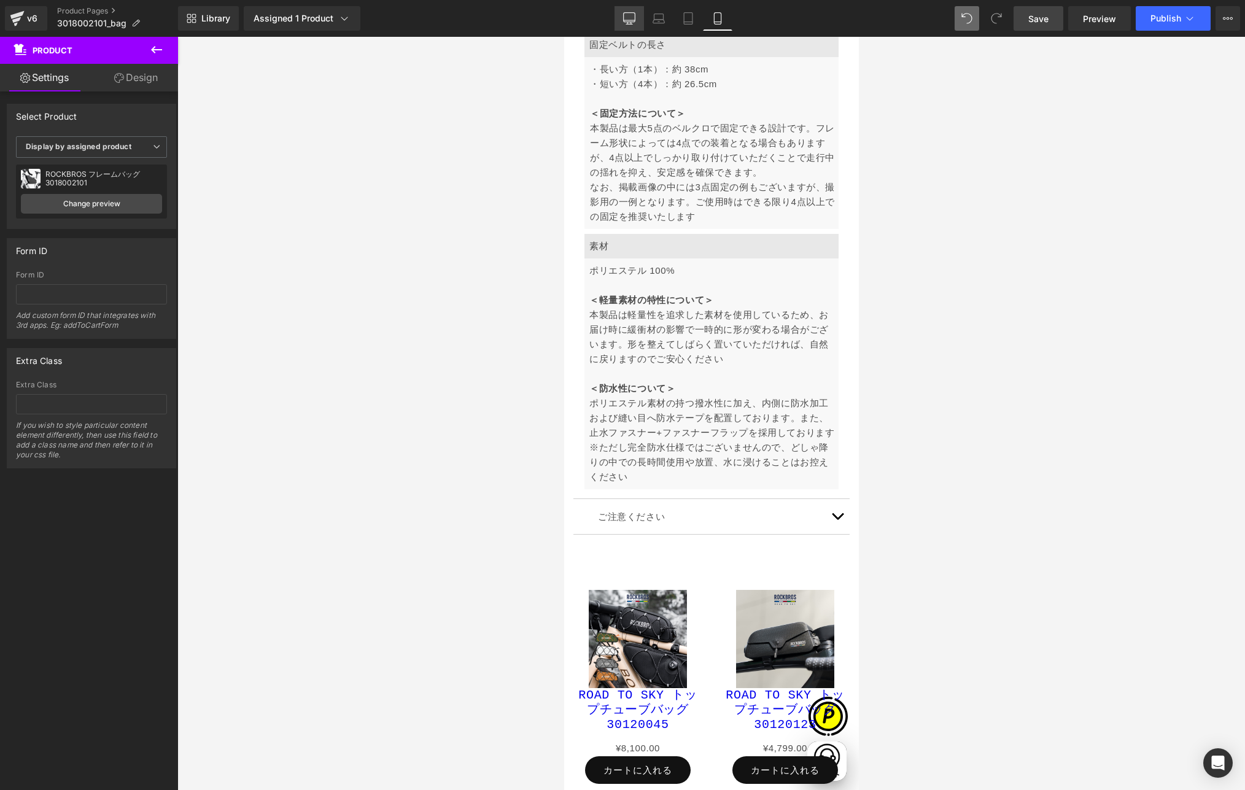
click at [623, 12] on icon at bounding box center [629, 18] width 12 height 12
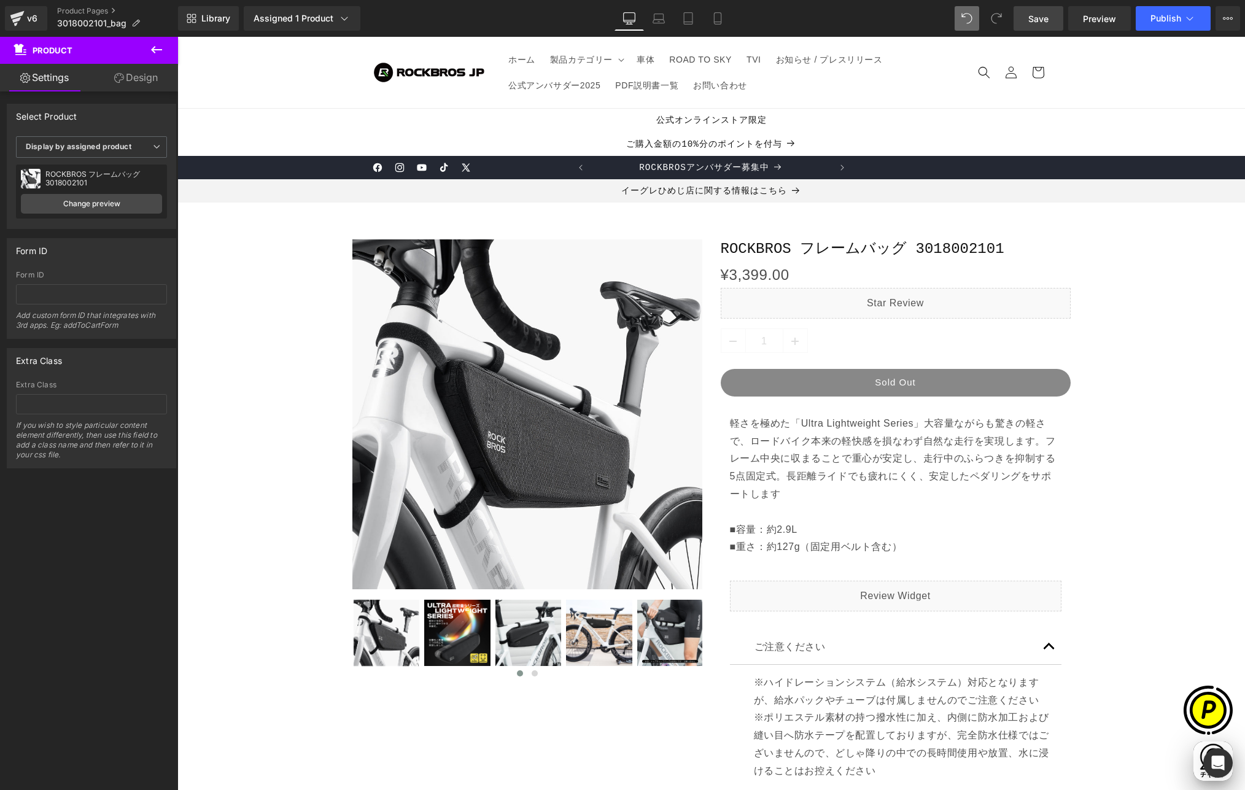
click at [1045, 15] on span "Save" at bounding box center [1039, 18] width 20 height 13
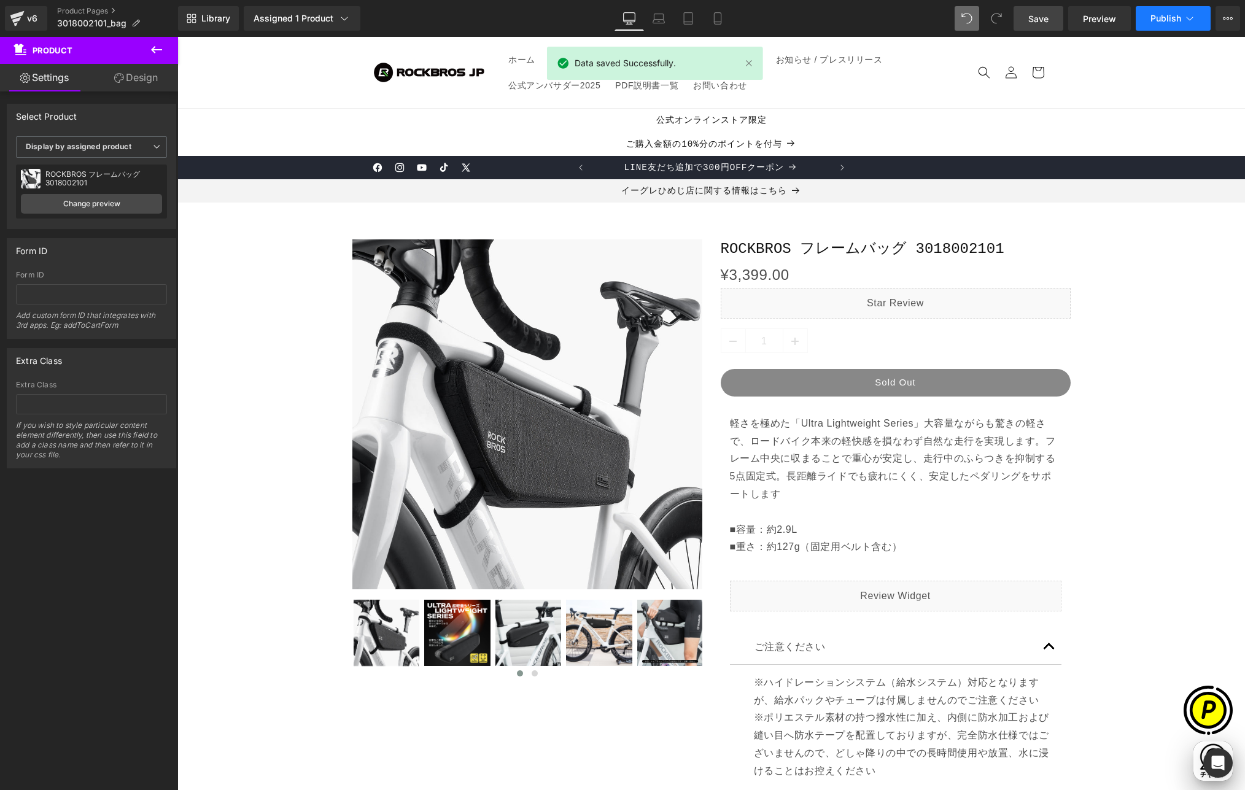
click at [1055, 21] on span "Publish" at bounding box center [1166, 19] width 31 height 10
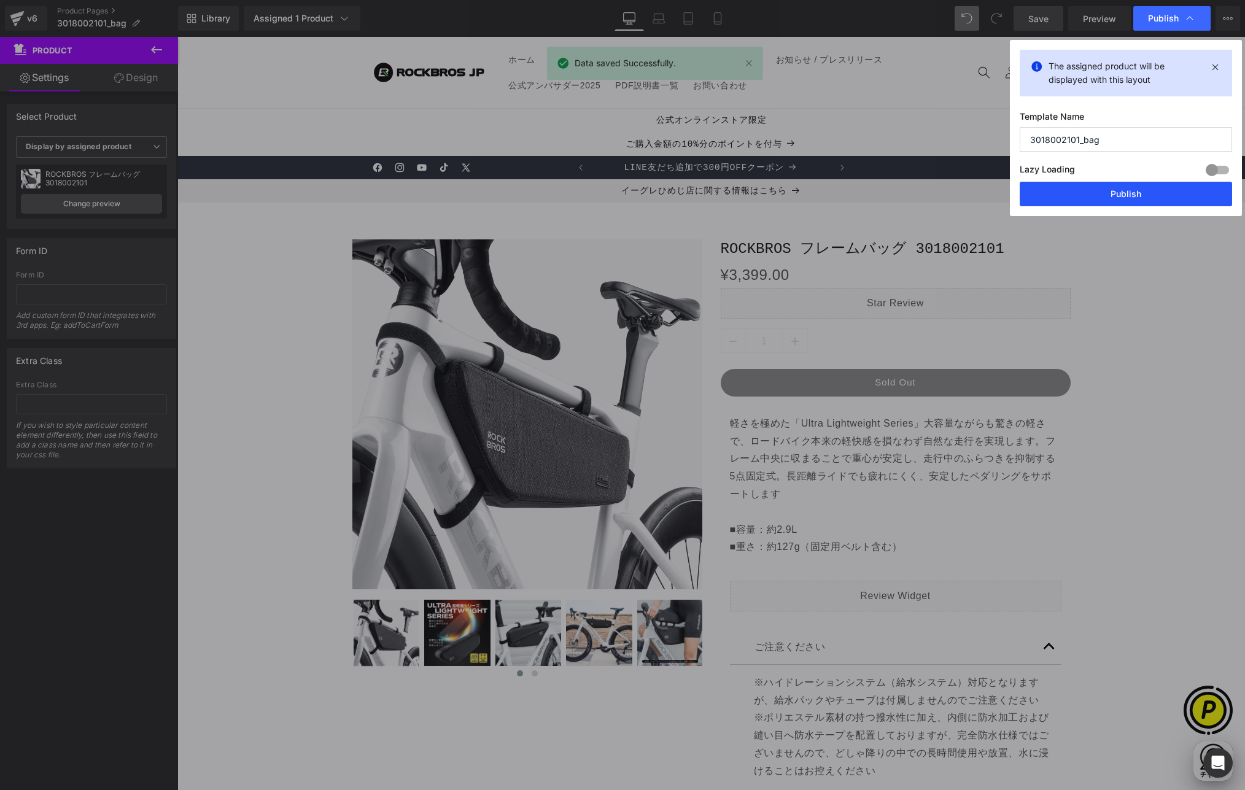
click at [1055, 202] on button "Publish" at bounding box center [1126, 194] width 212 height 25
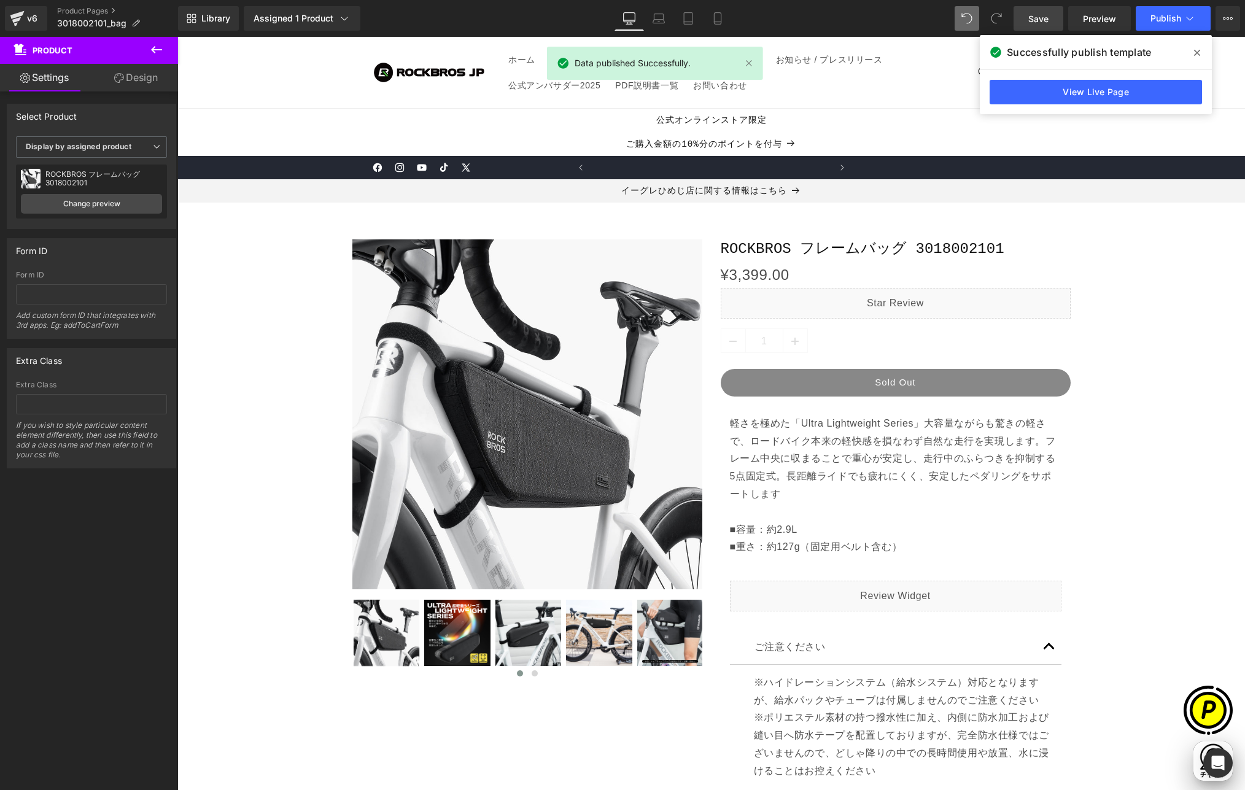
click at [1055, 53] on icon at bounding box center [1197, 53] width 6 height 6
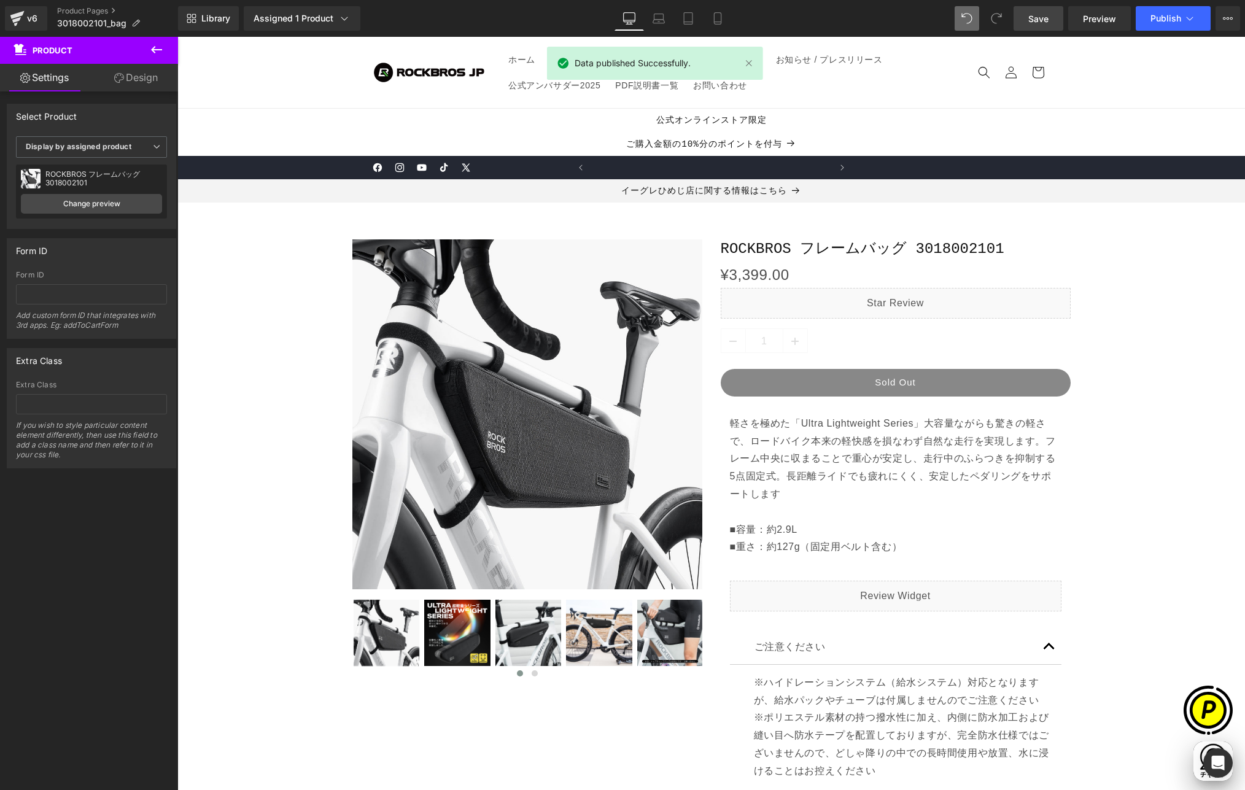
scroll to position [0, 479]
click at [91, 10] on link "Product Pages" at bounding box center [117, 11] width 121 height 10
